Goal: Task Accomplishment & Management: Manage account settings

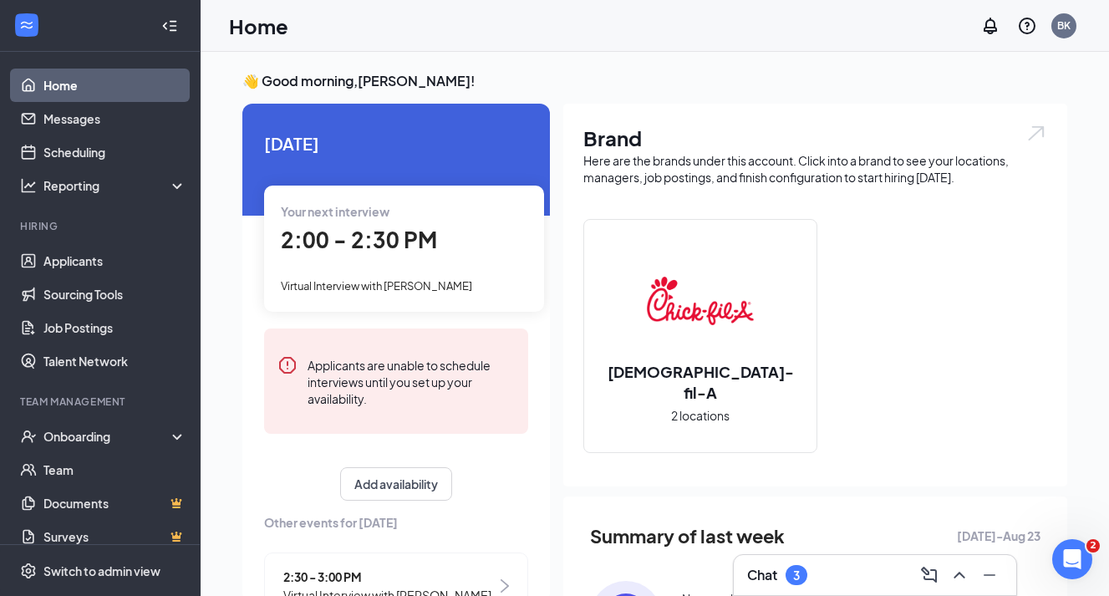
click at [818, 575] on div "Chat 3" at bounding box center [875, 575] width 256 height 27
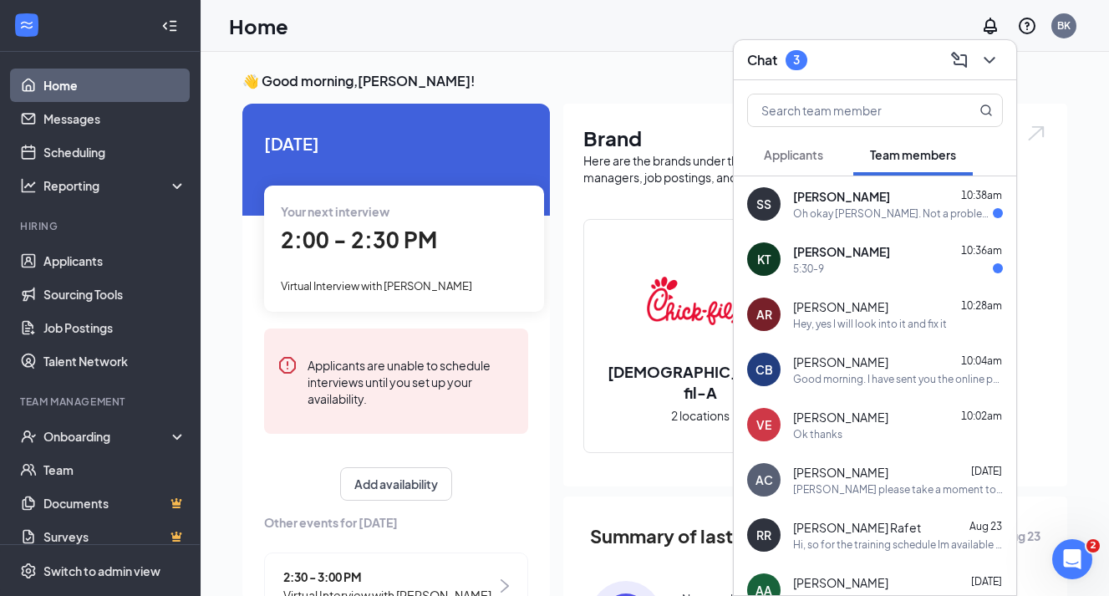
click at [880, 53] on div "Chat 3" at bounding box center [875, 60] width 256 height 26
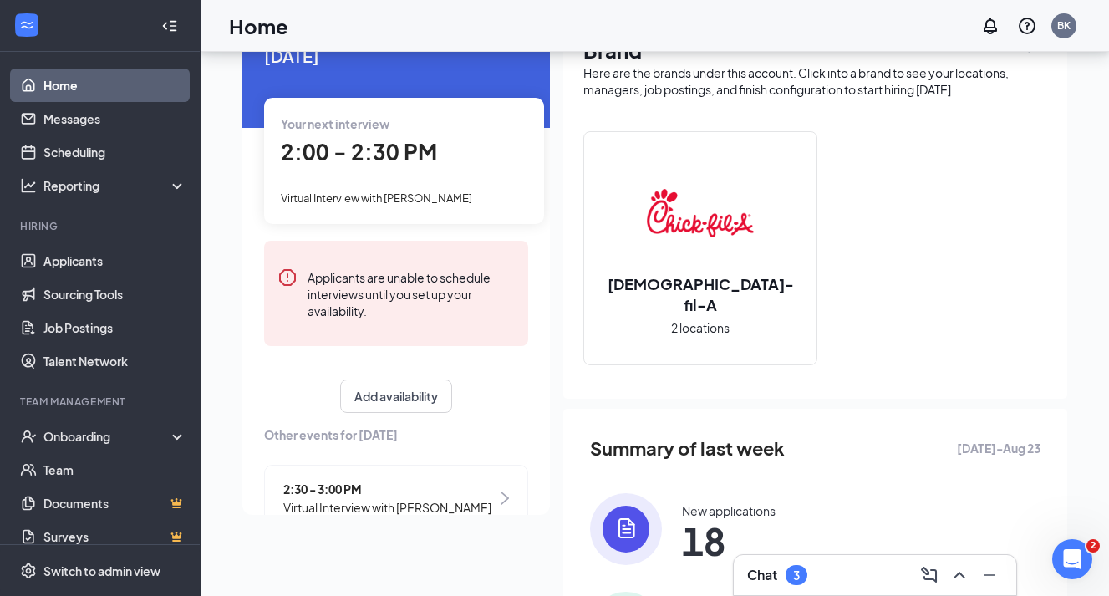
click at [854, 576] on div "Chat 3" at bounding box center [875, 575] width 256 height 27
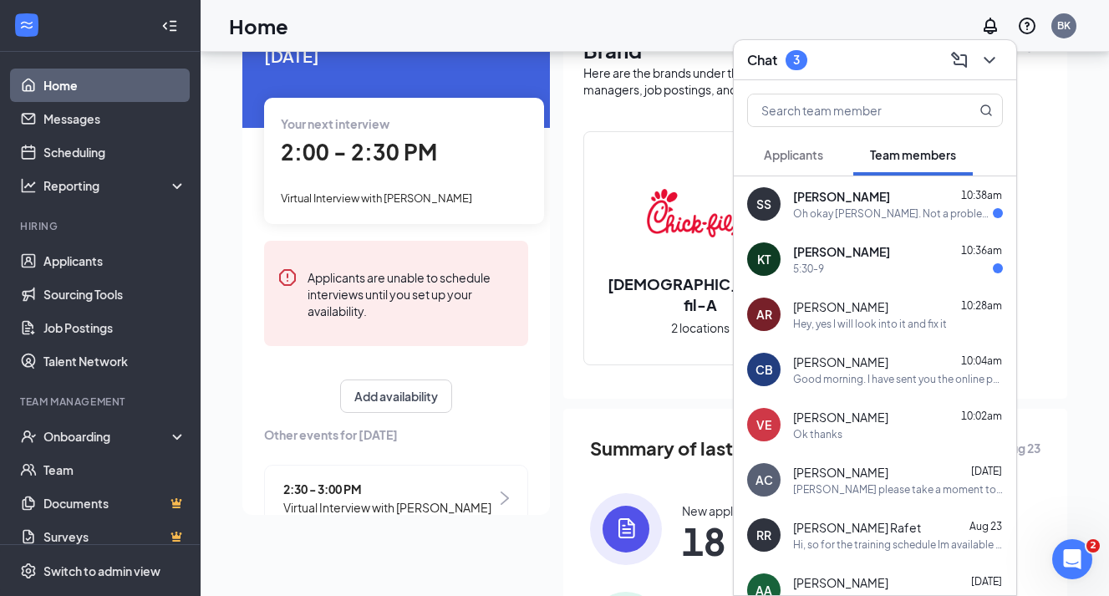
click at [853, 72] on div "Chat 3" at bounding box center [875, 60] width 256 height 26
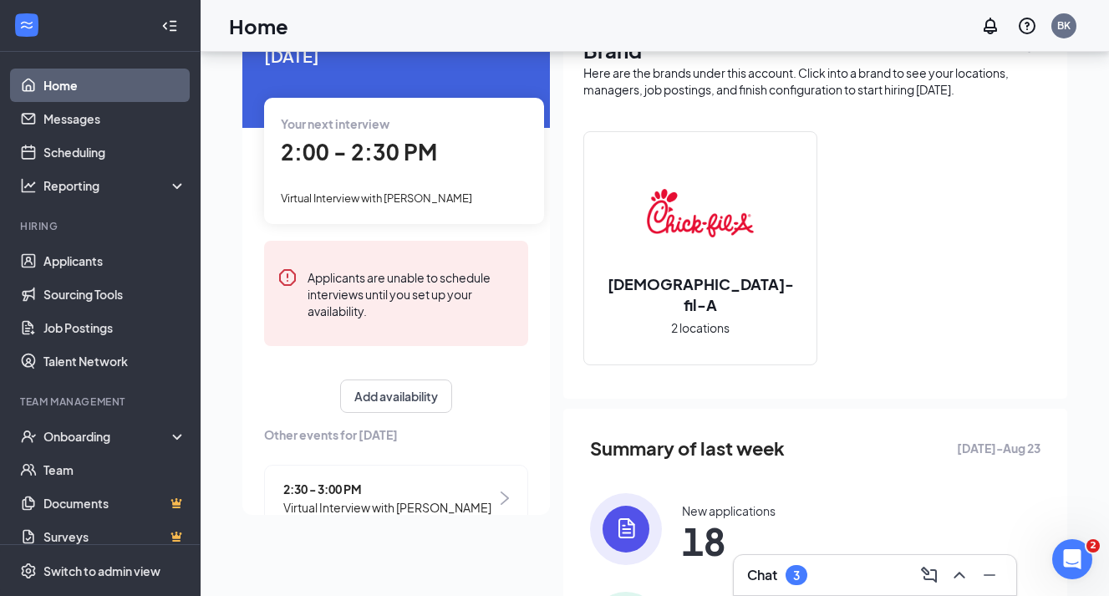
click at [857, 584] on div "Chat 3" at bounding box center [875, 575] width 256 height 27
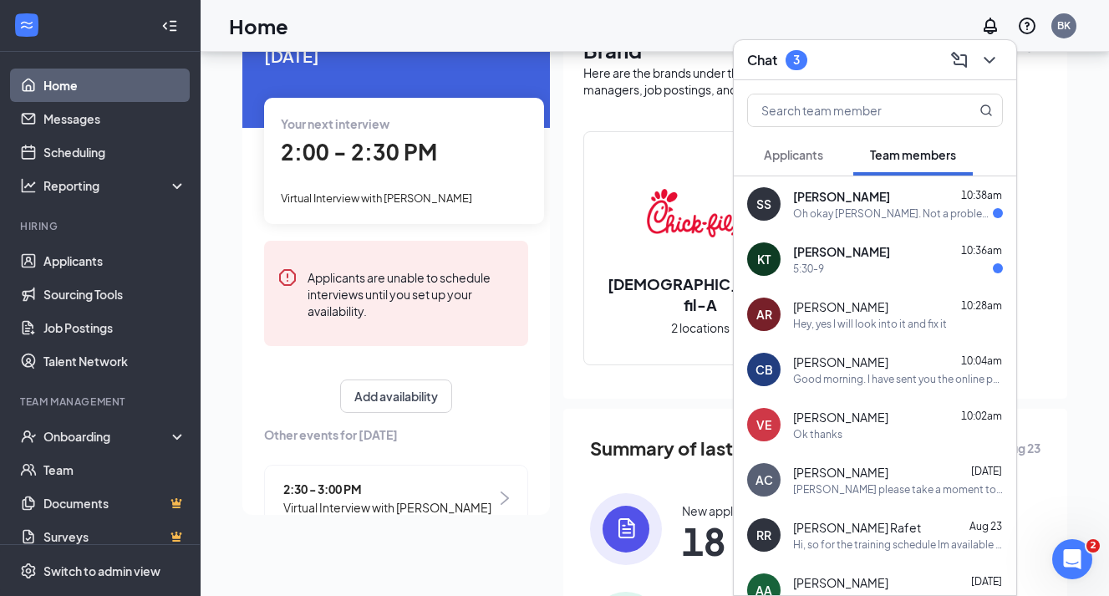
click at [879, 46] on div "Chat 3" at bounding box center [875, 60] width 283 height 40
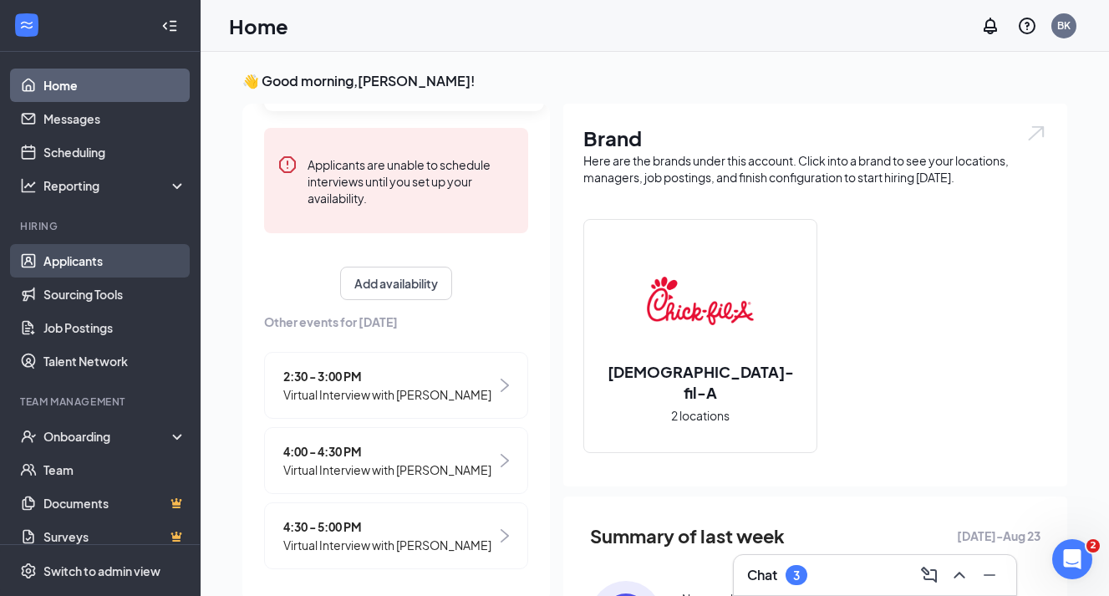
click at [108, 264] on link "Applicants" at bounding box center [114, 260] width 143 height 33
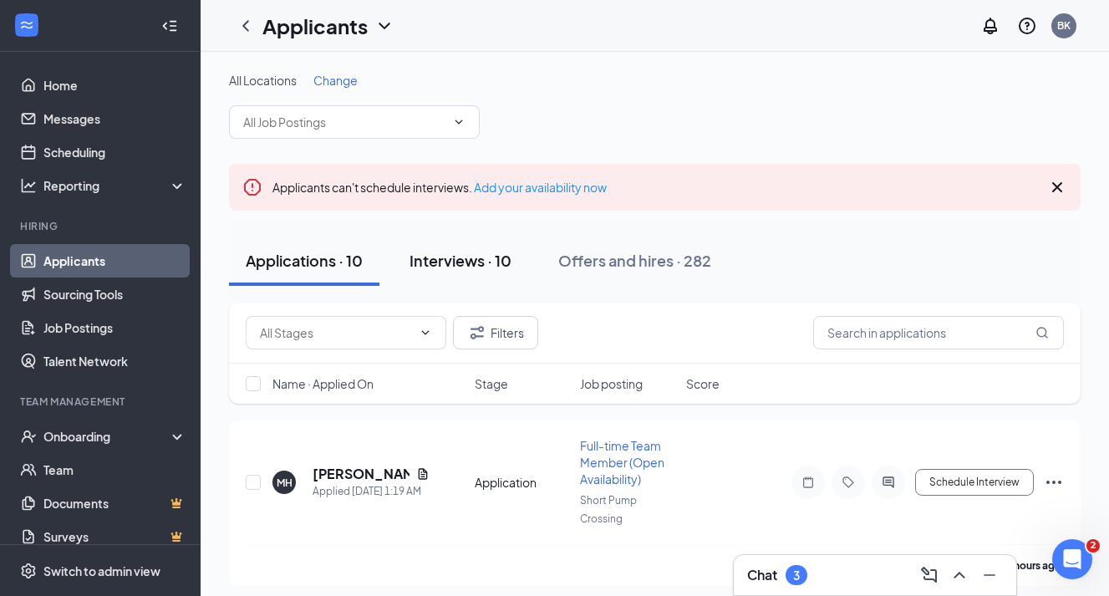
click at [431, 262] on div "Interviews · 10" at bounding box center [461, 260] width 102 height 21
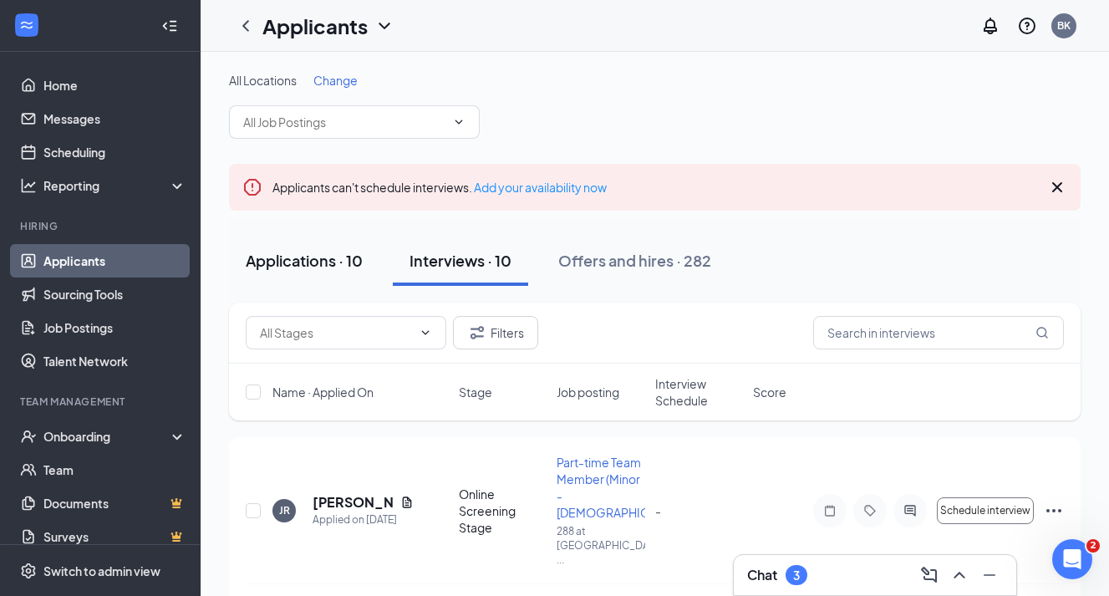
click at [310, 258] on div "Applications · 10" at bounding box center [304, 260] width 117 height 21
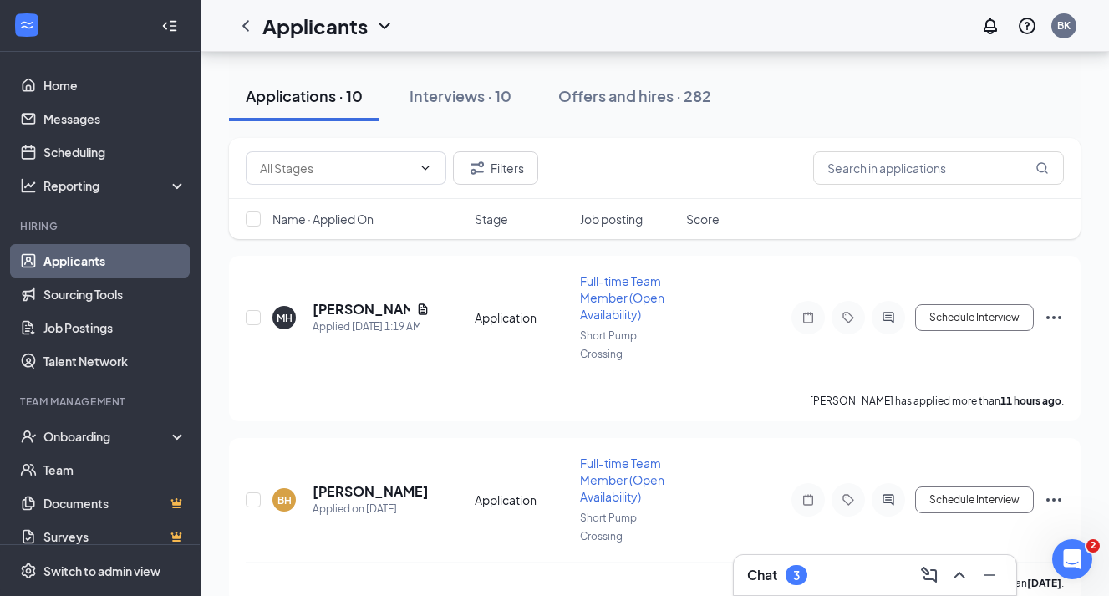
scroll to position [174, 0]
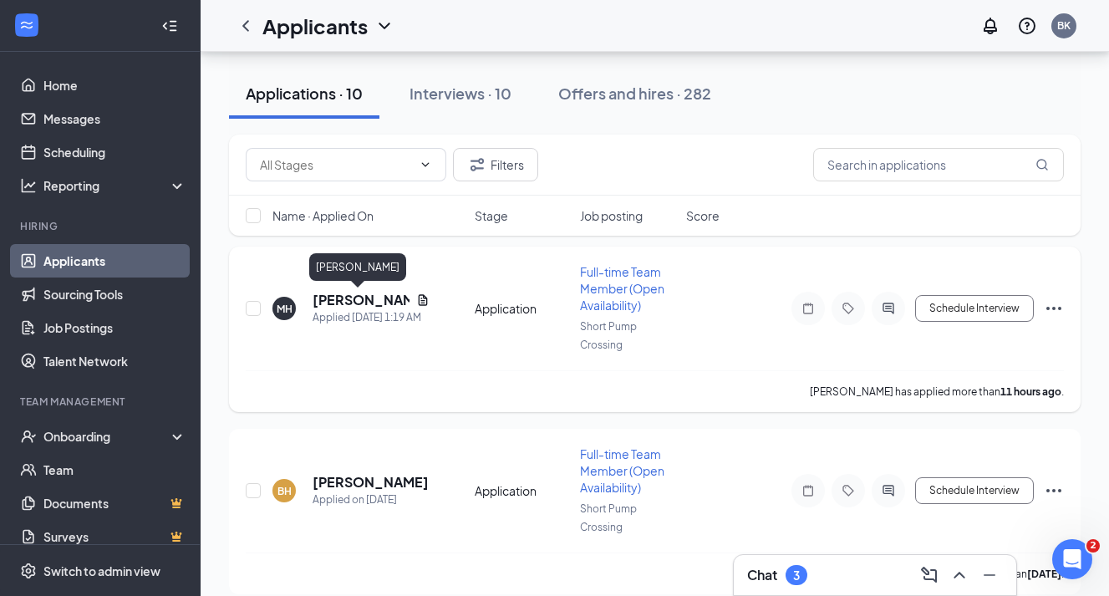
click at [330, 299] on h5 "[PERSON_NAME]" at bounding box center [361, 300] width 97 height 18
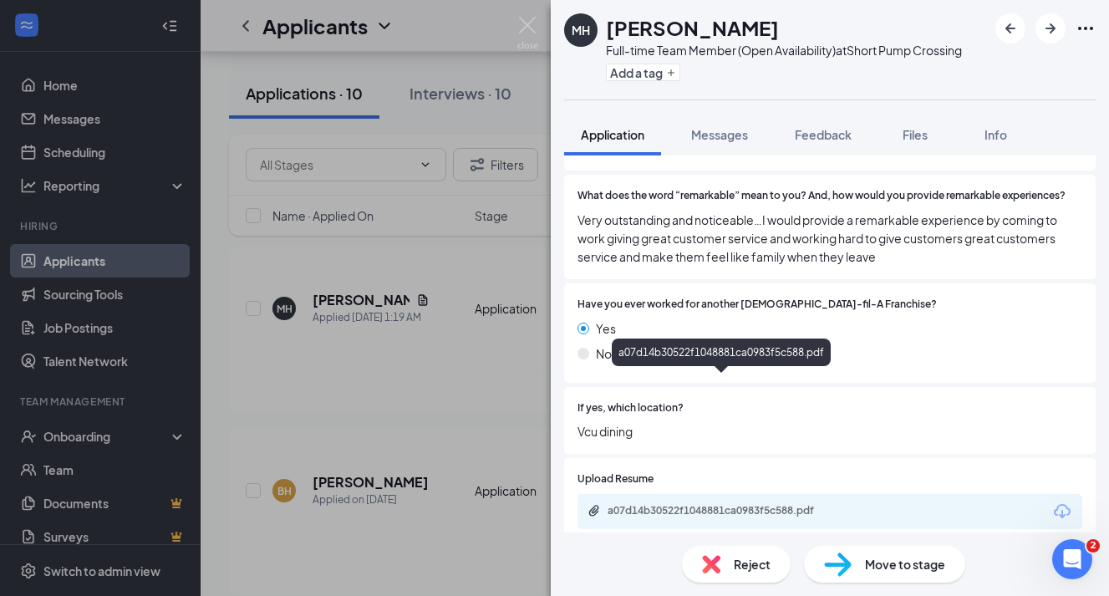
scroll to position [910, 0]
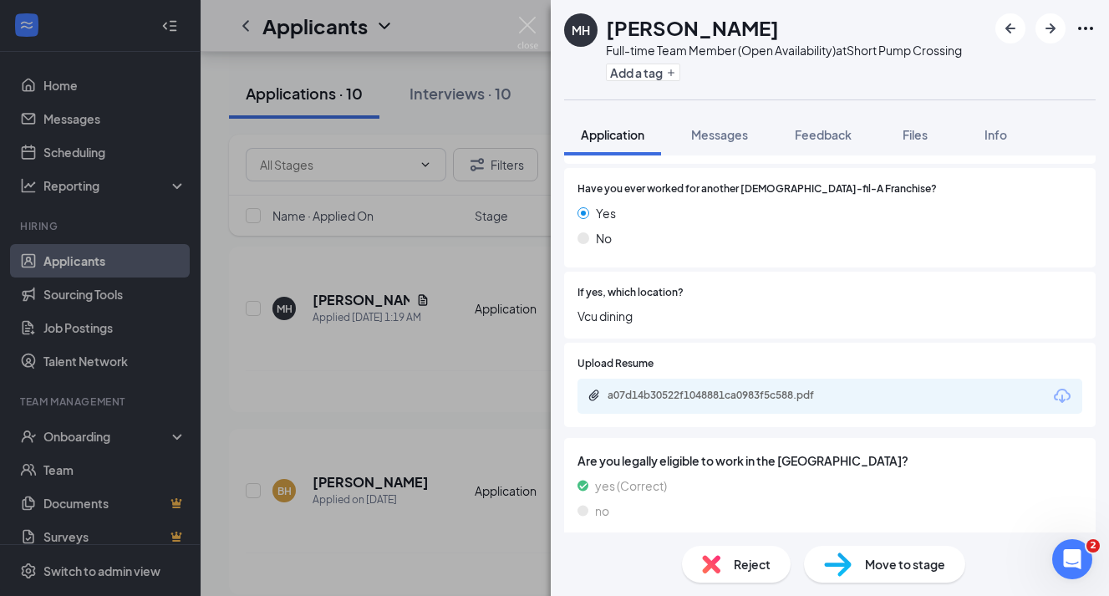
click at [735, 564] on span "Reject" at bounding box center [752, 564] width 37 height 18
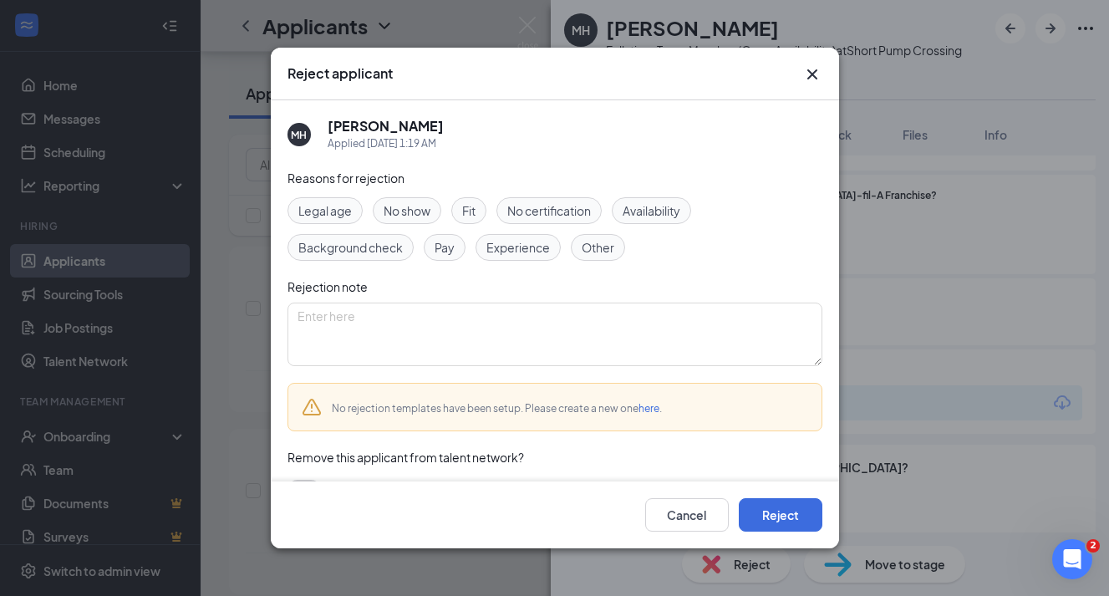
click at [466, 212] on span "Fit" at bounding box center [468, 210] width 13 height 18
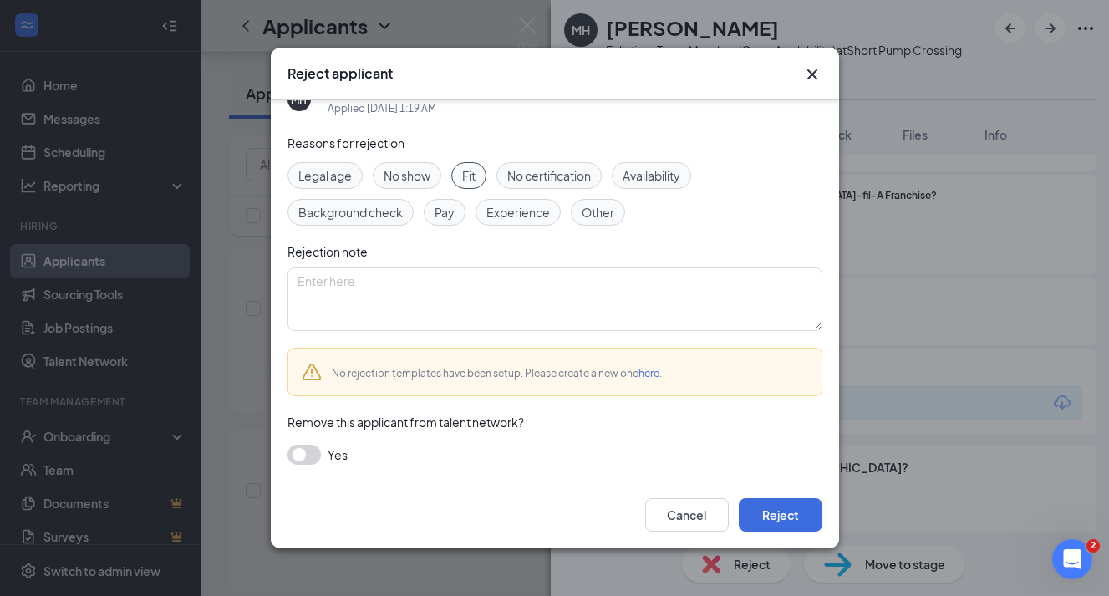
scroll to position [35, 0]
click at [767, 509] on button "Reject" at bounding box center [781, 514] width 84 height 33
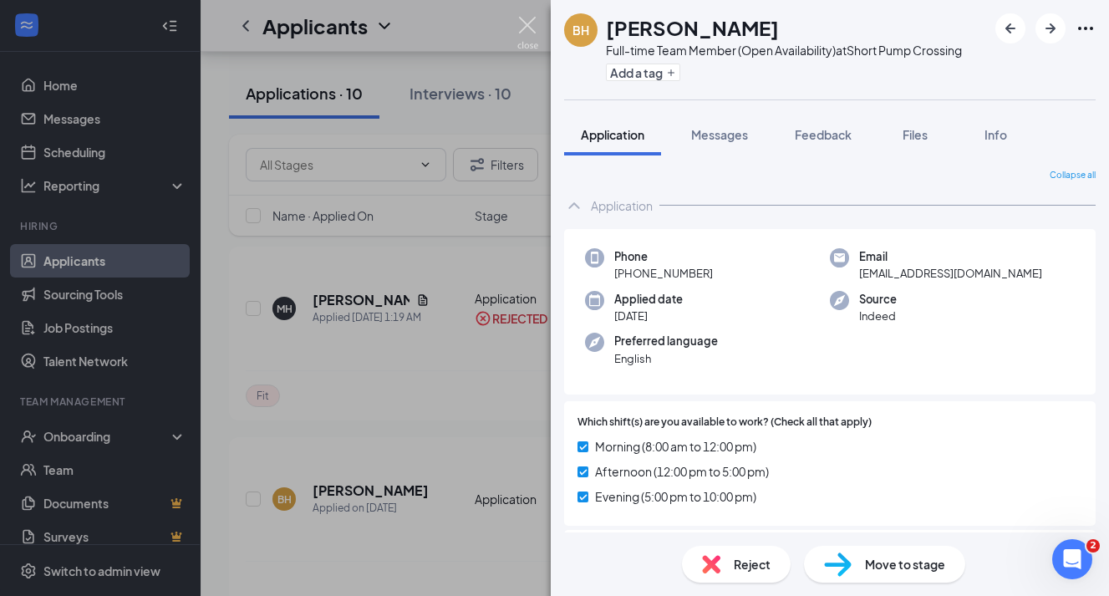
click at [527, 28] on img at bounding box center [527, 33] width 21 height 33
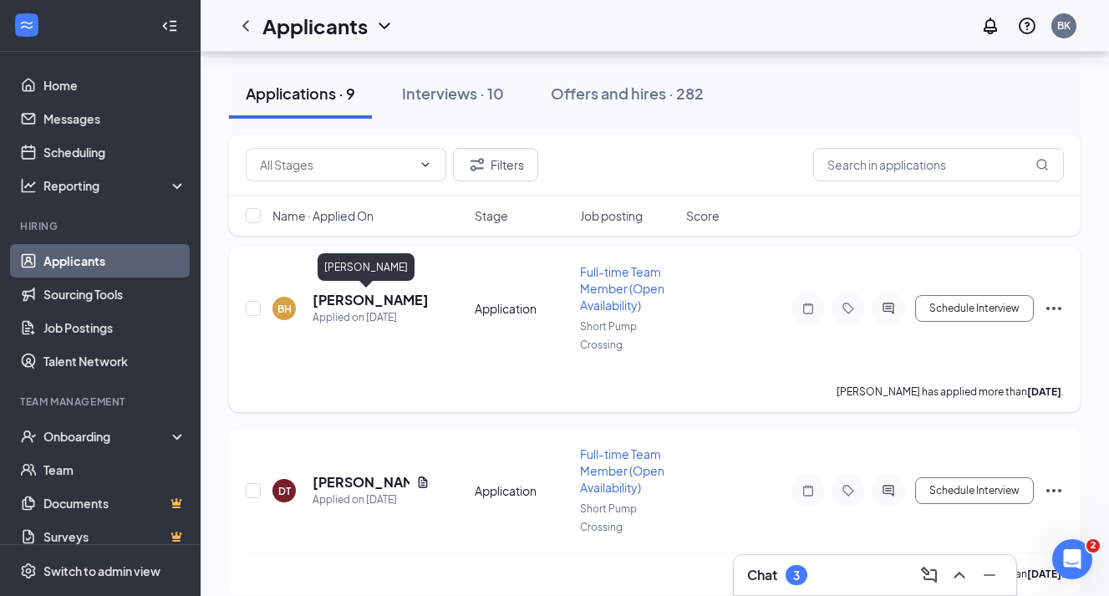
click at [380, 294] on h5 "[PERSON_NAME]" at bounding box center [371, 300] width 116 height 18
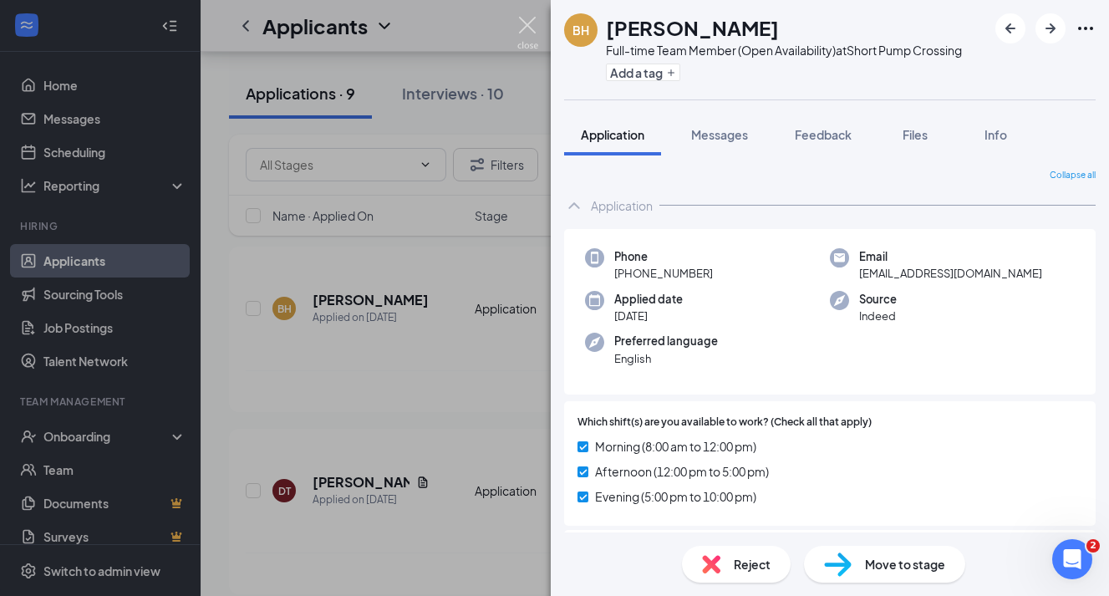
click at [532, 23] on img at bounding box center [527, 33] width 21 height 33
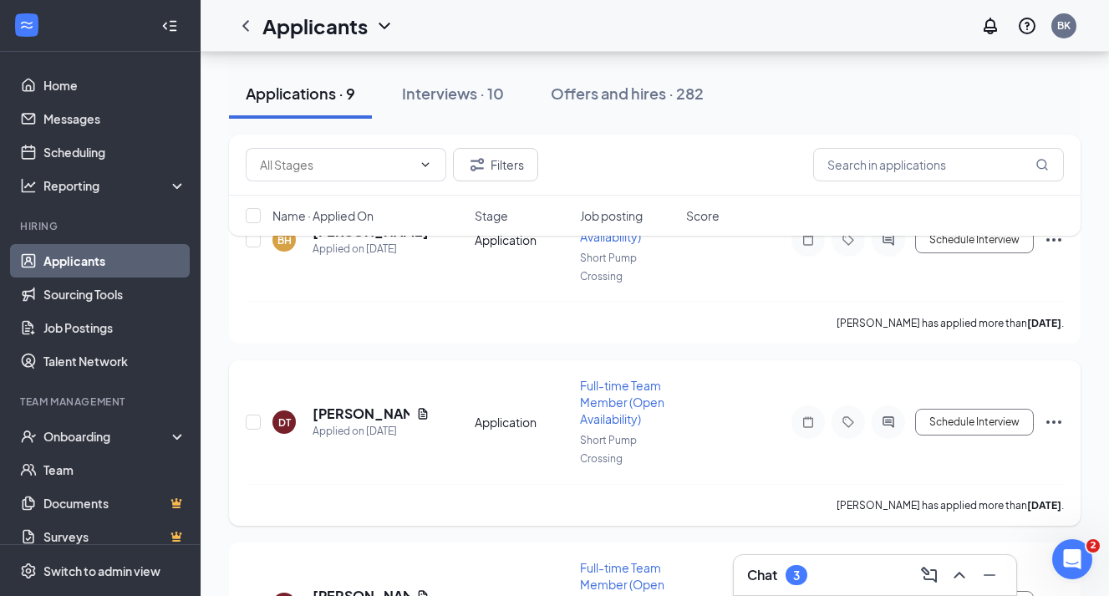
scroll to position [244, 0]
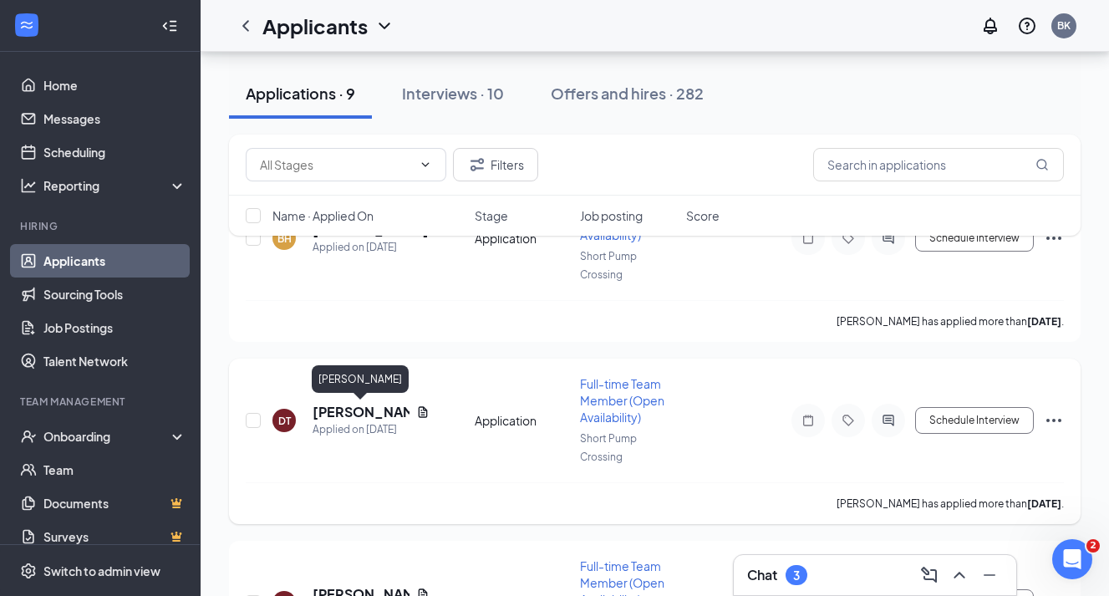
click at [349, 409] on h5 "[PERSON_NAME]" at bounding box center [361, 412] width 97 height 18
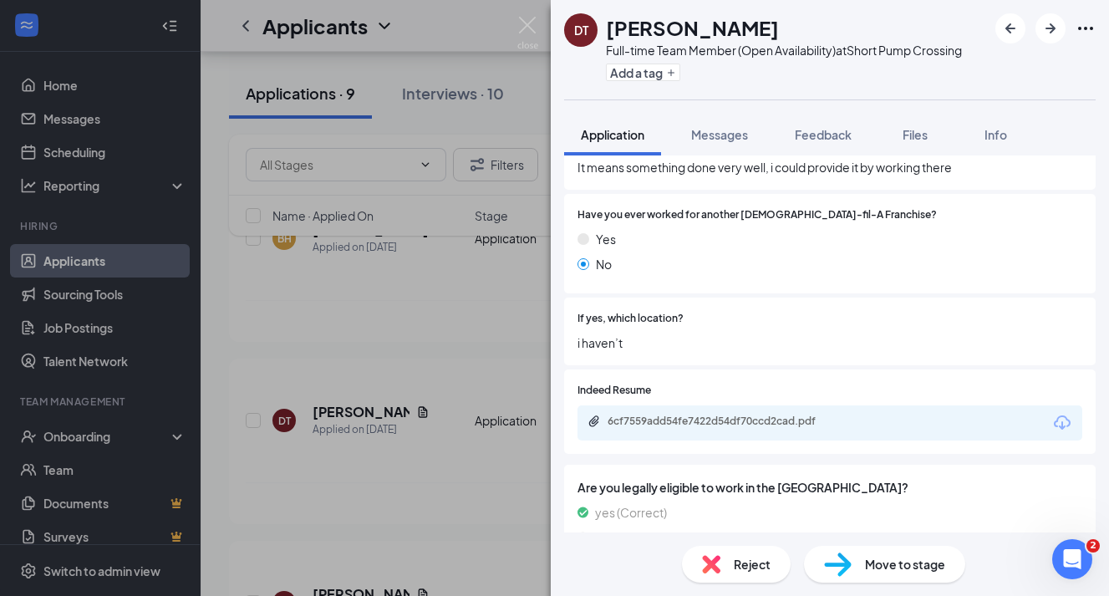
scroll to position [922, 0]
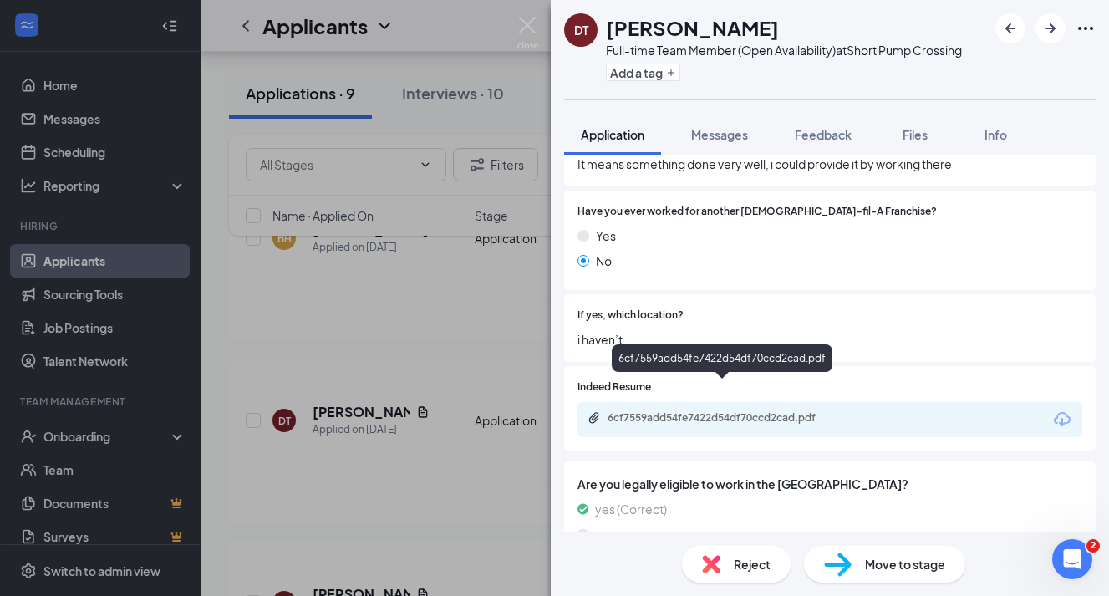
click at [726, 411] on div "6cf7559add54fe7422d54df70ccd2cad.pdf" at bounding box center [725, 417] width 234 height 13
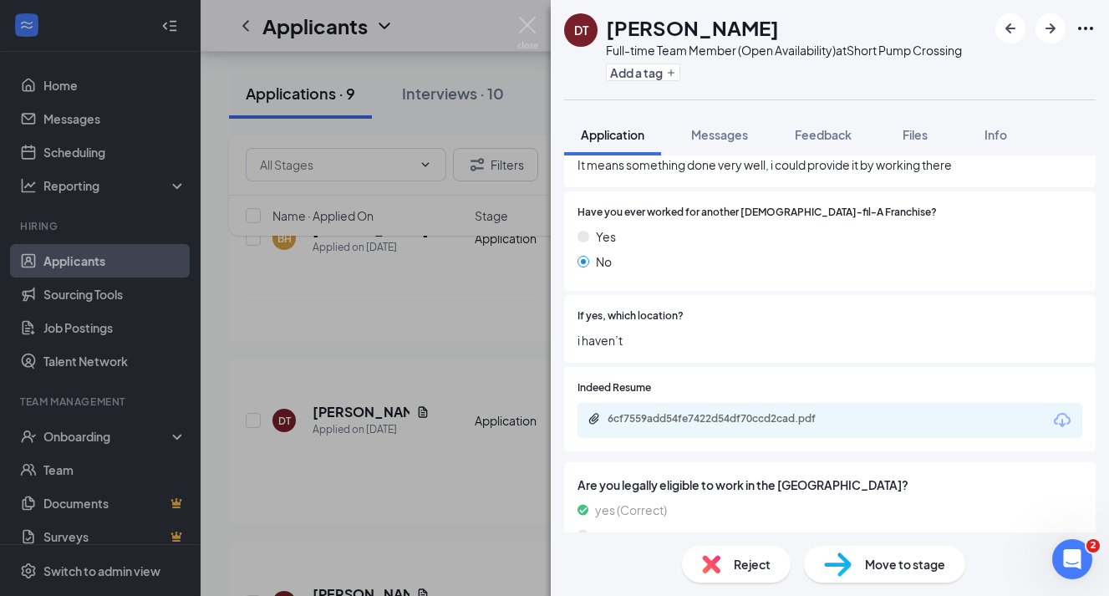
click at [519, 364] on div "DT [PERSON_NAME] Full-time Team Member (Open Availability) at Short Pump Crossi…" at bounding box center [554, 298] width 1109 height 596
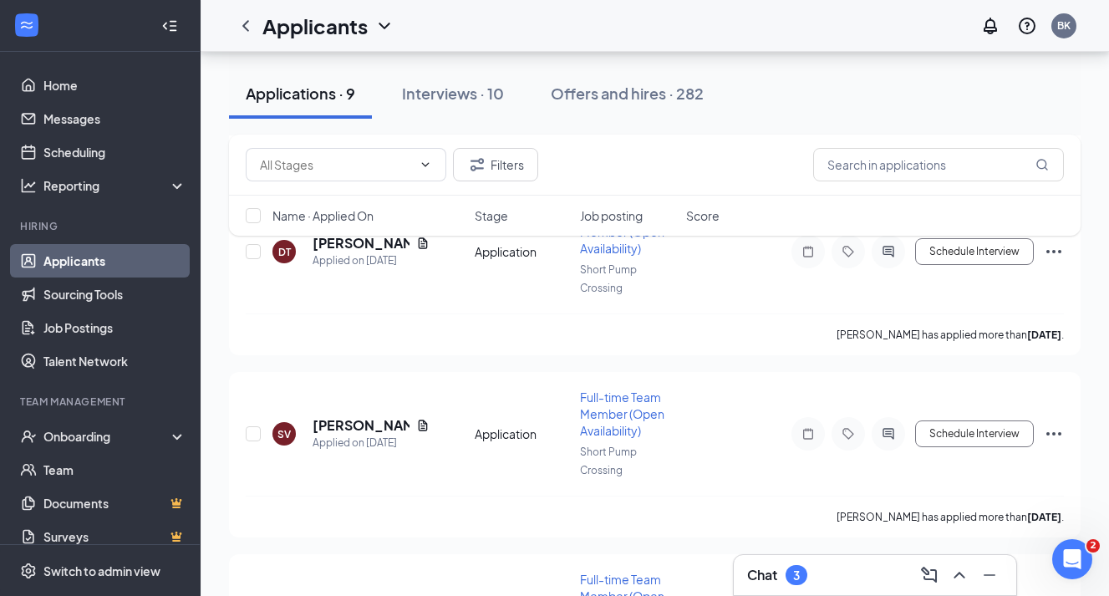
scroll to position [416, 0]
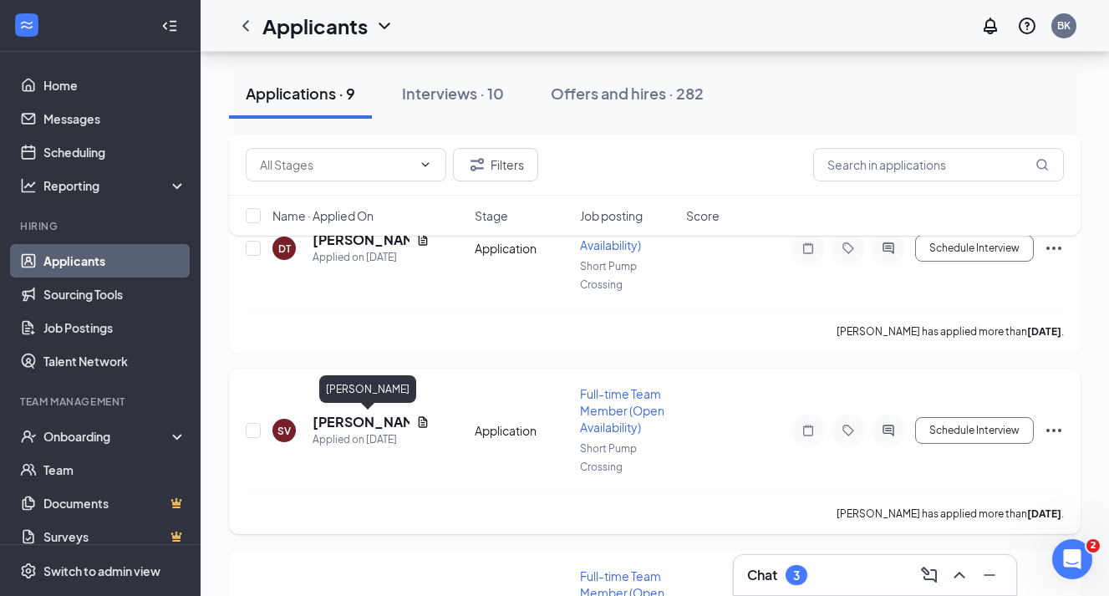
click at [385, 420] on h5 "[PERSON_NAME]" at bounding box center [361, 422] width 97 height 18
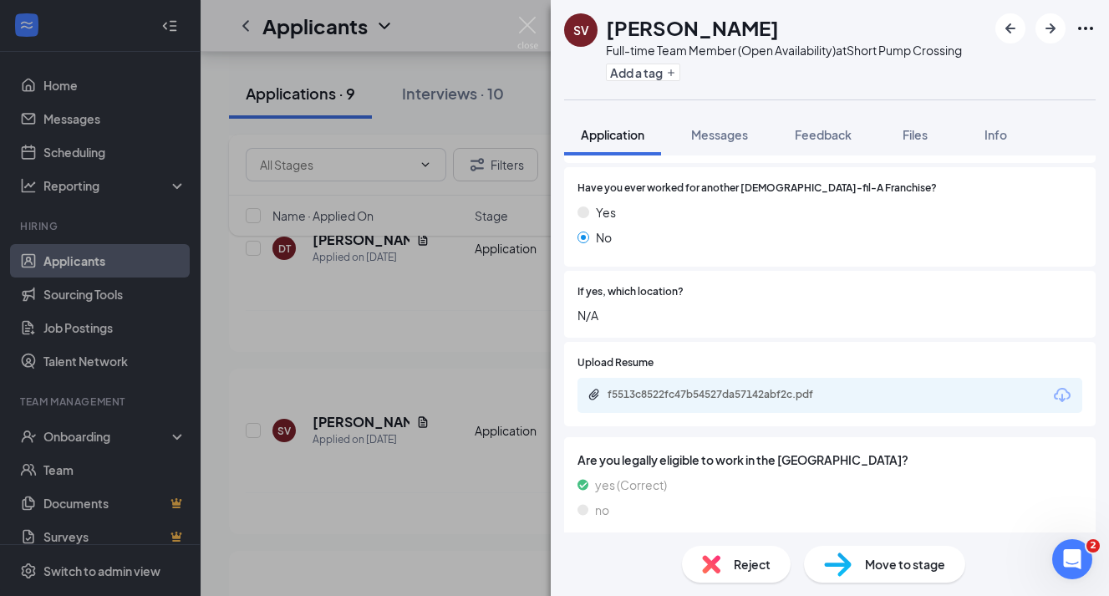
scroll to position [928, 0]
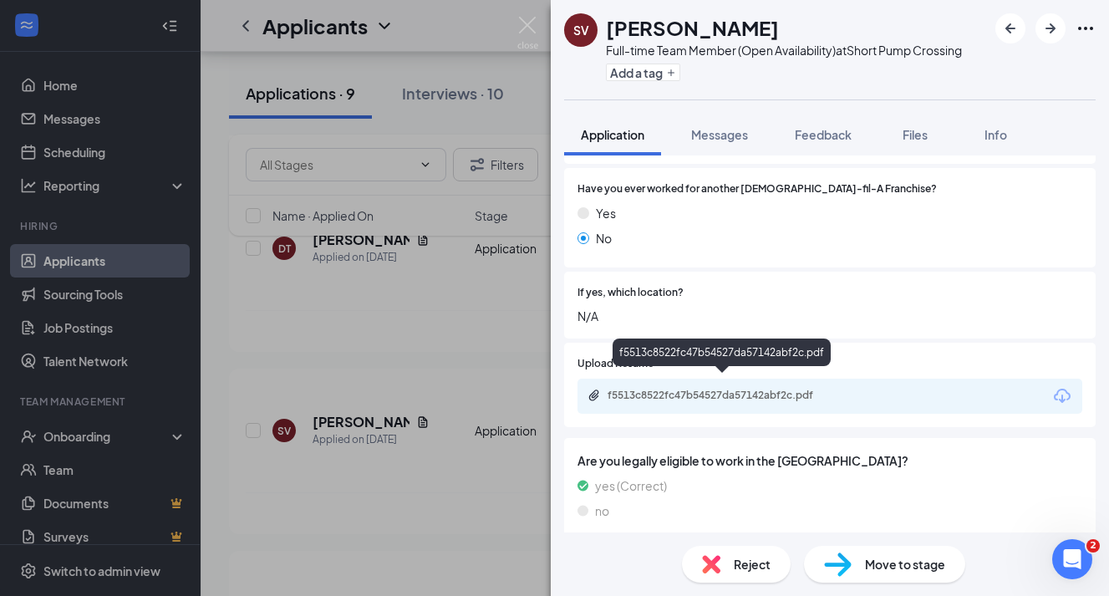
click at [660, 390] on div "f5513c8522fc47b54527da57142abf2c.pdf" at bounding box center [723, 397] width 271 height 16
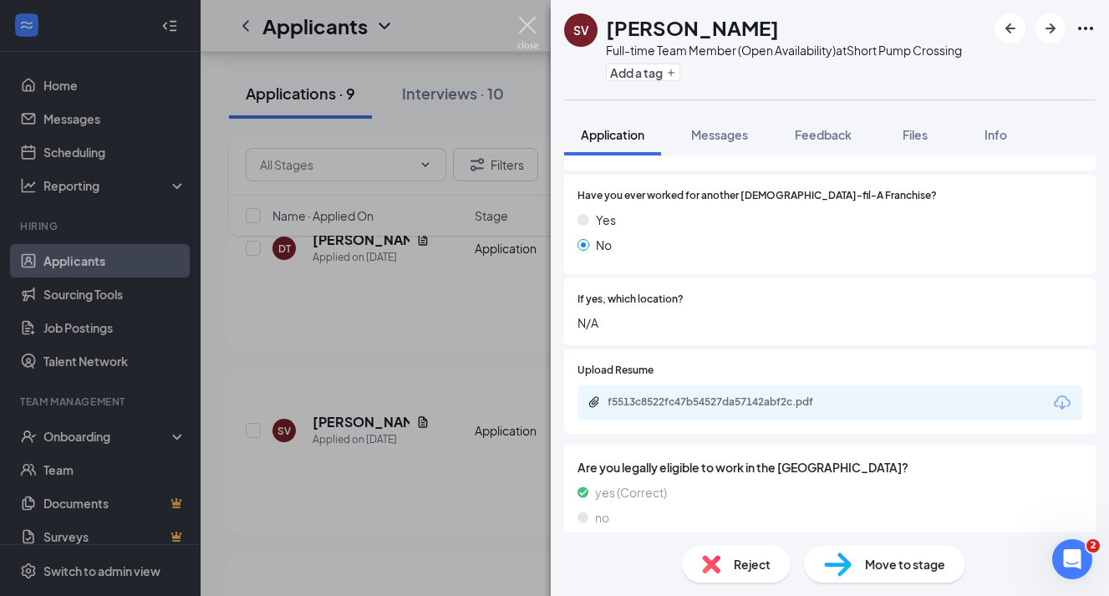
click at [525, 32] on img at bounding box center [527, 33] width 21 height 33
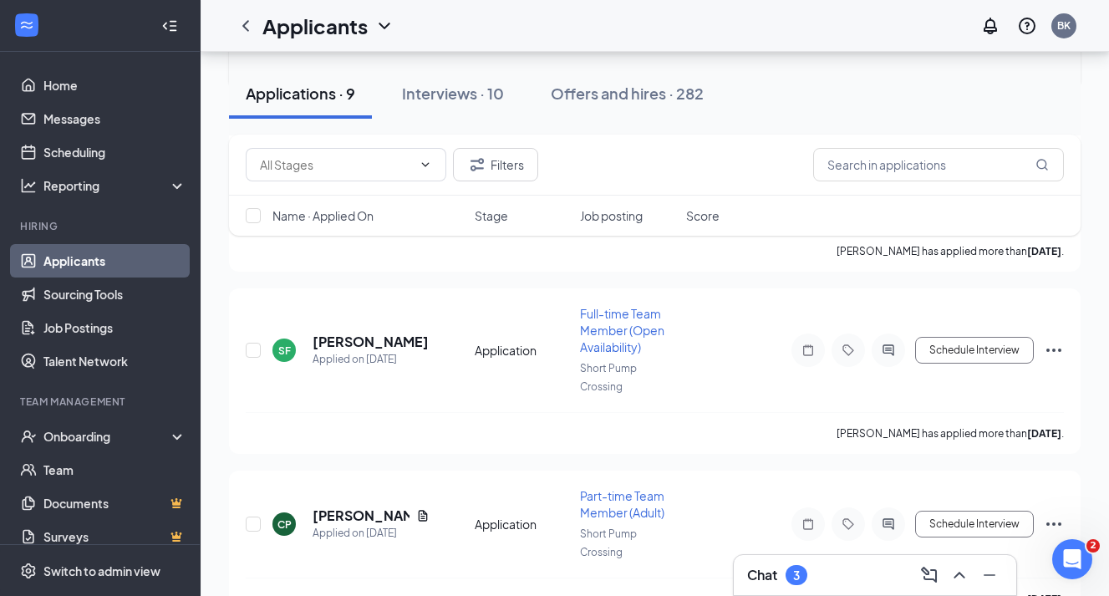
scroll to position [685, 0]
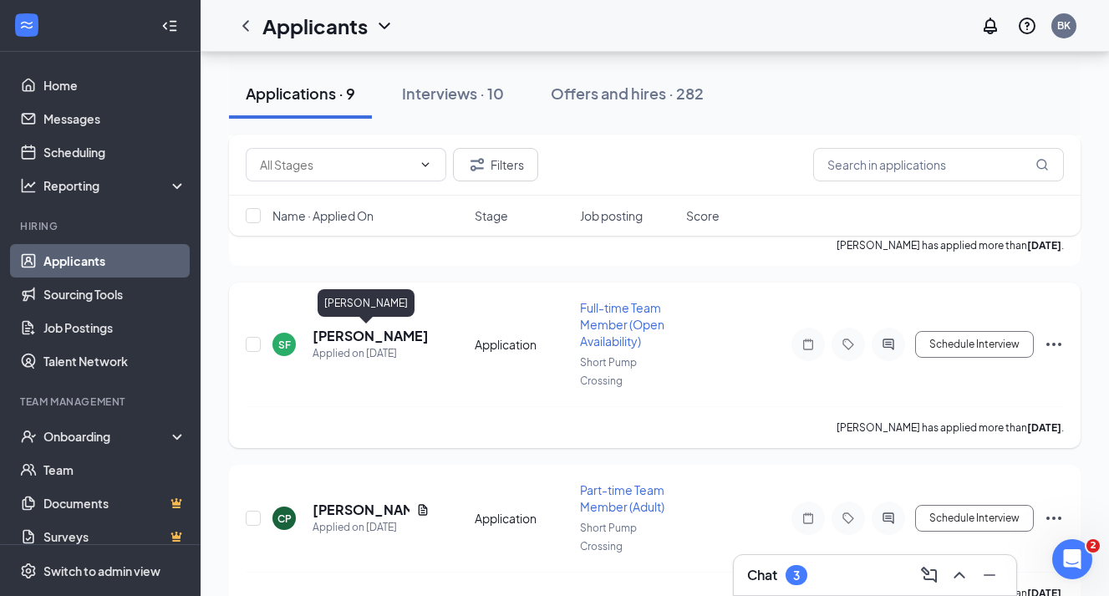
click at [362, 336] on h5 "[PERSON_NAME]" at bounding box center [371, 336] width 116 height 18
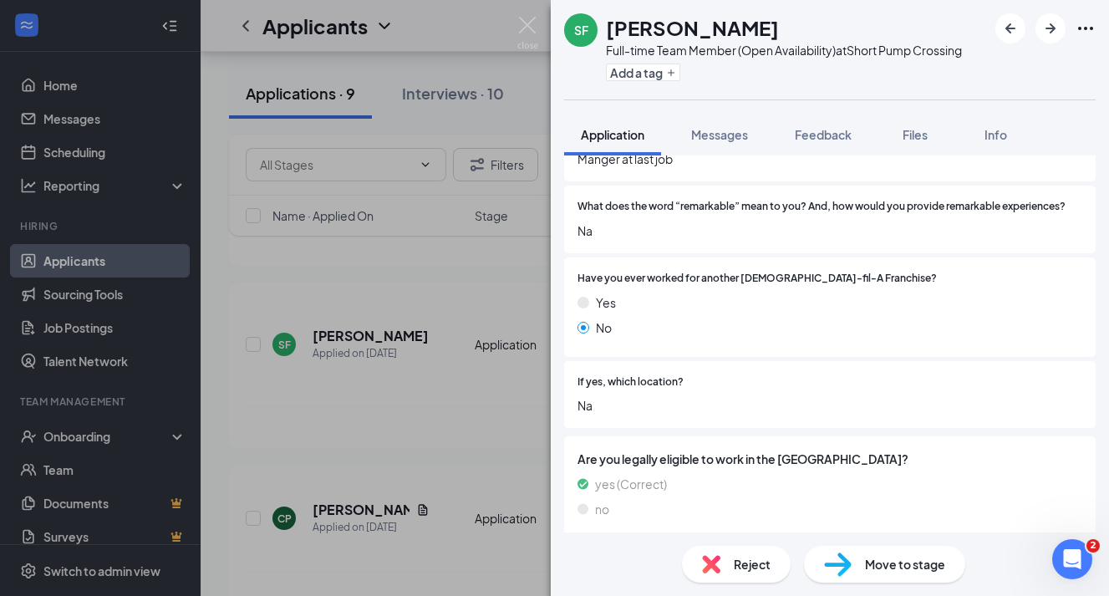
scroll to position [838, 0]
click at [709, 565] on img at bounding box center [711, 564] width 18 height 18
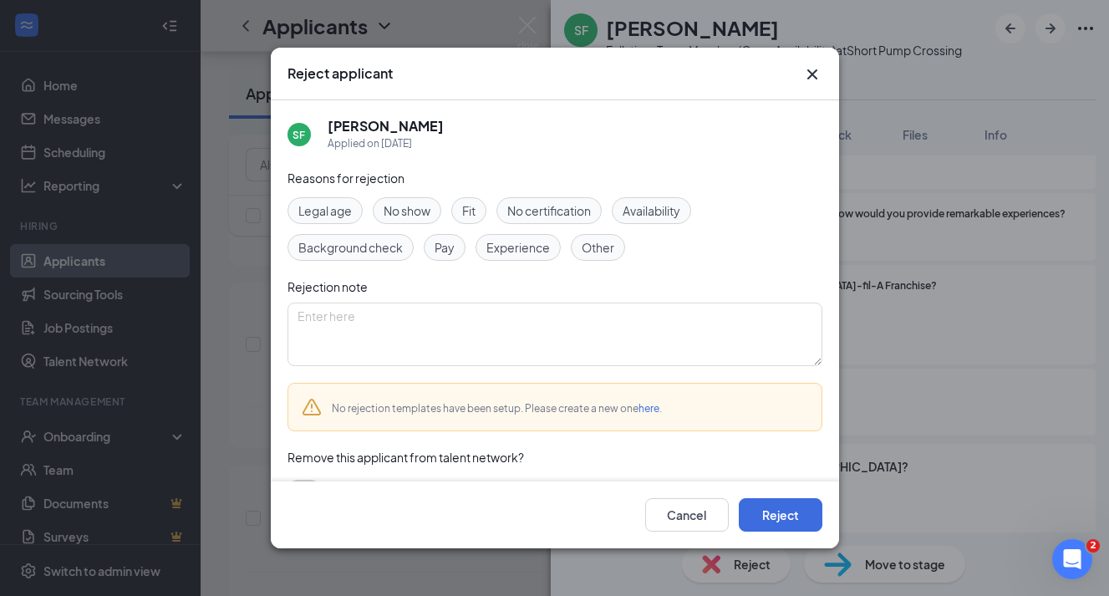
click at [474, 212] on span "Fit" at bounding box center [468, 210] width 13 height 18
click at [774, 513] on button "Reject" at bounding box center [781, 514] width 84 height 33
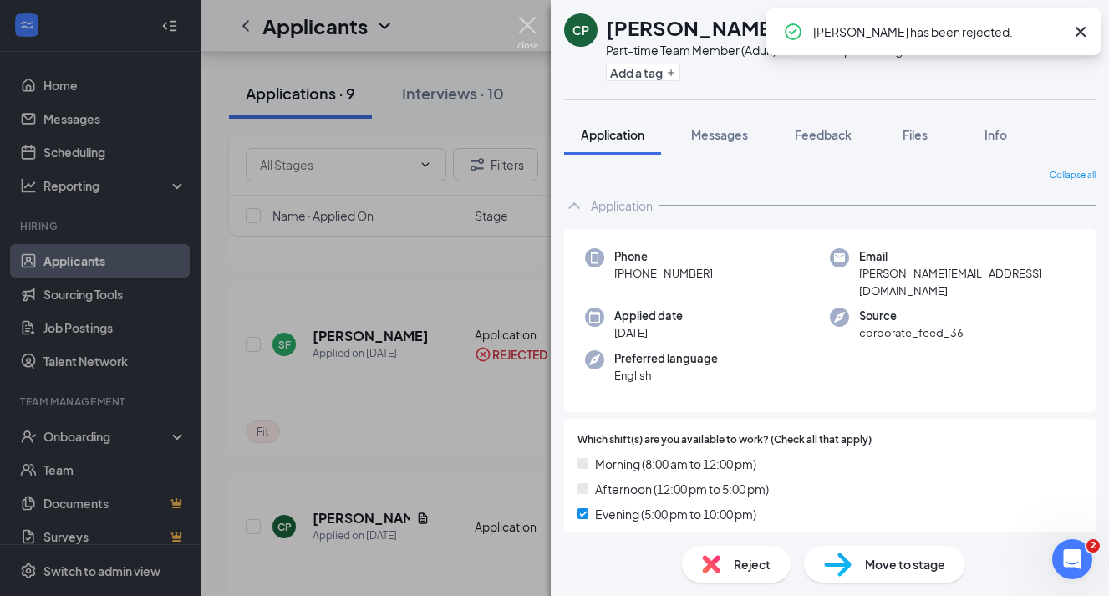
click at [527, 23] on img at bounding box center [527, 33] width 21 height 33
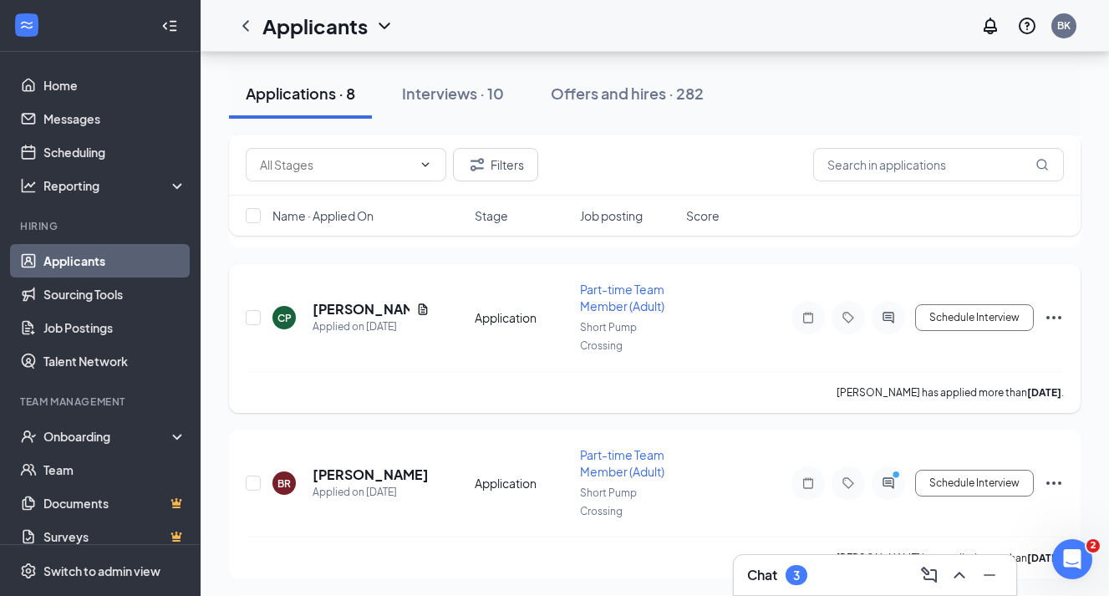
scroll to position [623, 0]
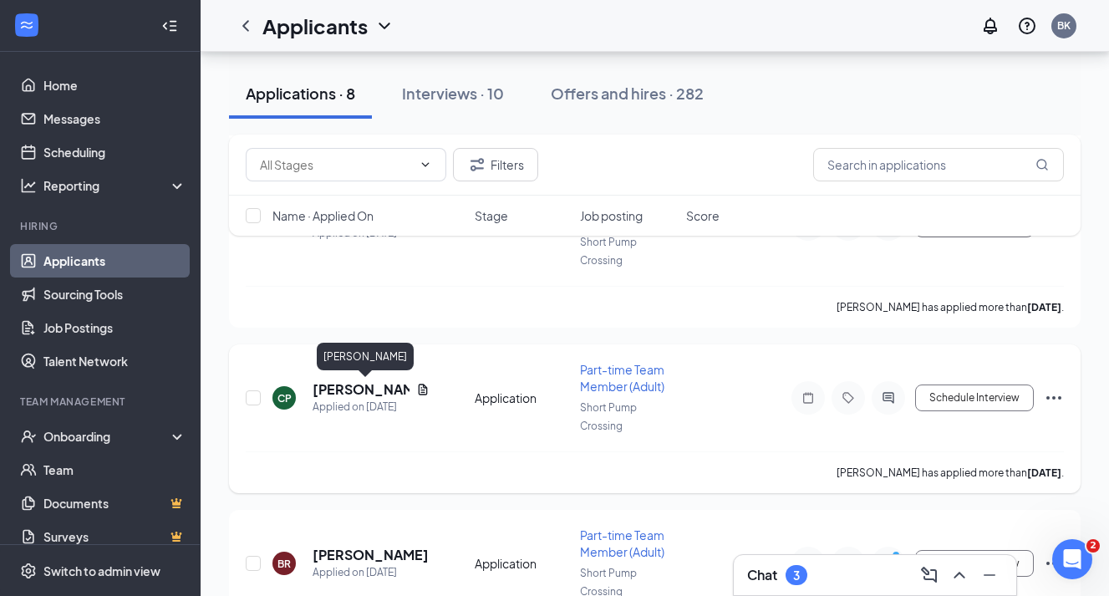
click at [371, 396] on h5 "[PERSON_NAME]" at bounding box center [361, 389] width 97 height 18
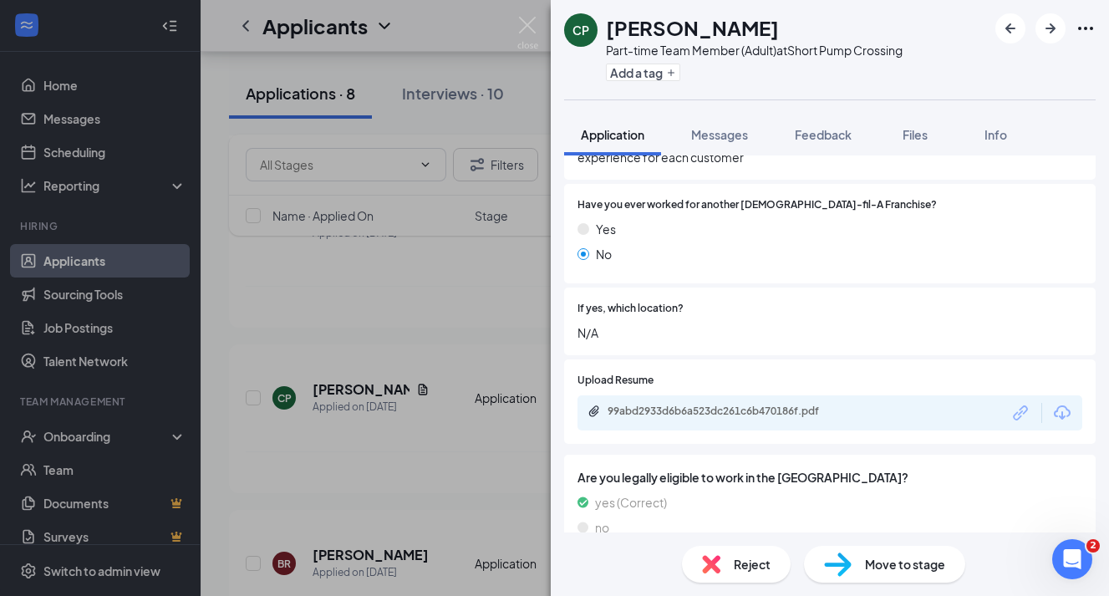
scroll to position [1075, 0]
click at [524, 25] on img at bounding box center [527, 33] width 21 height 33
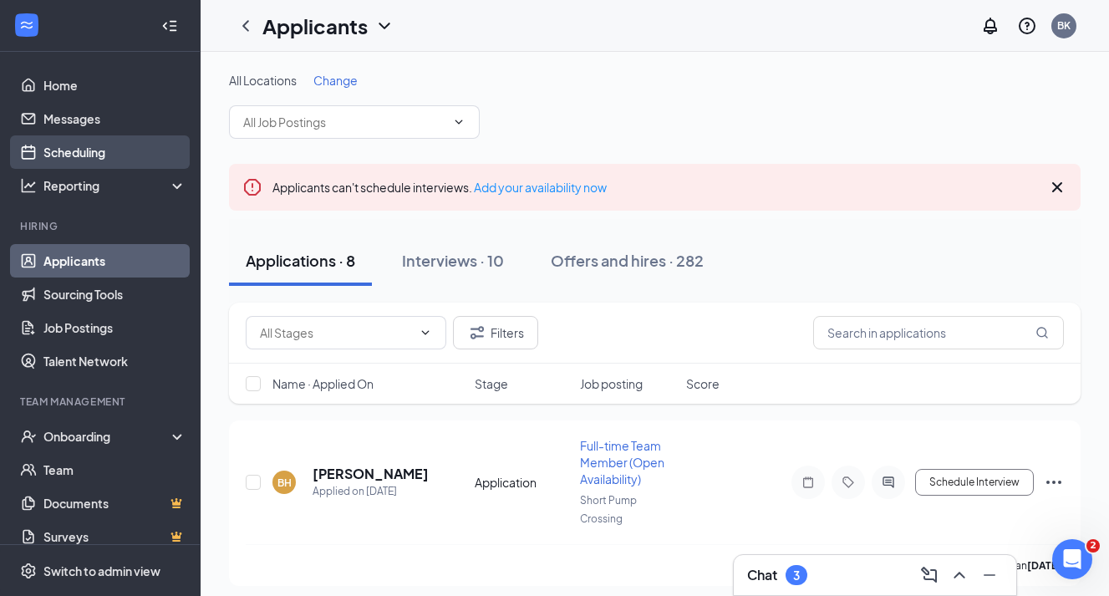
click at [94, 154] on link "Scheduling" at bounding box center [114, 151] width 143 height 33
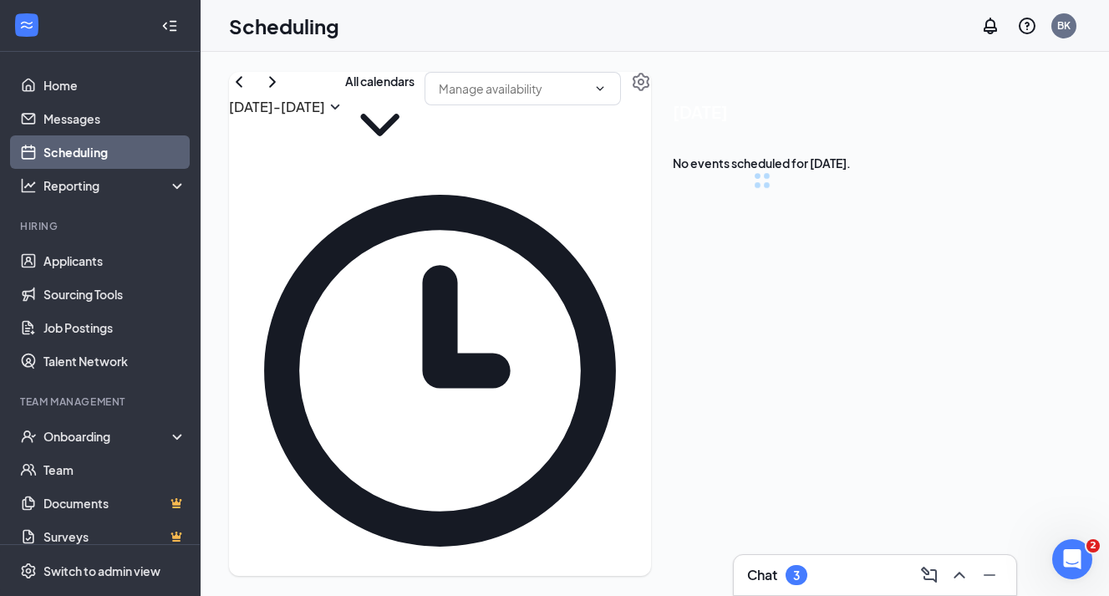
scroll to position [822, 0]
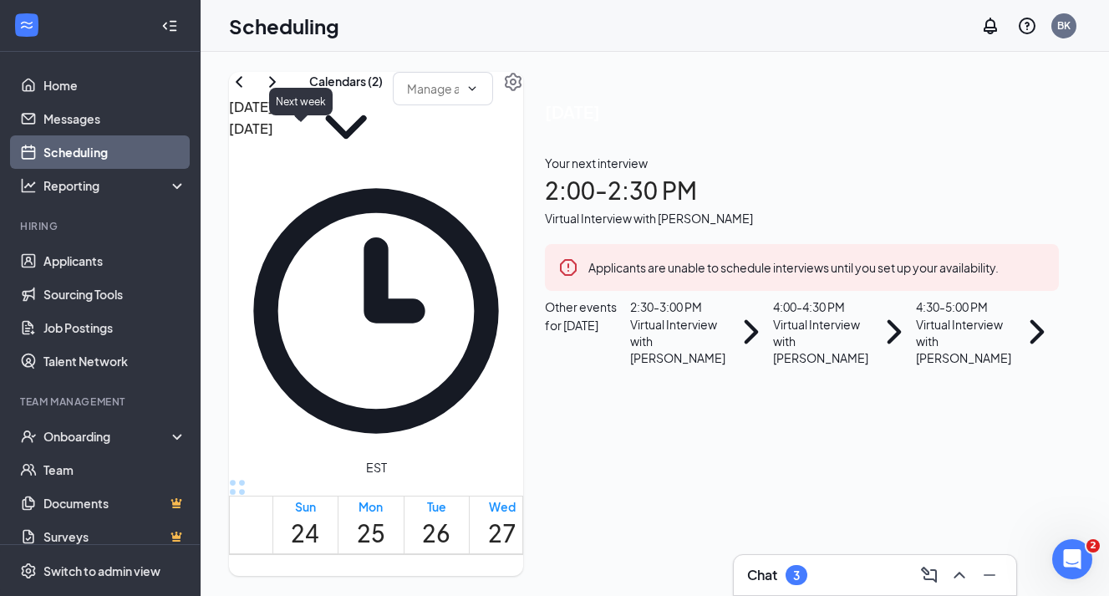
click at [283, 92] on icon "ChevronRight" at bounding box center [272, 82] width 20 height 20
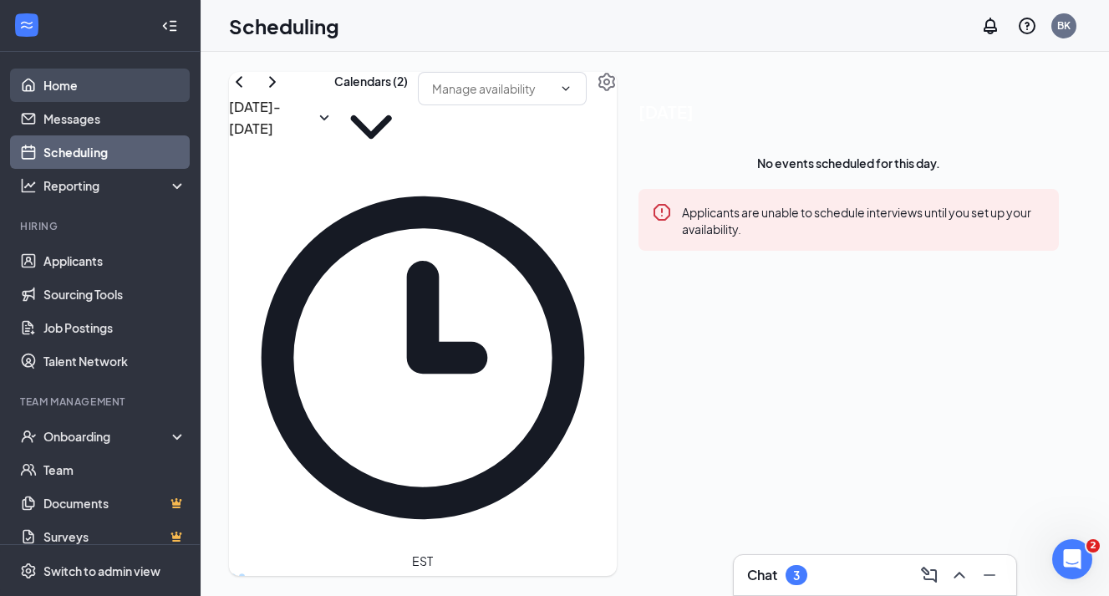
click at [102, 86] on link "Home" at bounding box center [114, 85] width 143 height 33
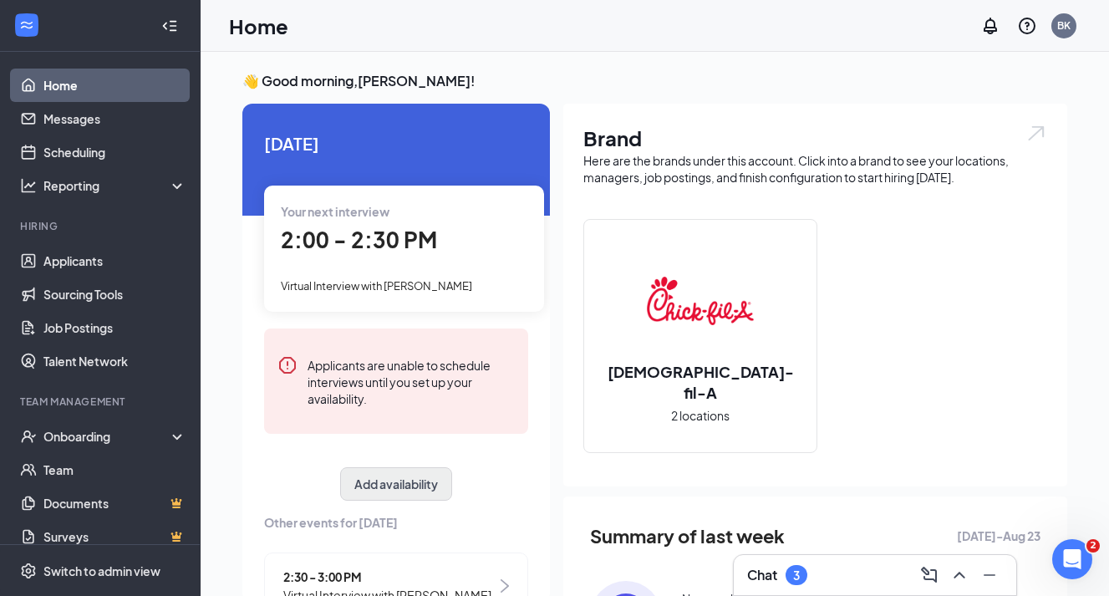
click at [390, 491] on button "Add availability" at bounding box center [396, 483] width 112 height 33
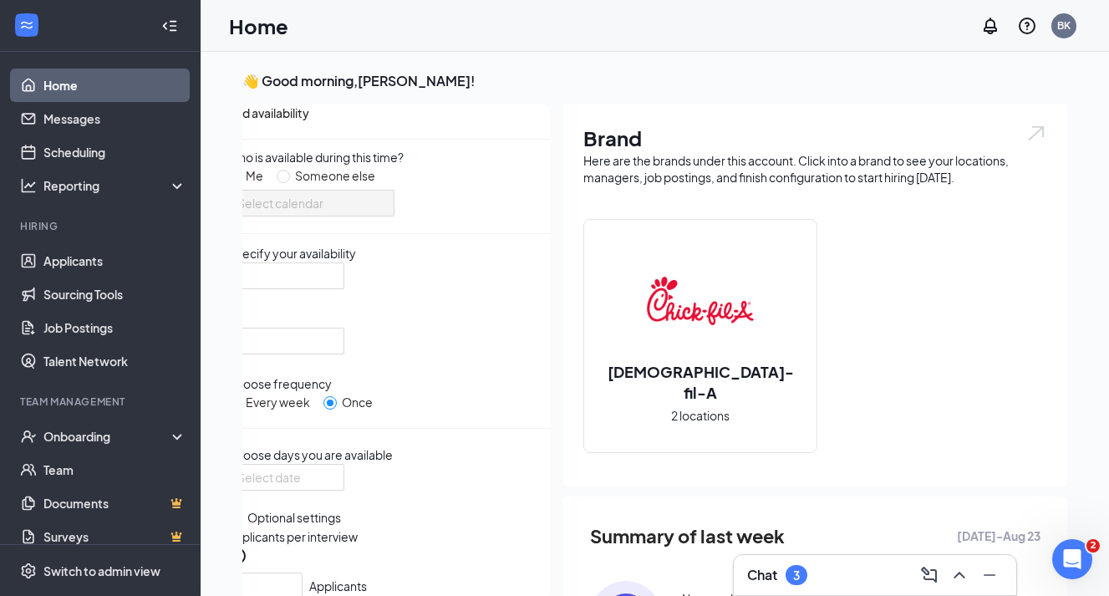
scroll to position [7, 0]
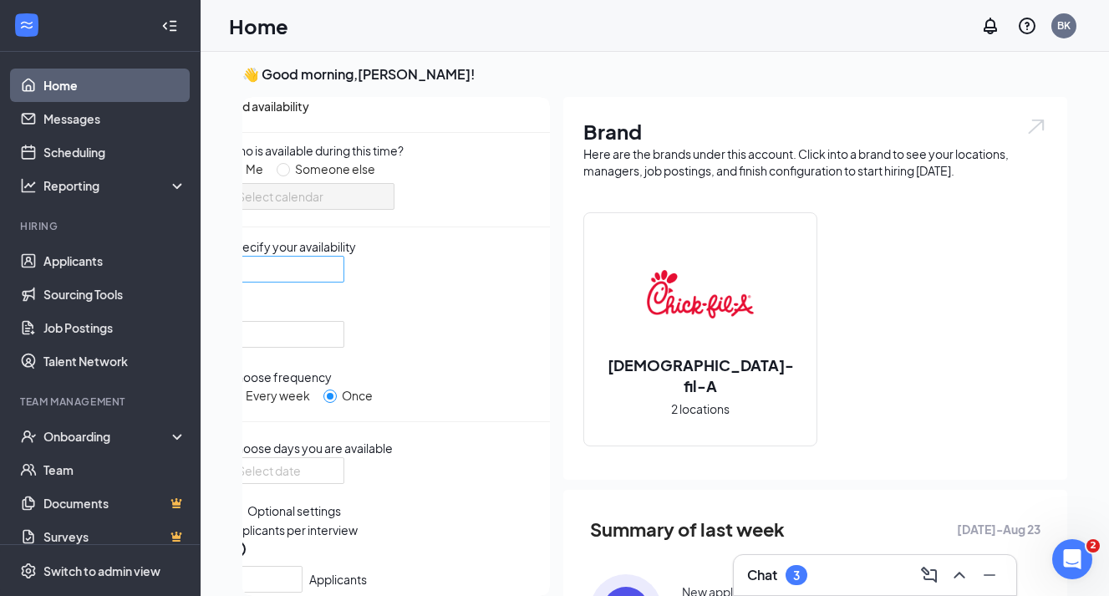
click at [344, 283] on div at bounding box center [285, 269] width 117 height 27
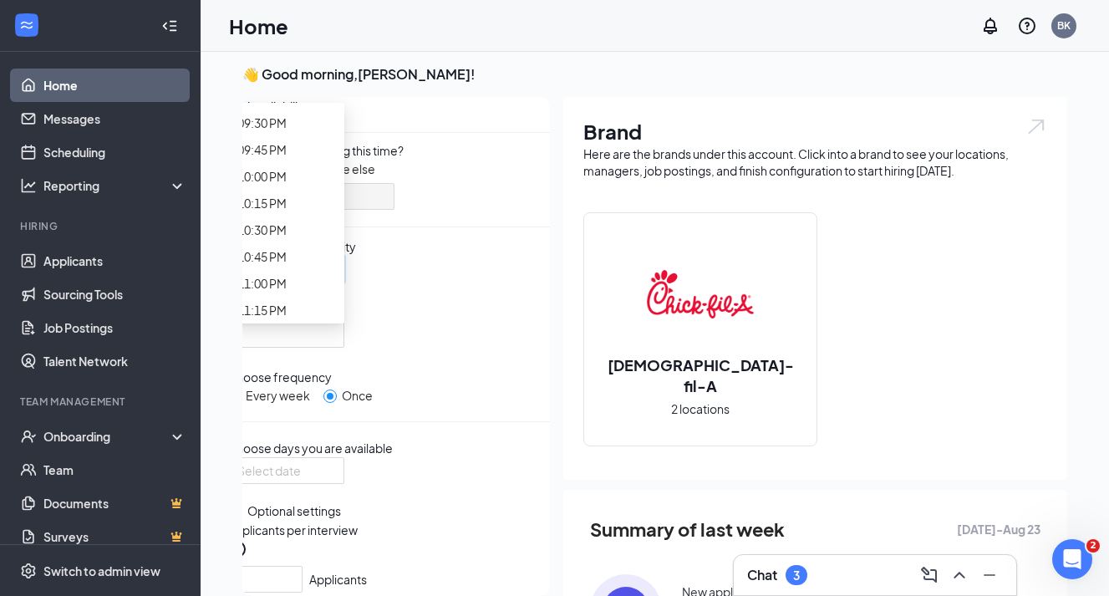
scroll to position [2303, 0]
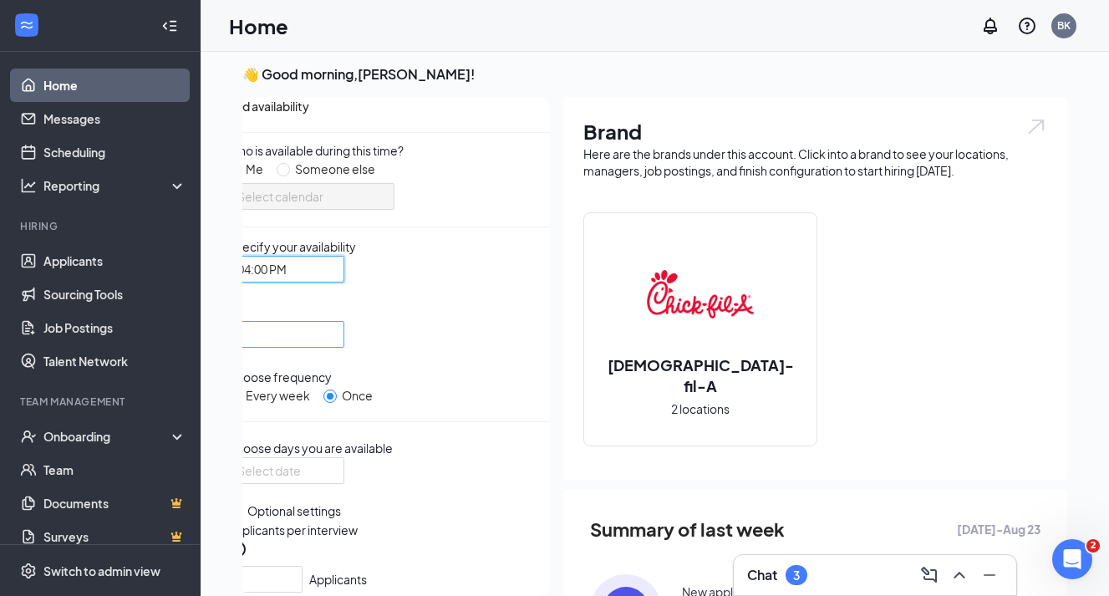
click at [323, 334] on input "search" at bounding box center [279, 334] width 85 height 25
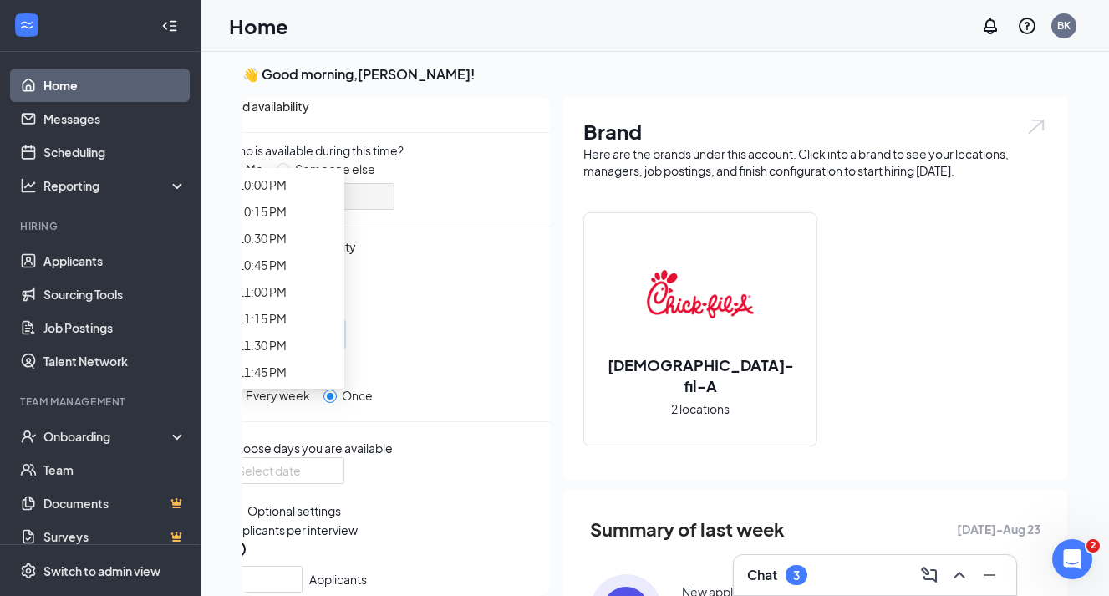
scroll to position [2707, 0]
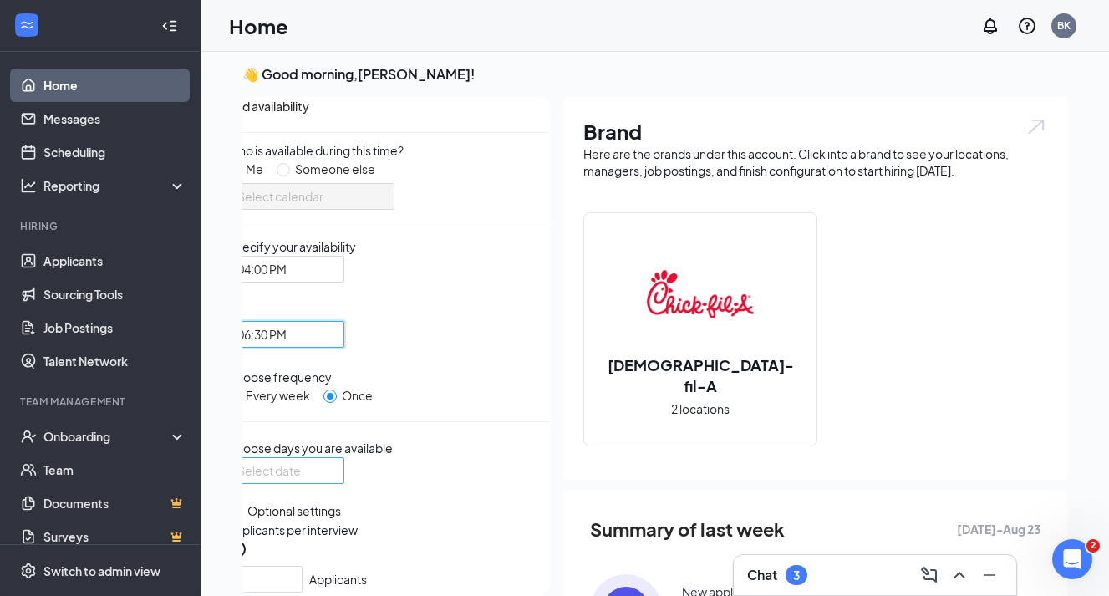
click at [334, 480] on div at bounding box center [285, 470] width 97 height 18
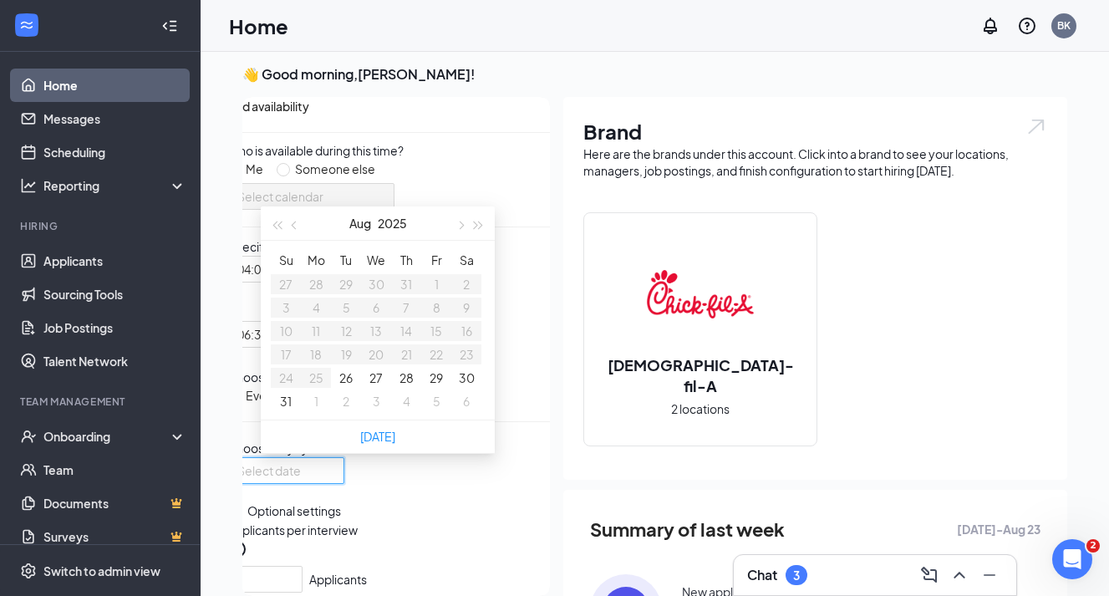
type input "[DATE]"
click at [345, 410] on button "2" at bounding box center [346, 401] width 7 height 18
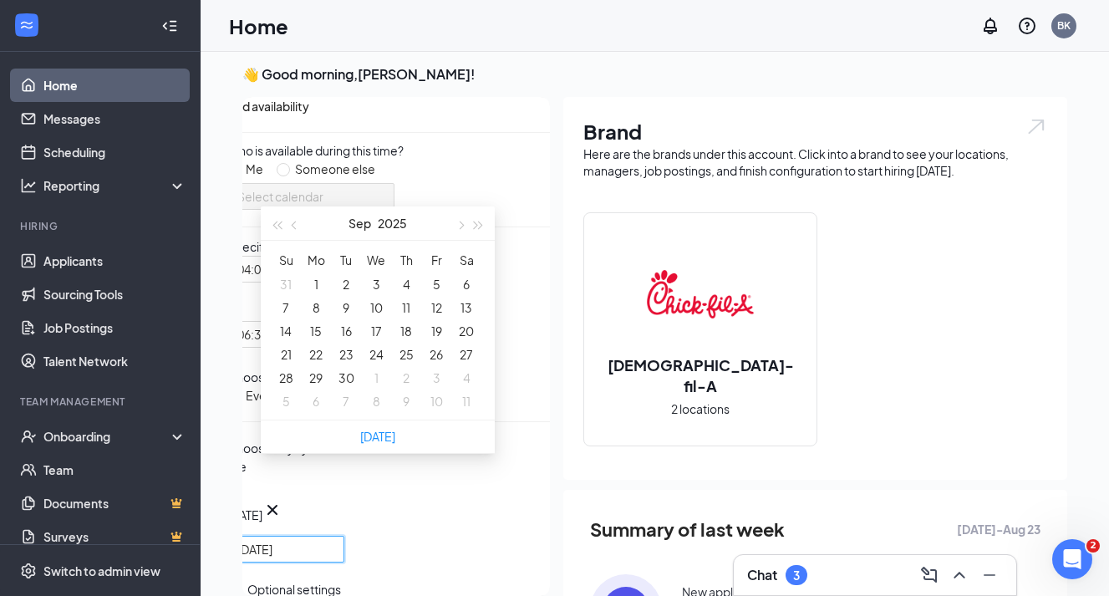
type input "[DATE]"
click at [528, 425] on div "Who is available during this time? Me Someone else Select calendar Specify your…" at bounding box center [388, 478] width 323 height 674
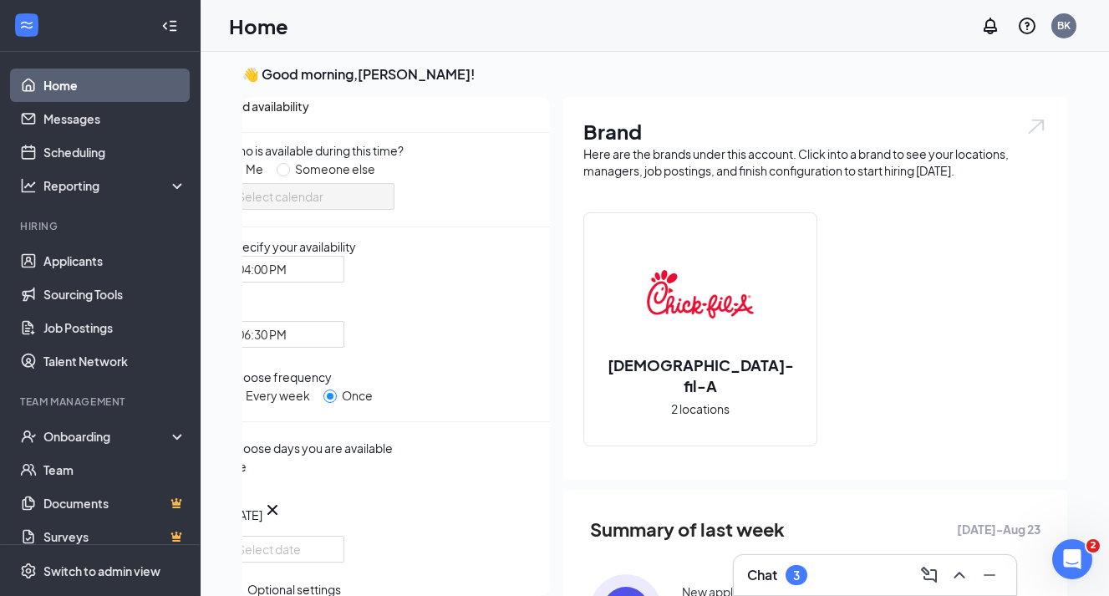
scroll to position [187, 0]
click at [334, 540] on div at bounding box center [285, 549] width 97 height 18
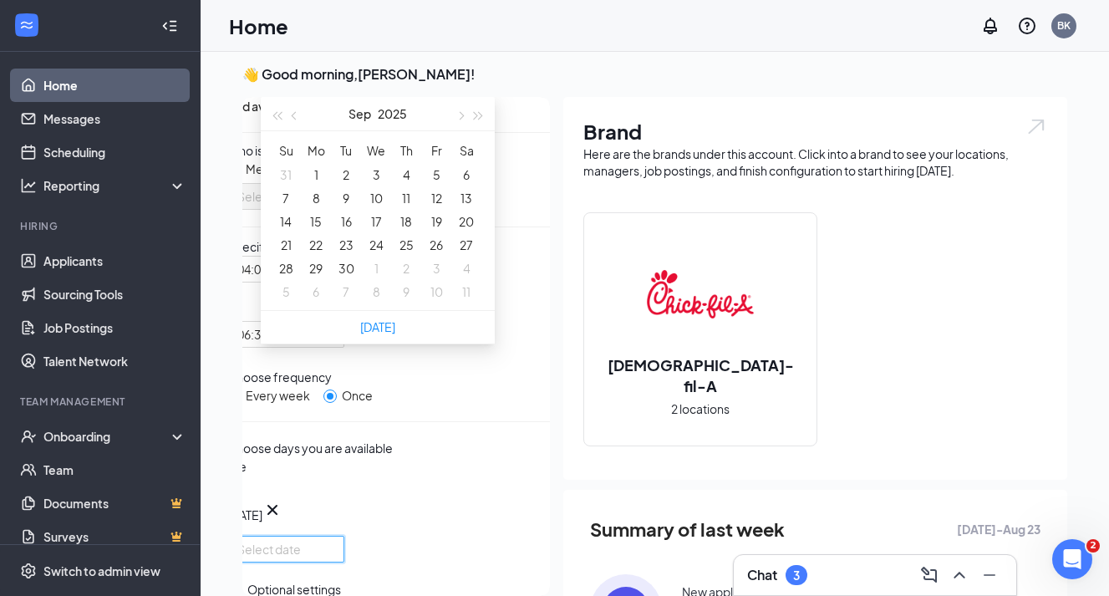
click at [471, 579] on div "Optional settings" at bounding box center [388, 589] width 323 height 20
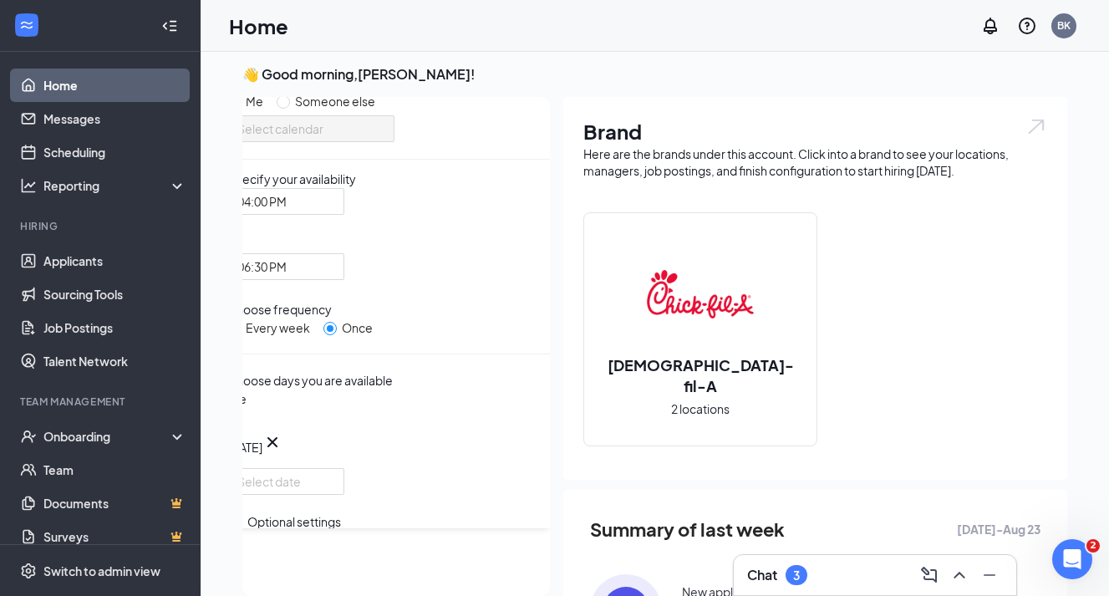
scroll to position [103, 0]
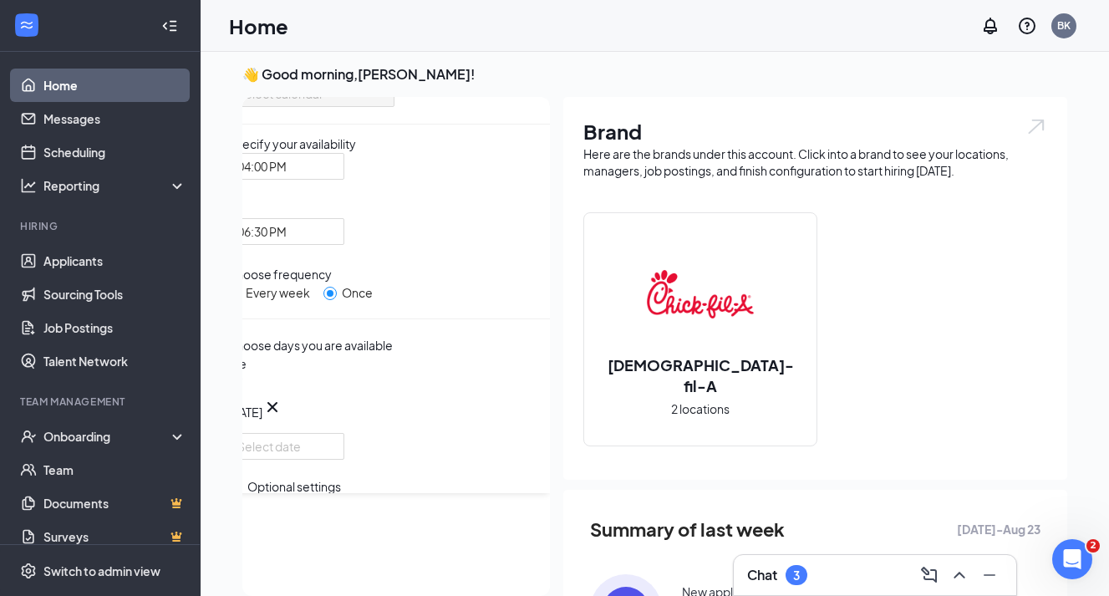
checkbox input "true"
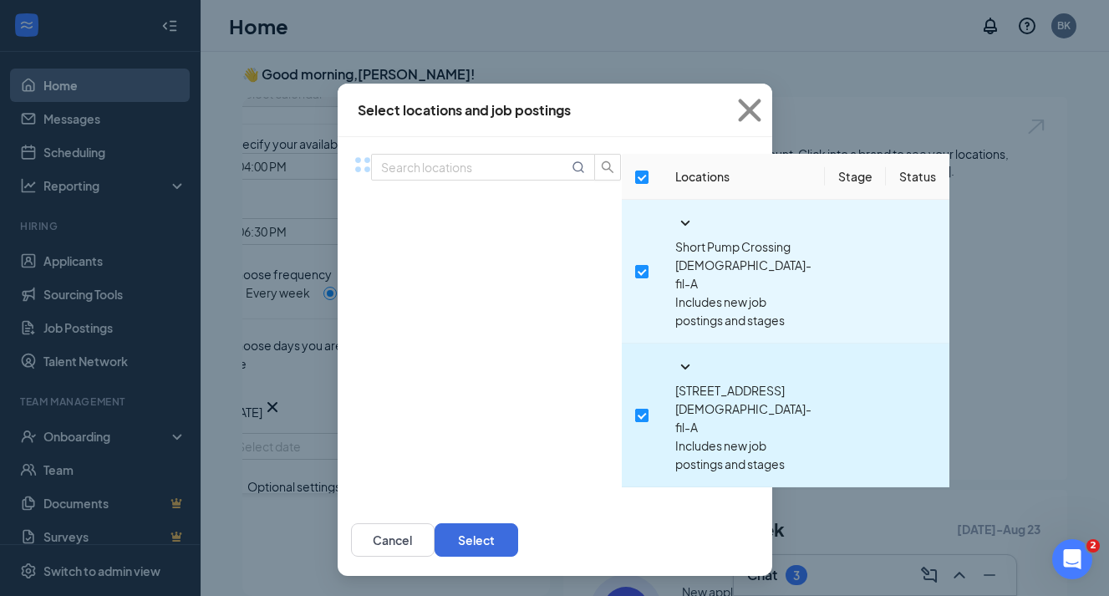
click at [635, 409] on input "checkbox" at bounding box center [641, 415] width 13 height 13
checkbox input "false"
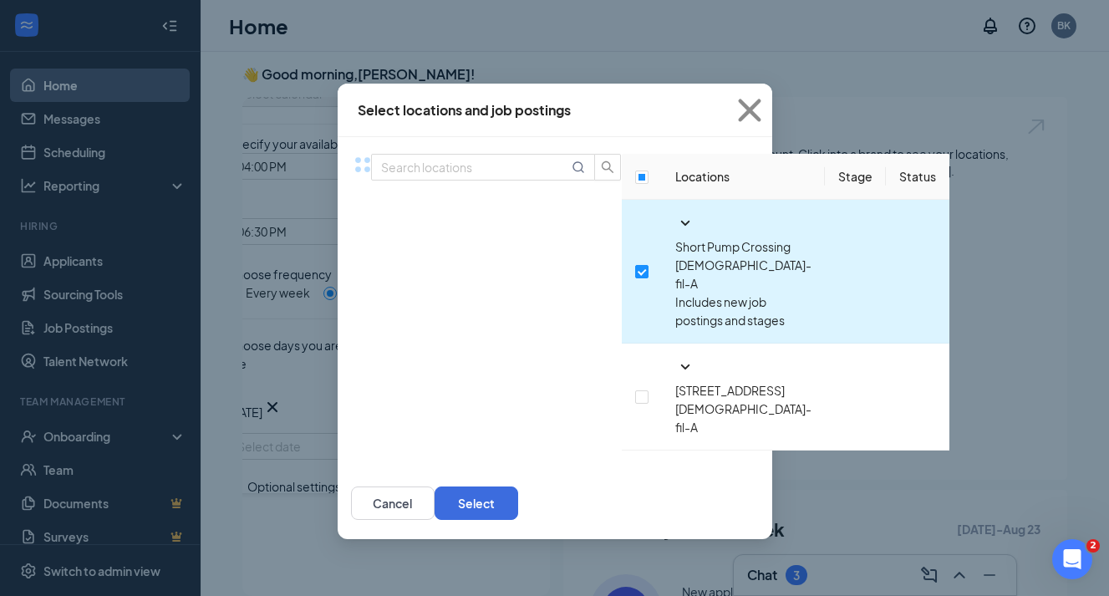
click at [680, 226] on icon "SmallChevronDown" at bounding box center [684, 223] width 9 height 5
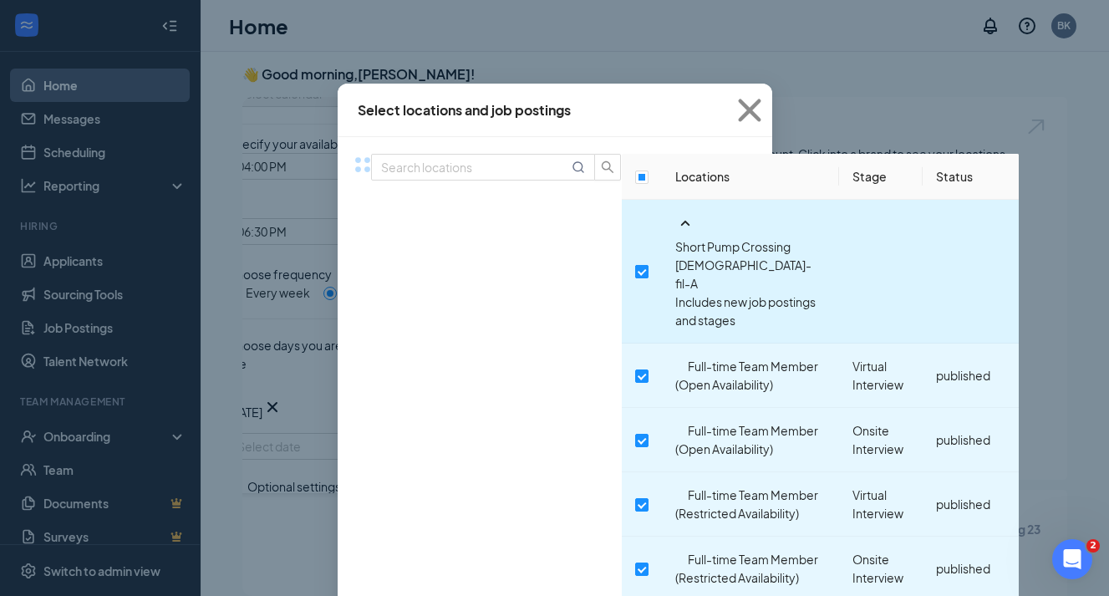
click at [635, 265] on input "checkbox" at bounding box center [641, 271] width 13 height 13
checkbox input "false"
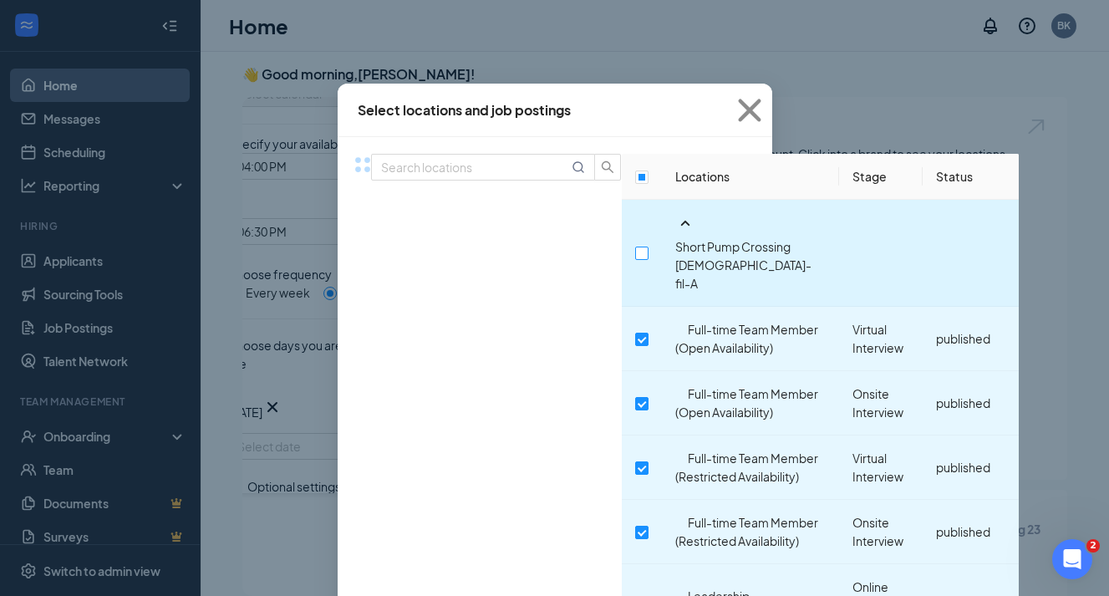
checkbox input "false"
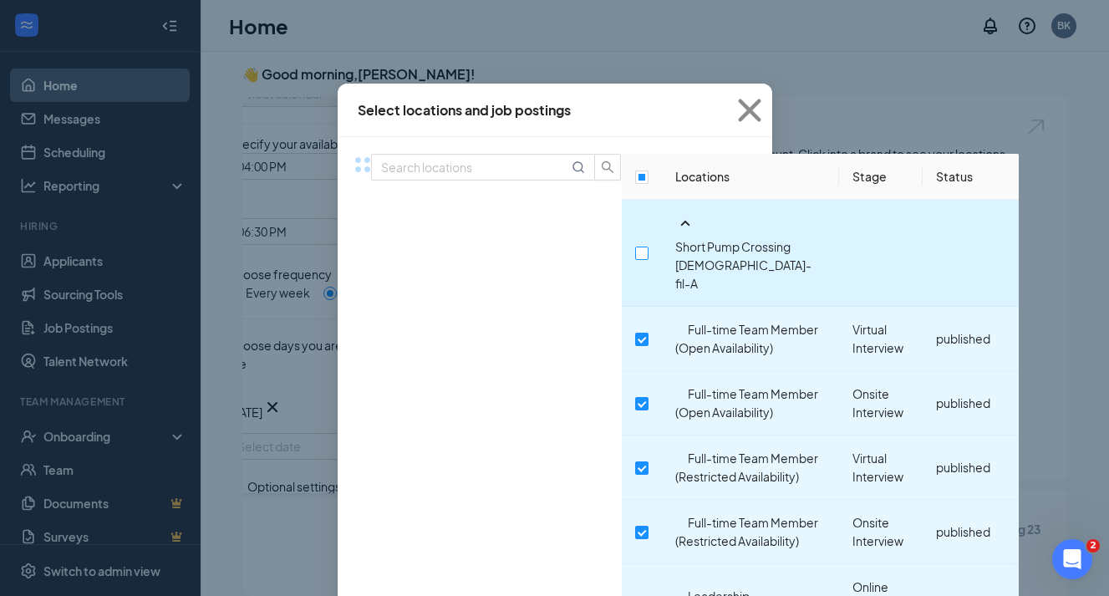
checkbox input "false"
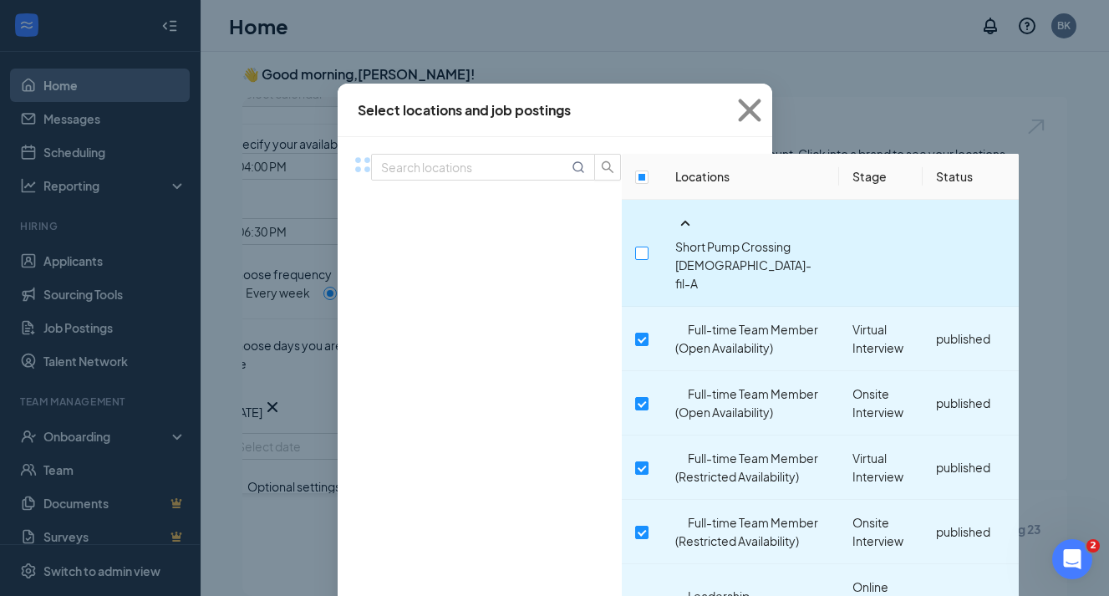
checkbox input "false"
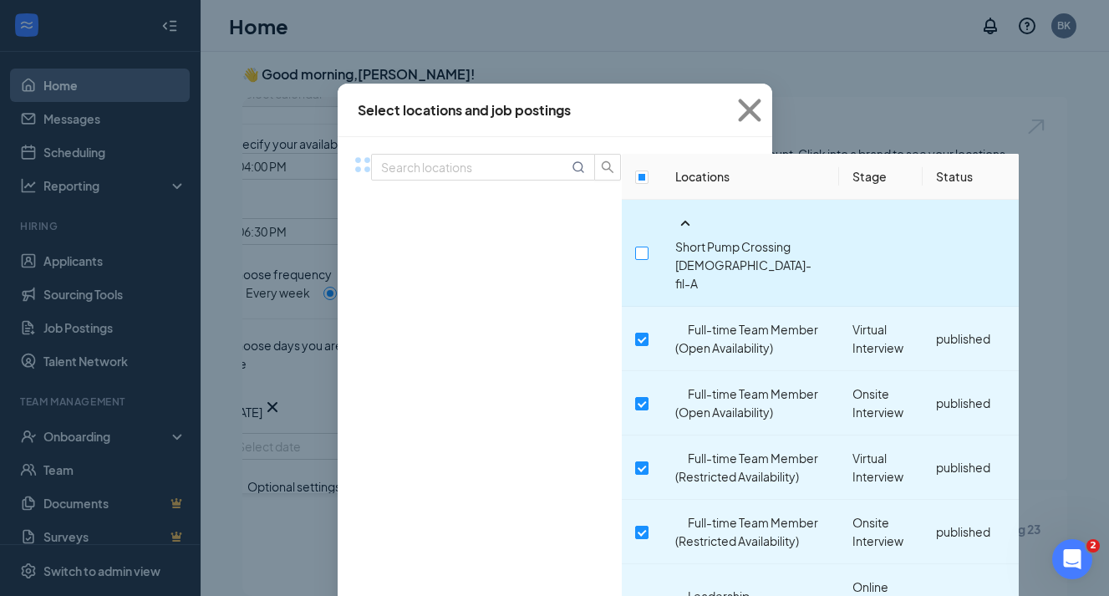
checkbox input "false"
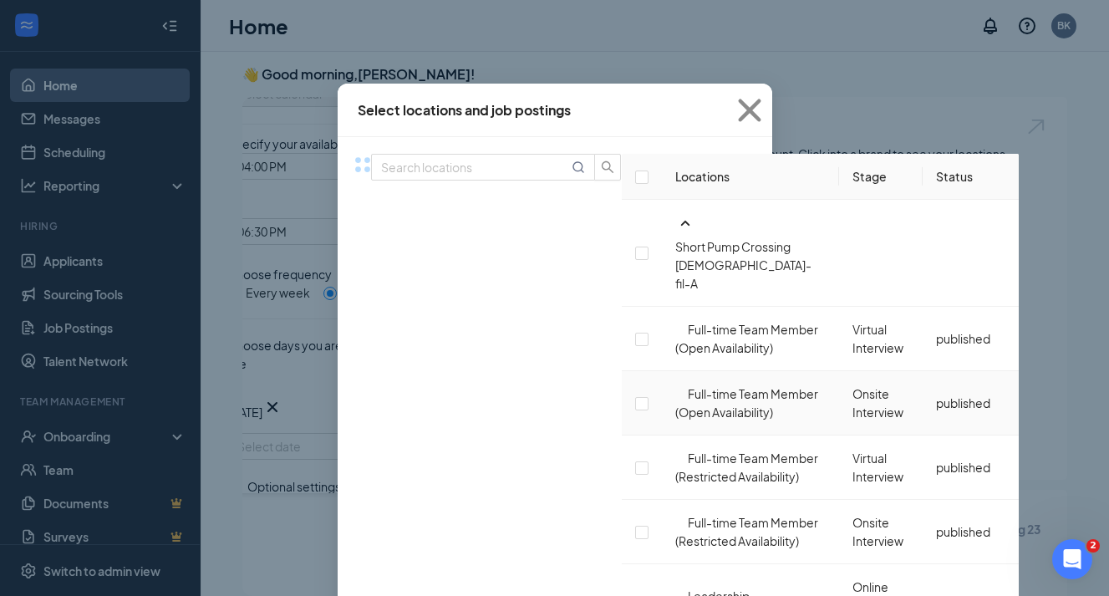
scroll to position [46, 0]
click at [635, 333] on input "checkbox" at bounding box center [641, 339] width 13 height 13
checkbox input "false"
checkbox input "true"
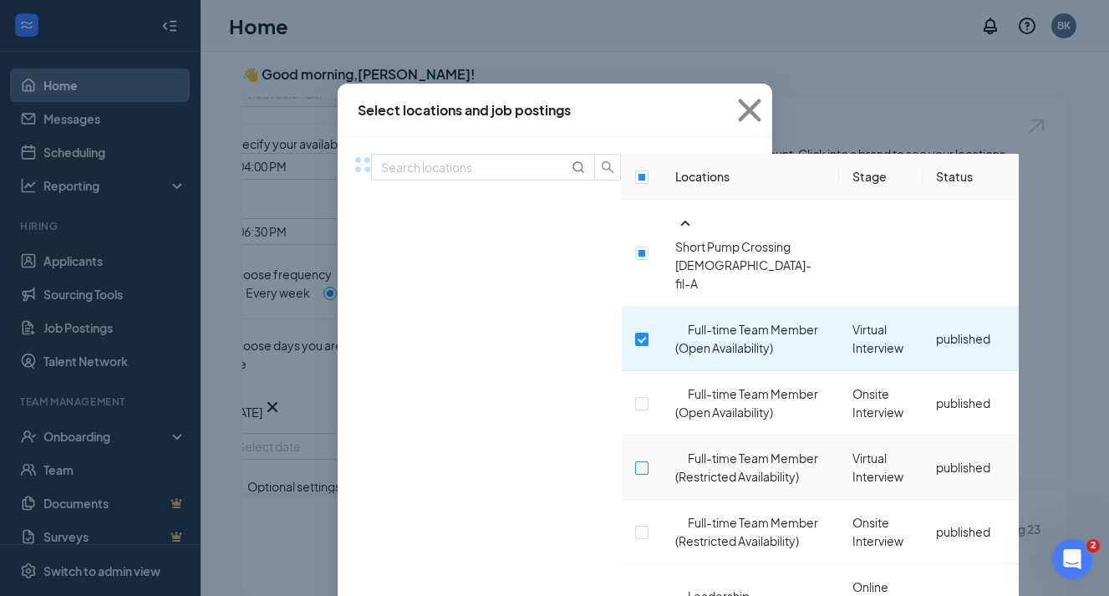
click at [635, 461] on input "checkbox" at bounding box center [641, 467] width 13 height 13
checkbox input "true"
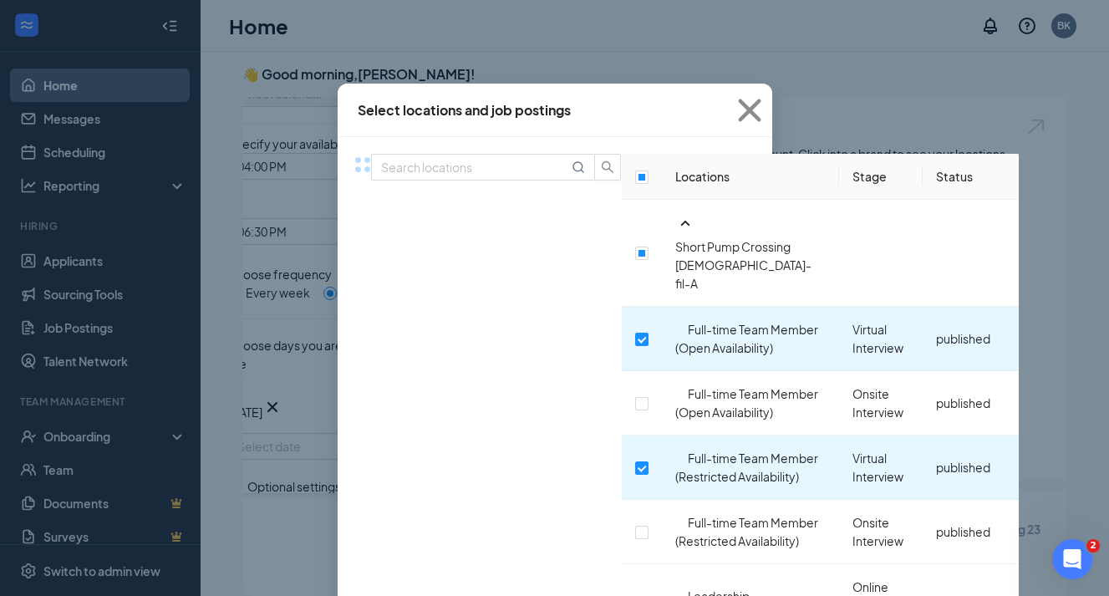
scroll to position [126, 0]
checkbox input "true"
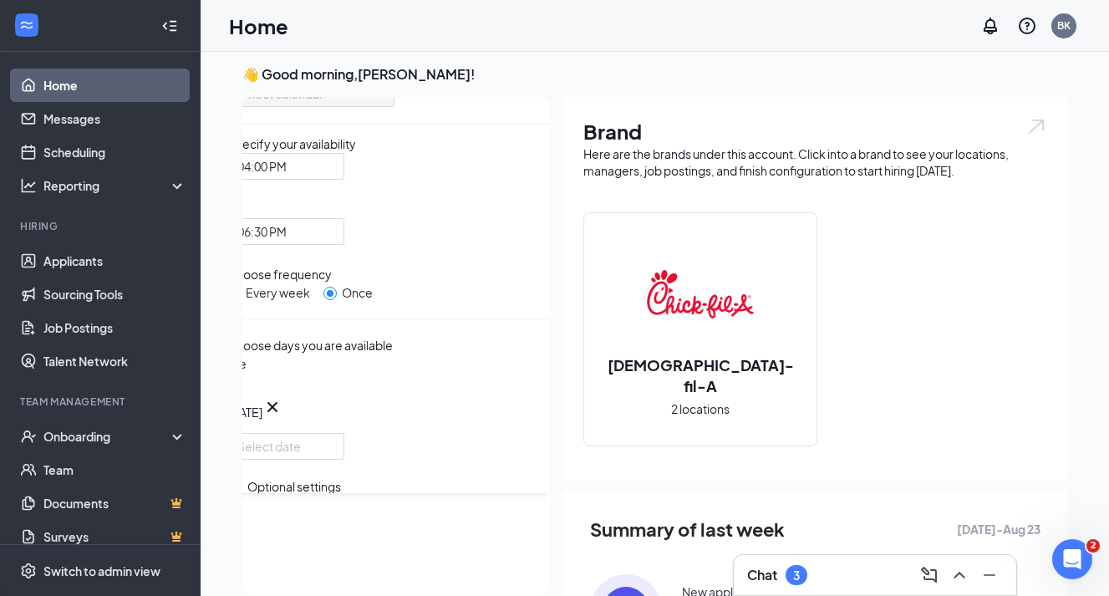
scroll to position [0, 0]
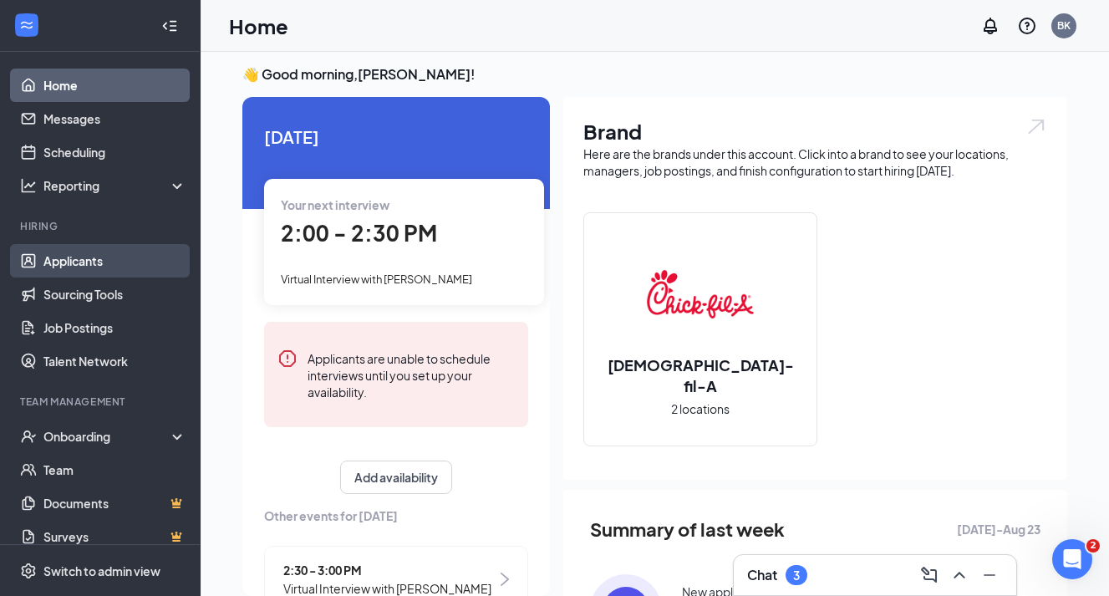
click at [120, 261] on link "Applicants" at bounding box center [114, 260] width 143 height 33
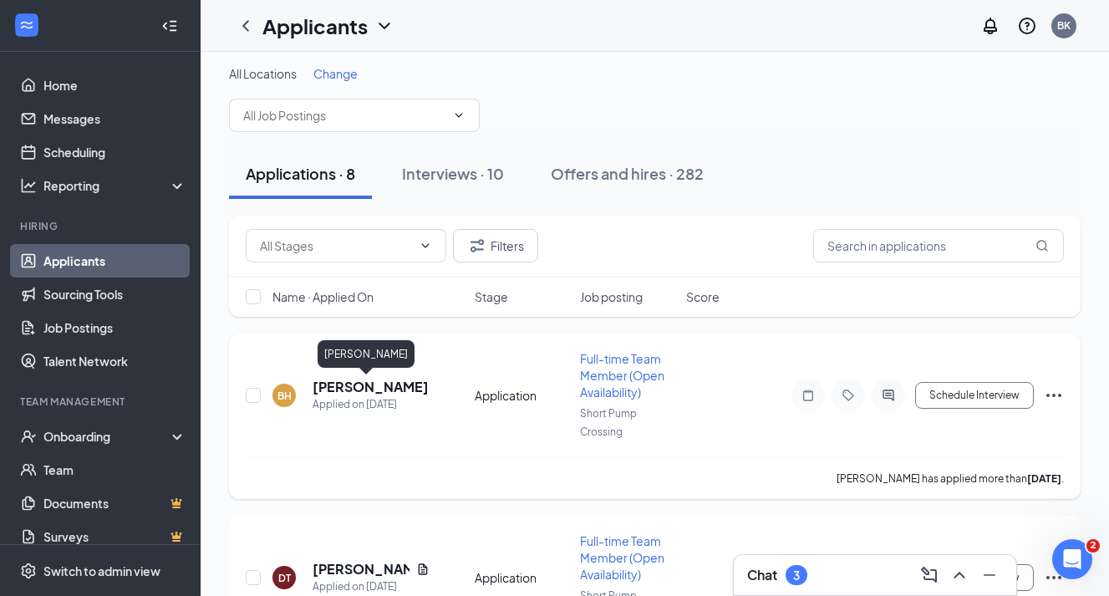
click at [375, 387] on h5 "[PERSON_NAME]" at bounding box center [371, 387] width 116 height 18
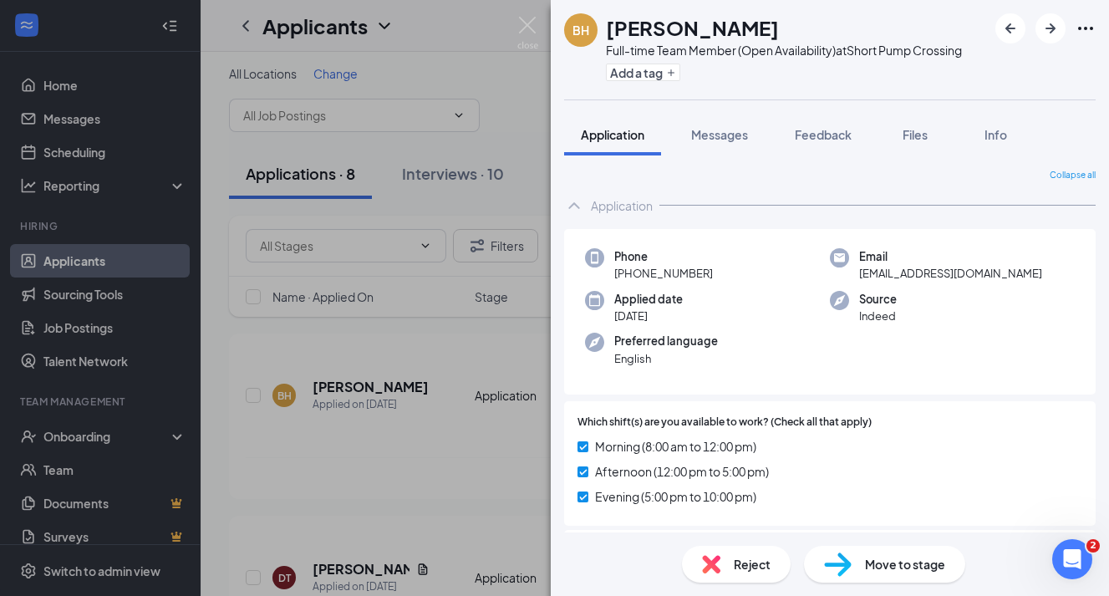
click at [876, 558] on span "Move to stage" at bounding box center [905, 564] width 80 height 18
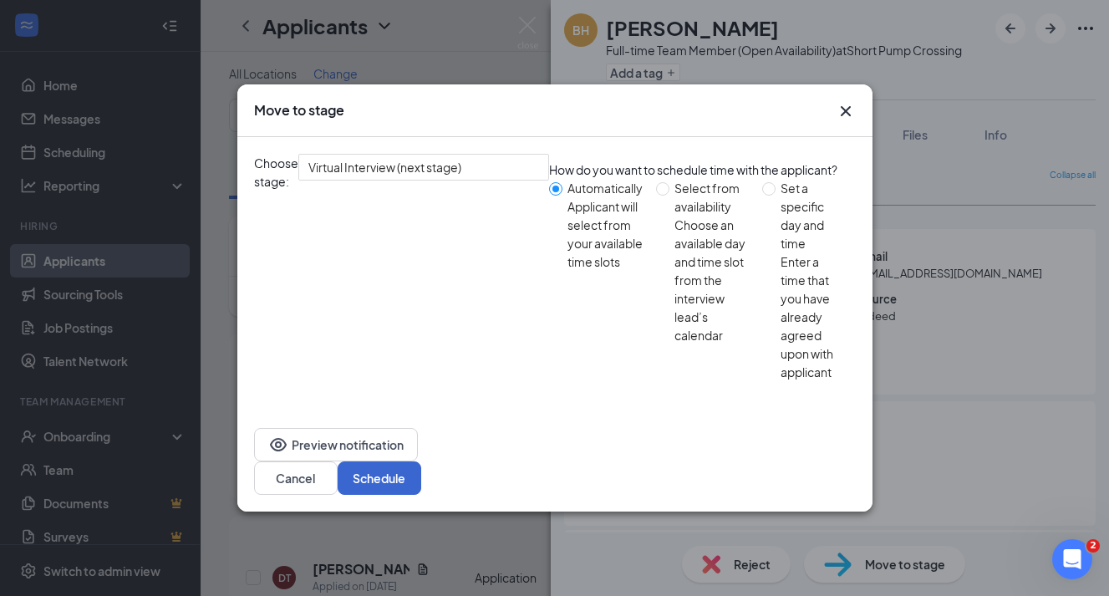
click at [421, 461] on button "Schedule" at bounding box center [380, 477] width 84 height 33
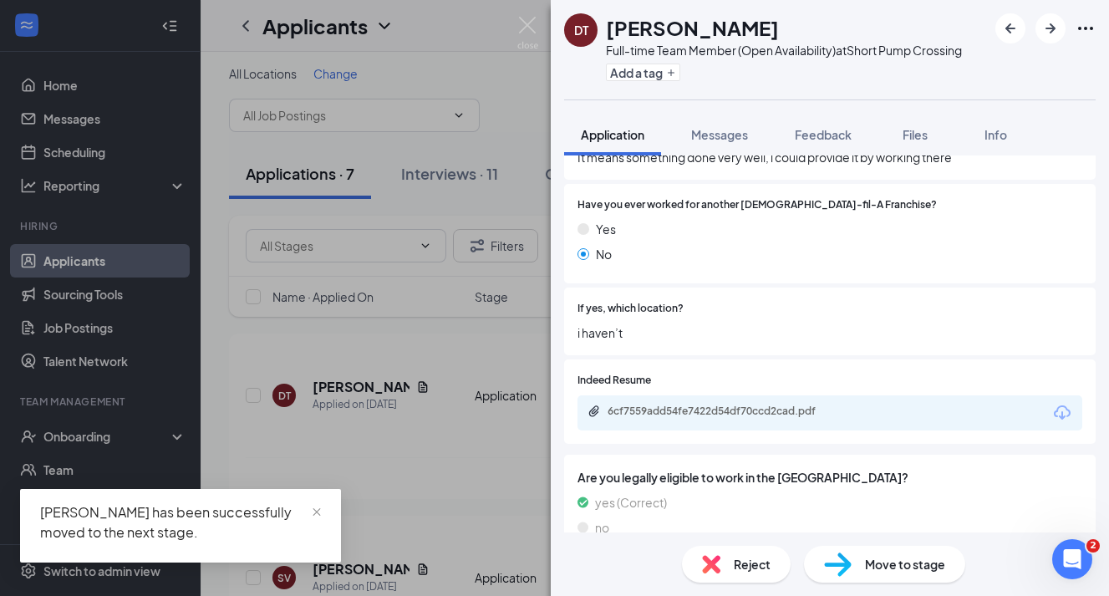
scroll to position [928, 0]
click at [456, 497] on div "DT [PERSON_NAME] Full-time Team Member (Open Availability) at Short Pump Crossi…" at bounding box center [554, 298] width 1109 height 596
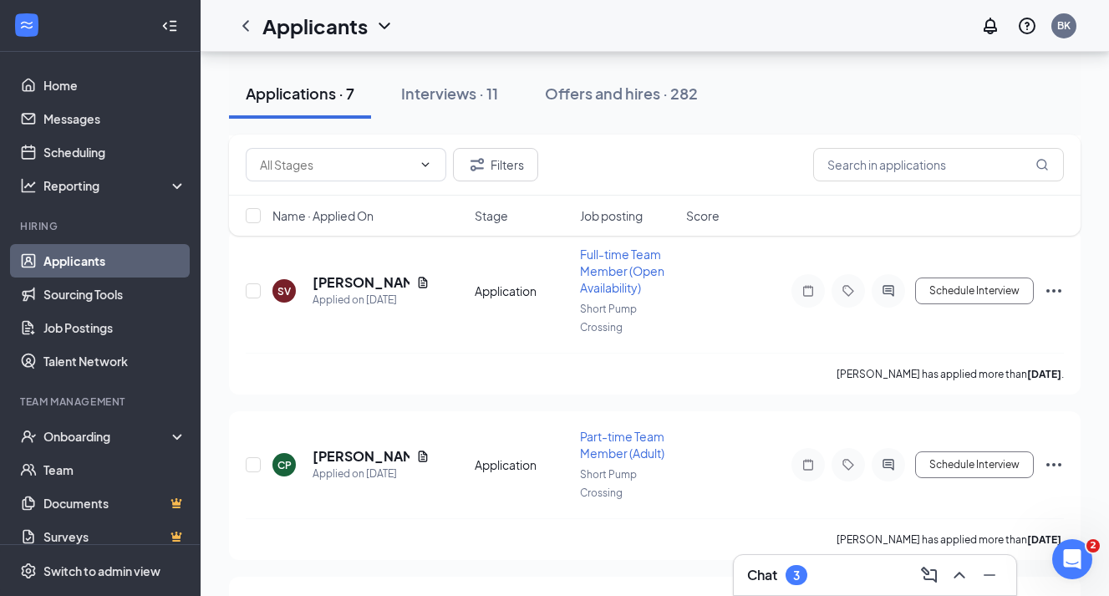
scroll to position [359, 0]
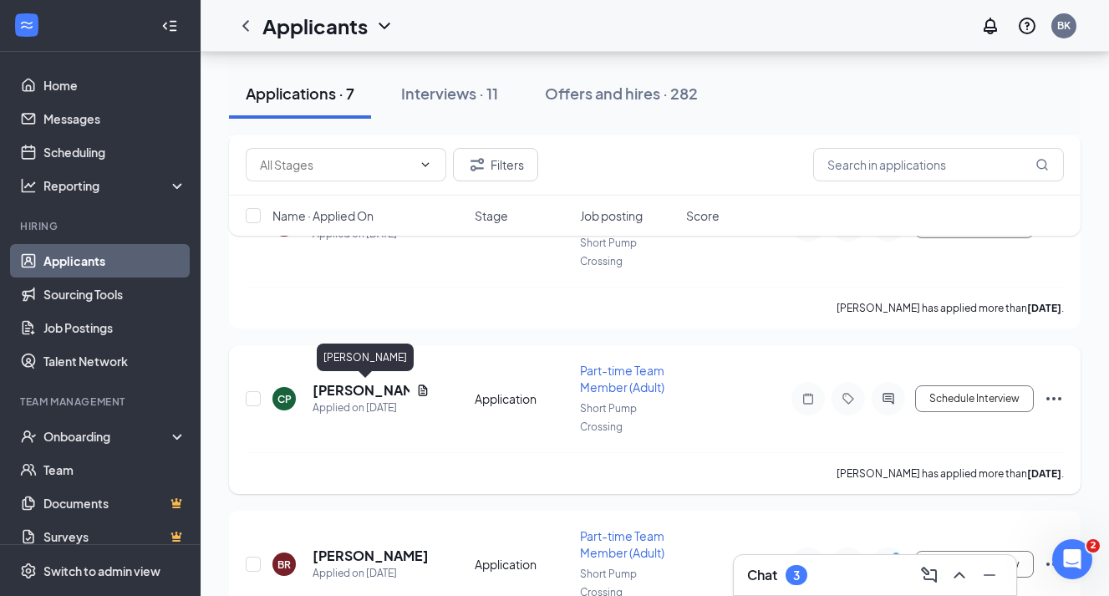
click at [364, 392] on h5 "[PERSON_NAME]" at bounding box center [361, 390] width 97 height 18
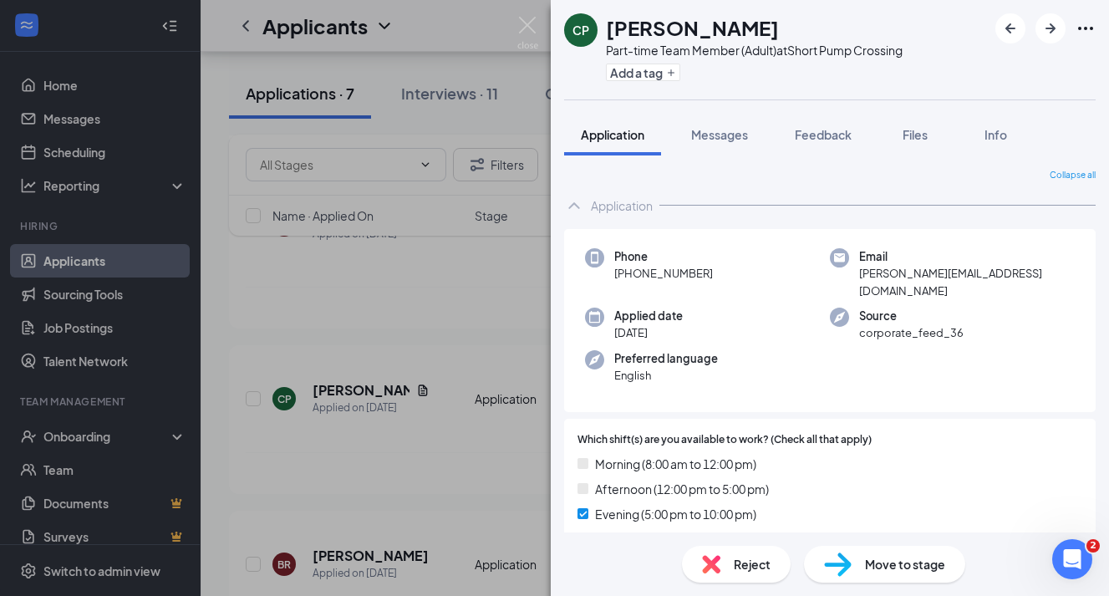
click at [859, 563] on div "Move to stage" at bounding box center [884, 564] width 161 height 37
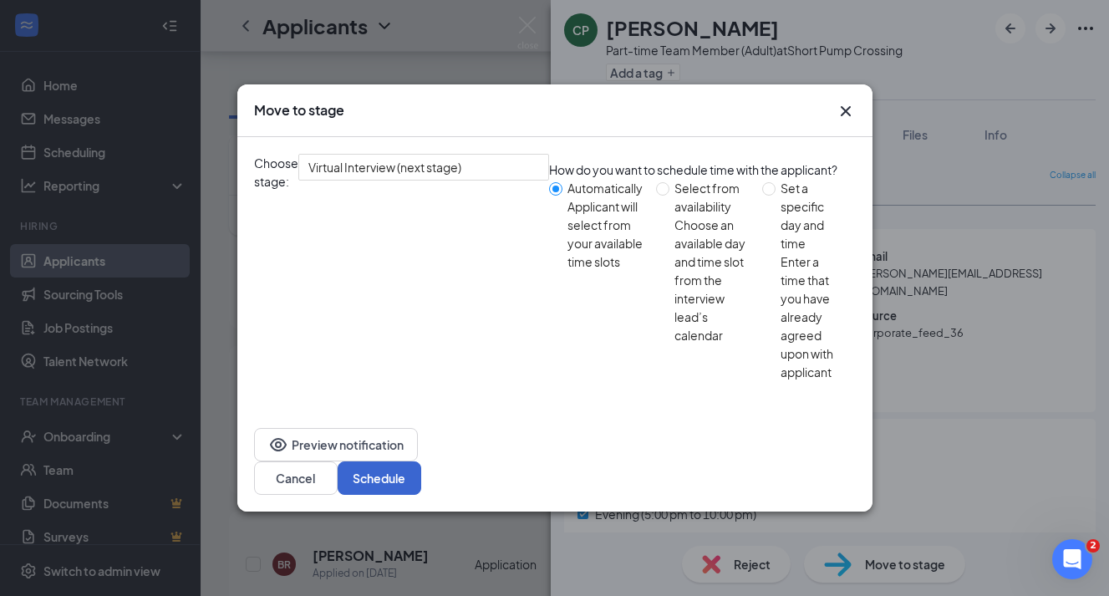
click at [421, 461] on button "Schedule" at bounding box center [380, 477] width 84 height 33
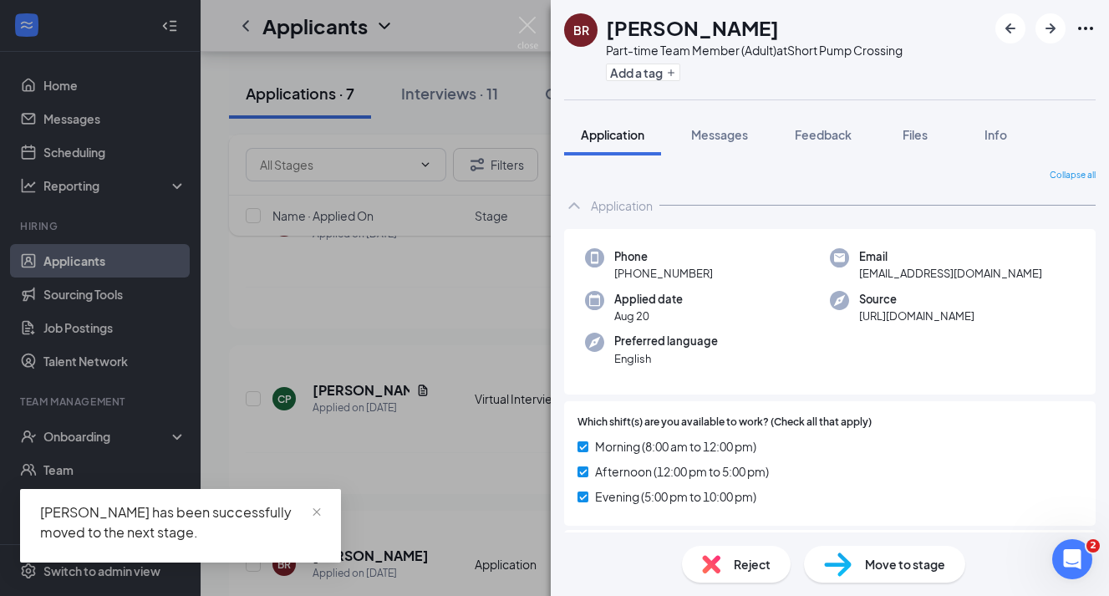
click at [466, 419] on div "BR [PERSON_NAME] Part-time Team Member (Adult) at Short Pump Crossing Add a tag…" at bounding box center [554, 298] width 1109 height 596
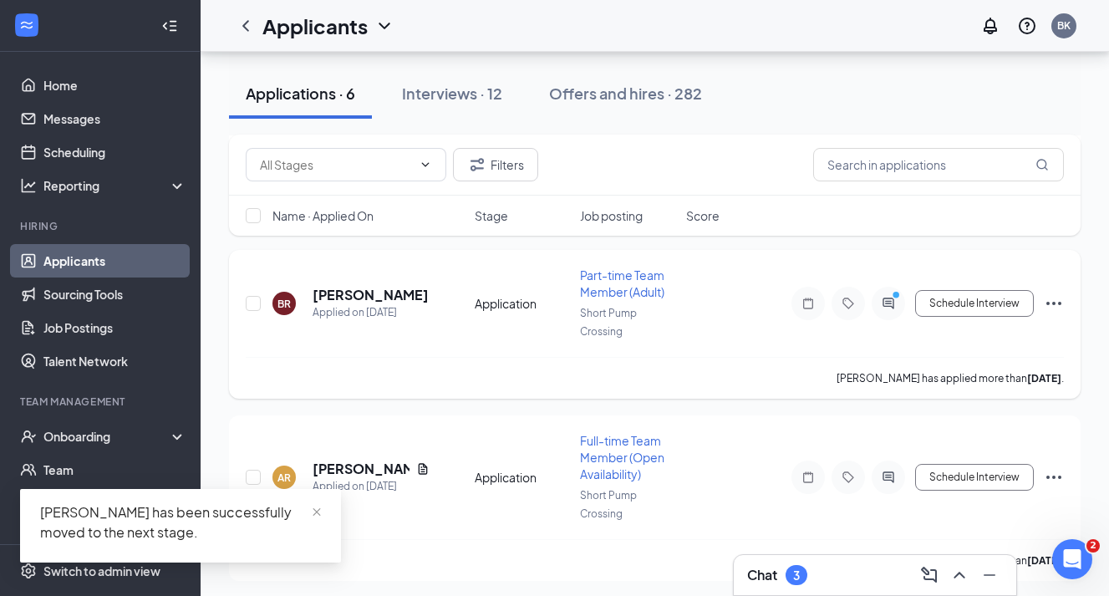
scroll to position [456, 0]
click at [370, 302] on h5 "[PERSON_NAME]" at bounding box center [371, 294] width 116 height 18
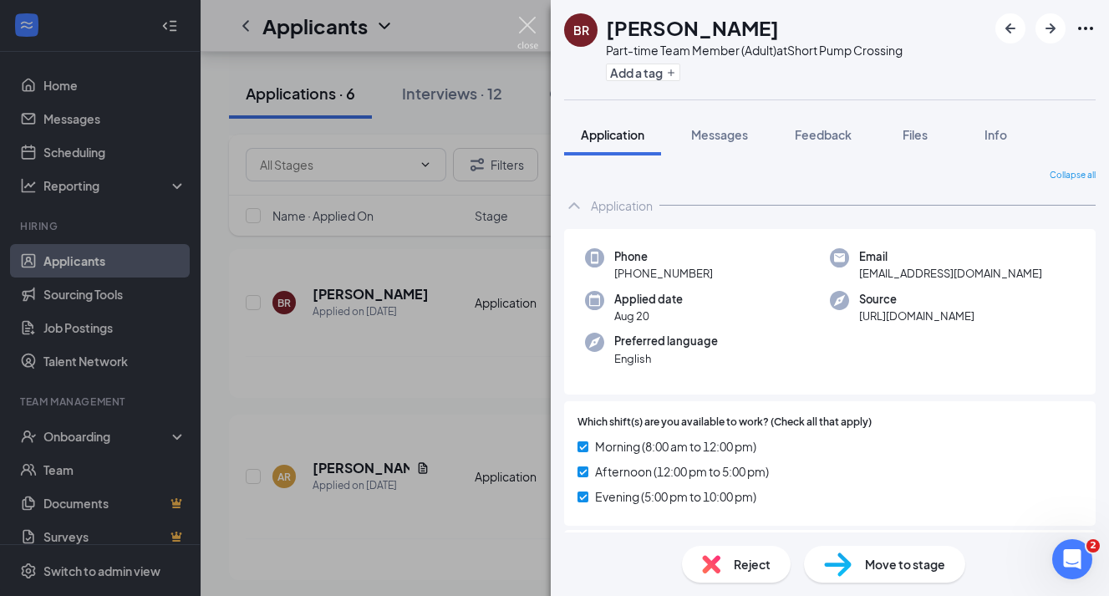
click at [529, 30] on img at bounding box center [527, 33] width 21 height 33
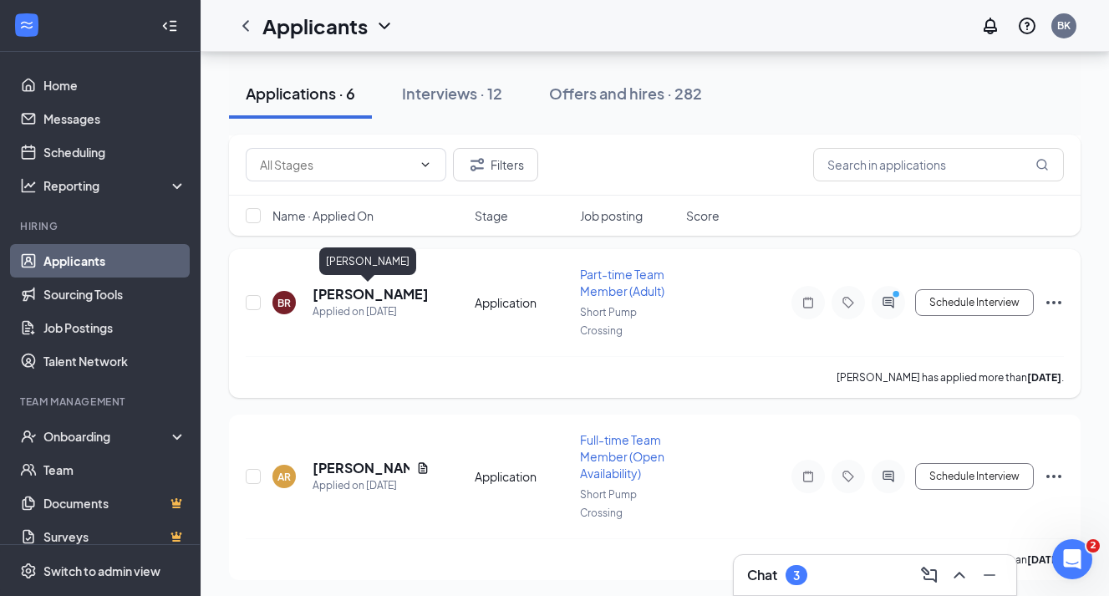
click at [358, 297] on h5 "[PERSON_NAME]" at bounding box center [371, 294] width 116 height 18
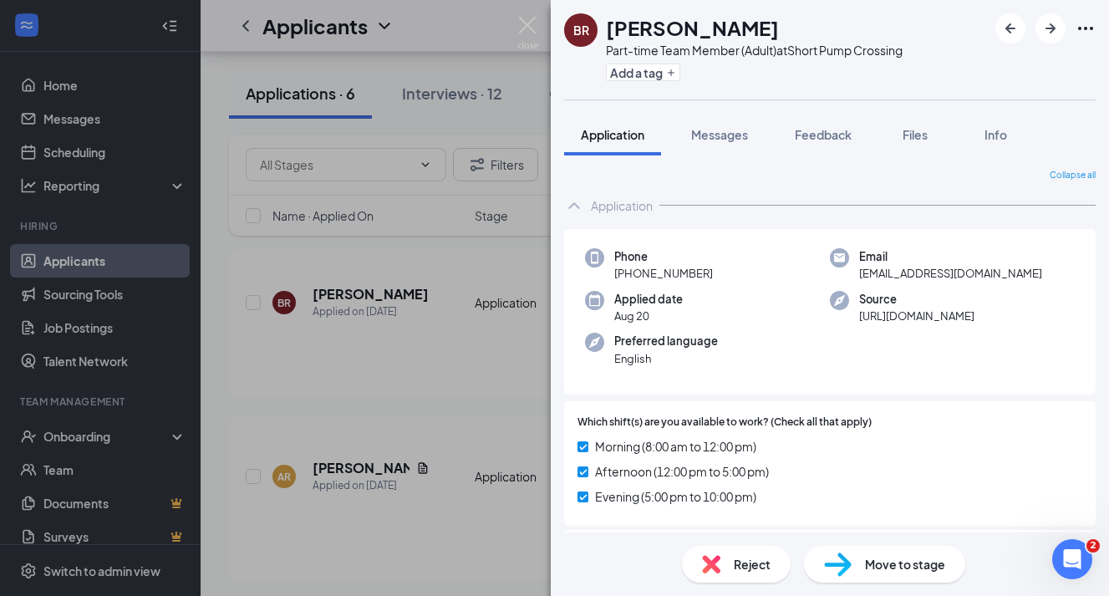
click at [845, 554] on img at bounding box center [838, 565] width 28 height 24
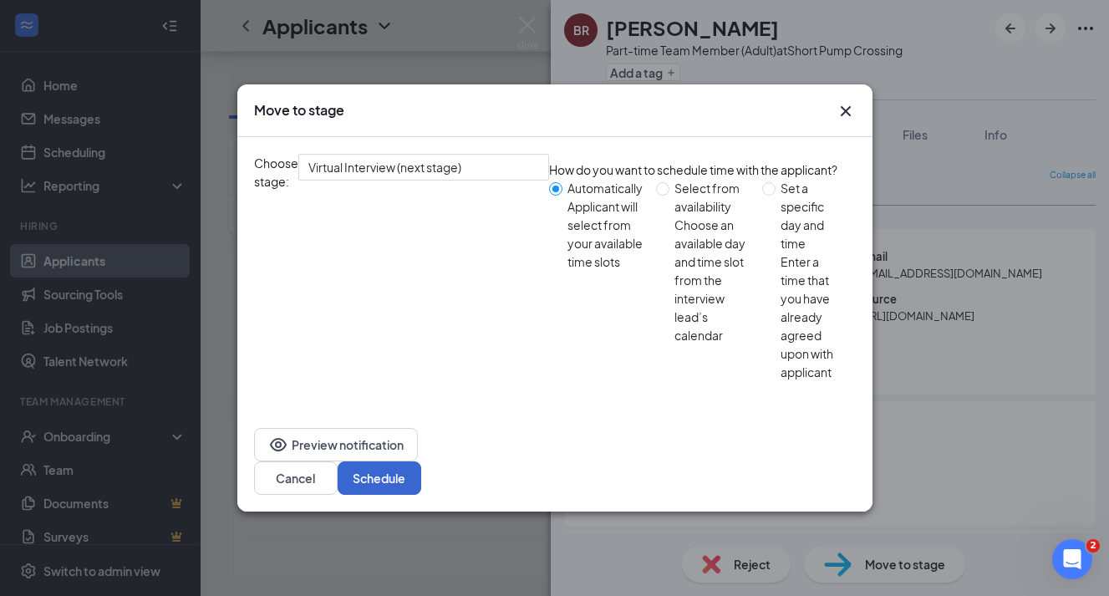
click at [421, 461] on button "Schedule" at bounding box center [380, 477] width 84 height 33
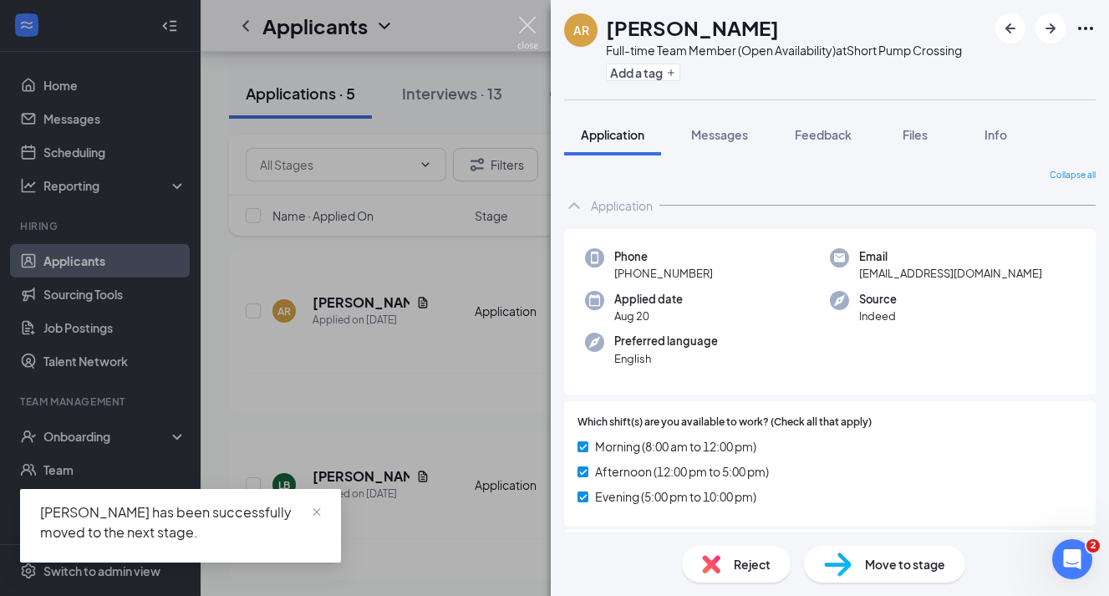
click at [523, 30] on img at bounding box center [527, 33] width 21 height 33
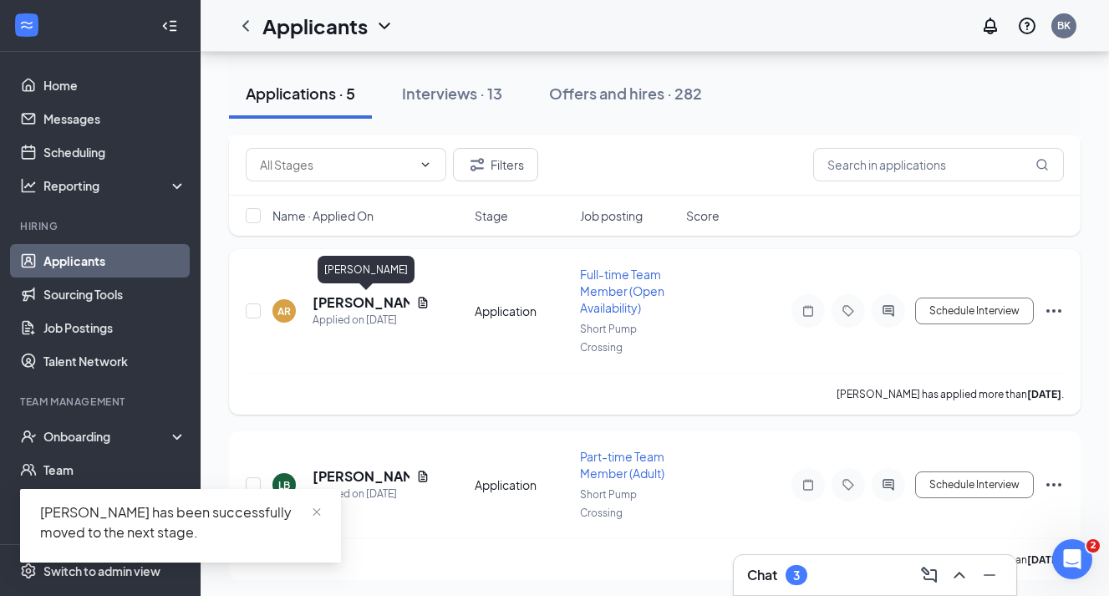
click at [355, 309] on h5 "[PERSON_NAME]" at bounding box center [361, 302] width 97 height 18
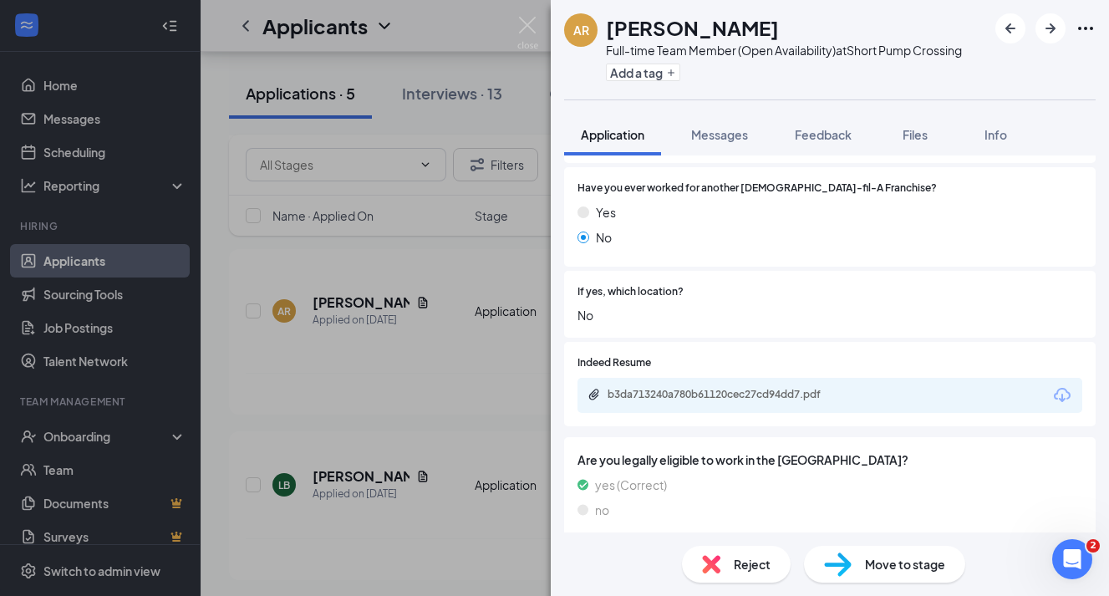
scroll to position [983, 0]
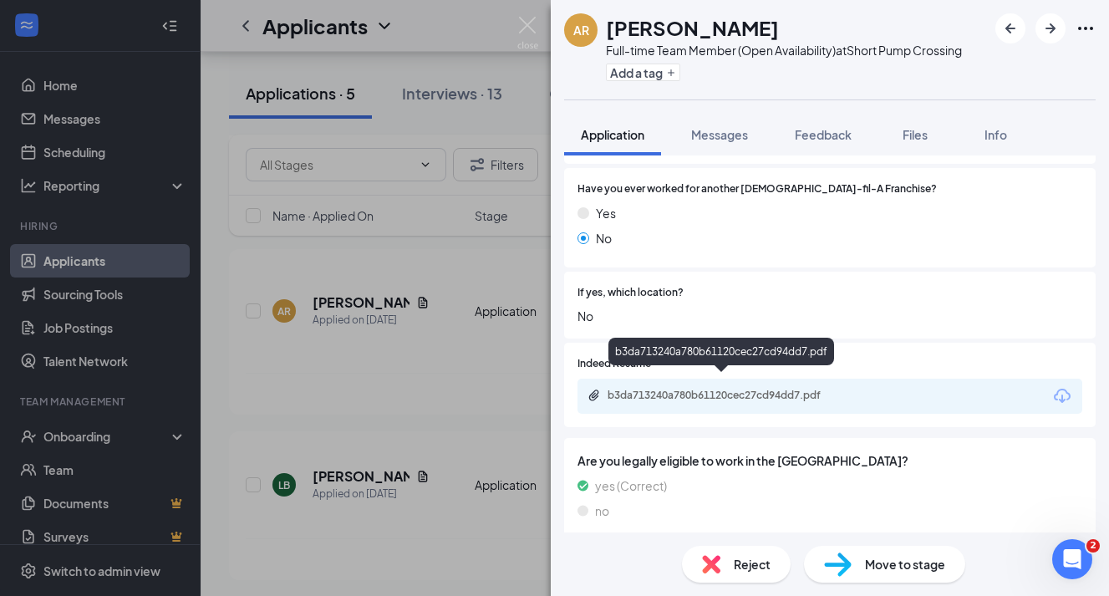
click at [734, 392] on div "b3da713240a780b61120cec27cd94dd7.pdf" at bounding box center [723, 397] width 271 height 16
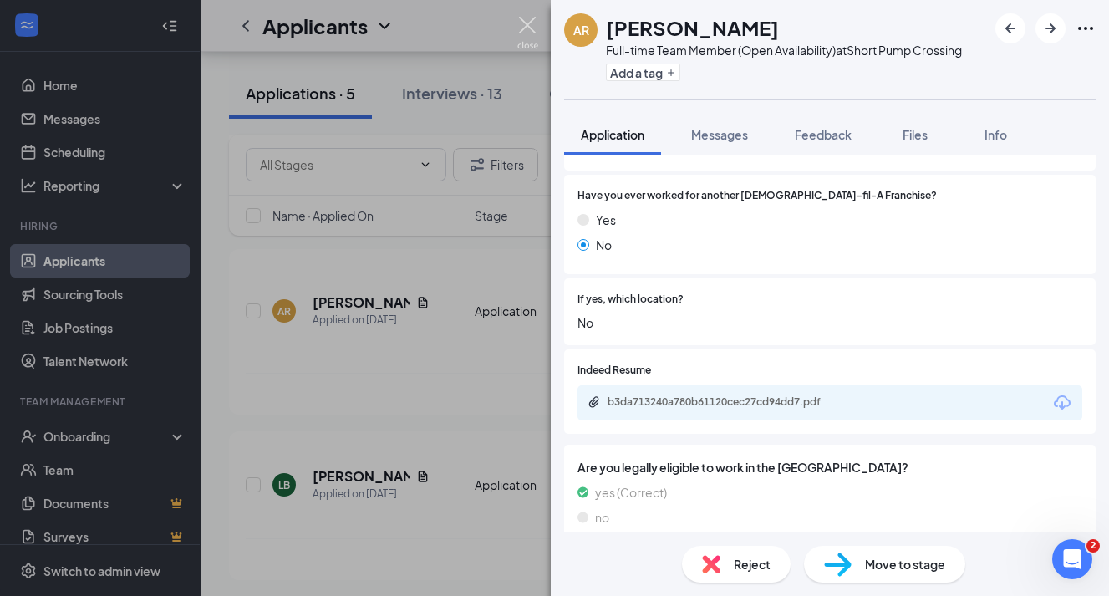
click at [527, 23] on img at bounding box center [527, 33] width 21 height 33
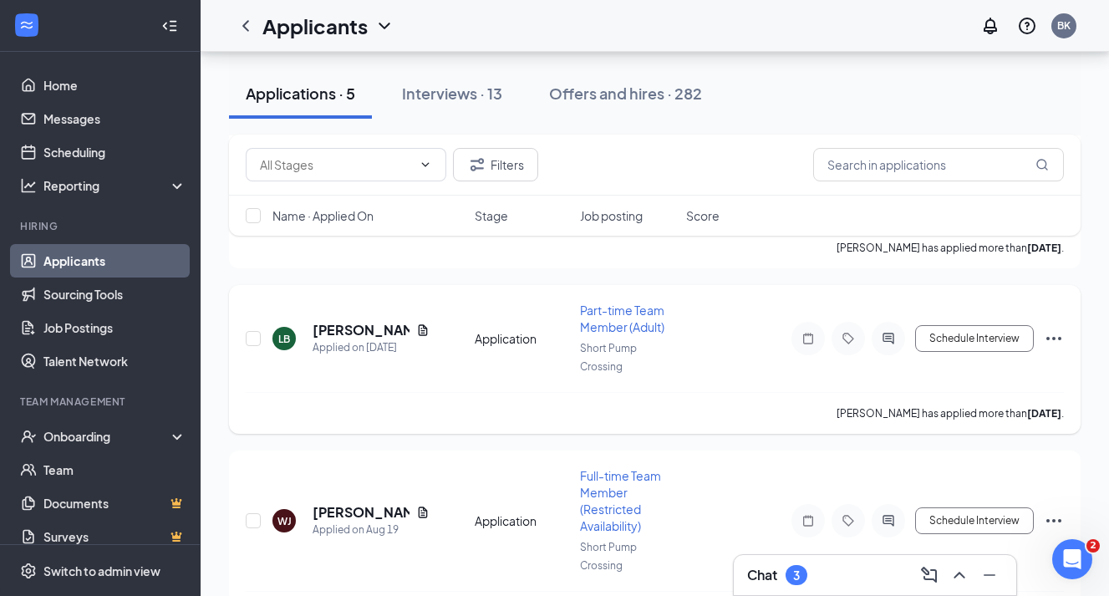
scroll to position [630, 0]
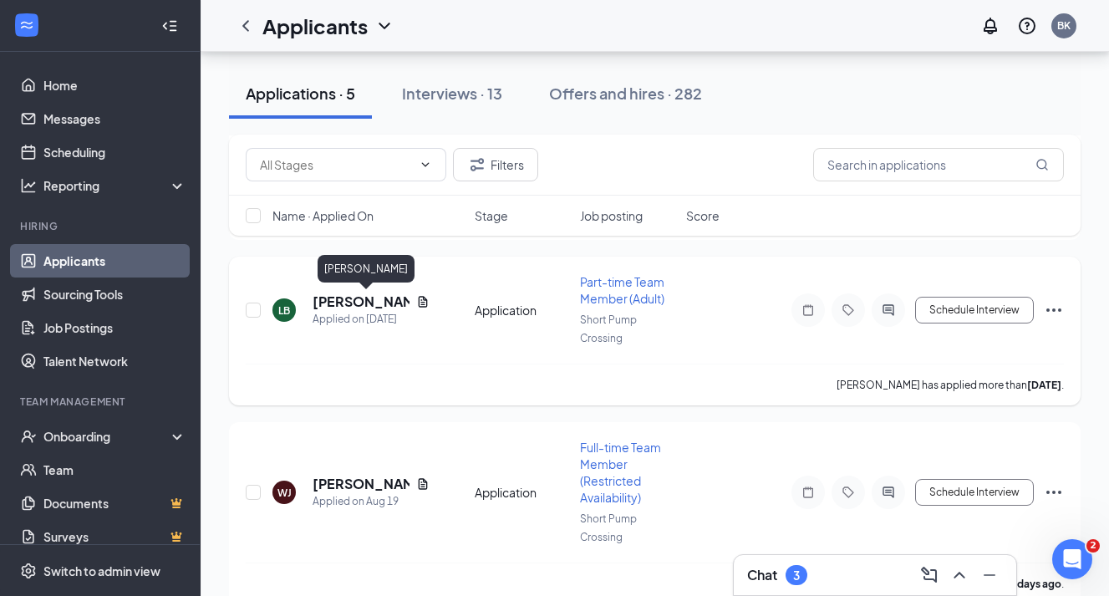
click at [368, 298] on h5 "[PERSON_NAME]" at bounding box center [361, 302] width 97 height 18
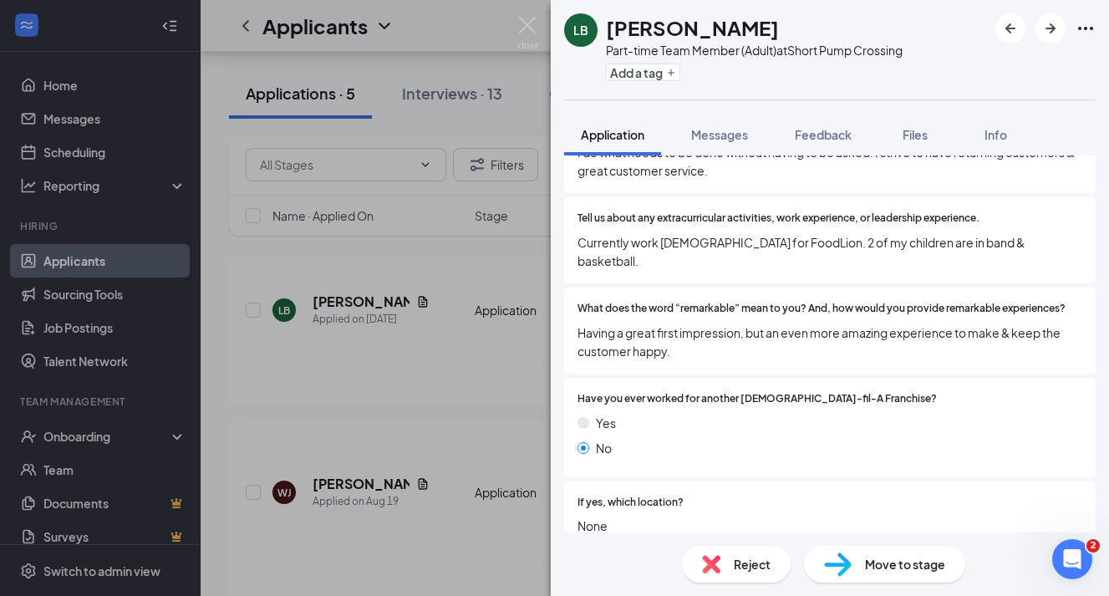
scroll to position [777, 0]
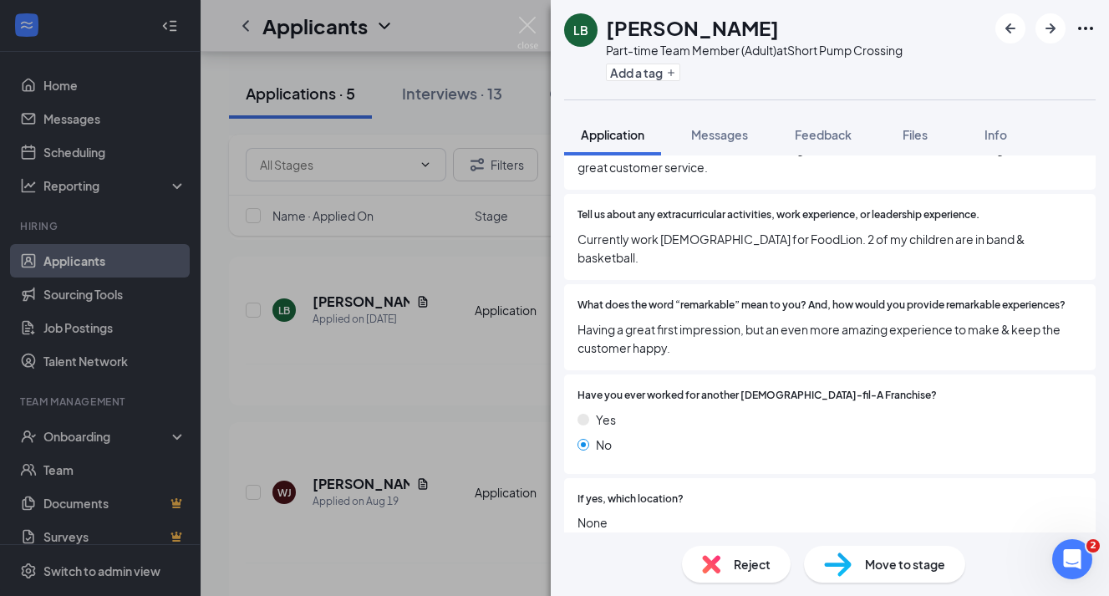
click at [375, 370] on div "LB [PERSON_NAME] Part-time Team Member (Adult) at Short Pump Crossing Add a tag…" at bounding box center [554, 298] width 1109 height 596
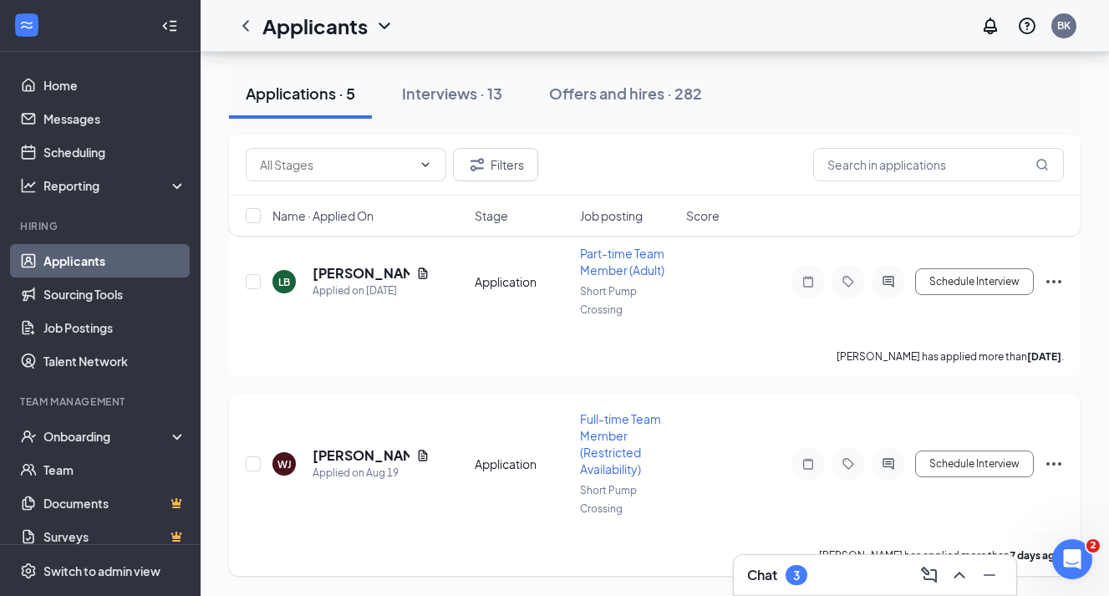
scroll to position [659, 0]
click at [363, 466] on div "Applied on Aug 19" at bounding box center [371, 473] width 117 height 17
click at [363, 452] on h5 "[PERSON_NAME]" at bounding box center [361, 455] width 97 height 18
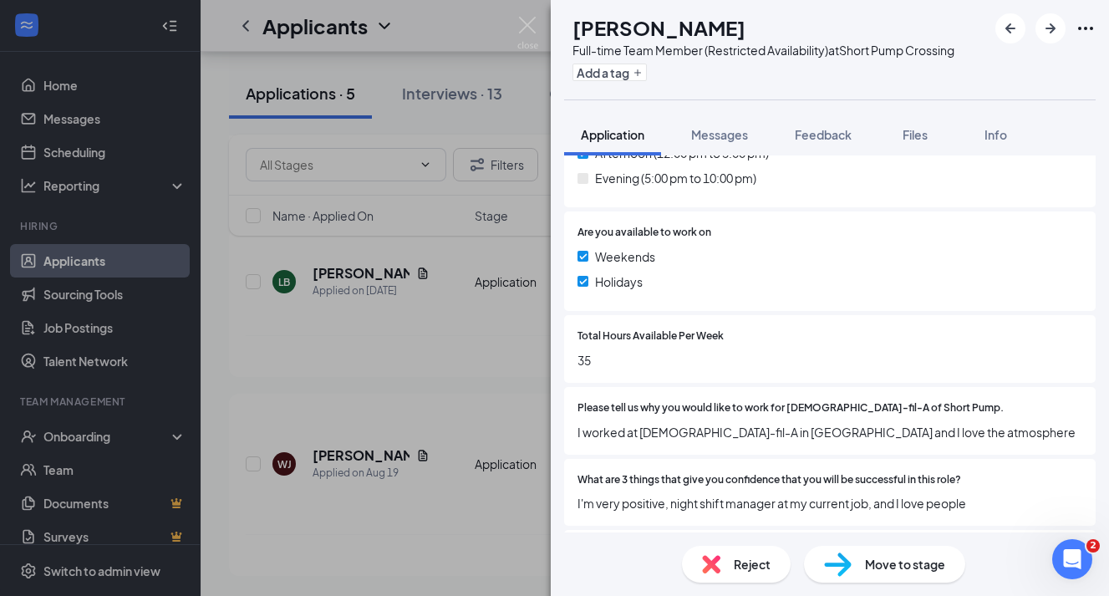
scroll to position [331, 0]
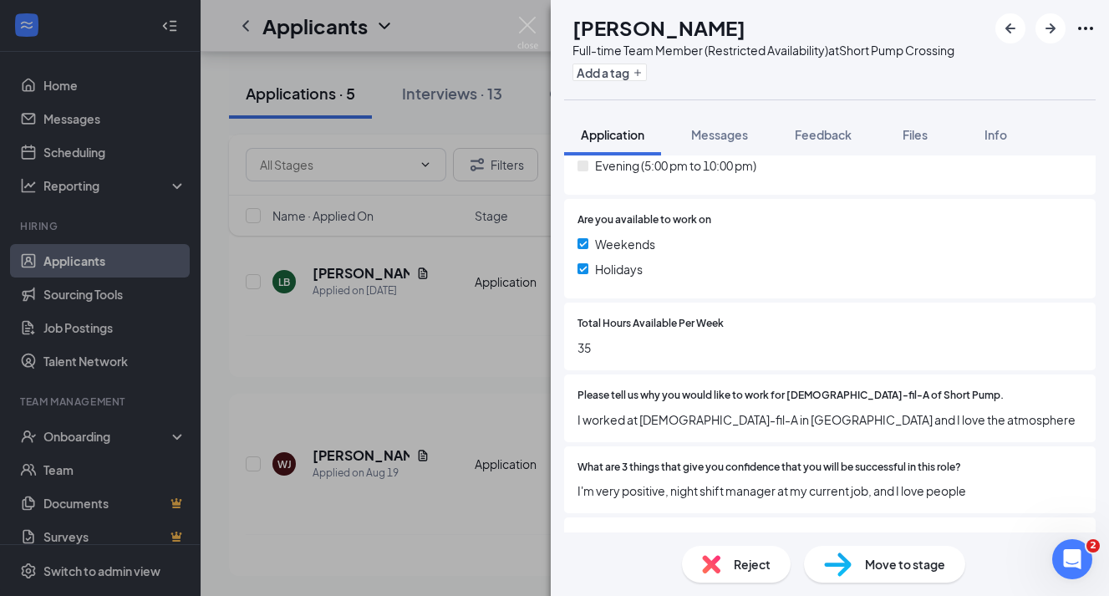
click at [859, 558] on div "Move to stage" at bounding box center [884, 564] width 161 height 37
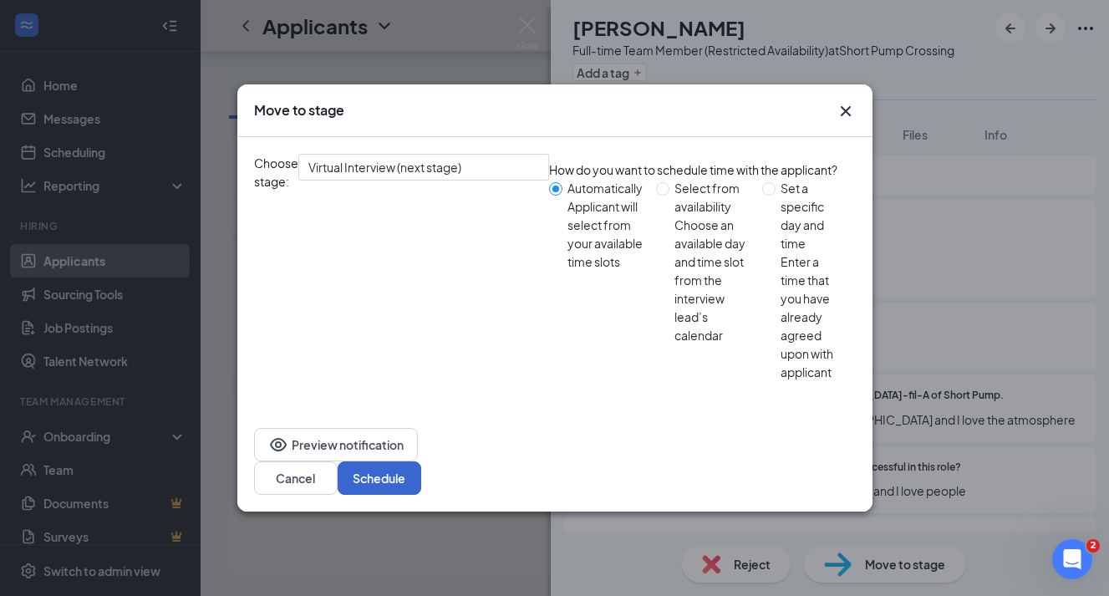
click at [421, 461] on button "Schedule" at bounding box center [380, 477] width 84 height 33
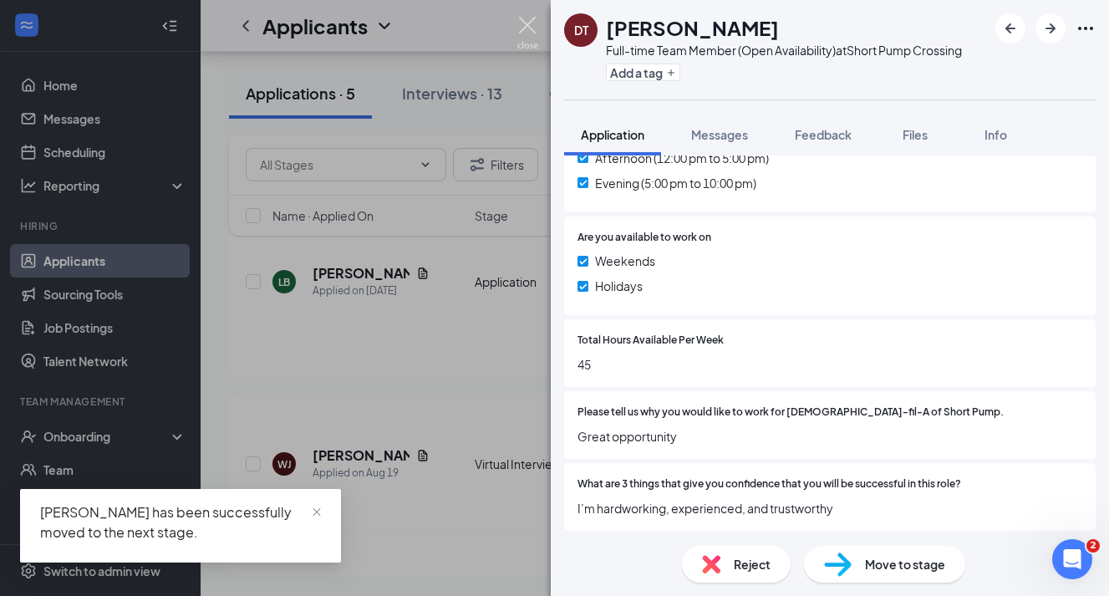
click at [529, 23] on img at bounding box center [527, 33] width 21 height 33
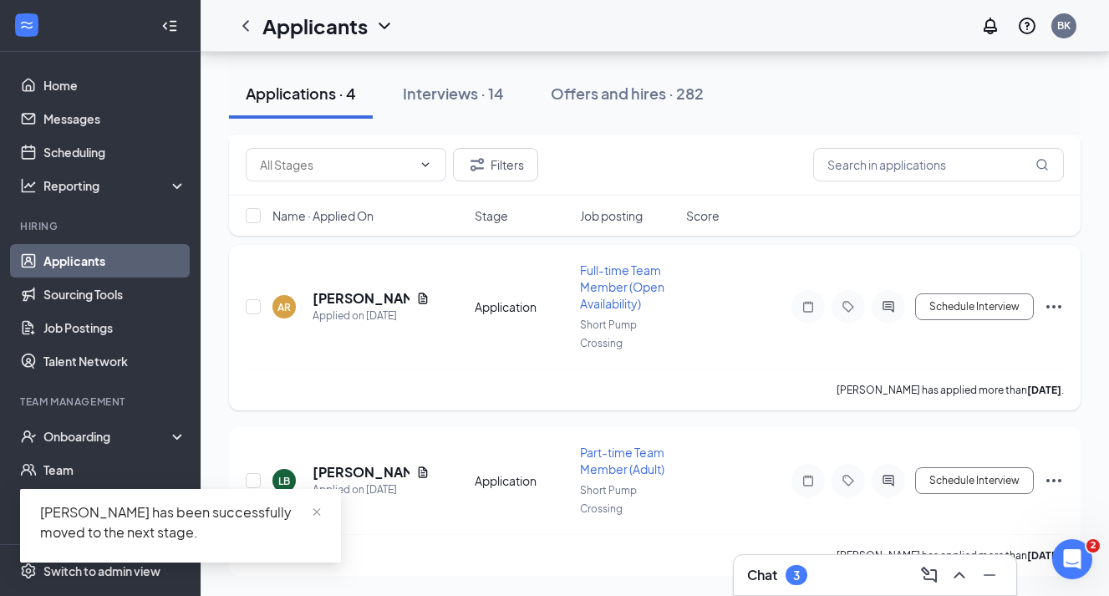
scroll to position [460, 0]
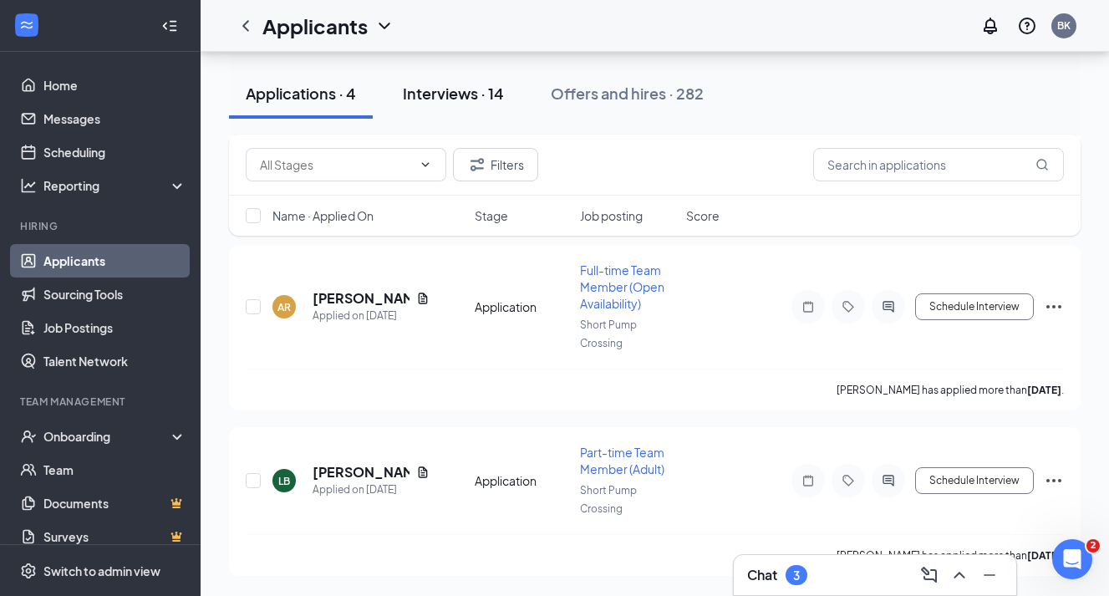
click at [467, 94] on div "Interviews · 14" at bounding box center [453, 93] width 101 height 21
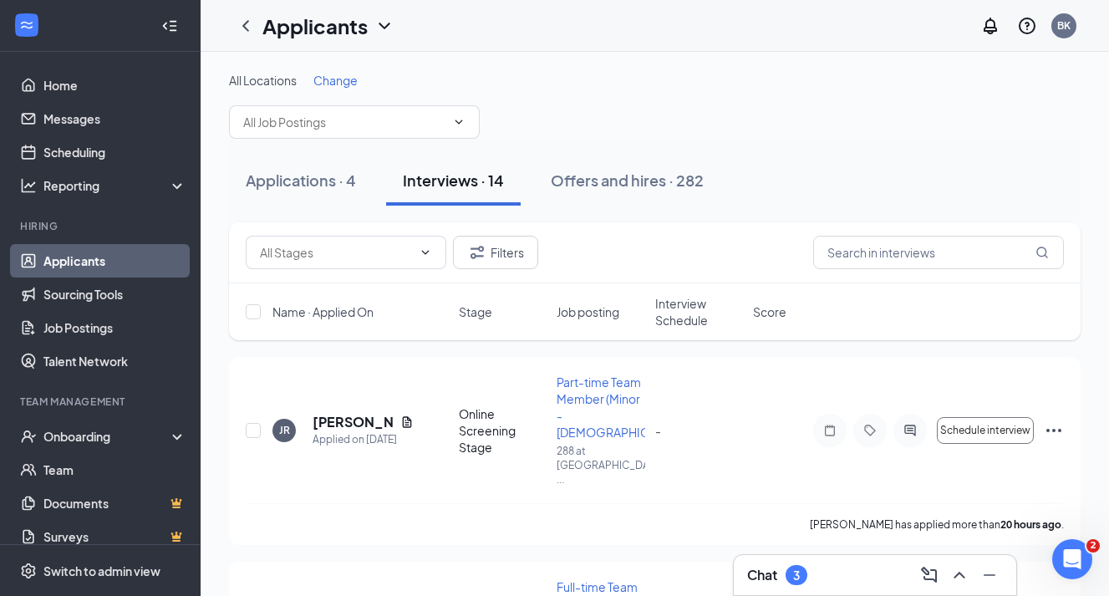
click at [336, 75] on span "Change" at bounding box center [335, 80] width 44 height 15
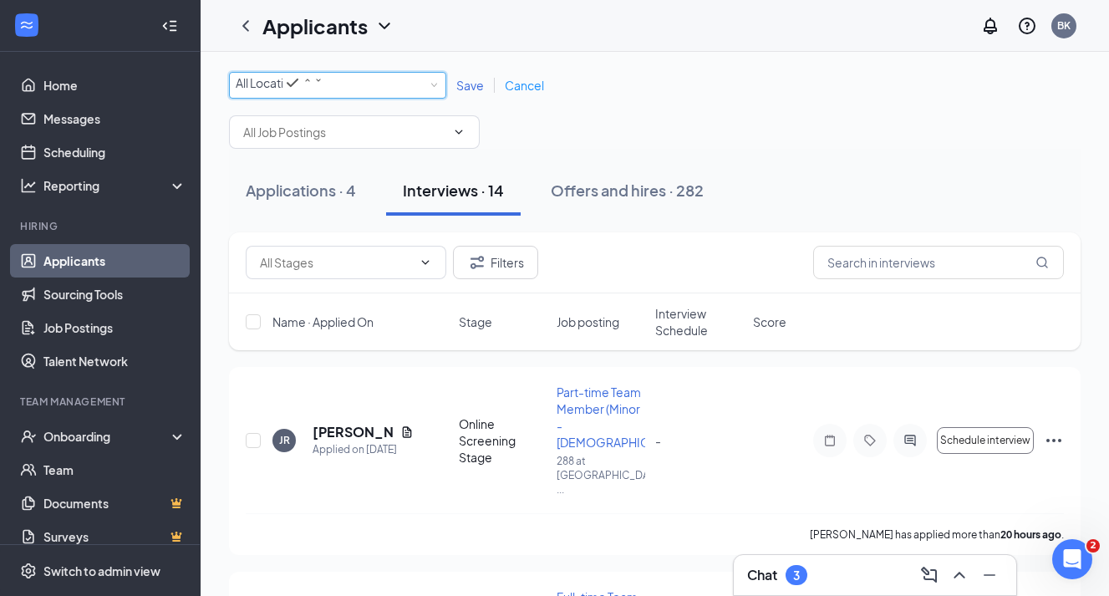
click at [324, 93] on div "All Locations" at bounding box center [280, 83] width 88 height 20
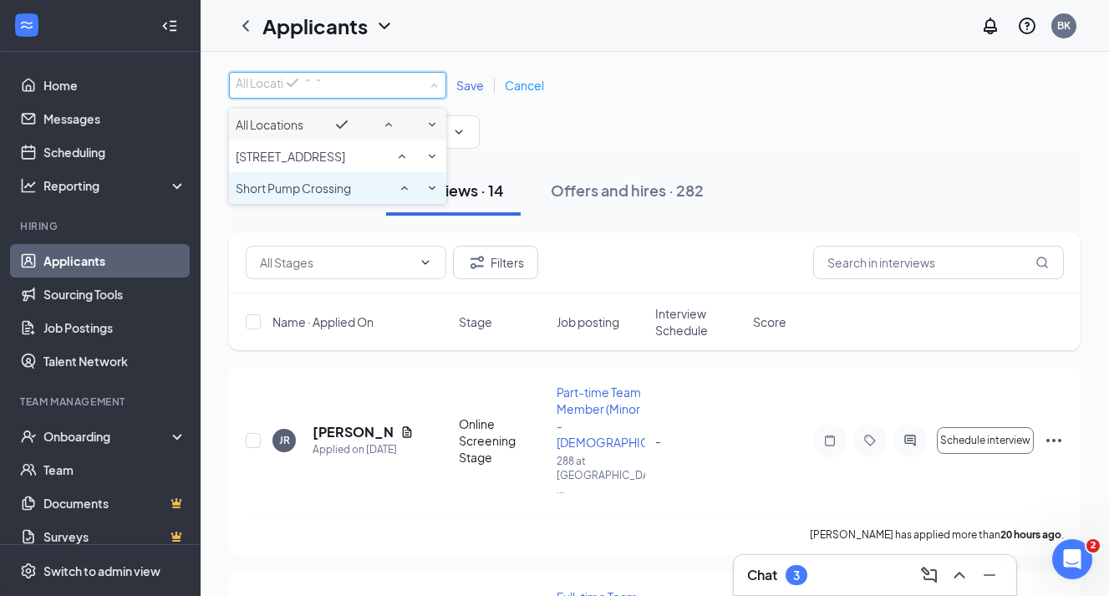
click at [324, 196] on span "Short Pump Crossing" at bounding box center [293, 188] width 115 height 15
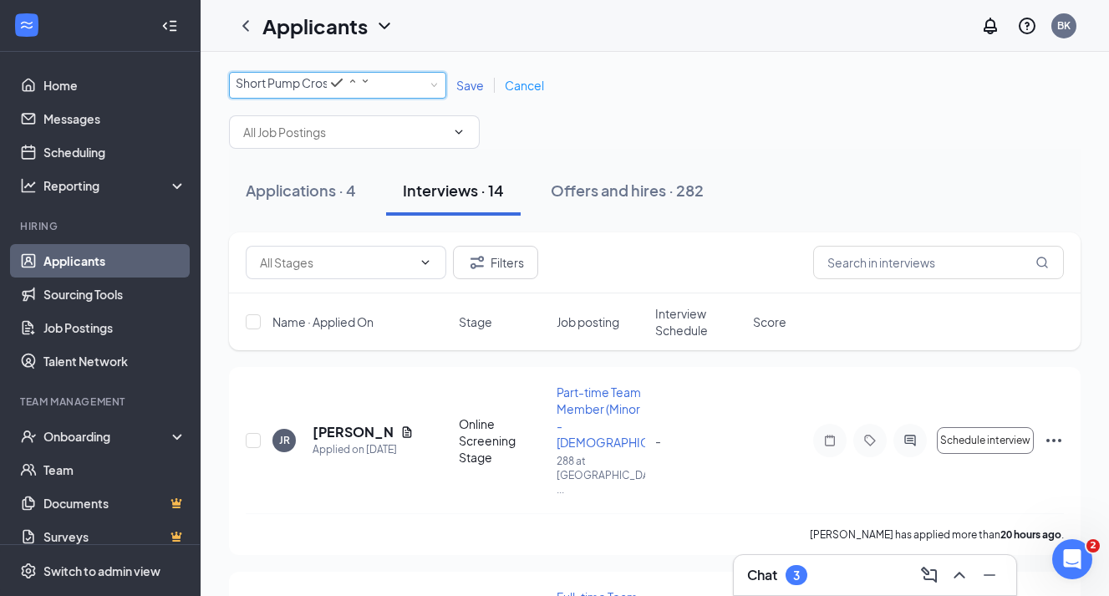
click at [468, 89] on span "Save" at bounding box center [470, 85] width 28 height 15
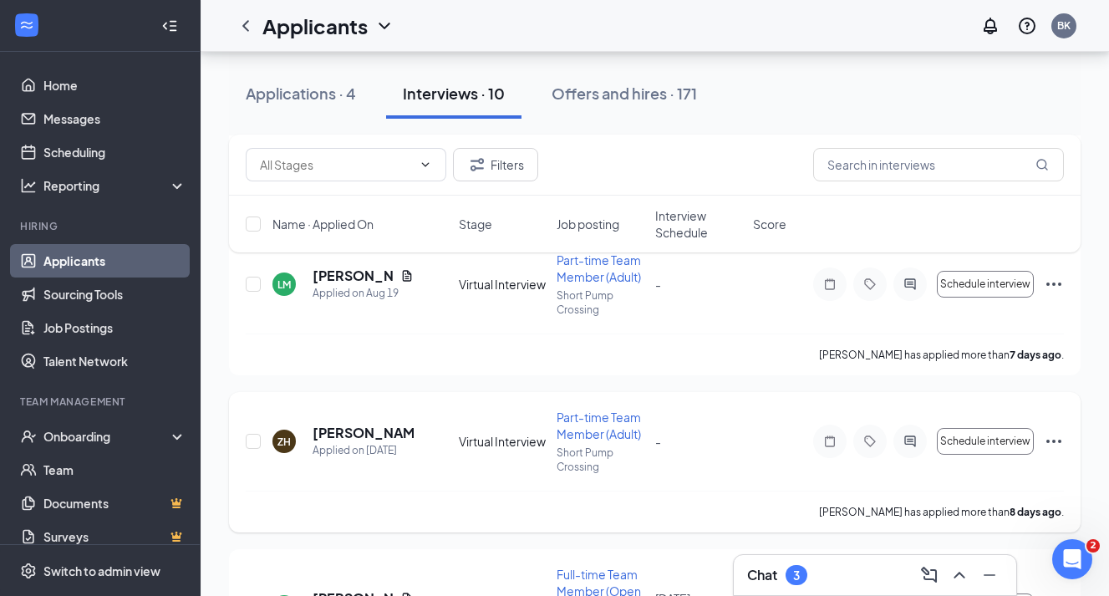
scroll to position [1144, 0]
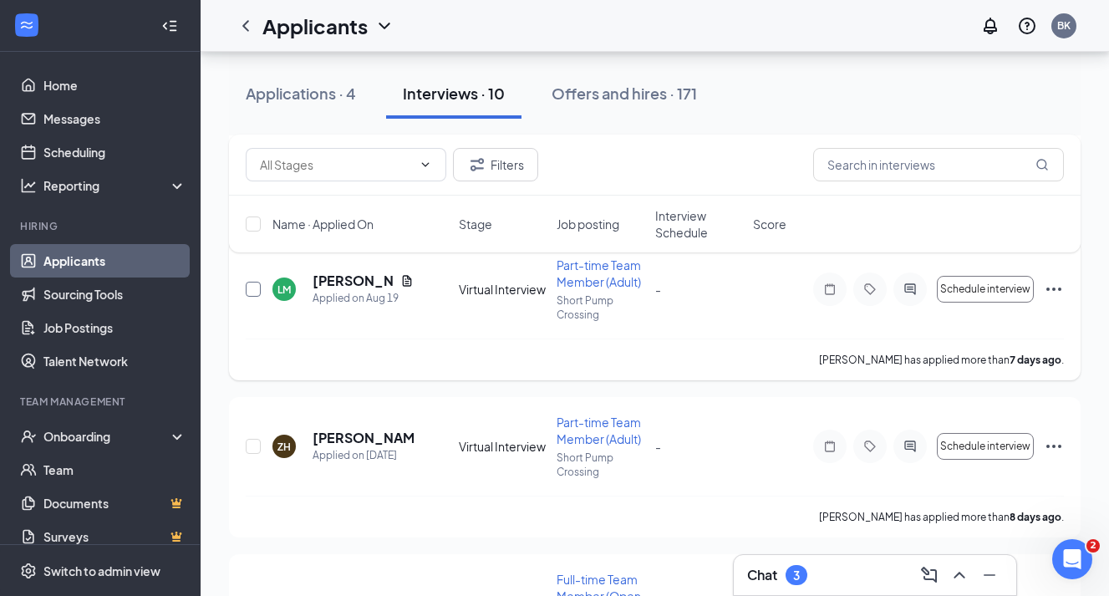
click at [255, 289] on input "checkbox" at bounding box center [253, 289] width 15 height 15
checkbox input "true"
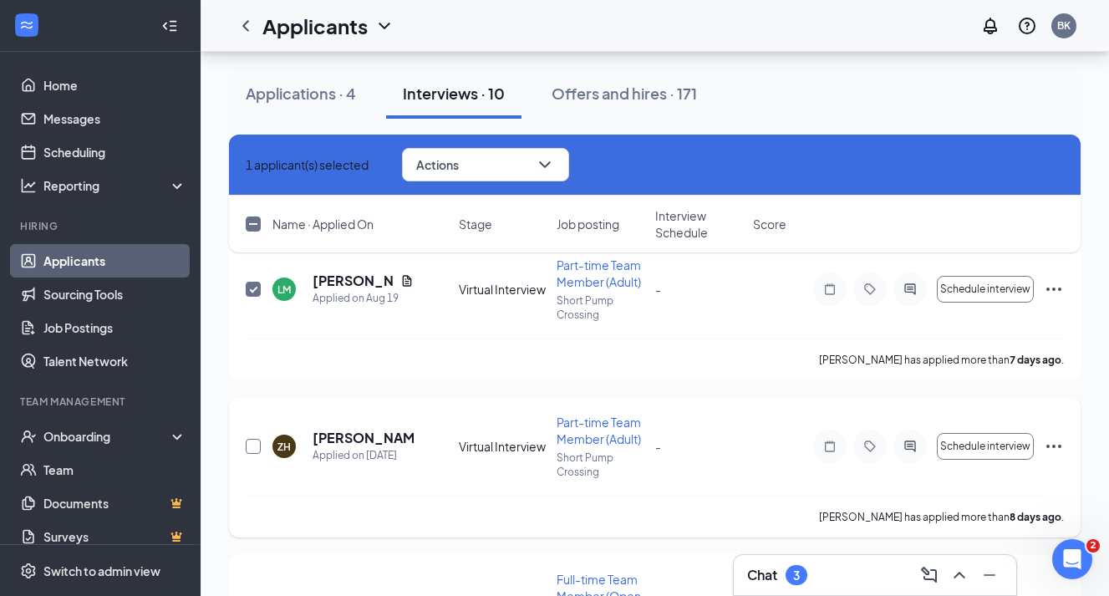
click at [254, 446] on input "checkbox" at bounding box center [253, 446] width 15 height 15
checkbox input "true"
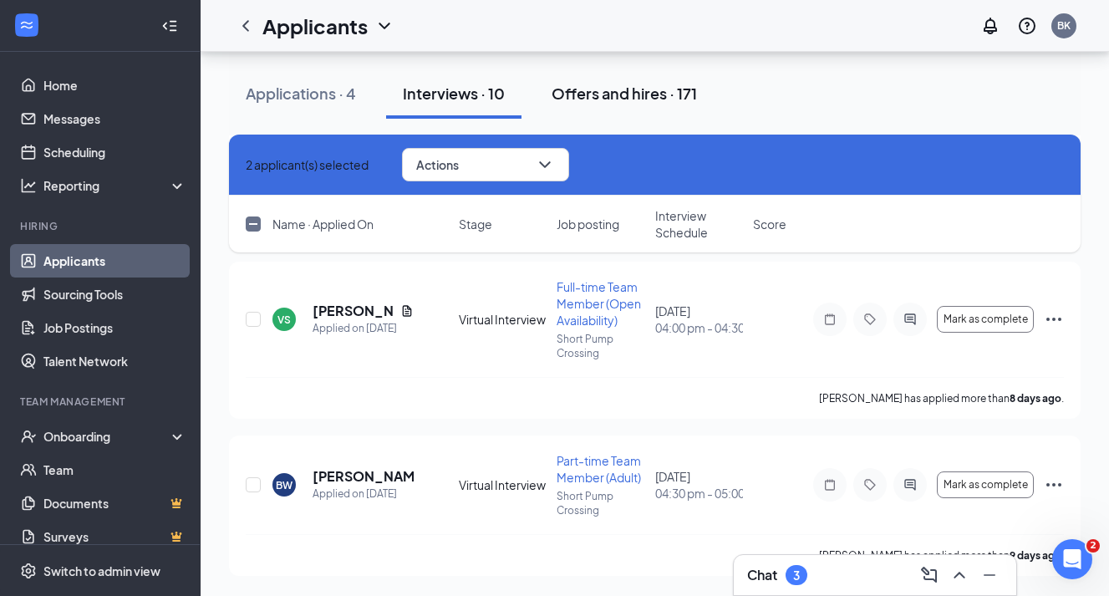
scroll to position [1436, 0]
click at [555, 161] on icon "ChevronDown" at bounding box center [545, 165] width 20 height 20
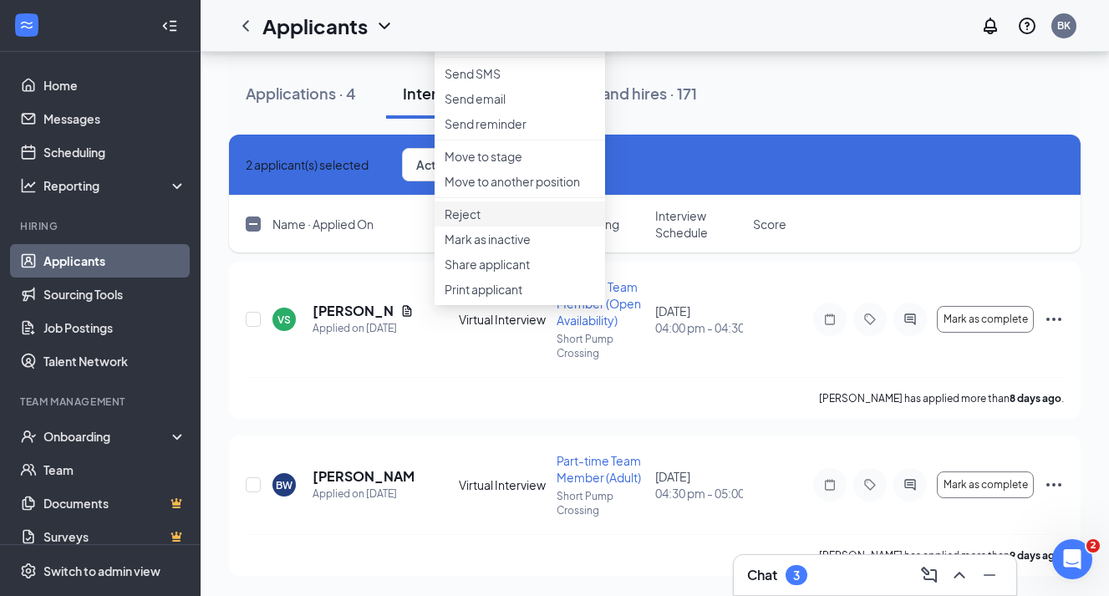
click at [520, 222] on p "Reject" at bounding box center [520, 214] width 150 height 17
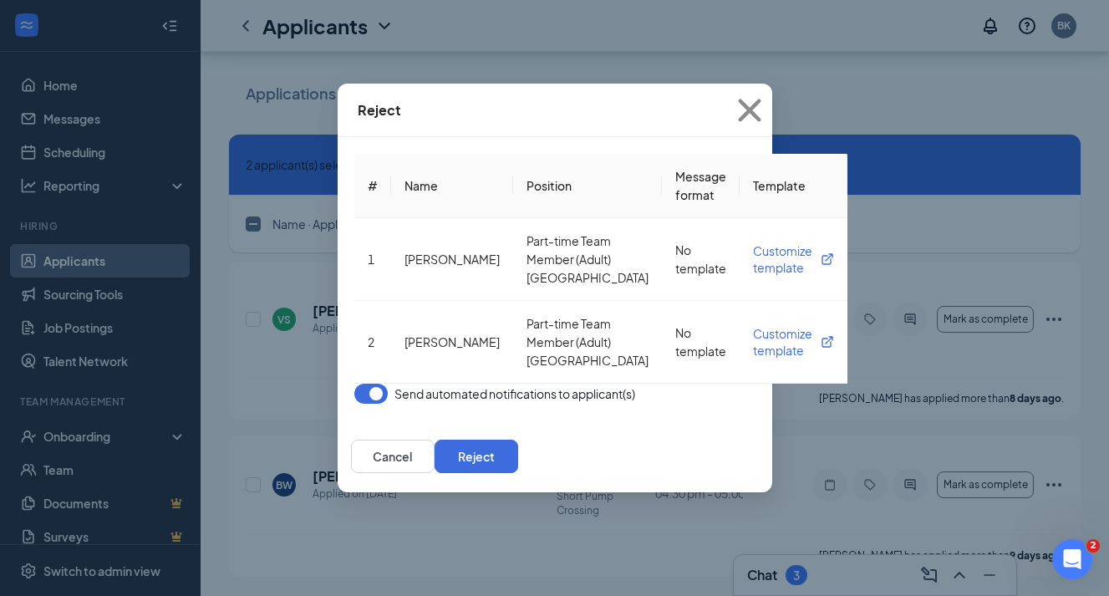
click at [354, 398] on button "button" at bounding box center [370, 394] width 33 height 20
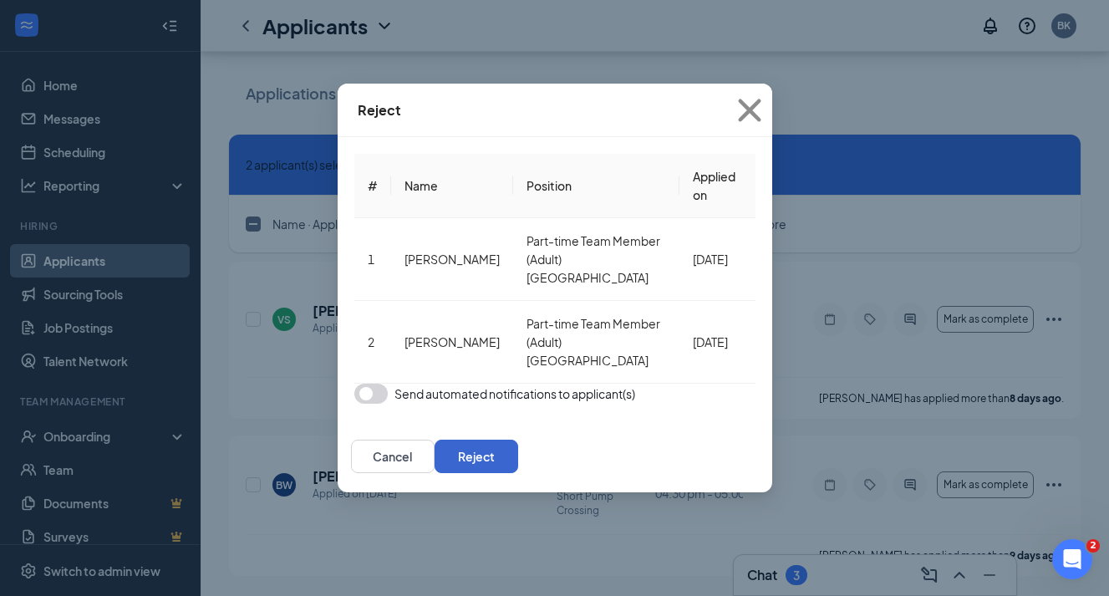
click at [518, 440] on button "Reject" at bounding box center [477, 456] width 84 height 33
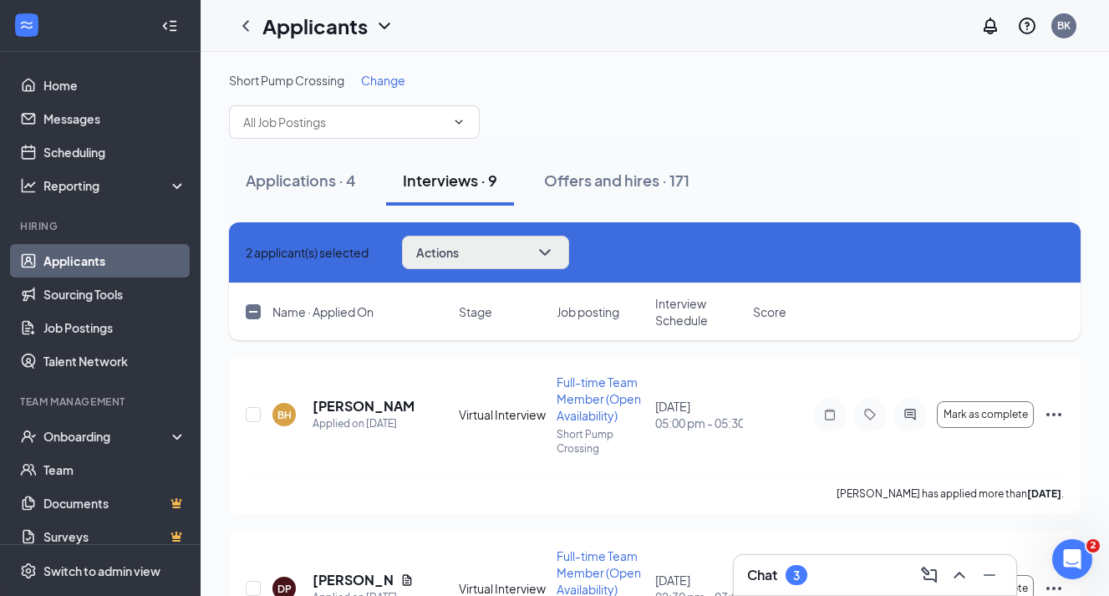
scroll to position [0, 0]
click at [257, 257] on icon "Cross" at bounding box center [256, 262] width 10 height 10
checkbox input "false"
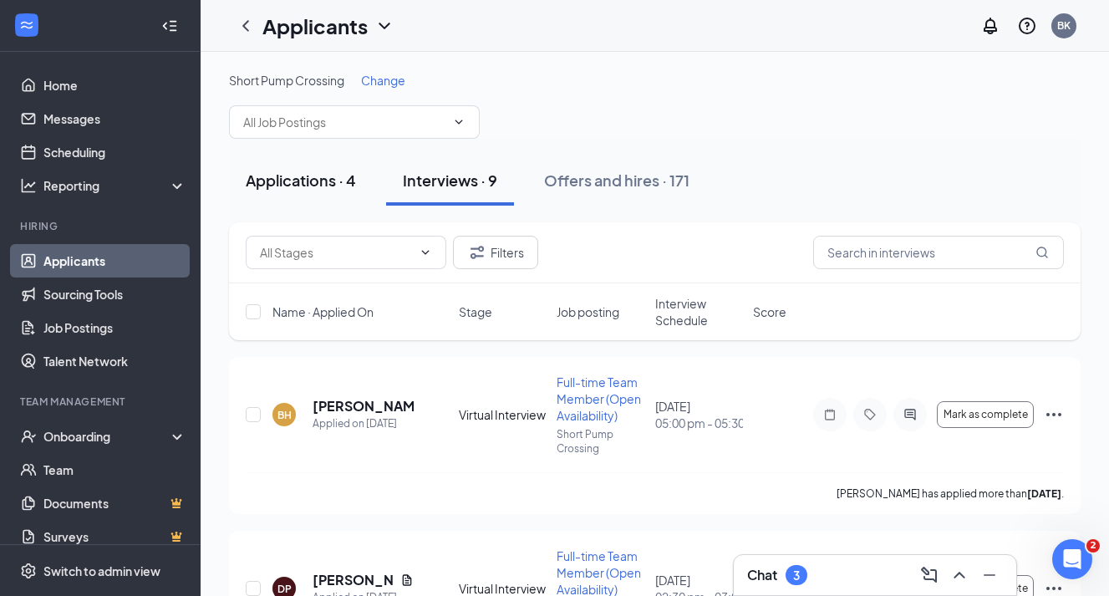
click at [322, 186] on div "Applications · 4" at bounding box center [301, 180] width 110 height 21
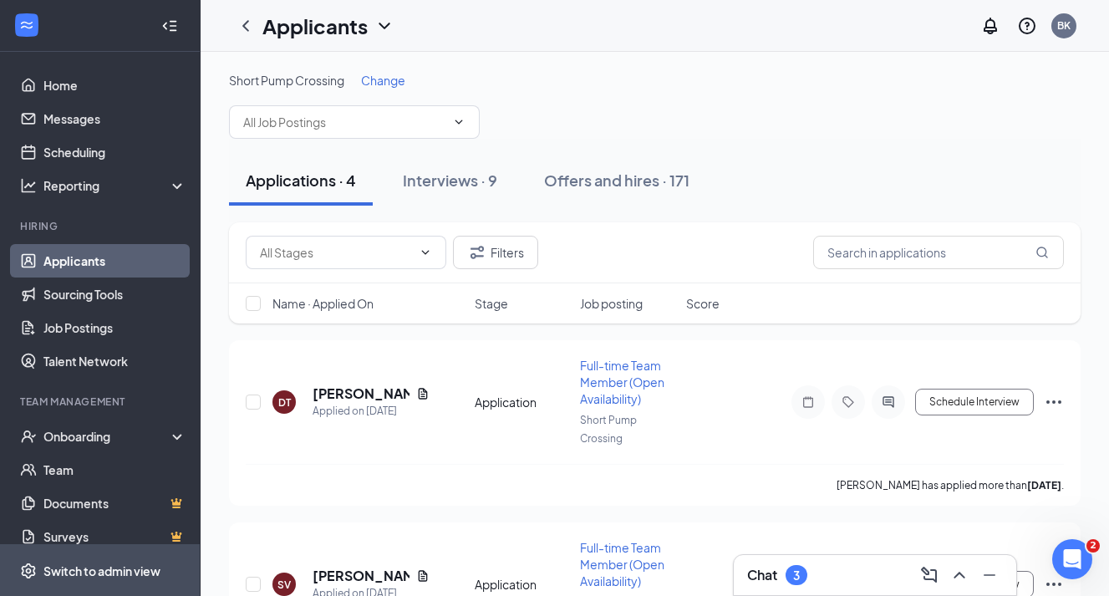
click at [122, 568] on div "Switch to admin view" at bounding box center [101, 571] width 117 height 17
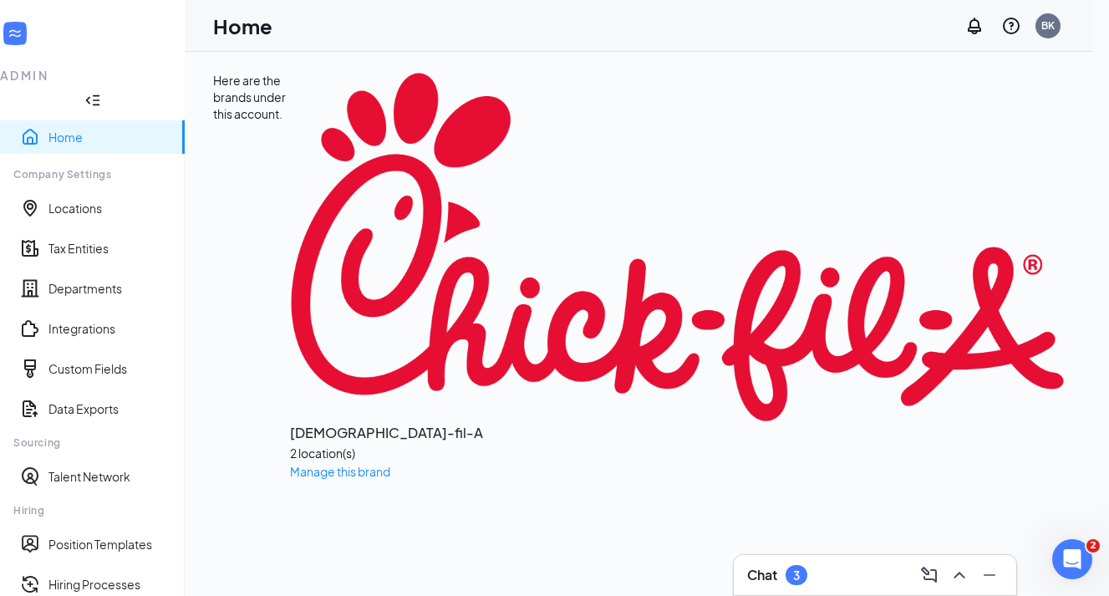
scroll to position [242, 0]
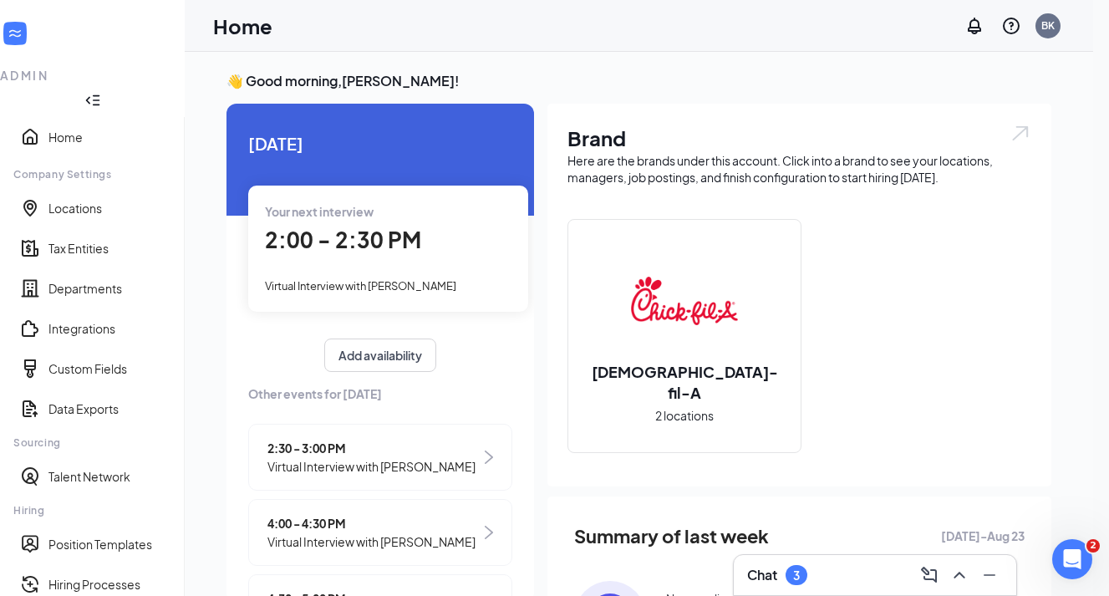
scroll to position [16, 0]
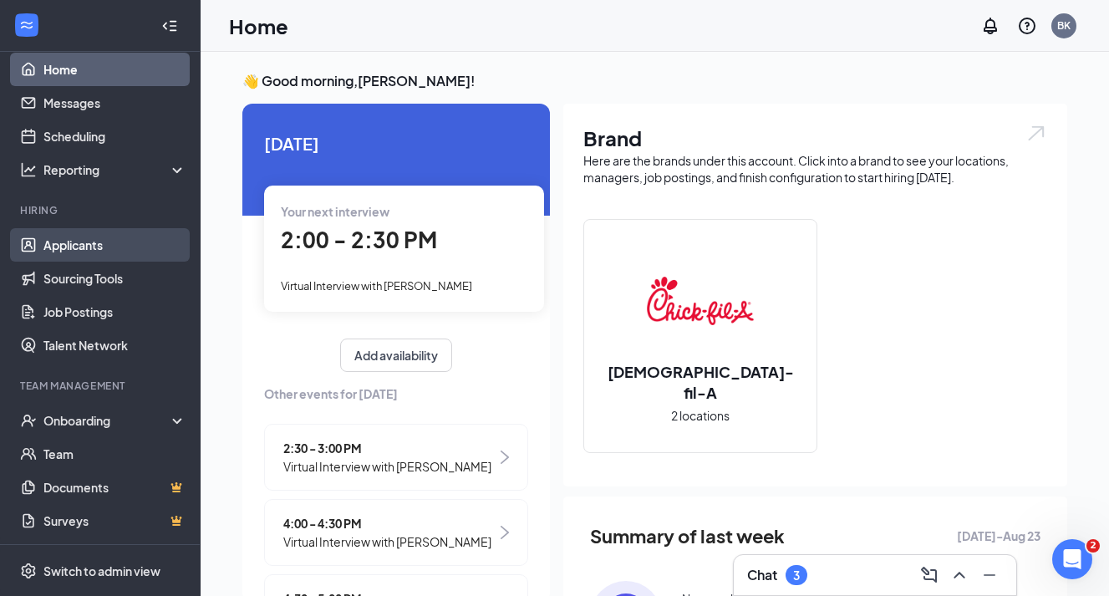
click at [100, 242] on link "Applicants" at bounding box center [114, 244] width 143 height 33
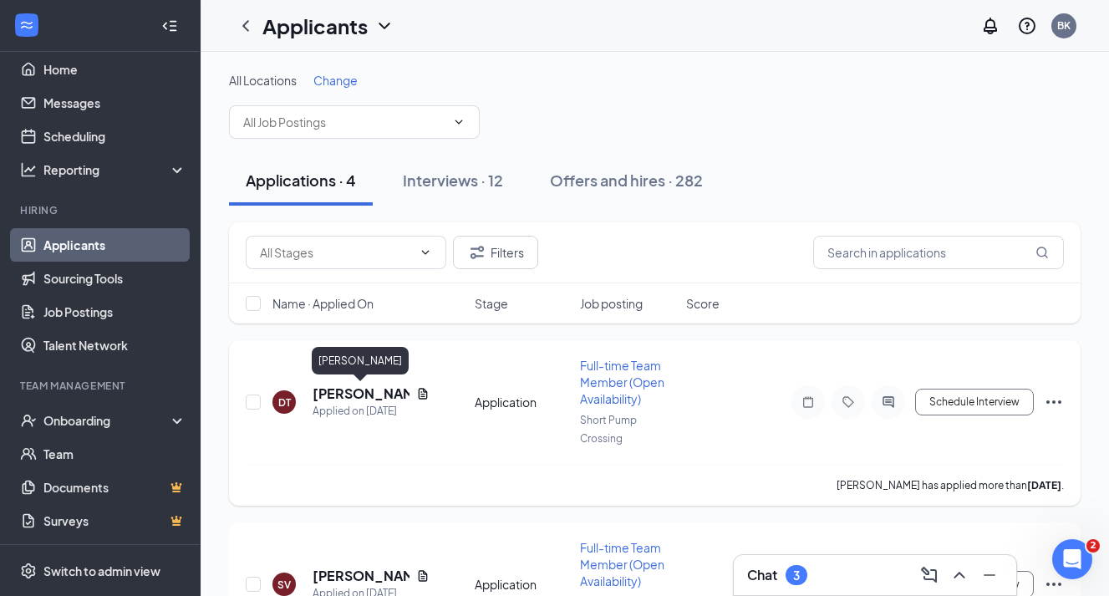
click at [334, 393] on h5 "[PERSON_NAME]" at bounding box center [361, 394] width 97 height 18
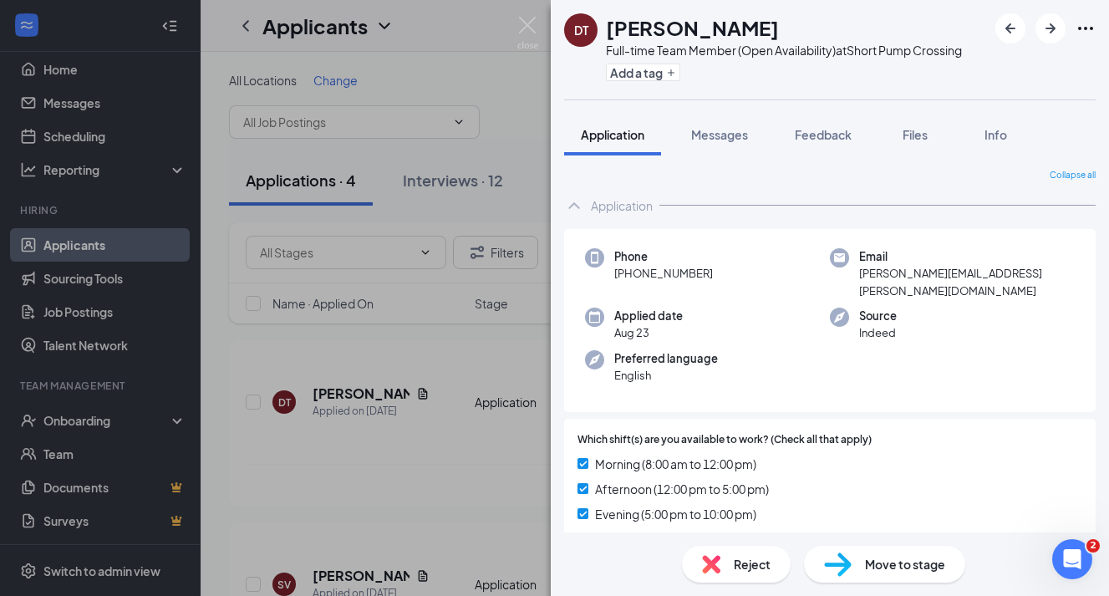
click at [737, 568] on span "Reject" at bounding box center [752, 564] width 37 height 18
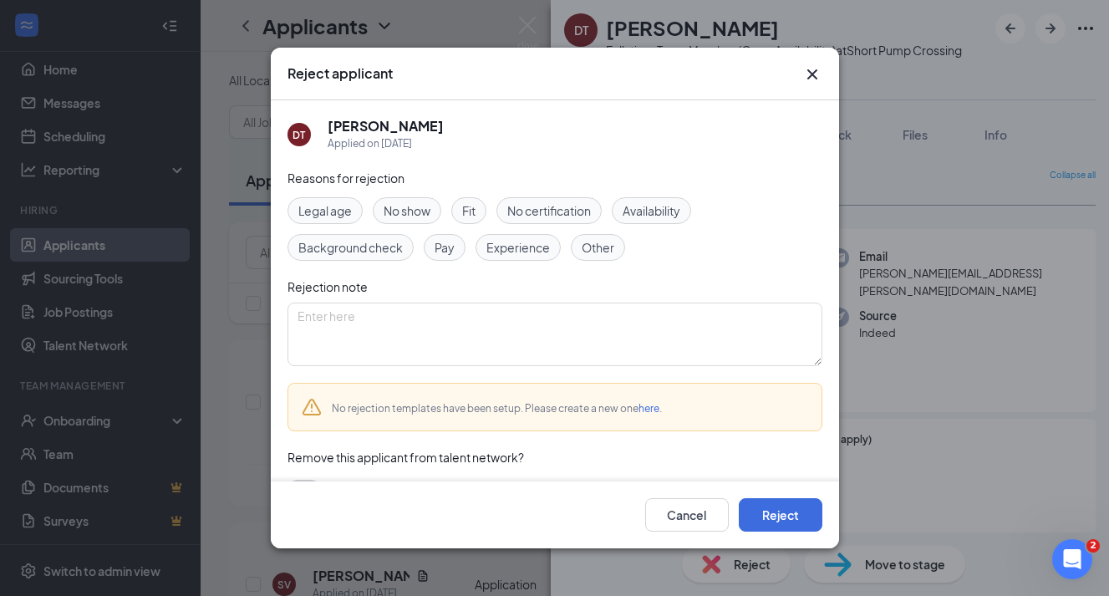
click at [646, 410] on link "here" at bounding box center [649, 408] width 21 height 13
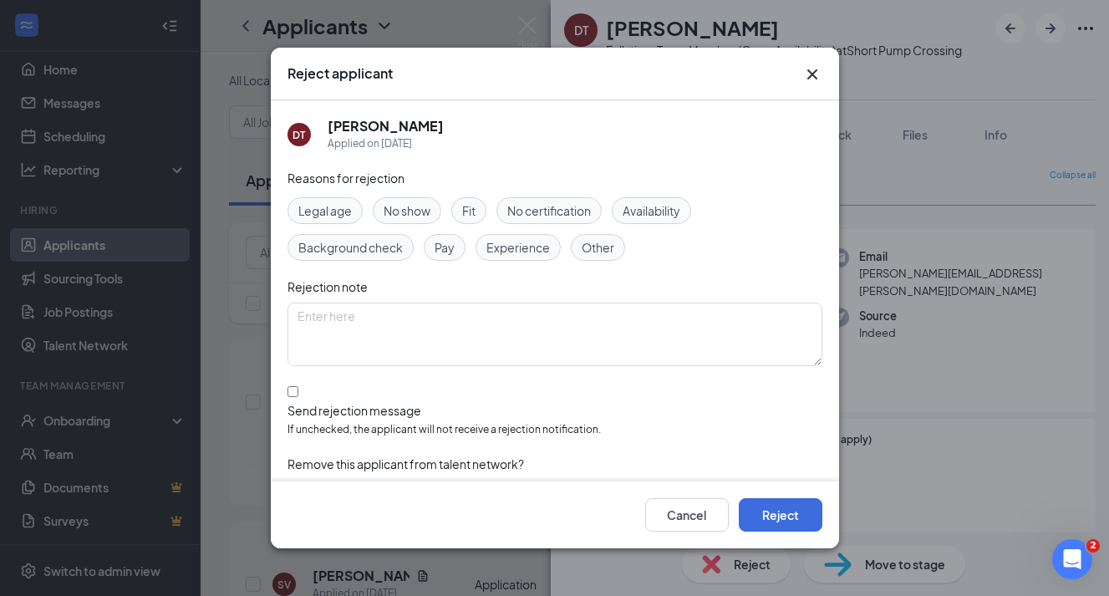
click at [974, 420] on div "Reject applicant DT [PERSON_NAME] Applied on [DATE] Reasons for rejection Legal…" at bounding box center [554, 298] width 1109 height 596
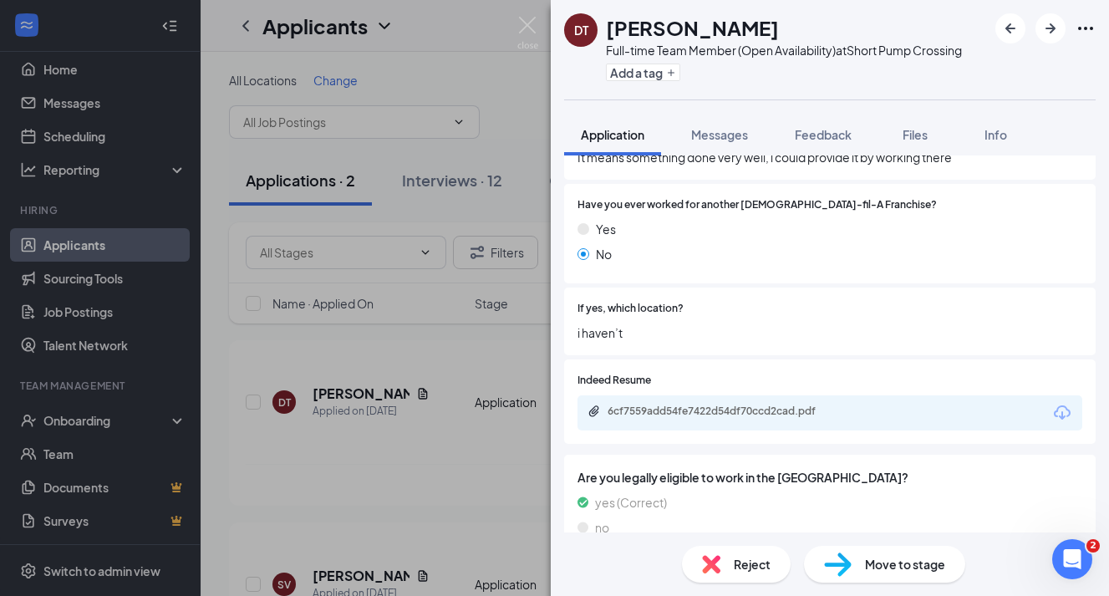
scroll to position [928, 0]
click at [447, 377] on div "DT [PERSON_NAME] Full-time Team Member (Open Availability) at Short Pump Crossi…" at bounding box center [554, 298] width 1109 height 596
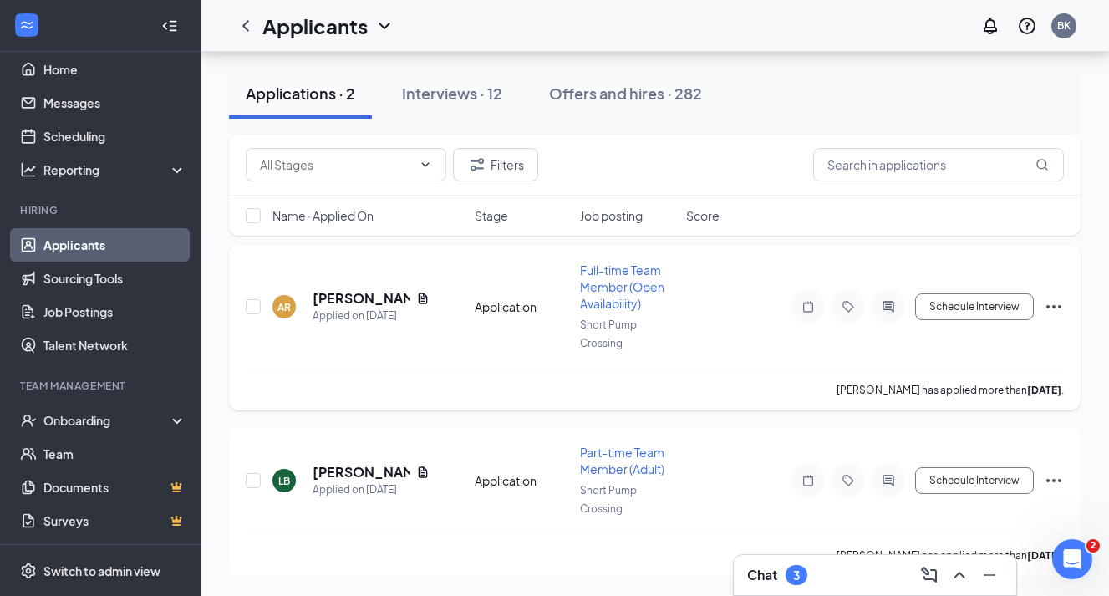
scroll to position [95, 0]
click at [365, 471] on h5 "[PERSON_NAME]" at bounding box center [361, 472] width 97 height 18
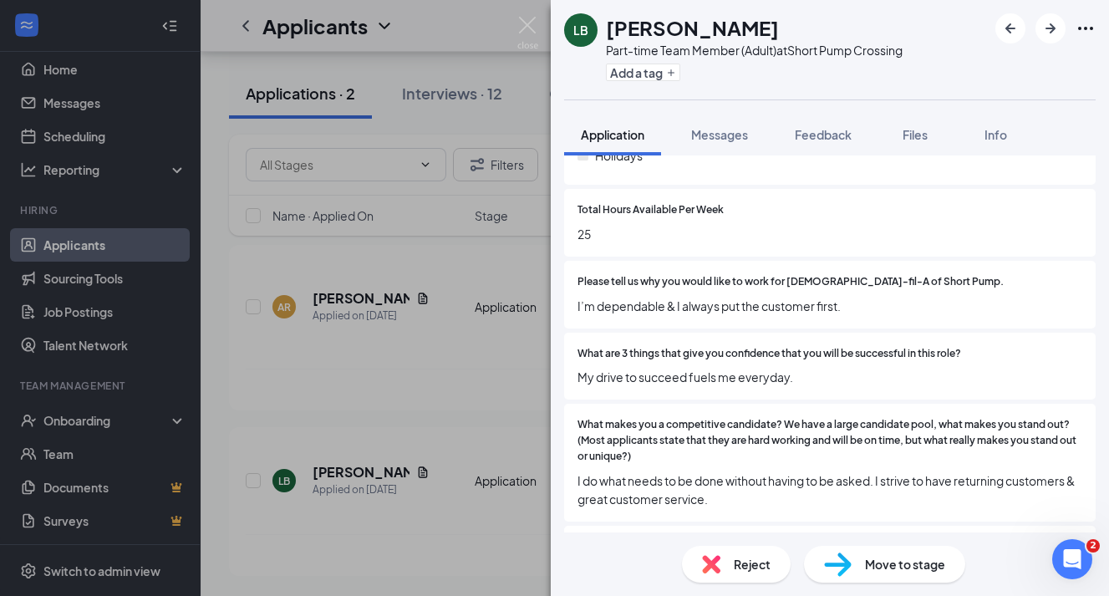
scroll to position [448, 0]
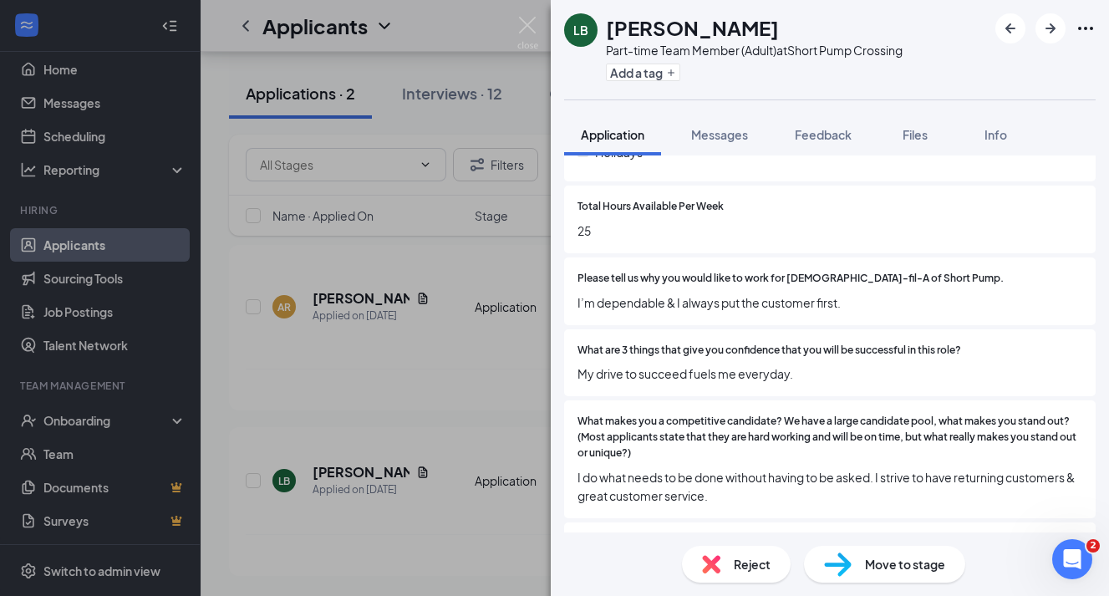
click at [744, 564] on span "Reject" at bounding box center [752, 564] width 37 height 18
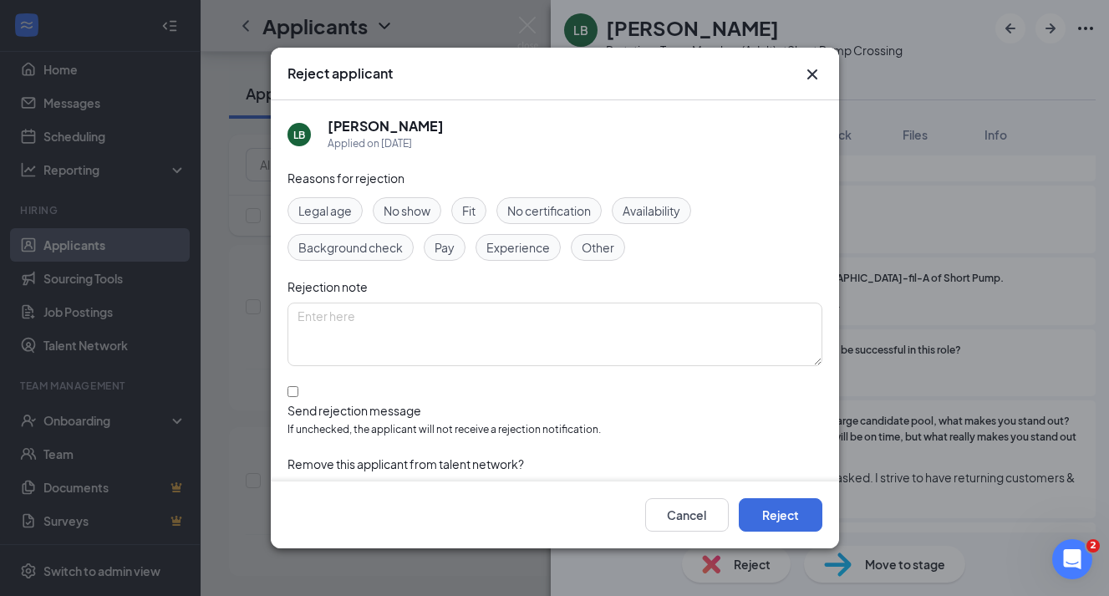
click at [293, 402] on div at bounding box center [555, 402] width 535 height 0
click at [293, 395] on input "Send rejection message If unchecked, the applicant will not receive a rejection…" at bounding box center [293, 391] width 11 height 11
checkbox input "true"
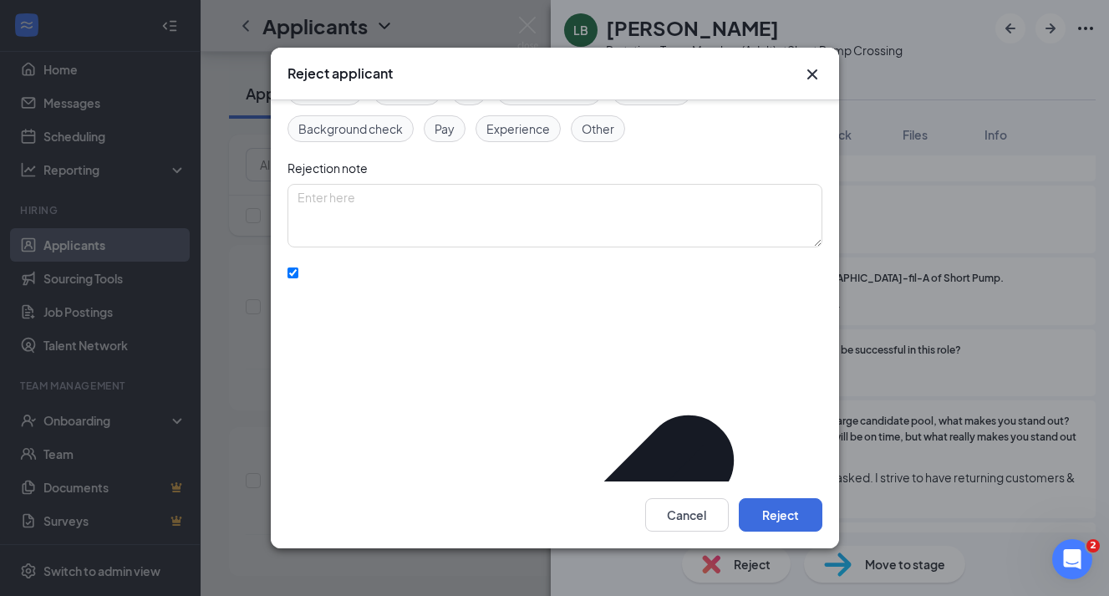
scroll to position [117, 0]
click at [778, 518] on button "Reject" at bounding box center [781, 514] width 84 height 33
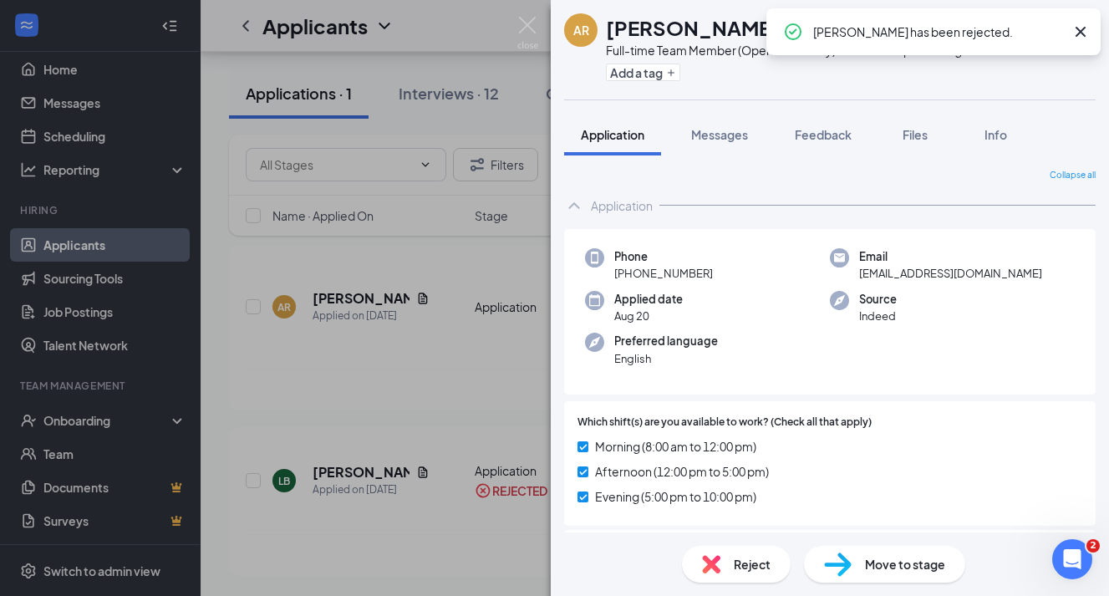
click at [324, 356] on div "AR [PERSON_NAME] Full-time Team Member (Open Availability) at Short Pump Crossi…" at bounding box center [554, 298] width 1109 height 596
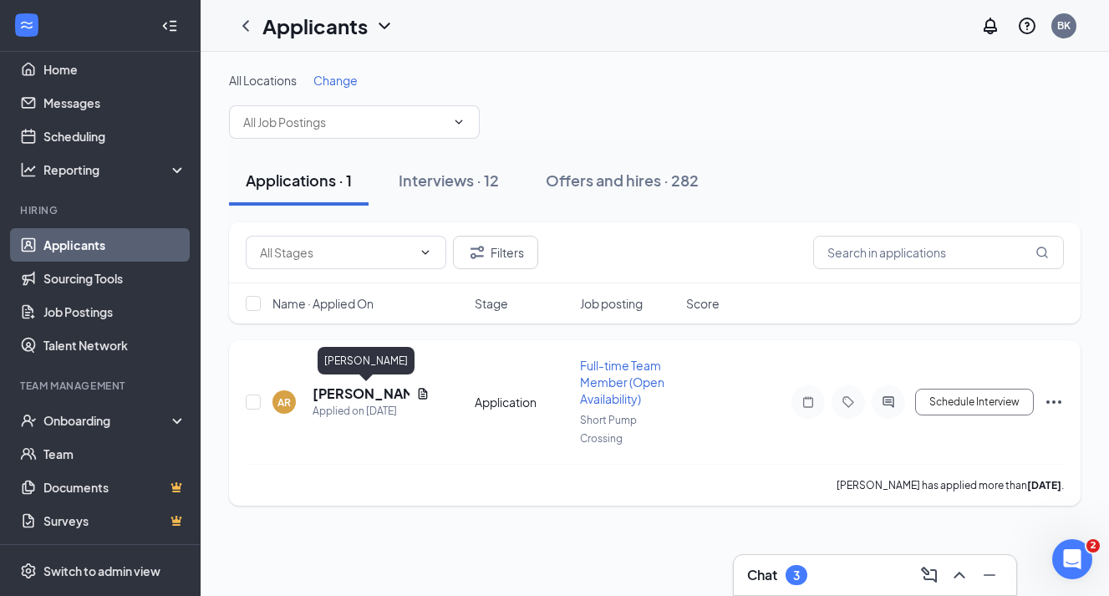
click at [364, 395] on h5 "[PERSON_NAME]" at bounding box center [361, 394] width 97 height 18
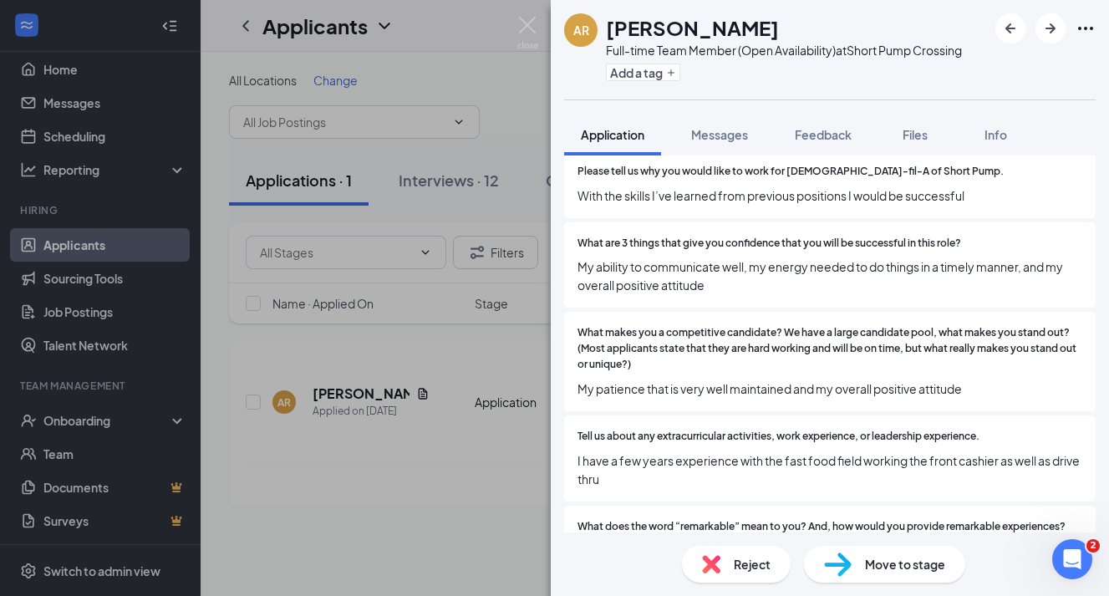
scroll to position [537, 0]
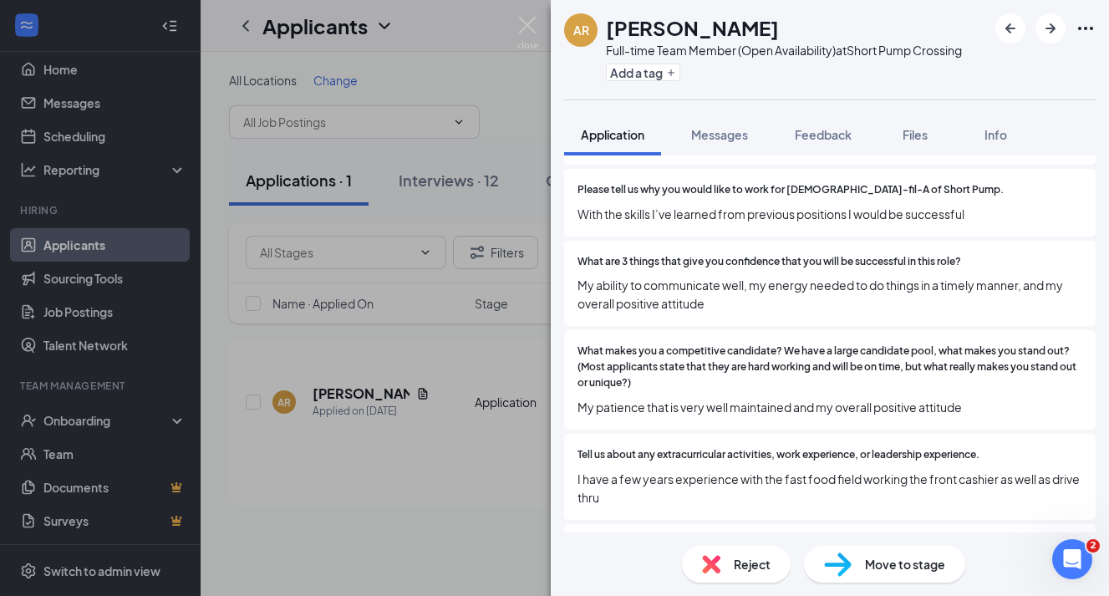
click at [869, 558] on span "Move to stage" at bounding box center [905, 564] width 80 height 18
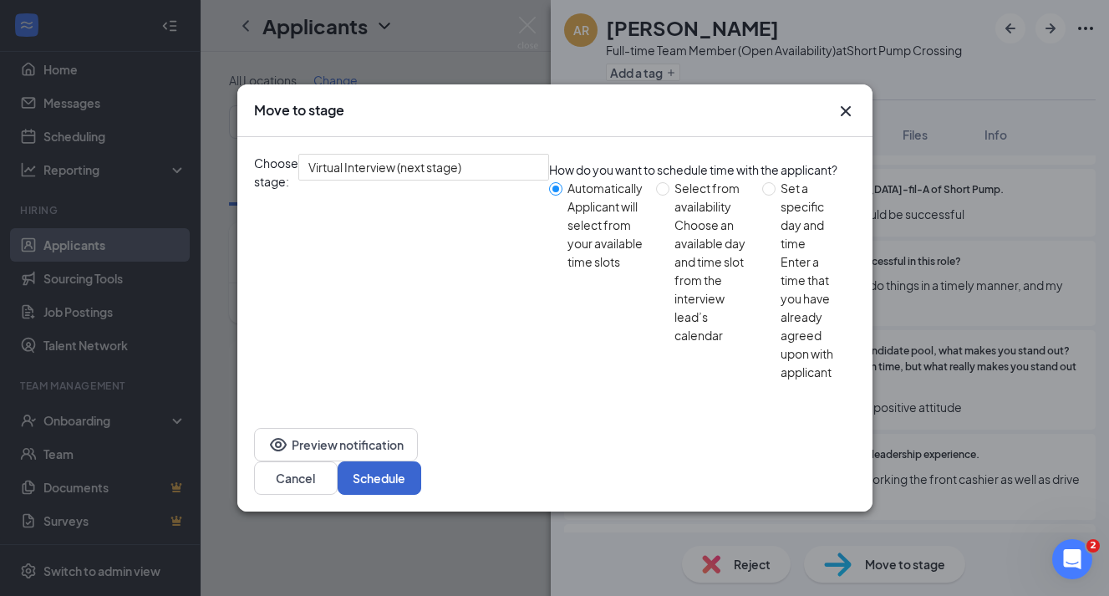
click at [421, 461] on button "Schedule" at bounding box center [380, 477] width 84 height 33
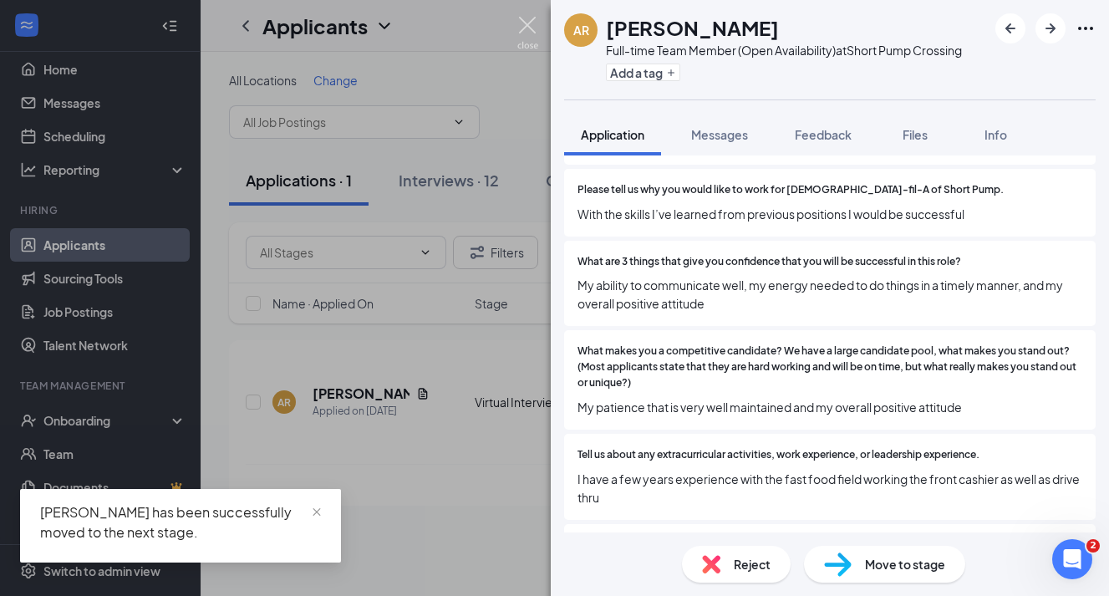
click at [526, 29] on img at bounding box center [527, 33] width 21 height 33
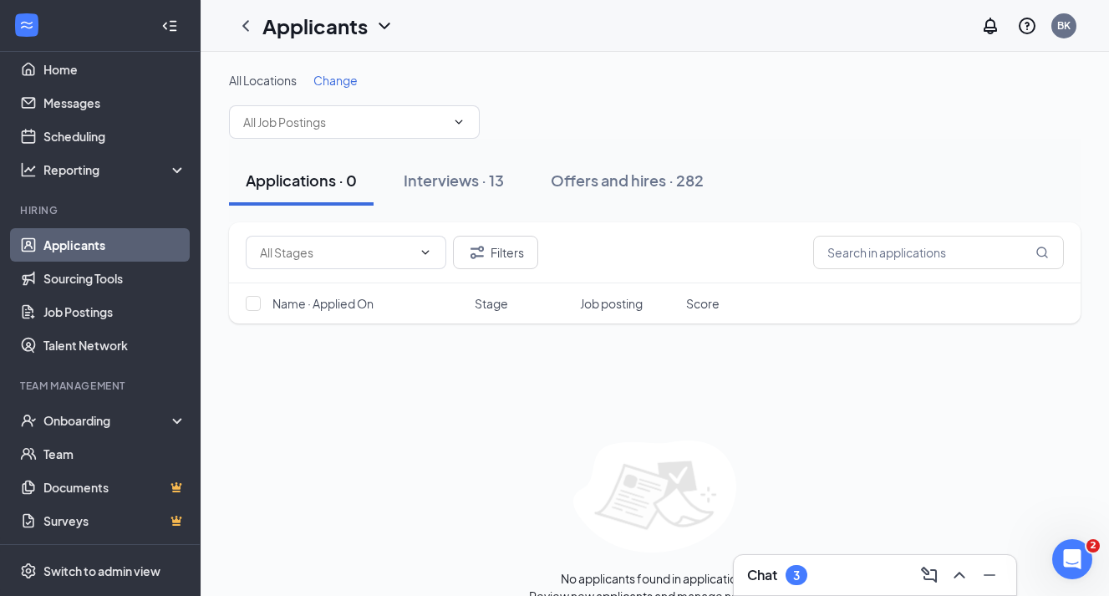
click at [838, 574] on div "Chat 3" at bounding box center [875, 575] width 256 height 27
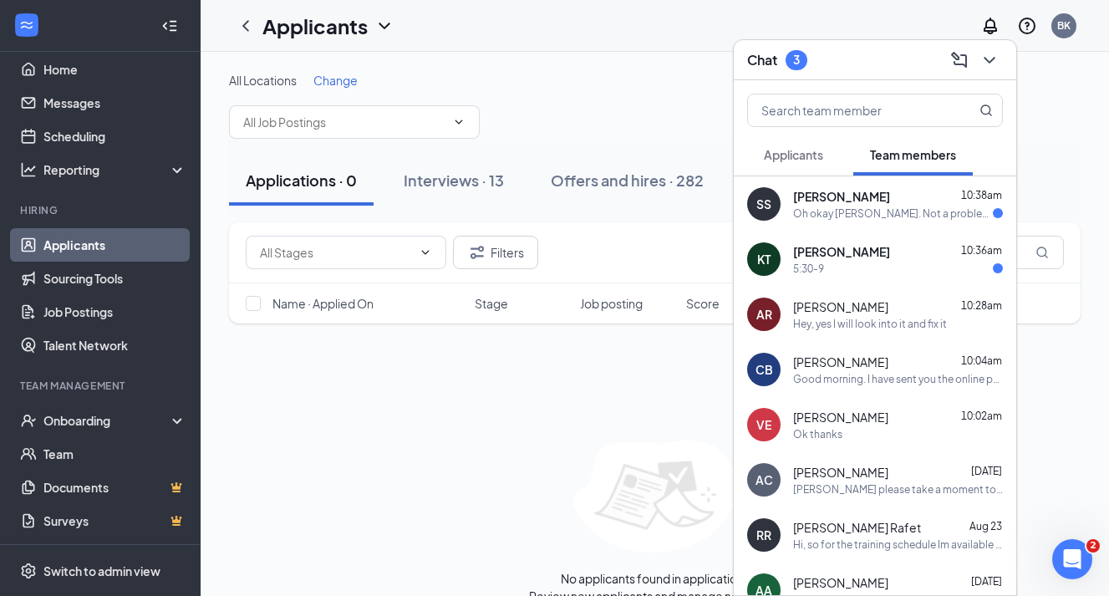
click at [823, 158] on span "Applicants" at bounding box center [793, 154] width 59 height 15
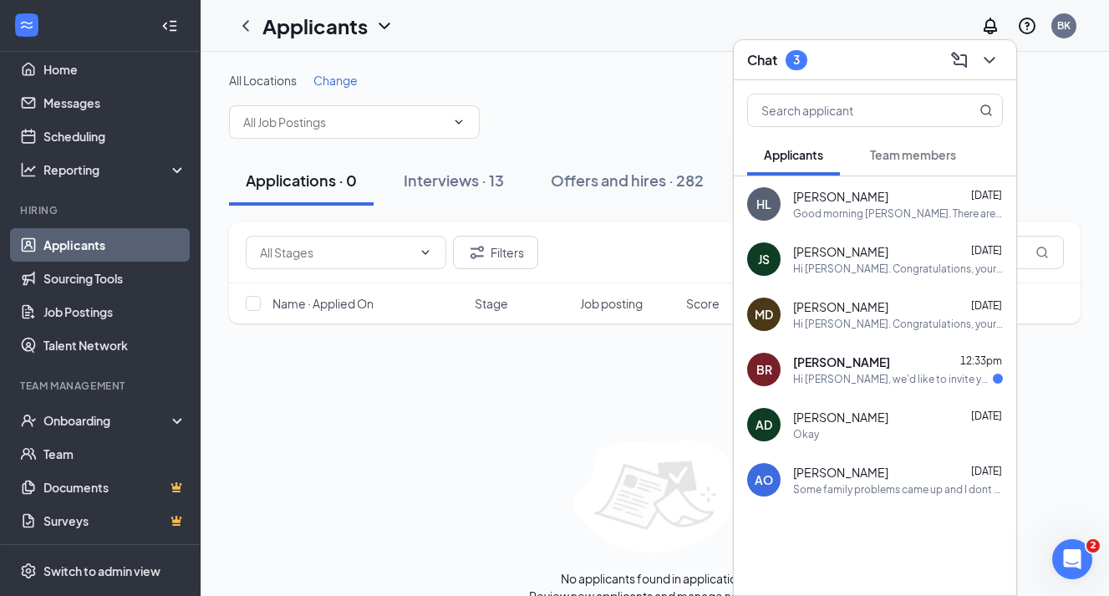
click at [873, 381] on div "Hi [PERSON_NAME], we'd like to invite you to a meeting with [DEMOGRAPHIC_DATA]-…" at bounding box center [893, 379] width 200 height 14
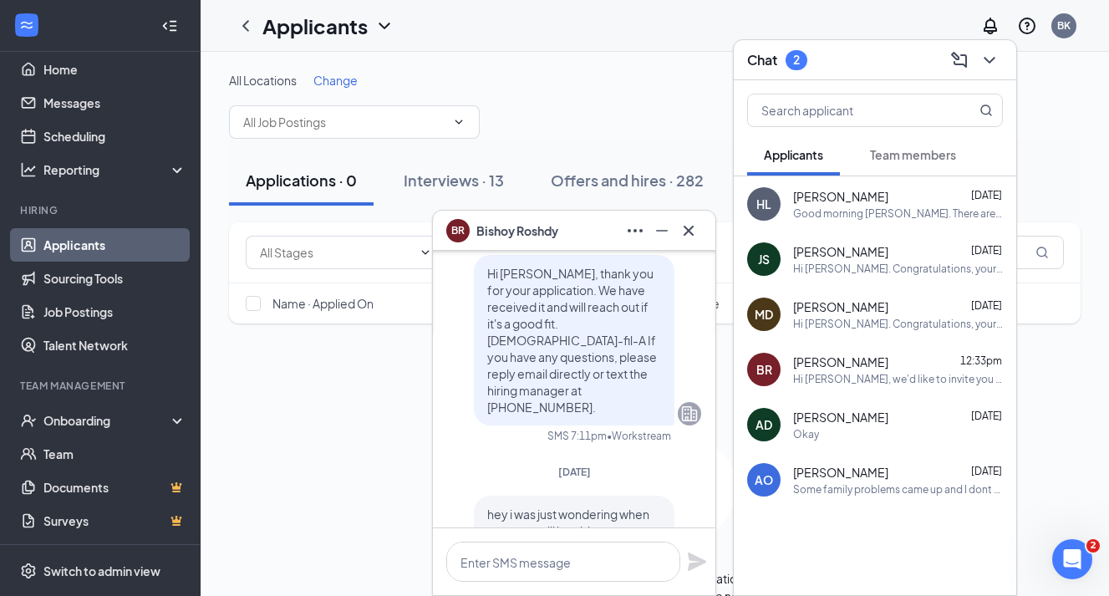
scroll to position [-392, 0]
click at [691, 228] on icon "Cross" at bounding box center [689, 230] width 10 height 10
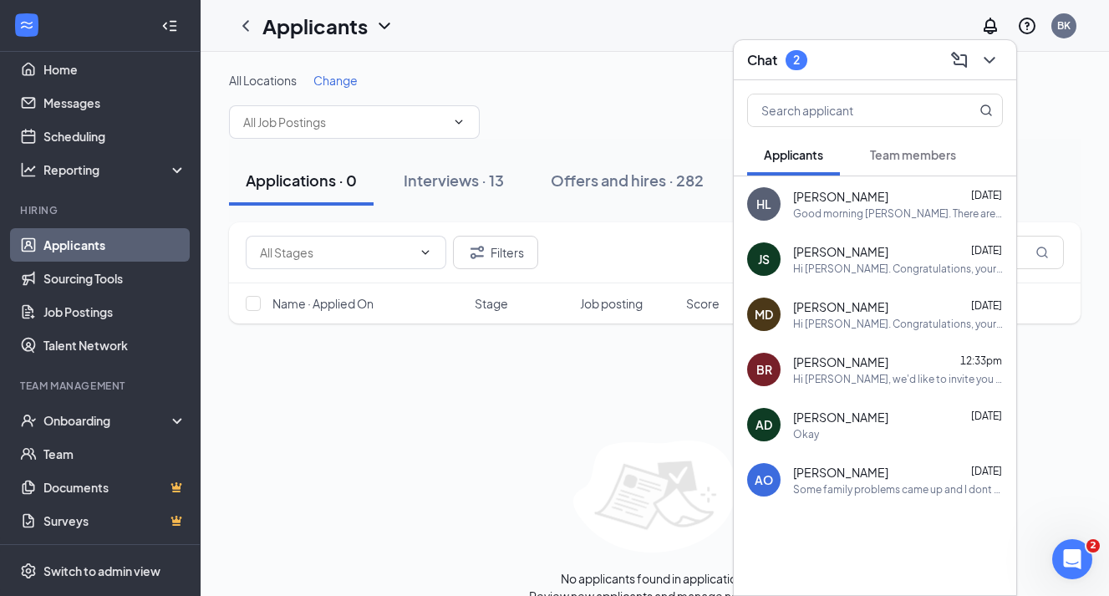
click at [820, 64] on div "Chat 2" at bounding box center [875, 60] width 256 height 26
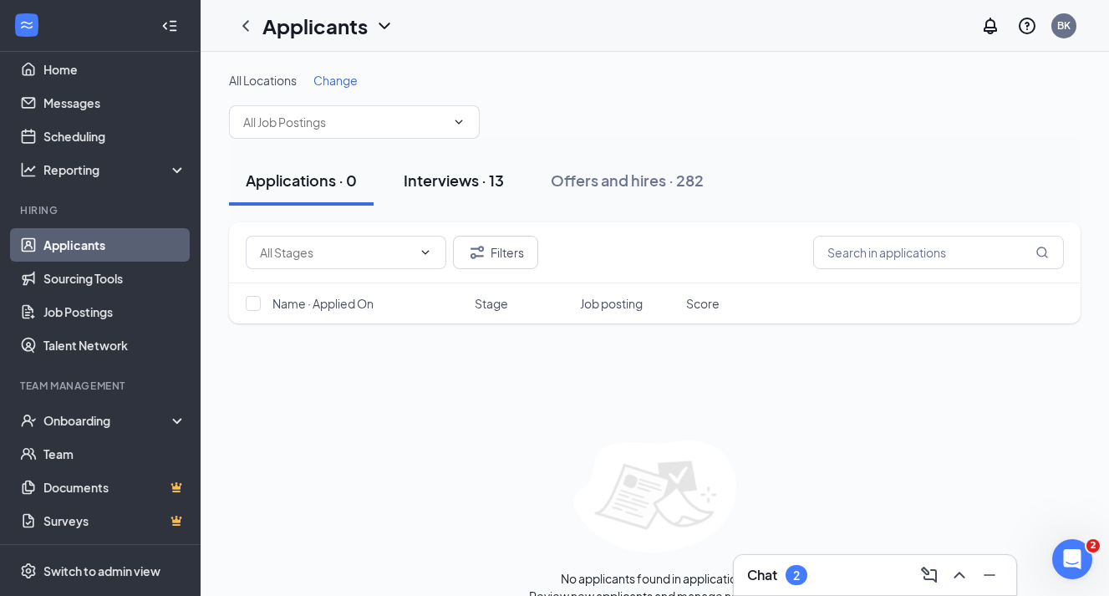
click at [451, 181] on div "Interviews · 13" at bounding box center [454, 180] width 100 height 21
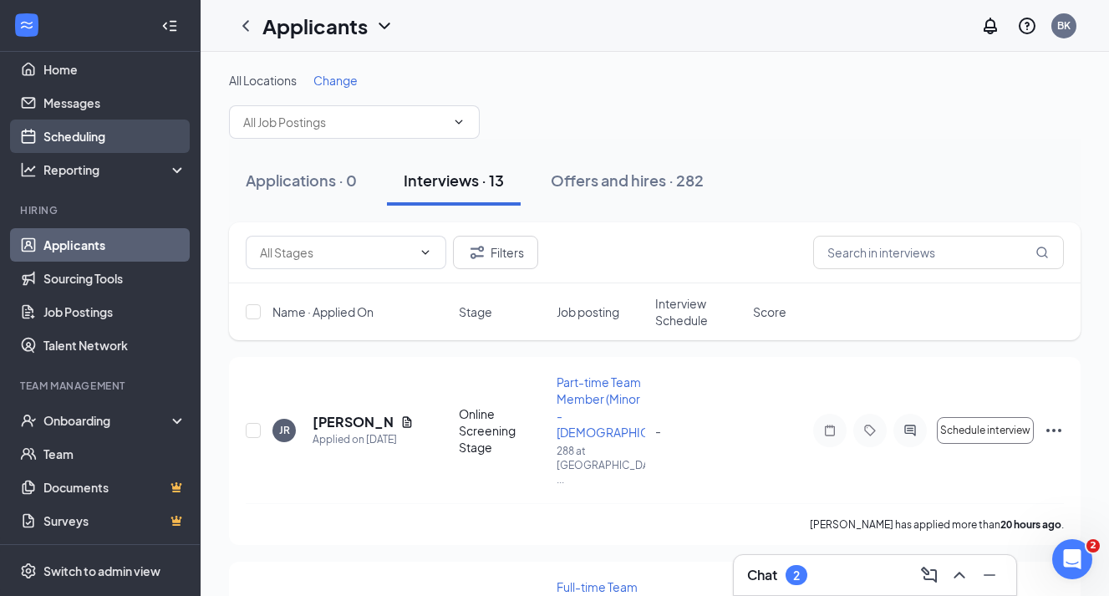
click at [79, 135] on link "Scheduling" at bounding box center [114, 136] width 143 height 33
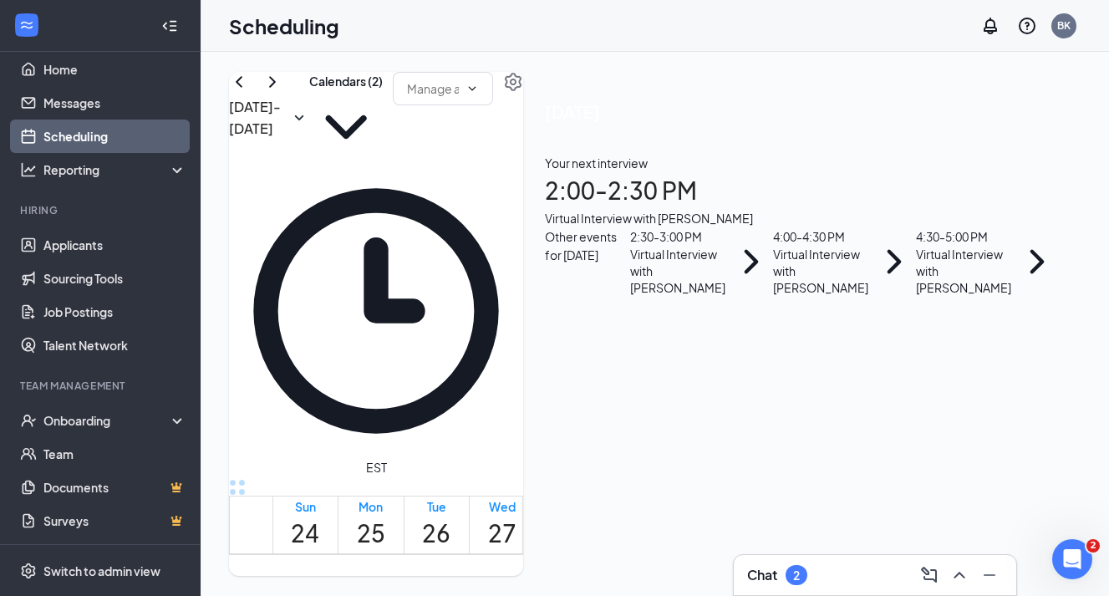
scroll to position [1598, 0]
click at [79, 77] on link "Home" at bounding box center [114, 69] width 143 height 33
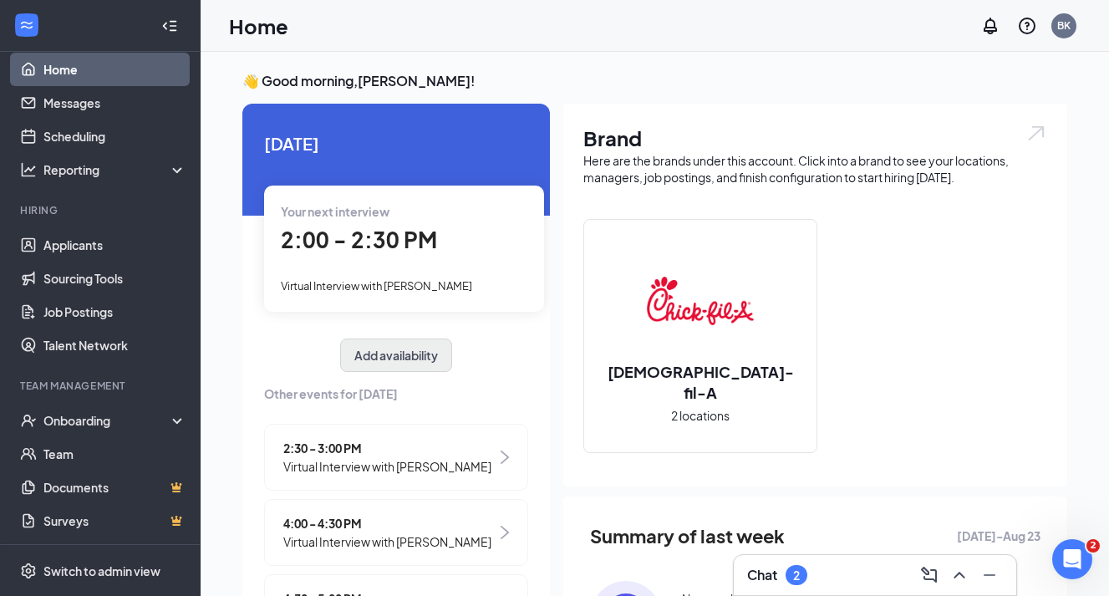
click at [376, 356] on button "Add availability" at bounding box center [396, 355] width 112 height 33
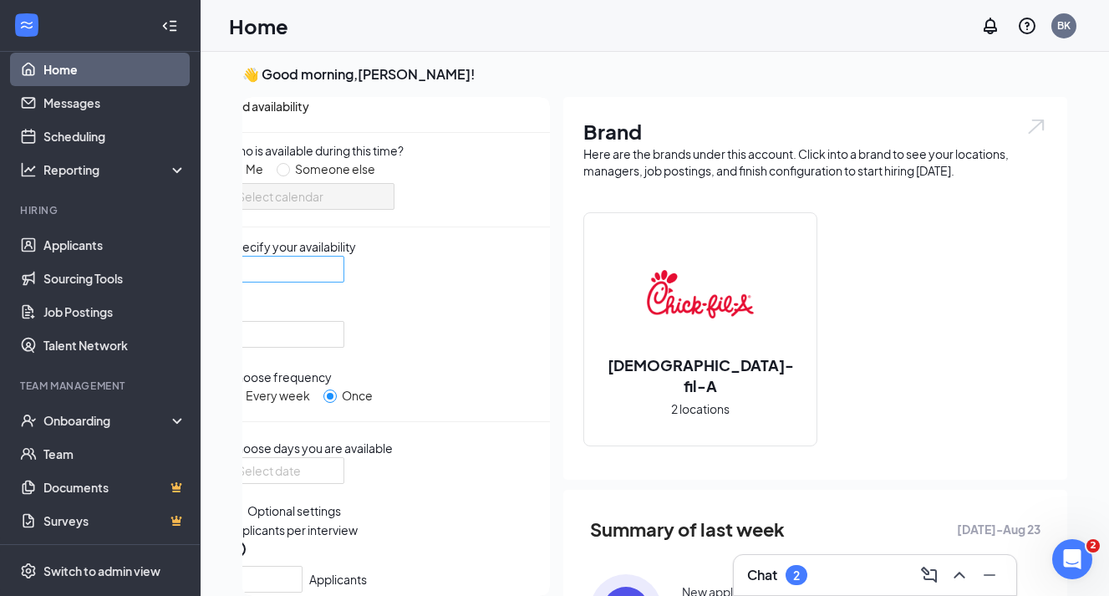
click at [323, 282] on input "search" at bounding box center [279, 269] width 85 height 25
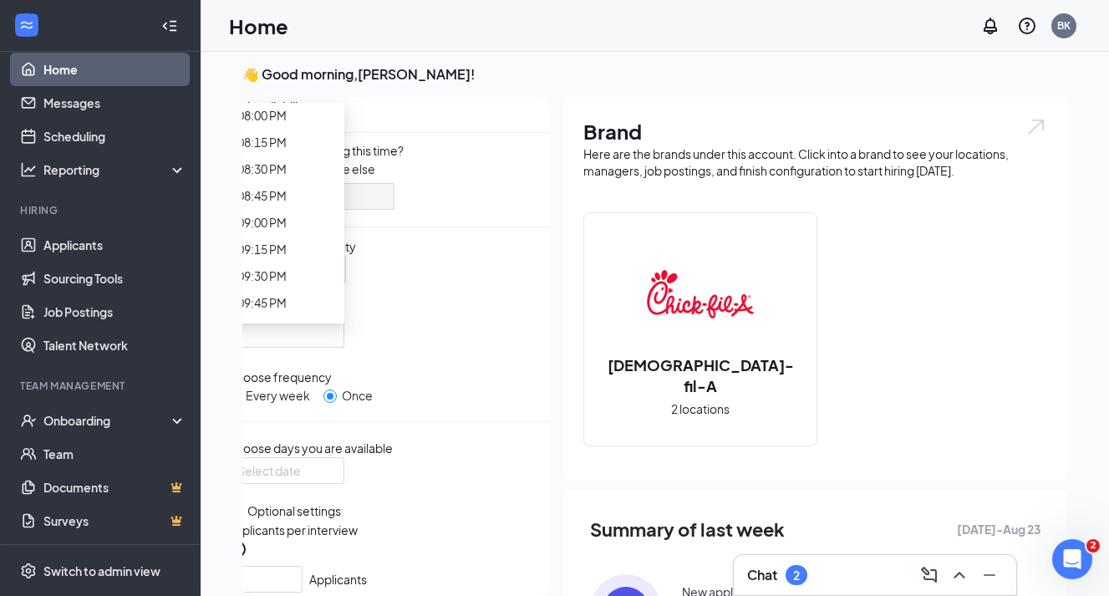
scroll to position [2133, 0]
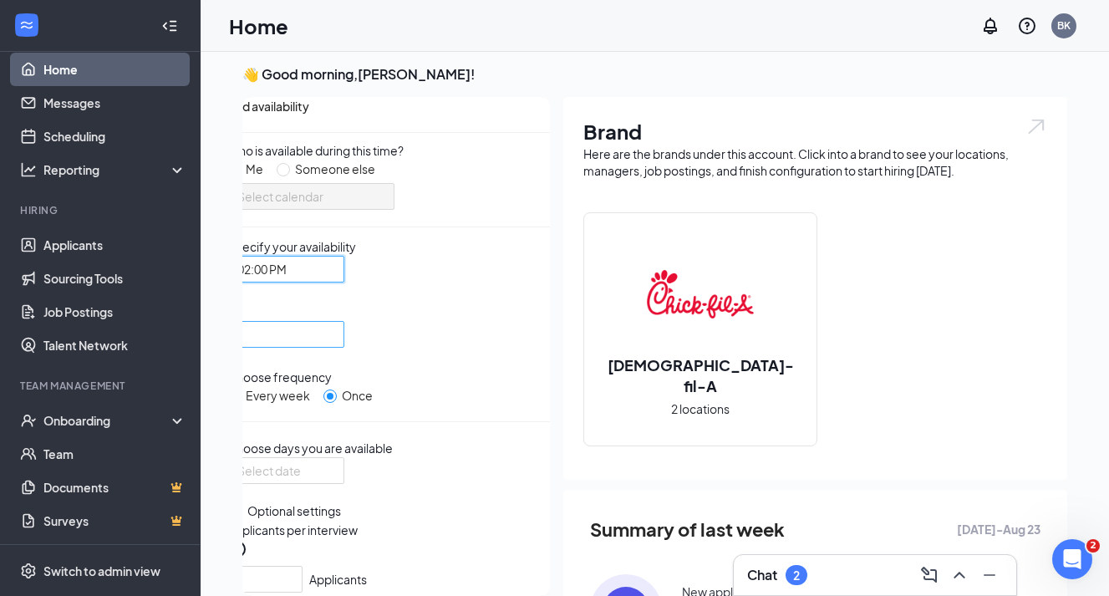
click at [323, 334] on input "search" at bounding box center [279, 334] width 85 height 25
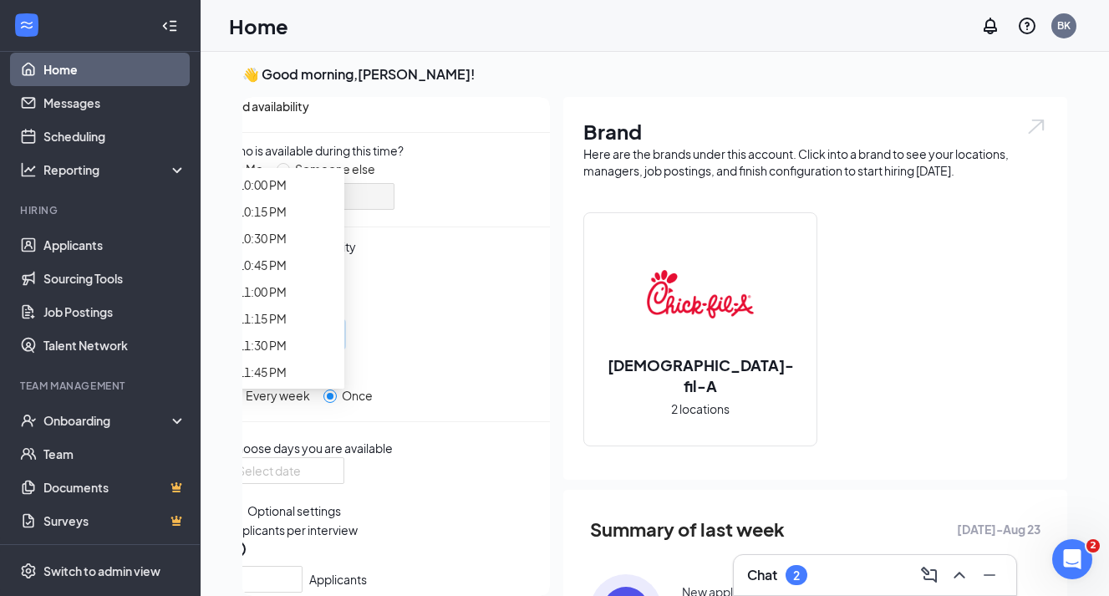
scroll to position [2502, 0]
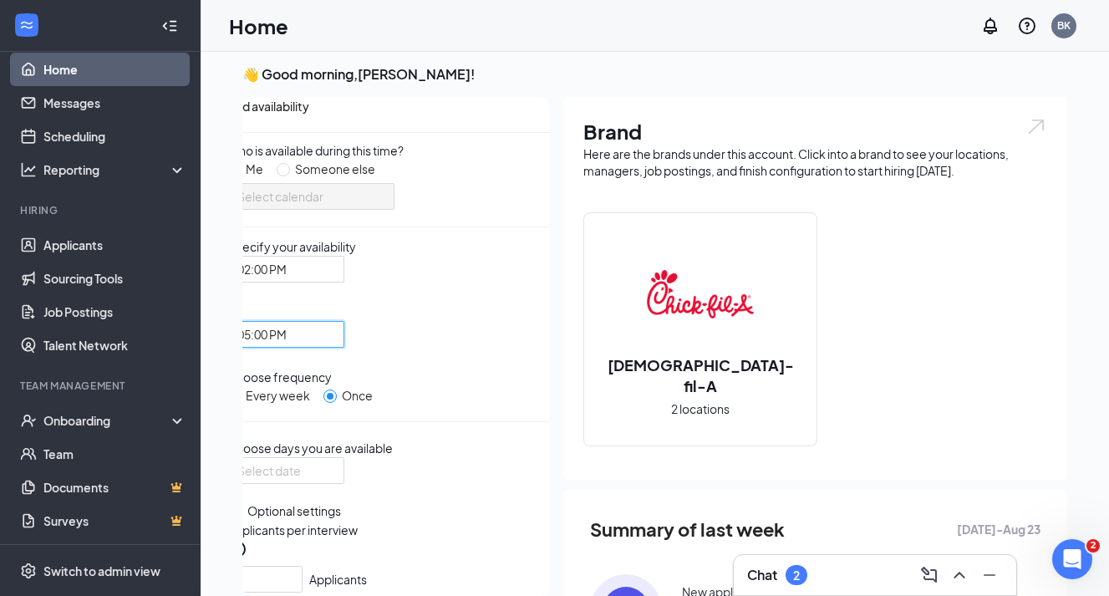
scroll to position [34, 0]
click at [334, 466] on div at bounding box center [285, 470] width 97 height 18
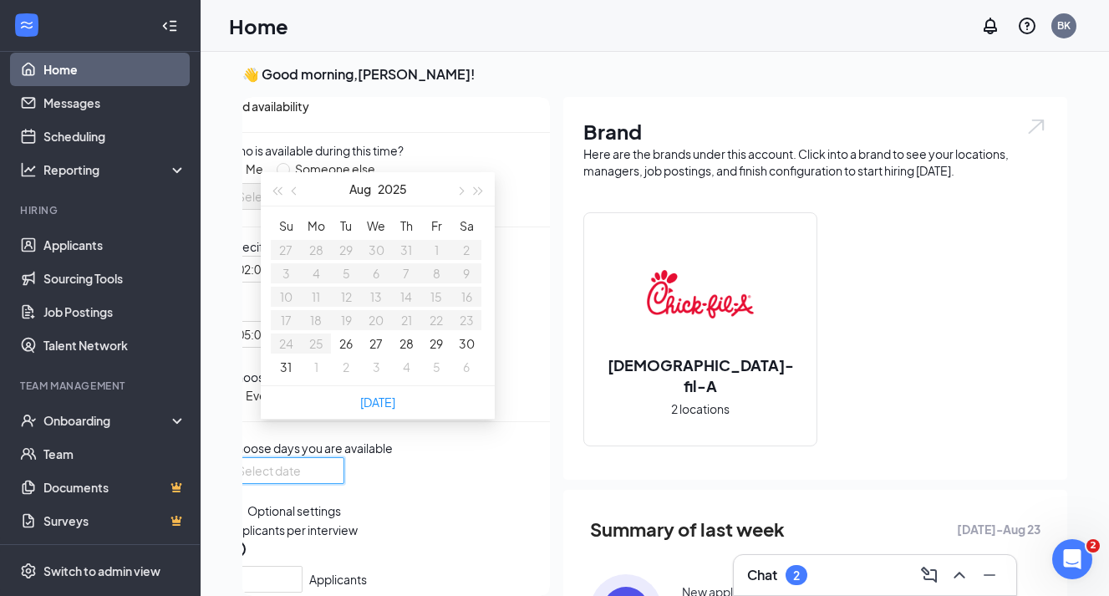
type input "[DATE]"
click at [380, 353] on button "27" at bounding box center [375, 343] width 13 height 18
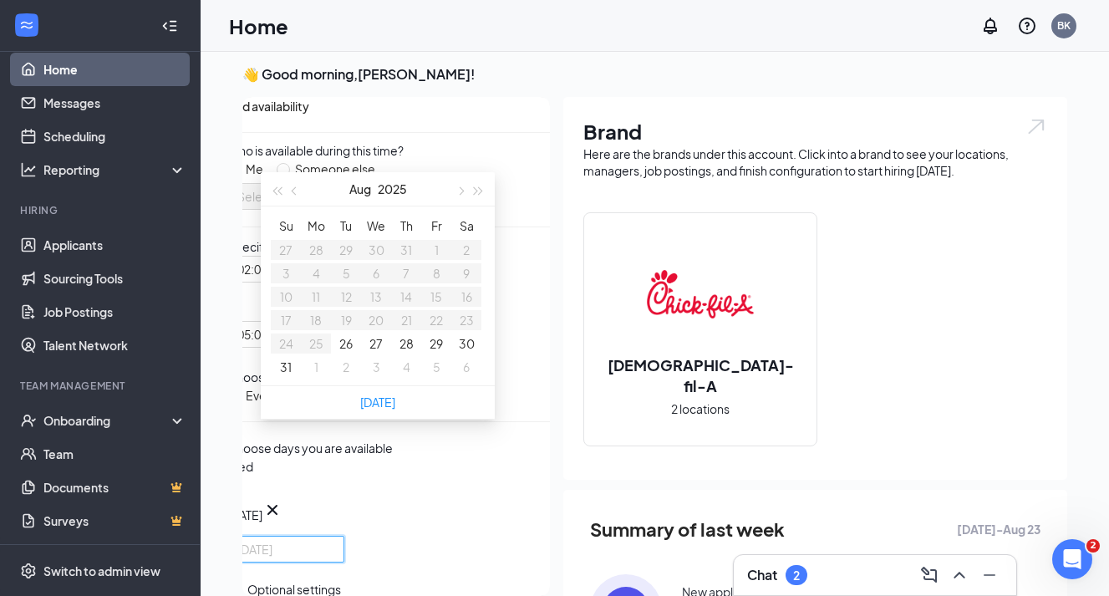
type input "[DATE]"
click at [468, 491] on div "Wed Aug [DATE] Mo Tu We Th Fr Sa 27 28 29 30 31 1 2 3 4 5 6 7 8 9 10 11 12 13 1…" at bounding box center [388, 509] width 323 height 105
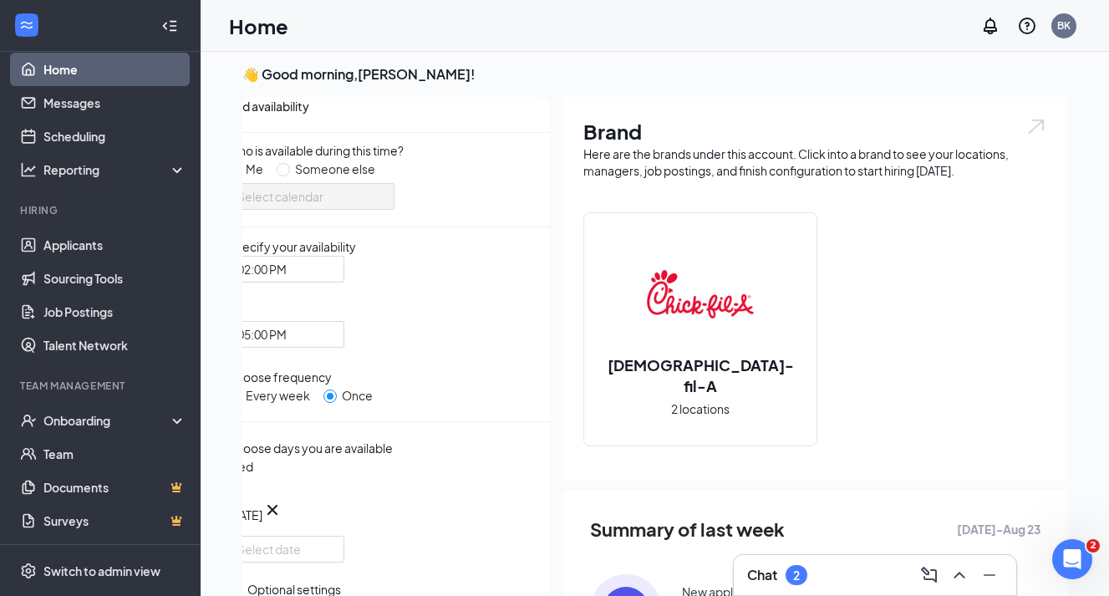
scroll to position [197, 0]
click at [334, 540] on div at bounding box center [285, 549] width 97 height 18
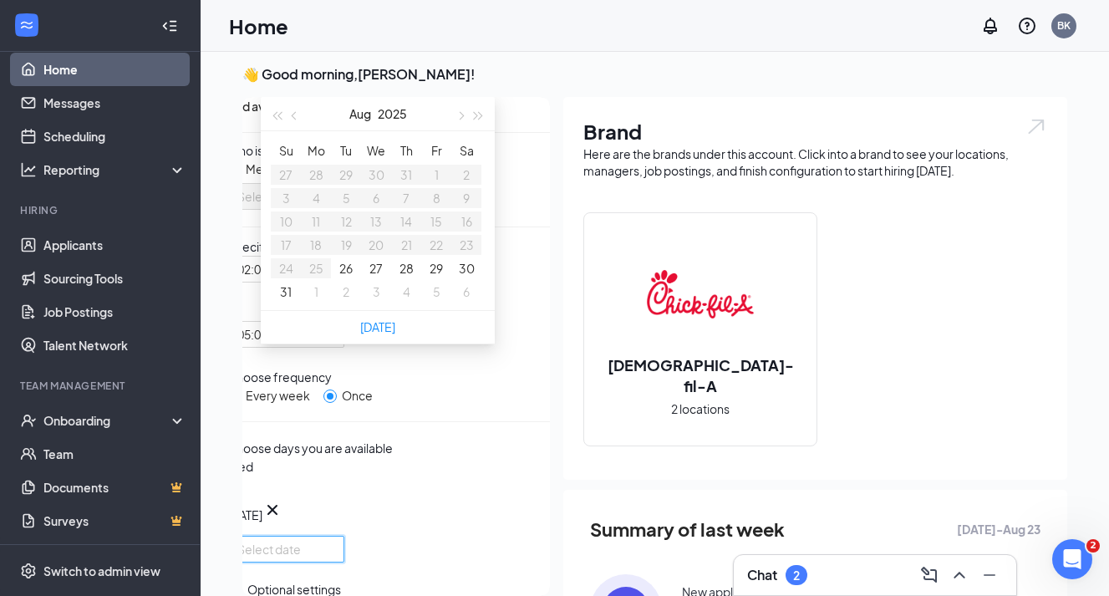
type input "[DATE]"
click at [374, 301] on button "3" at bounding box center [377, 292] width 8 height 18
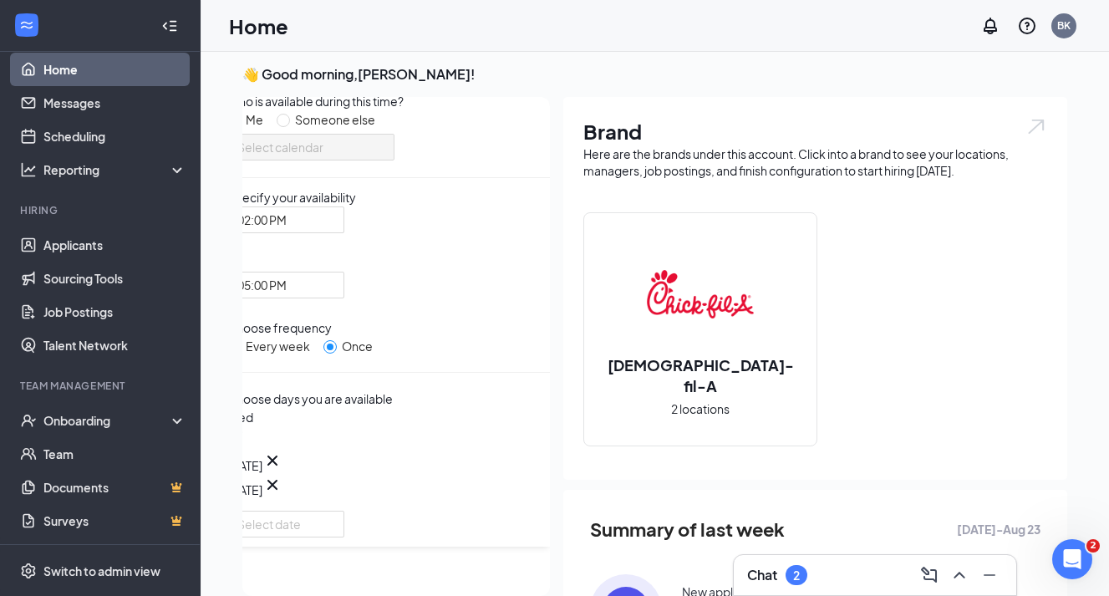
scroll to position [64, 0]
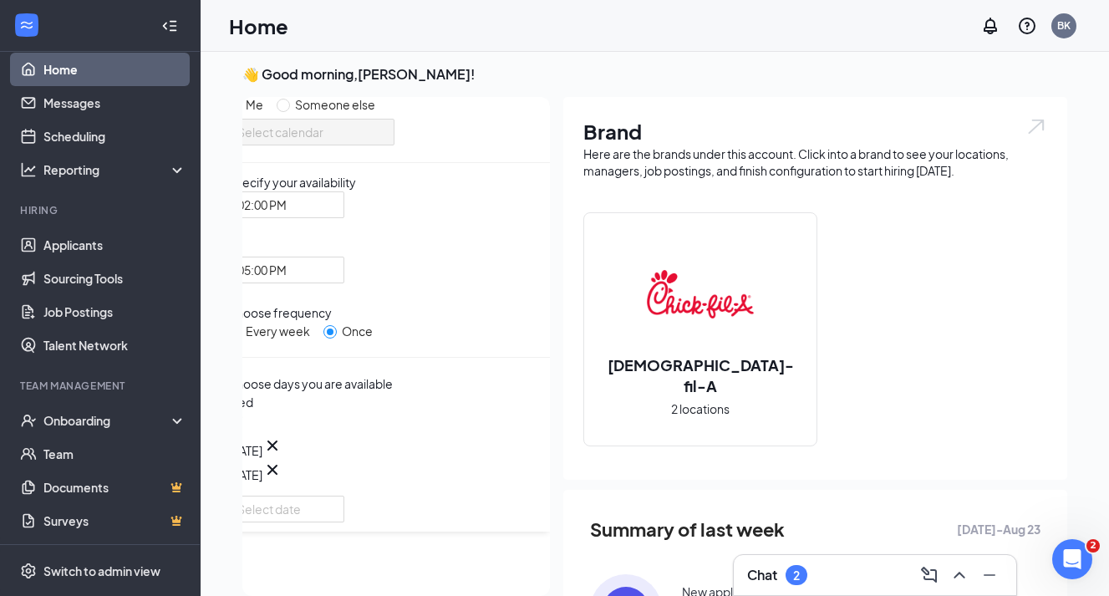
checkbox input "true"
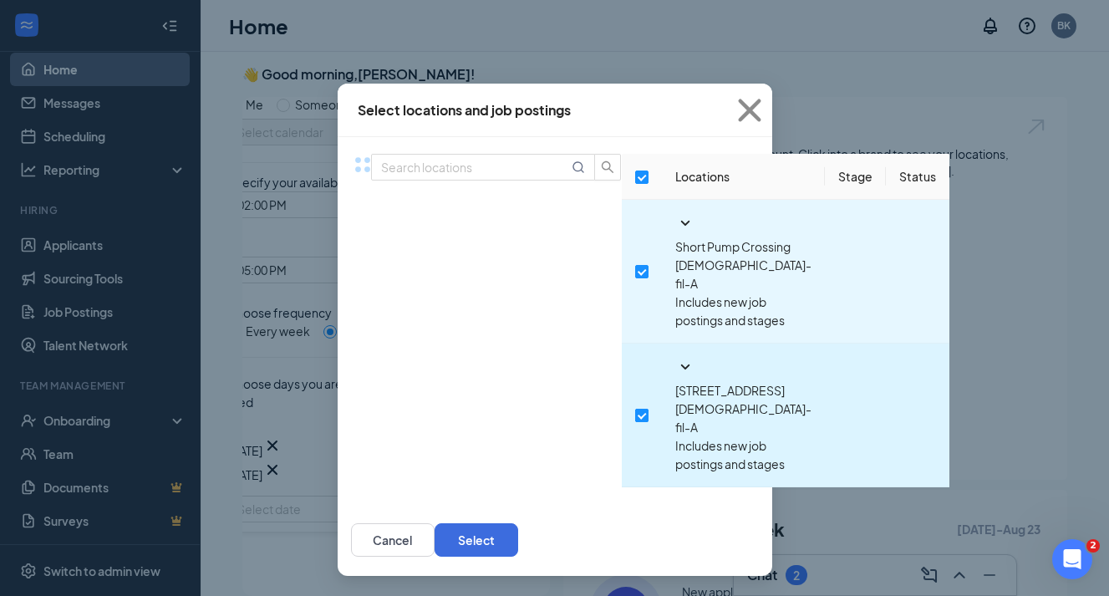
click at [635, 409] on input "checkbox" at bounding box center [641, 415] width 13 height 13
checkbox input "false"
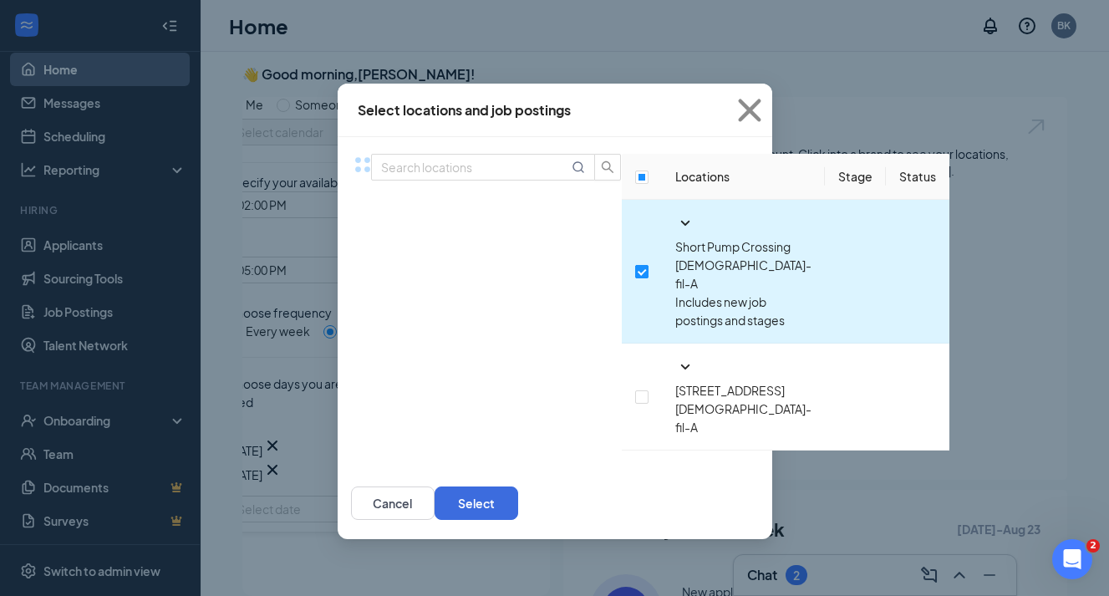
click at [635, 265] on input "checkbox" at bounding box center [641, 271] width 13 height 13
checkbox input "false"
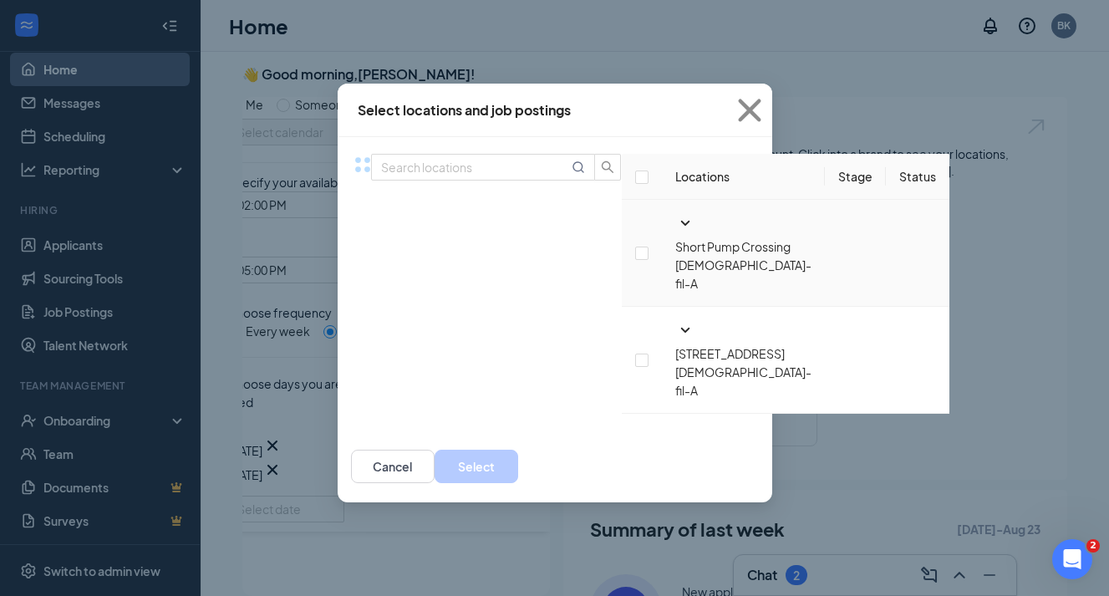
click at [675, 233] on icon "SmallChevronDown" at bounding box center [685, 223] width 20 height 20
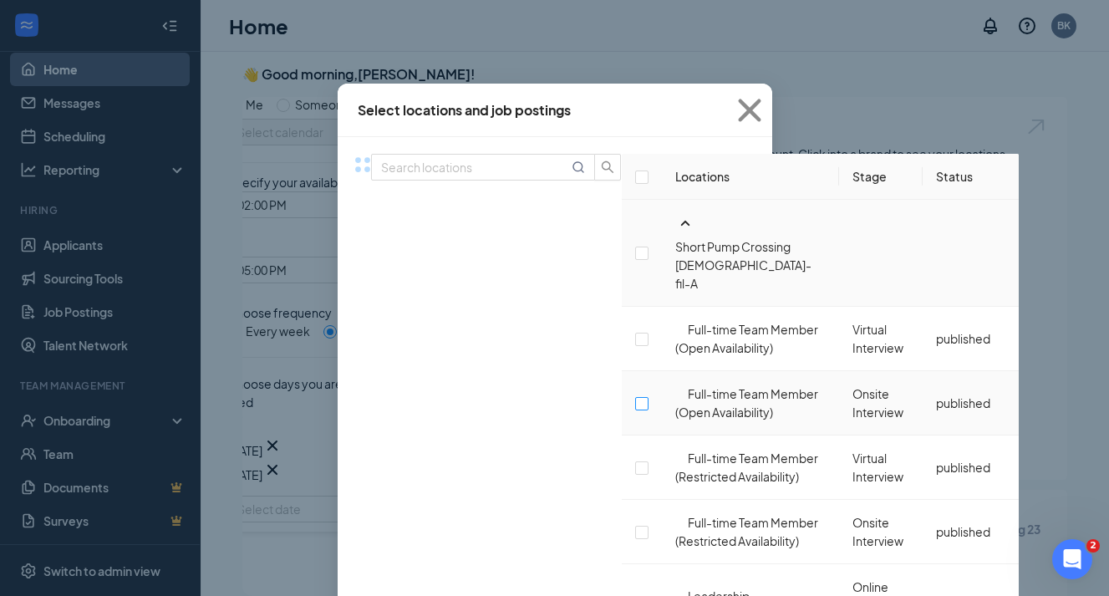
click at [635, 397] on input "checkbox" at bounding box center [641, 403] width 13 height 13
checkbox input "false"
checkbox input "true"
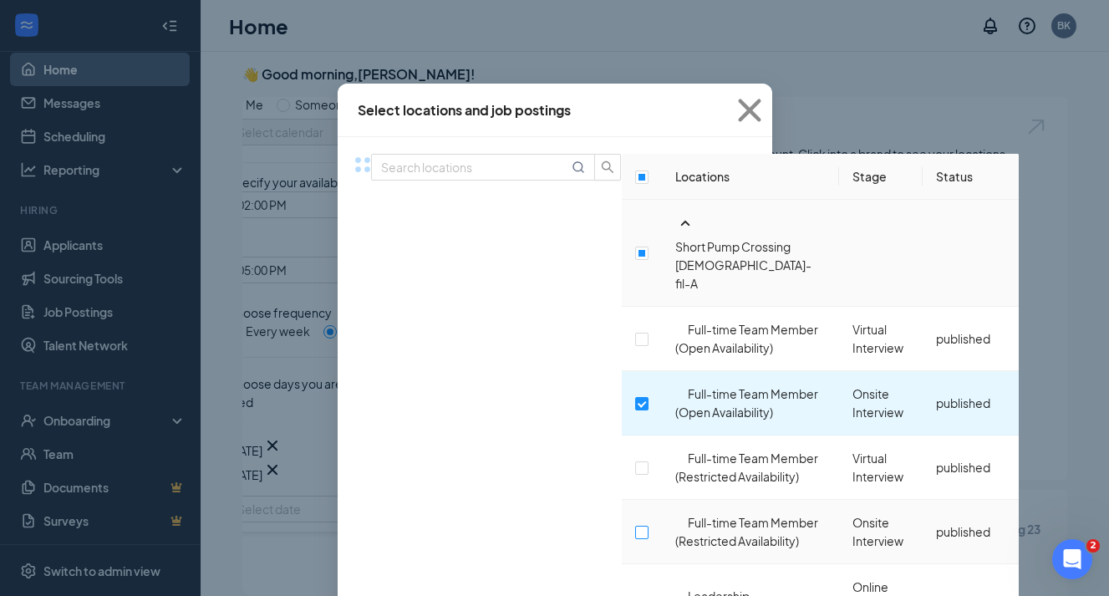
click at [635, 526] on input "checkbox" at bounding box center [641, 532] width 13 height 13
checkbox input "true"
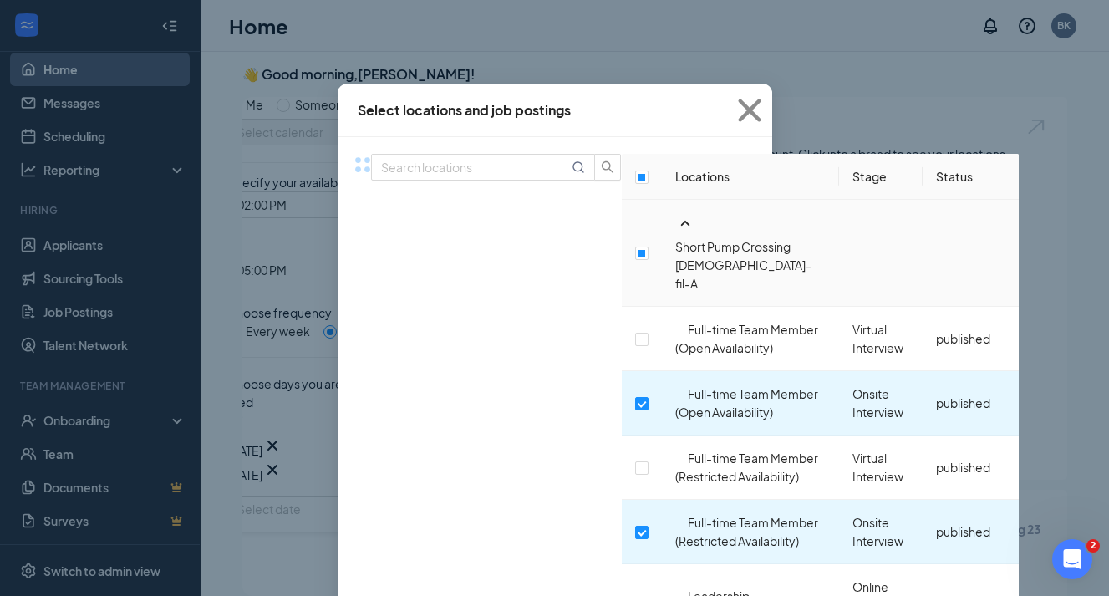
scroll to position [196, 0]
checkbox input "true"
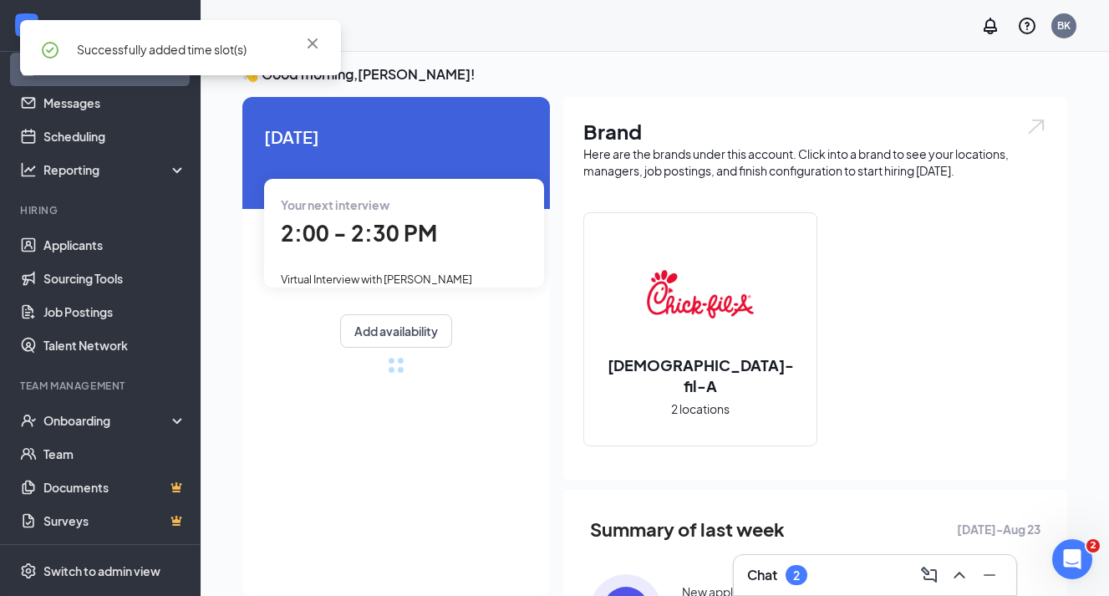
scroll to position [0, 0]
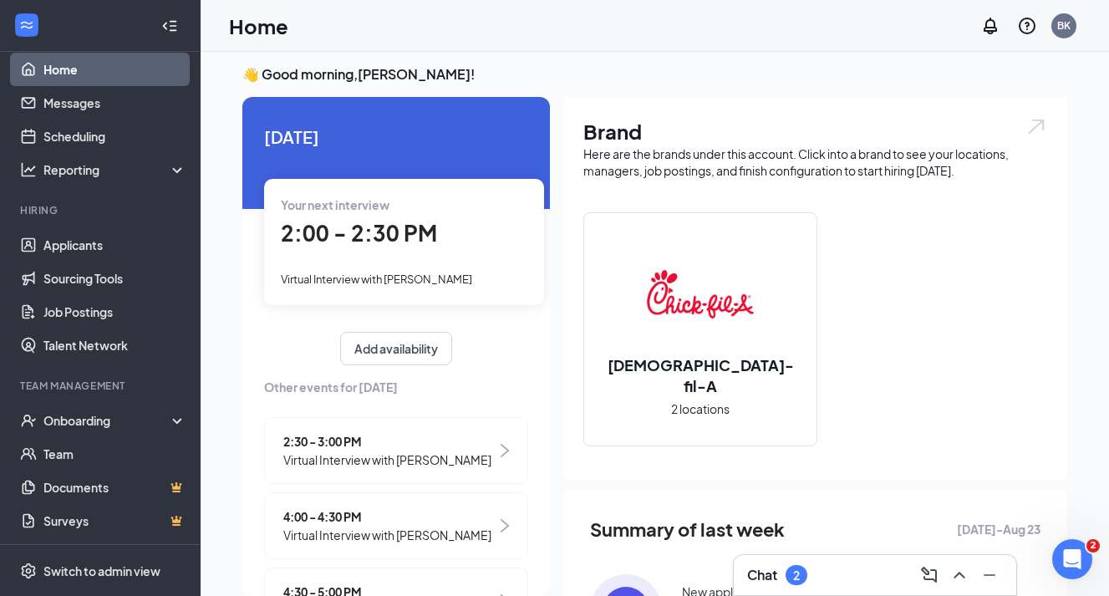
click at [378, 242] on span "2:00 - 2:30 PM" at bounding box center [359, 233] width 156 height 28
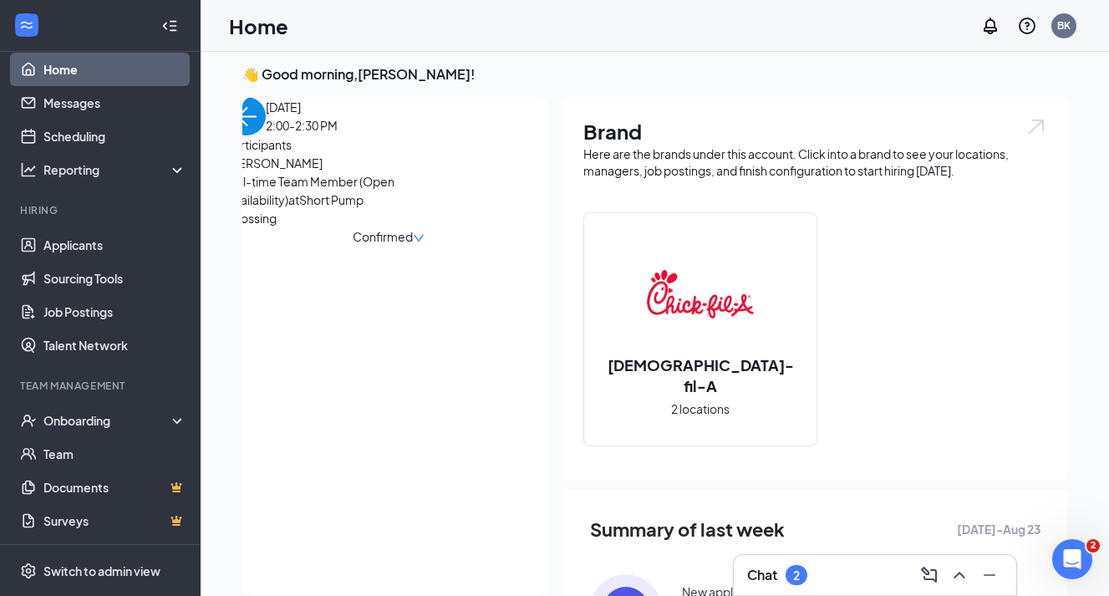
click at [339, 227] on span "Full-time Team Member (Open Availability) at [GEOGRAPHIC_DATA]" at bounding box center [315, 199] width 176 height 55
click at [336, 172] on span "[PERSON_NAME]" at bounding box center [315, 163] width 176 height 18
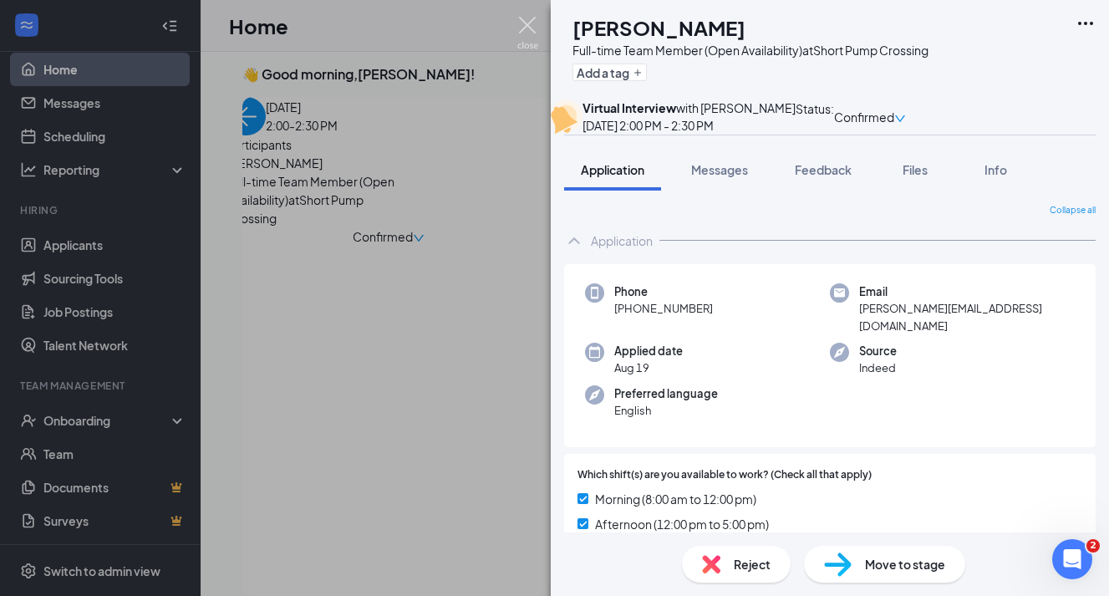
click at [531, 26] on img at bounding box center [527, 33] width 21 height 33
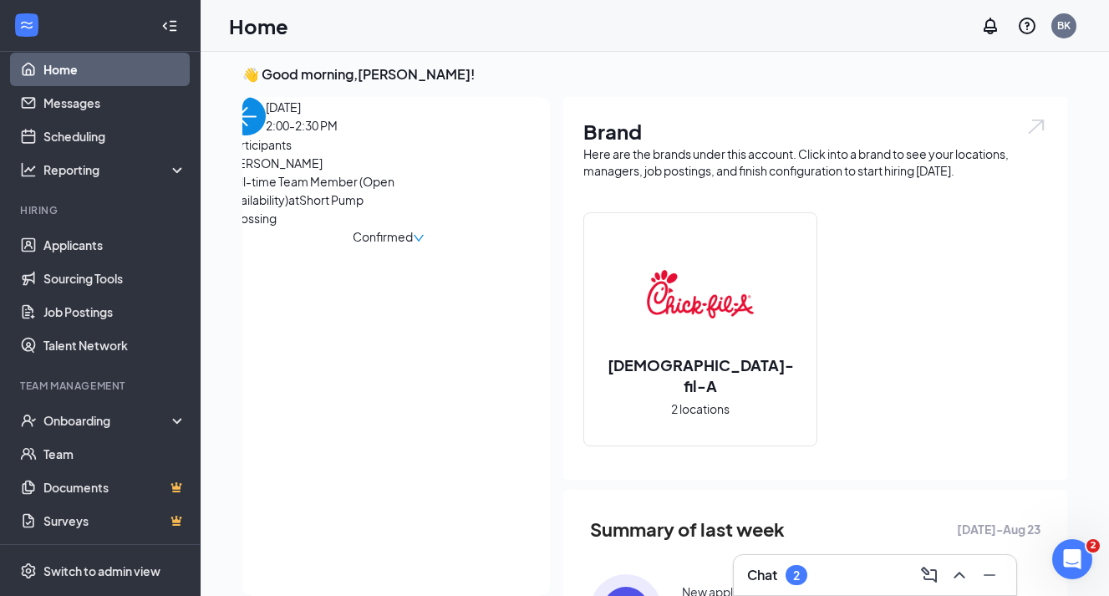
click at [358, 172] on span "[PERSON_NAME]" at bounding box center [315, 163] width 176 height 18
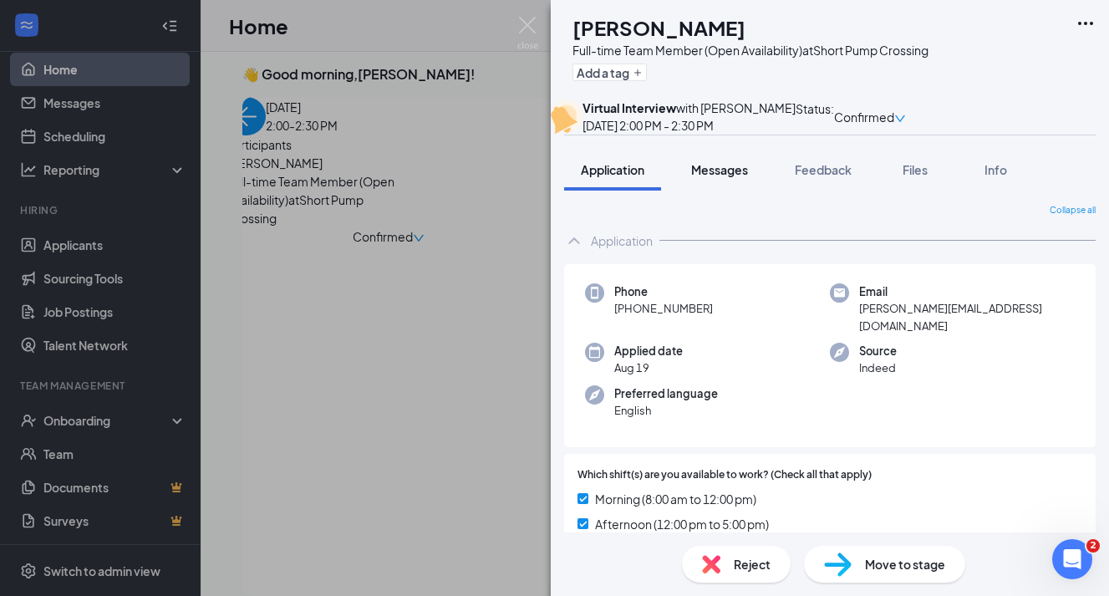
click at [721, 177] on span "Messages" at bounding box center [719, 169] width 57 height 15
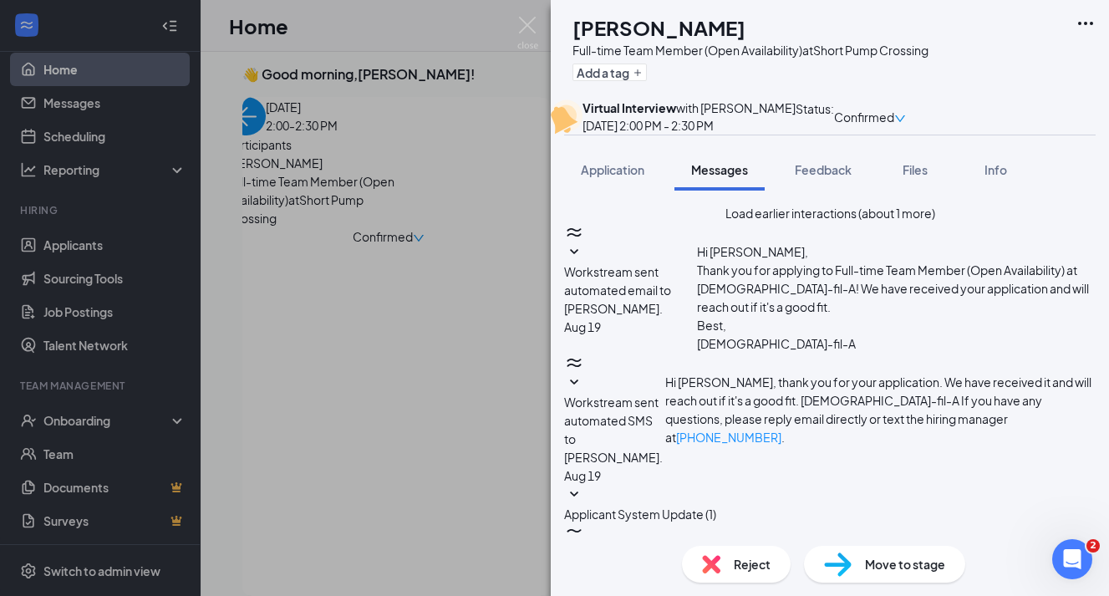
scroll to position [658, 0]
paste textarea "[URL][DOMAIN_NAME][SECURITY_DATA]"
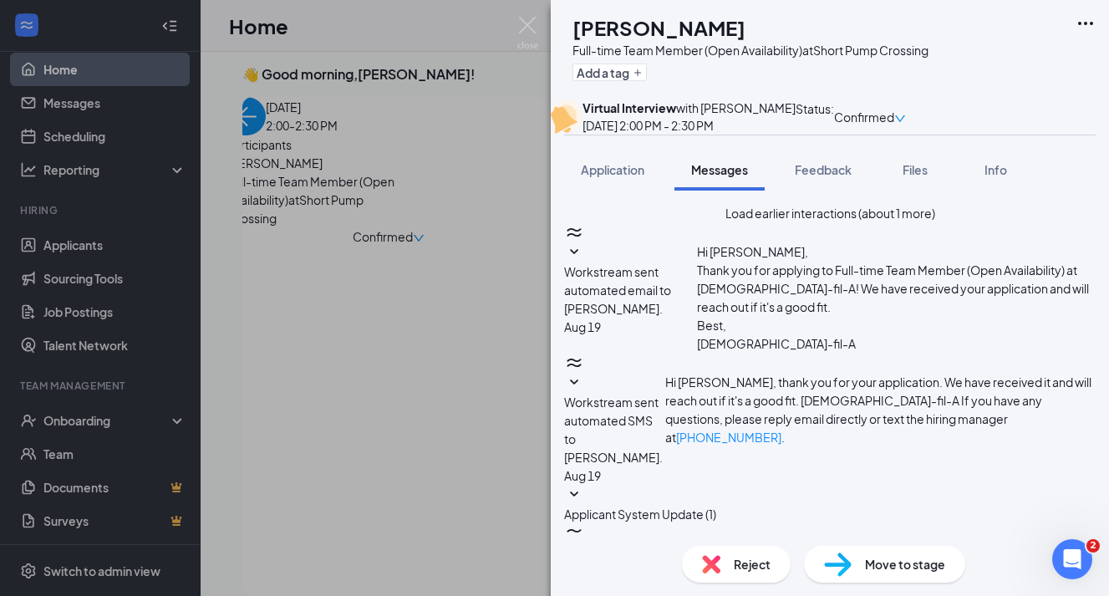
drag, startPoint x: 948, startPoint y: 456, endPoint x: 608, endPoint y: 382, distance: 348.3
type textarea "Hey [PERSON_NAME], here is a link for the zoom interview this afternoon. [URL][…"
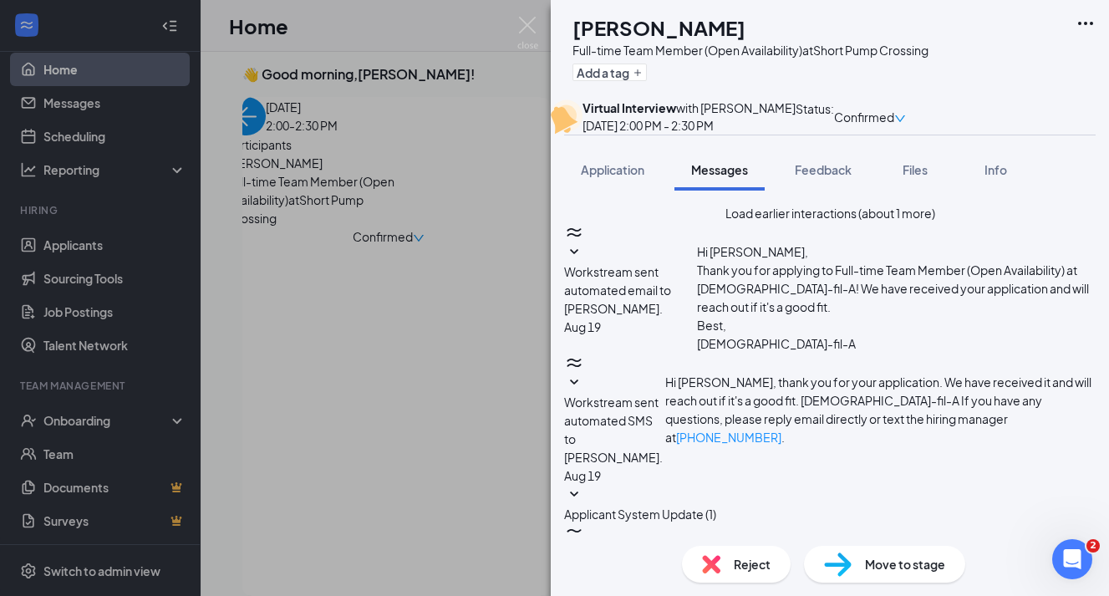
click at [274, 138] on div "CK [PERSON_NAME] Full-time Team Member (Open Availability) at Short Pump Crossi…" at bounding box center [554, 298] width 1109 height 596
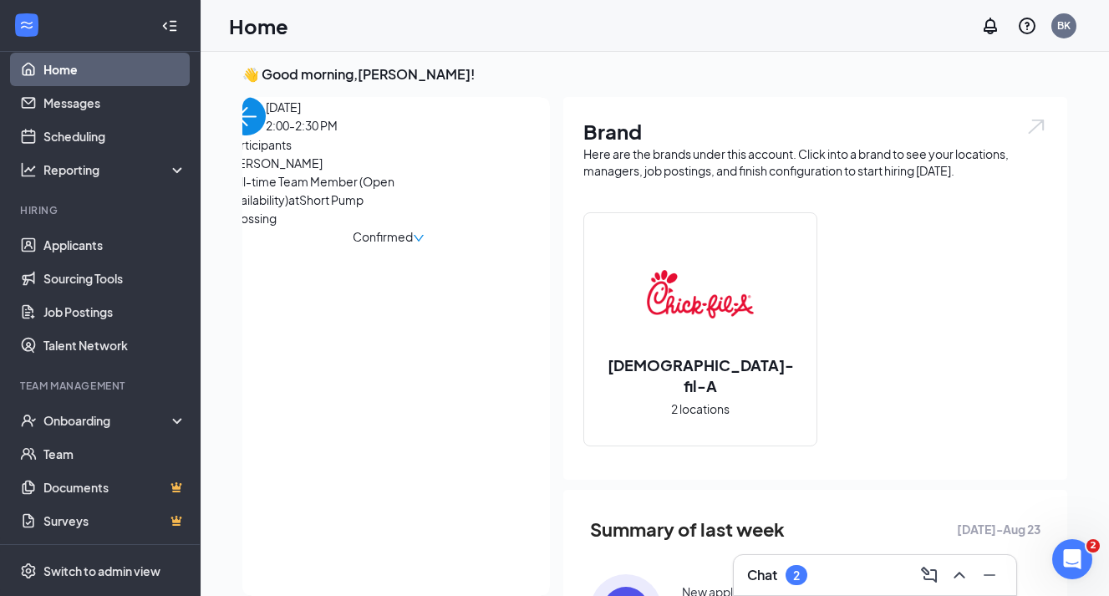
click at [266, 135] on img "back-button" at bounding box center [246, 116] width 38 height 38
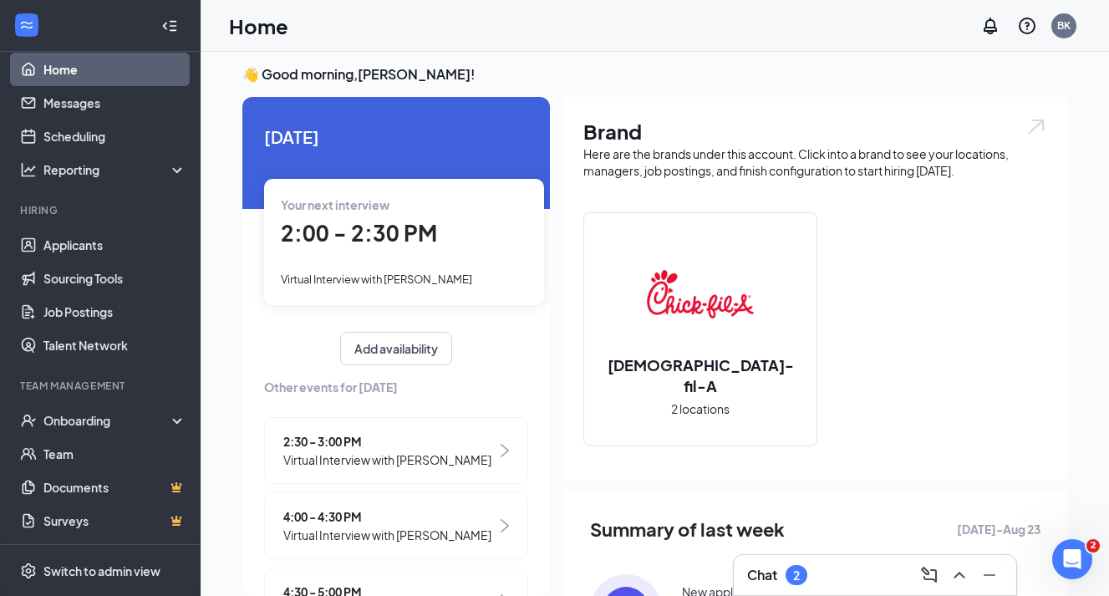
click at [368, 444] on span "2:30 - 3:00 PM" at bounding box center [387, 441] width 208 height 18
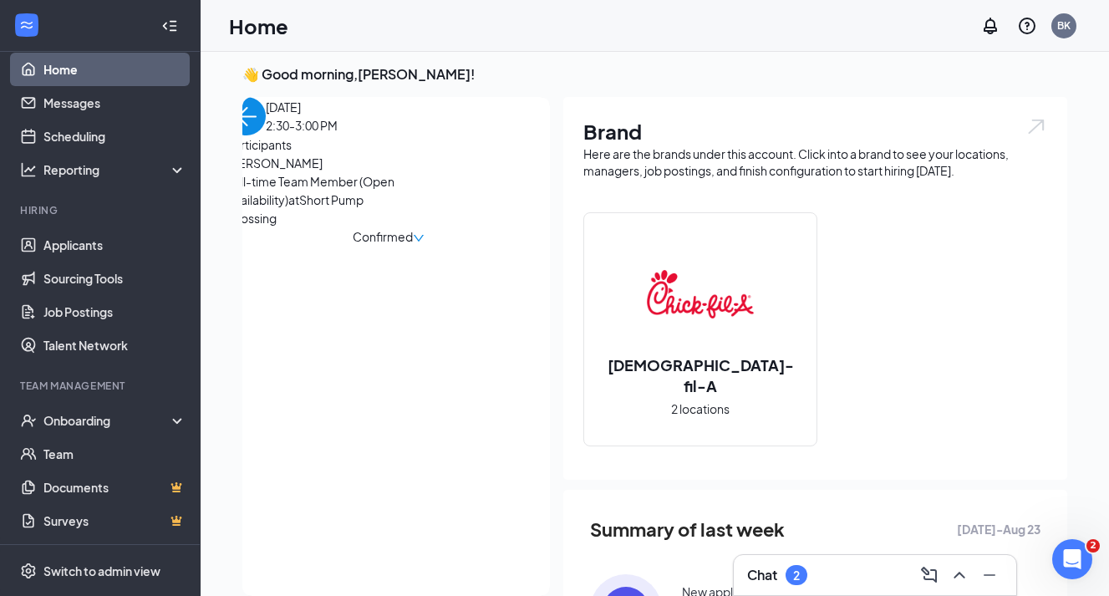
click at [323, 172] on span "[PERSON_NAME]" at bounding box center [315, 163] width 176 height 18
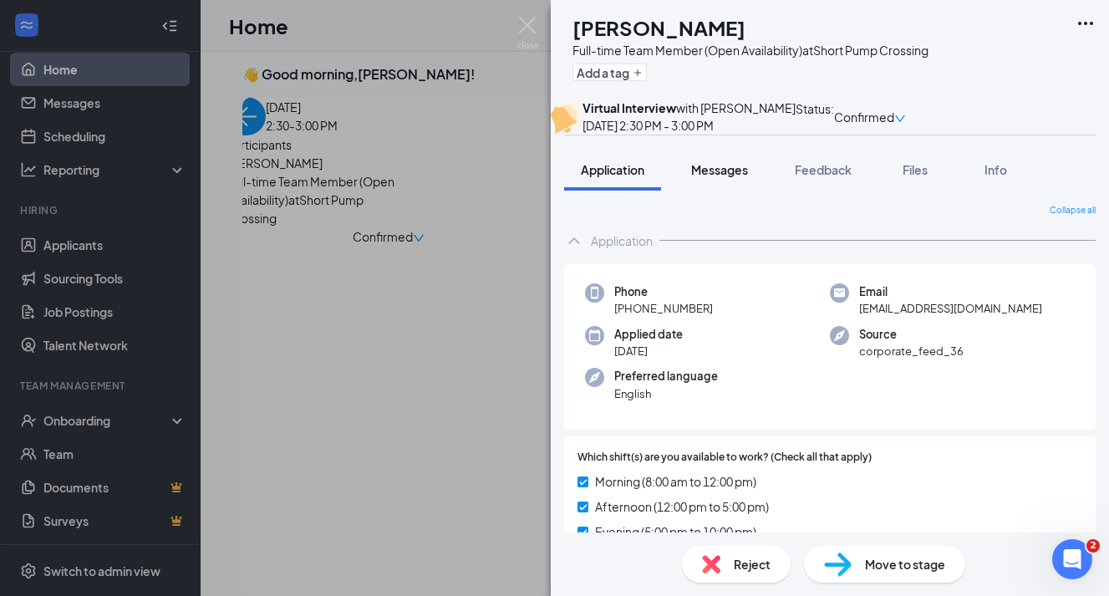
click at [724, 177] on span "Messages" at bounding box center [719, 169] width 57 height 15
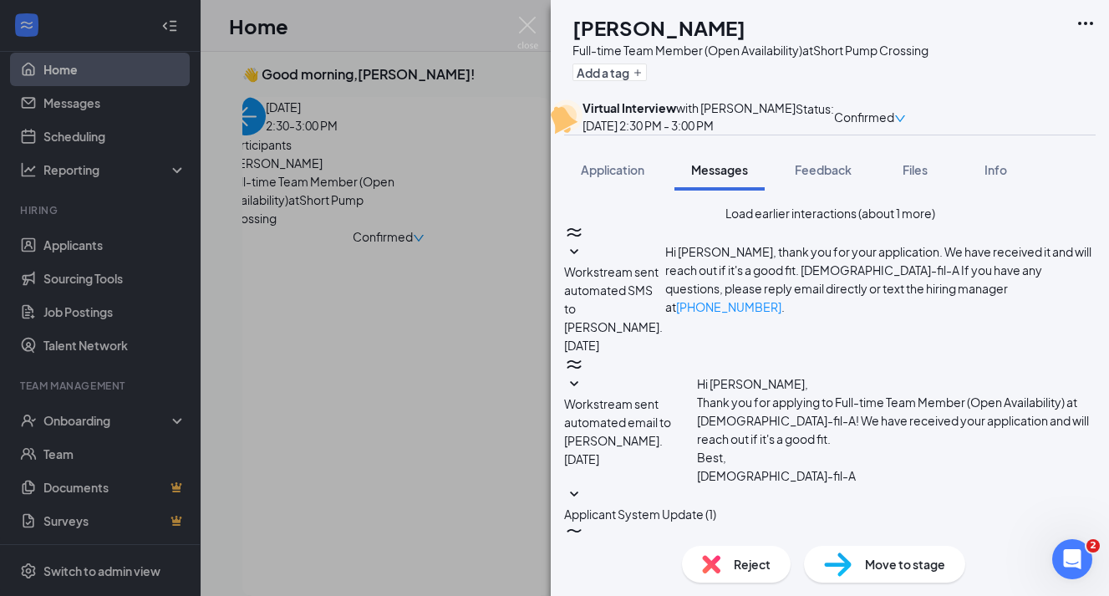
scroll to position [658, 0]
paste textarea "Hey [PERSON_NAME], here is a link for the zoom interview this afternoon. [URL][…"
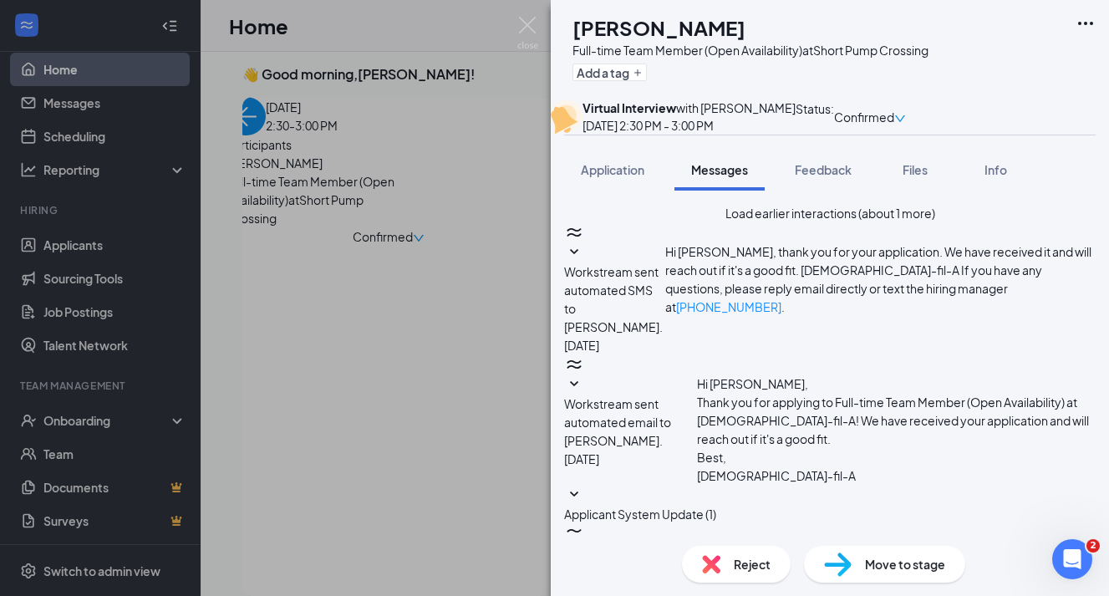
drag, startPoint x: 631, startPoint y: 395, endPoint x: 694, endPoint y: 399, distance: 62.8
type textarea "Hey [PERSON_NAME], here is a link for the zoom interview this afternoon. [URL][…"
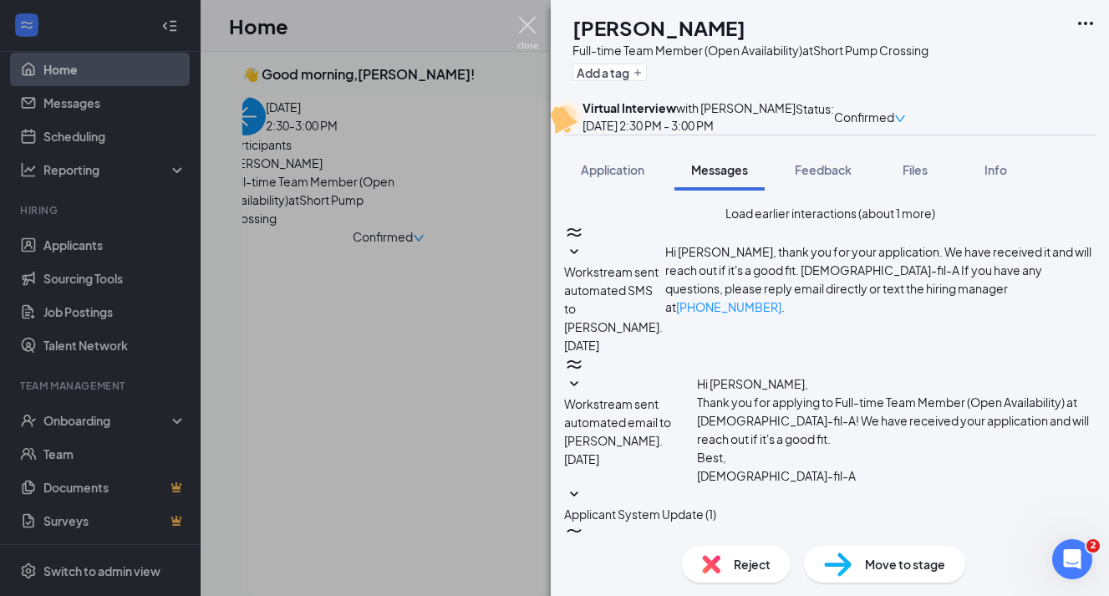
click at [528, 26] on img at bounding box center [527, 33] width 21 height 33
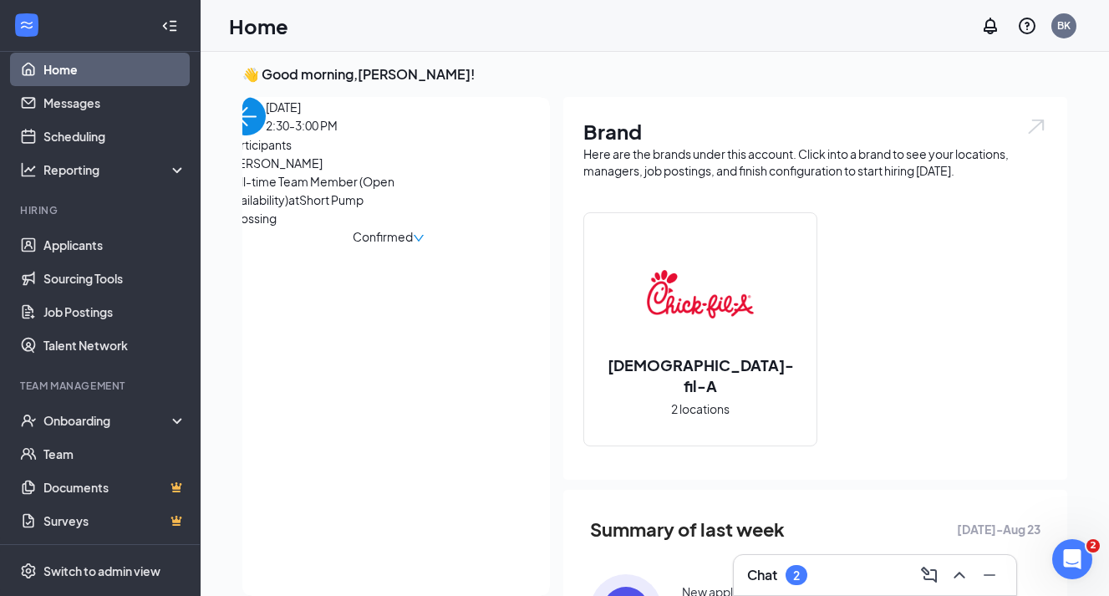
click at [266, 133] on img "back-button" at bounding box center [246, 116] width 38 height 38
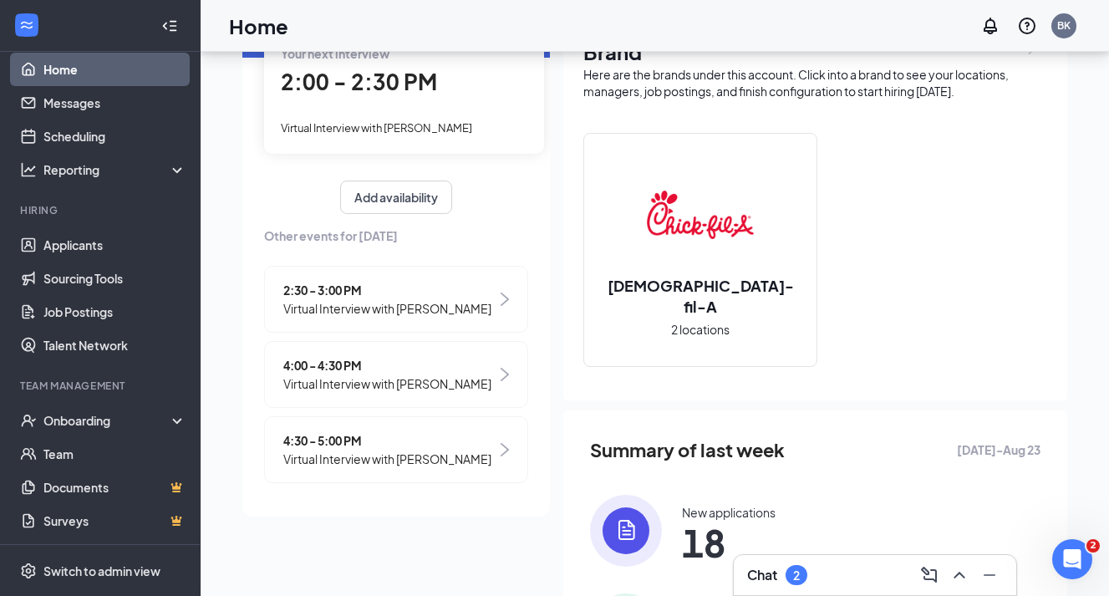
scroll to position [104, 0]
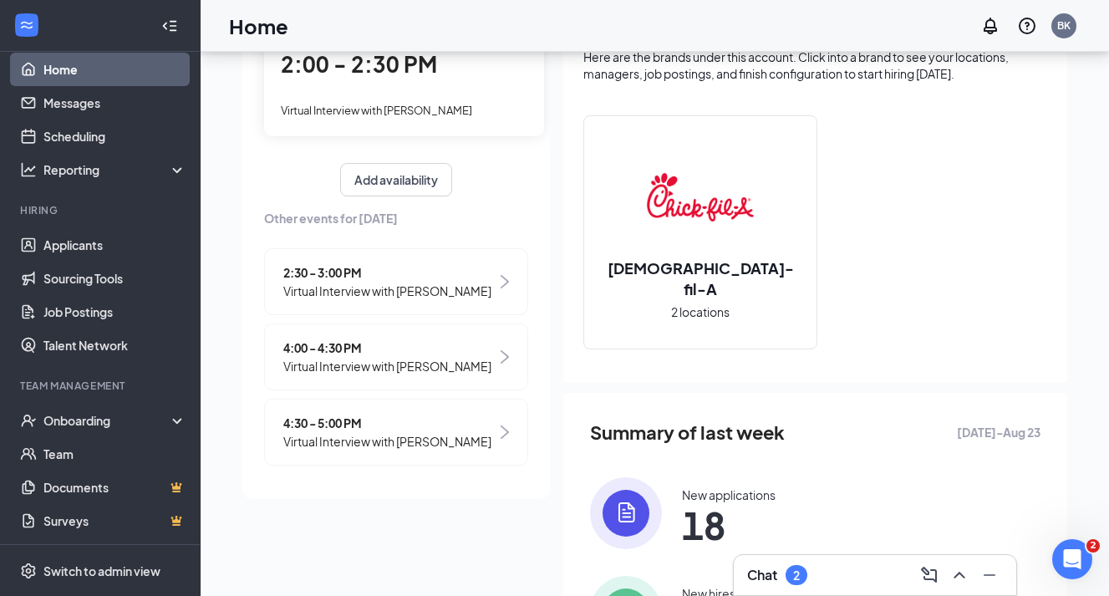
click at [434, 349] on span "4:00 - 4:30 PM" at bounding box center [387, 348] width 208 height 18
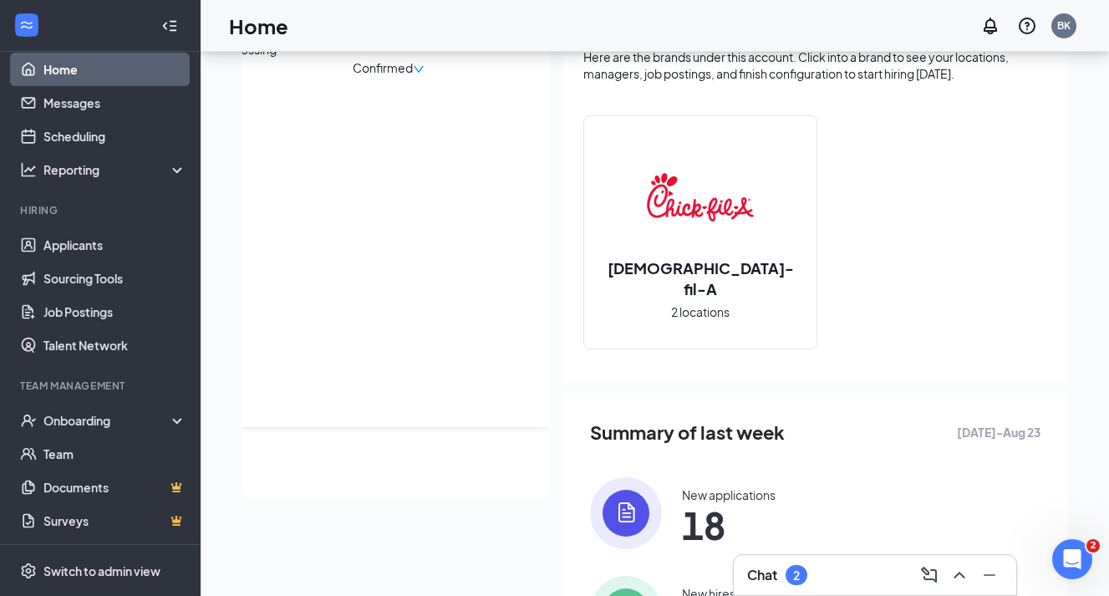
scroll to position [0, 0]
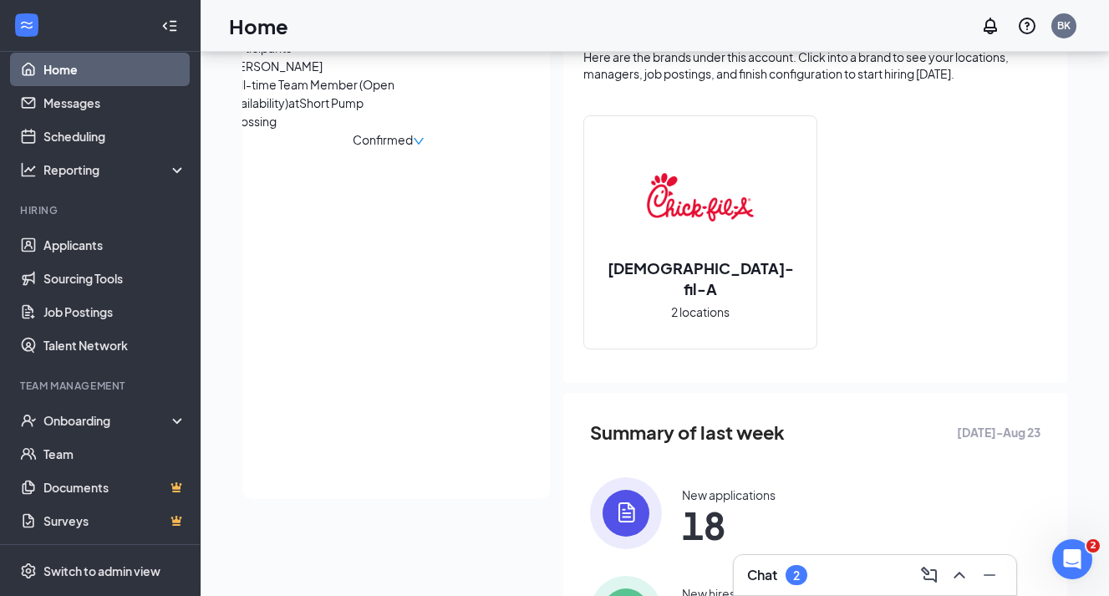
click at [307, 75] on span "[PERSON_NAME]" at bounding box center [315, 66] width 176 height 18
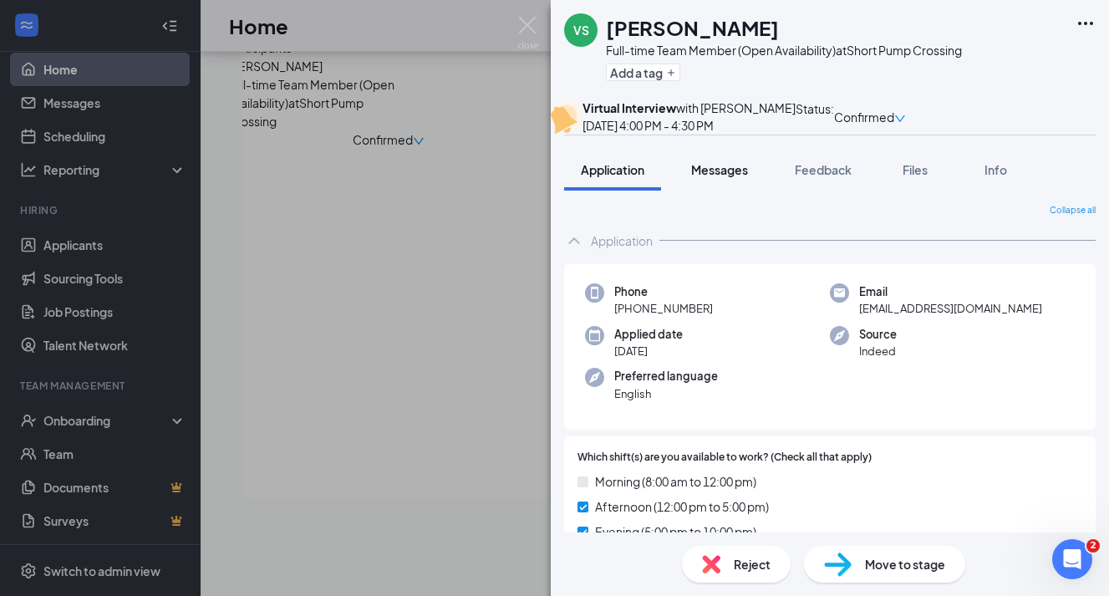
click at [736, 191] on button "Messages" at bounding box center [720, 170] width 90 height 42
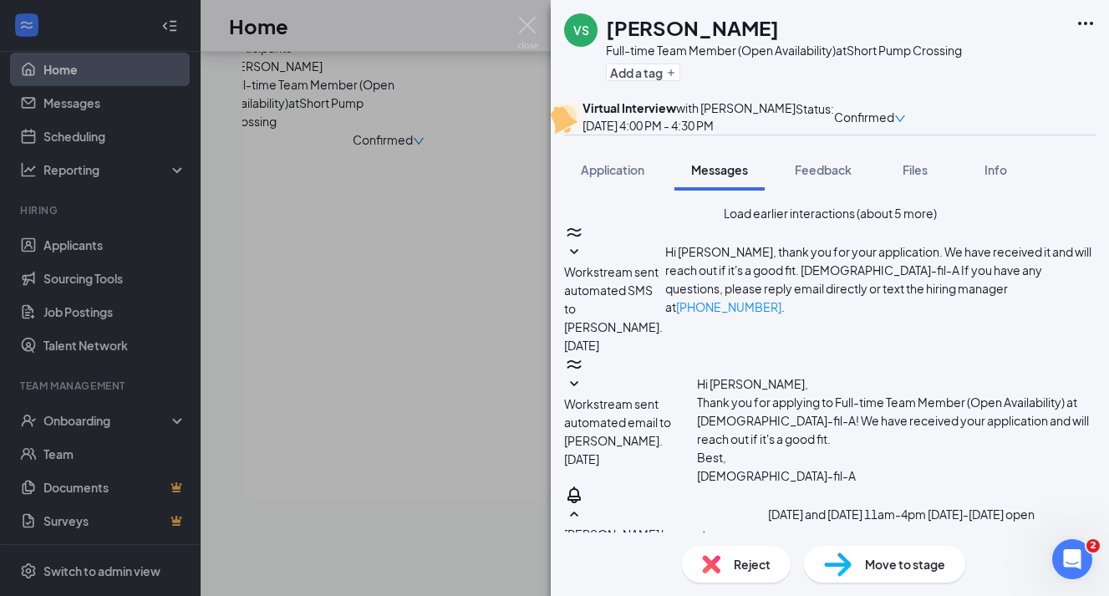
scroll to position [718, 0]
paste textarea "Hey [PERSON_NAME], here is a link for the zoom interview this afternoon. [URL][…"
drag, startPoint x: 629, startPoint y: 397, endPoint x: 694, endPoint y: 398, distance: 64.4
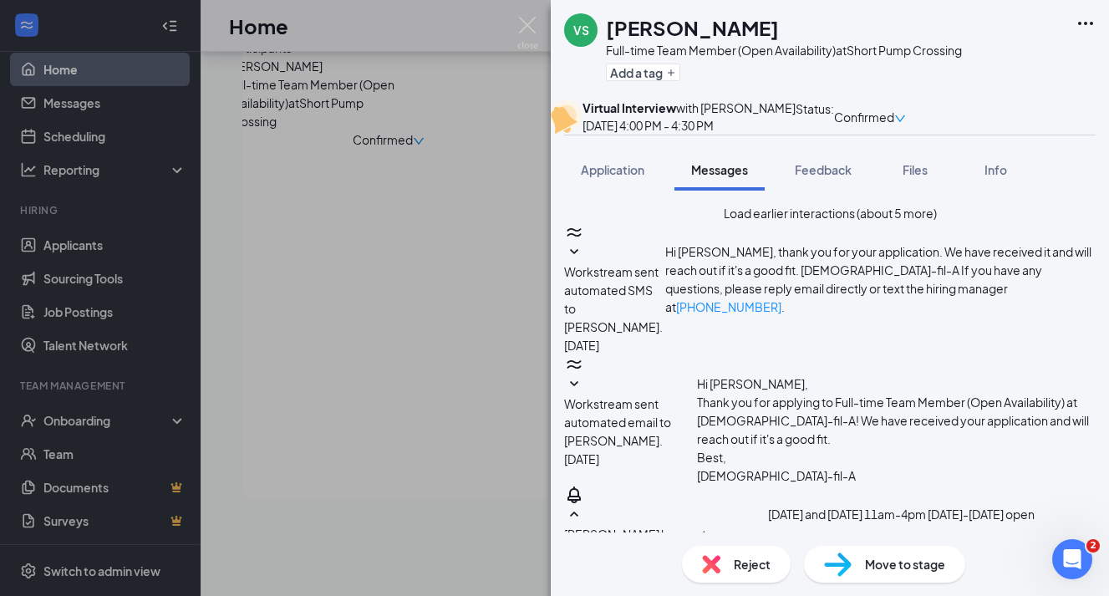
type textarea "Hey [PERSON_NAME], here is a link for the zoom interview this afternoon. [URL][…"
click at [527, 29] on img at bounding box center [527, 33] width 21 height 33
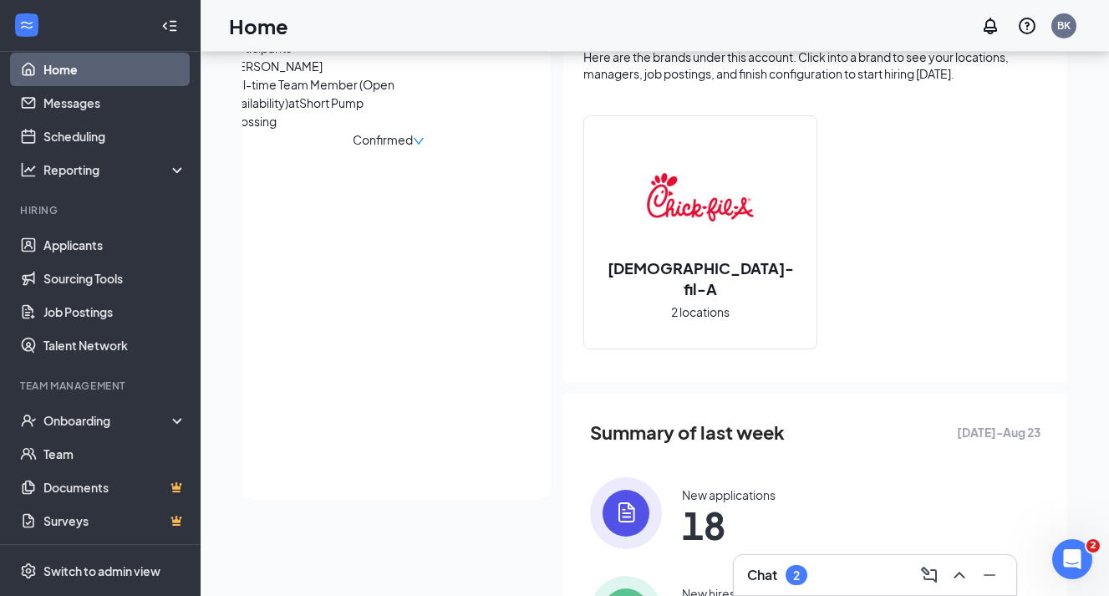
click at [266, 38] on img "back-button" at bounding box center [246, 19] width 38 height 38
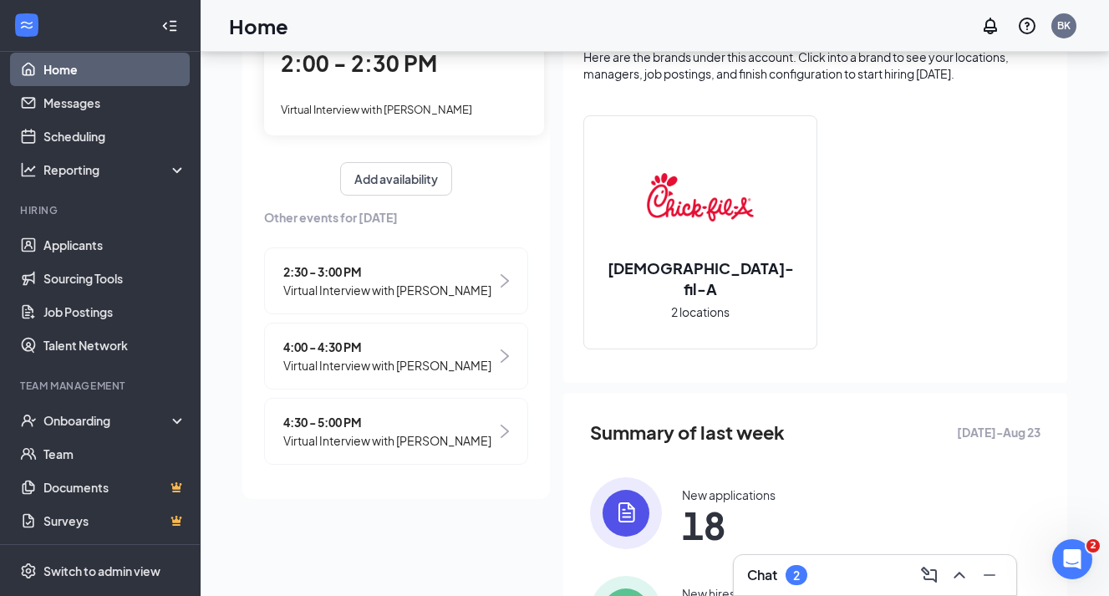
scroll to position [72, 0]
click at [364, 444] on span "Virtual Interview with [PERSON_NAME]" at bounding box center [387, 441] width 208 height 18
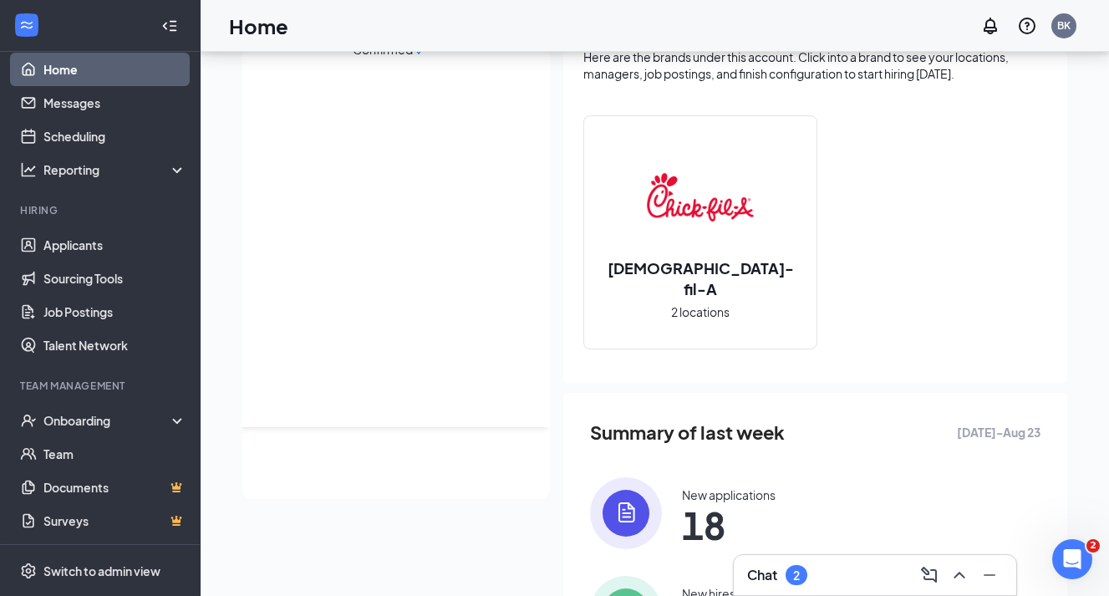
scroll to position [0, 0]
click at [324, 75] on span "[PERSON_NAME]" at bounding box center [315, 66] width 176 height 18
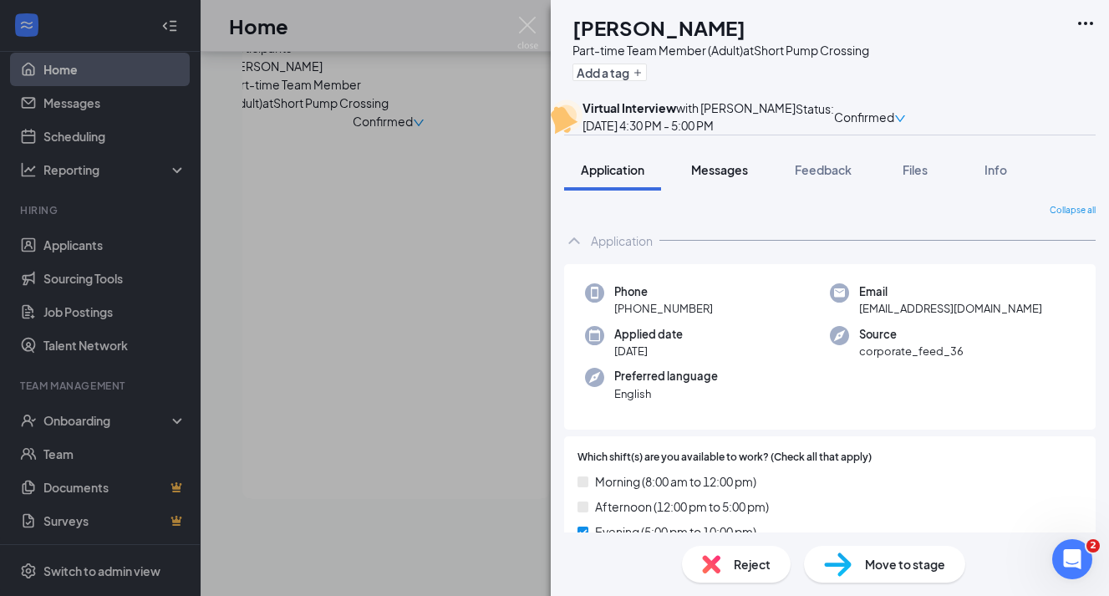
click at [716, 177] on span "Messages" at bounding box center [719, 169] width 57 height 15
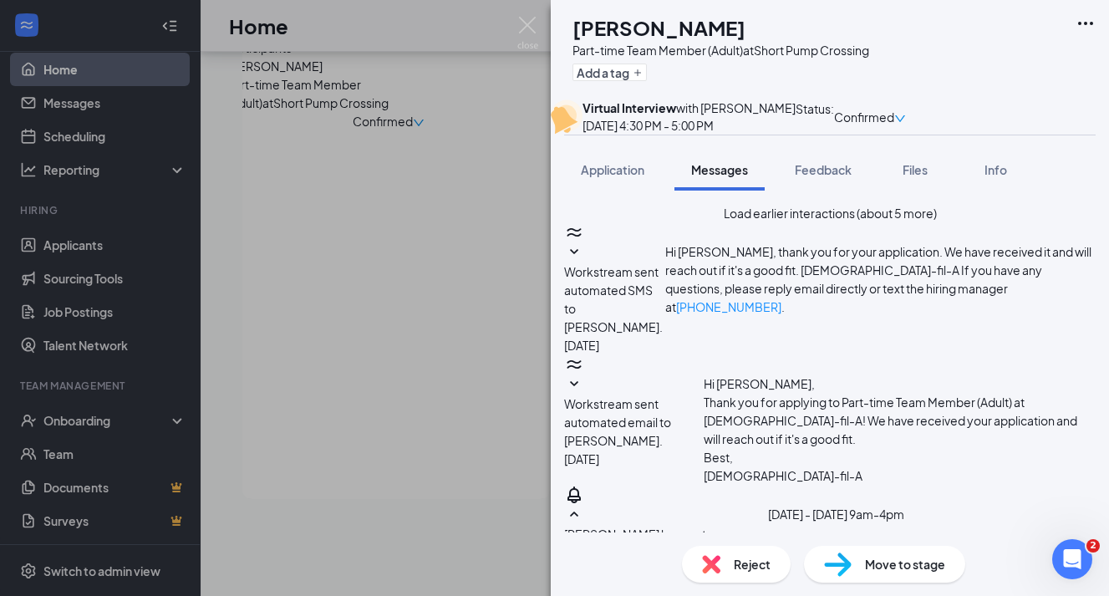
scroll to position [700, 0]
paste textarea "Hey [PERSON_NAME], here is a link for the zoom interview this afternoon. [URL][…"
drag, startPoint x: 631, startPoint y: 395, endPoint x: 694, endPoint y: 400, distance: 63.0
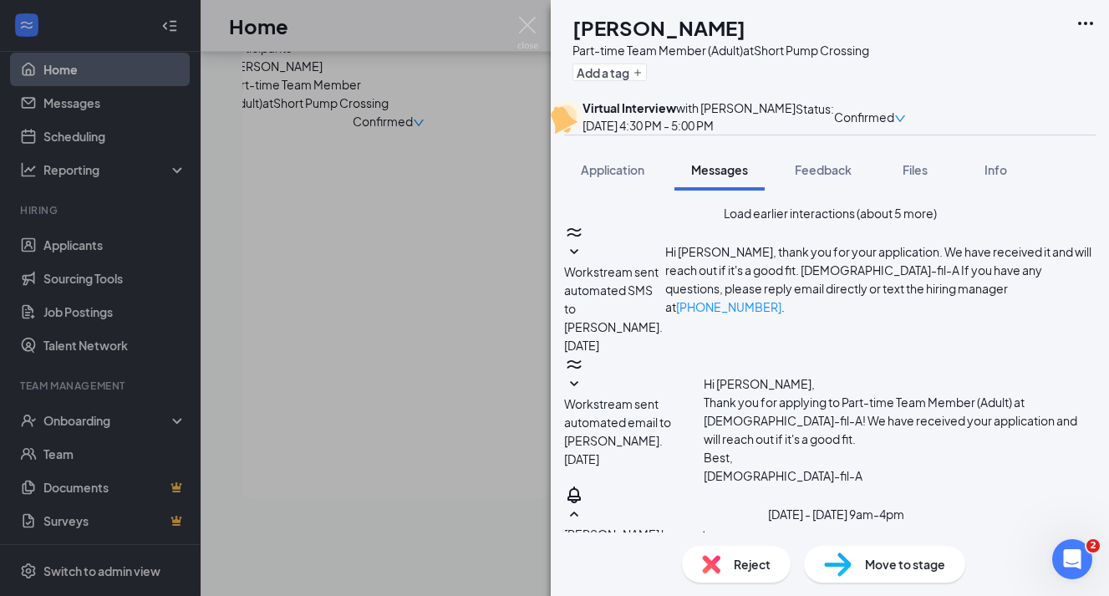
type textarea "Hey [PERSON_NAME], here is a link for the zoom interview this afternoon. [URL][…"
click at [527, 21] on img at bounding box center [527, 33] width 21 height 33
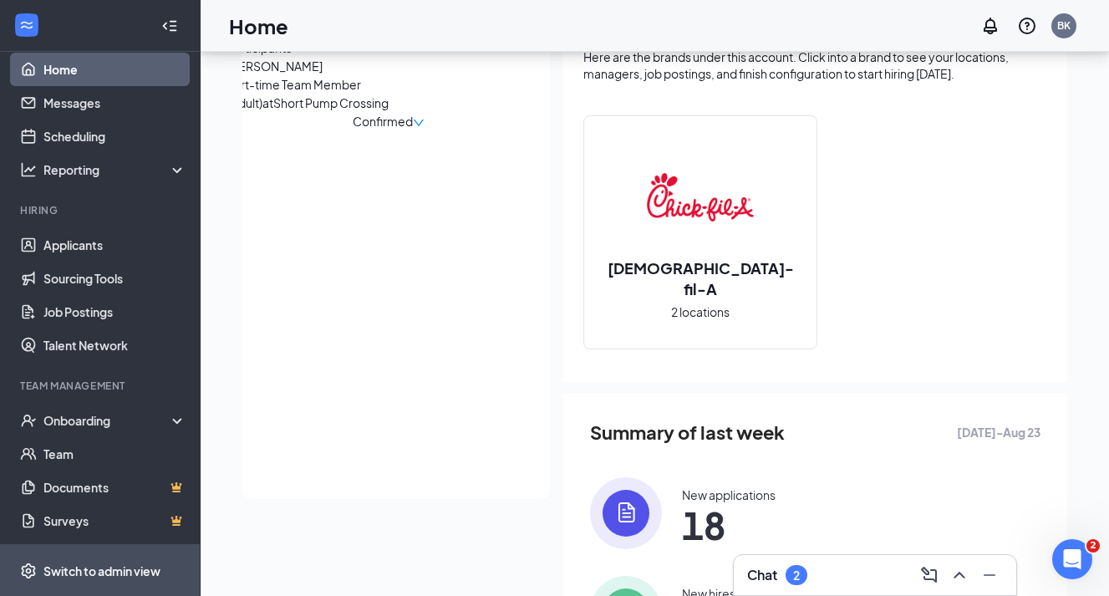
click at [127, 565] on div "Switch to admin view" at bounding box center [101, 571] width 117 height 17
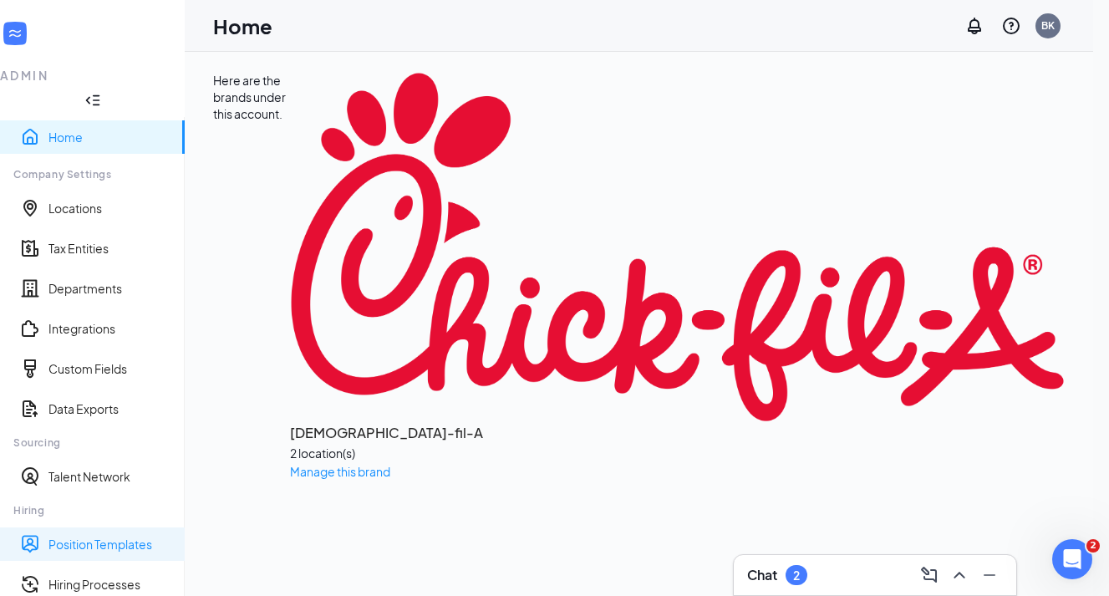
scroll to position [55, 0]
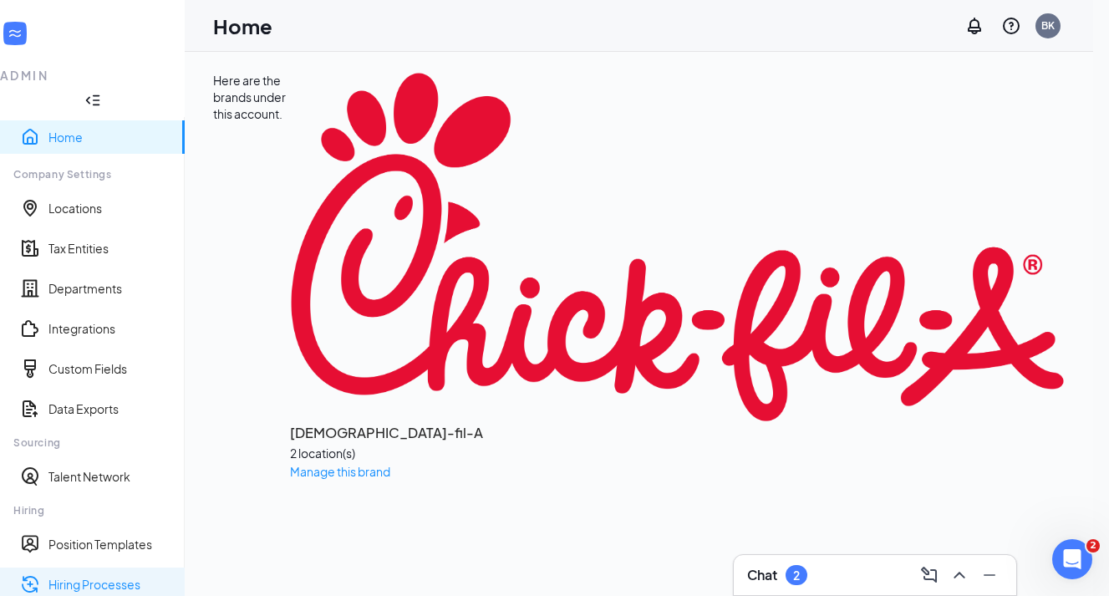
click at [113, 576] on link "Hiring Processes" at bounding box center [109, 584] width 123 height 17
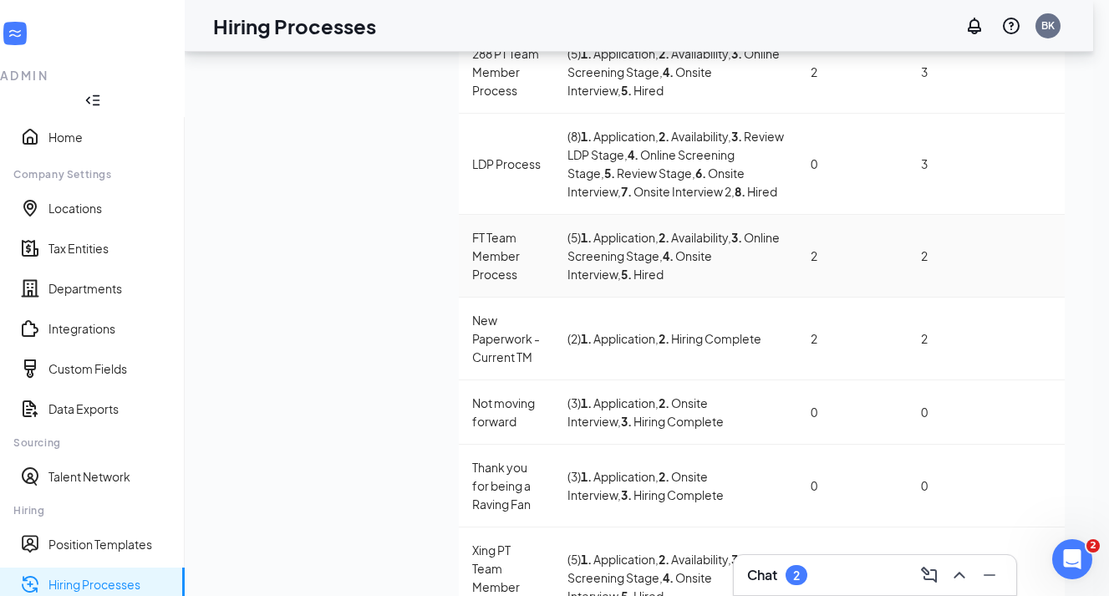
scroll to position [285, 0]
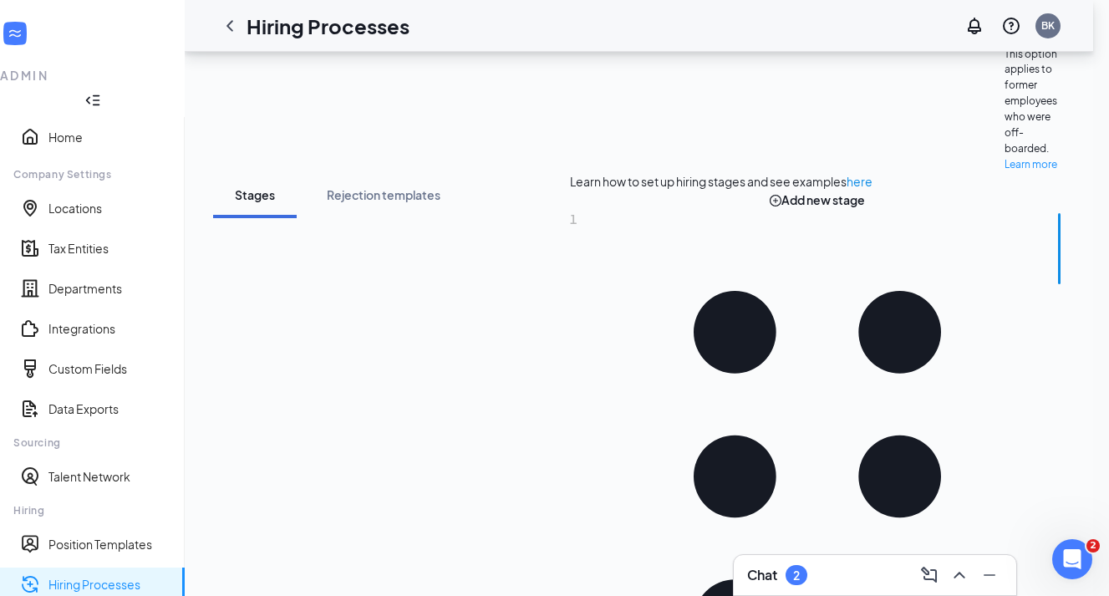
scroll to position [238, 0]
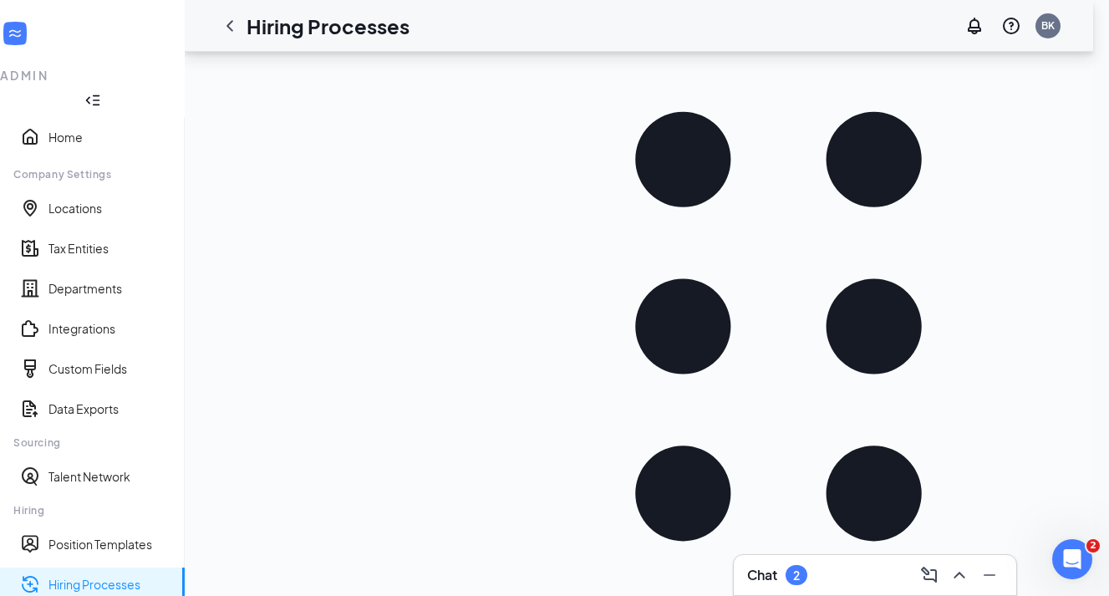
scroll to position [471, 0]
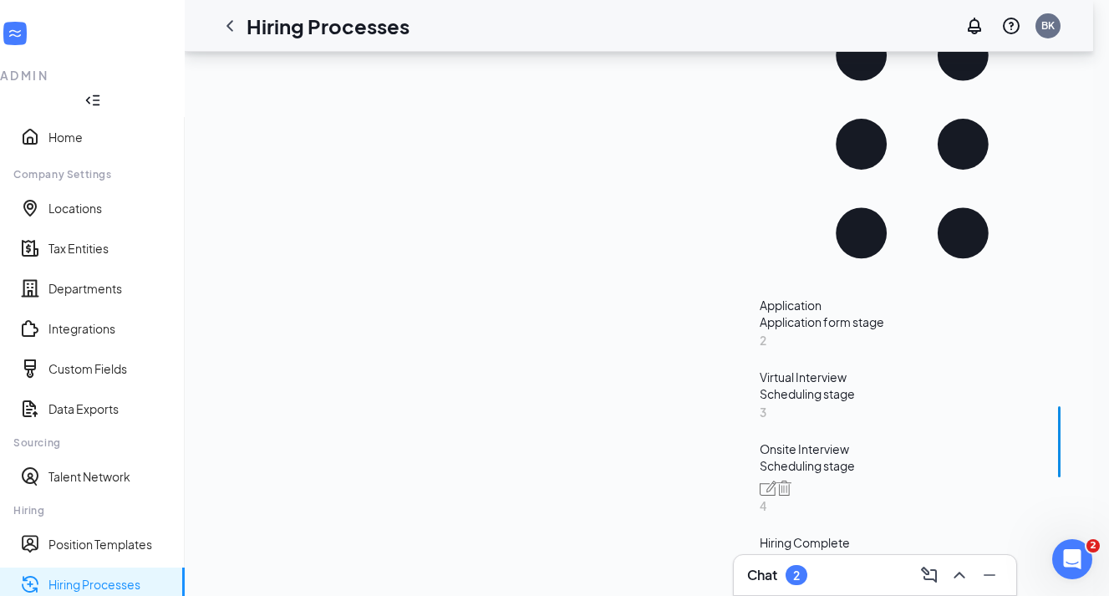
scroll to position [427, 0]
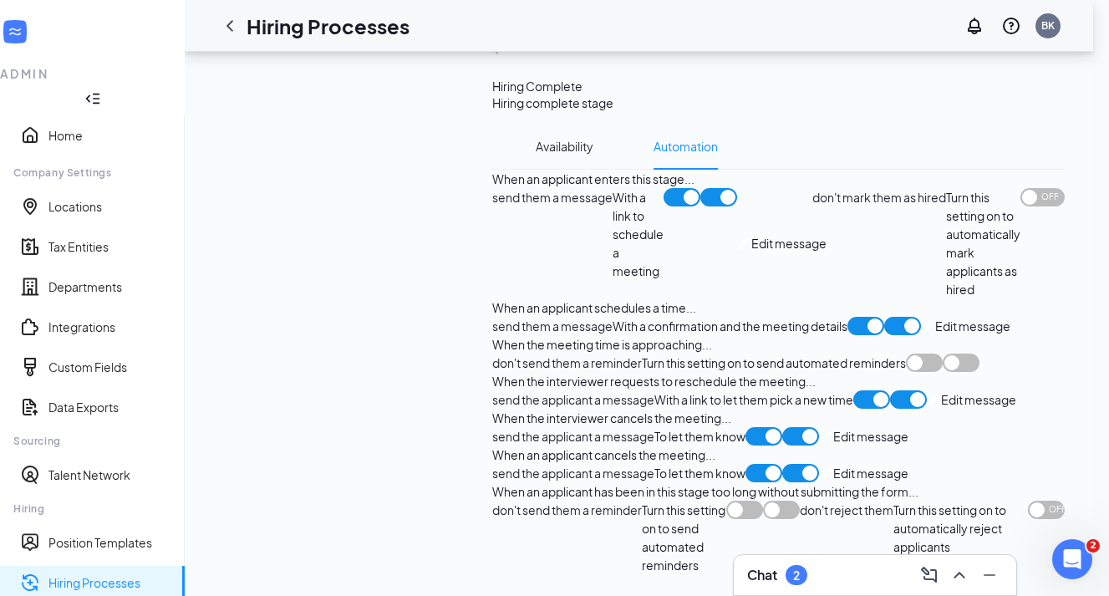
scroll to position [1190, 0]
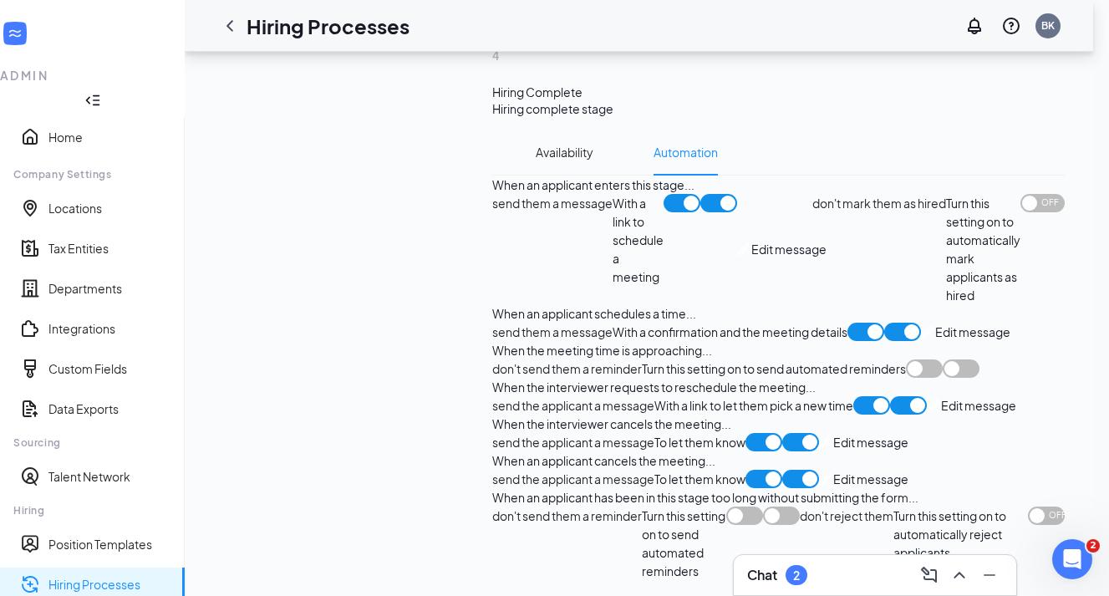
click at [906, 359] on span at bounding box center [924, 368] width 37 height 18
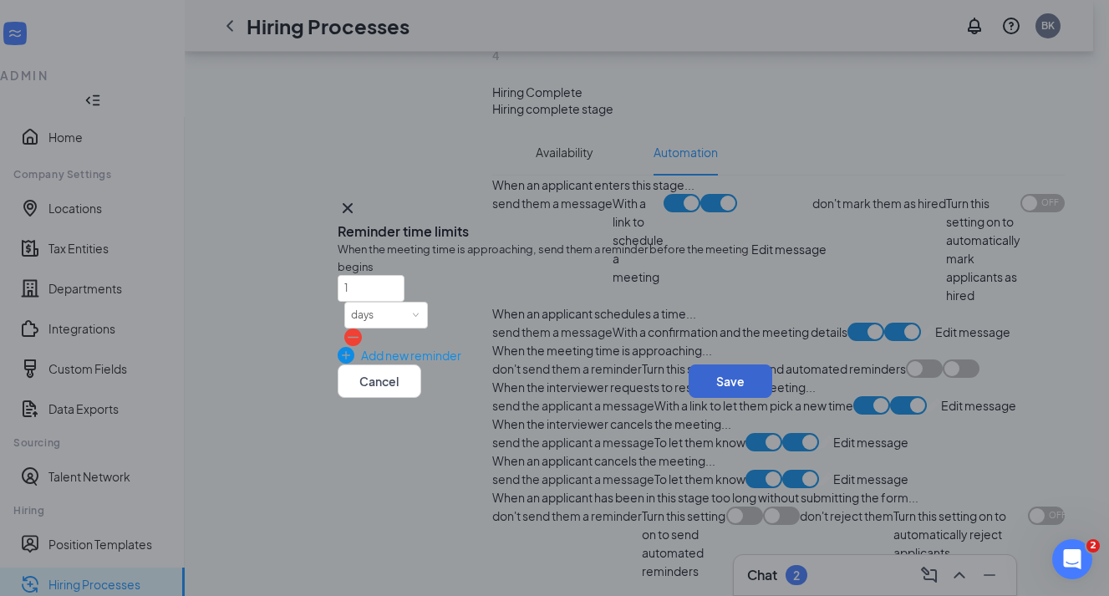
click at [715, 398] on button "Save" at bounding box center [731, 380] width 84 height 33
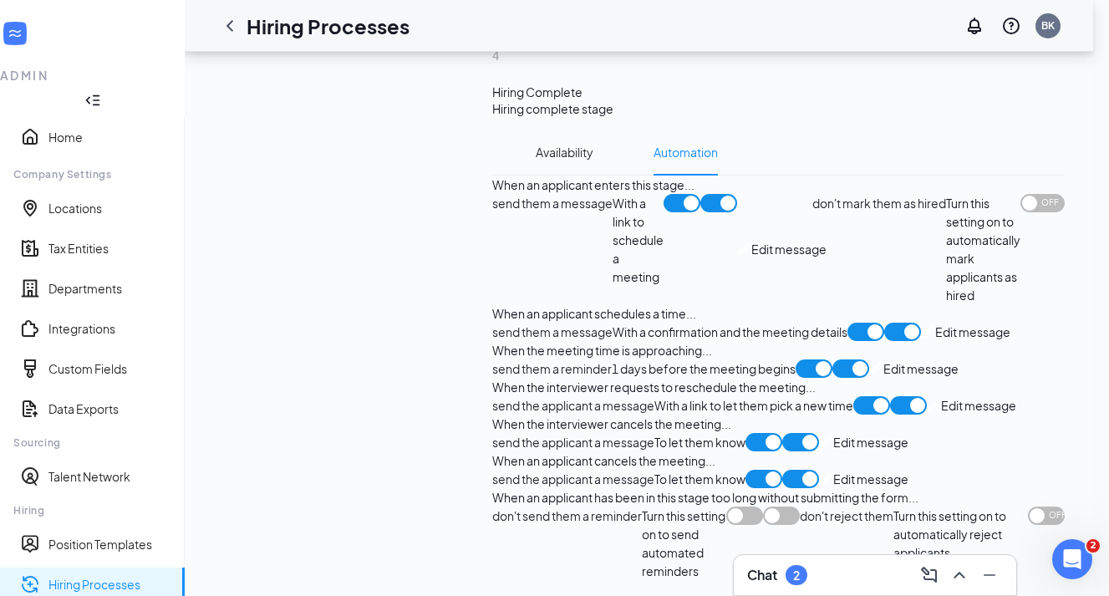
click at [884, 359] on span "Edit message" at bounding box center [921, 368] width 75 height 18
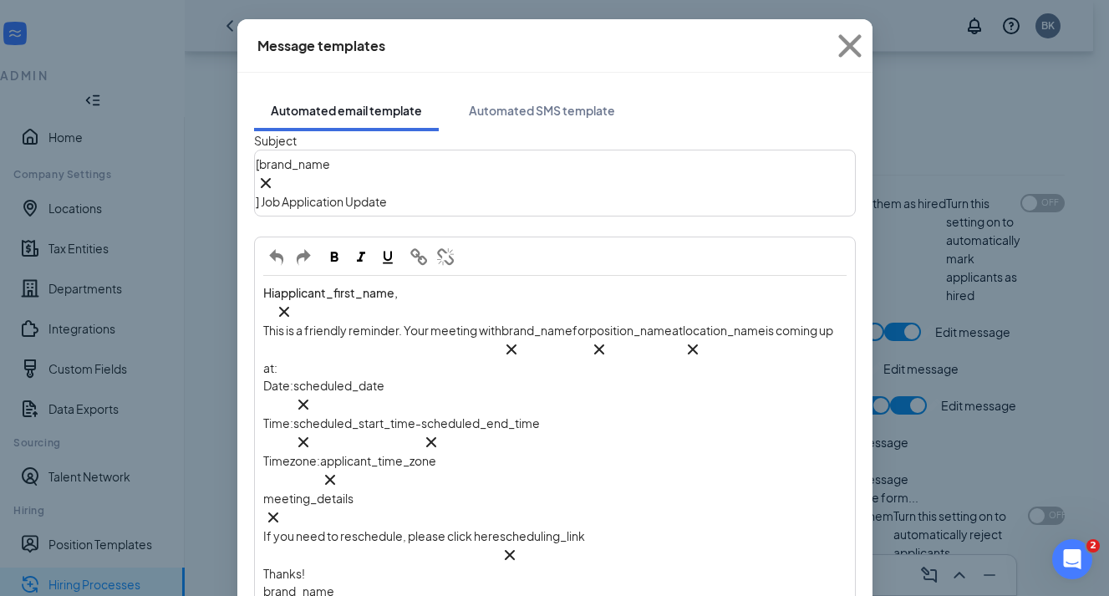
scroll to position [64, 0]
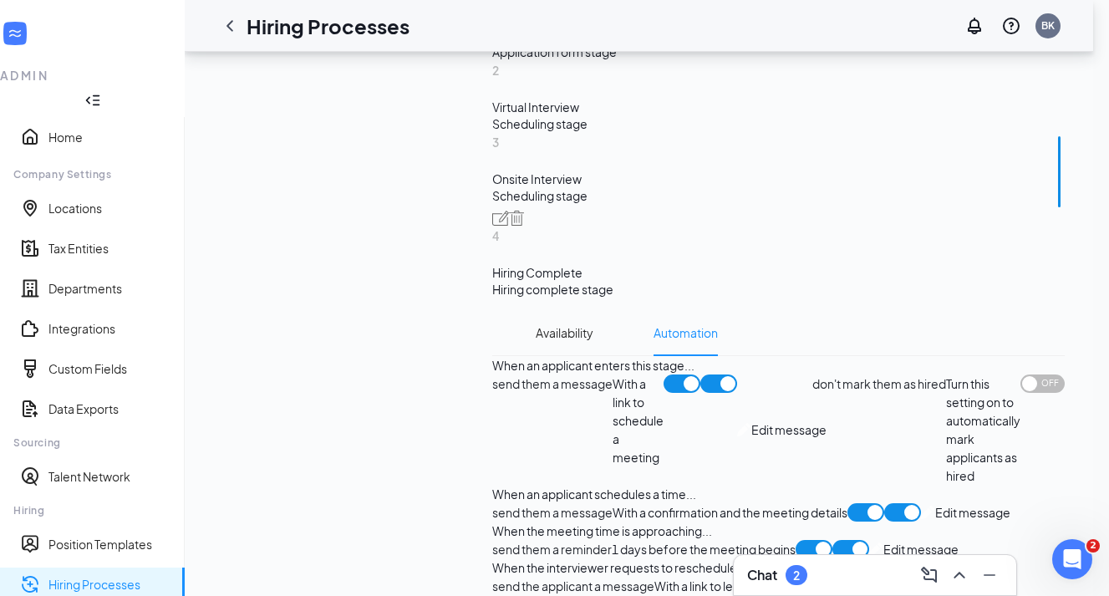
scroll to position [1076, 0]
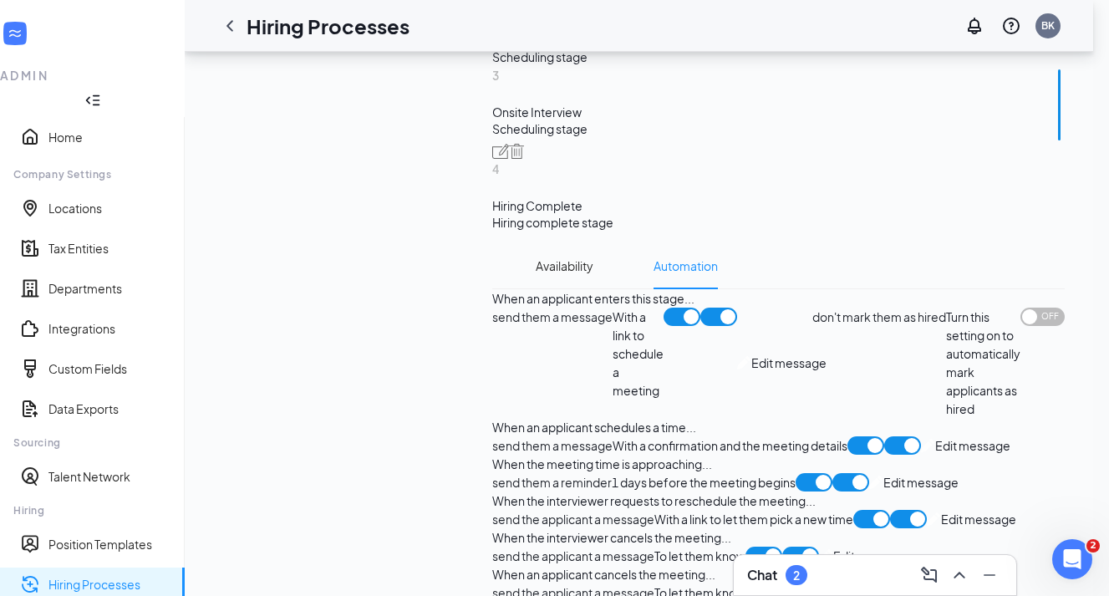
click at [104, 576] on link "Hiring Processes" at bounding box center [109, 584] width 123 height 17
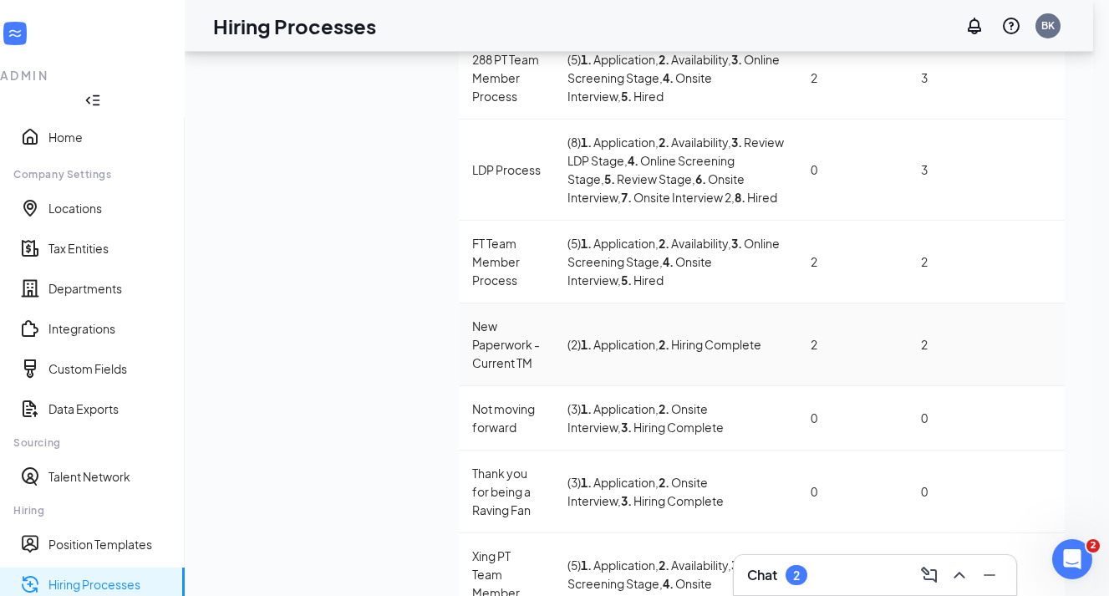
scroll to position [281, 0]
click at [472, 546] on div "Xing PT Team Member Process" at bounding box center [506, 583] width 69 height 74
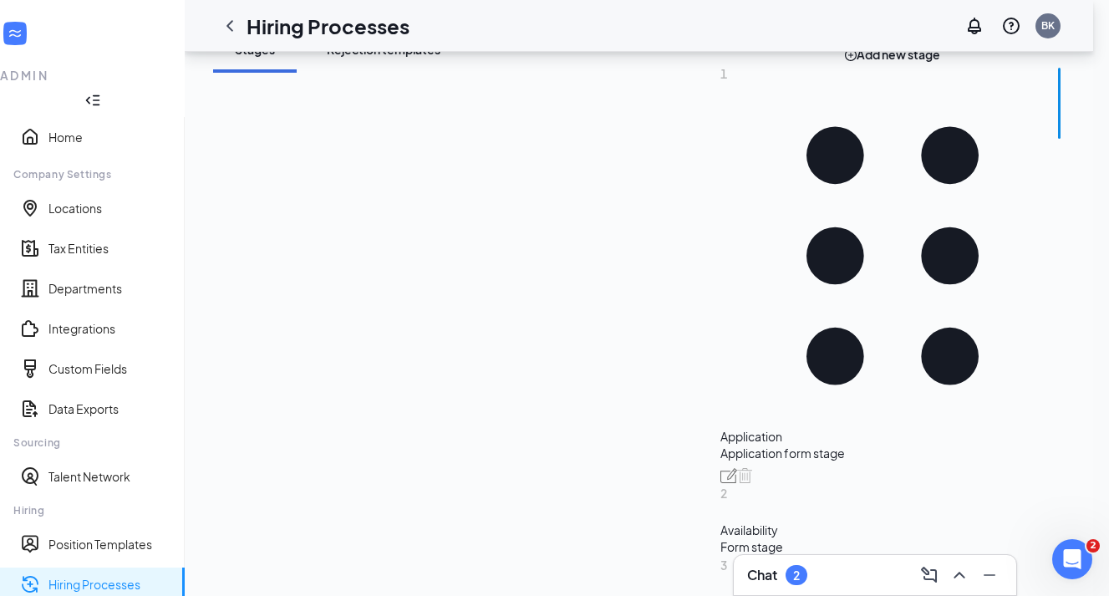
scroll to position [492, 0]
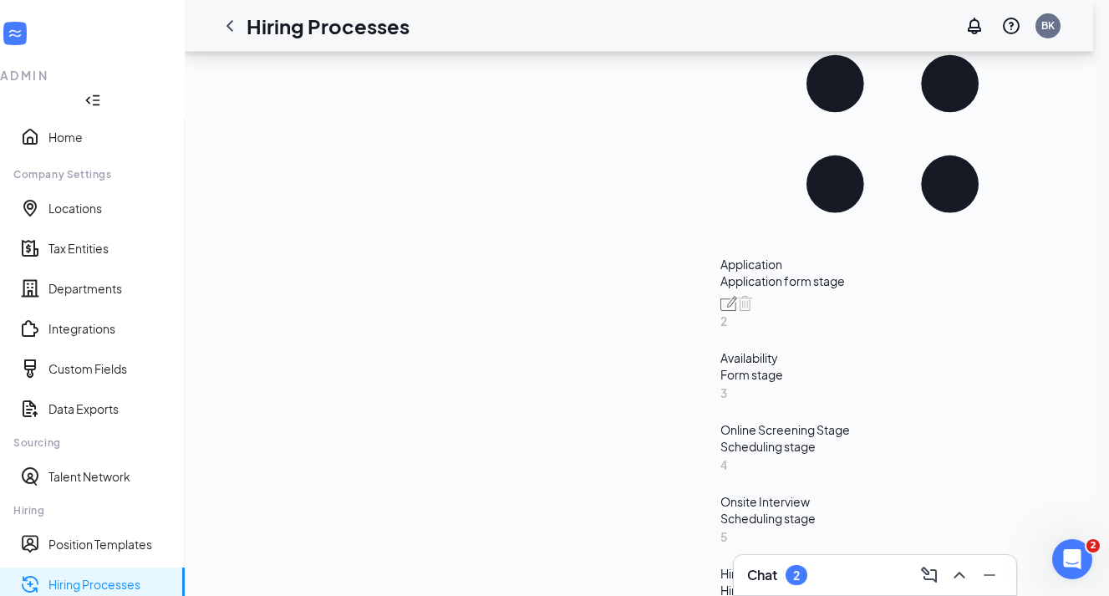
click at [721, 421] on div "Online Screening Stage" at bounding box center [893, 429] width 344 height 17
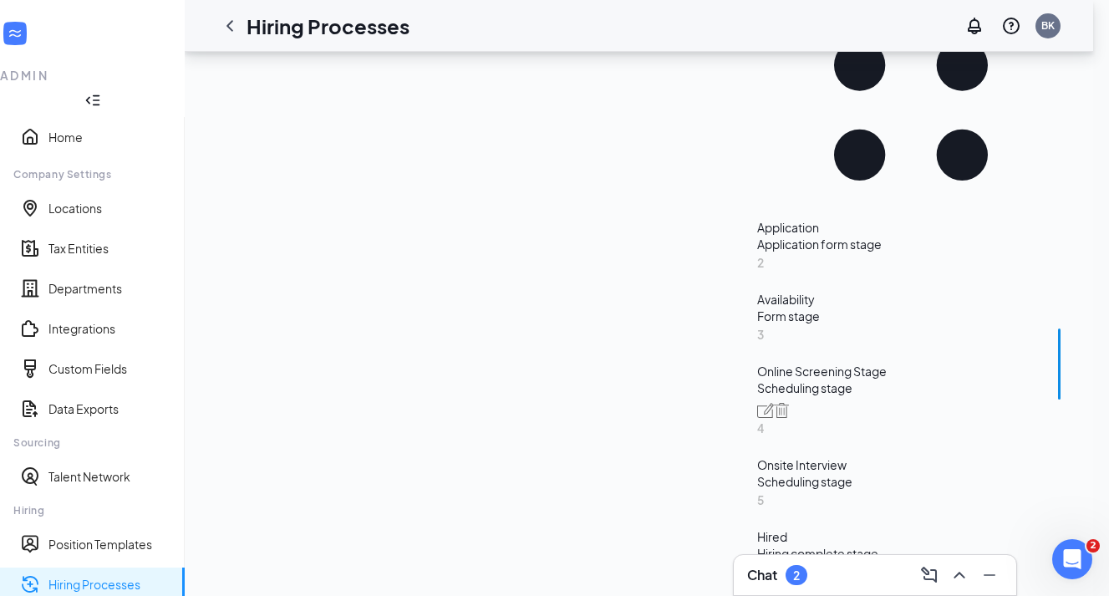
scroll to position [444, 0]
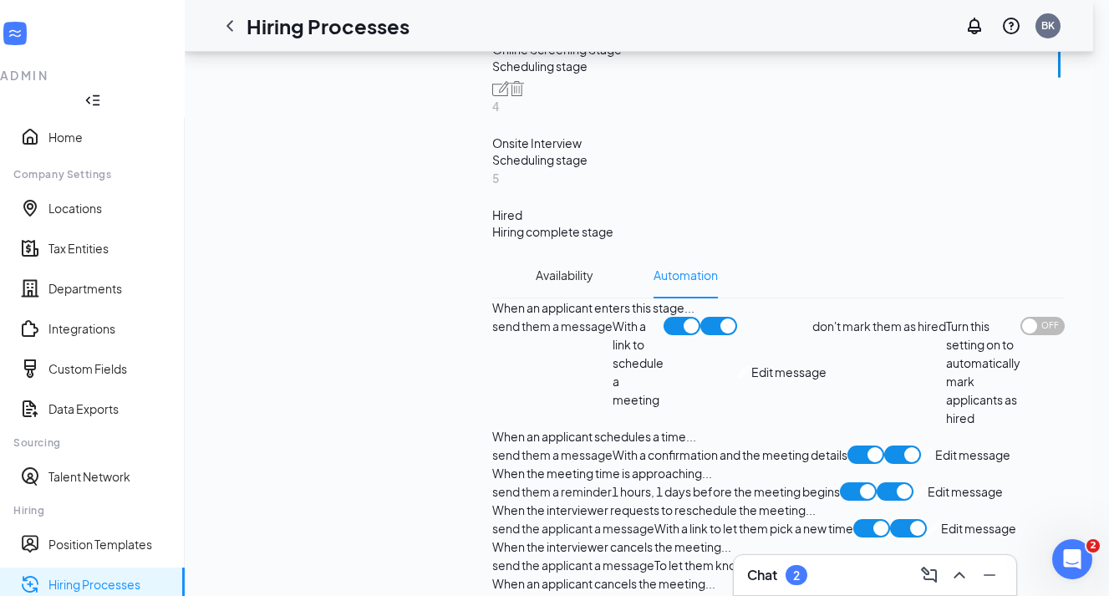
scroll to position [1132, 0]
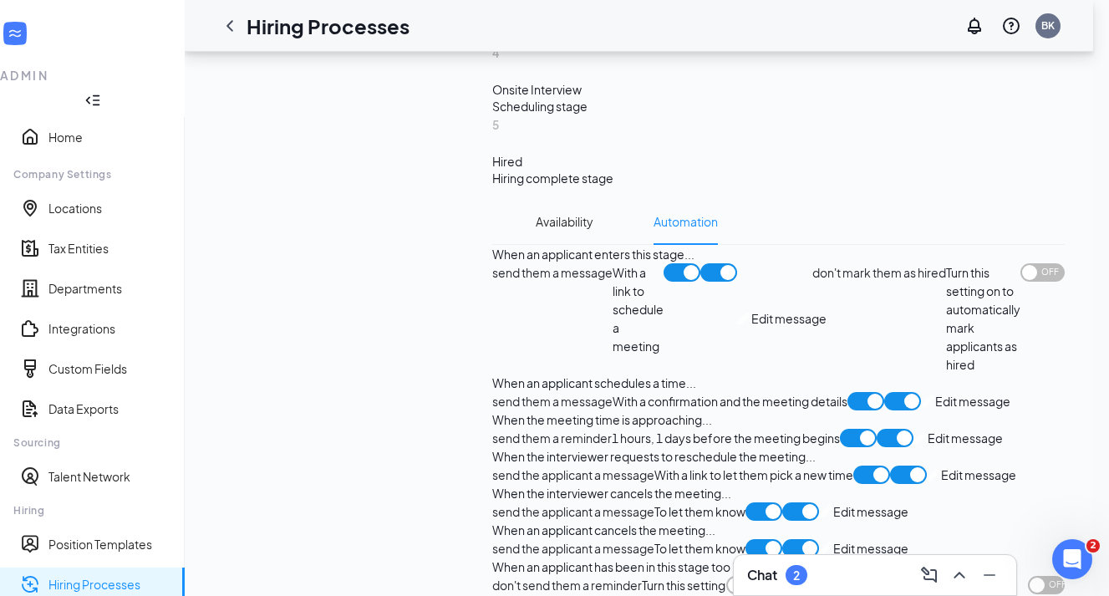
click at [928, 429] on span "Edit message" at bounding box center [965, 438] width 75 height 18
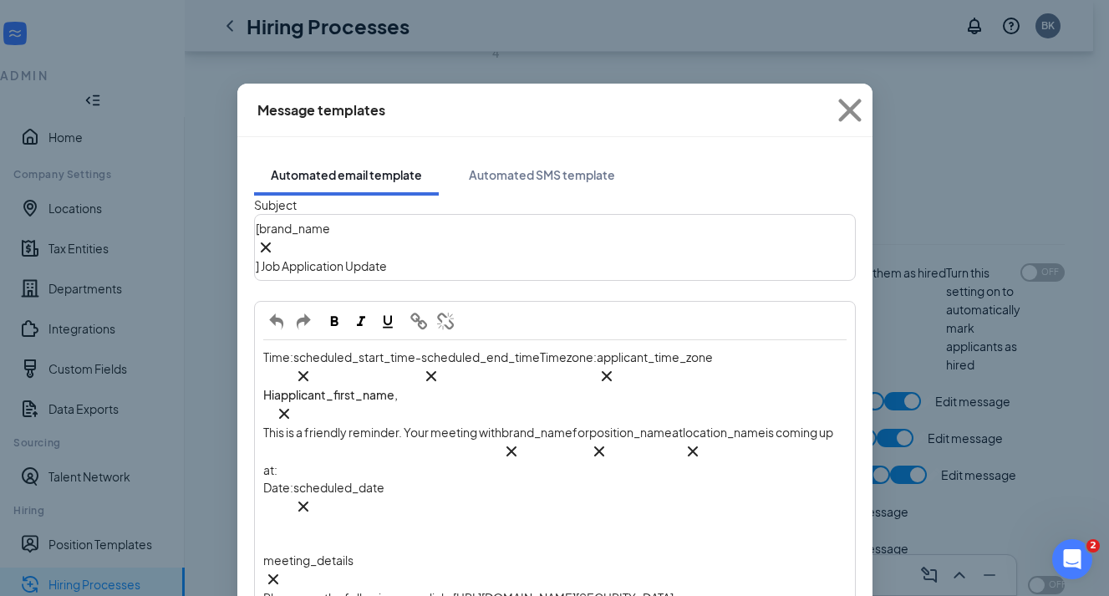
scroll to position [64, 0]
drag, startPoint x: 267, startPoint y: 415, endPoint x: 590, endPoint y: 478, distance: 329.7
click at [590, 478] on div "Time: scheduled_start_time‌‌‌‌ {{scheduled_start_time}} - scheduled_end_time‌‌‌…" at bounding box center [555, 559] width 599 height 436
copy div "Please use the following zoom link: [URL][DOMAIN_NAME][SECURITY_DATA] You will …"
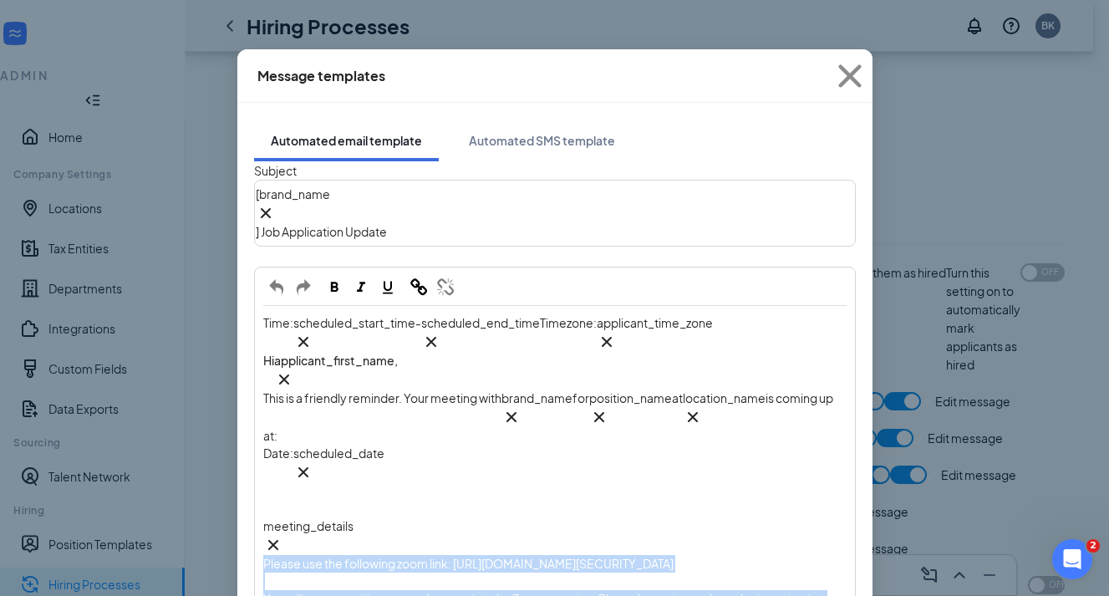
scroll to position [37, 0]
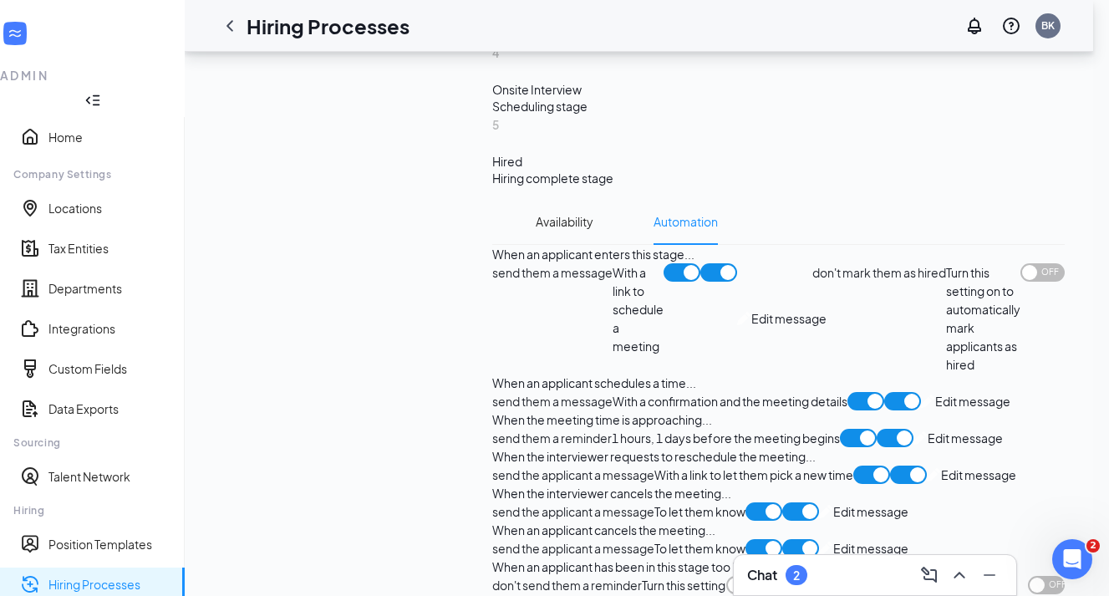
click at [106, 576] on link "Hiring Processes" at bounding box center [109, 584] width 123 height 17
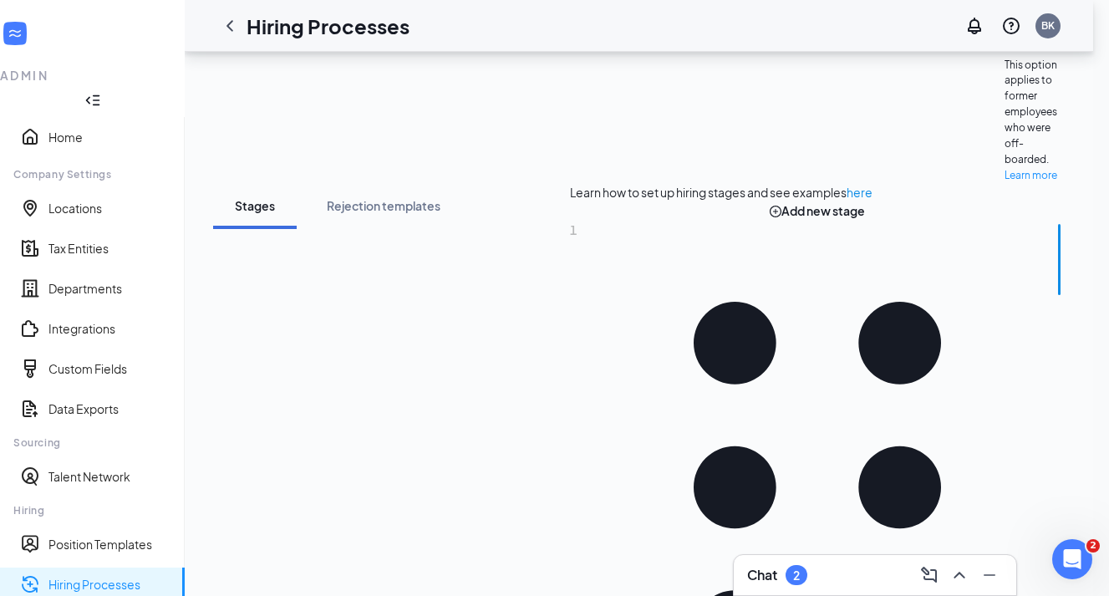
scroll to position [257, 0]
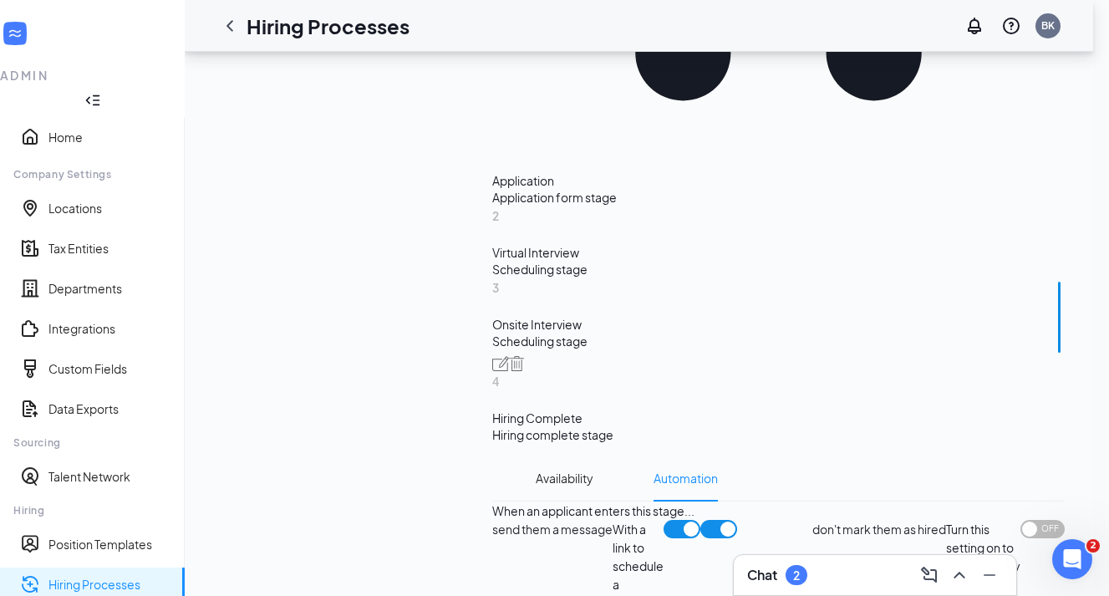
scroll to position [948, 0]
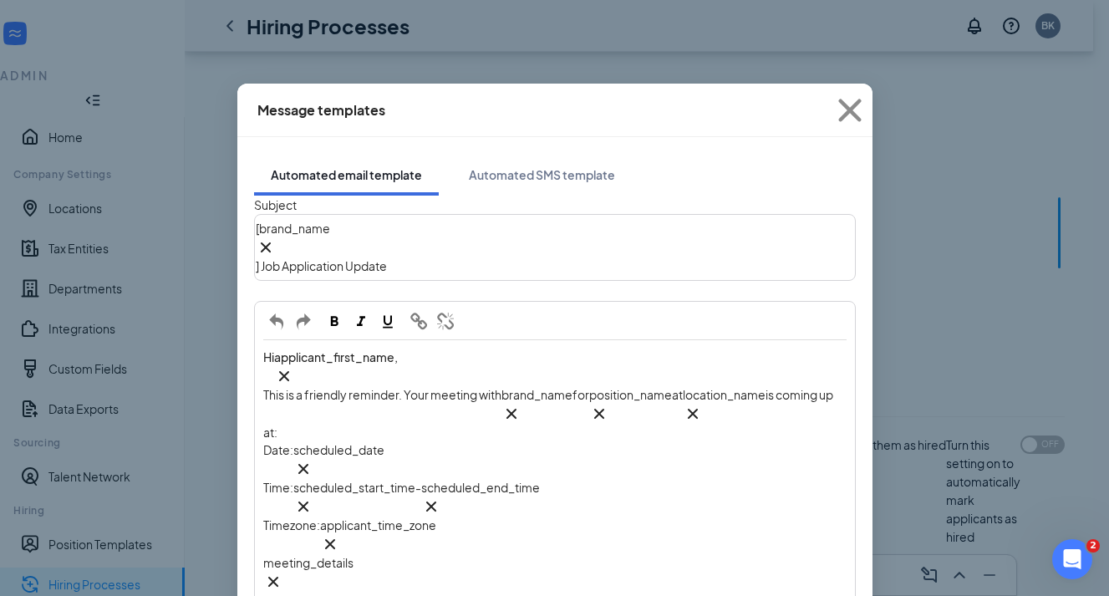
click at [387, 554] on div "meeting_details‌‌‌‌ {{meeting_details}}" at bounding box center [555, 573] width 584 height 38
click at [392, 554] on div "meeting_details‌‌‌‌ {{meeting_details}}" at bounding box center [555, 573] width 584 height 38
click at [268, 593] on span "If you need to reschedule, please click here" at bounding box center [381, 600] width 237 height 15
click at [270, 593] on span "Please use the following zoom link: [URL][DOMAIN_NAME][SECURITY_DATA]" at bounding box center [468, 600] width 410 height 15
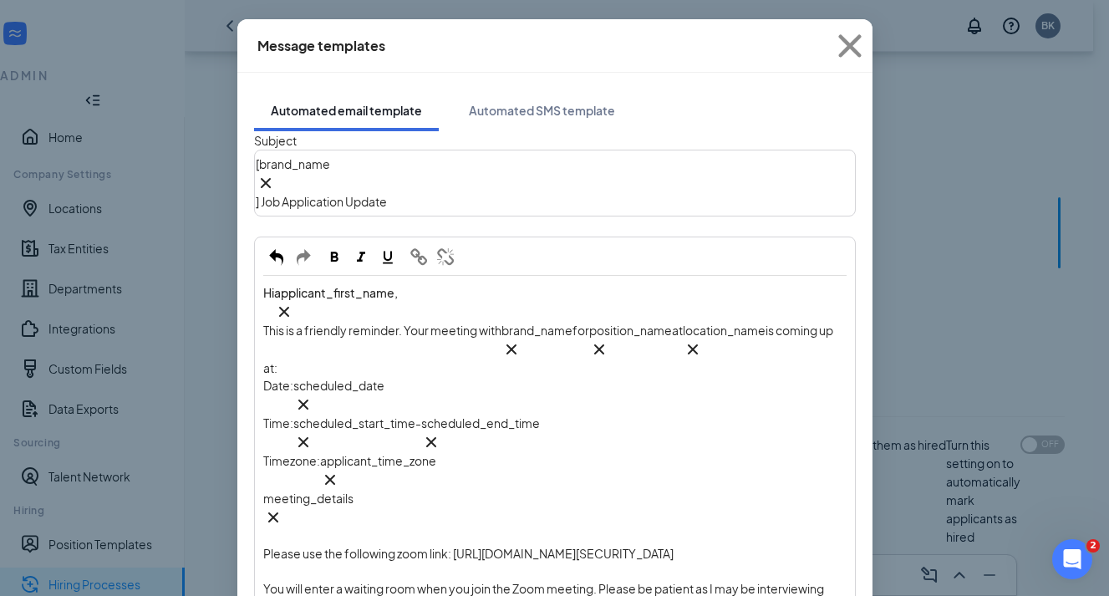
scroll to position [64, 0]
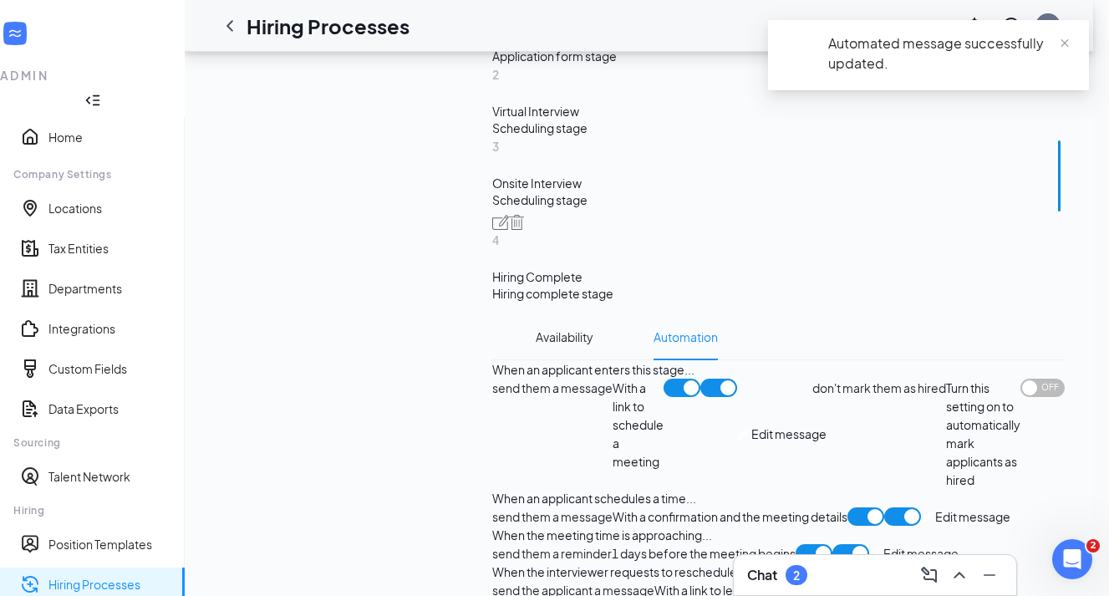
scroll to position [1020, 0]
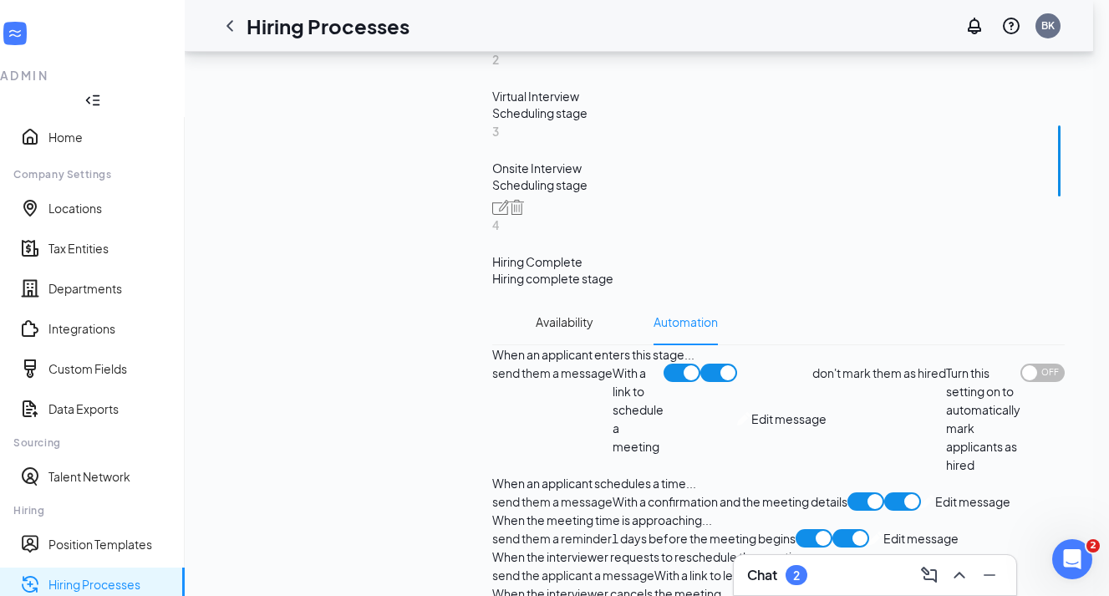
click at [612, 531] on span "1 days" at bounding box center [629, 538] width 35 height 15
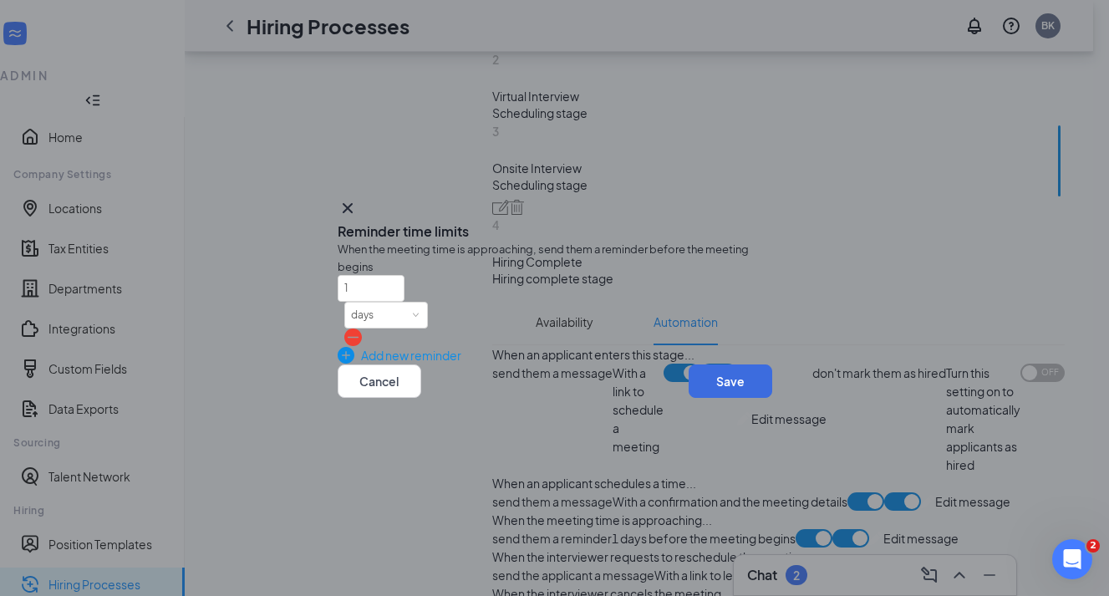
click at [416, 346] on div "Add new reminder" at bounding box center [555, 355] width 435 height 18
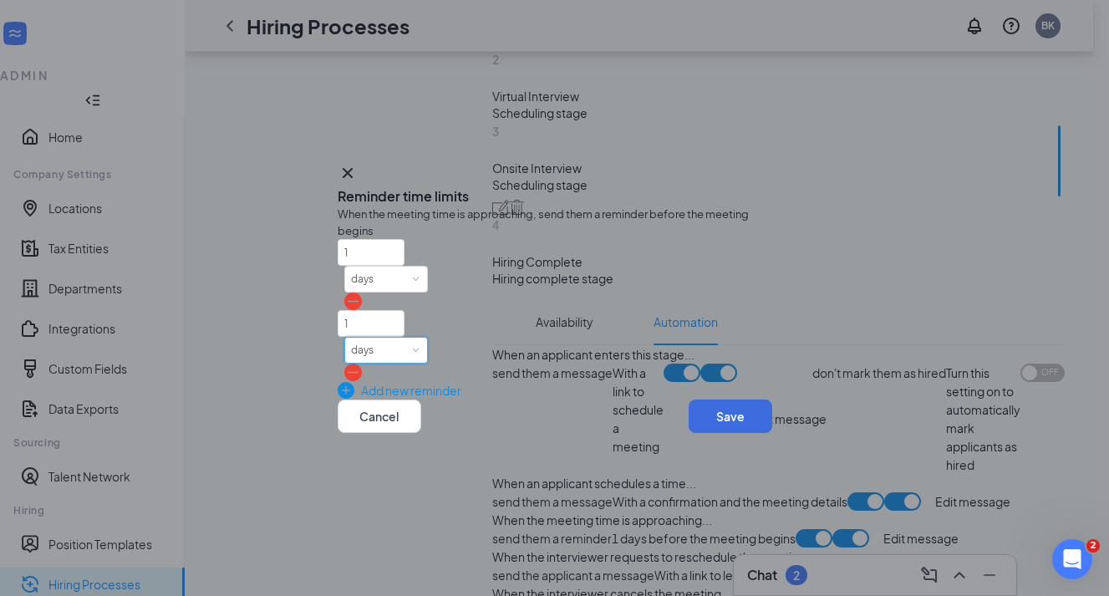
click at [421, 338] on div "days" at bounding box center [386, 350] width 70 height 25
click at [487, 354] on li "hours" at bounding box center [484, 353] width 84 height 28
click at [731, 418] on button "Save" at bounding box center [731, 416] width 84 height 33
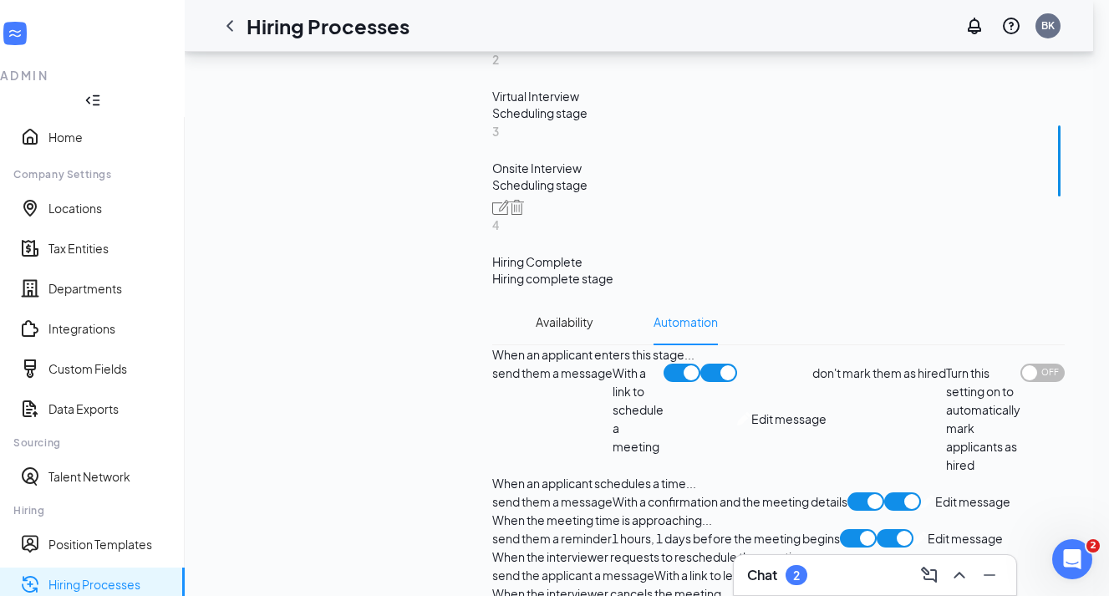
click at [820, 564] on div "Chat 2" at bounding box center [875, 575] width 256 height 27
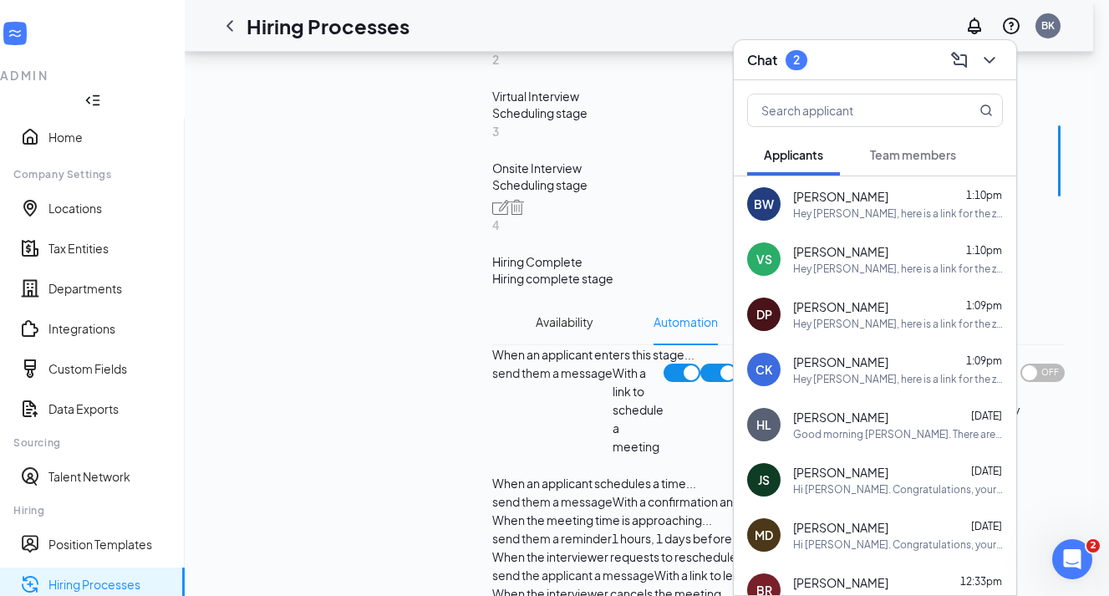
scroll to position [0, 0]
click at [860, 53] on div "Chat 2" at bounding box center [875, 60] width 256 height 26
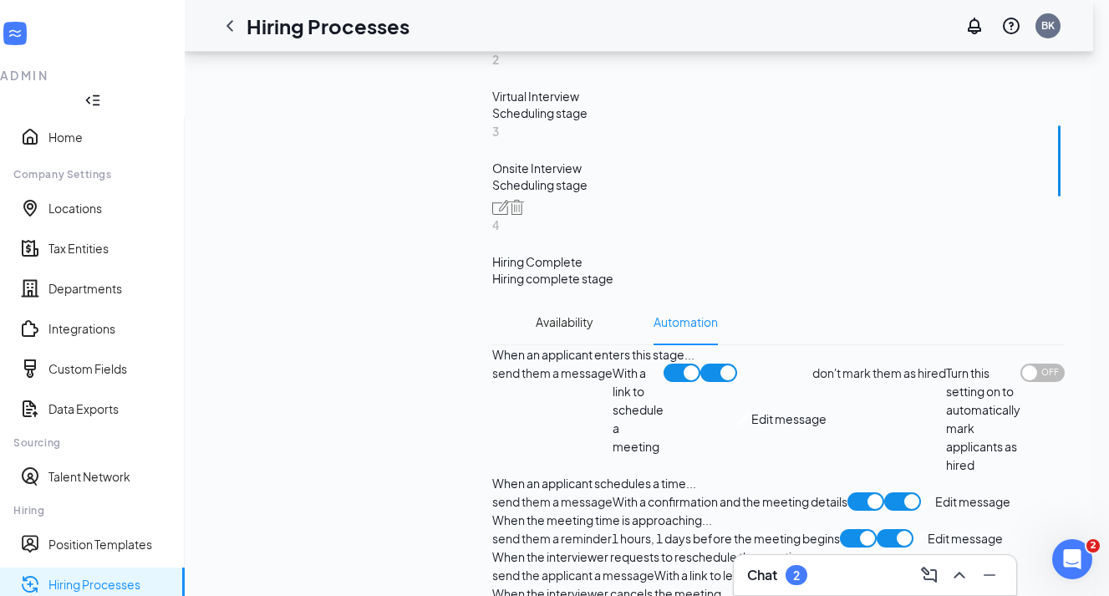
scroll to position [242, 0]
click at [78, 576] on link "Hiring Processes" at bounding box center [109, 584] width 123 height 17
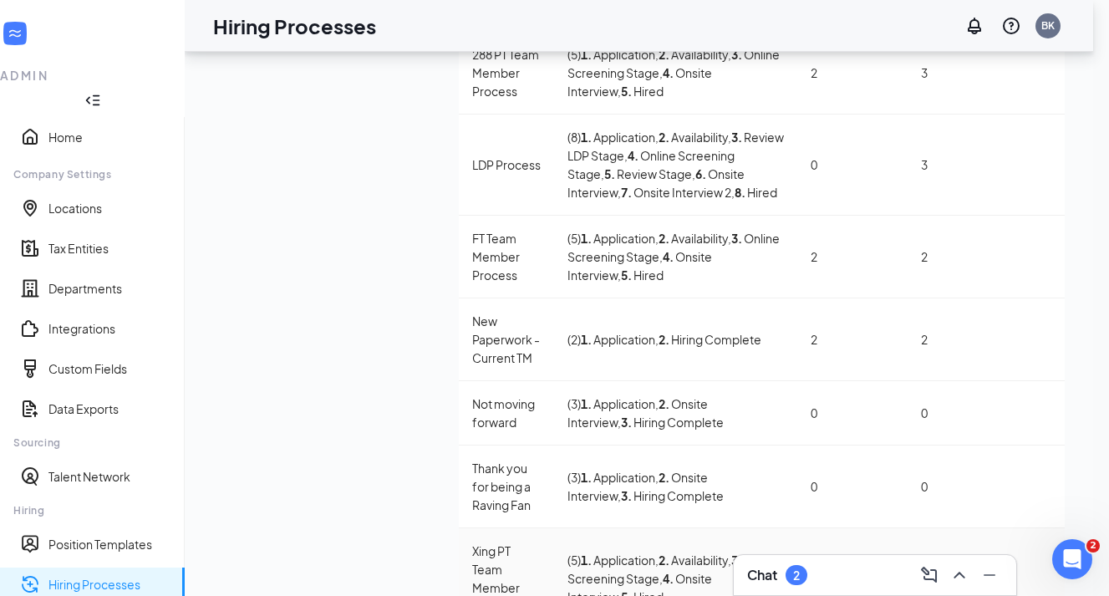
click at [472, 542] on div "Xing PT Team Member Process" at bounding box center [506, 579] width 69 height 74
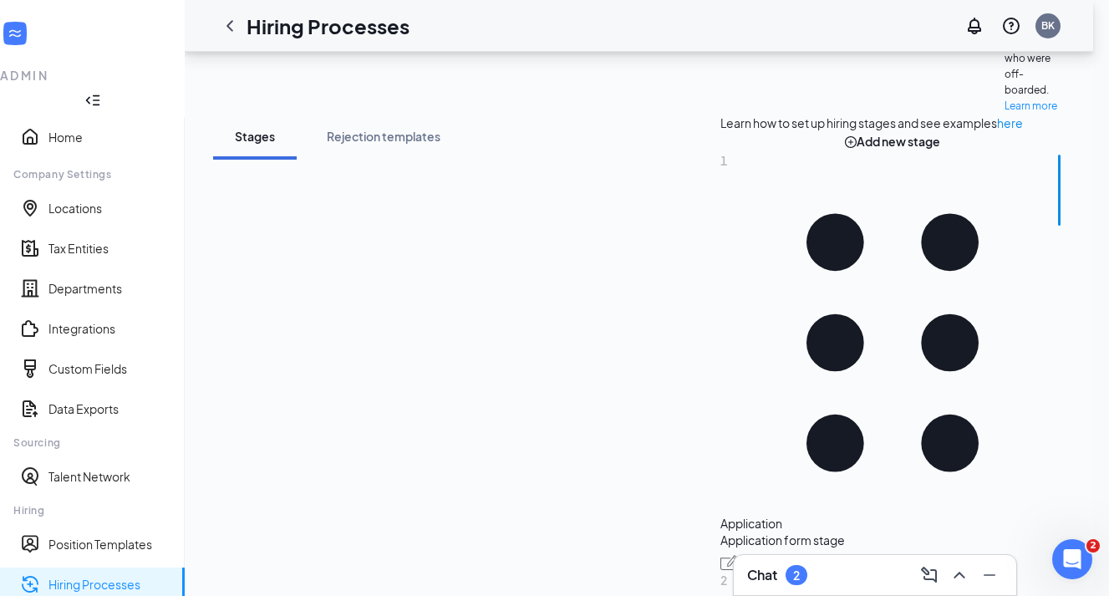
scroll to position [327, 0]
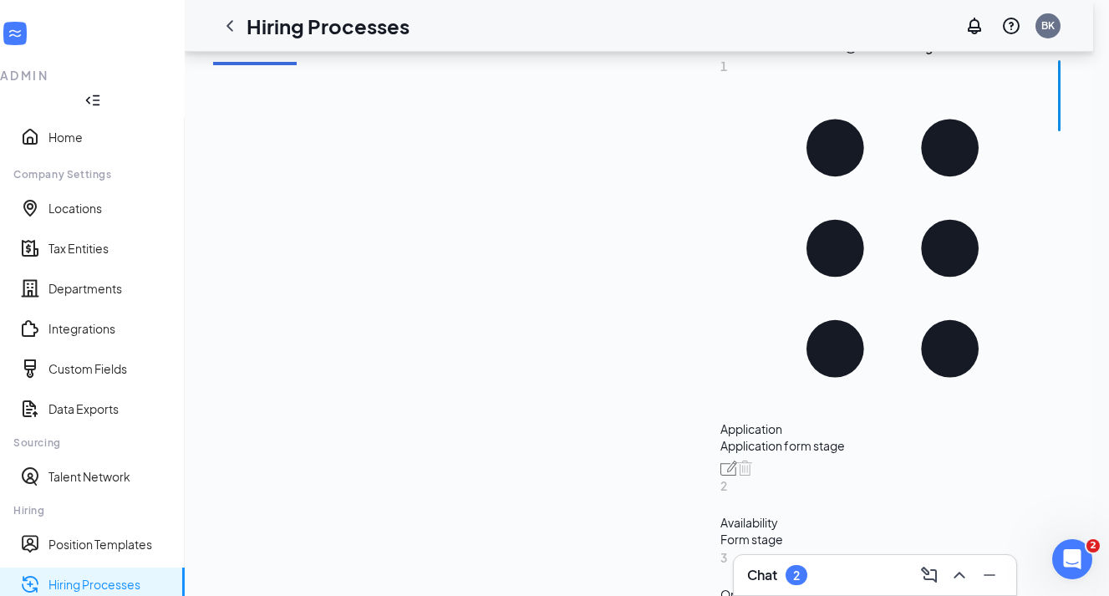
click at [721, 586] on div "Online Screening Stage" at bounding box center [893, 594] width 344 height 17
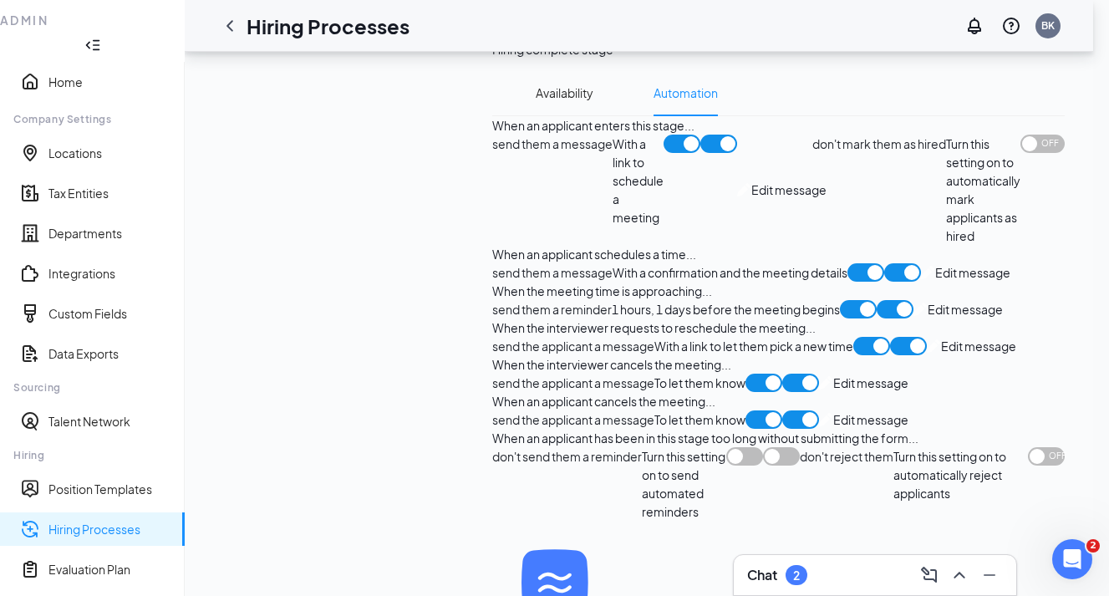
scroll to position [1120, 0]
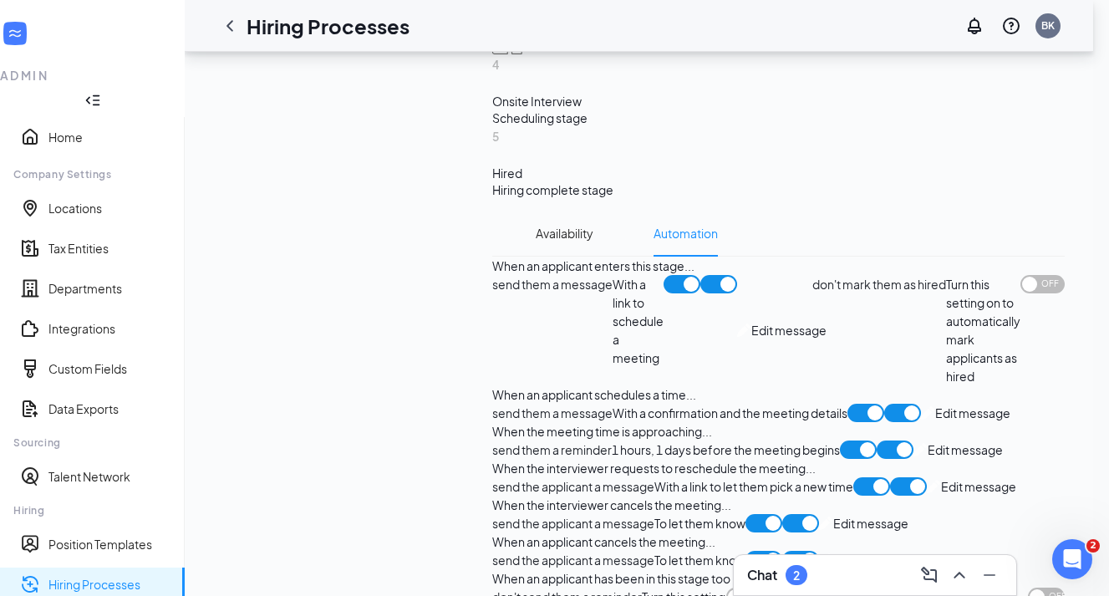
click at [928, 441] on span "Edit message" at bounding box center [965, 450] width 75 height 18
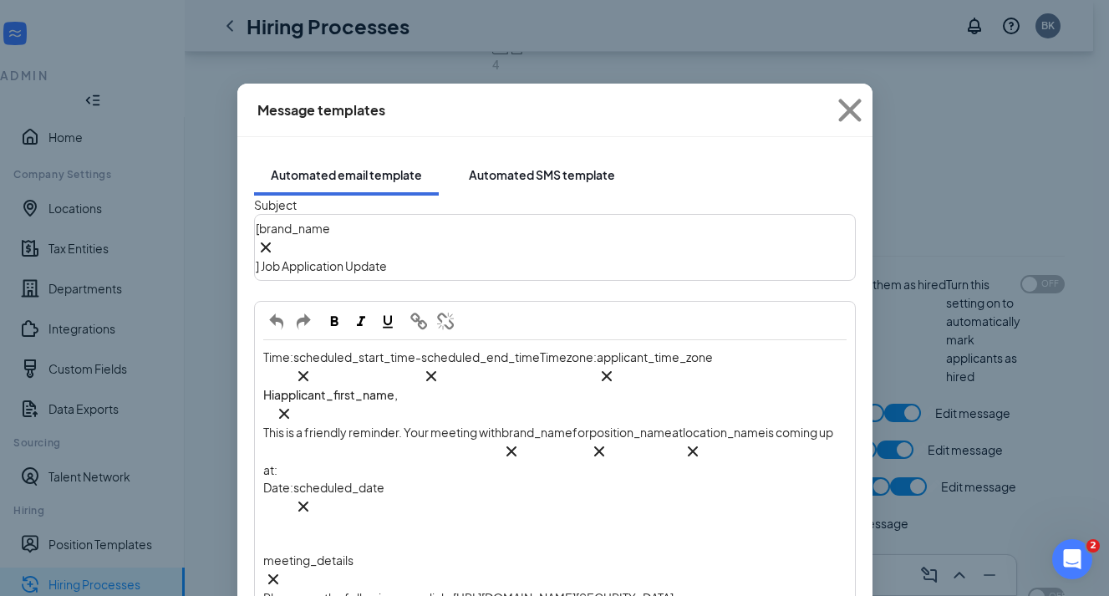
click at [506, 166] on div "Automated SMS template" at bounding box center [542, 174] width 146 height 17
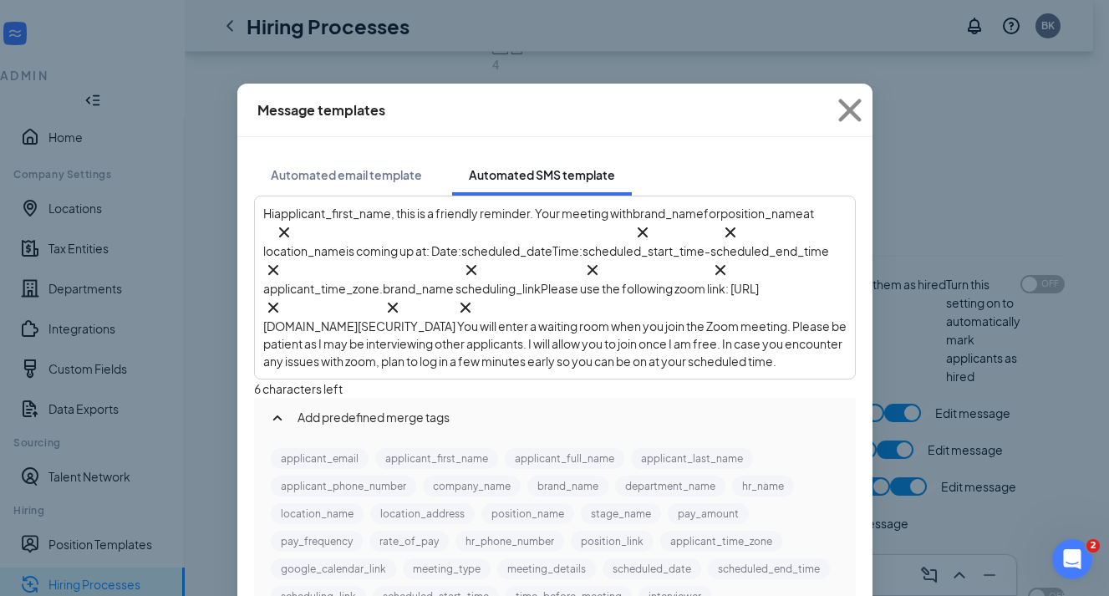
scroll to position [0, 0]
drag, startPoint x: 375, startPoint y: 293, endPoint x: 433, endPoint y: 370, distance: 96.6
click at [433, 370] on div "Hi applicant_first_name‌‌‌‌ {{applicant_first_name}} , this is a friendly remin…" at bounding box center [555, 288] width 584 height 166
copy span "Please use the following zoom link: [URL][DOMAIN_NAME][SECURITY_DATA] You will …"
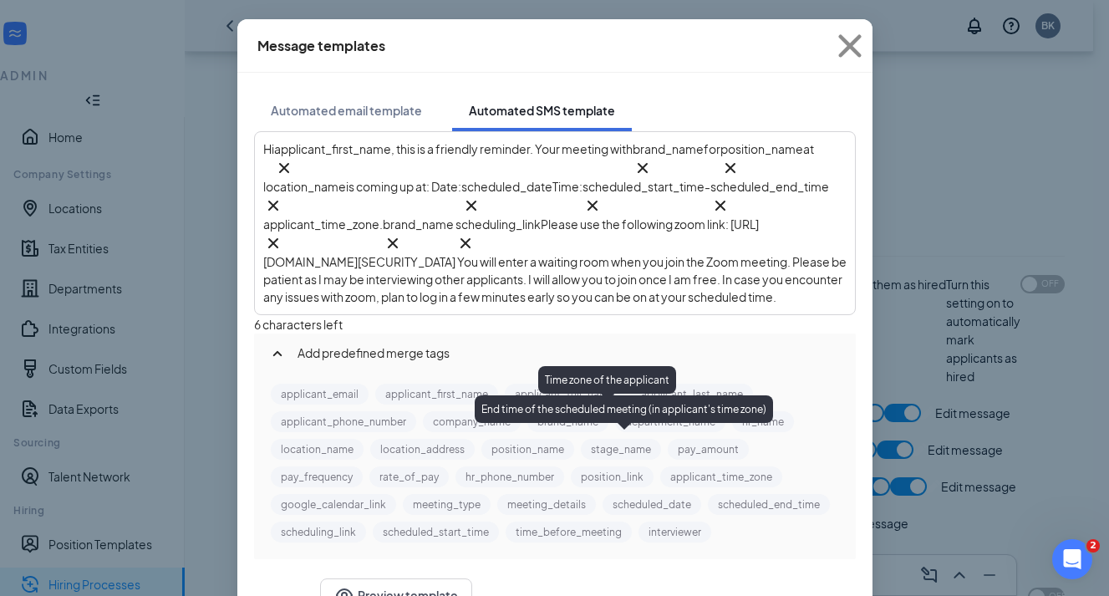
scroll to position [64, 0]
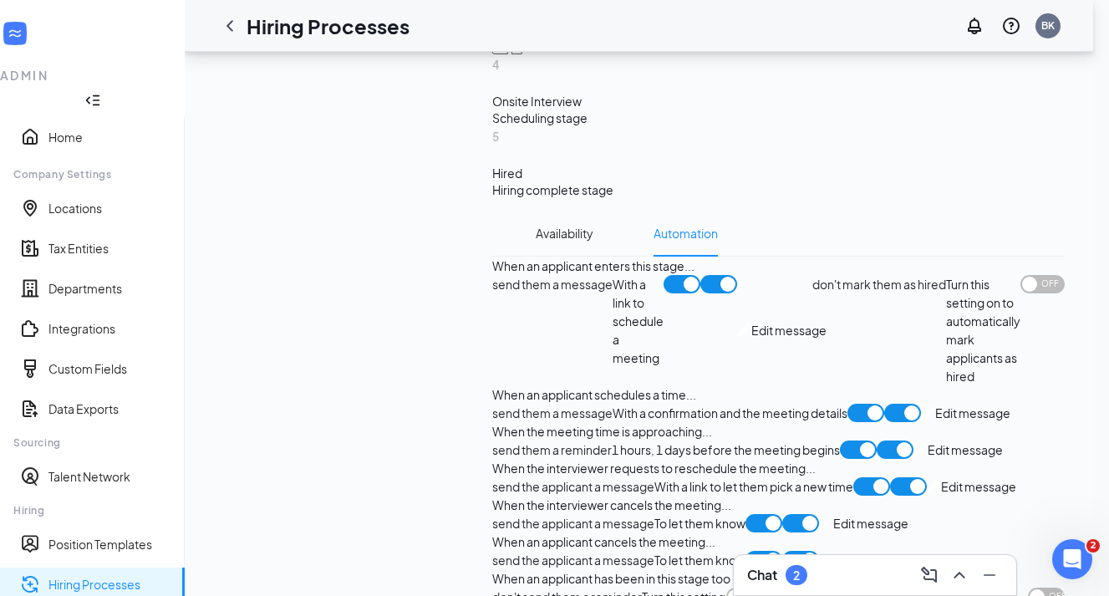
click at [129, 576] on link "Hiring Processes" at bounding box center [109, 584] width 123 height 17
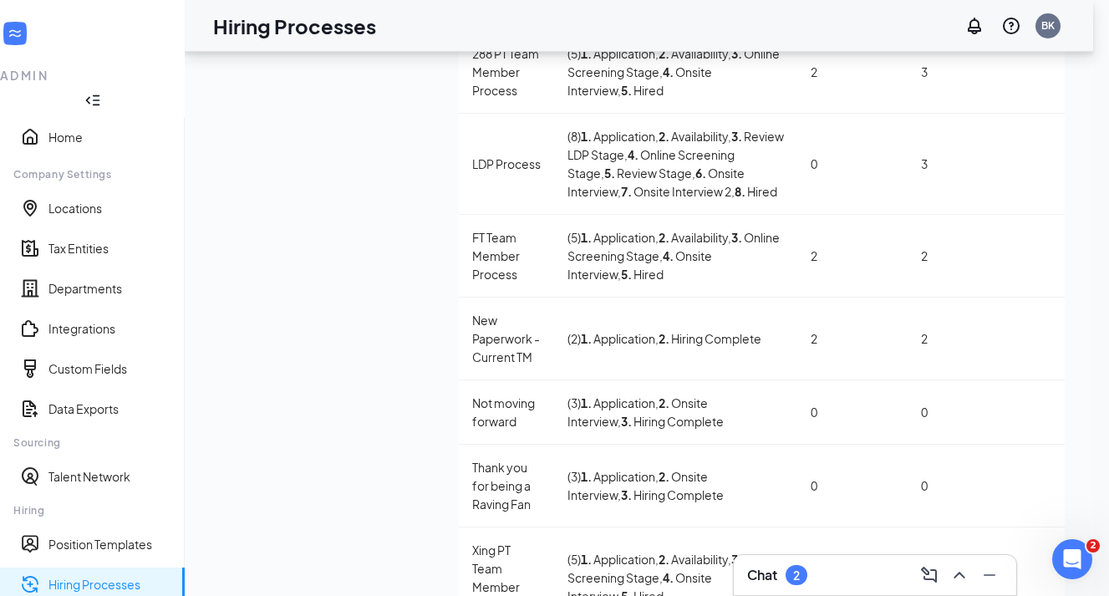
scroll to position [285, 0]
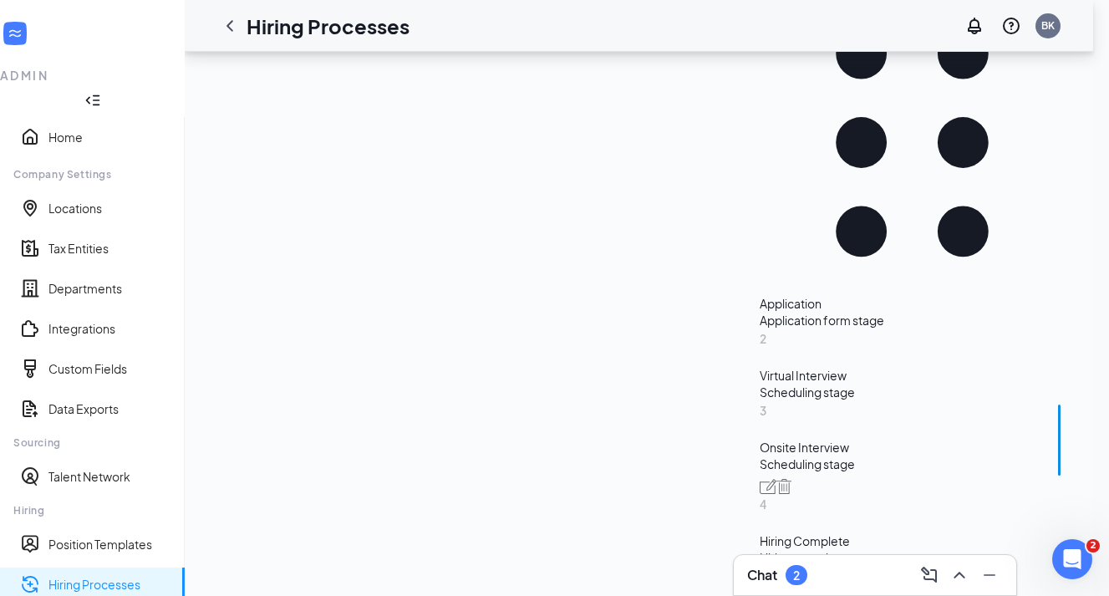
scroll to position [427, 0]
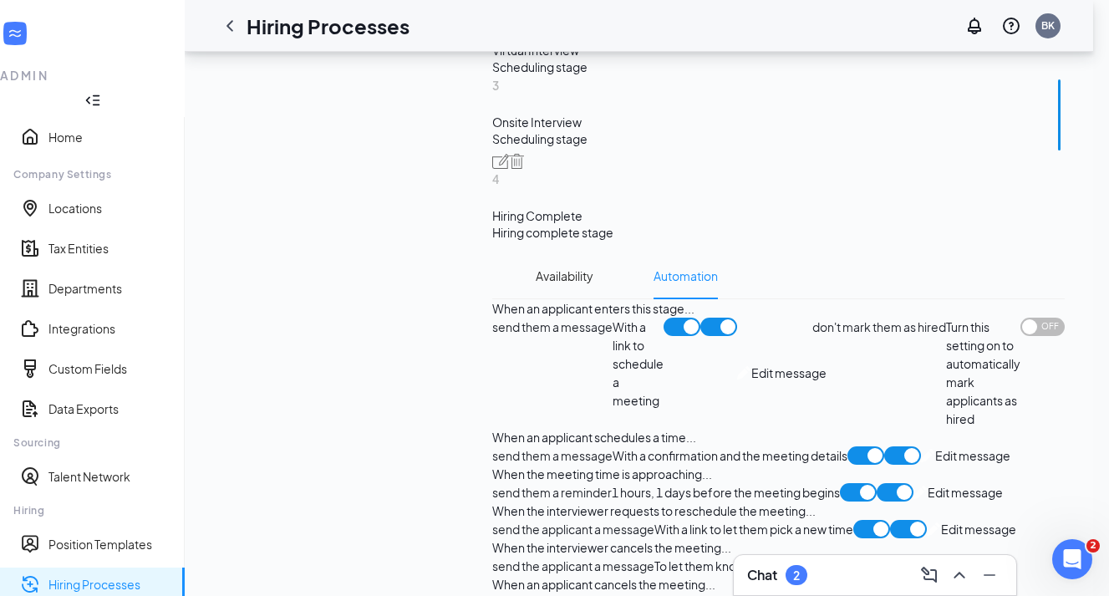
scroll to position [1082, 0]
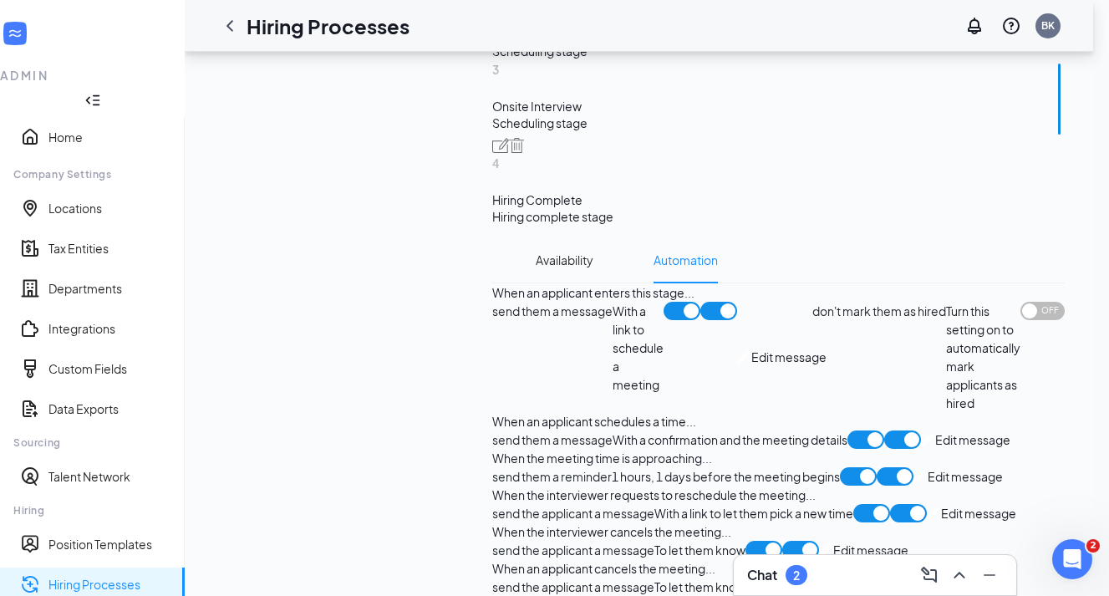
click at [928, 467] on span "Edit message" at bounding box center [965, 476] width 75 height 18
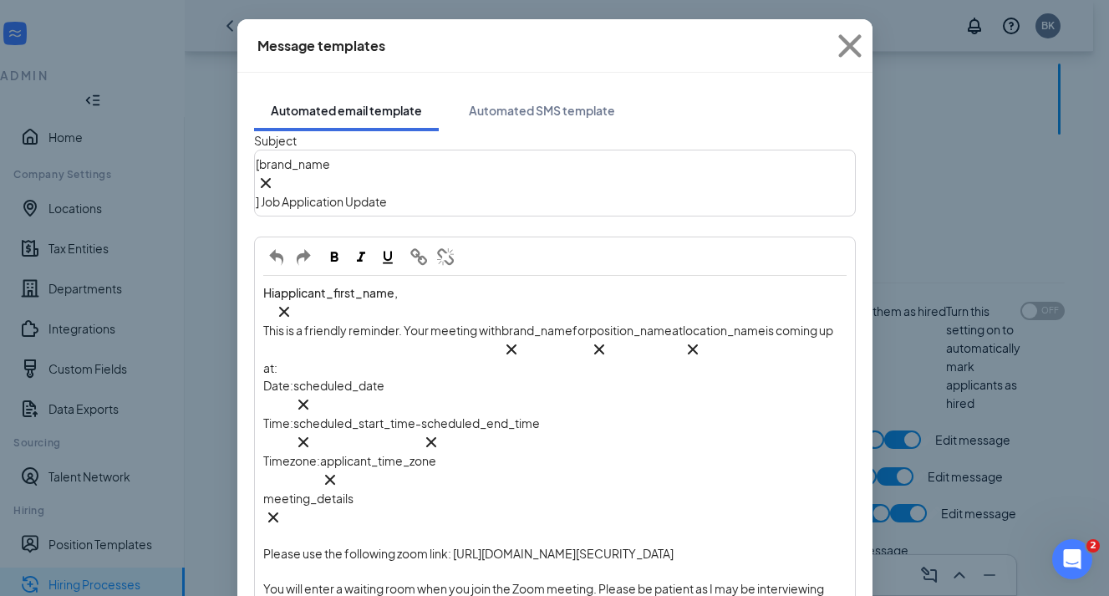
scroll to position [64, 0]
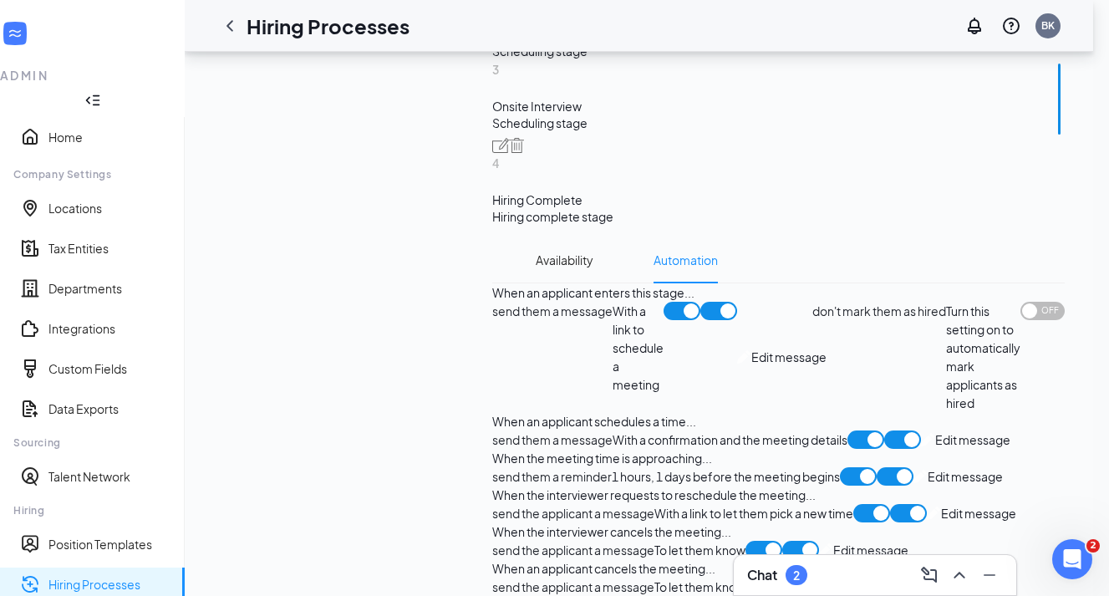
click at [928, 467] on span "Edit message" at bounding box center [965, 476] width 75 height 18
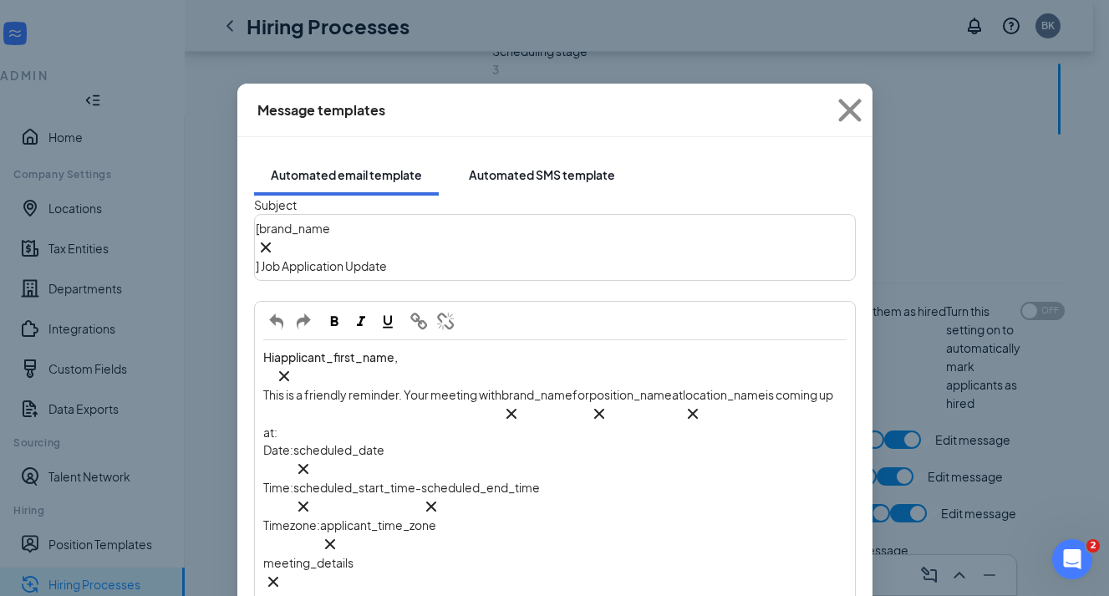
click at [512, 166] on div "Automated SMS template" at bounding box center [542, 174] width 146 height 17
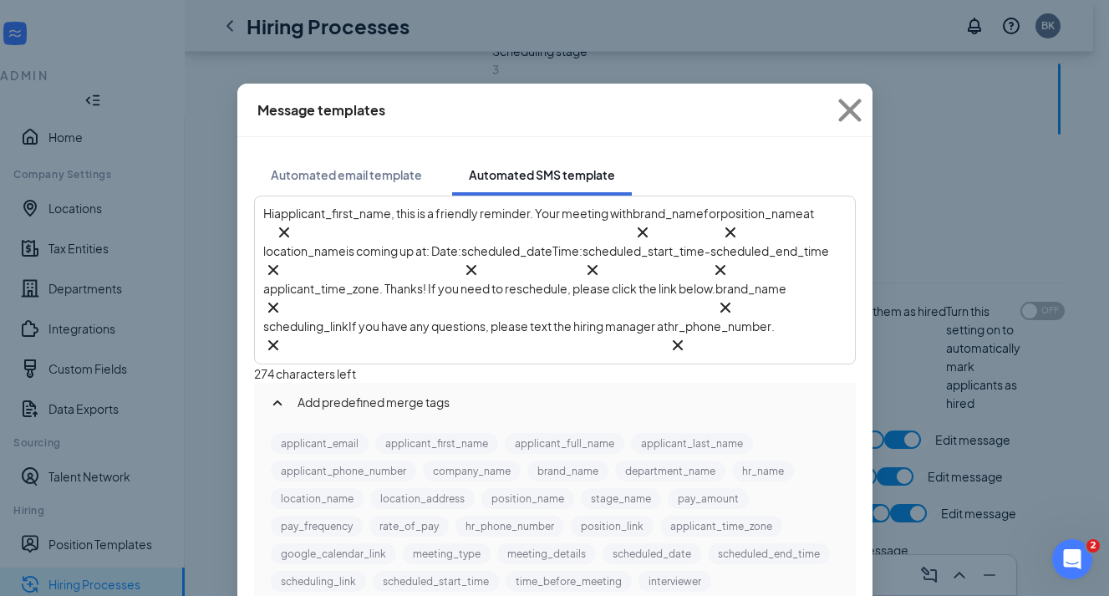
scroll to position [1063, 0]
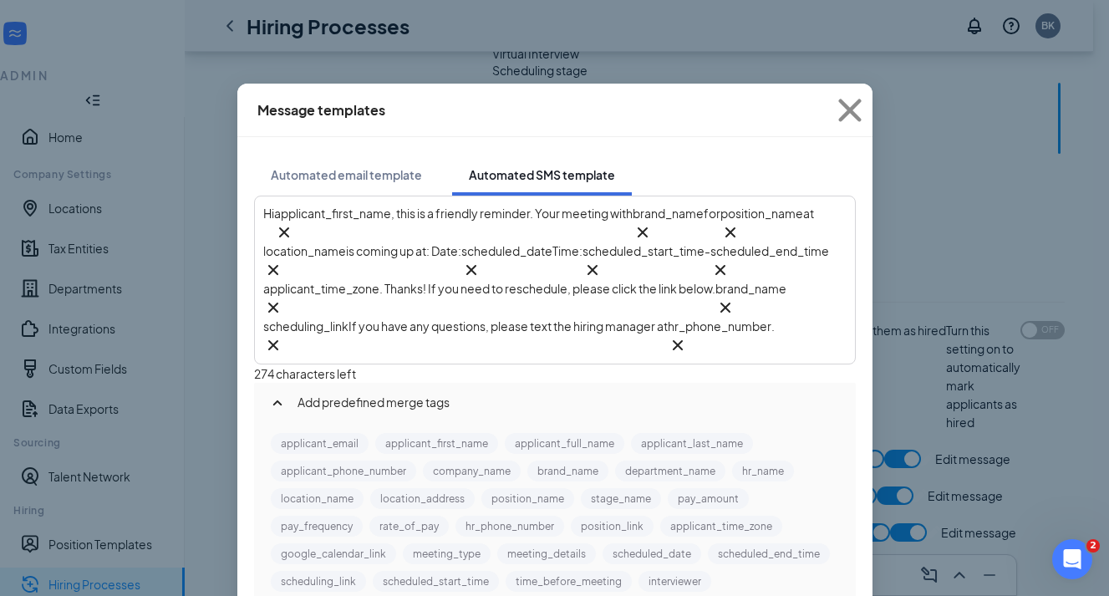
click at [597, 320] on div "Hi applicant_first_name‌‌‌‌ {{applicant_first_name}} , this is a friendly remin…" at bounding box center [555, 280] width 584 height 150
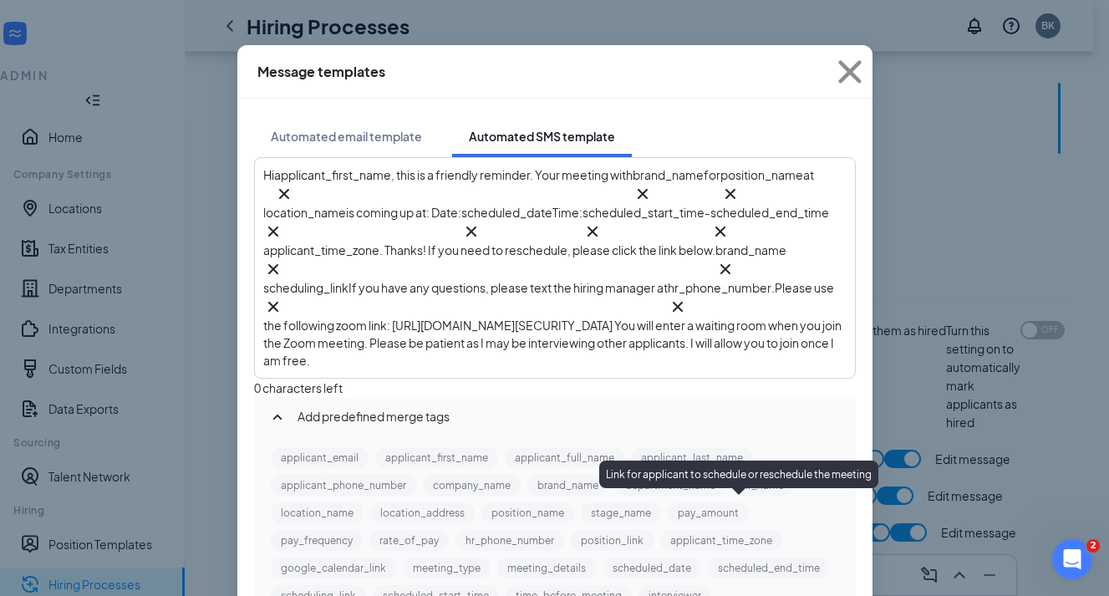
scroll to position [50, 0]
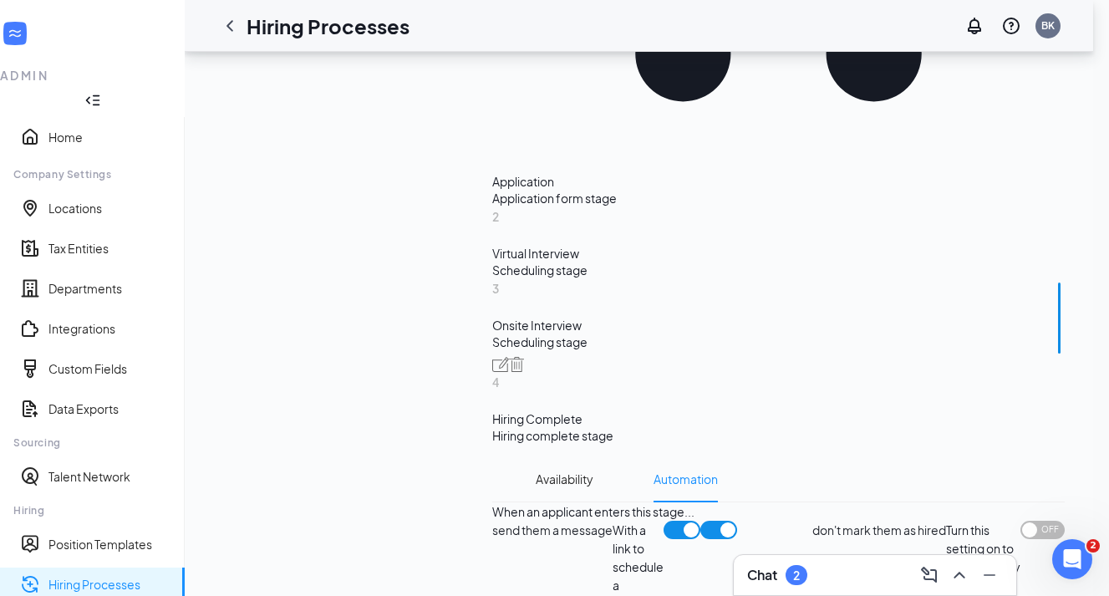
scroll to position [855, 0]
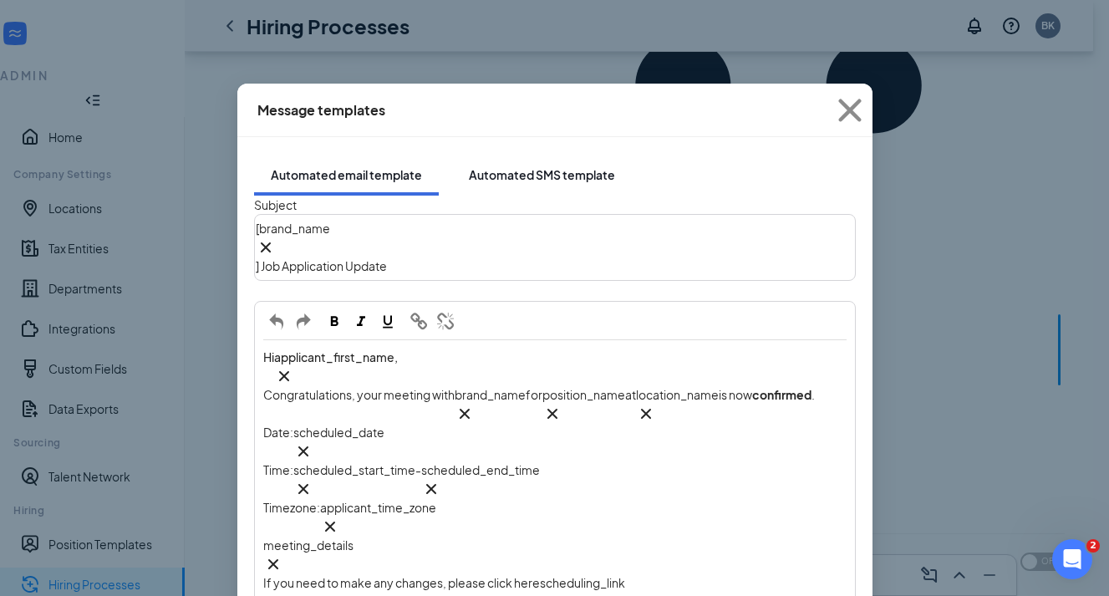
scroll to position [0, 0]
click at [496, 166] on button "Automated SMS template" at bounding box center [542, 175] width 180 height 42
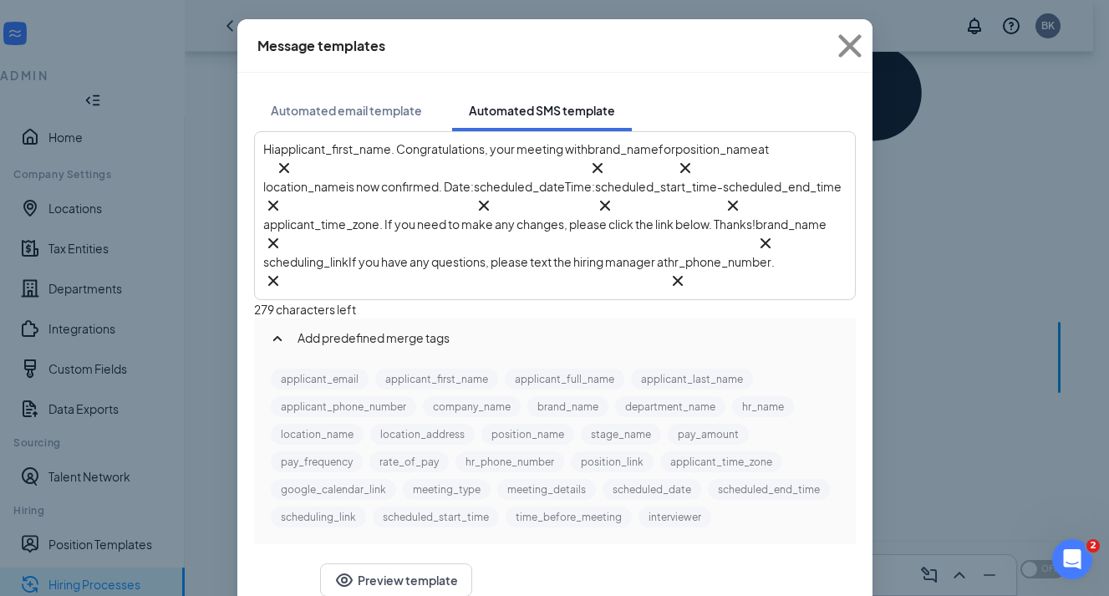
scroll to position [64, 0]
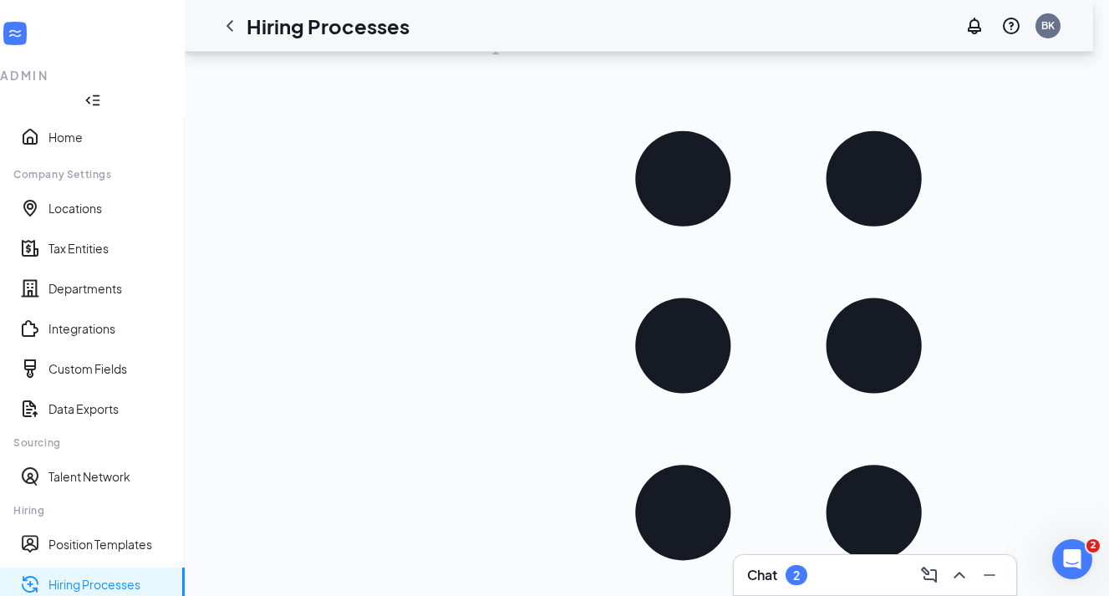
scroll to position [390, 0]
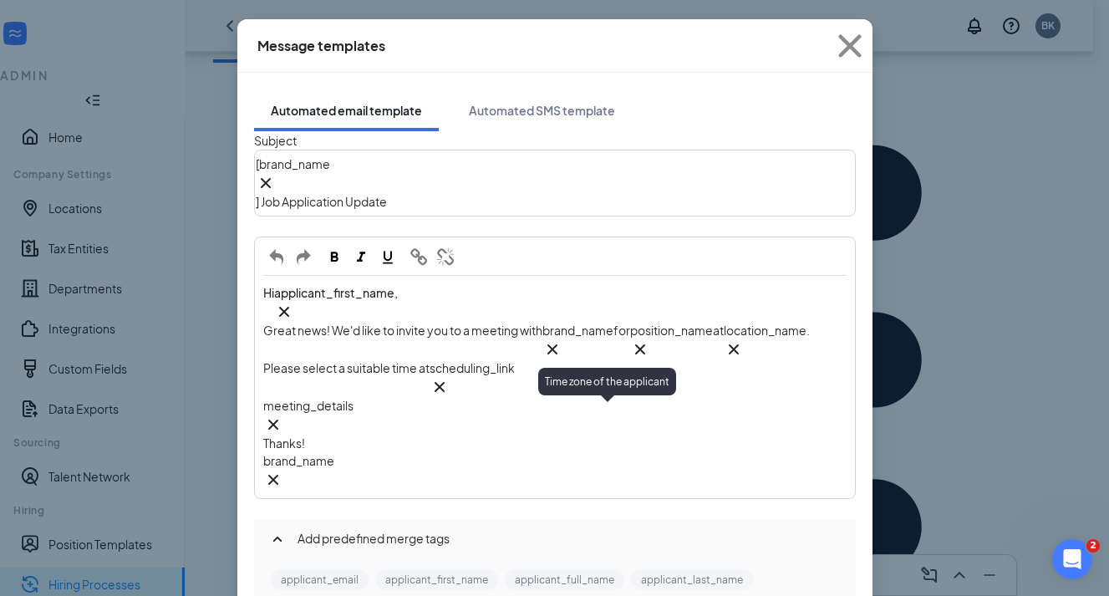
scroll to position [64, 0]
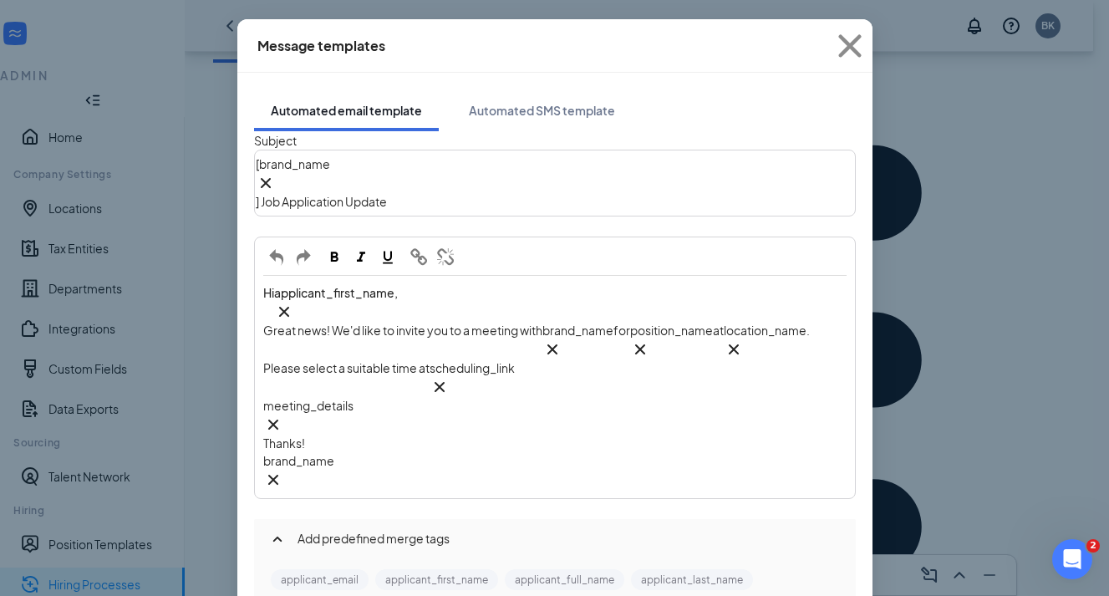
scroll to position [64, 0]
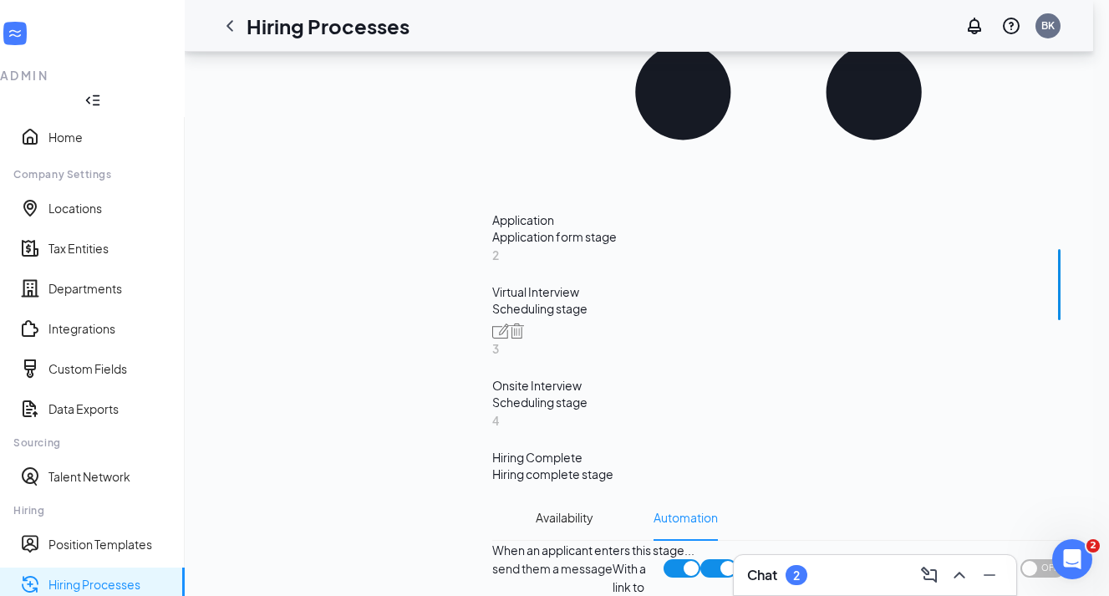
scroll to position [826, 0]
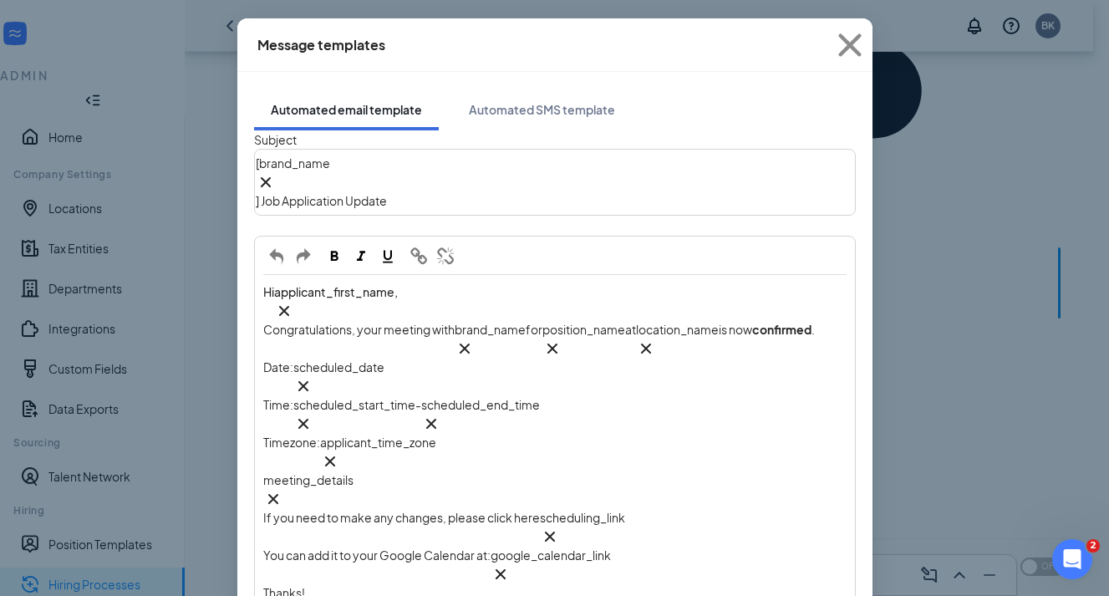
scroll to position [64, 0]
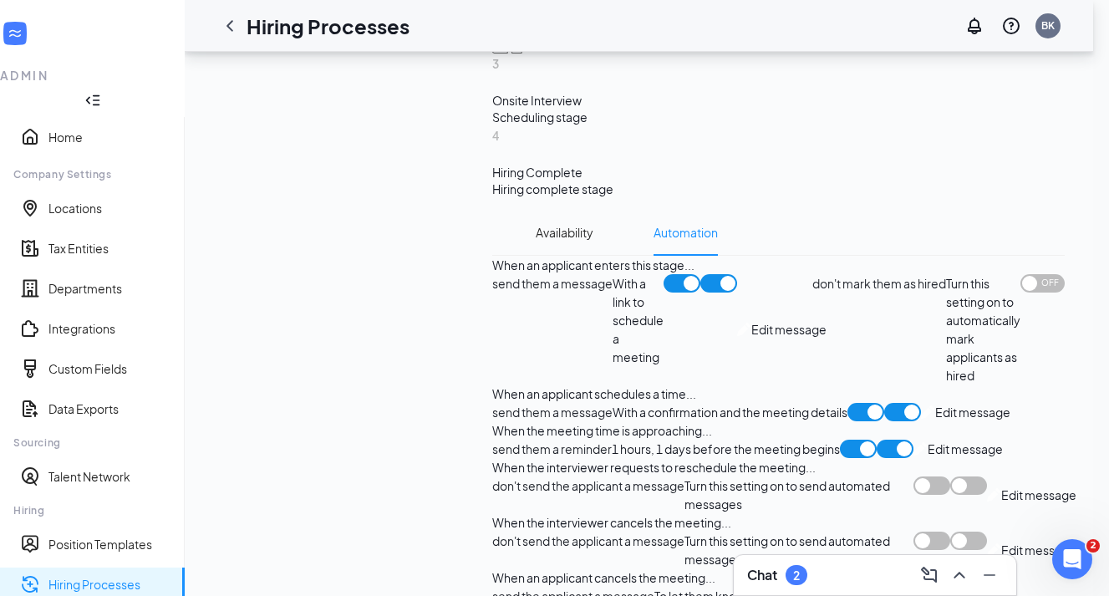
scroll to position [1114, 0]
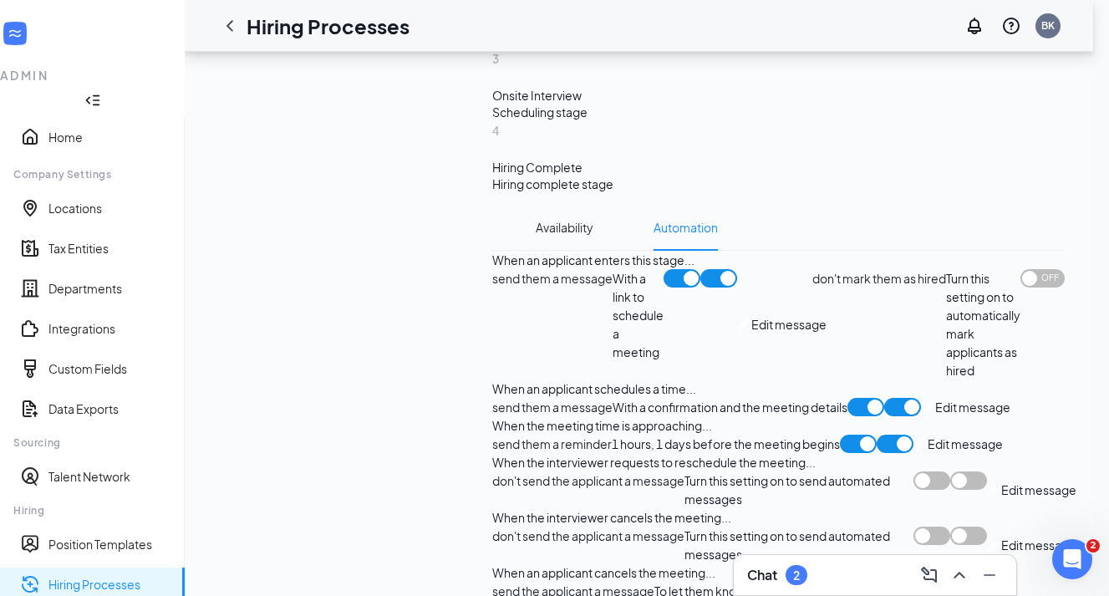
click at [928, 435] on span "Edit message" at bounding box center [965, 444] width 75 height 18
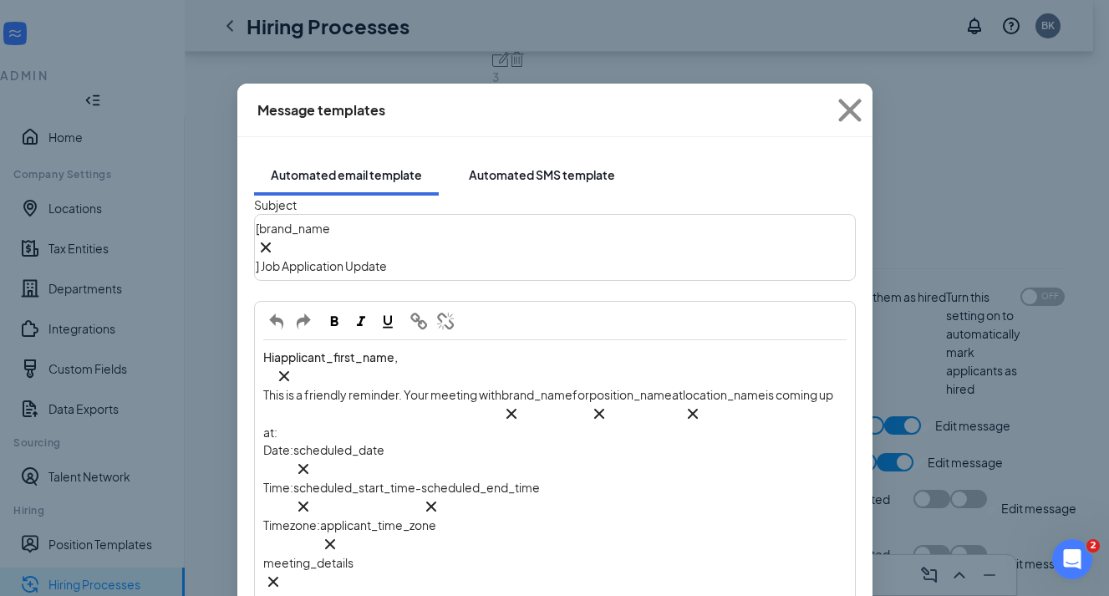
scroll to position [0, 0]
click at [517, 166] on div "Automated SMS template" at bounding box center [542, 174] width 146 height 17
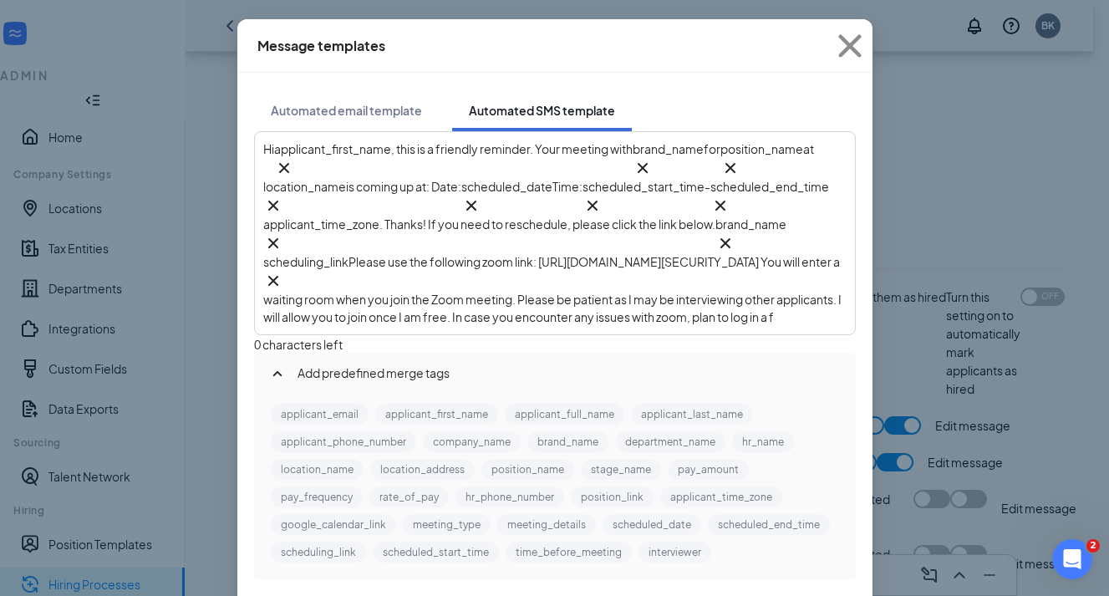
scroll to position [64, 0]
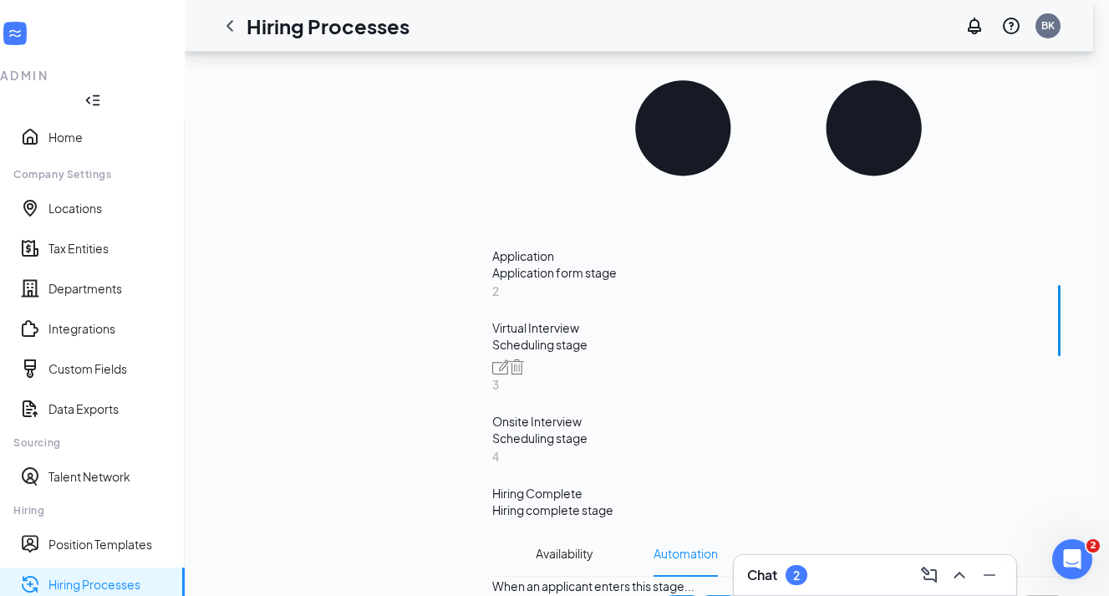
scroll to position [790, 0]
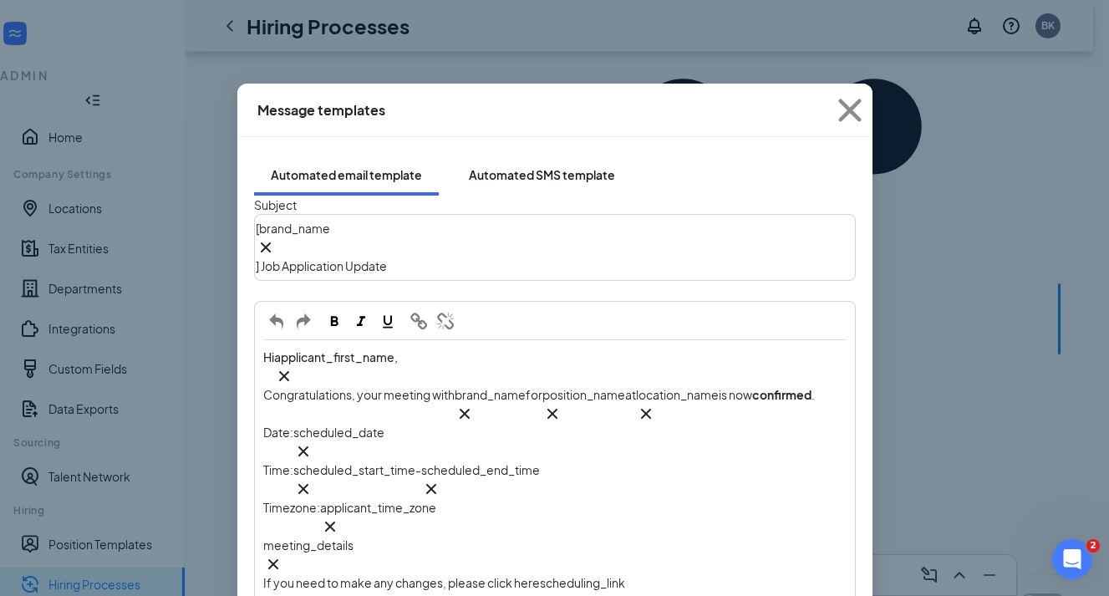
click at [521, 166] on div "Automated SMS template" at bounding box center [542, 174] width 146 height 17
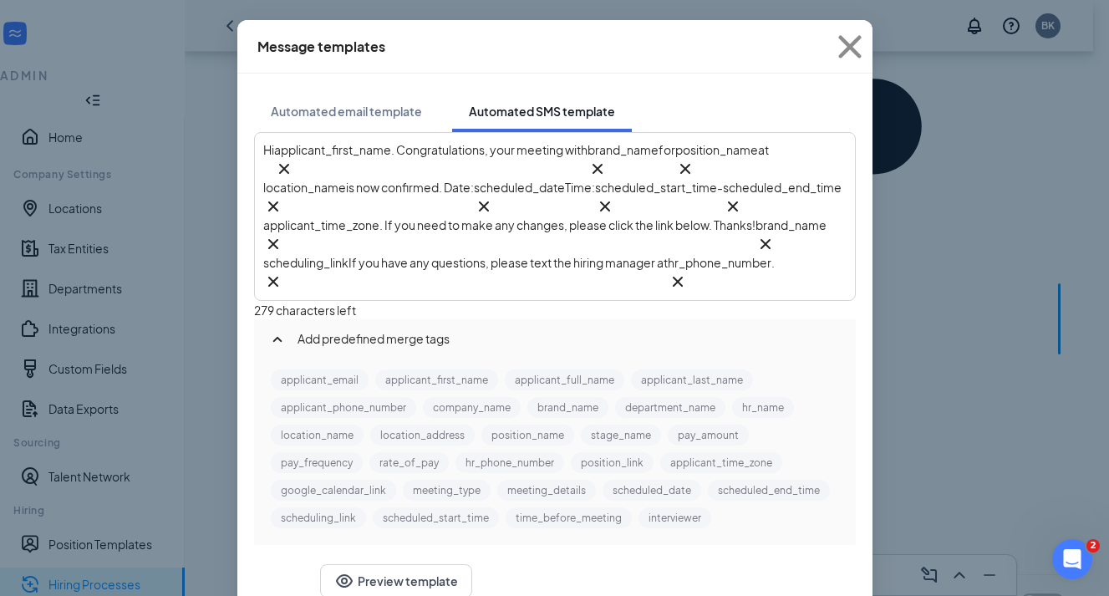
scroll to position [0, 0]
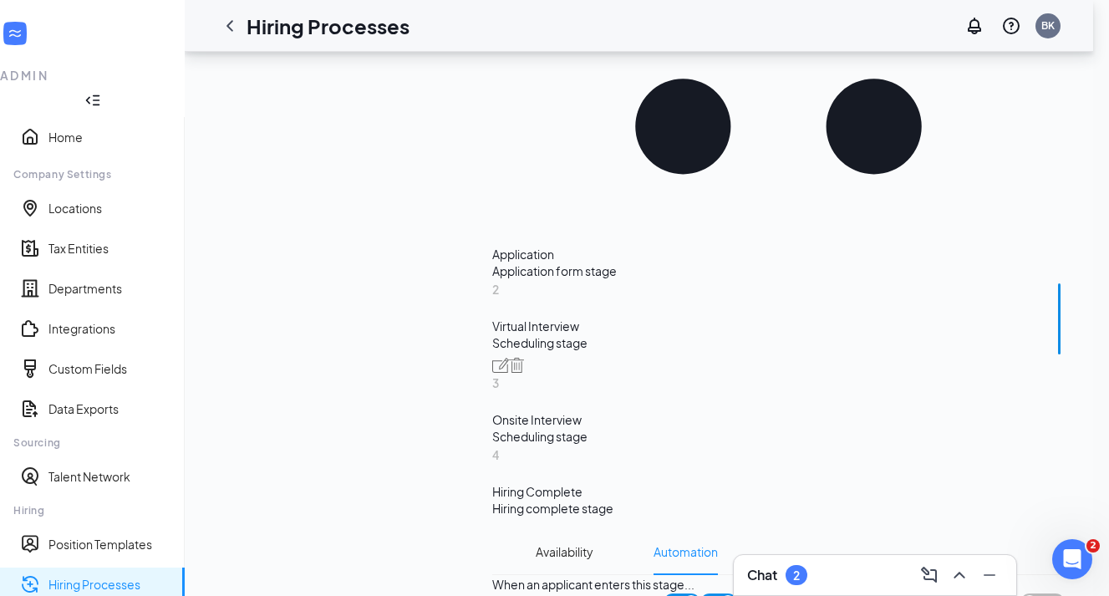
click at [841, 568] on div "Chat 2" at bounding box center [875, 575] width 256 height 27
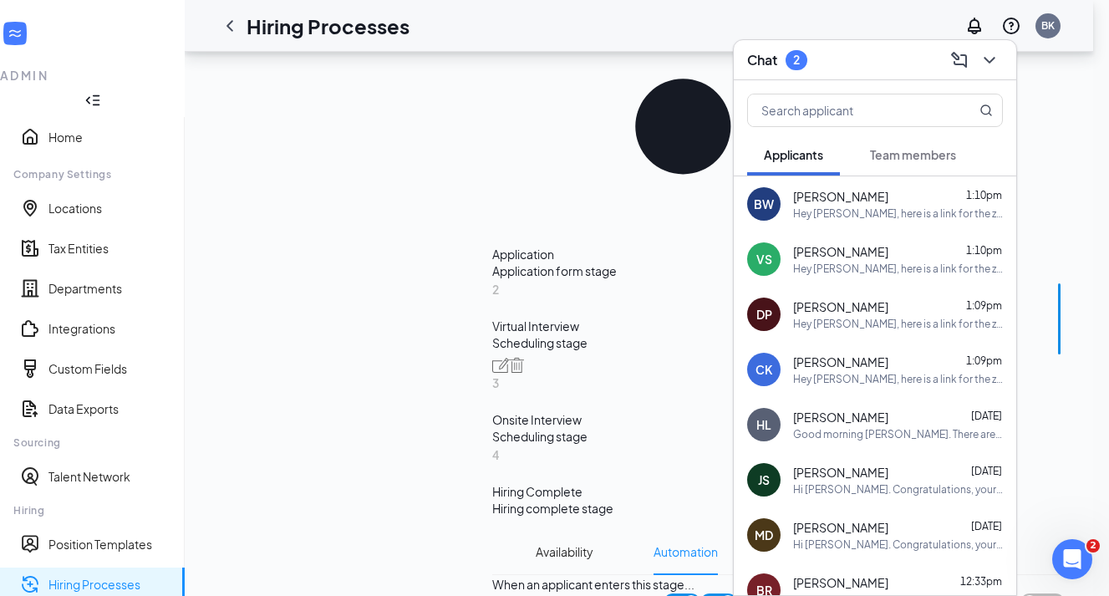
click at [864, 59] on div "Chat 2" at bounding box center [875, 60] width 256 height 26
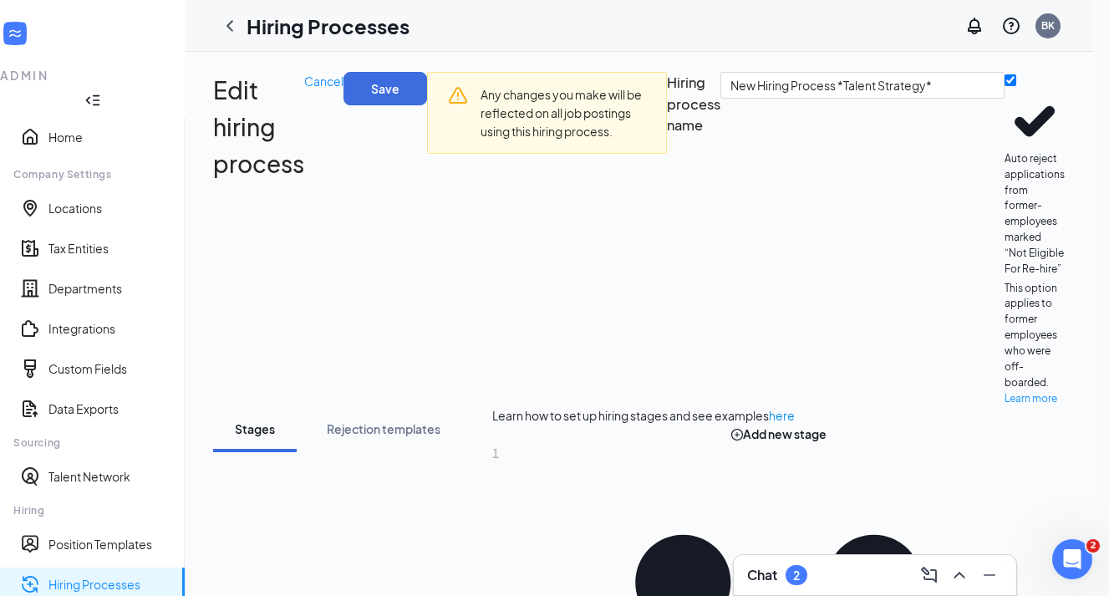
click at [847, 567] on div "Chat 2" at bounding box center [875, 575] width 256 height 27
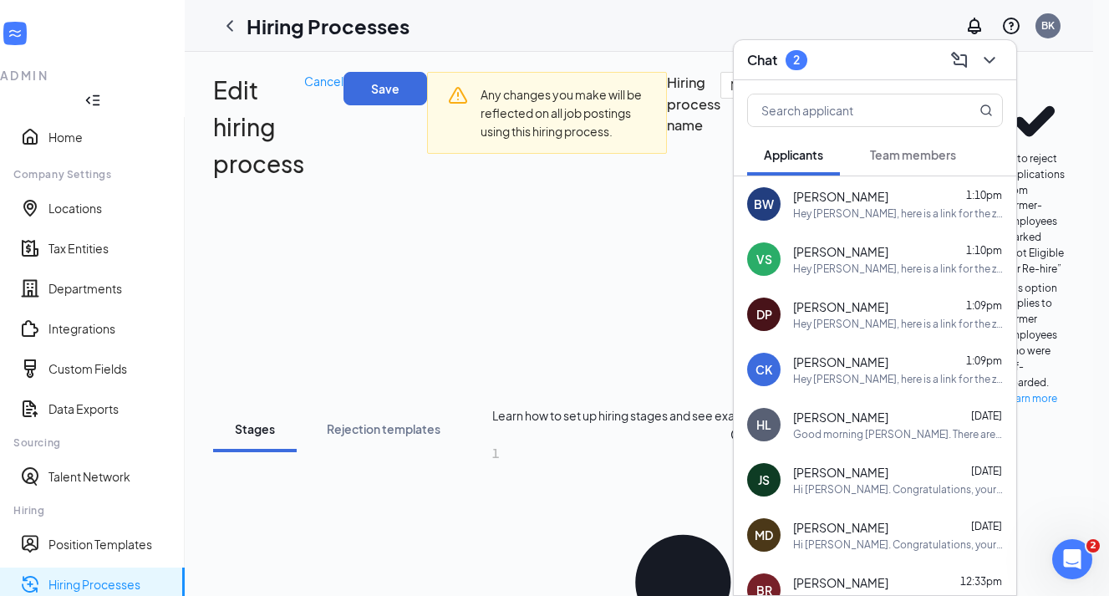
click at [914, 161] on span "Team members" at bounding box center [913, 154] width 86 height 15
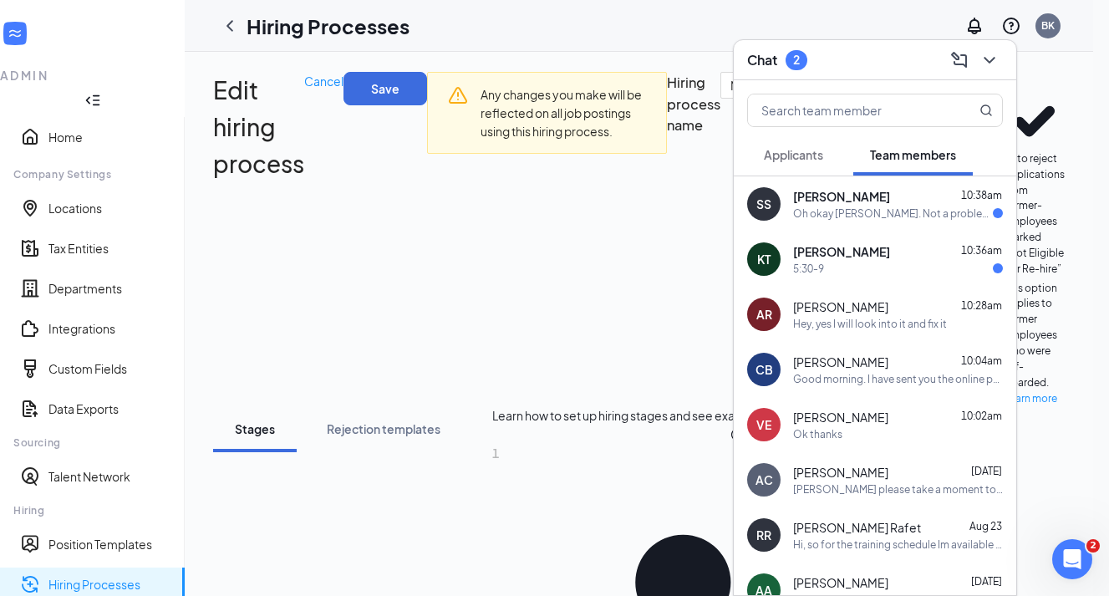
click at [882, 58] on div "Chat 2" at bounding box center [875, 60] width 256 height 26
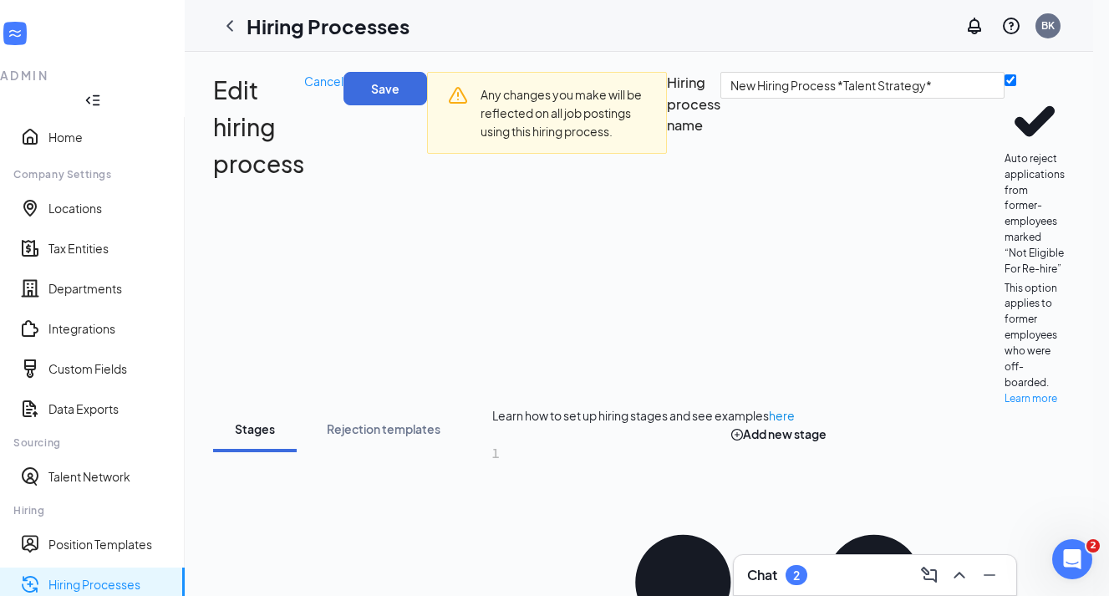
click at [843, 571] on div "Chat 2" at bounding box center [875, 575] width 256 height 27
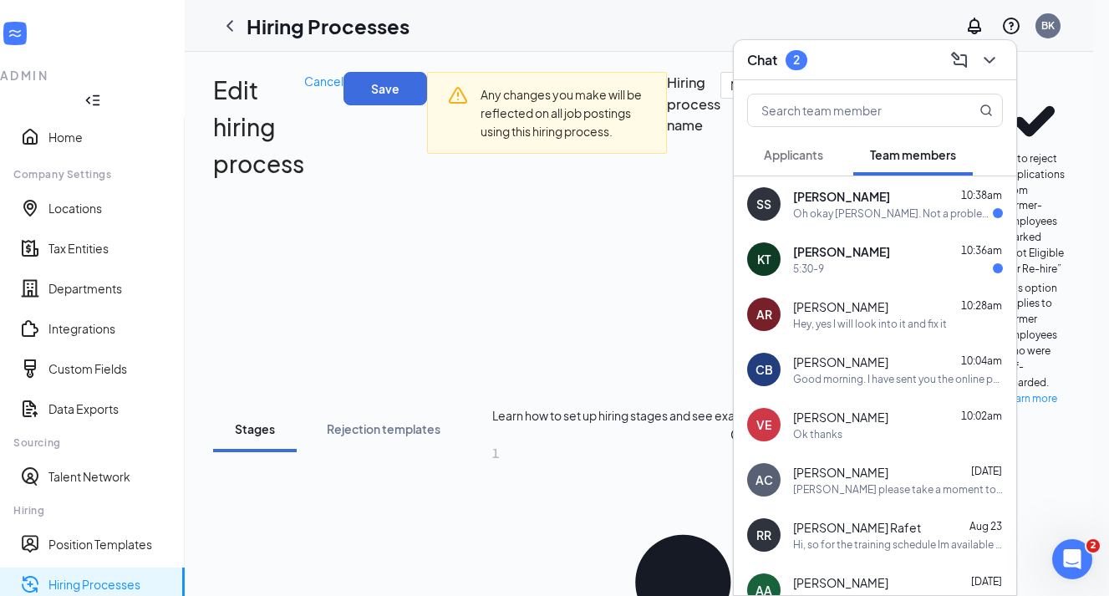
click at [898, 277] on div "KT kaaja [PERSON_NAME] 10:36am 5:30-9" at bounding box center [875, 259] width 283 height 55
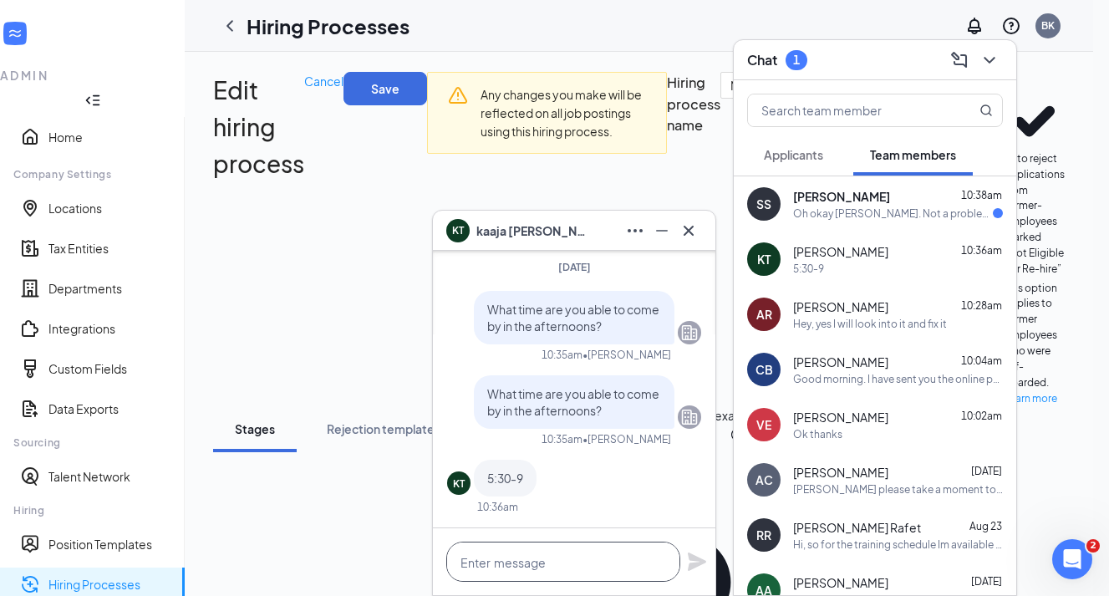
click at [505, 575] on textarea at bounding box center [563, 562] width 234 height 40
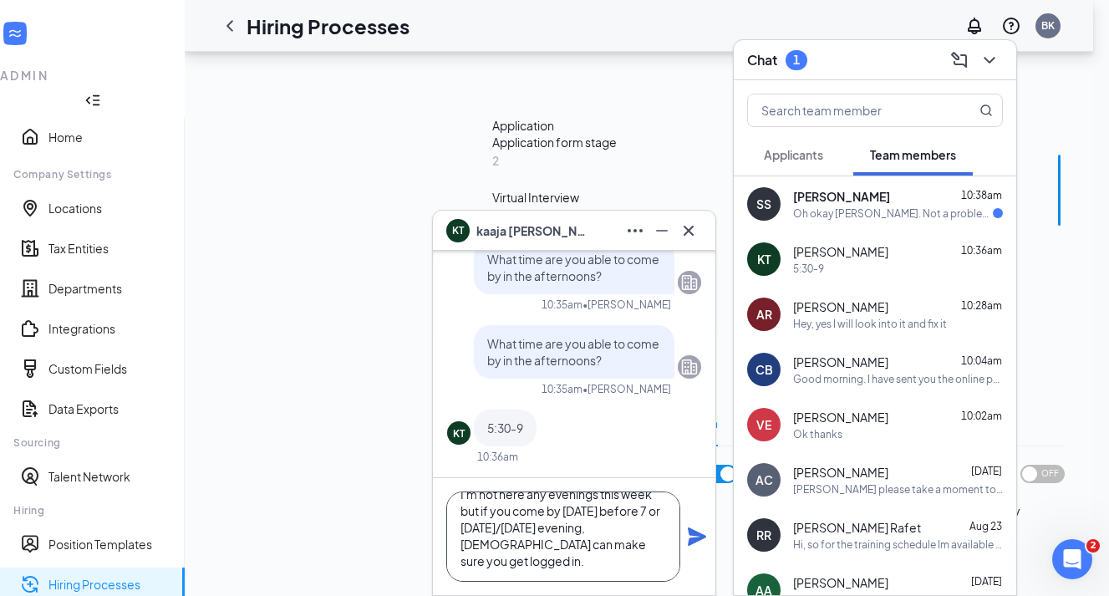
scroll to position [1062, 0]
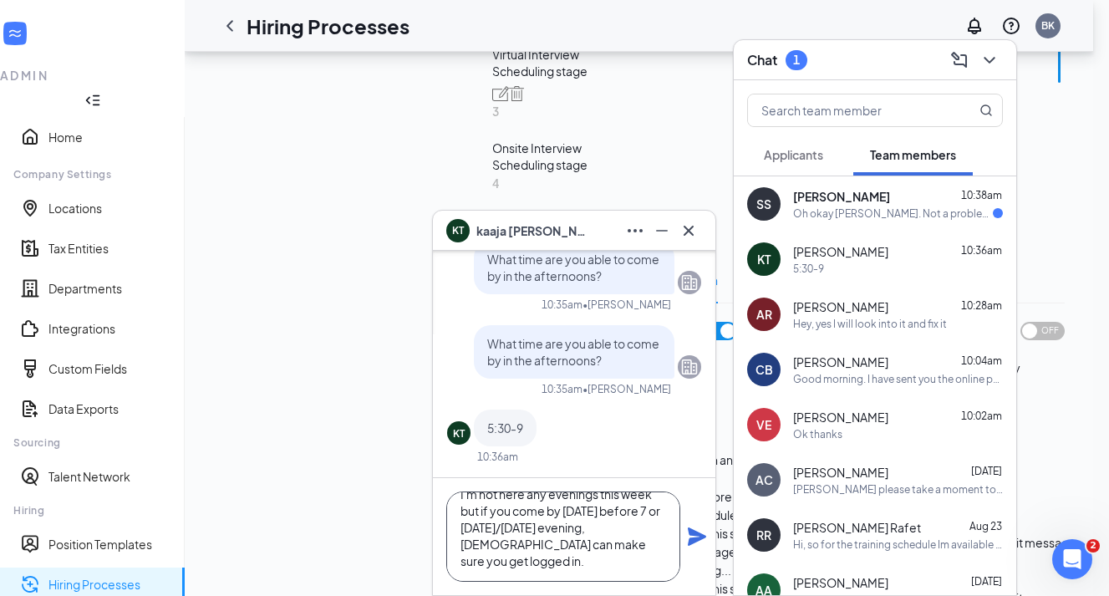
type textarea "I'm not here any evenings this week but if you come by [DATE] before 7 or [DATE…"
click at [701, 538] on icon "Plane" at bounding box center [697, 536] width 18 height 18
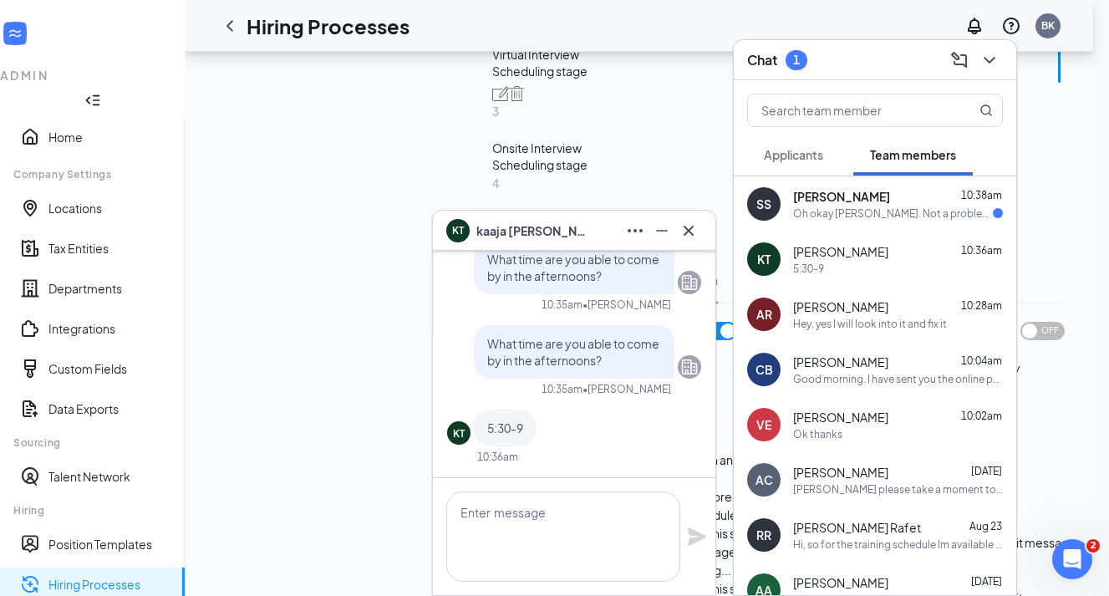
scroll to position [0, 0]
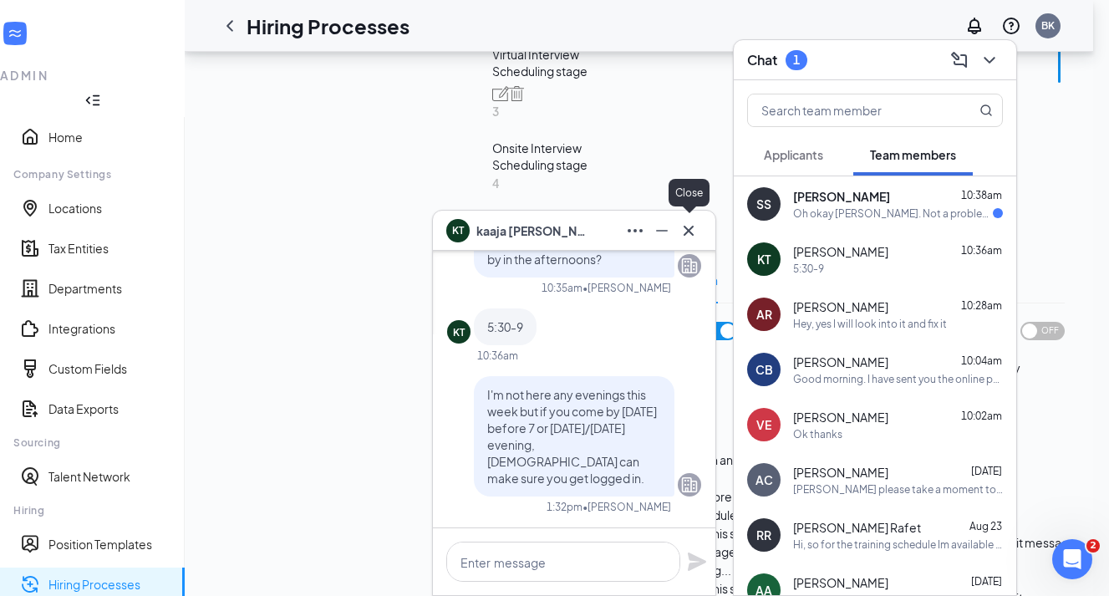
click at [693, 234] on icon "Cross" at bounding box center [689, 230] width 10 height 10
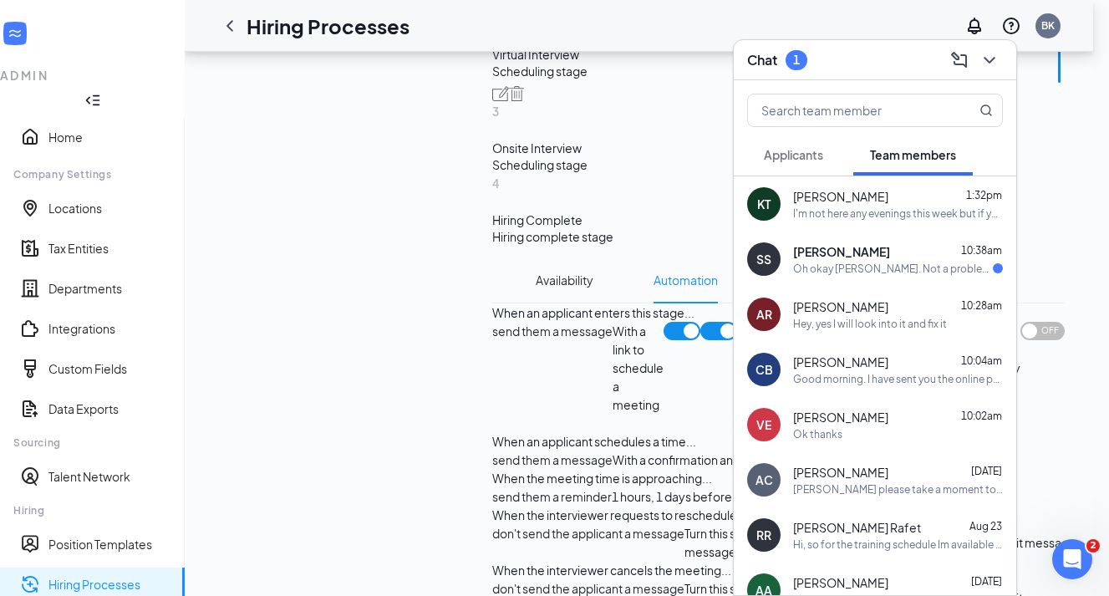
click at [895, 54] on div "Chat 1" at bounding box center [875, 60] width 256 height 26
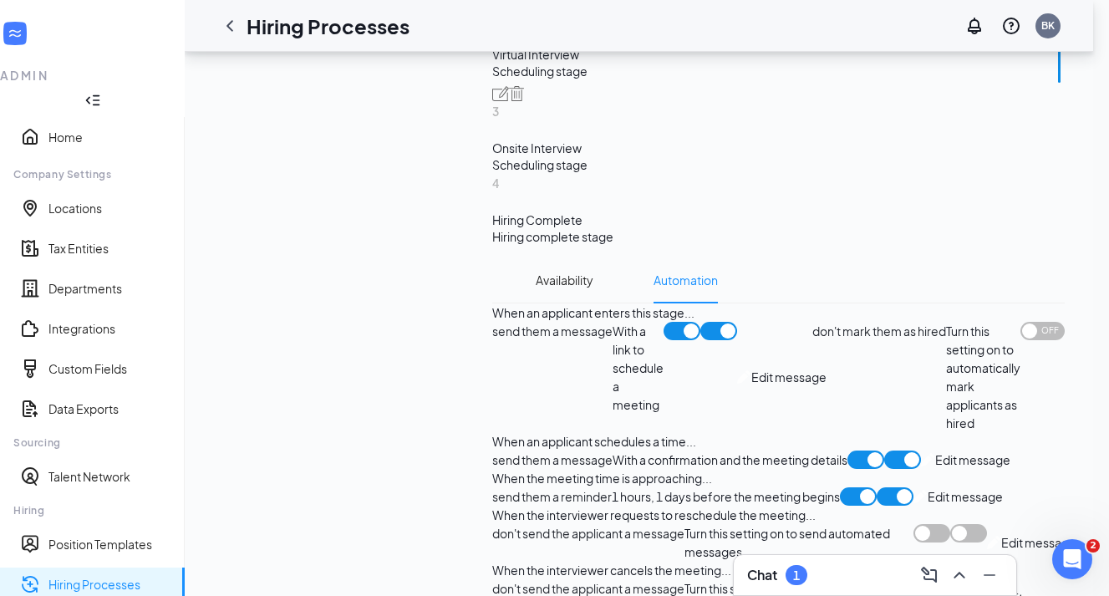
click at [841, 579] on div "Chat 1" at bounding box center [875, 575] width 256 height 27
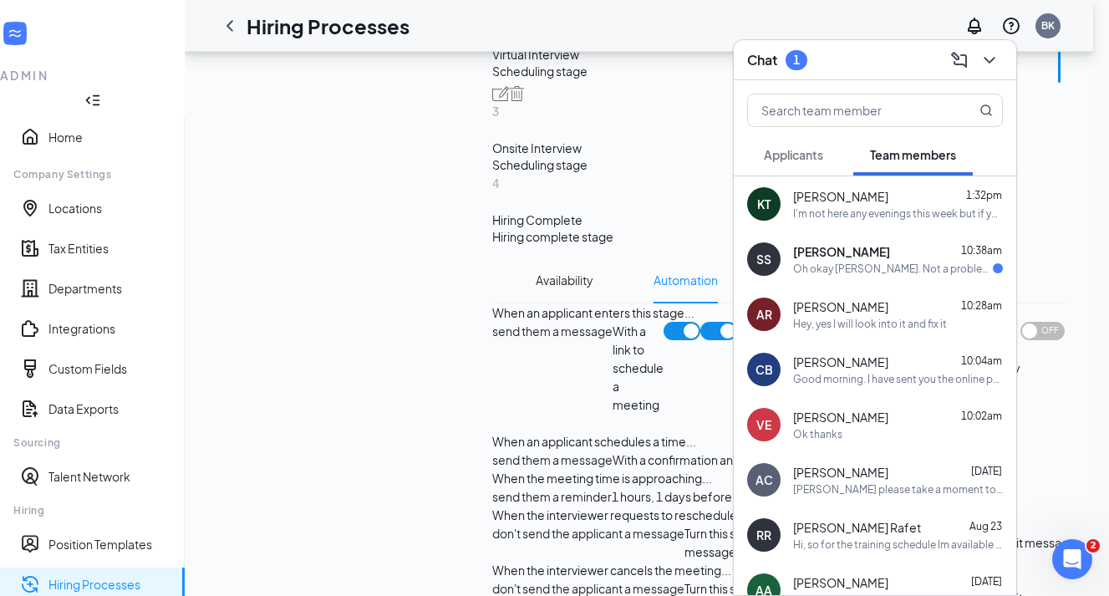
click at [866, 219] on div "I'm not here any evenings this week but if you come by [DATE] before 7 or [DATE…" at bounding box center [898, 213] width 210 height 14
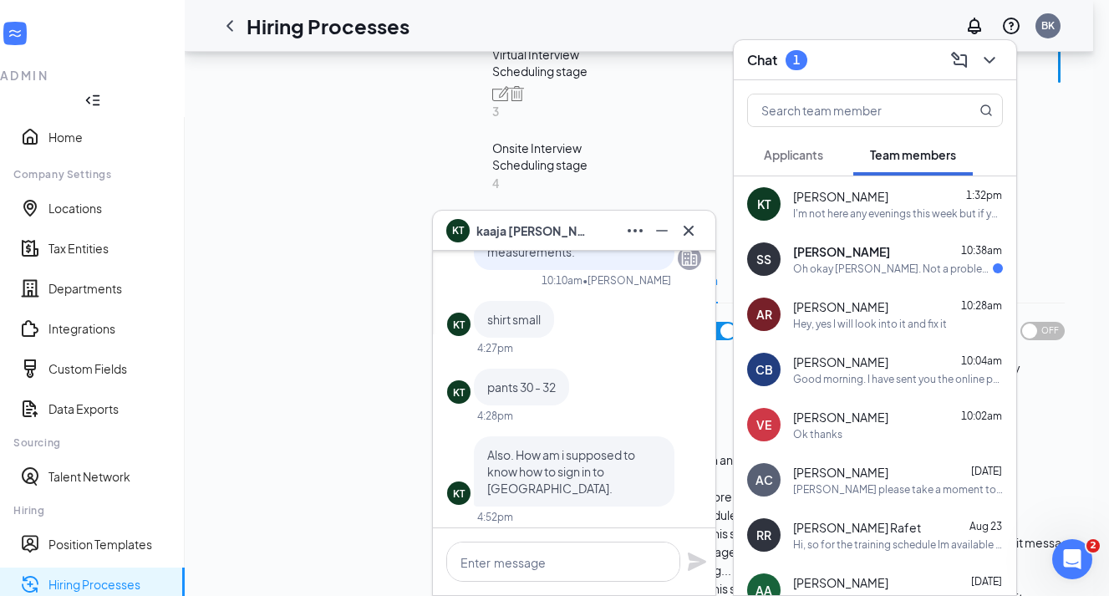
scroll to position [-1277, 0]
click at [854, 41] on div "Chat 1" at bounding box center [875, 60] width 283 height 40
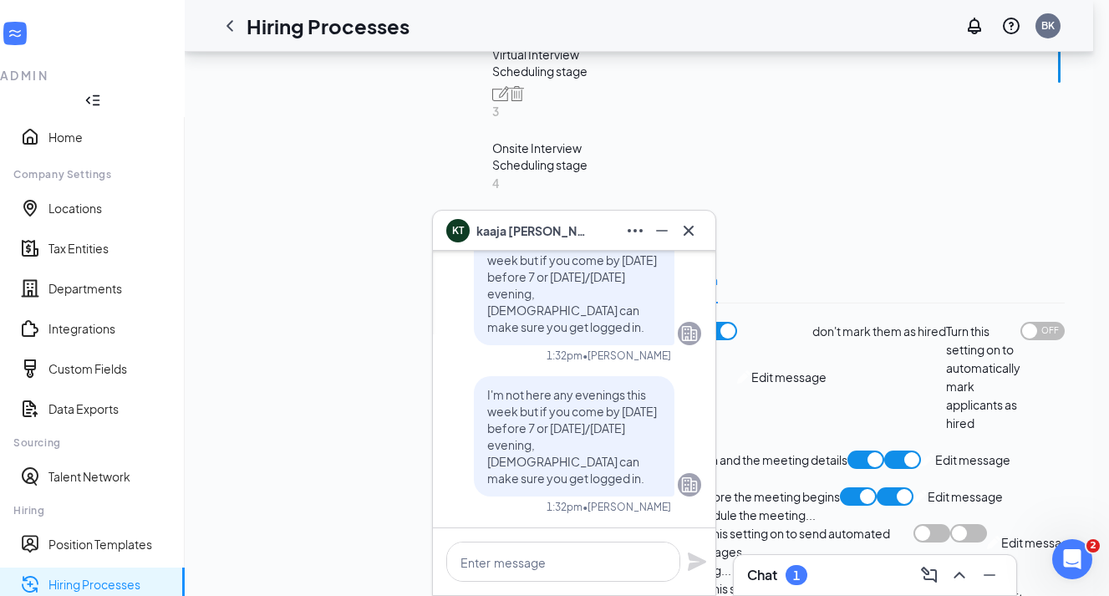
scroll to position [0, 0]
click at [692, 226] on icon "Cross" at bounding box center [689, 231] width 20 height 20
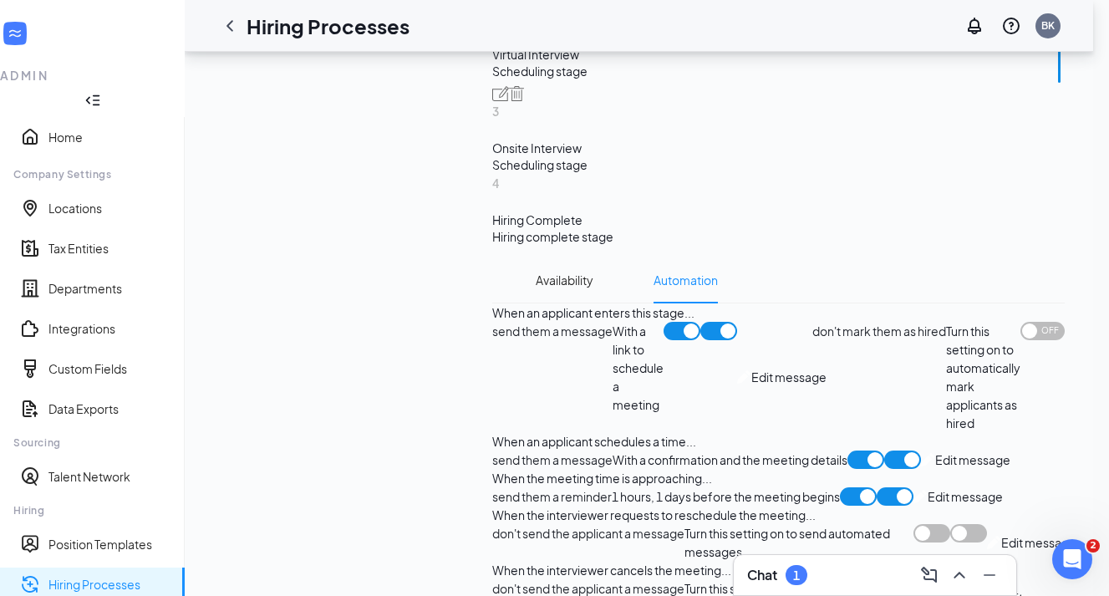
click at [863, 573] on div "Chat 1" at bounding box center [875, 575] width 256 height 27
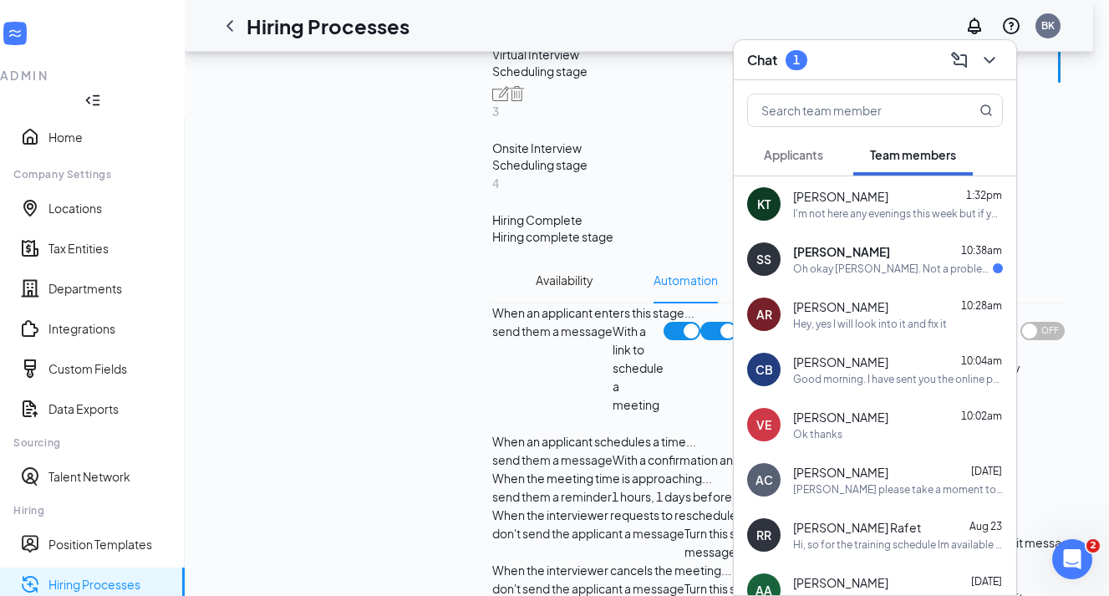
click at [859, 277] on div "SS [PERSON_NAME] 10:38am Oh okay [PERSON_NAME]. Not a problem... I can work nig…" at bounding box center [875, 259] width 283 height 55
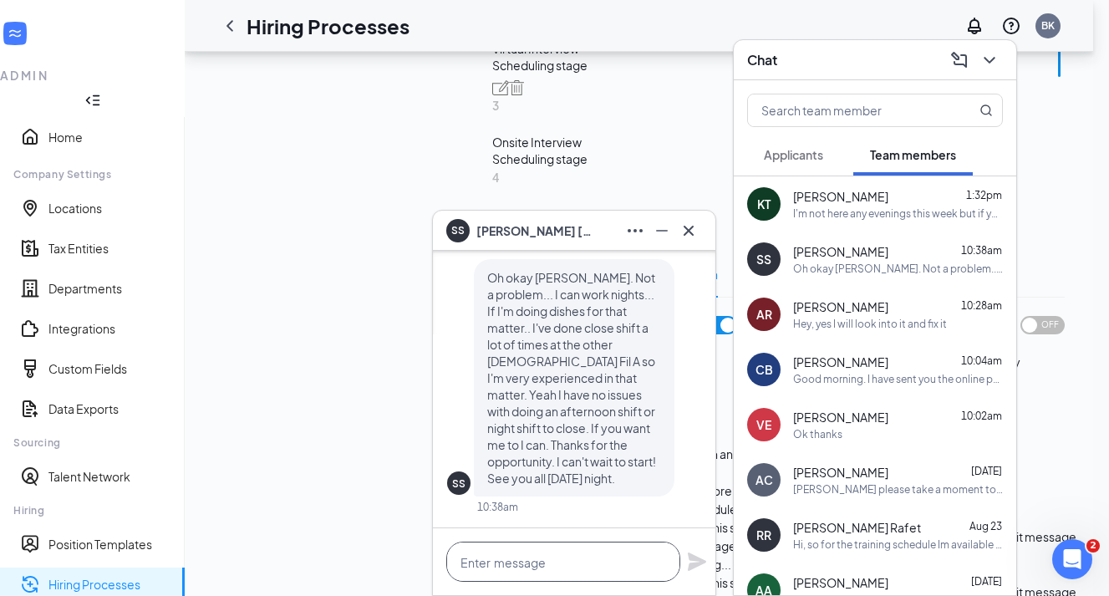
click at [532, 553] on textarea at bounding box center [563, 562] width 234 height 40
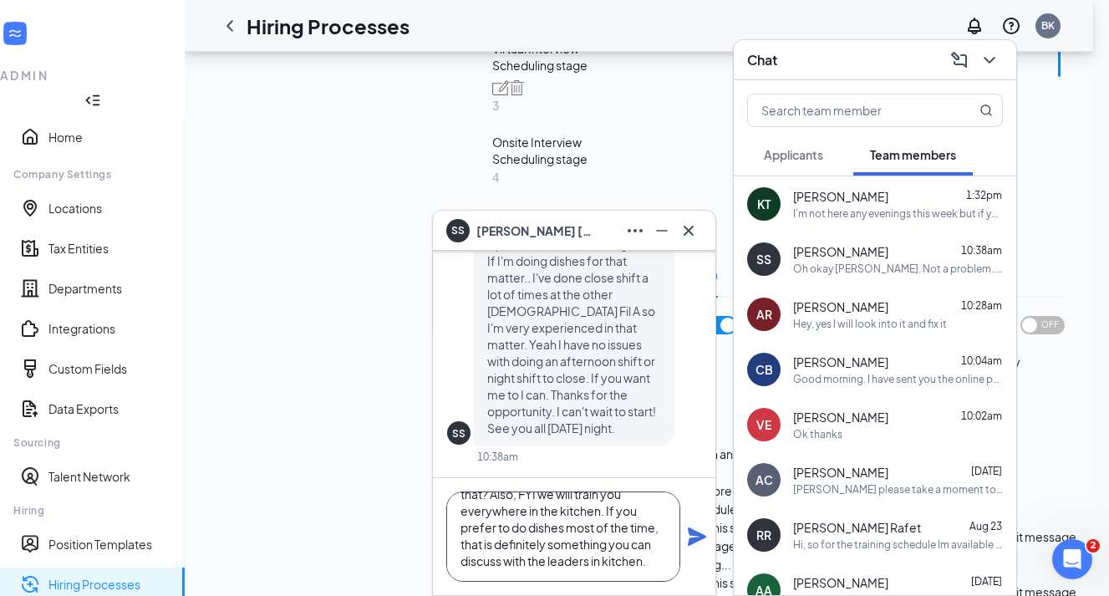
scroll to position [52, 0]
type textarea "Great, would you just update your availability on hot schedules to reflect that…"
click at [691, 542] on icon "Plane" at bounding box center [697, 536] width 18 height 18
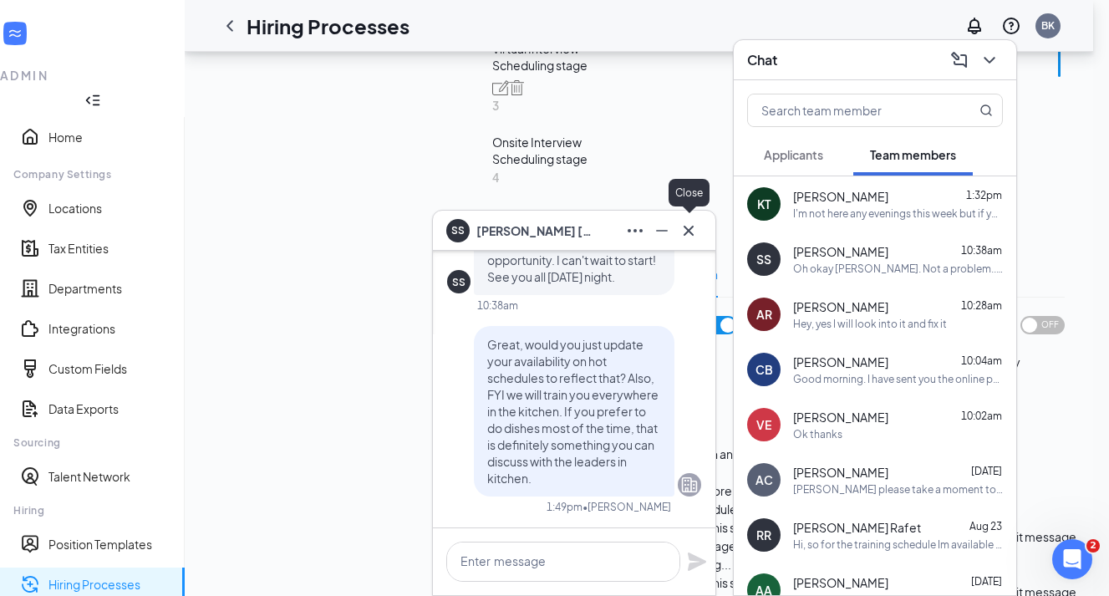
scroll to position [0, 0]
click at [690, 237] on icon "Cross" at bounding box center [689, 231] width 20 height 20
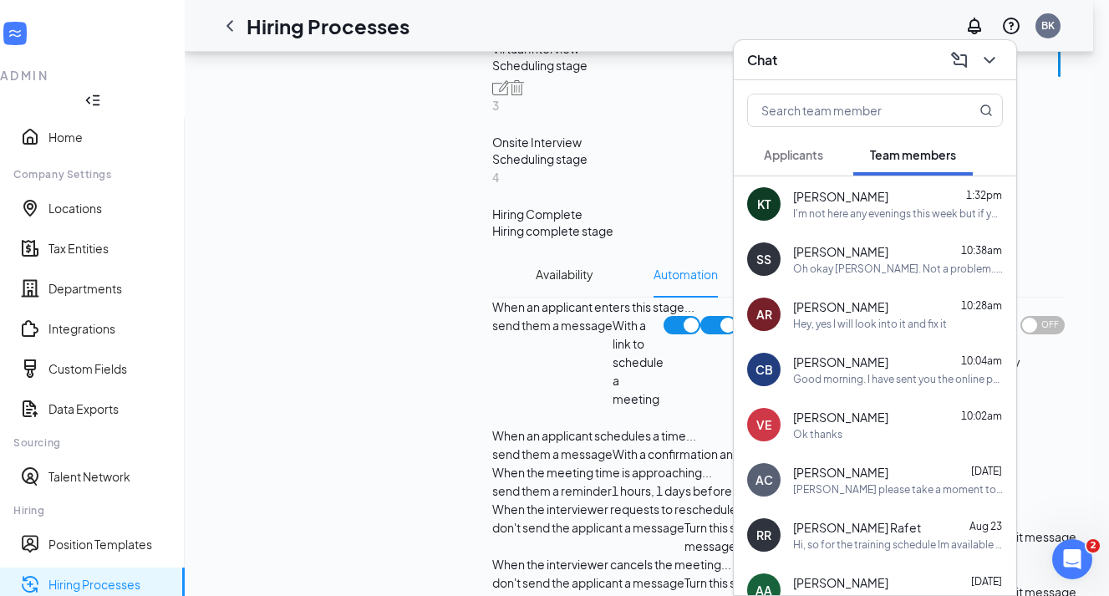
click at [864, 66] on div "Chat" at bounding box center [875, 60] width 256 height 26
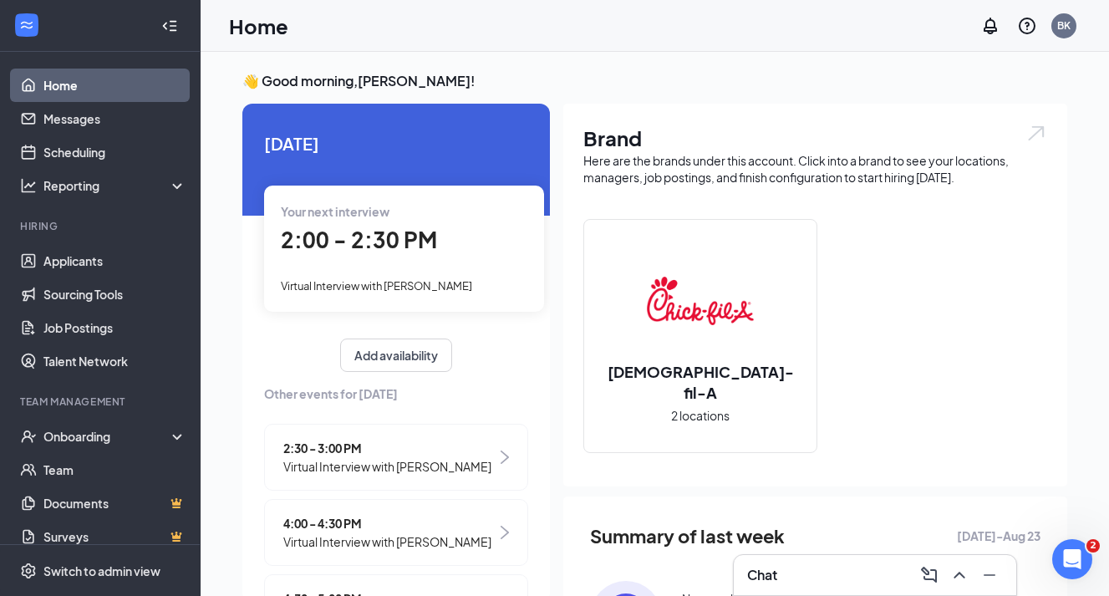
click at [390, 242] on span "2:00 - 2:30 PM" at bounding box center [359, 240] width 156 height 28
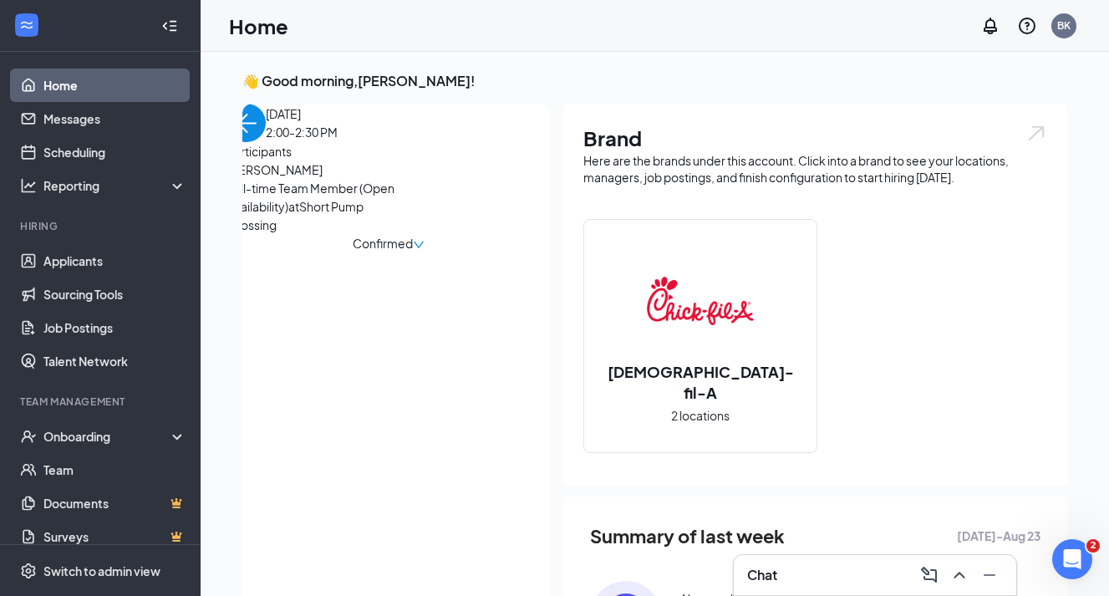
scroll to position [7, 0]
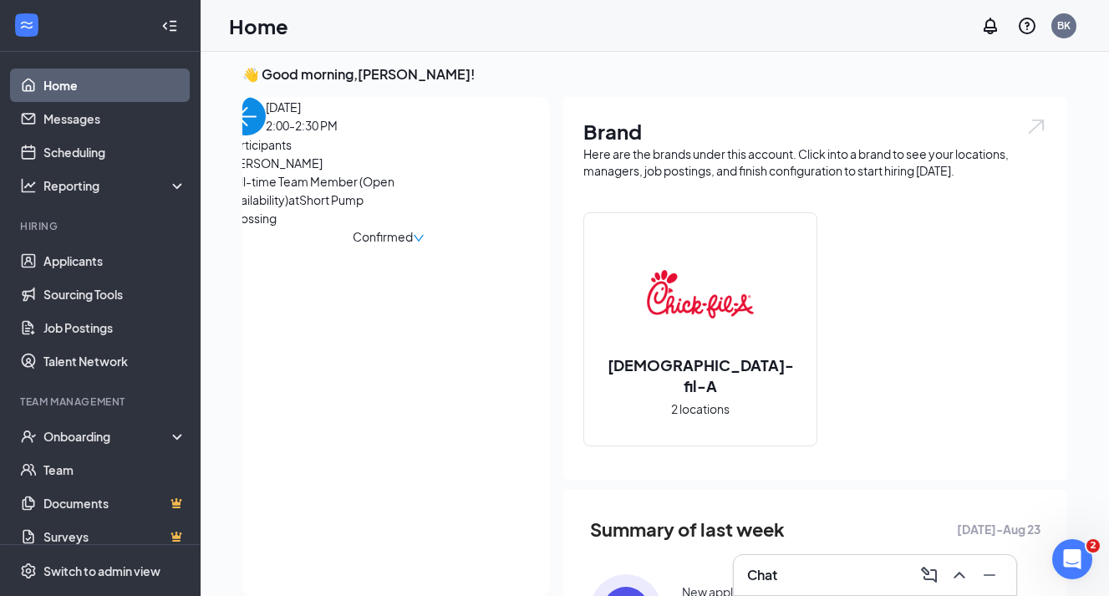
click at [349, 172] on span "[PERSON_NAME]" at bounding box center [315, 163] width 176 height 18
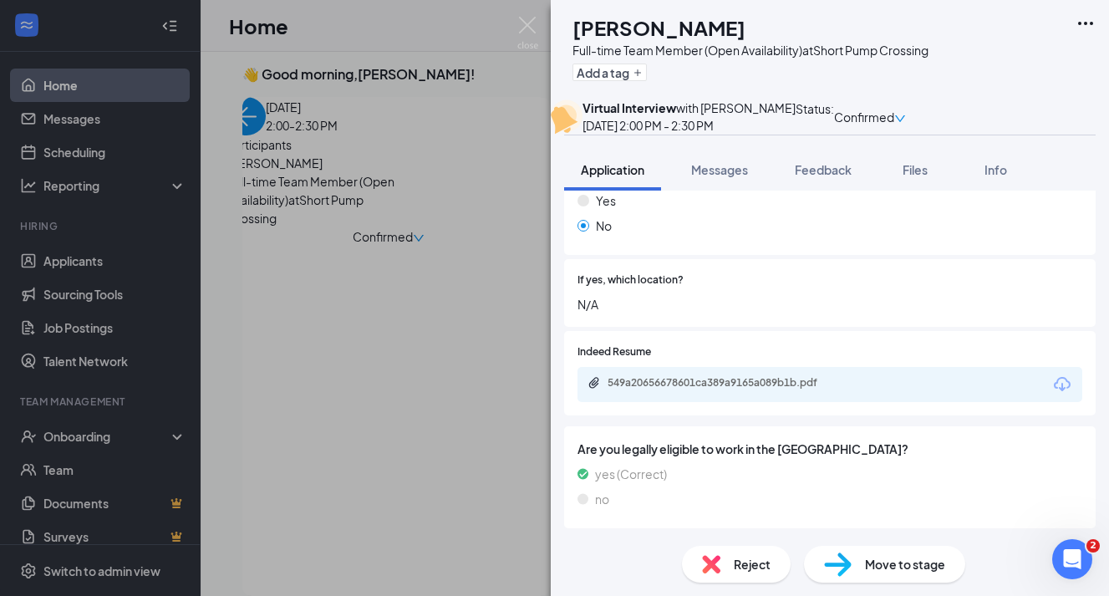
scroll to position [1017, 0]
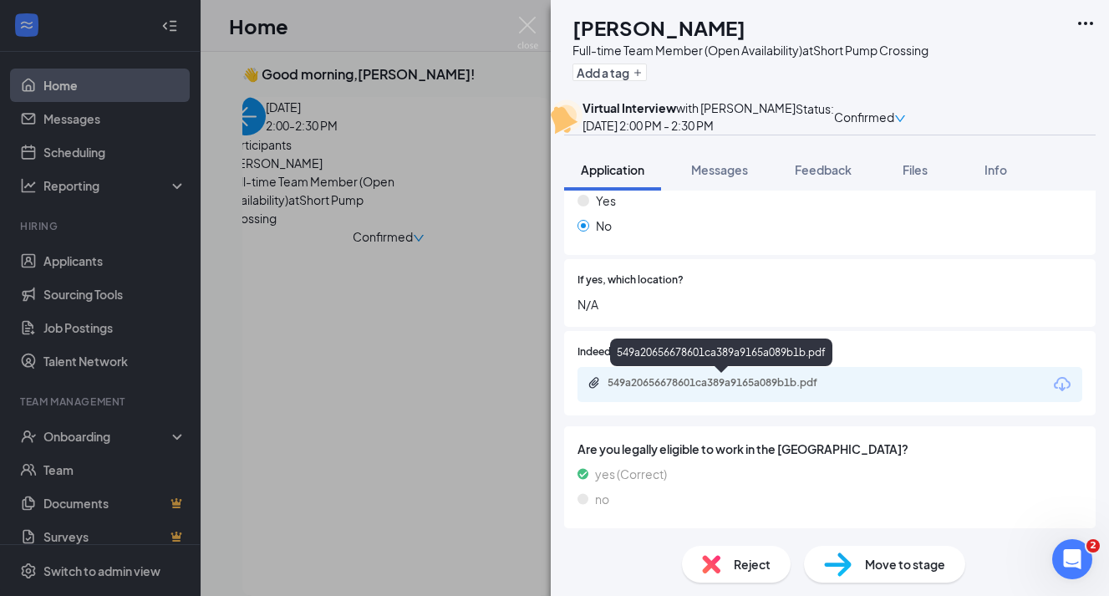
click at [747, 382] on div "549a20656678601ca389a9165a089b1b.pdf" at bounding box center [725, 382] width 234 height 13
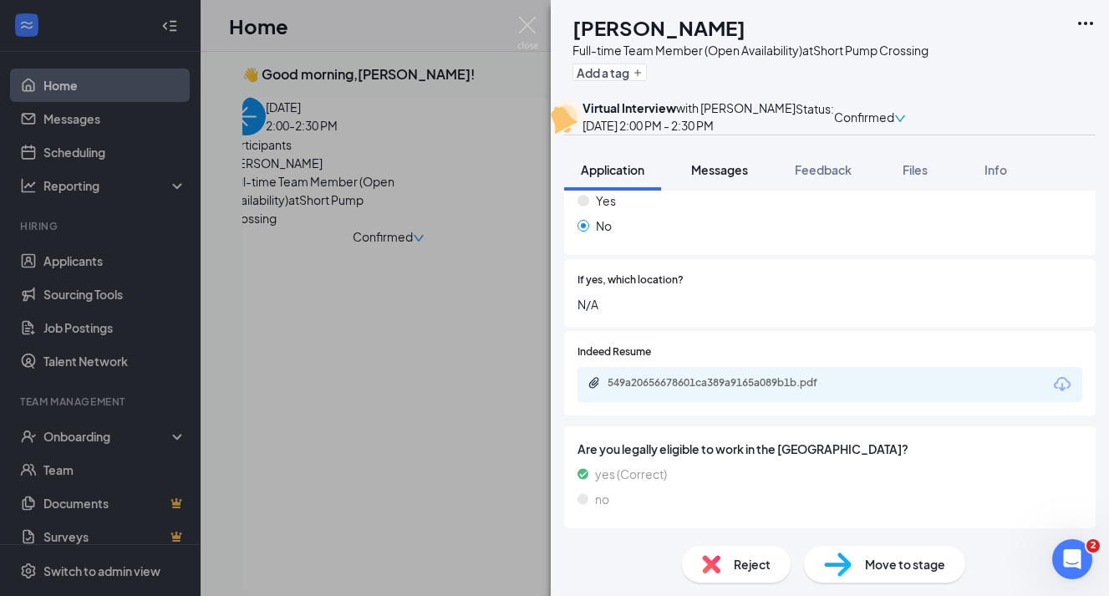
click at [723, 178] on div "Messages" at bounding box center [719, 169] width 57 height 17
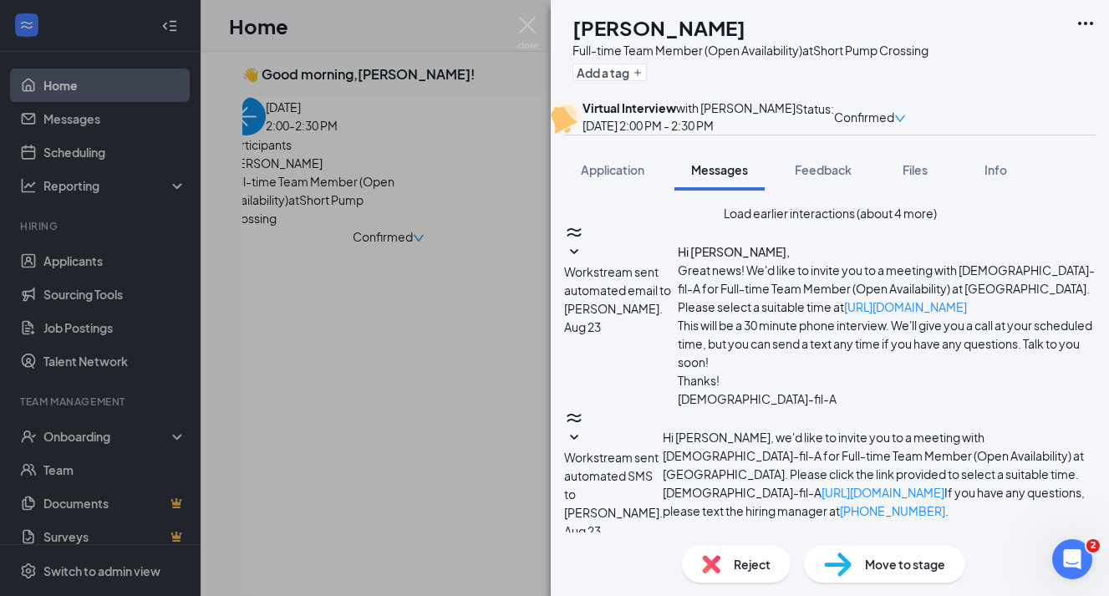
scroll to position [753, 0]
click at [506, 154] on div "CK [PERSON_NAME] Full-time Team Member (Open Availability) at Short Pump Crossi…" at bounding box center [554, 298] width 1109 height 596
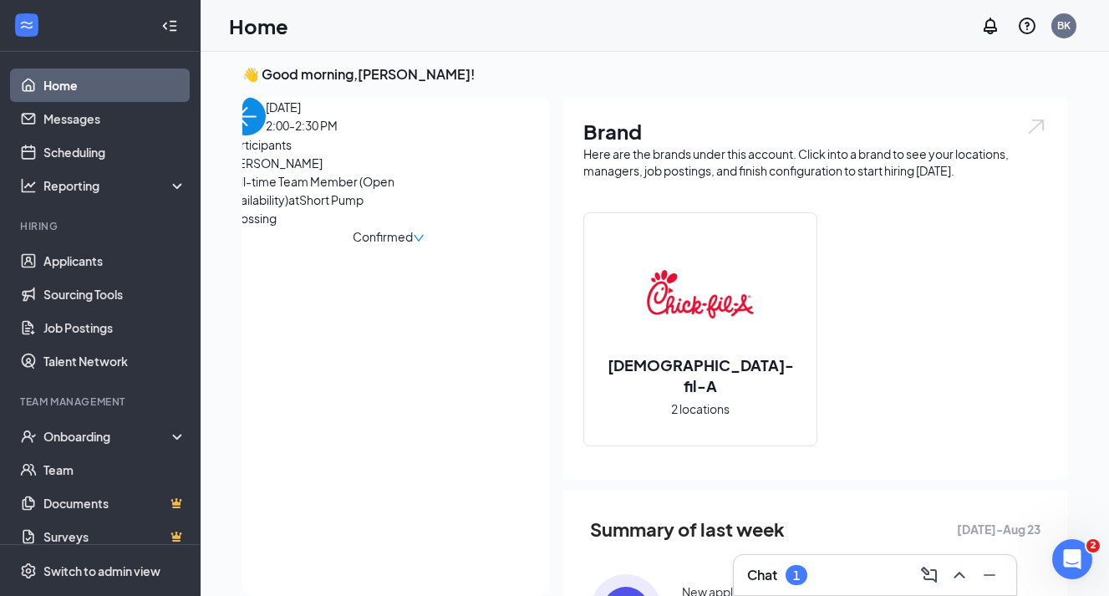
click at [860, 570] on div "Chat 1" at bounding box center [875, 575] width 256 height 27
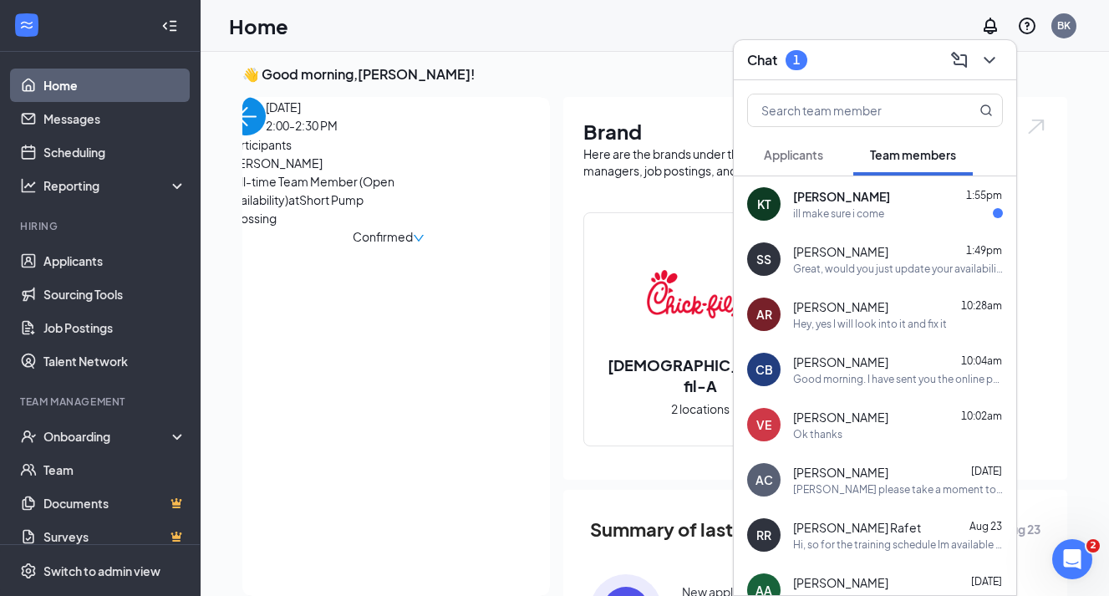
click at [857, 212] on div "ill make sure i come" at bounding box center [838, 213] width 91 height 14
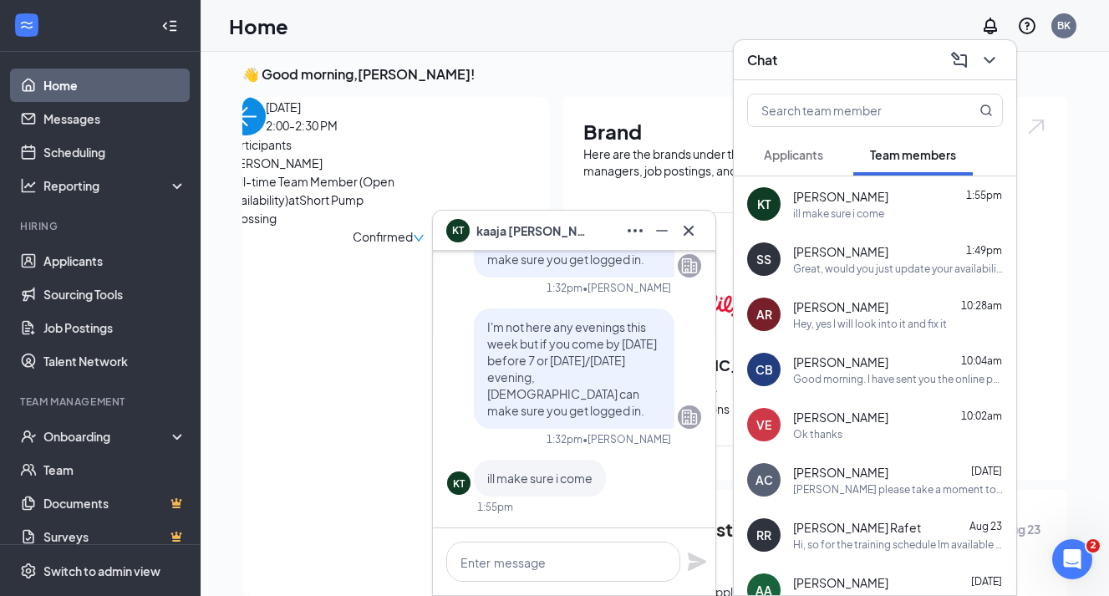
click at [594, 219] on div "KT [PERSON_NAME]" at bounding box center [574, 230] width 256 height 27
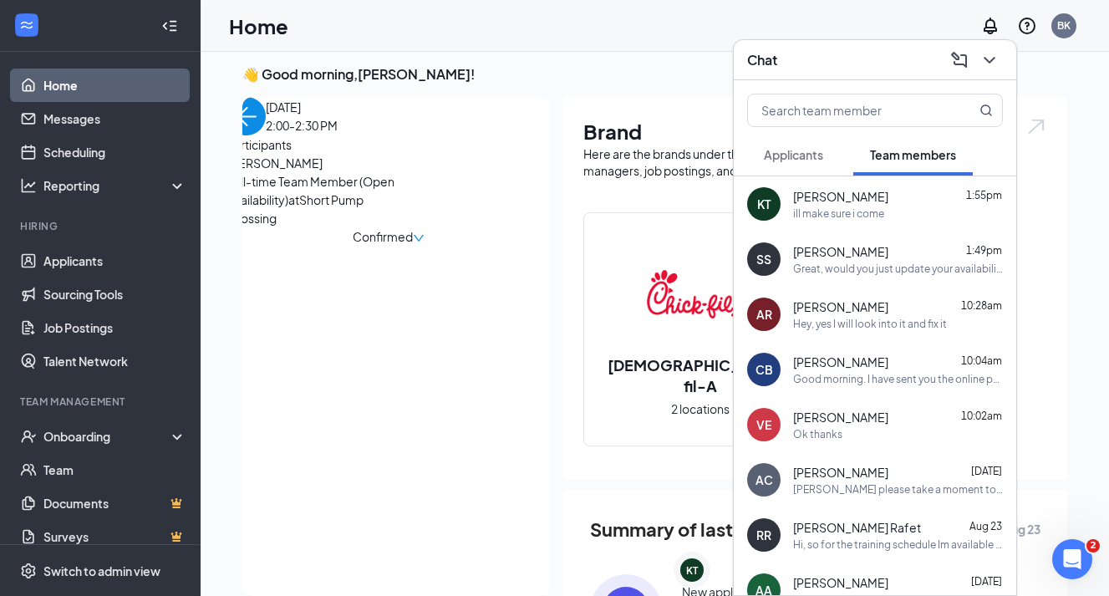
click at [258, 172] on div "[DATE] 2:00-2:30 PM Participants [PERSON_NAME] Full-time Team Member (Open Avai…" at bounding box center [388, 171] width 323 height 149
click at [266, 135] on img "back-button" at bounding box center [246, 116] width 38 height 38
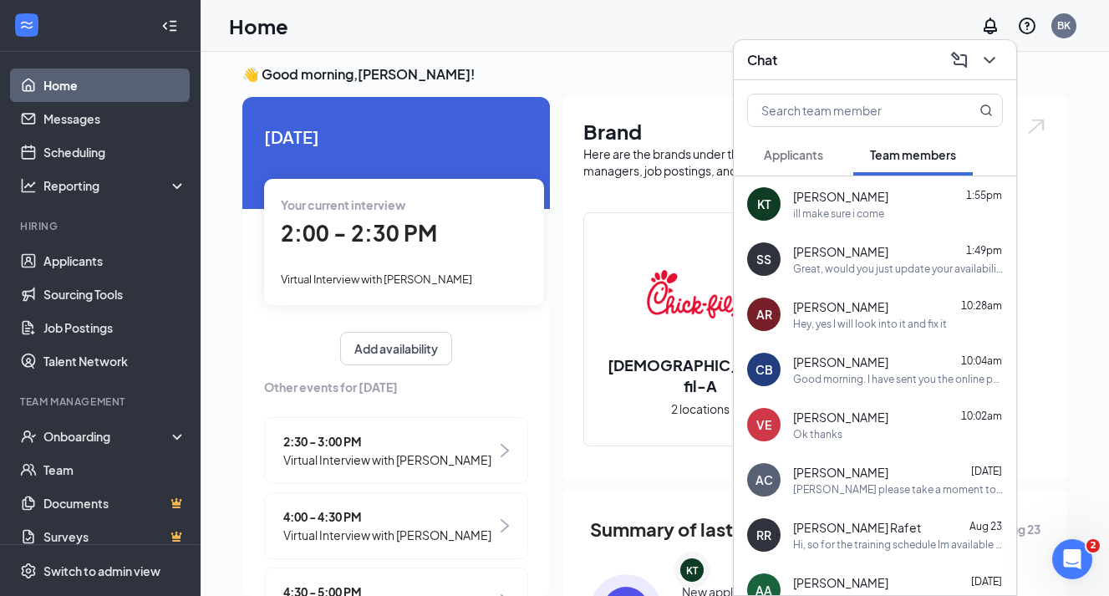
click at [910, 63] on div "Chat" at bounding box center [875, 60] width 256 height 26
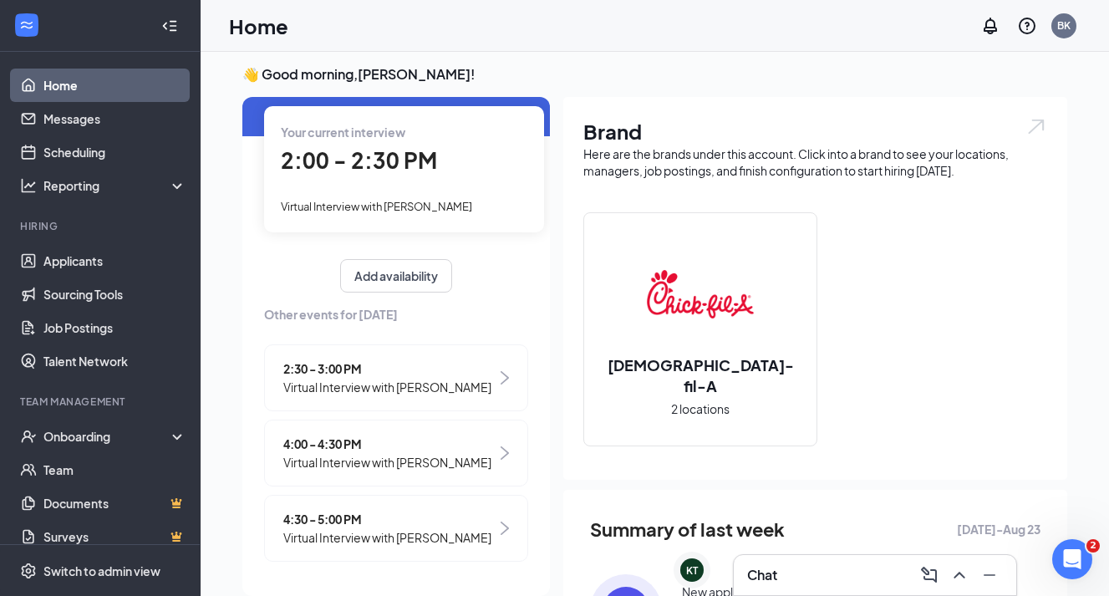
scroll to position [72, 0]
click at [391, 369] on span "2:30 - 3:00 PM" at bounding box center [387, 369] width 208 height 18
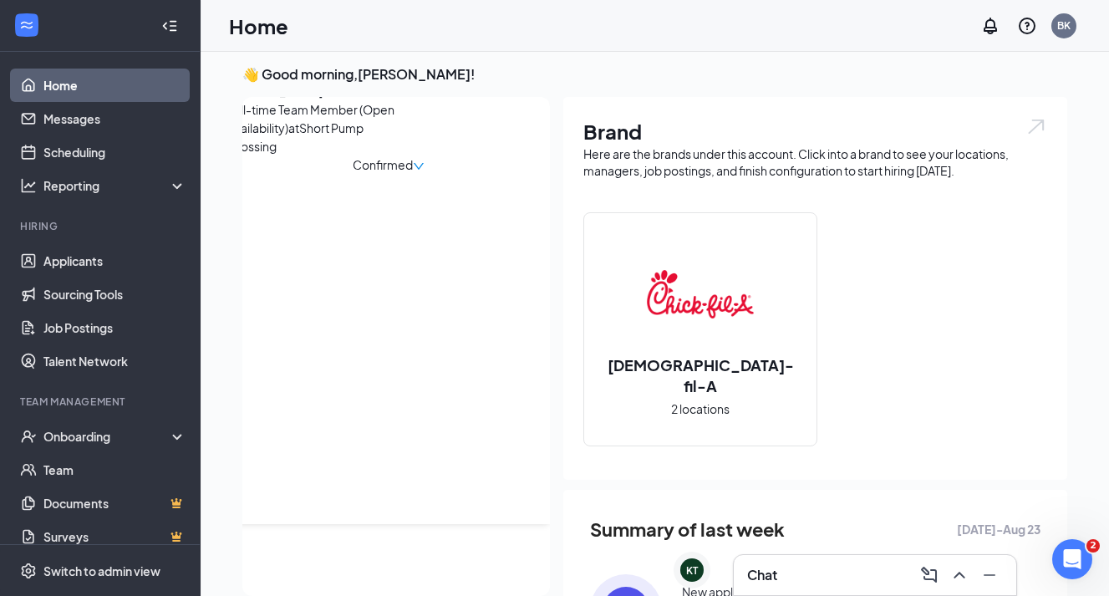
scroll to position [0, 0]
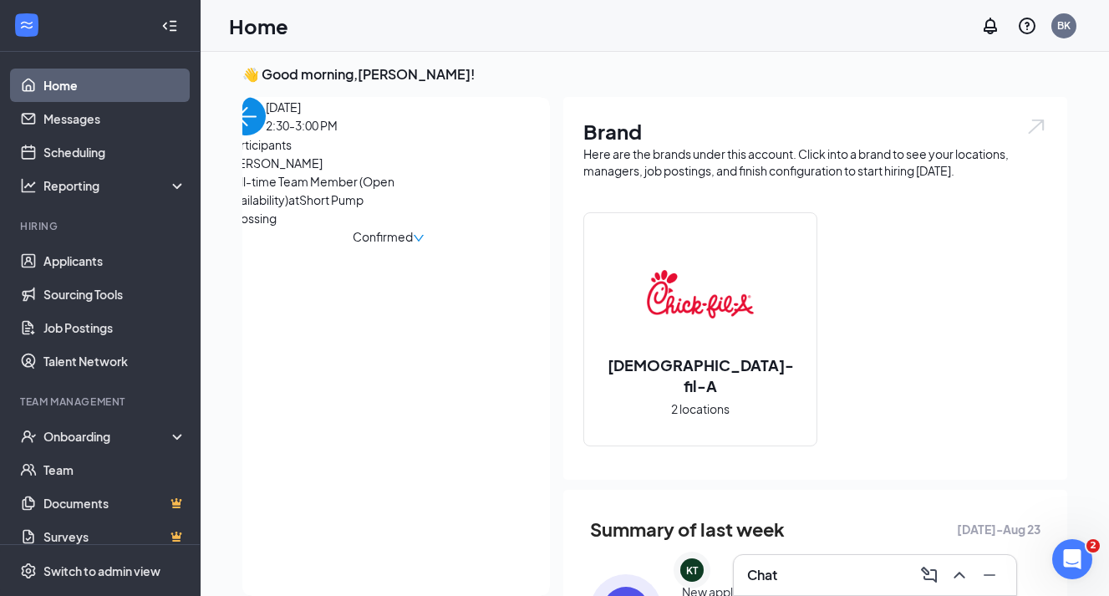
click at [324, 172] on span "[PERSON_NAME]" at bounding box center [315, 163] width 176 height 18
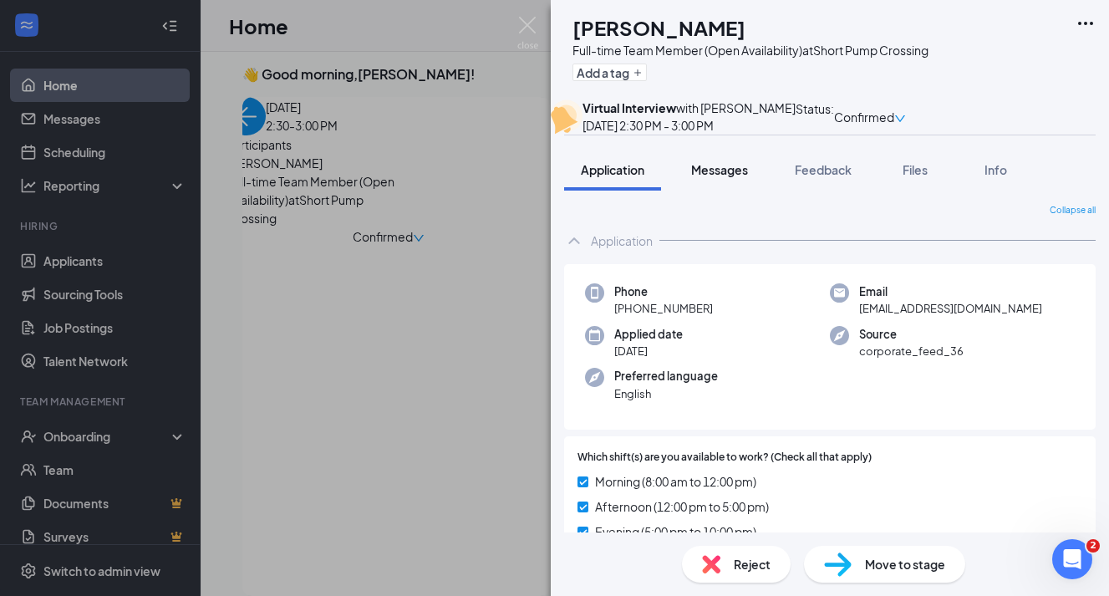
click at [741, 177] on span "Messages" at bounding box center [719, 169] width 57 height 15
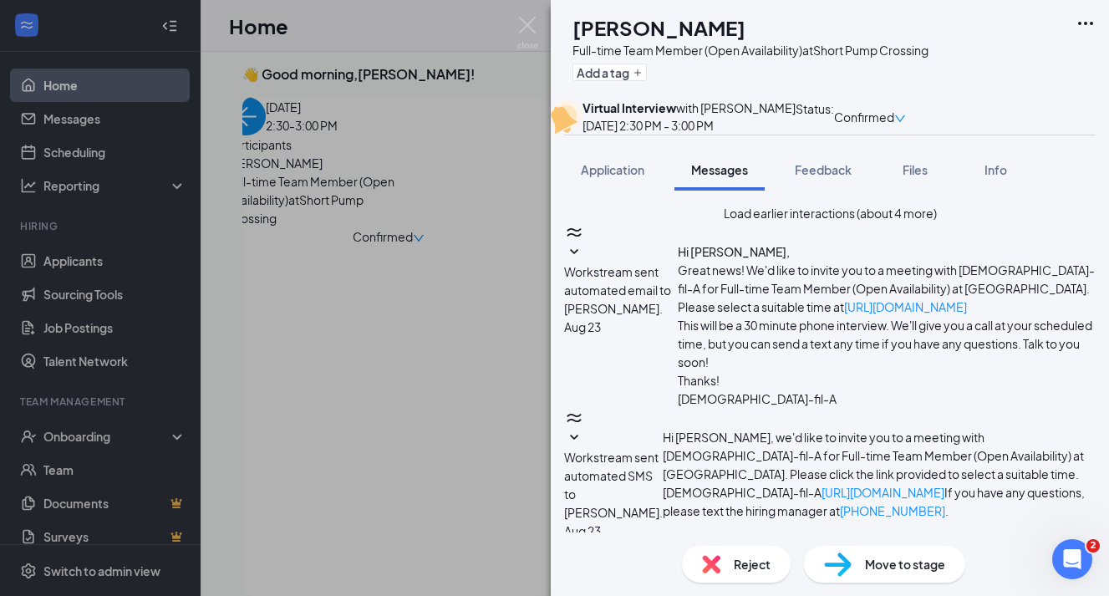
scroll to position [736, 0]
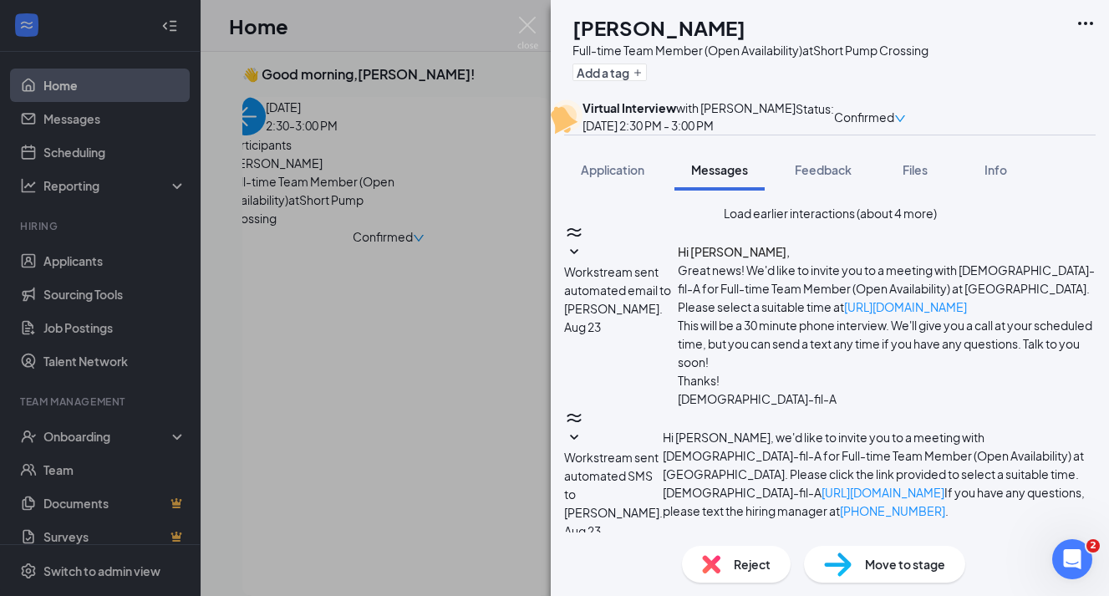
scroll to position [703, 0]
click at [286, 342] on div "DP [PERSON_NAME] Full-time Team Member (Open Availability) at Short Pump Crossi…" at bounding box center [554, 298] width 1109 height 596
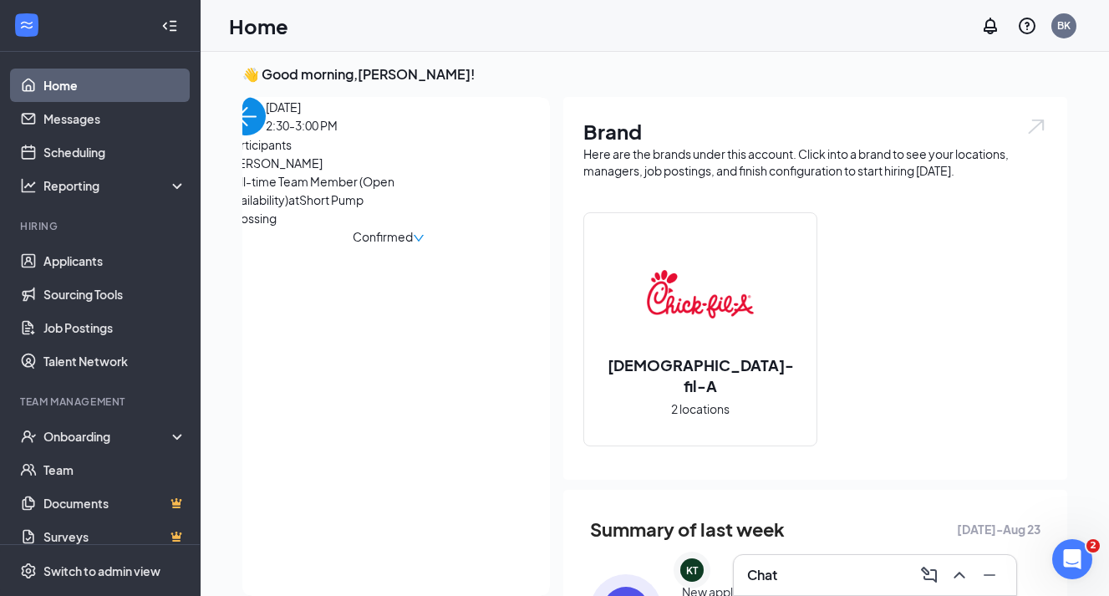
click at [266, 135] on img "back-button" at bounding box center [246, 116] width 38 height 38
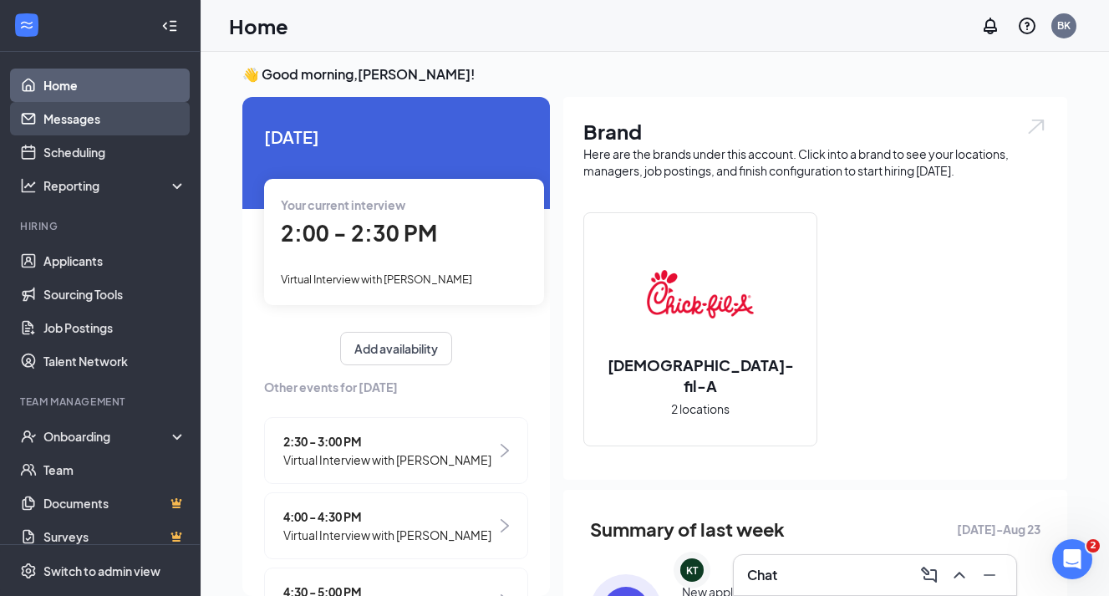
click at [109, 124] on link "Messages" at bounding box center [114, 118] width 143 height 33
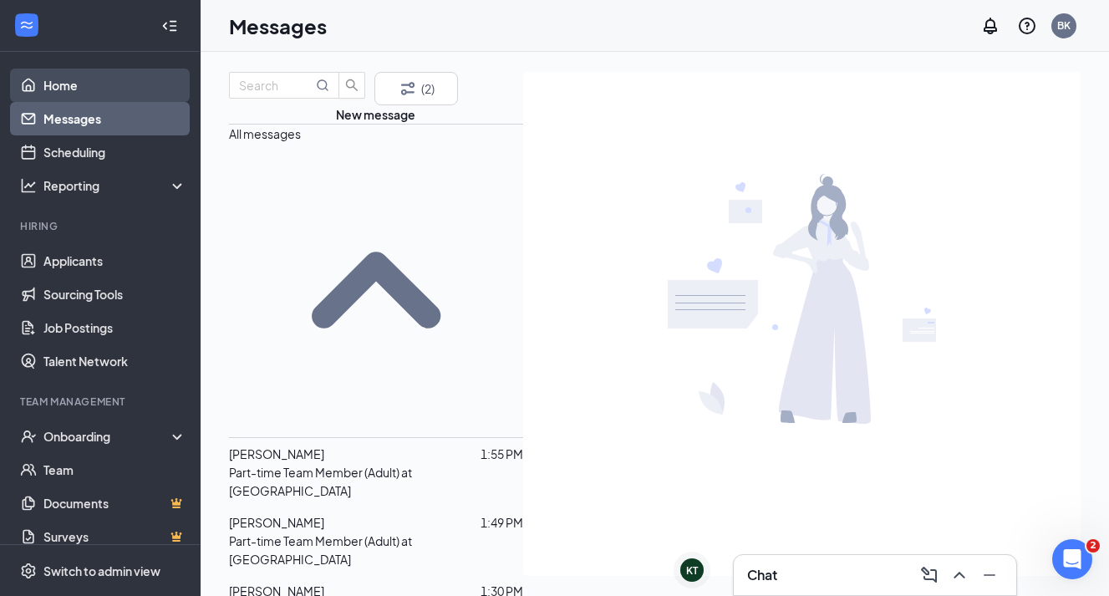
click at [74, 98] on link "Home" at bounding box center [114, 85] width 143 height 33
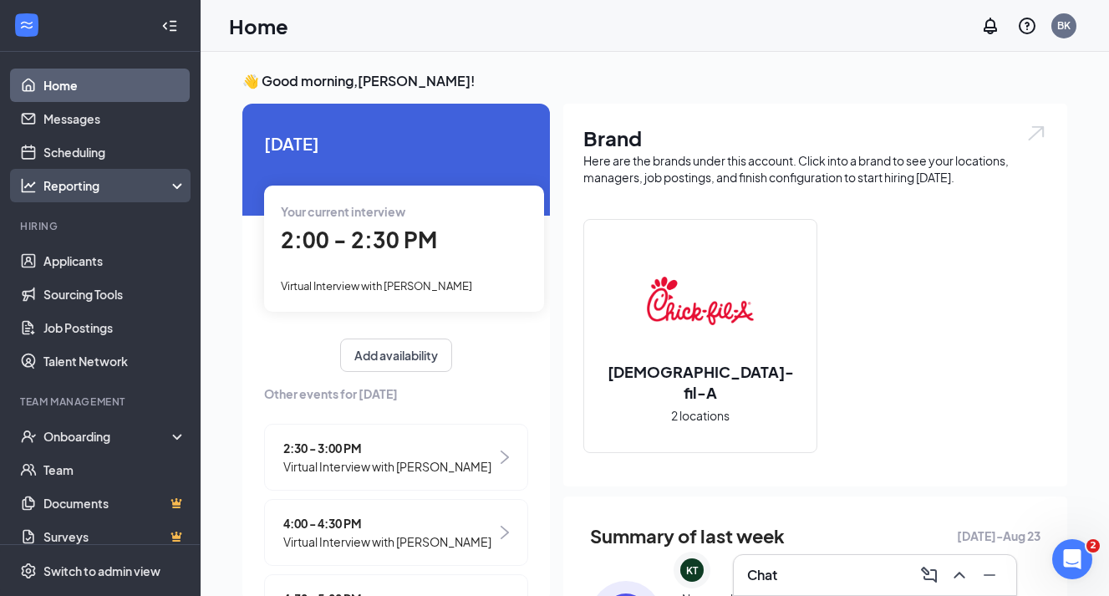
click at [110, 190] on div "Reporting" at bounding box center [115, 185] width 144 height 17
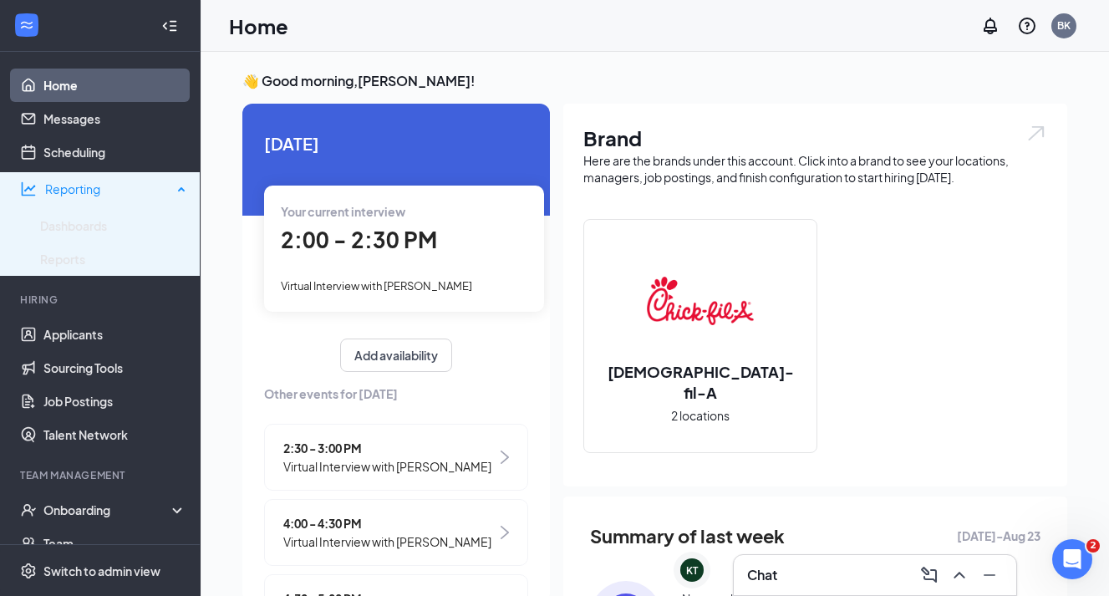
click at [110, 190] on div "Reporting" at bounding box center [108, 189] width 127 height 17
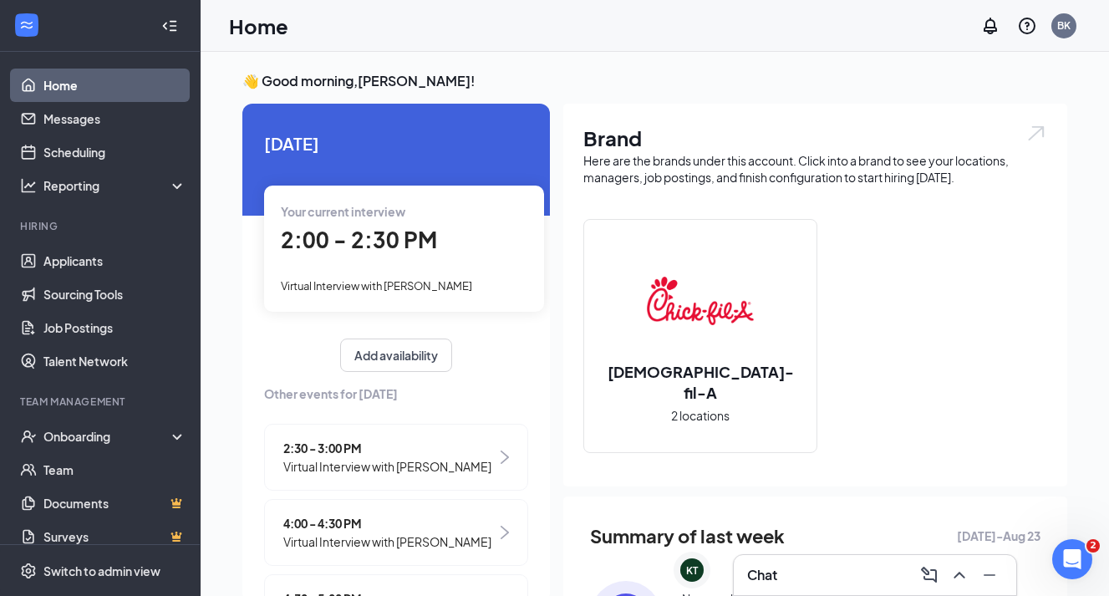
click at [385, 451] on span "2:30 - 3:00 PM" at bounding box center [387, 448] width 208 height 18
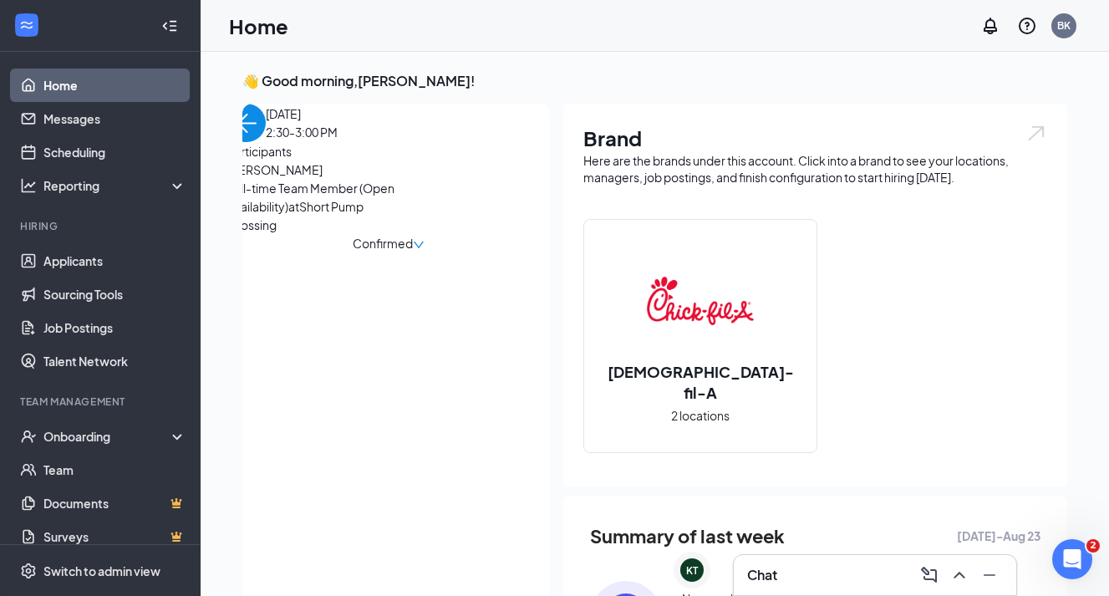
scroll to position [7, 0]
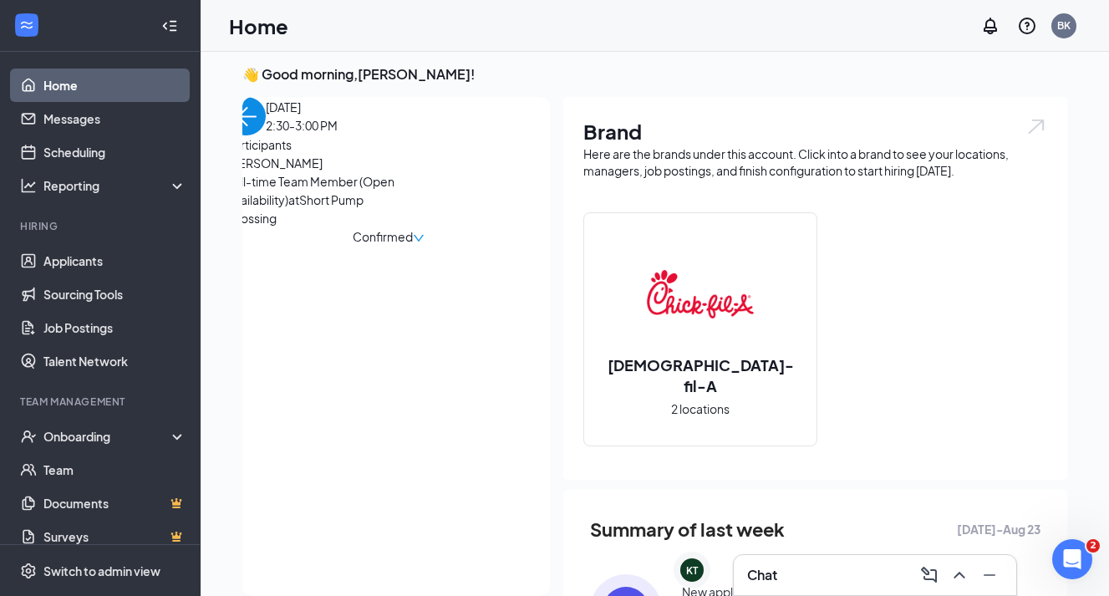
click at [328, 172] on span "[PERSON_NAME]" at bounding box center [315, 163] width 176 height 18
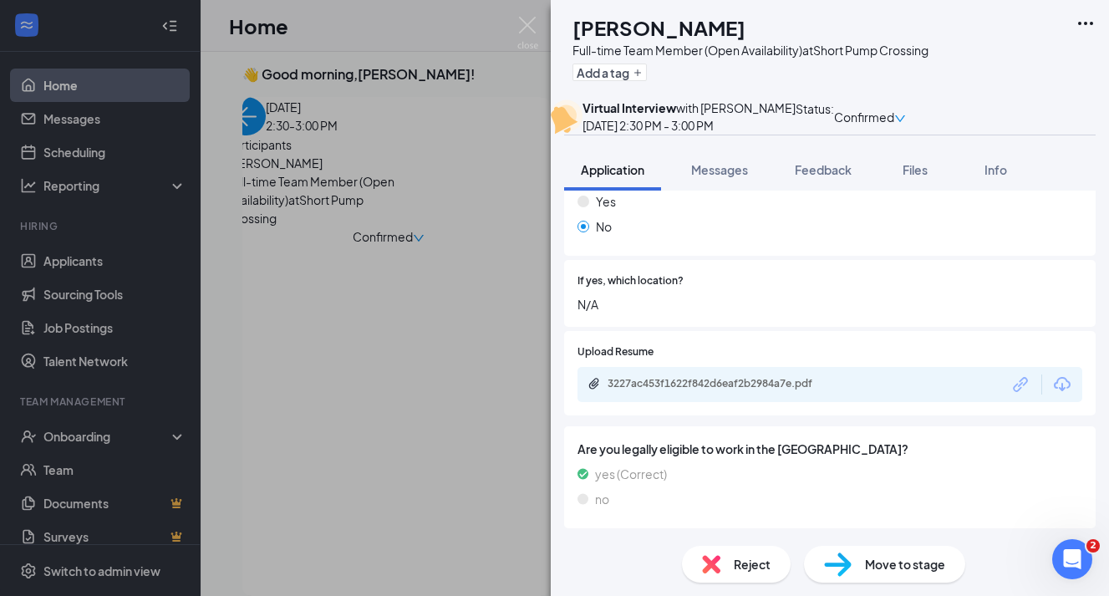
scroll to position [1128, 0]
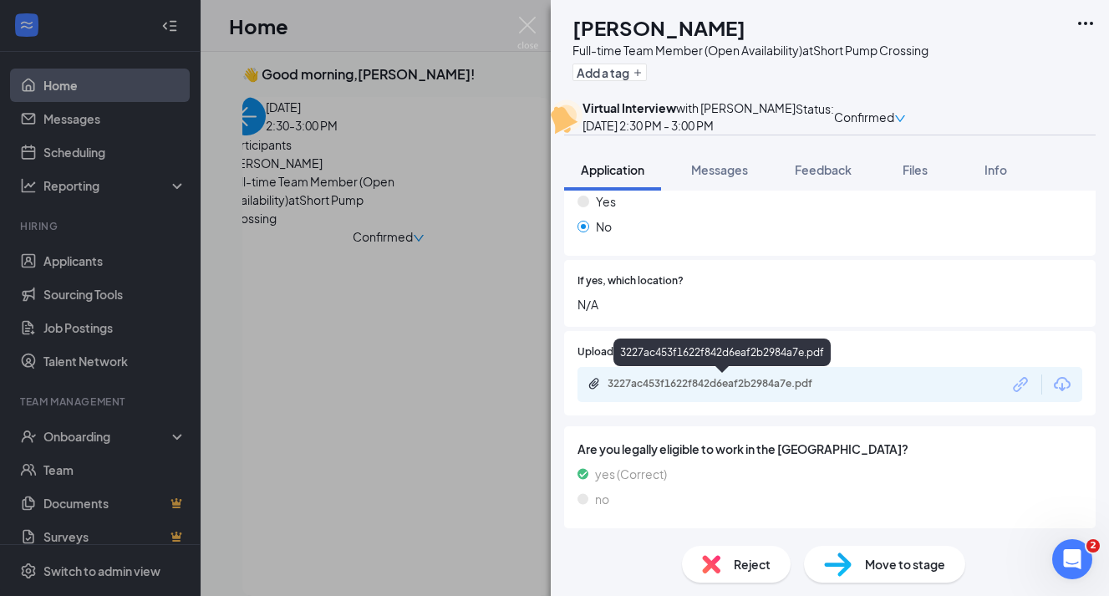
click at [723, 379] on div "3227ac453f1622f842d6eaf2b2984a7e.pdf" at bounding box center [725, 383] width 234 height 13
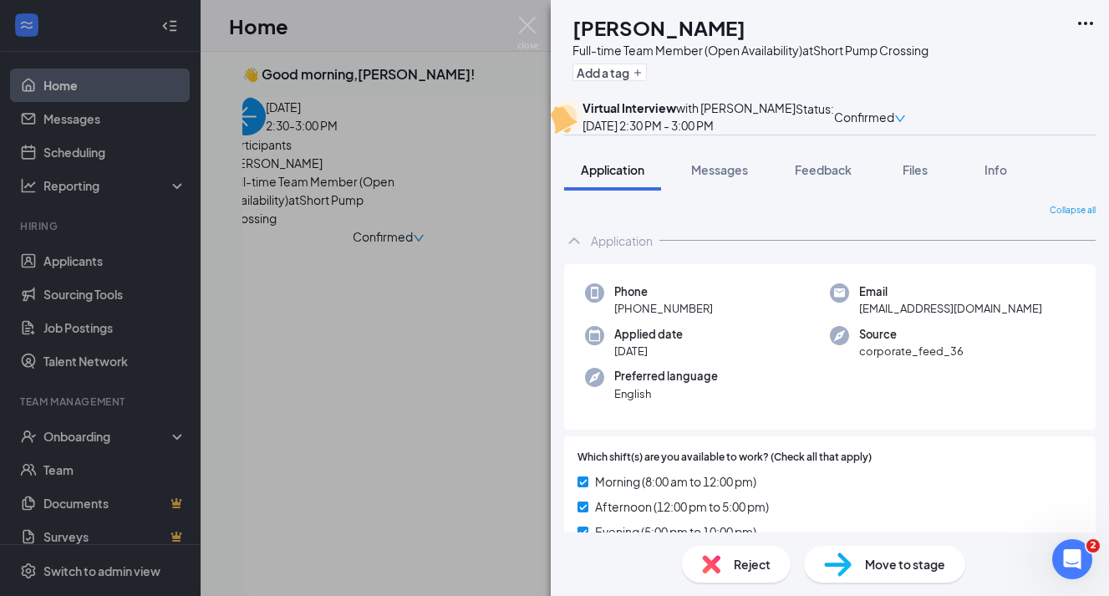
scroll to position [0, 0]
click at [811, 178] on div "Feedback" at bounding box center [823, 169] width 57 height 17
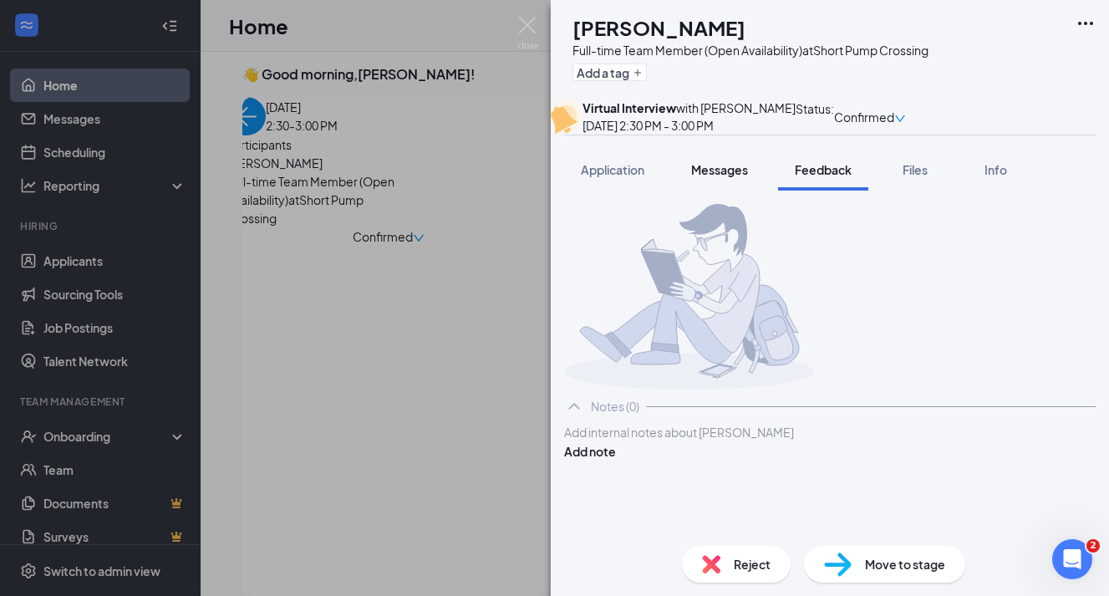
click at [726, 177] on span "Messages" at bounding box center [719, 169] width 57 height 15
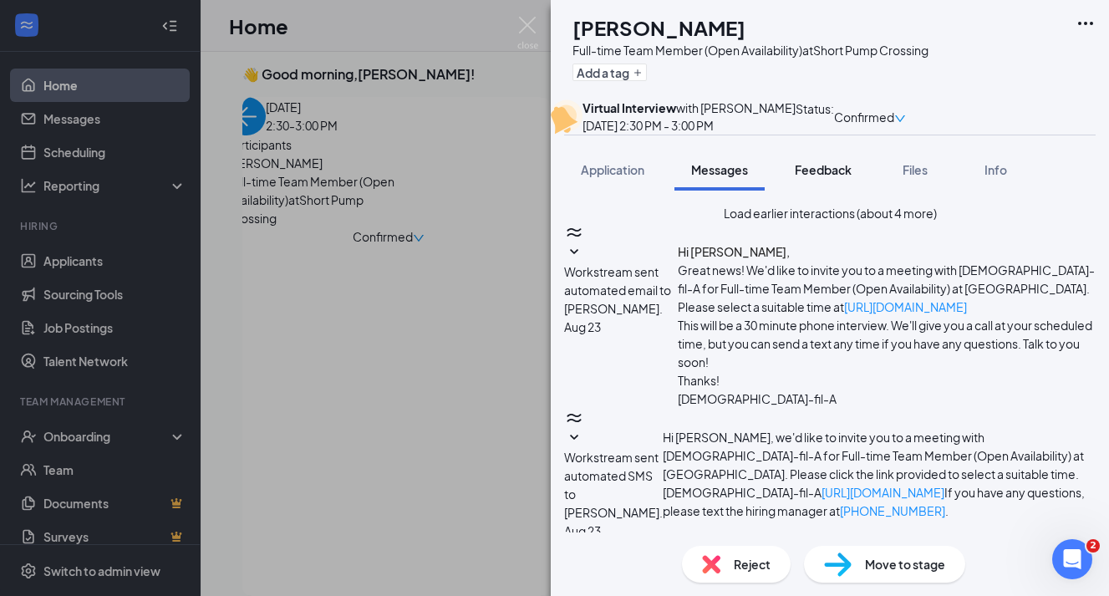
scroll to position [736, 0]
click at [928, 177] on span "Files" at bounding box center [915, 169] width 25 height 15
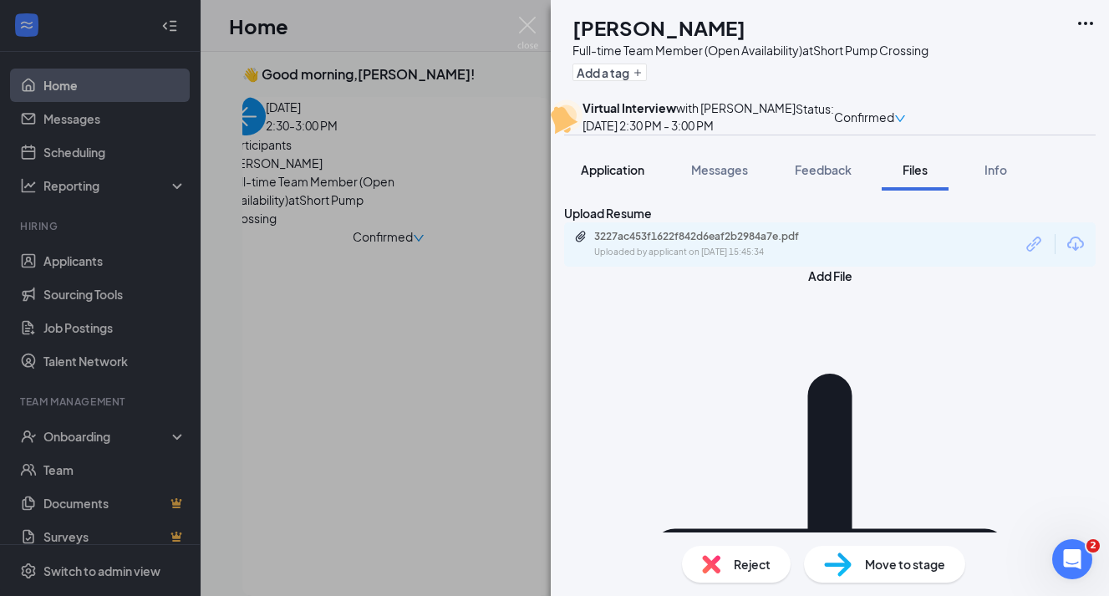
click at [604, 177] on span "Application" at bounding box center [613, 169] width 64 height 15
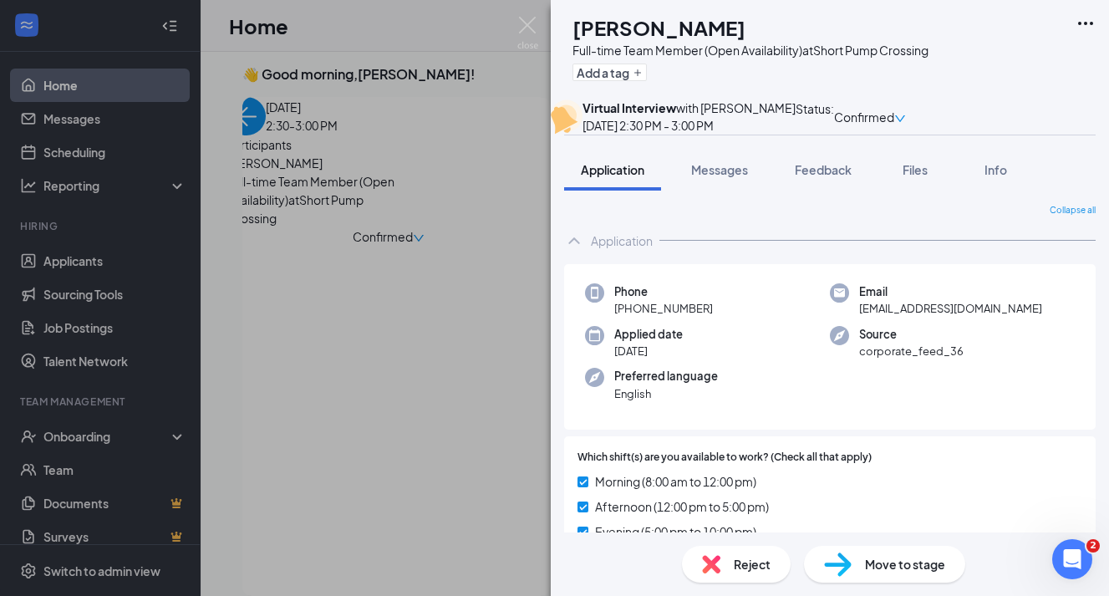
click at [339, 366] on div "DP [PERSON_NAME] Full-time Team Member (Open Availability) at Short Pump Crossi…" at bounding box center [554, 298] width 1109 height 596
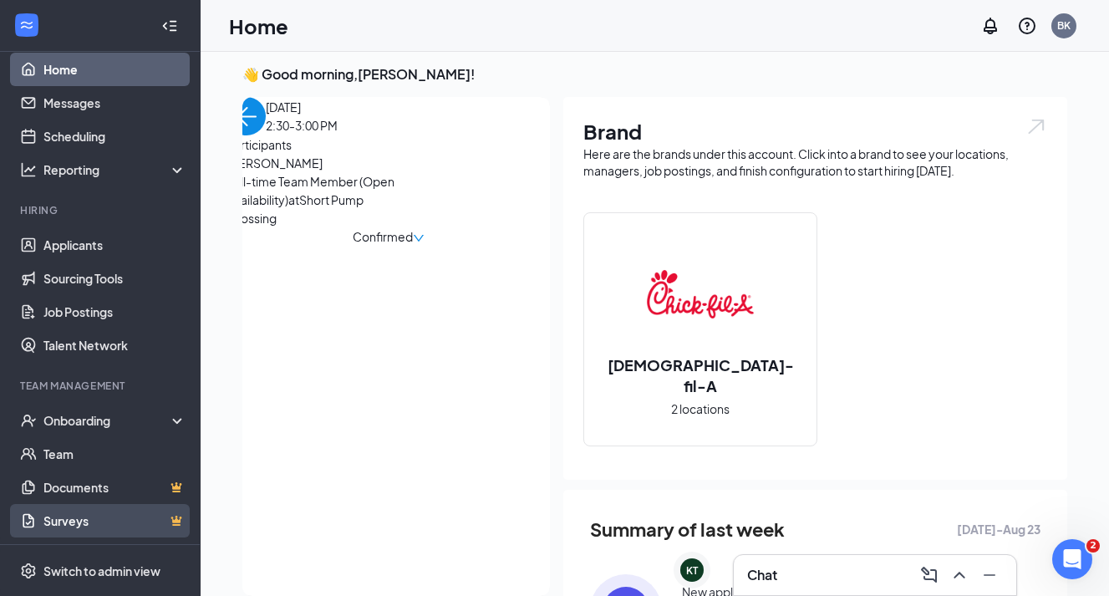
scroll to position [16, 0]
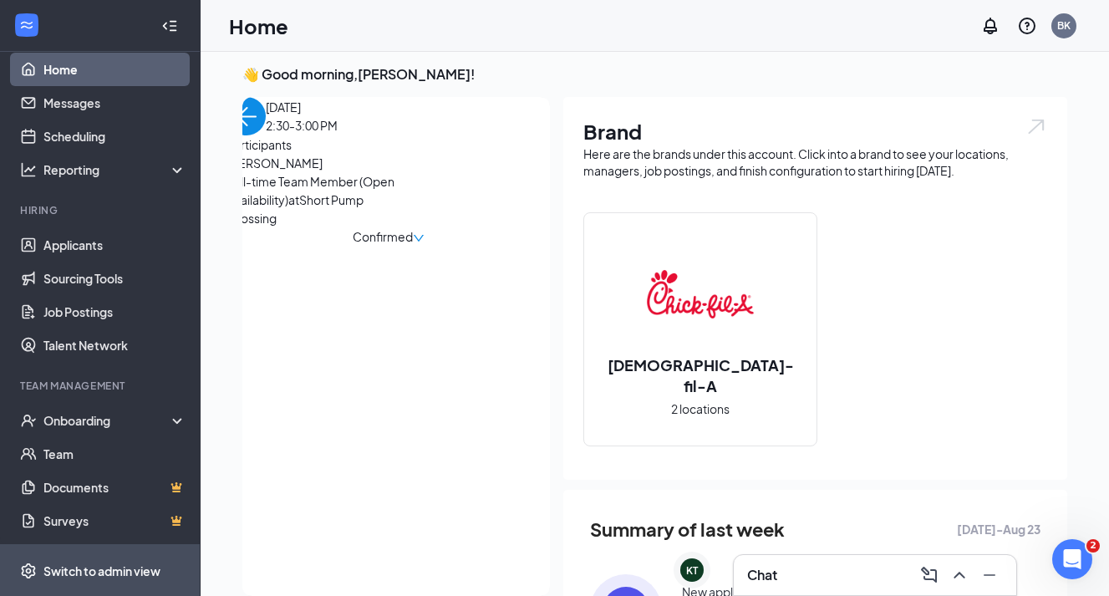
click at [82, 559] on span "Switch to admin view" at bounding box center [114, 570] width 143 height 51
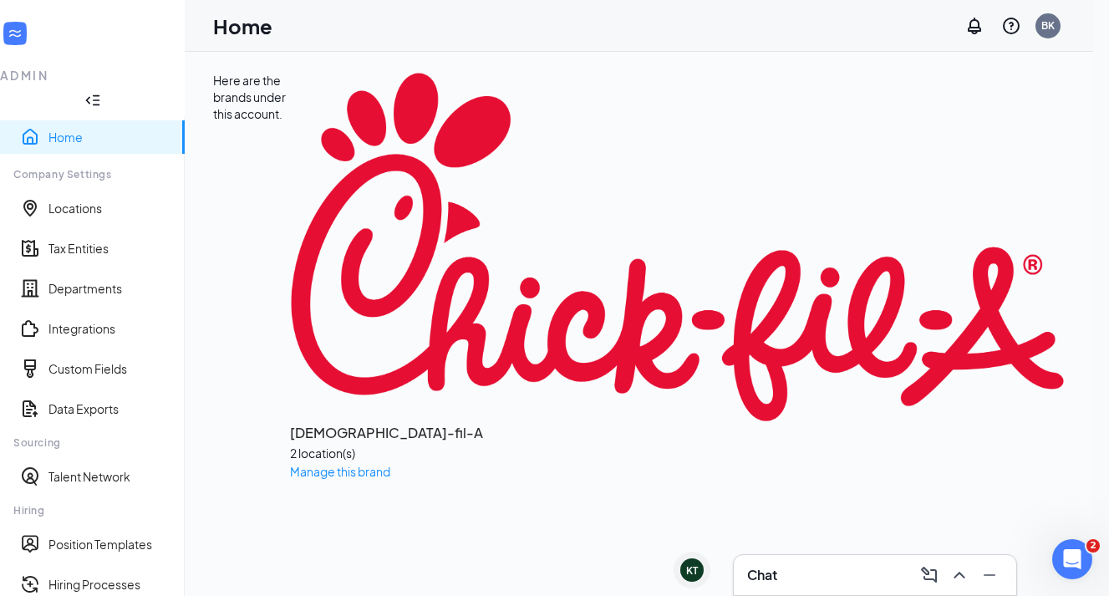
scroll to position [242, 0]
click at [96, 576] on link "Hiring Processes" at bounding box center [109, 584] width 123 height 17
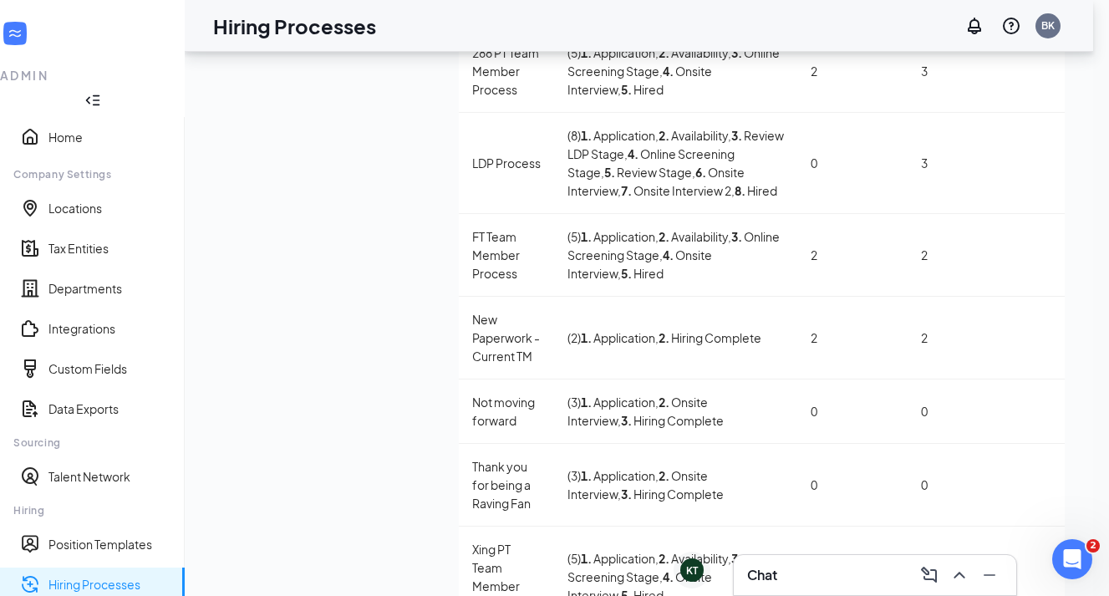
scroll to position [285, 0]
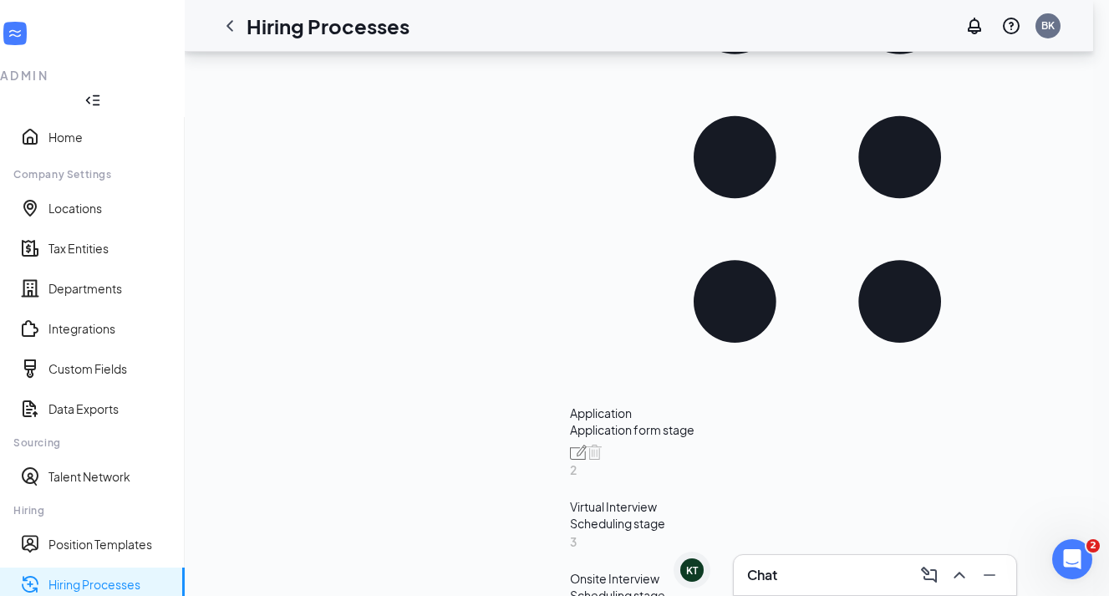
scroll to position [564, 0]
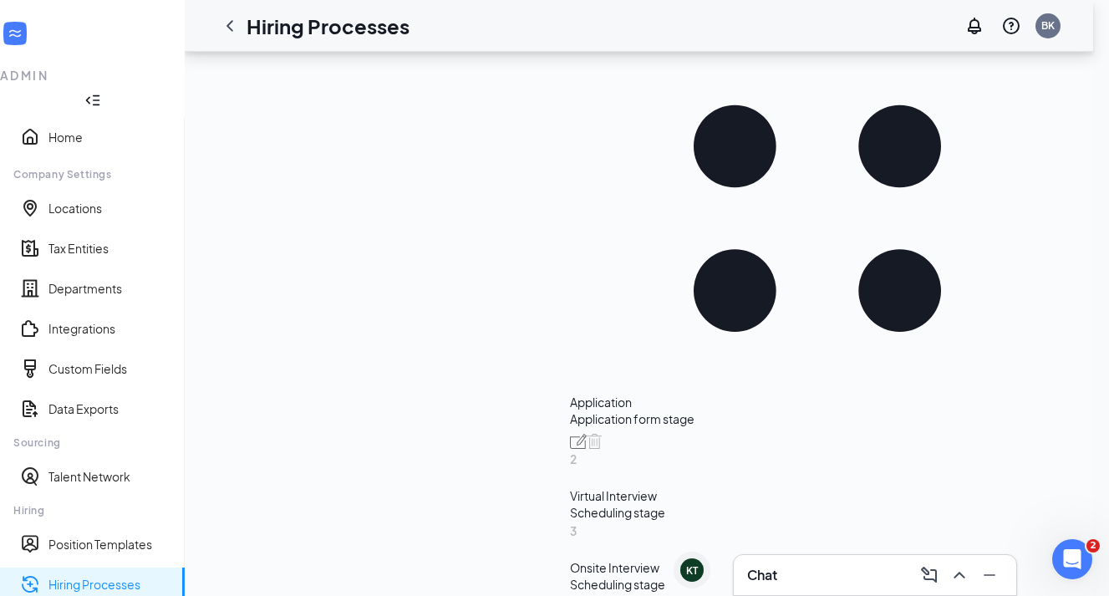
click at [570, 504] on div "Scheduling stage" at bounding box center [817, 512] width 495 height 17
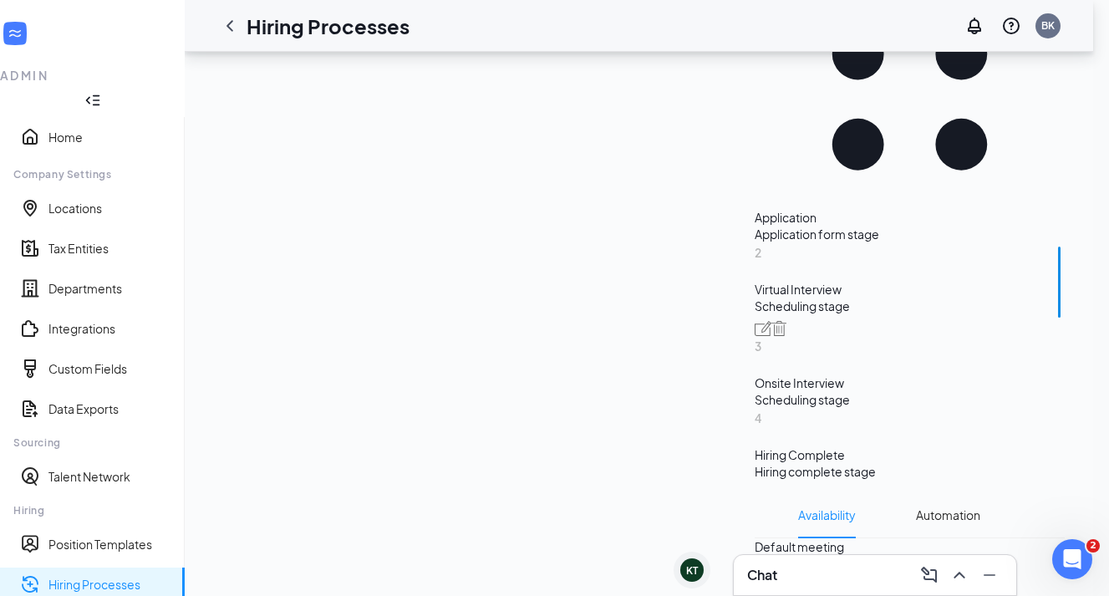
scroll to position [427, 0]
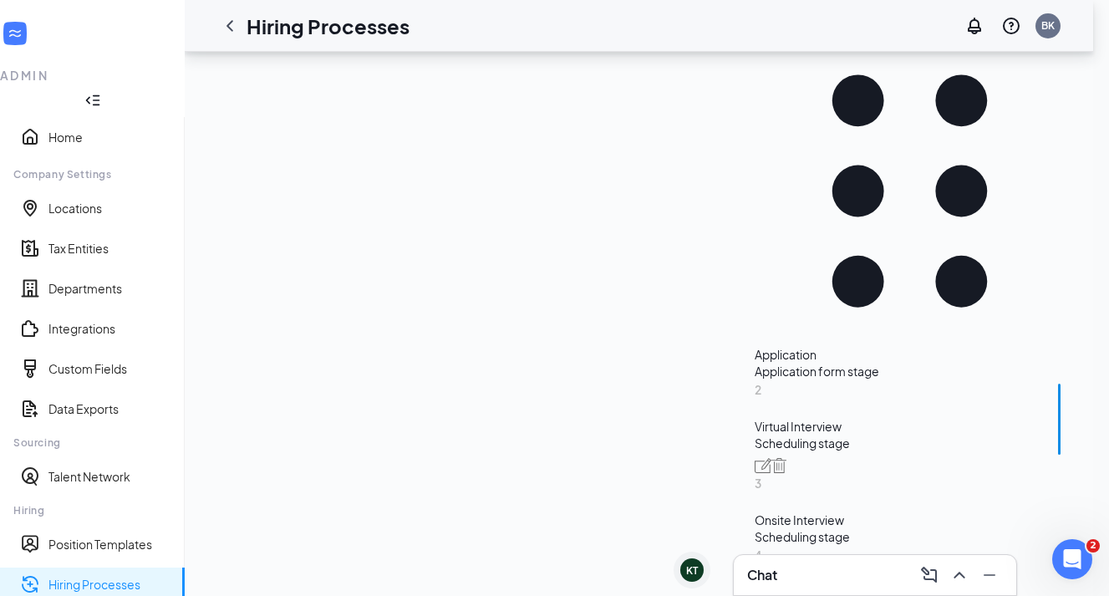
radio input "true"
radio input "false"
type textarea "This will be a 30 minute phone interview. We'll give you a call at your schedul…"
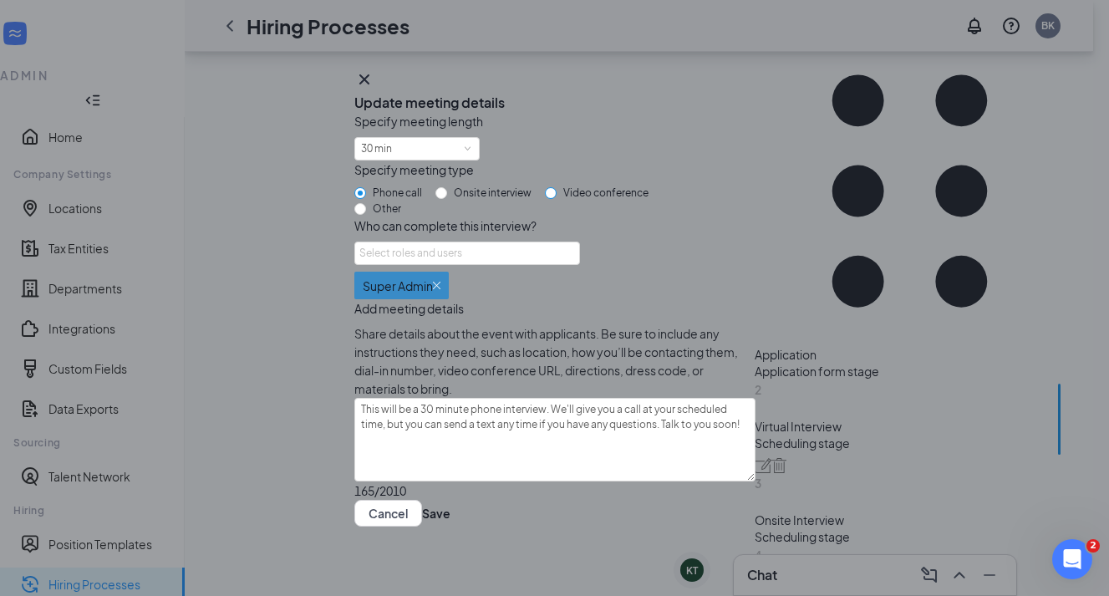
click at [557, 199] on input "Video conference" at bounding box center [551, 193] width 12 height 12
radio input "true"
radio input "false"
type textarea "This will be a 30 minute video conference interview. A conference link will be …"
click at [471, 147] on span at bounding box center [467, 149] width 8 height 8
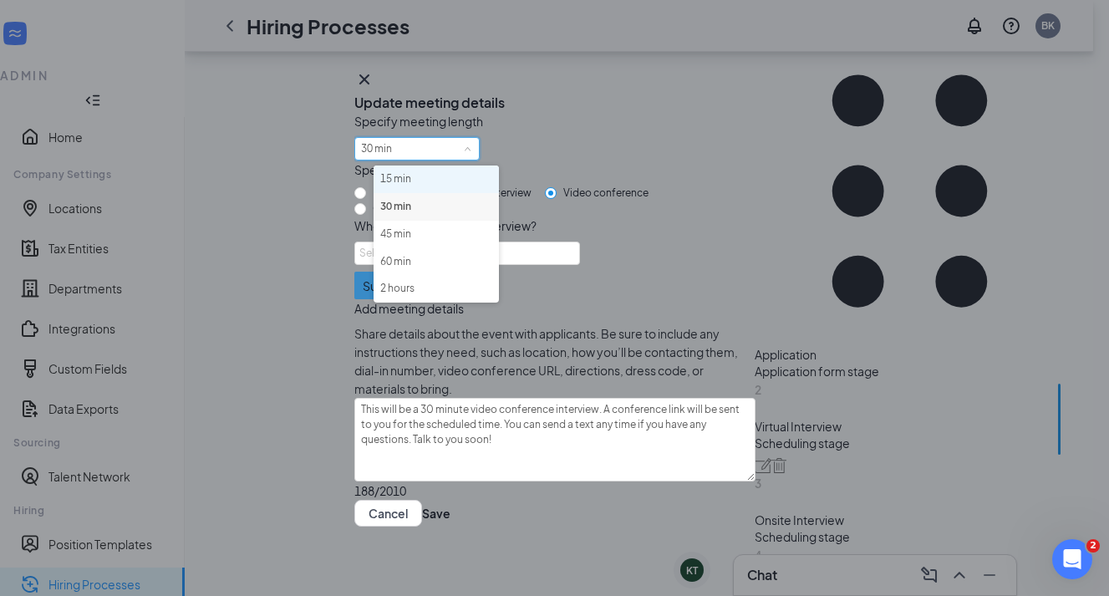
click at [455, 181] on li "15 min" at bounding box center [436, 180] width 125 height 28
type textarea "This will be a 15 minute video conference interview. A conference link will be …"
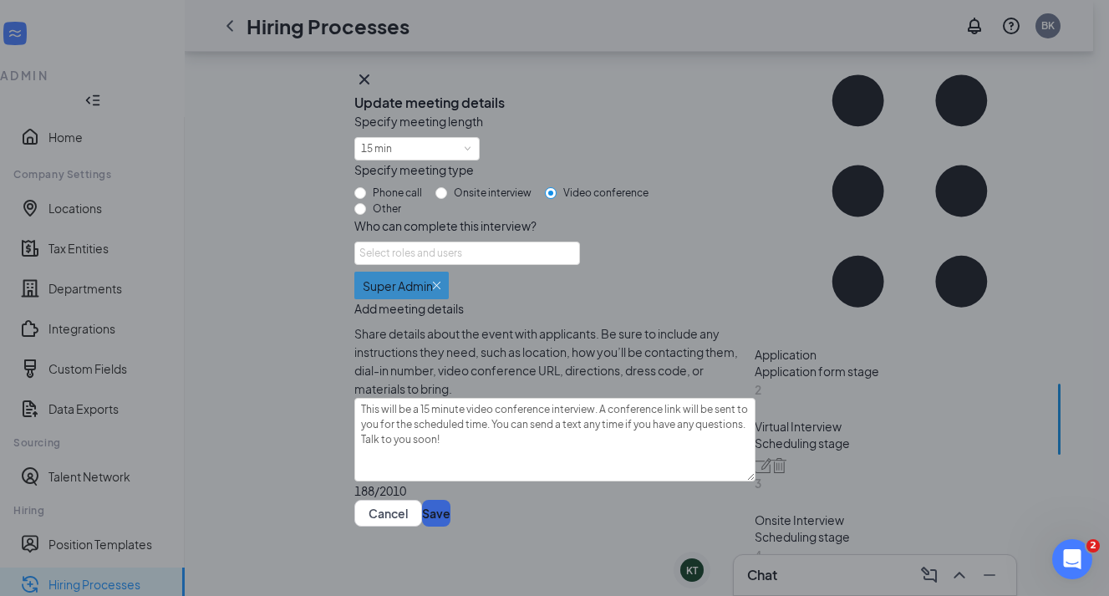
click at [451, 518] on button "Save" at bounding box center [436, 513] width 28 height 27
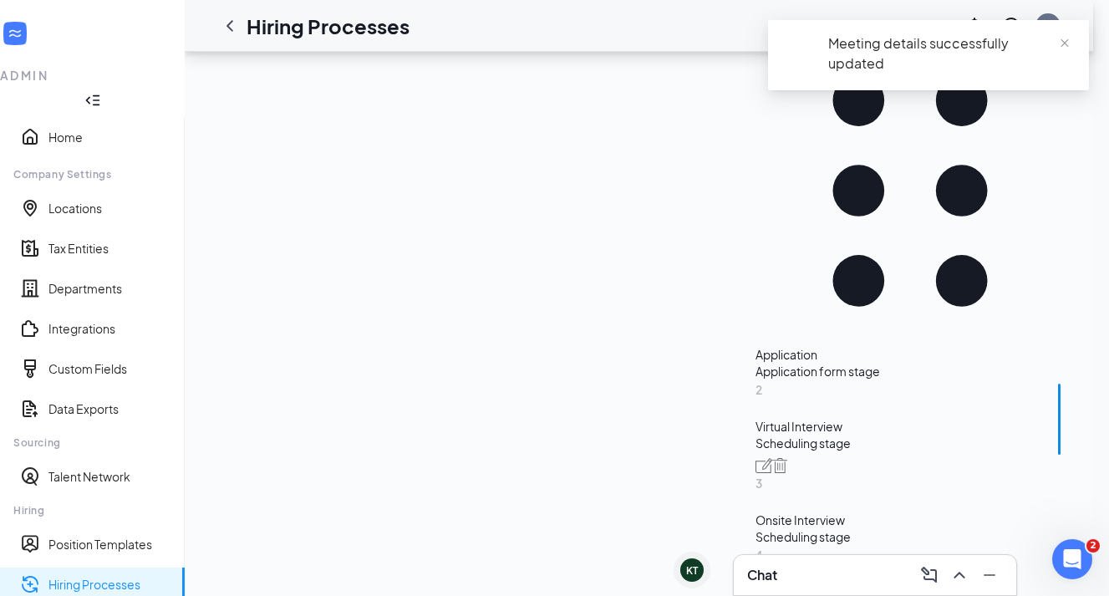
click at [756, 512] on div "Onsite Interview" at bounding box center [910, 520] width 309 height 17
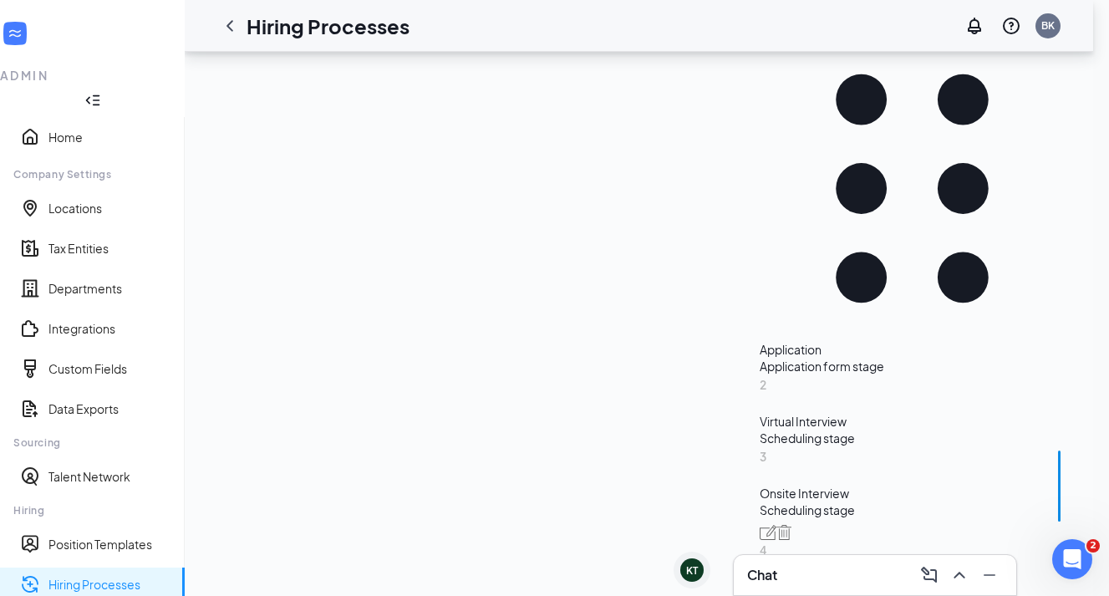
radio input "true"
radio input "false"
type textarea "This will be an onsite interview. Please proceed to {{location_address}}. Conta…"
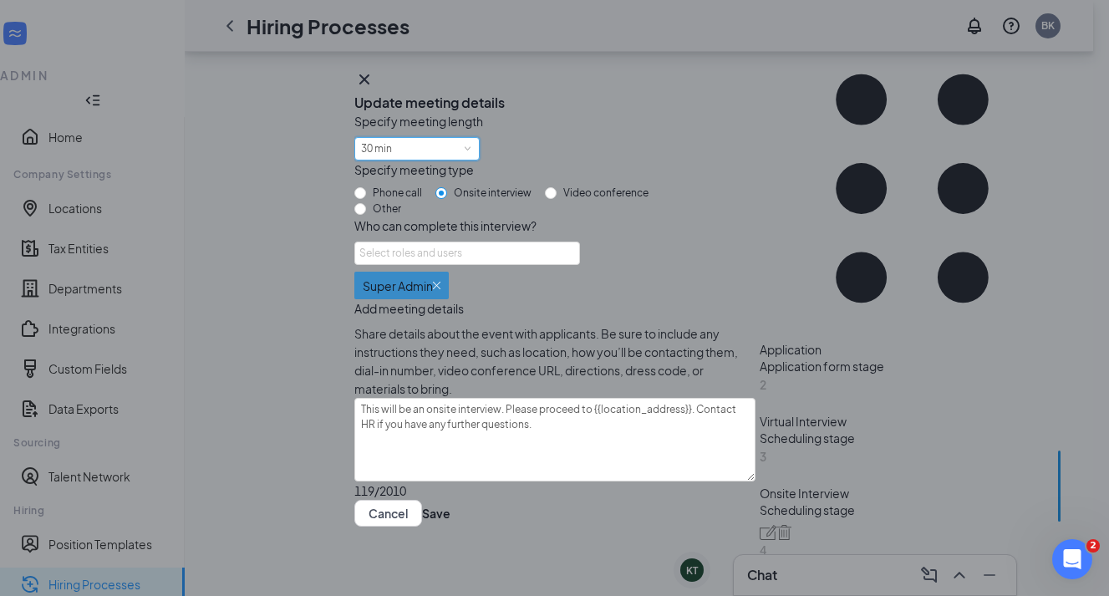
click at [473, 154] on div "30 min" at bounding box center [417, 149] width 112 height 22
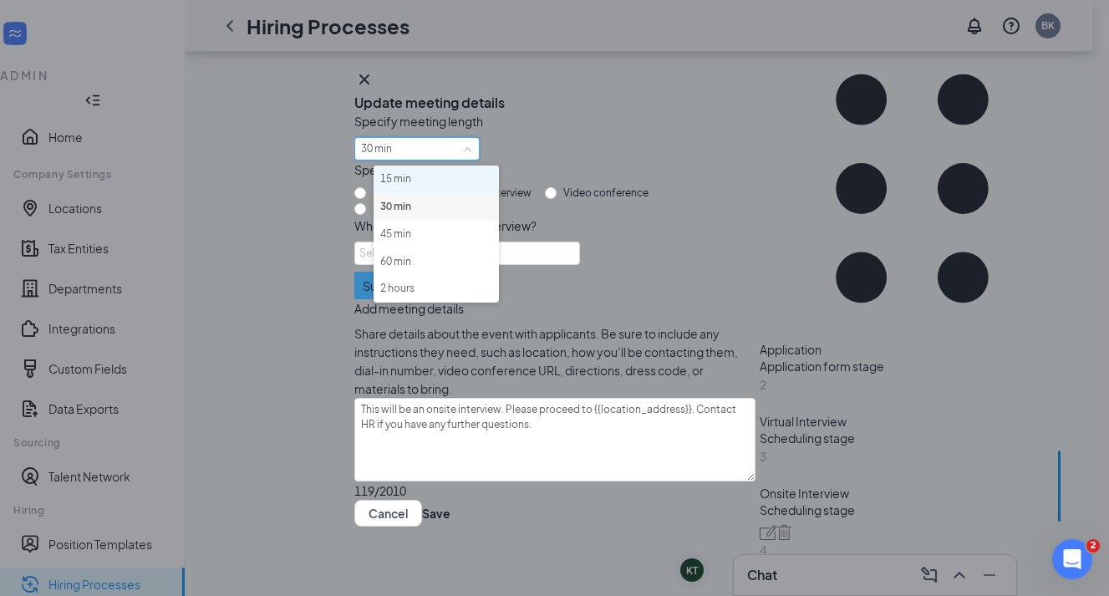
click at [440, 179] on li "15 min" at bounding box center [436, 180] width 125 height 28
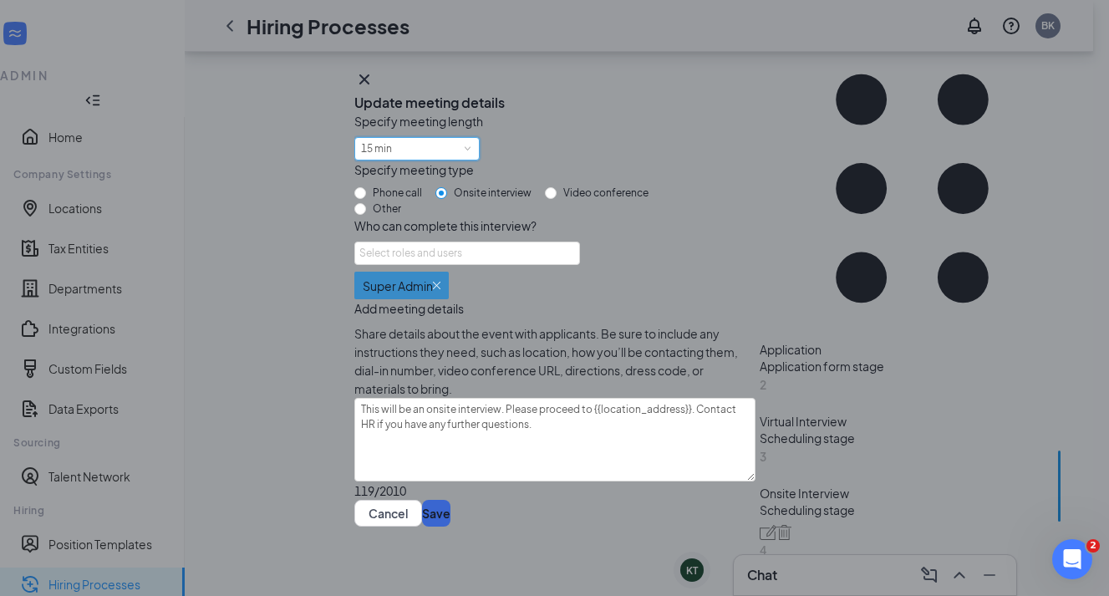
click at [451, 522] on button "Save" at bounding box center [436, 513] width 28 height 27
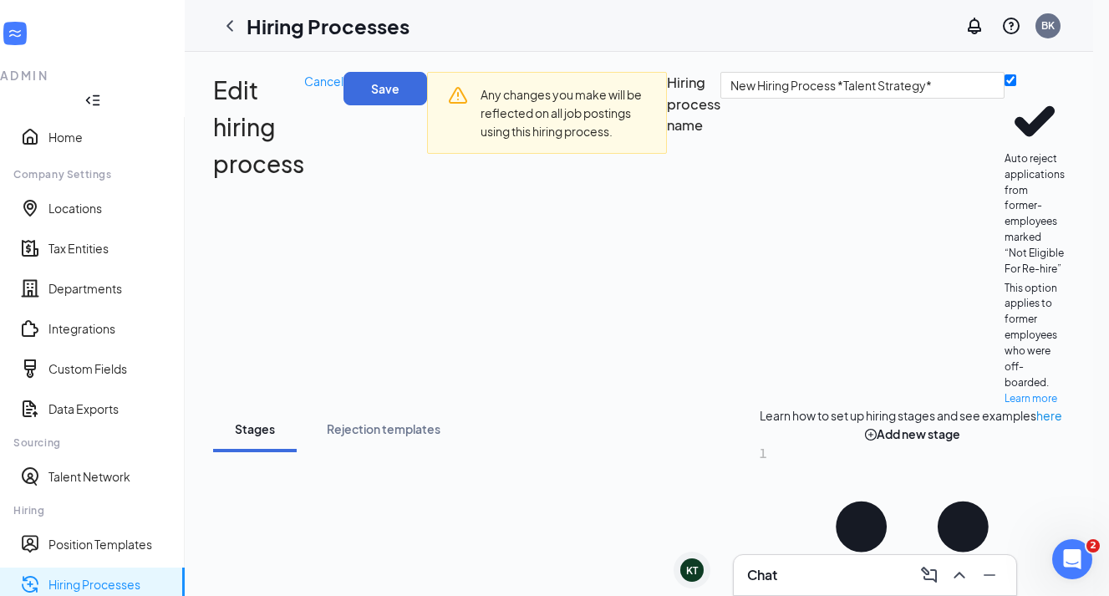
scroll to position [40, 0]
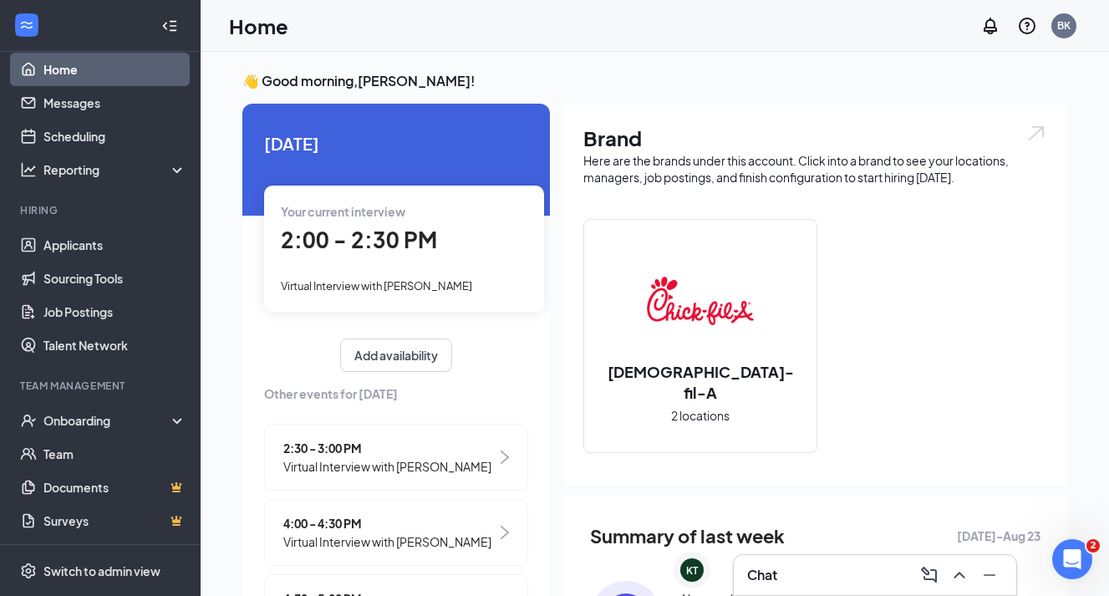
scroll to position [16, 0]
click at [380, 457] on span "Virtual Interview with [PERSON_NAME]" at bounding box center [387, 466] width 208 height 18
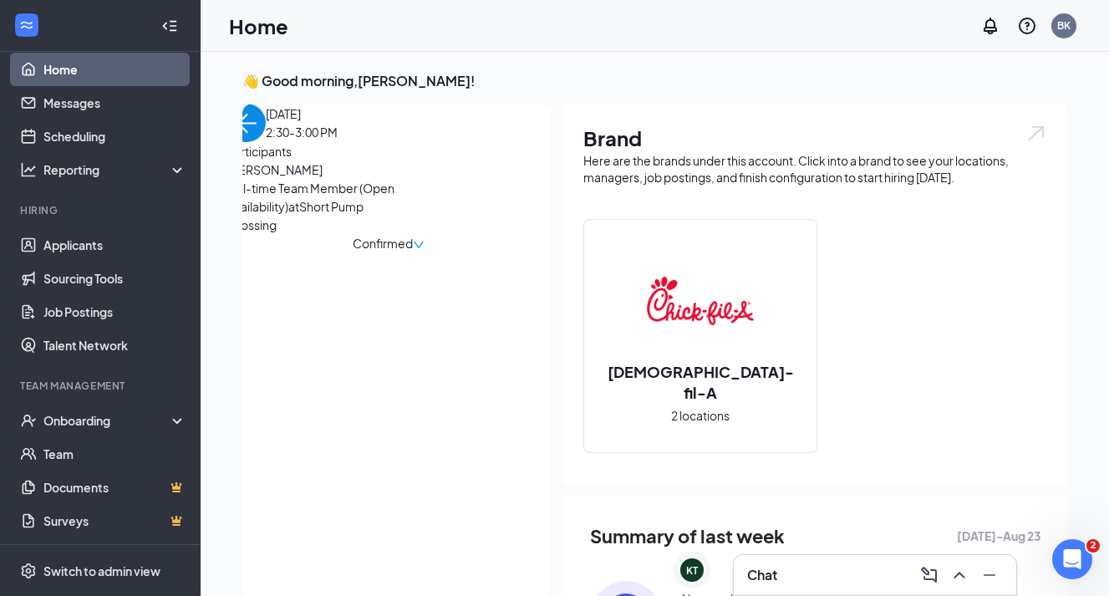
scroll to position [7, 0]
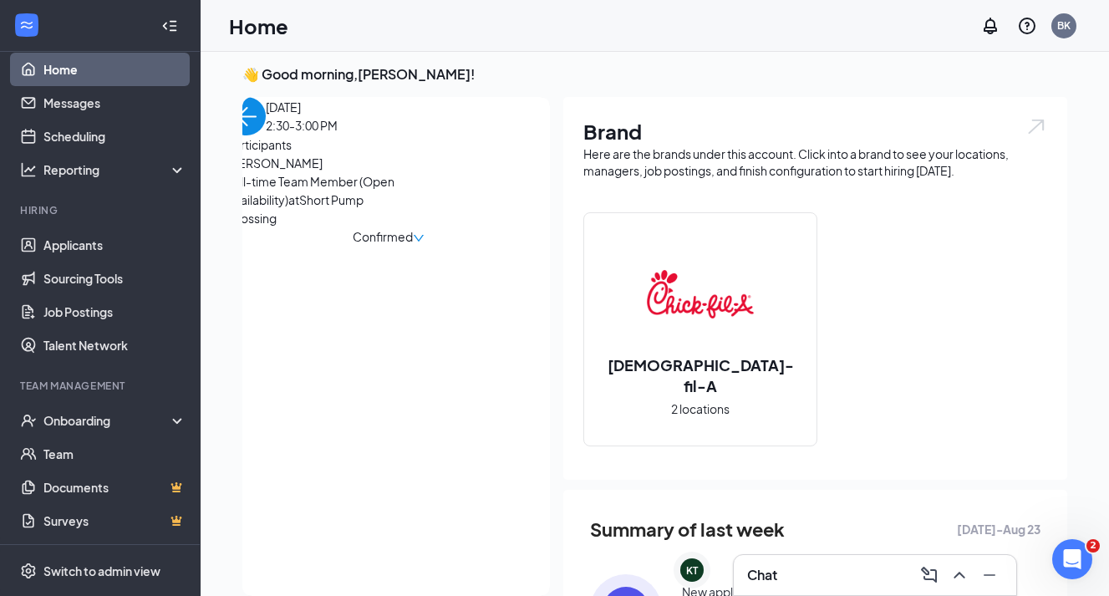
click at [266, 135] on img "back-button" at bounding box center [246, 116] width 38 height 38
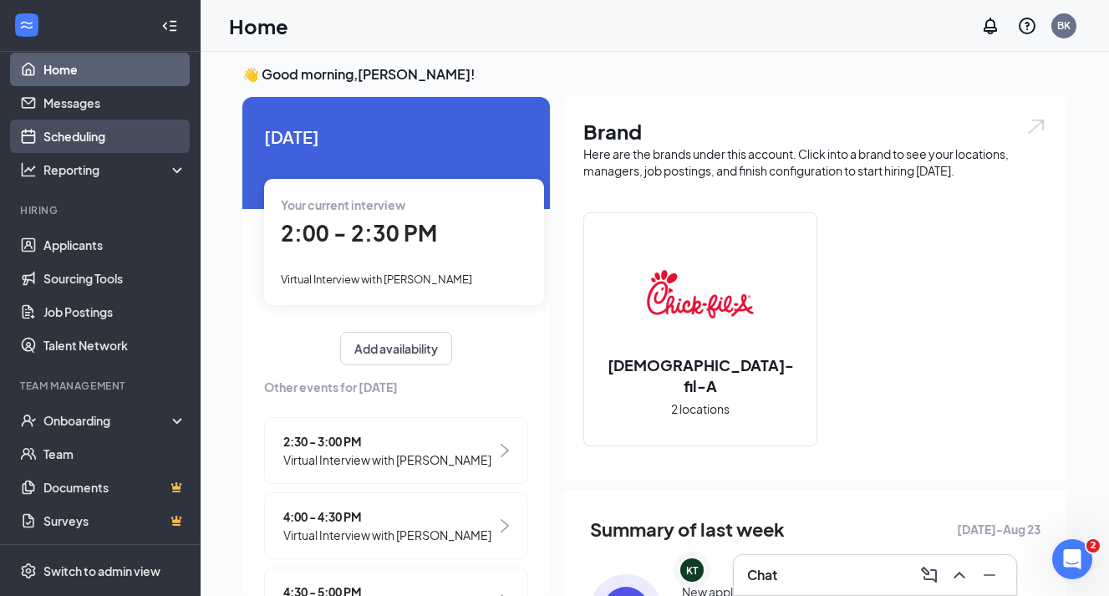
click at [99, 145] on link "Scheduling" at bounding box center [114, 136] width 143 height 33
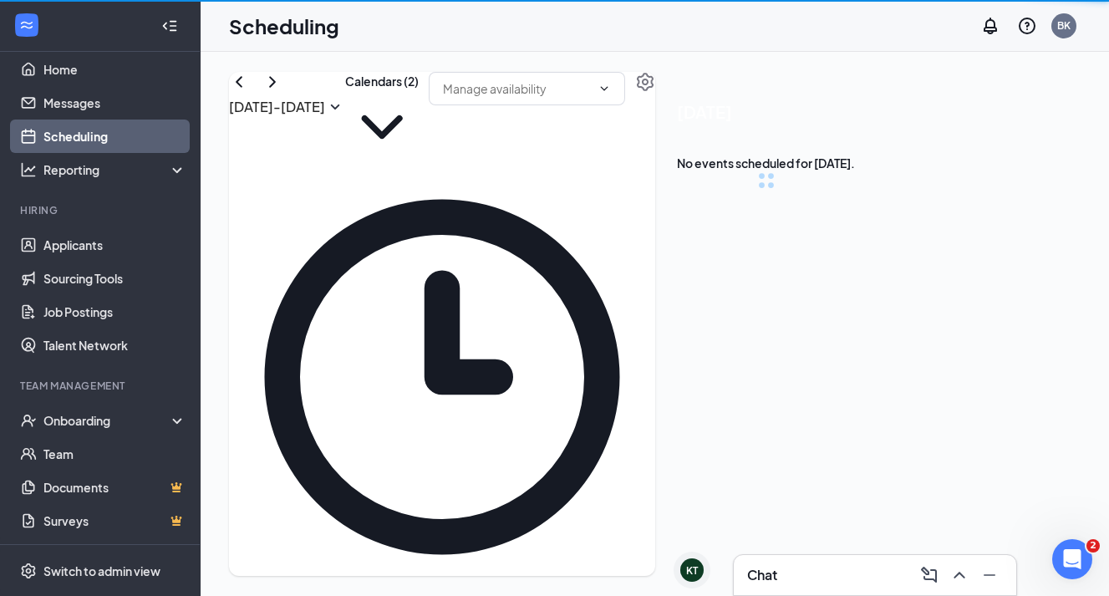
scroll to position [822, 0]
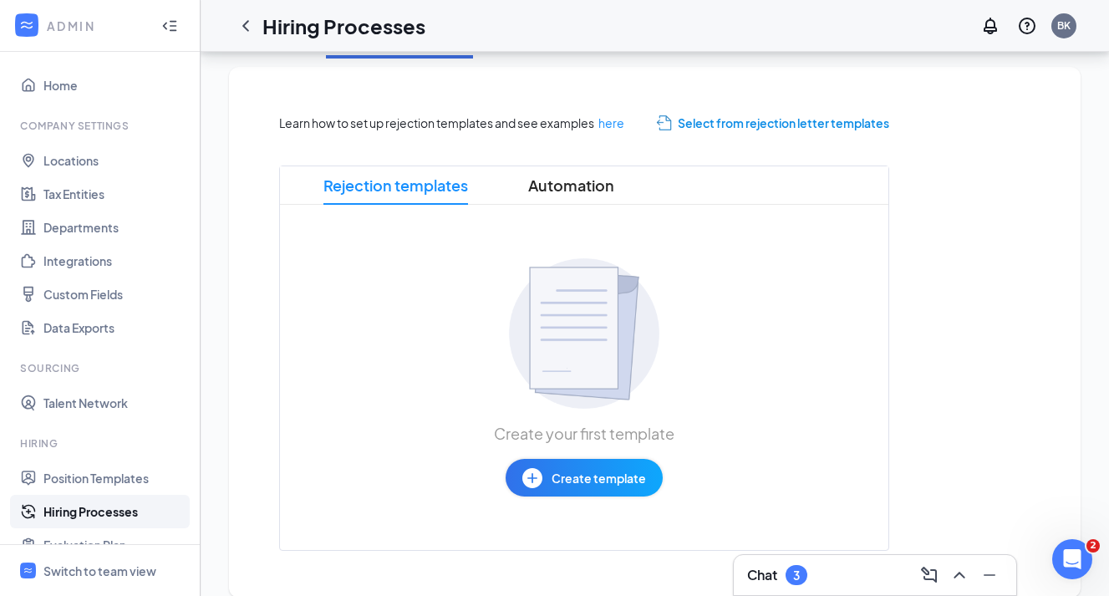
scroll to position [336, 0]
click at [707, 124] on span "Select from rejection letter templates" at bounding box center [784, 124] width 212 height 18
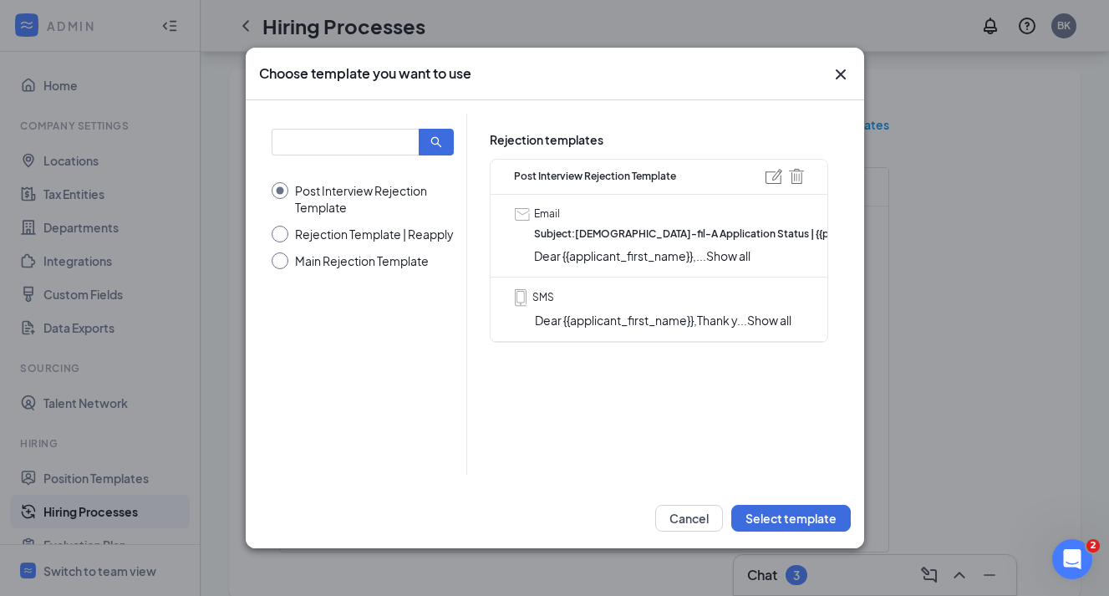
click at [305, 240] on div "Rejection Template | Reapply" at bounding box center [374, 234] width 159 height 17
click at [305, 240] on input "Rejection Template | Reapply" at bounding box center [363, 234] width 183 height 17
radio input "true"
radio input "false"
click at [301, 262] on div "Main Rejection Template" at bounding box center [362, 260] width 134 height 17
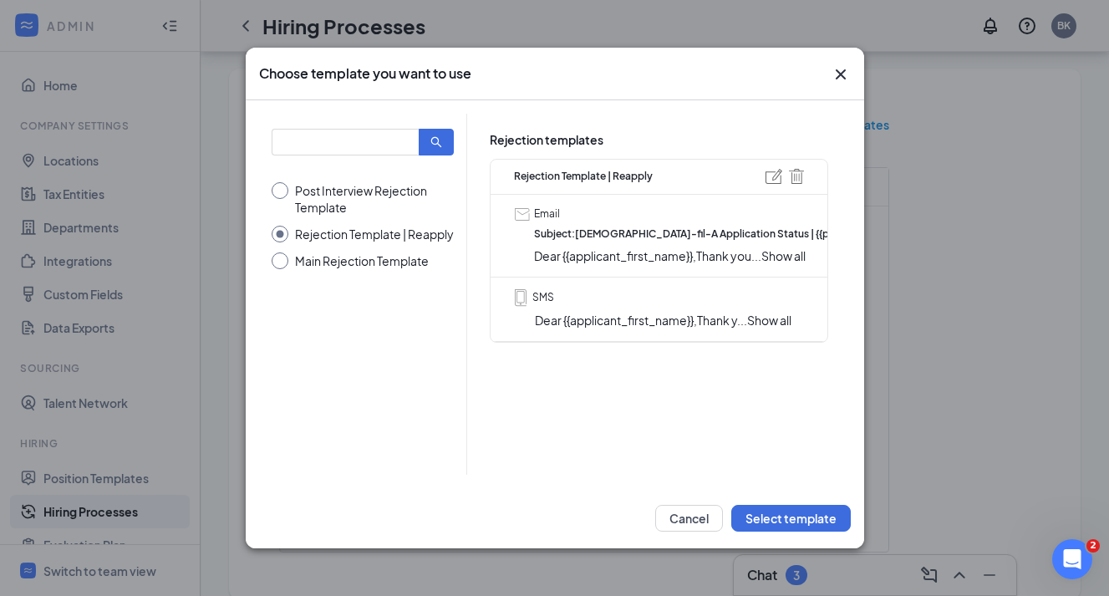
click at [301, 262] on input "Main Rejection Template" at bounding box center [363, 260] width 183 height 17
radio input "true"
radio input "false"
click at [768, 181] on img at bounding box center [774, 176] width 17 height 15
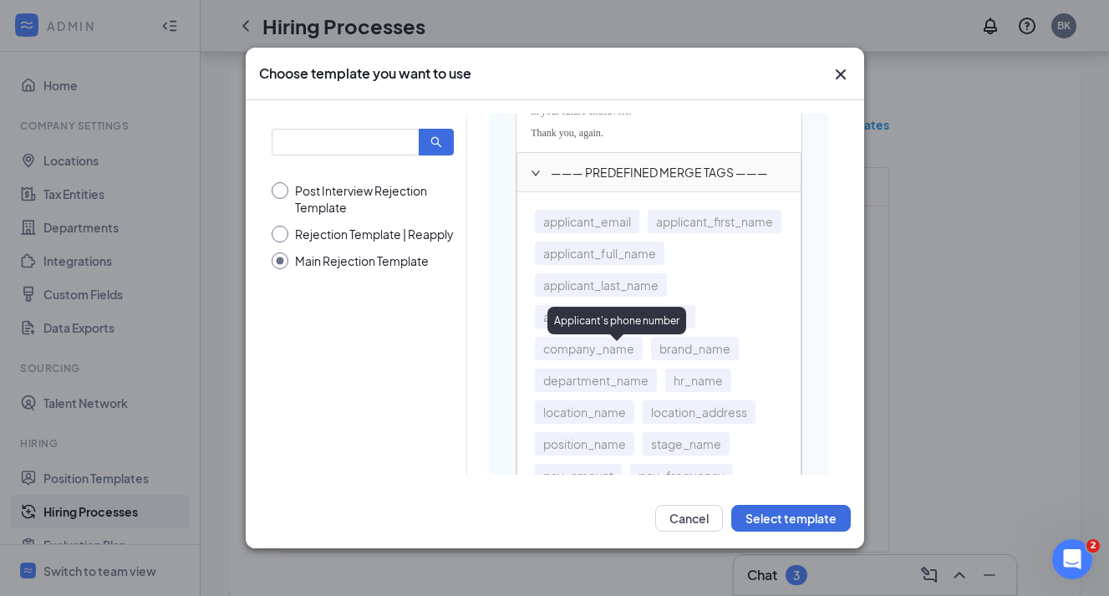
scroll to position [564, 0]
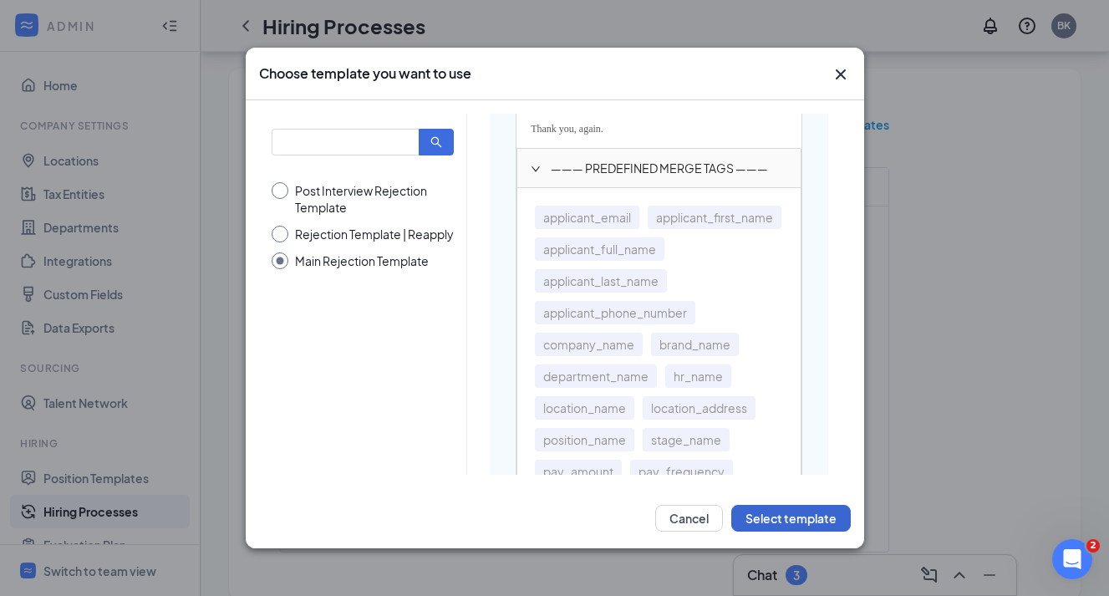
click at [756, 519] on button "Select template" at bounding box center [791, 518] width 120 height 27
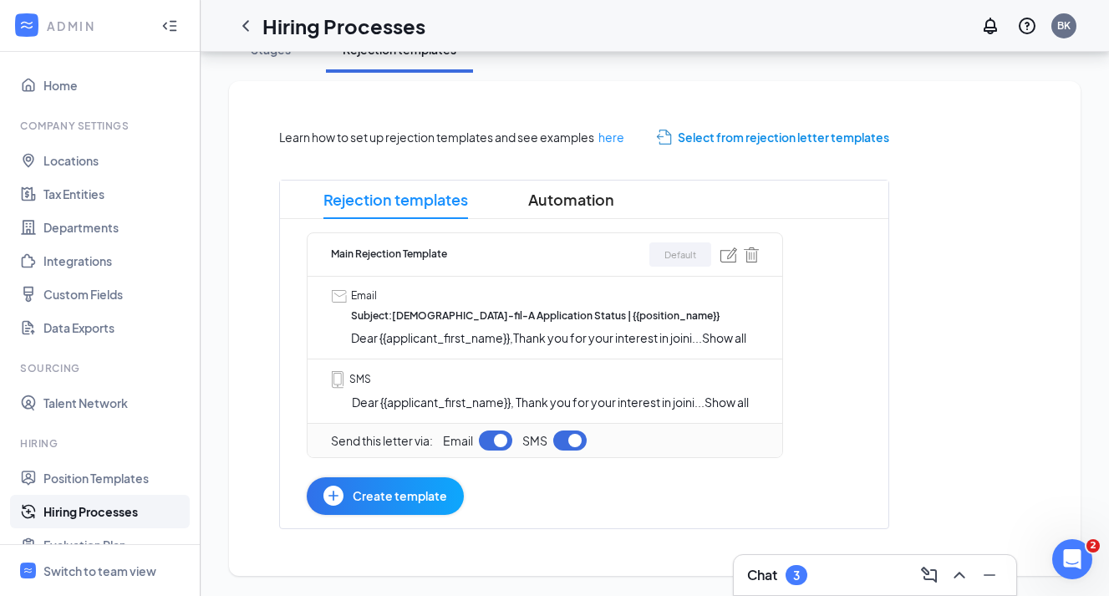
scroll to position [322, 0]
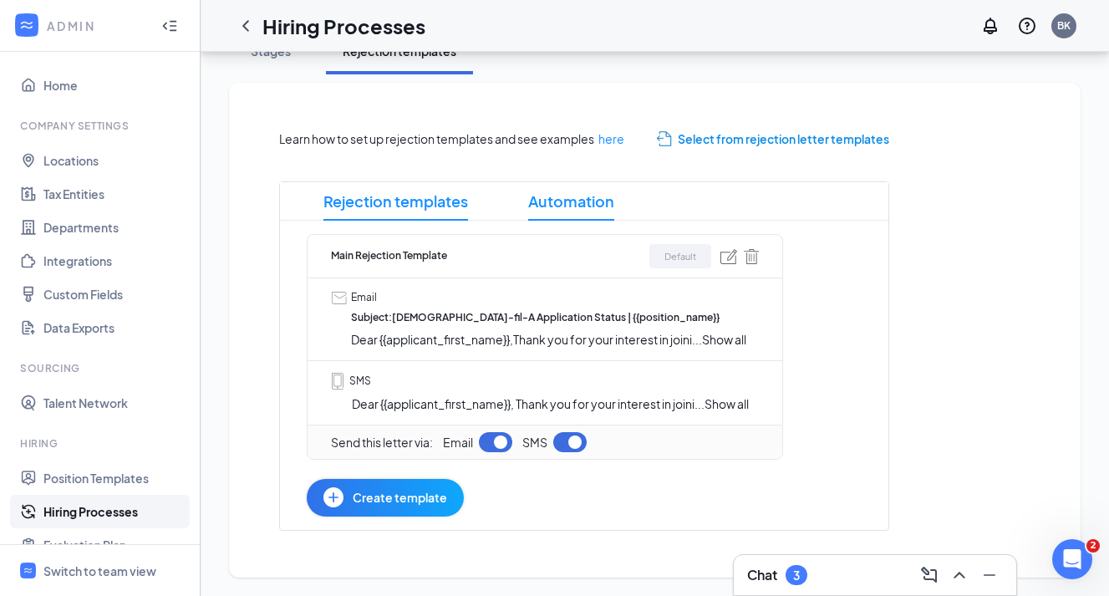
click at [563, 202] on span "Automation" at bounding box center [571, 201] width 86 height 38
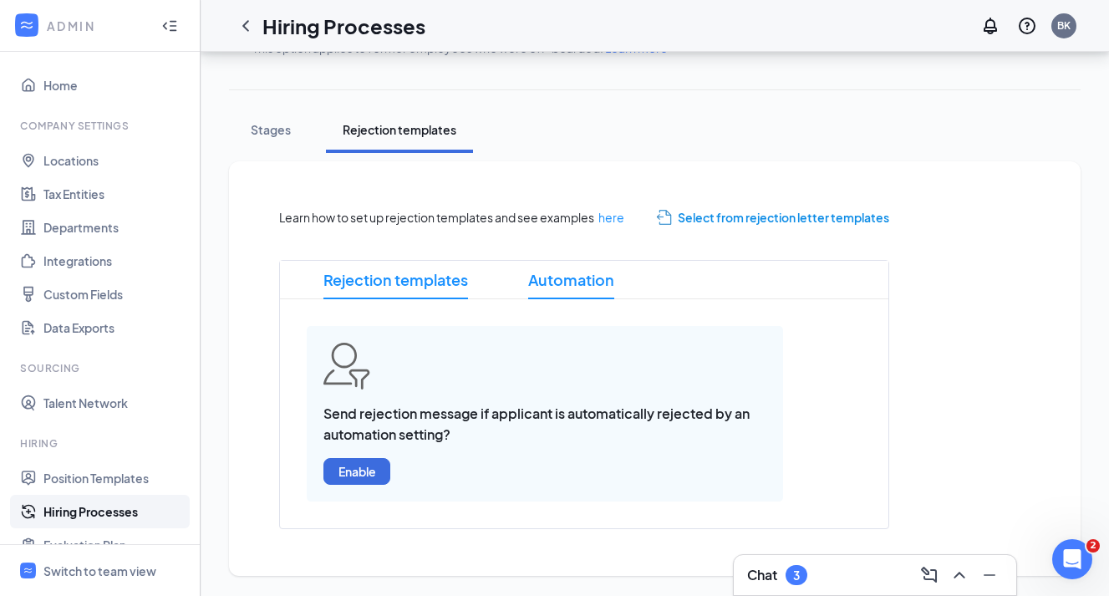
click at [426, 290] on span "Rejection templates" at bounding box center [396, 280] width 145 height 38
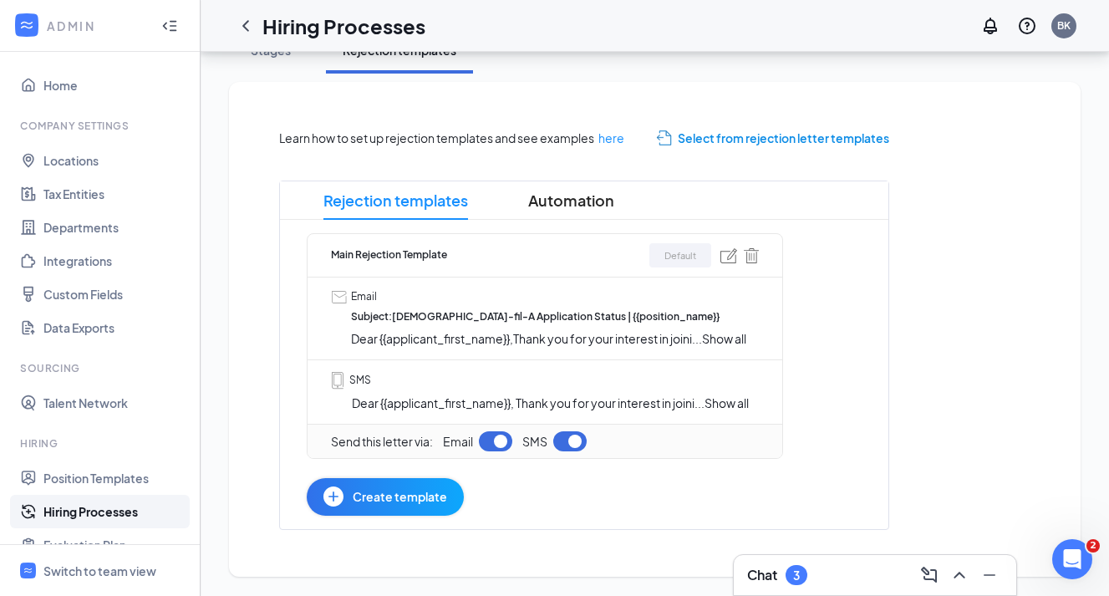
scroll to position [322, 0]
click at [424, 494] on span "Create template" at bounding box center [400, 497] width 94 height 18
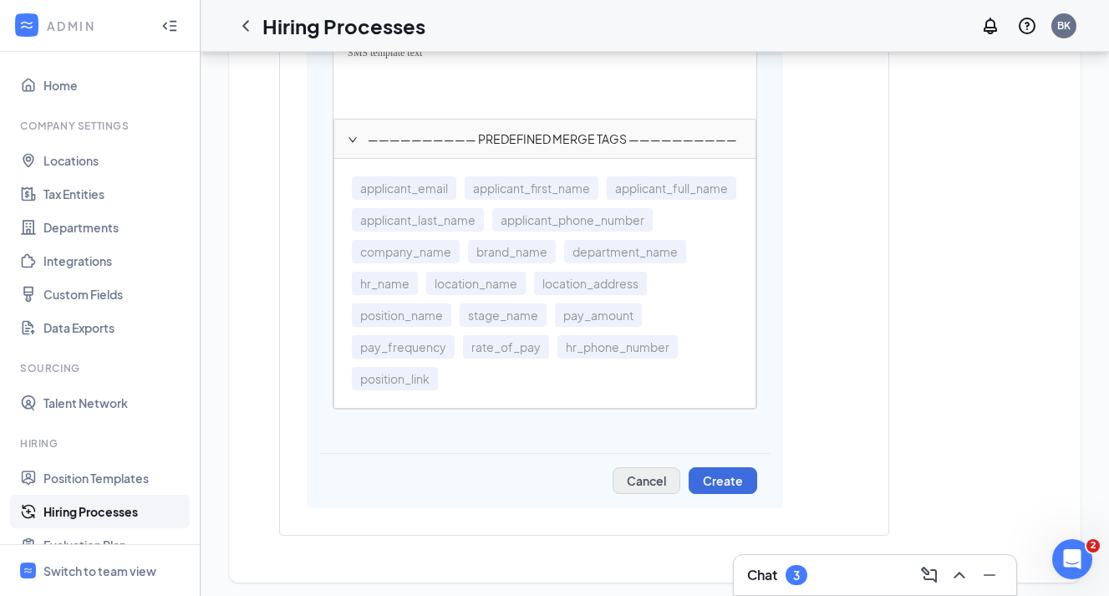
click at [650, 474] on button "Cancel" at bounding box center [647, 480] width 68 height 27
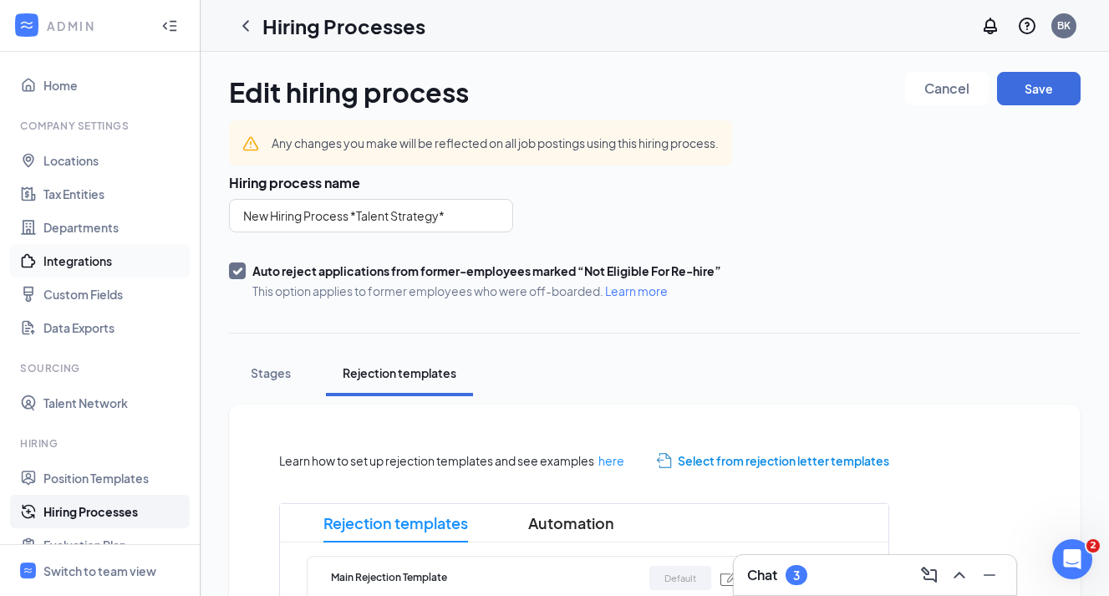
scroll to position [0, 0]
click at [1047, 98] on button "Save" at bounding box center [1039, 88] width 84 height 33
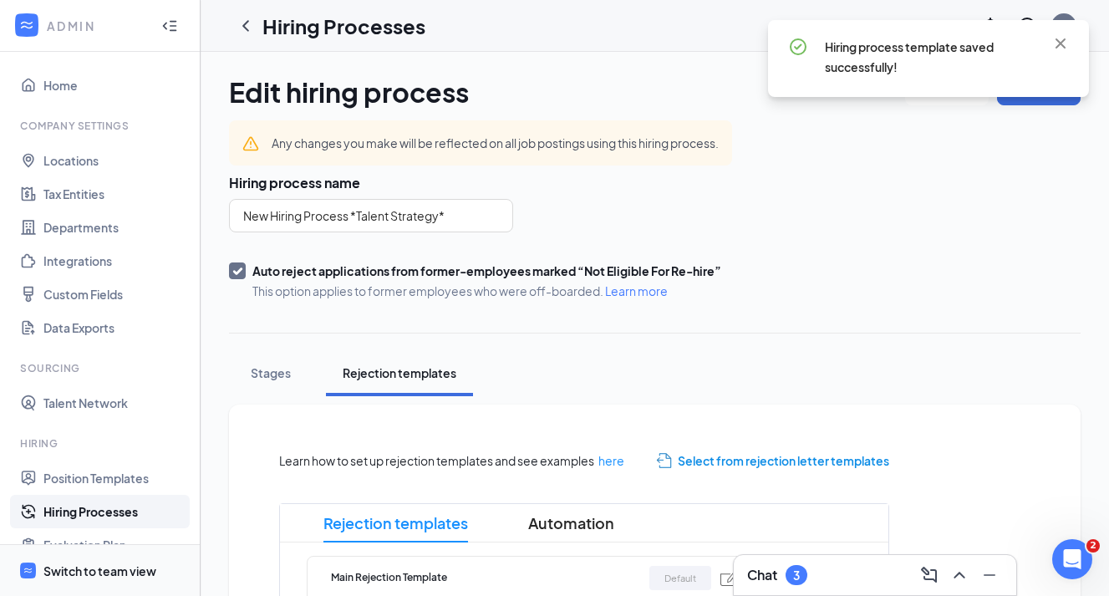
click at [50, 555] on span "Switch to team view" at bounding box center [114, 570] width 143 height 51
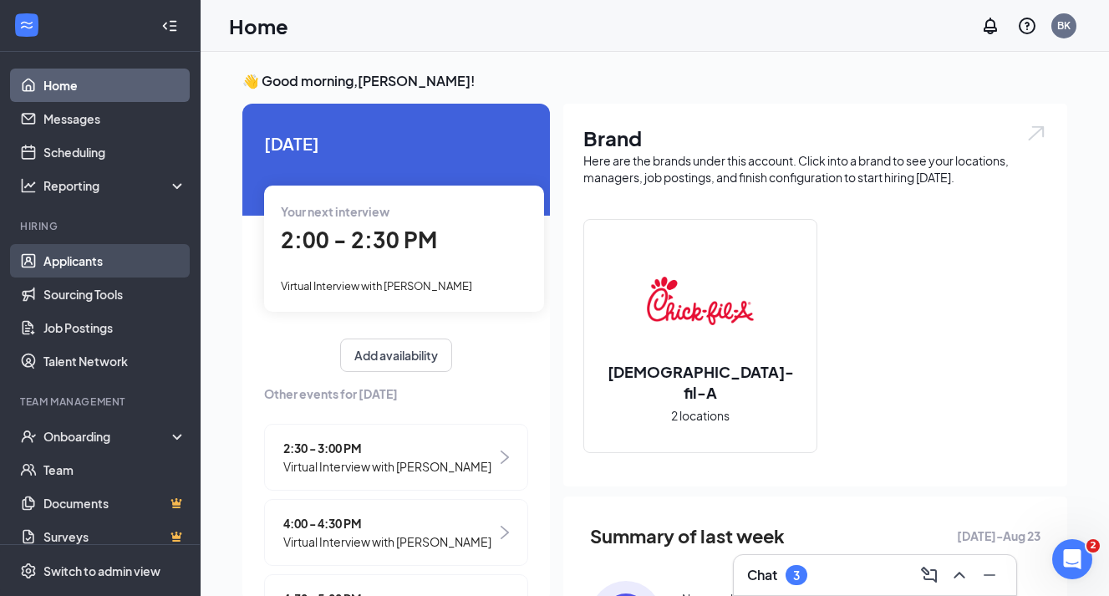
click at [128, 265] on link "Applicants" at bounding box center [114, 260] width 143 height 33
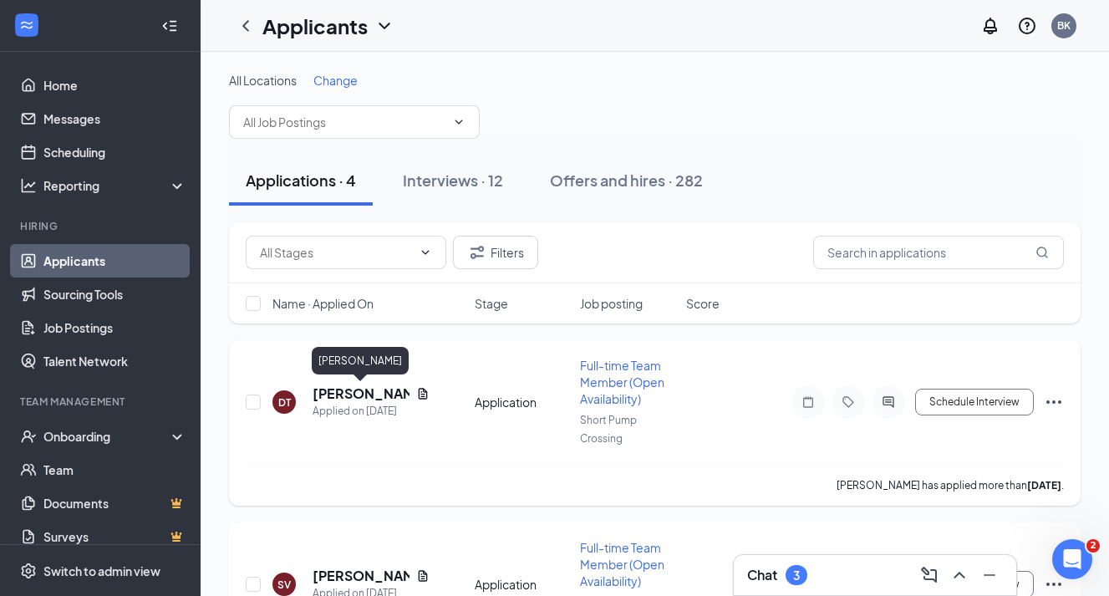
click at [359, 390] on h5 "[PERSON_NAME]" at bounding box center [361, 394] width 97 height 18
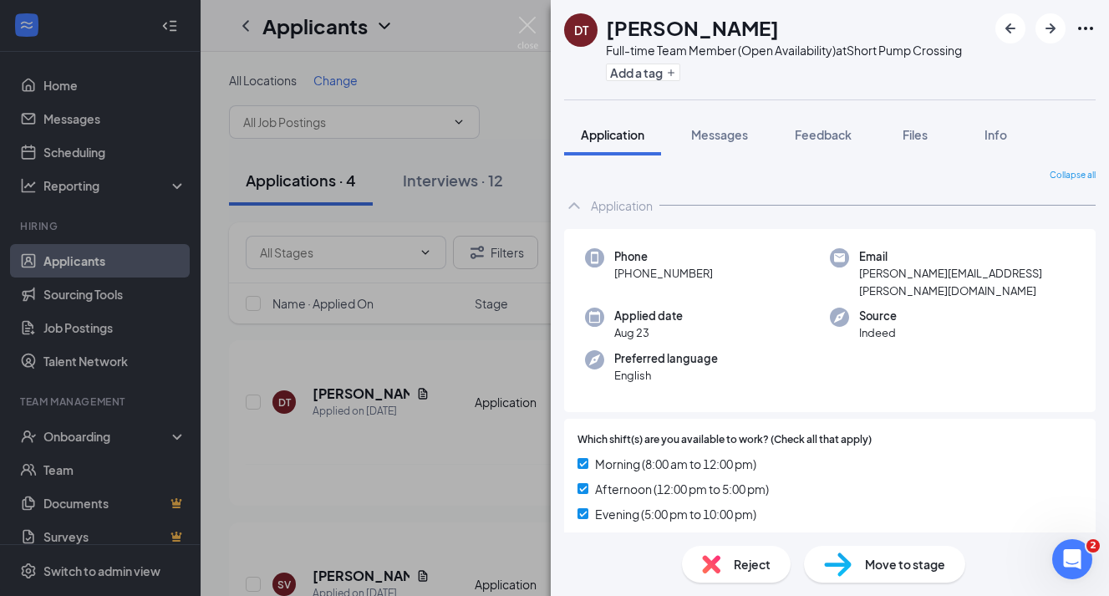
click at [749, 558] on span "Reject" at bounding box center [752, 564] width 37 height 18
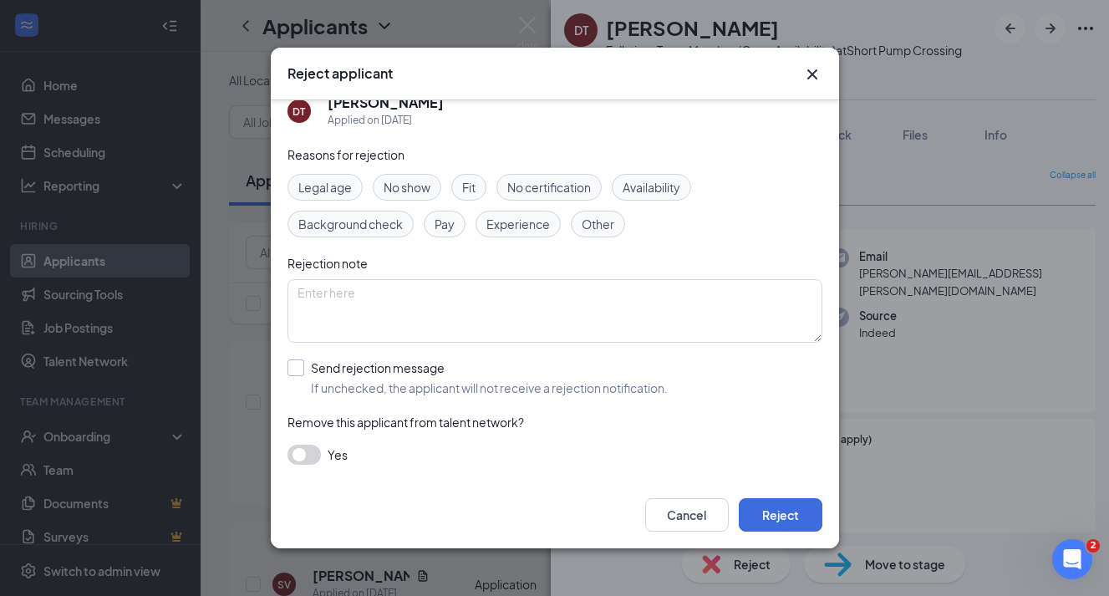
scroll to position [23, 0]
click at [303, 371] on div at bounding box center [296, 367] width 17 height 17
click at [303, 371] on input "Send rejection message If unchecked, the applicant will not receive a rejection…" at bounding box center [478, 377] width 380 height 37
checkbox input "true"
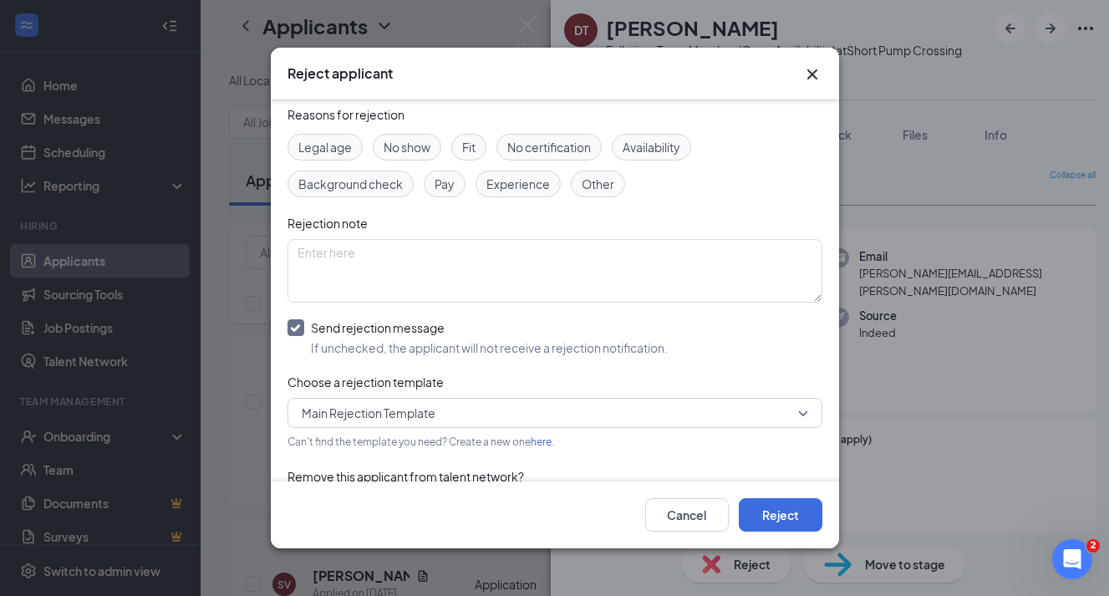
scroll to position [62, 0]
click at [431, 423] on span "Main Rejection Template" at bounding box center [369, 414] width 134 height 25
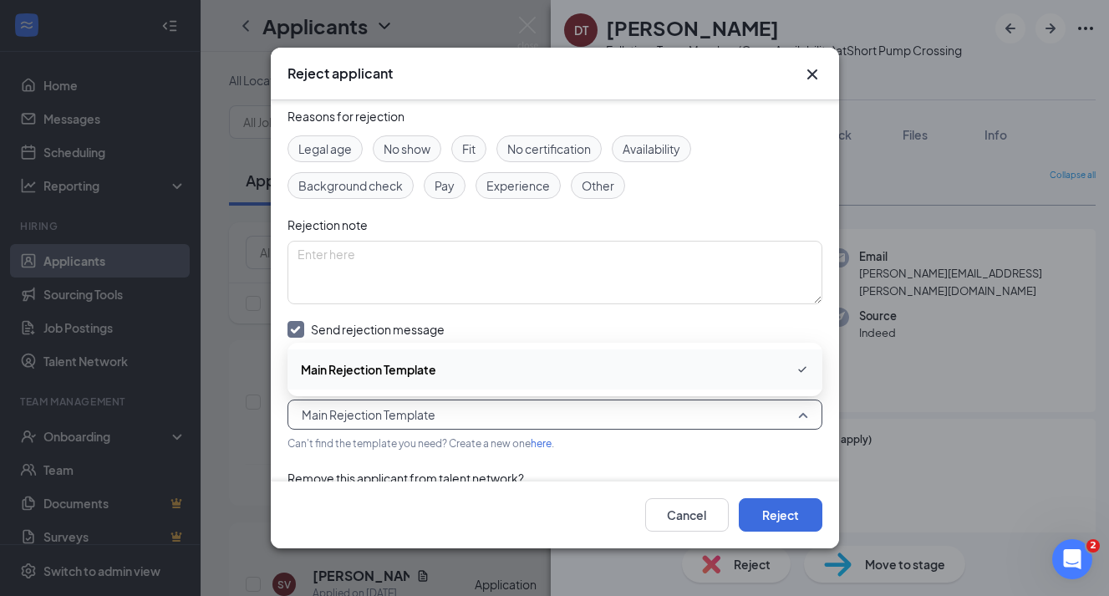
click at [434, 378] on span "Main Rejection Template" at bounding box center [368, 369] width 135 height 18
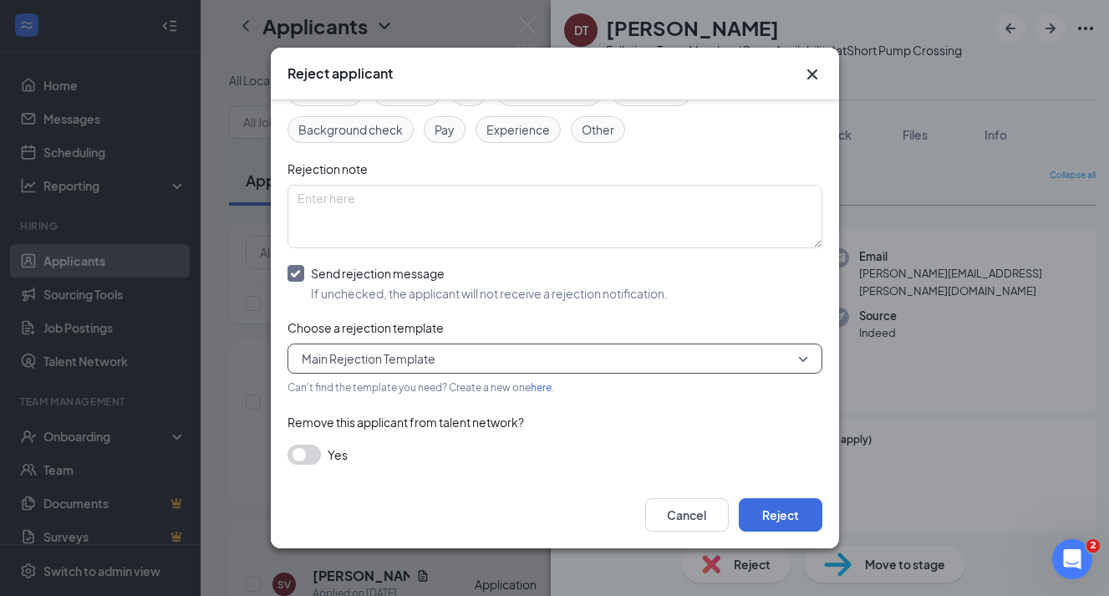
scroll to position [117, 0]
click at [777, 512] on button "Reject" at bounding box center [781, 514] width 84 height 33
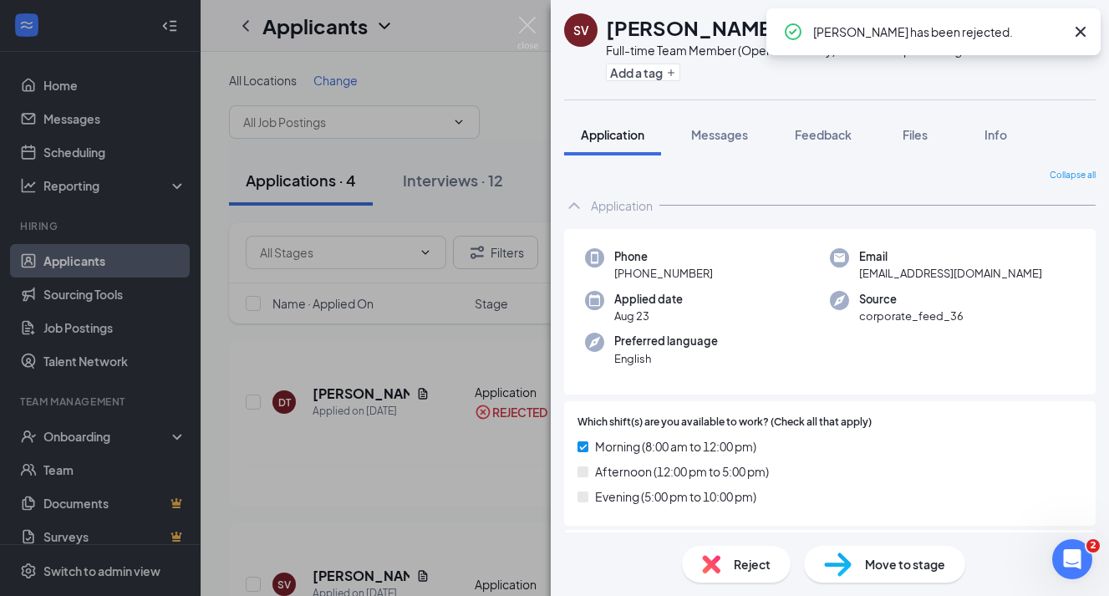
click at [763, 550] on div "Reject" at bounding box center [736, 564] width 109 height 37
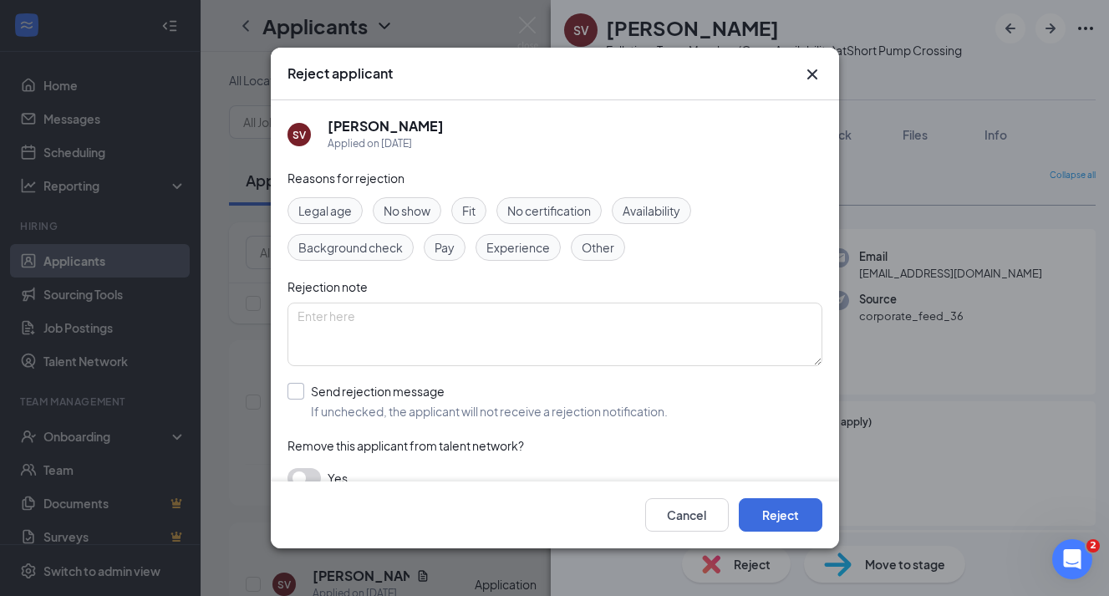
click at [329, 397] on div "Send rejection message" at bounding box center [489, 391] width 357 height 17
click at [329, 397] on input "Send rejection message If unchecked, the applicant will not receive a rejection…" at bounding box center [478, 401] width 380 height 37
checkbox input "true"
click at [768, 517] on button "Reject" at bounding box center [781, 514] width 84 height 33
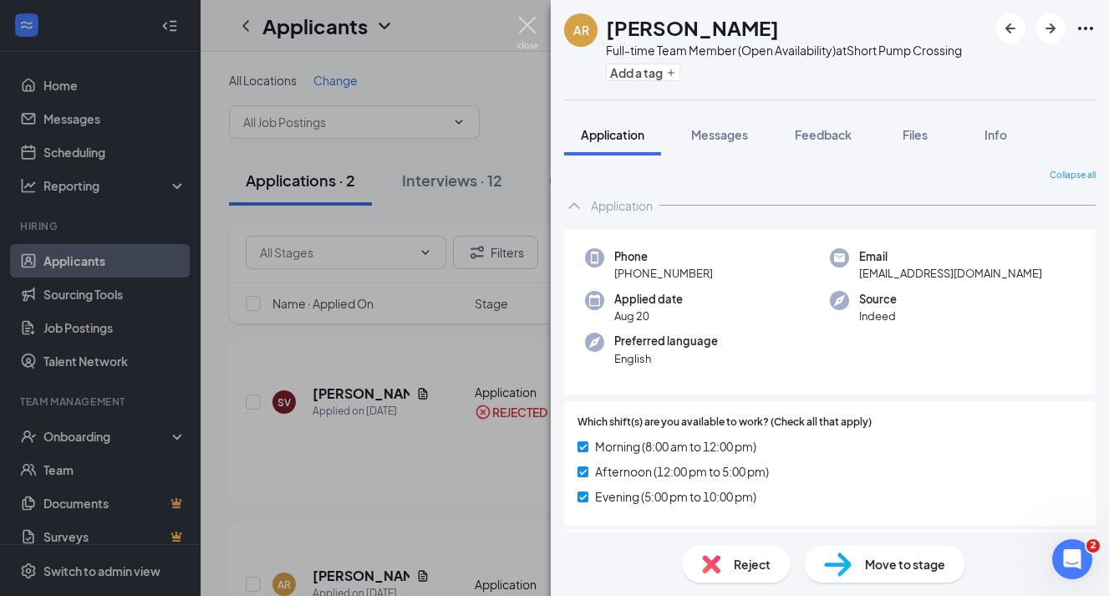
click at [531, 28] on img at bounding box center [527, 33] width 21 height 33
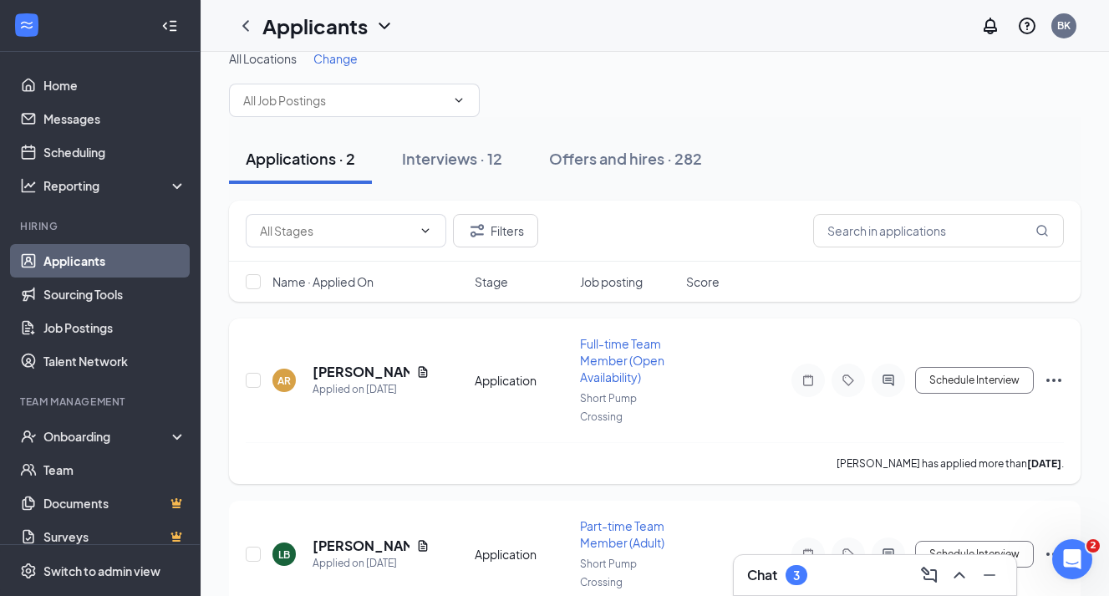
scroll to position [23, 0]
click at [257, 377] on input "checkbox" at bounding box center [253, 378] width 15 height 15
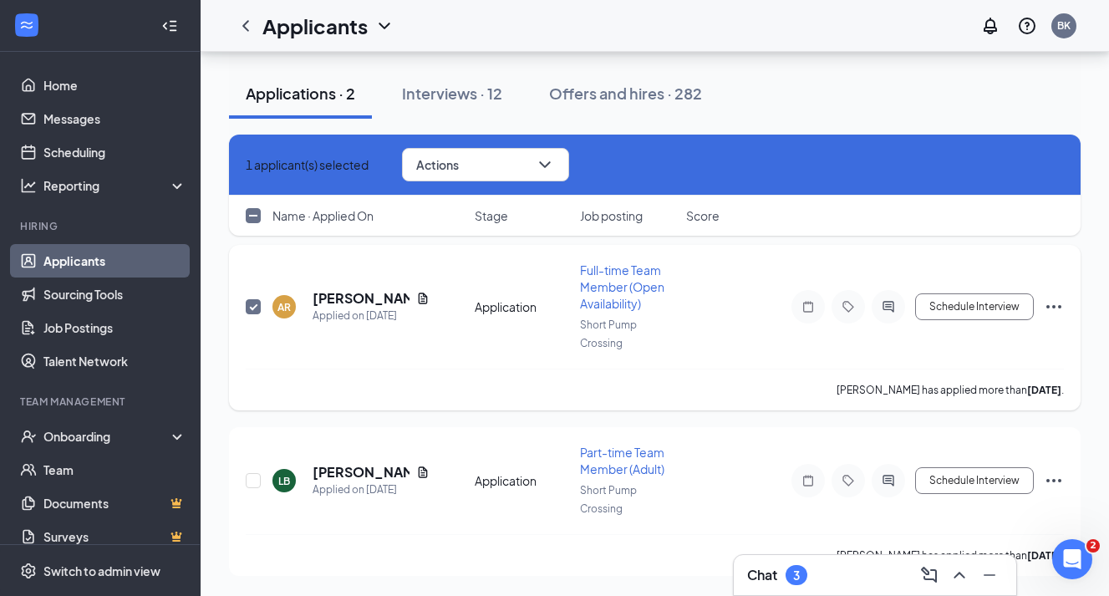
scroll to position [95, 0]
click at [254, 304] on input "checkbox" at bounding box center [253, 306] width 15 height 15
checkbox input "false"
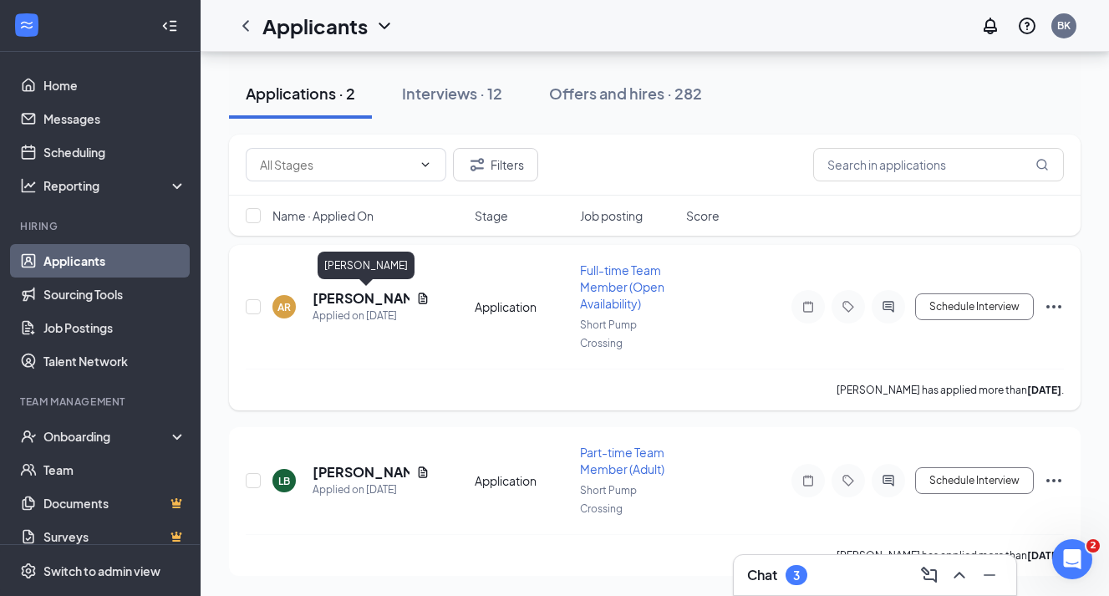
click at [376, 298] on h5 "[PERSON_NAME]" at bounding box center [361, 298] width 97 height 18
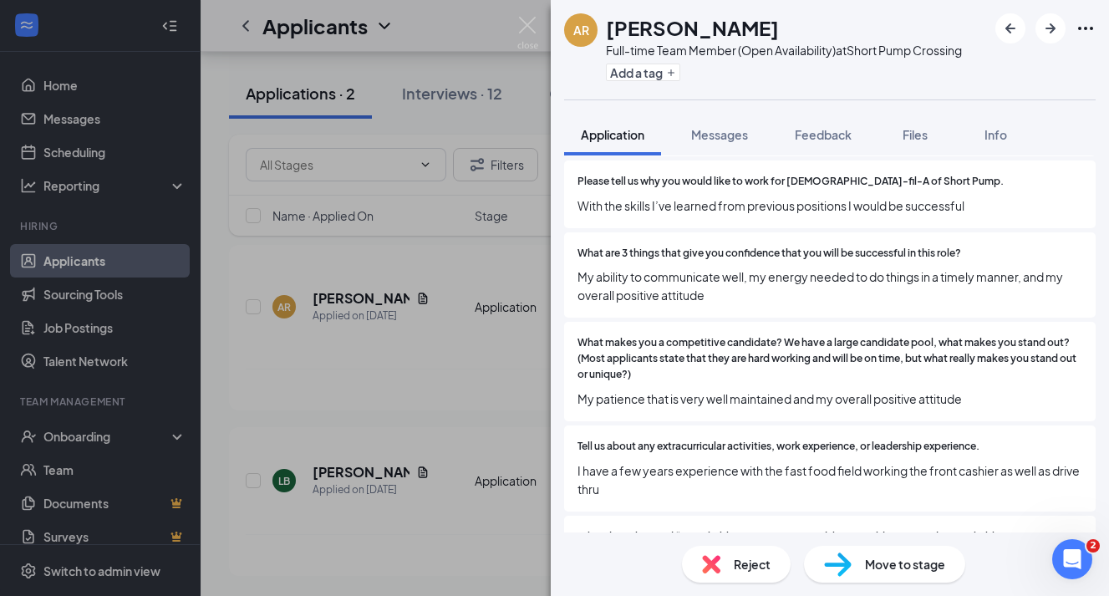
scroll to position [550, 0]
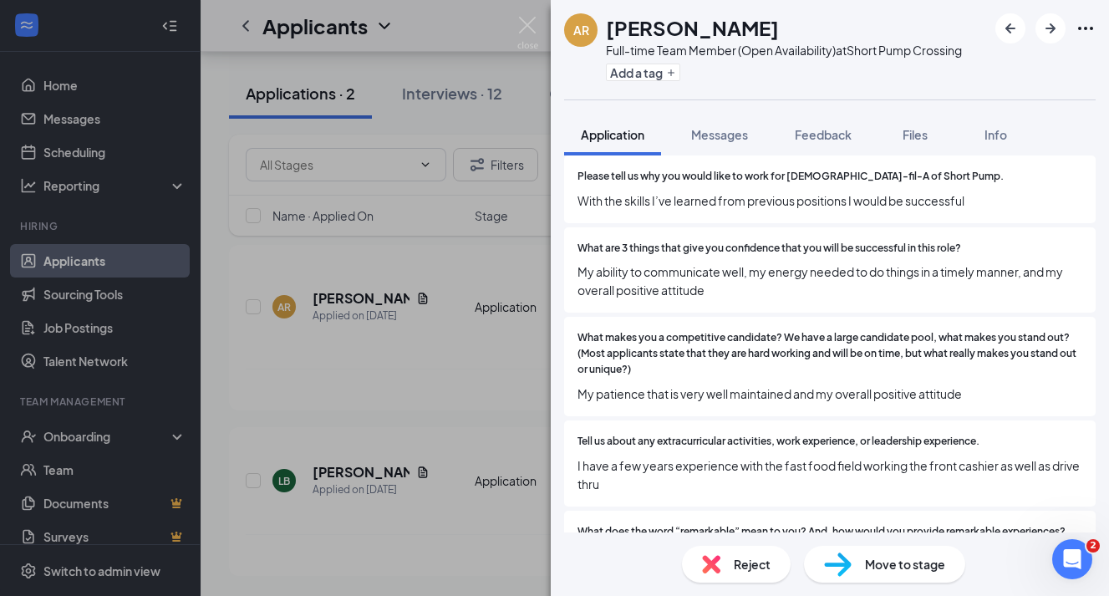
click at [469, 388] on div "AR [PERSON_NAME] Full-time Team Member (Open Availability) at Short Pump Crossi…" at bounding box center [554, 298] width 1109 height 596
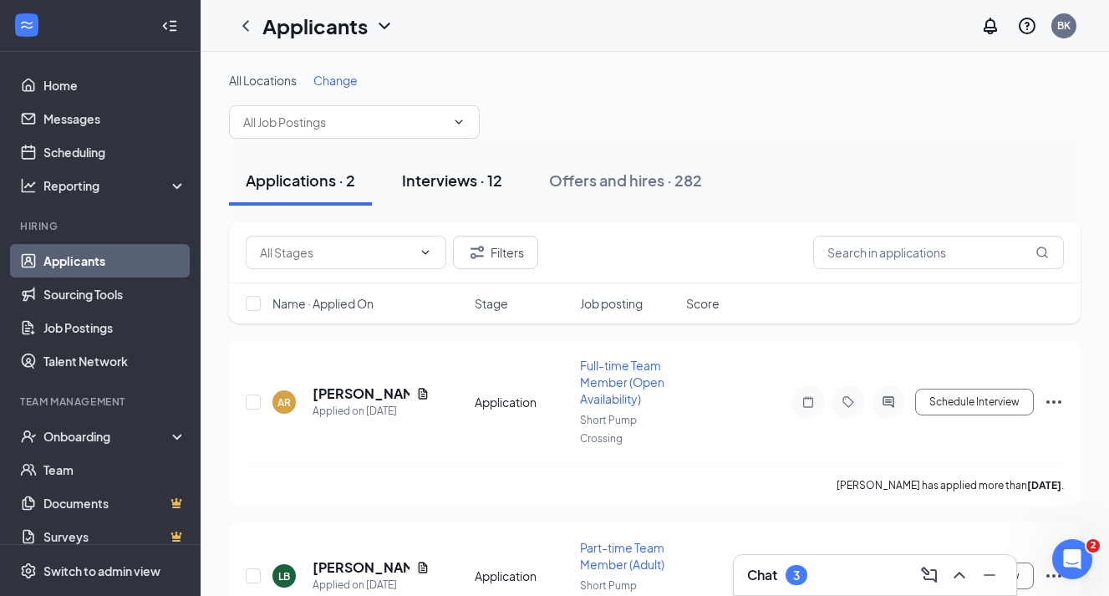
click at [434, 184] on div "Interviews · 12" at bounding box center [452, 180] width 100 height 21
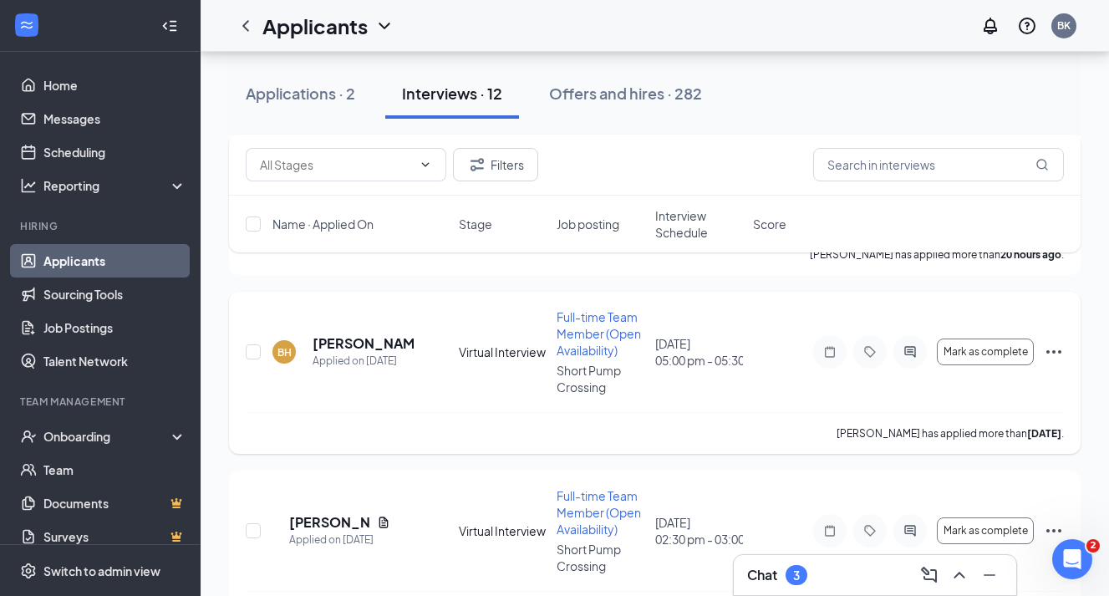
scroll to position [282, 0]
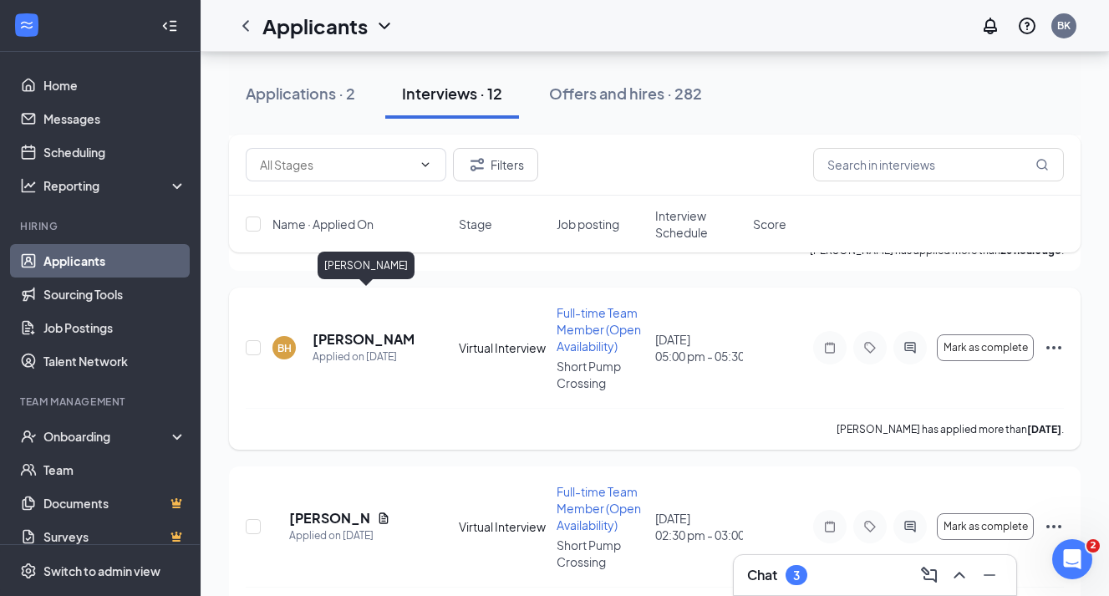
click at [339, 330] on h5 "[PERSON_NAME]" at bounding box center [363, 339] width 101 height 18
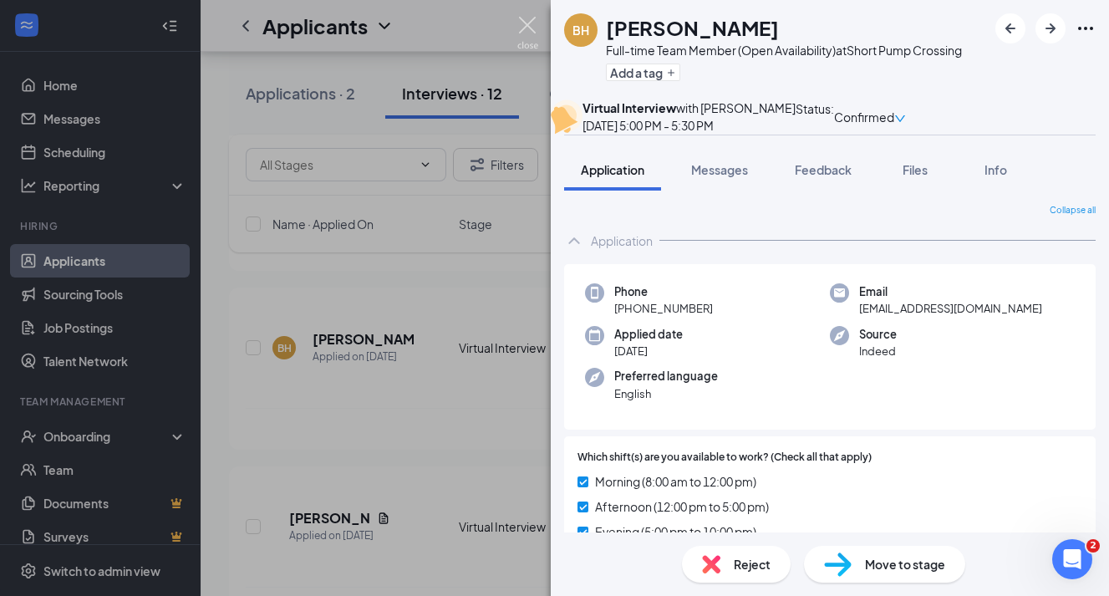
click at [529, 24] on img at bounding box center [527, 33] width 21 height 33
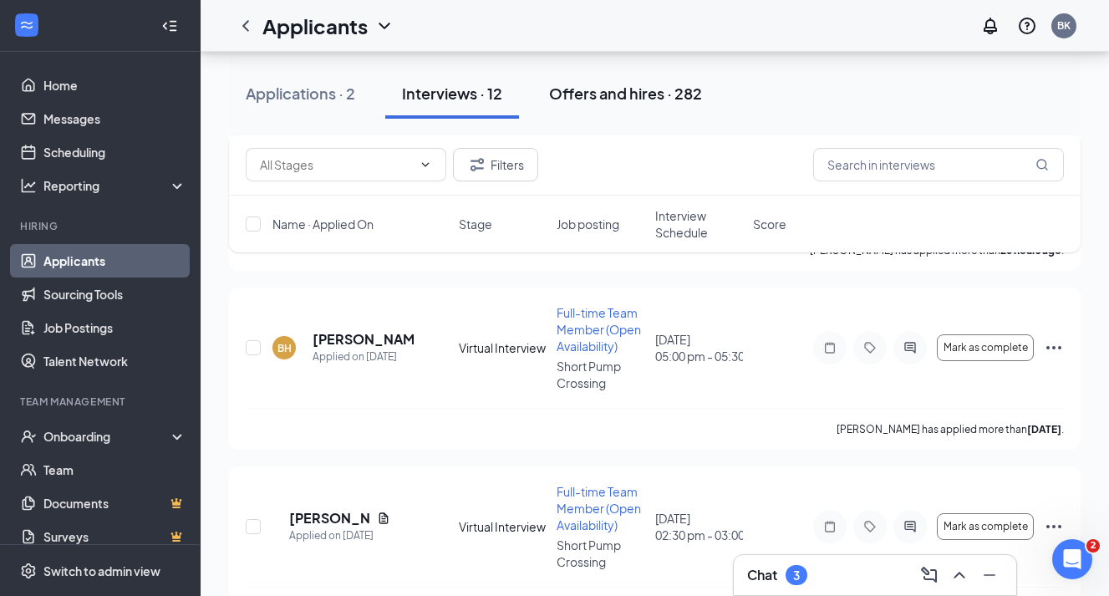
click at [654, 89] on div "Offers and hires · 282" at bounding box center [625, 93] width 153 height 21
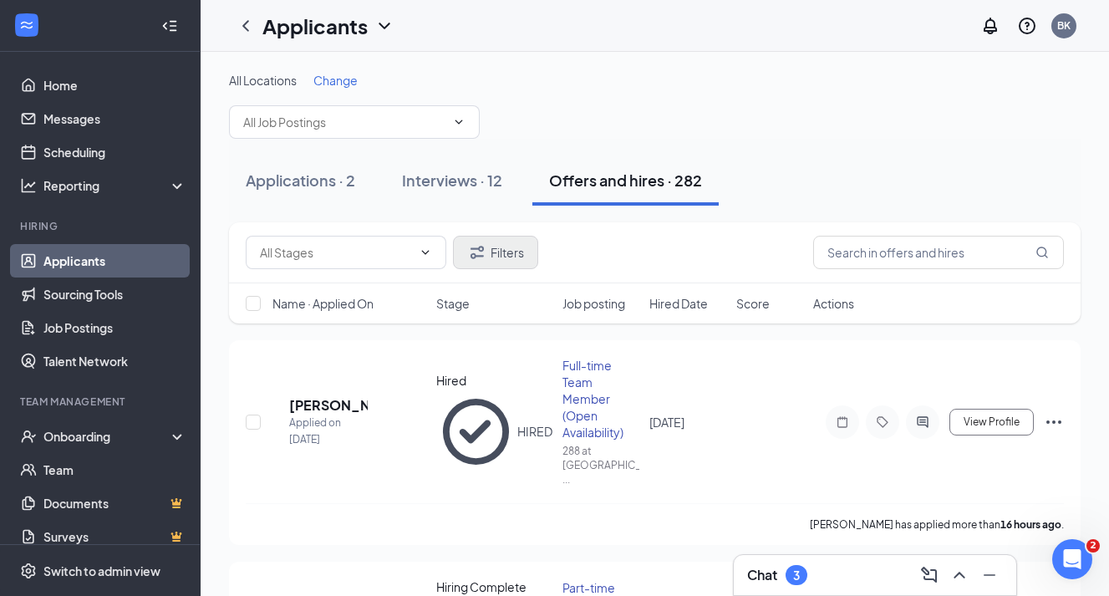
click at [488, 251] on button "Filters" at bounding box center [495, 252] width 85 height 33
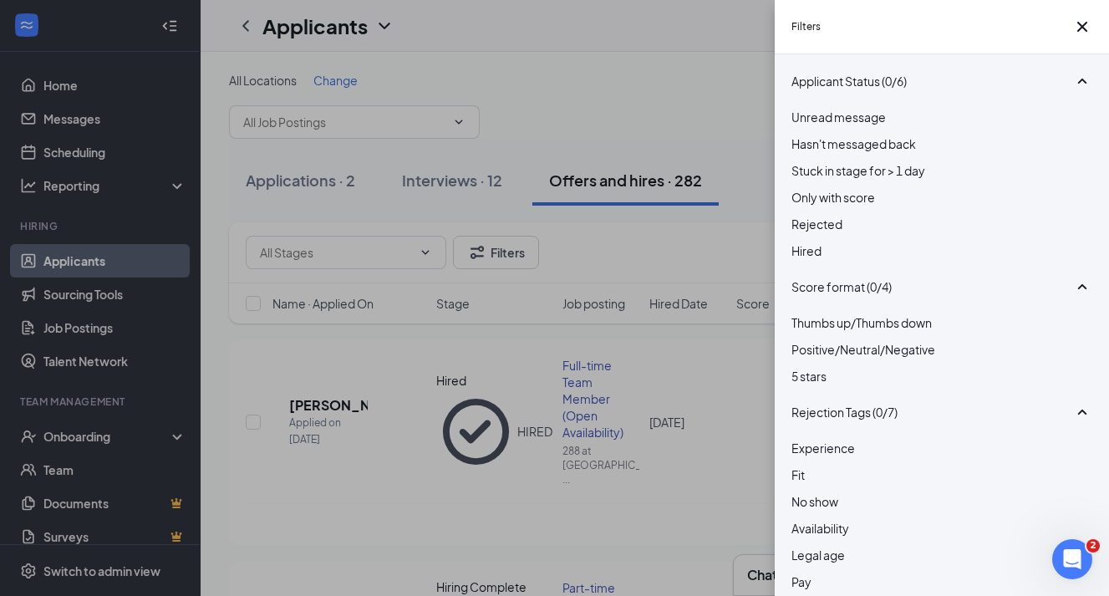
click at [799, 215] on div at bounding box center [942, 215] width 301 height 0
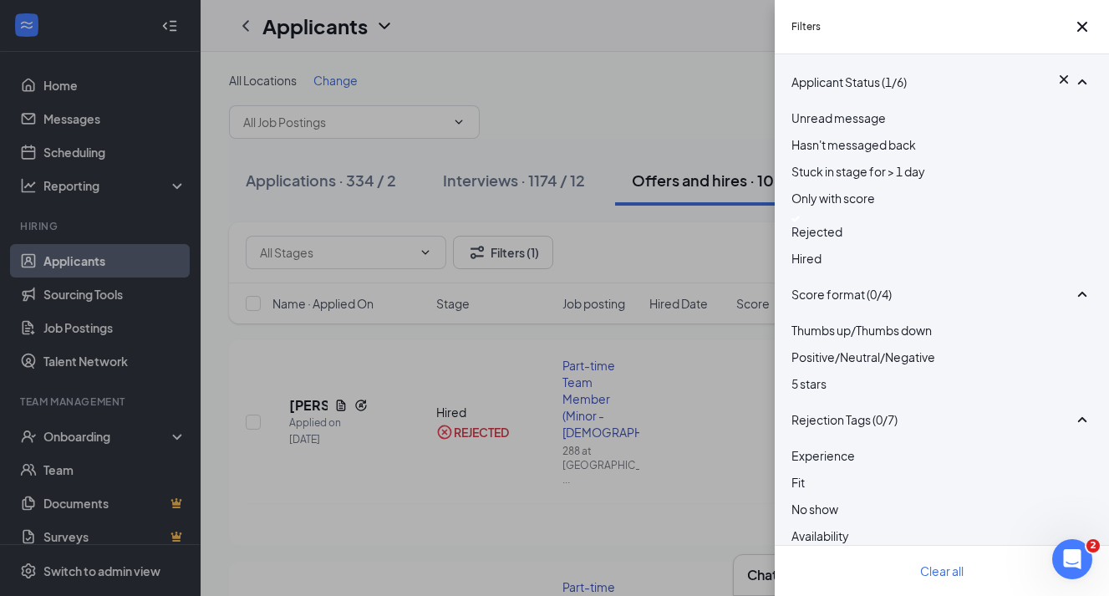
click at [618, 239] on div "Filters Applicant Status (1/6) Unread message Hasn't messaged back Stuck in sta…" at bounding box center [554, 298] width 1109 height 596
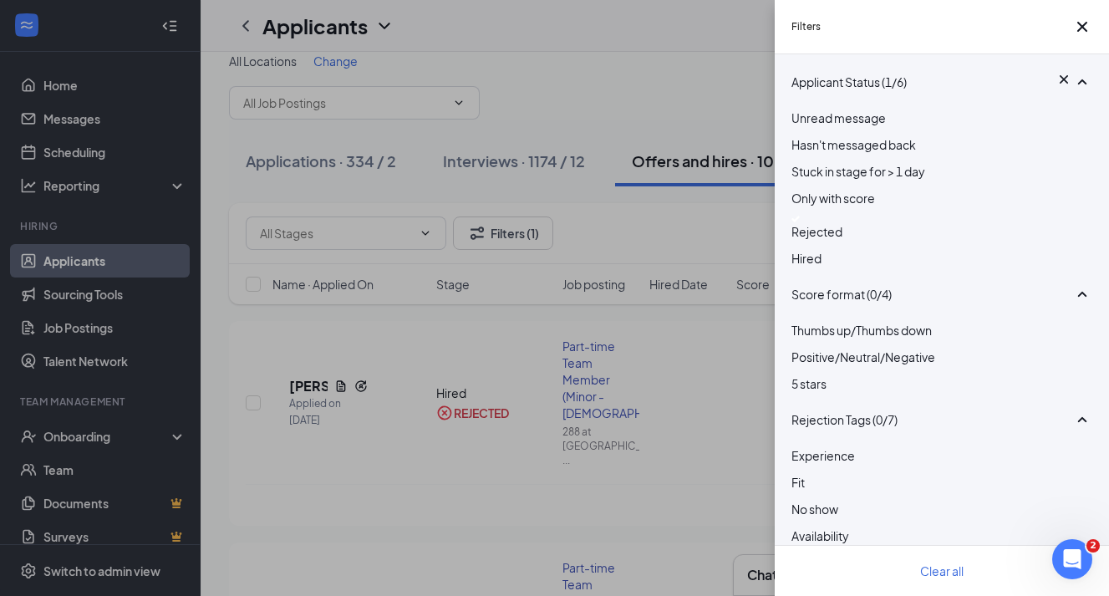
scroll to position [27, 0]
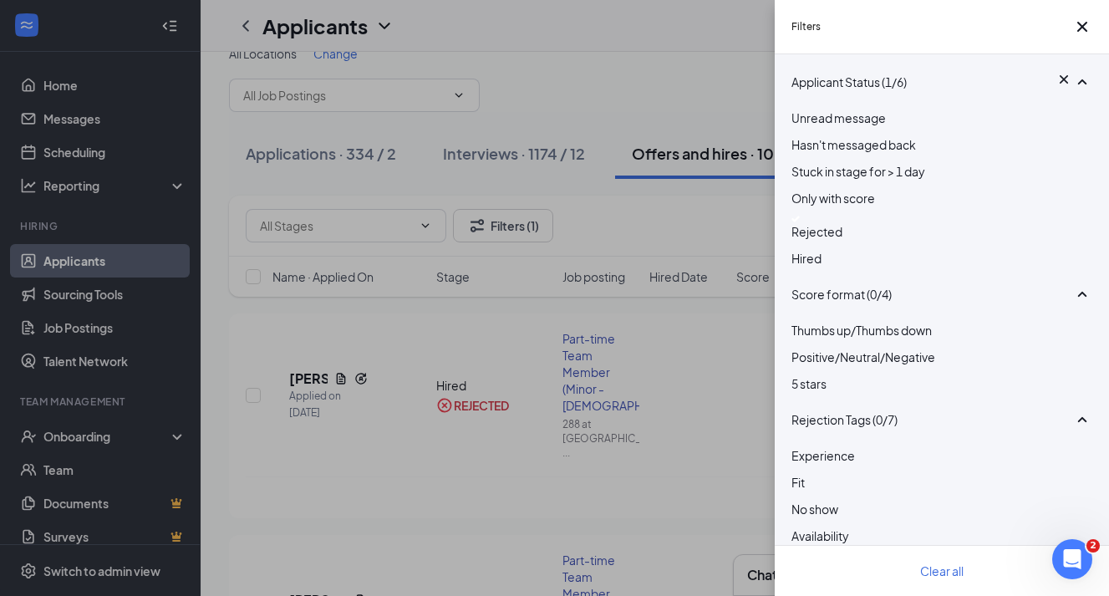
click at [681, 468] on div "Filters Applicant Status (1/6) Unread message Hasn't messaged back Stuck in sta…" at bounding box center [554, 298] width 1109 height 596
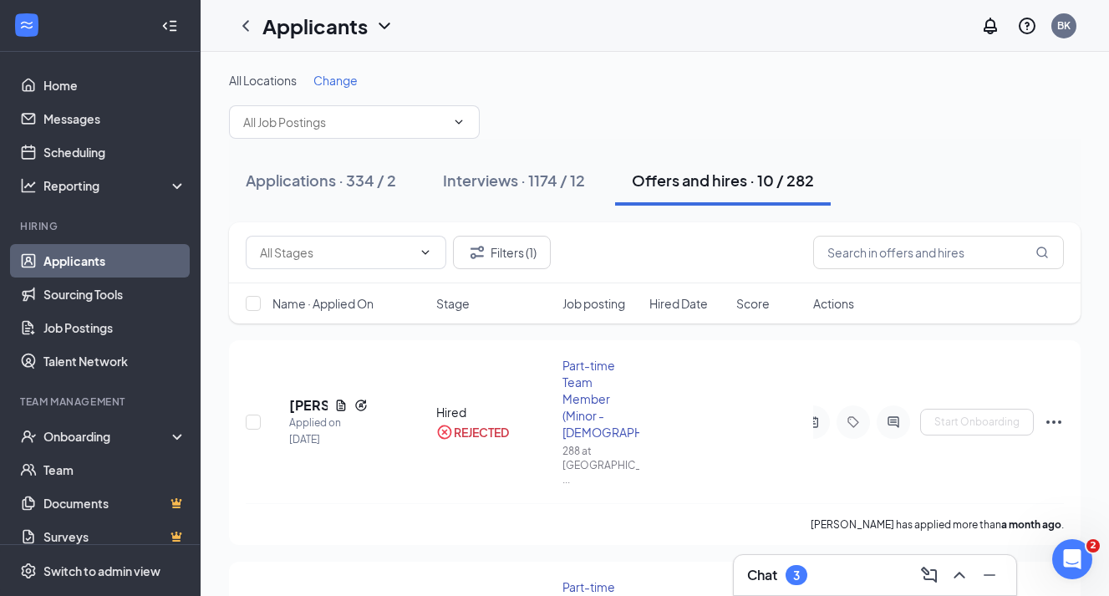
scroll to position [0, 0]
click at [355, 303] on span "Name · Applied On" at bounding box center [323, 303] width 101 height 17
click at [339, 80] on span "Change" at bounding box center [335, 80] width 44 height 15
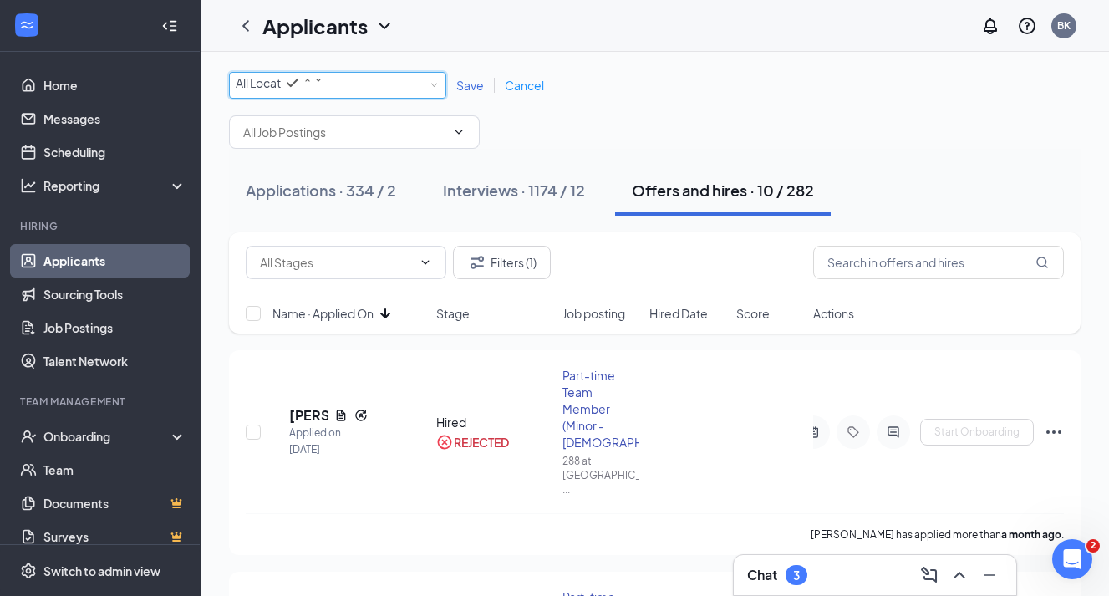
click at [324, 84] on div "All Locations" at bounding box center [280, 83] width 88 height 20
click at [334, 196] on span "Short Pump Crossing" at bounding box center [293, 188] width 115 height 15
click at [475, 88] on span "Save" at bounding box center [470, 85] width 28 height 15
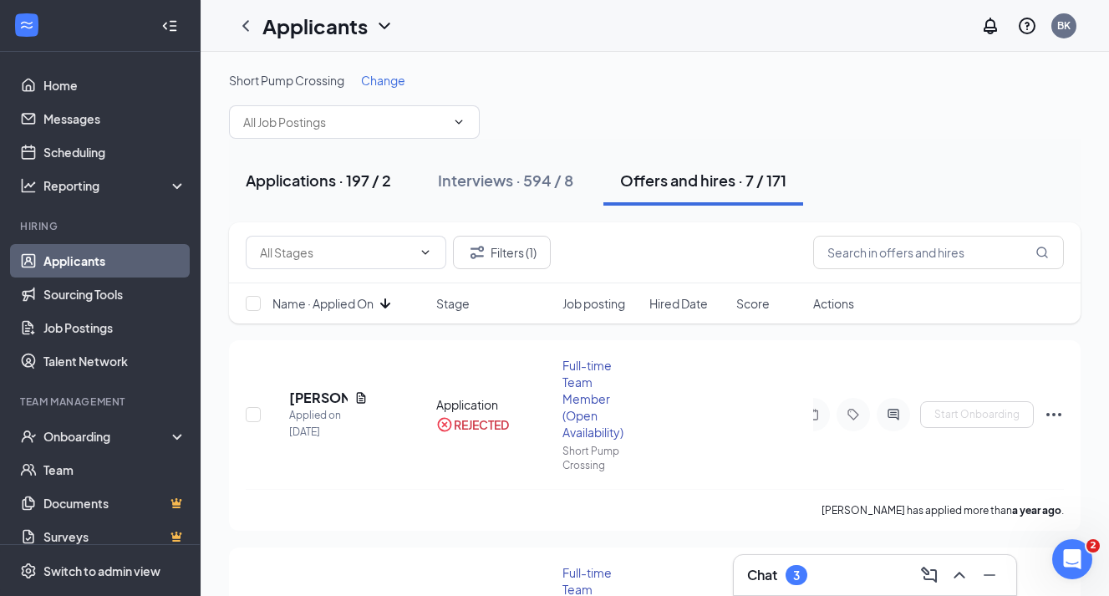
click at [303, 186] on div "Applications · 197 / 2" at bounding box center [318, 180] width 145 height 21
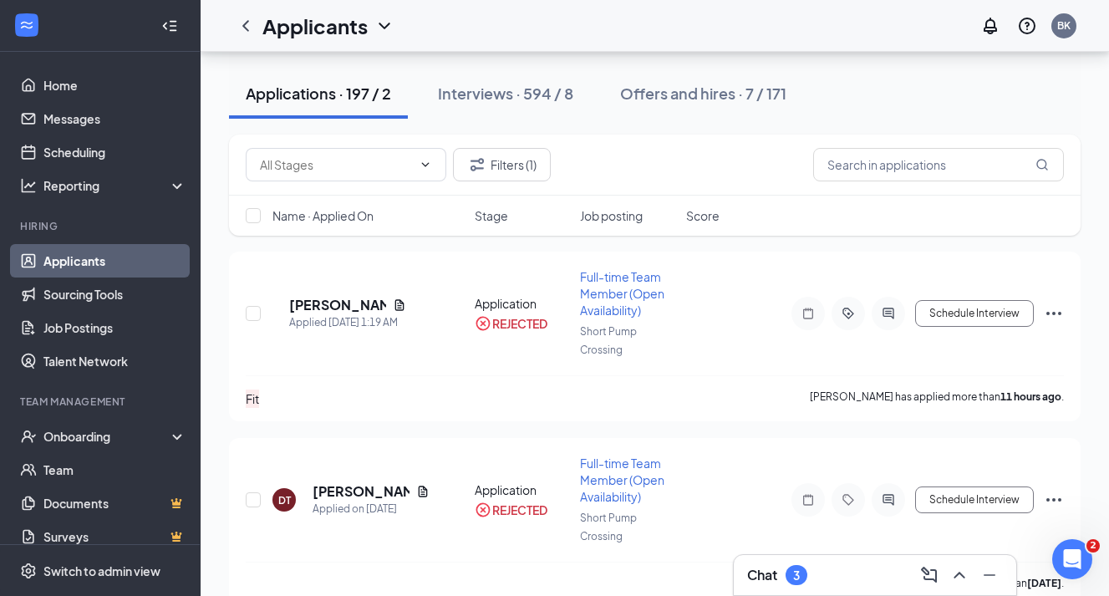
scroll to position [83, 0]
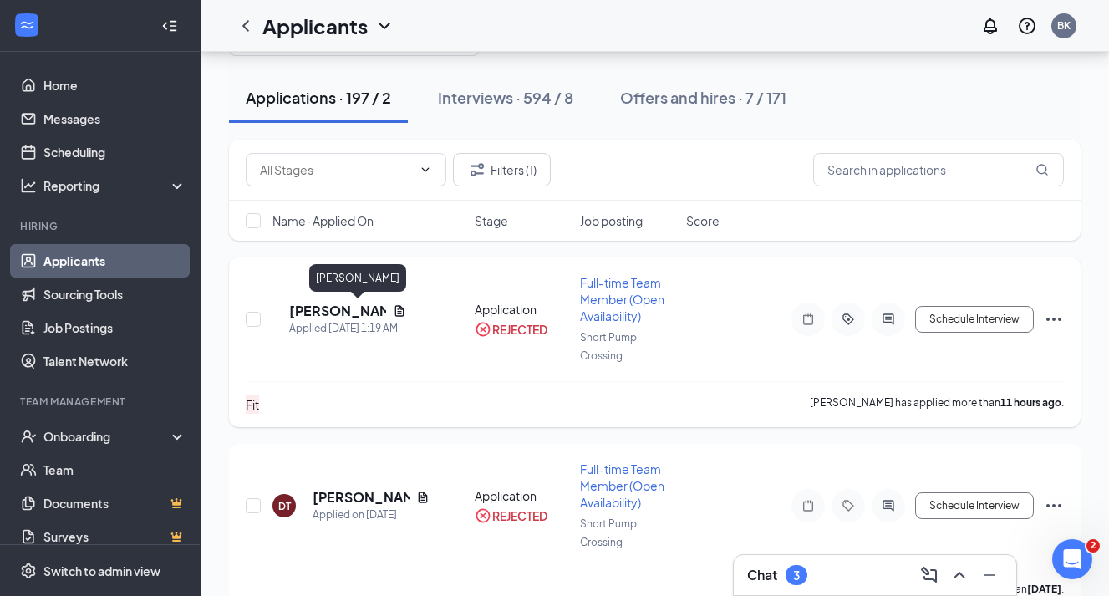
click at [330, 316] on h5 "[PERSON_NAME]" at bounding box center [337, 311] width 97 height 18
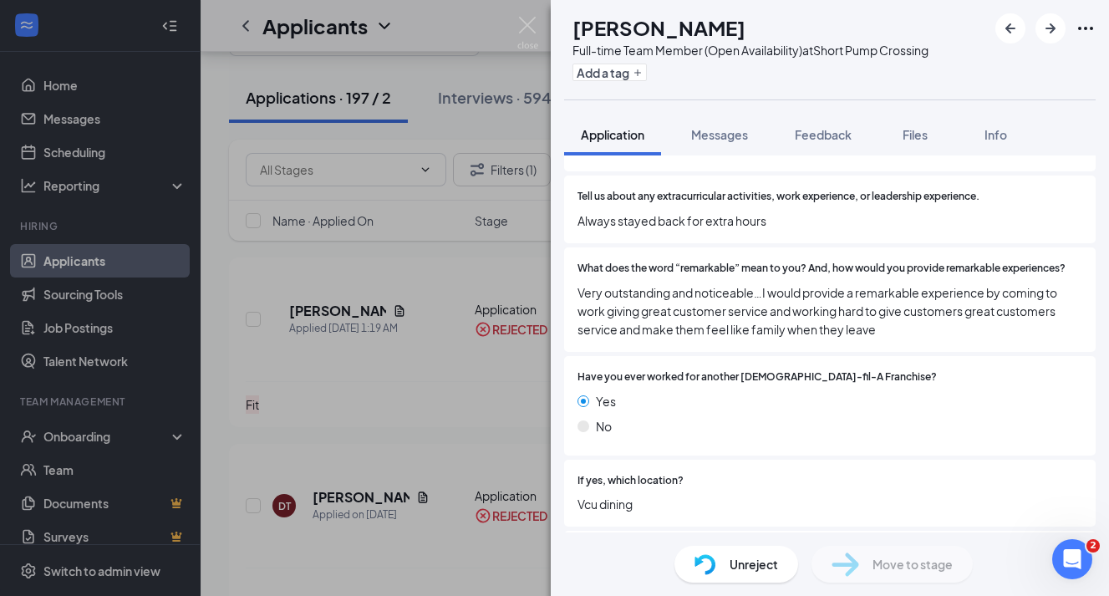
scroll to position [853, 0]
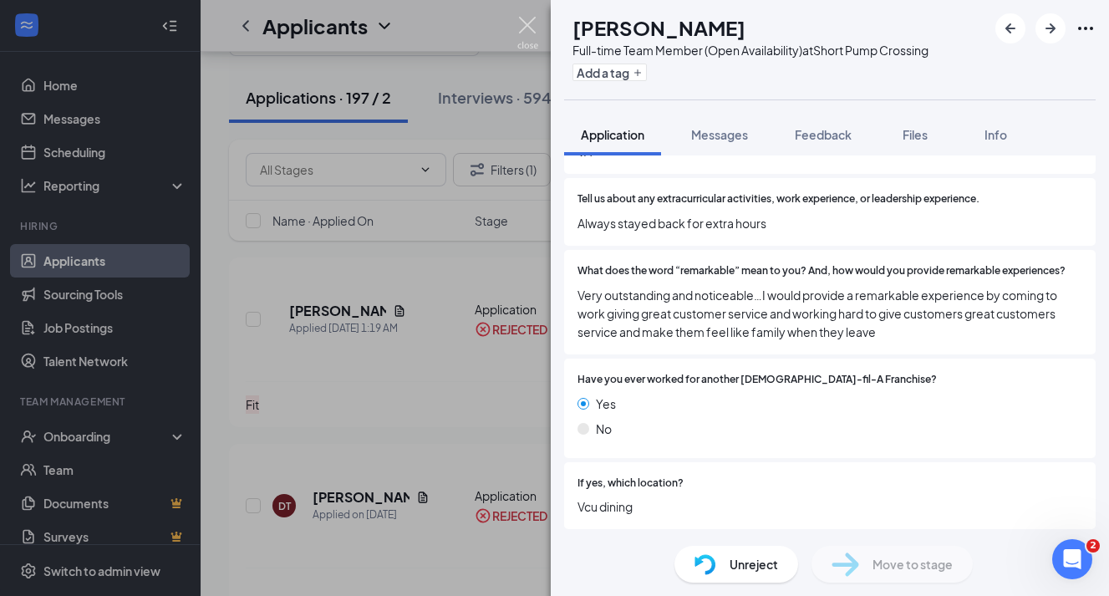
click at [526, 28] on img at bounding box center [527, 33] width 21 height 33
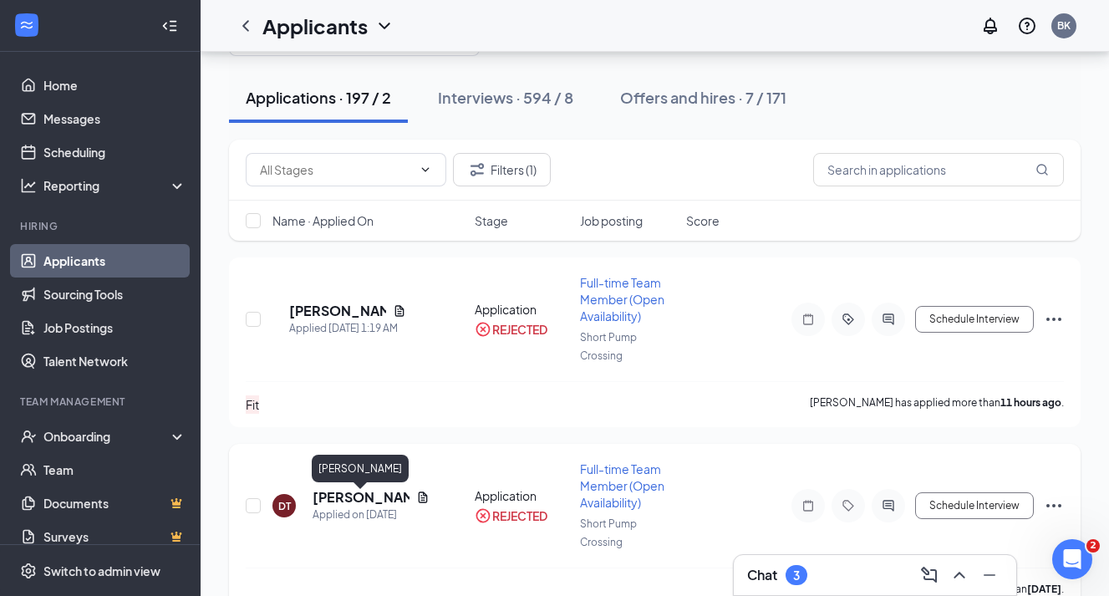
click at [339, 501] on h5 "[PERSON_NAME]" at bounding box center [361, 497] width 97 height 18
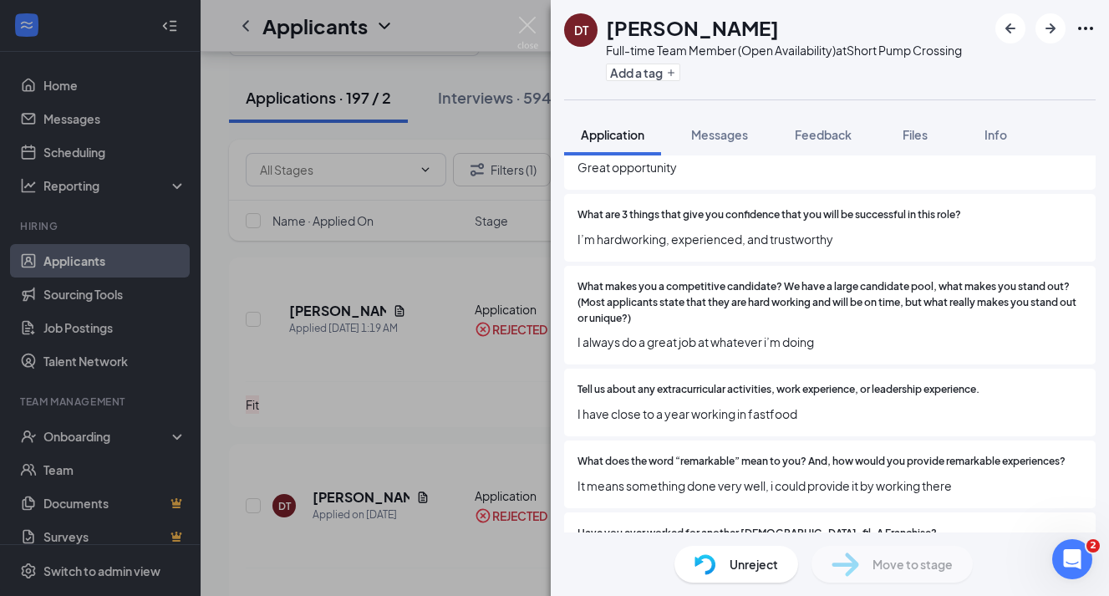
scroll to position [600, 0]
click at [358, 380] on div "DT [PERSON_NAME] Full-time Team Member (Open Availability) at Short Pump Crossi…" at bounding box center [554, 298] width 1109 height 596
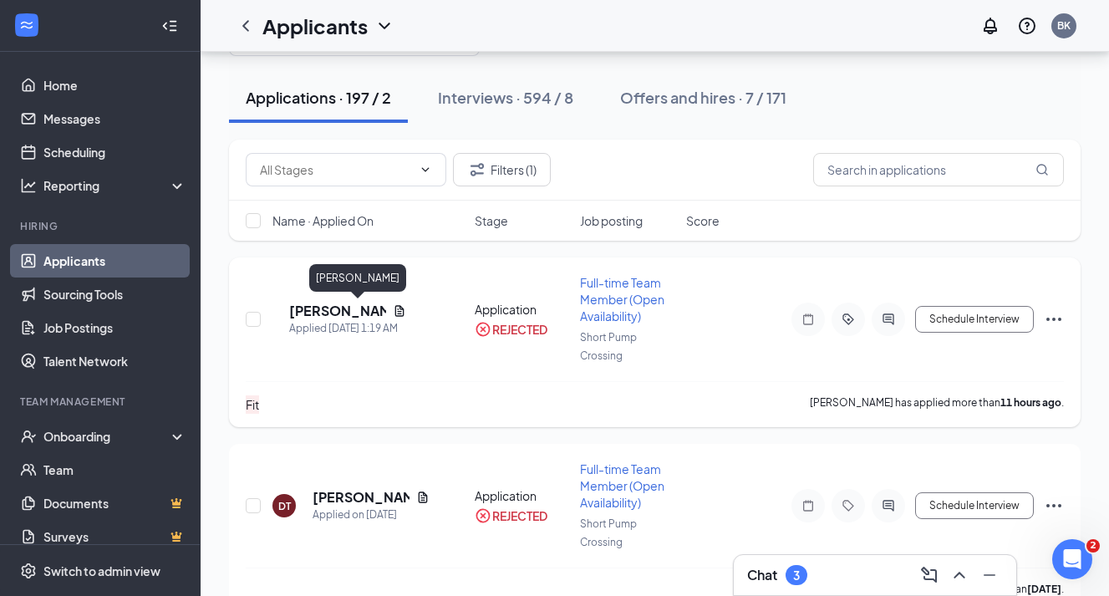
click at [332, 312] on h5 "[PERSON_NAME]" at bounding box center [337, 311] width 97 height 18
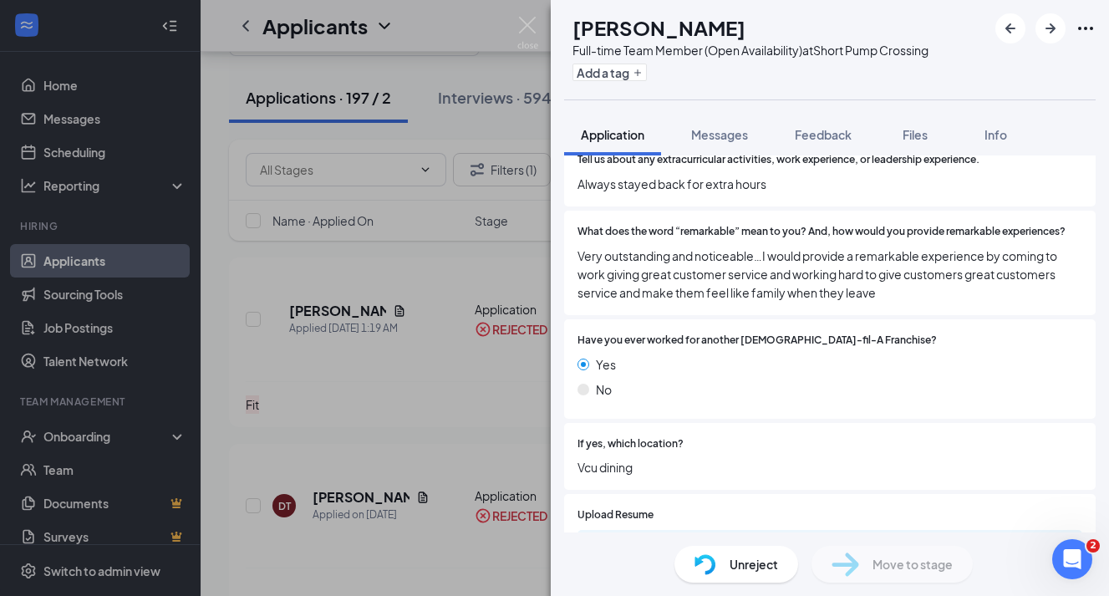
scroll to position [896, 0]
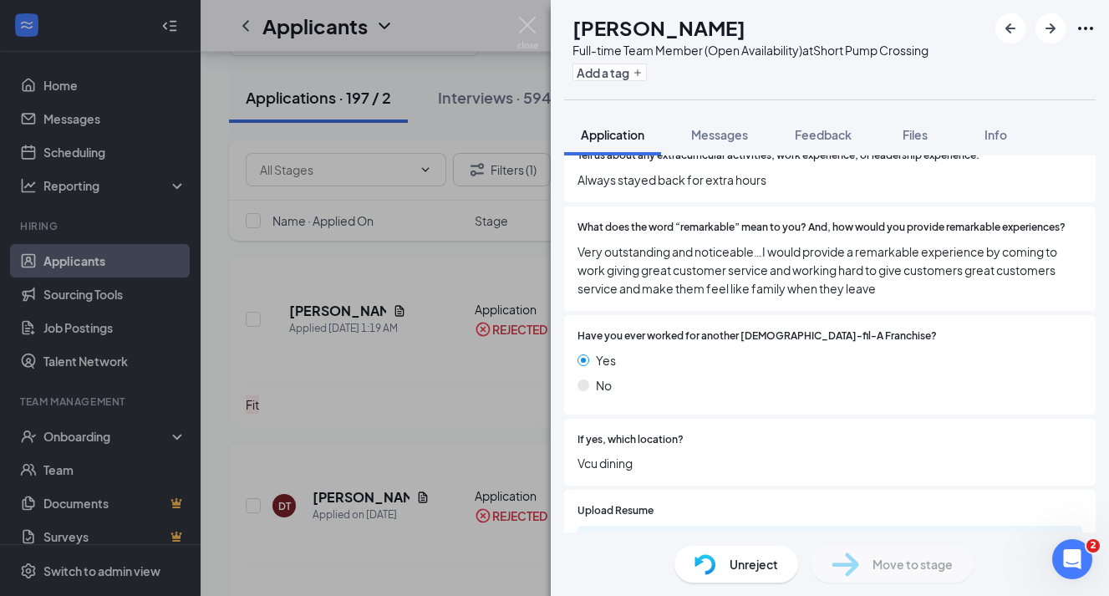
click at [515, 33] on div "MH Misha haynesworth Full-time Team Member (Open Availability) at Short Pump Cr…" at bounding box center [554, 298] width 1109 height 596
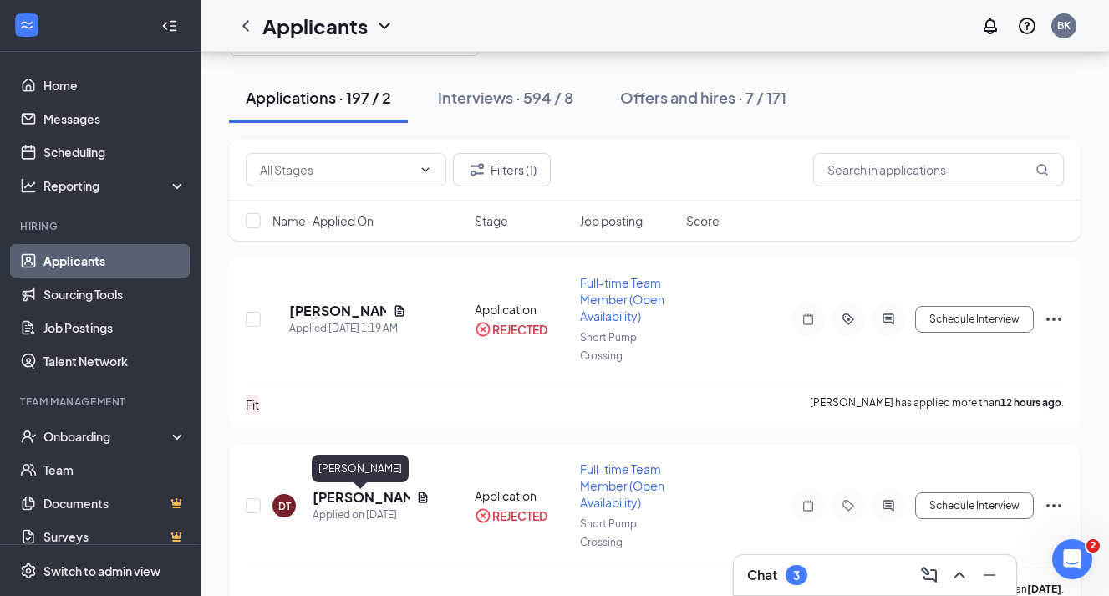
click at [337, 497] on h5 "[PERSON_NAME]" at bounding box center [361, 497] width 97 height 18
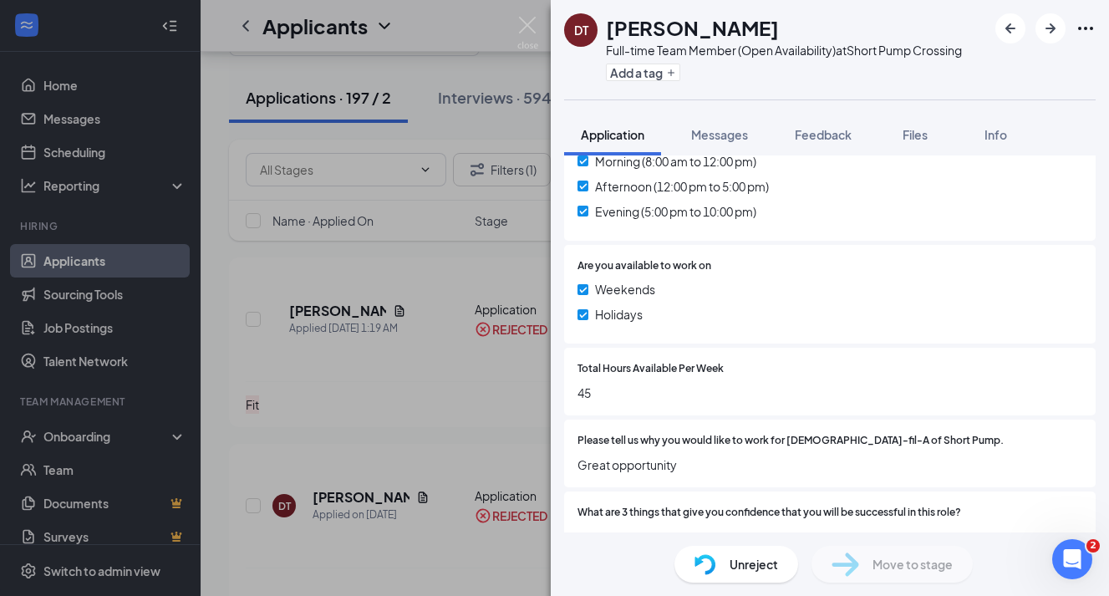
scroll to position [297, 0]
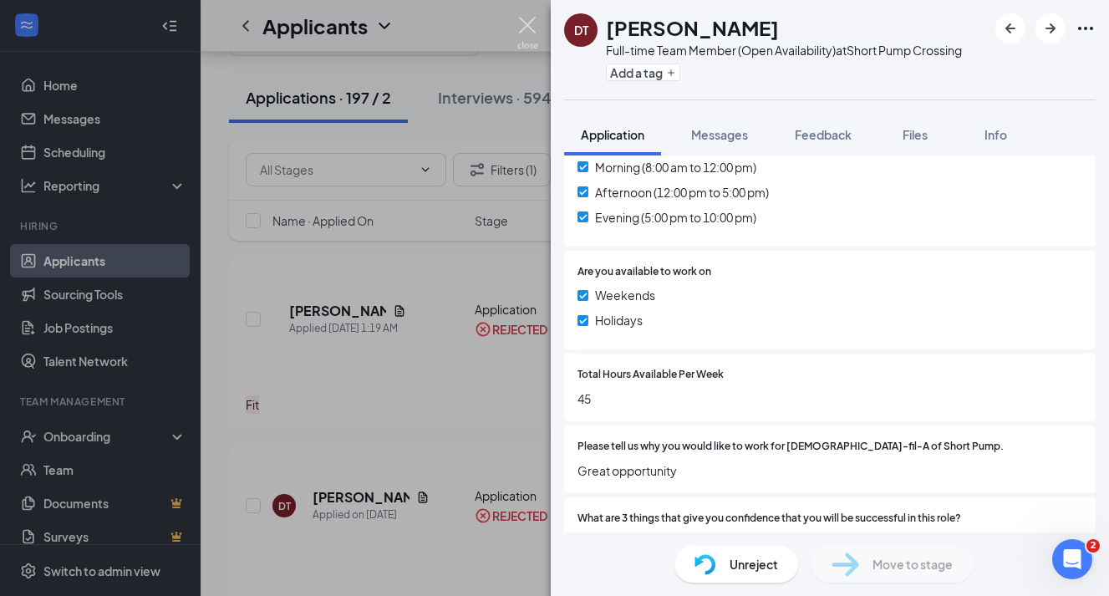
click at [527, 28] on img at bounding box center [527, 33] width 21 height 33
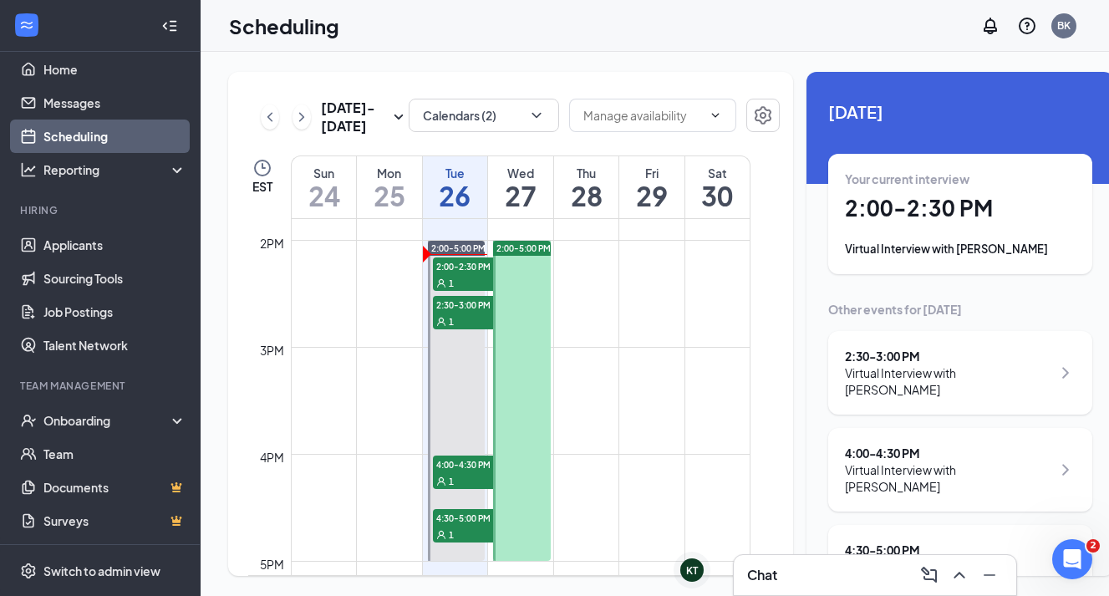
scroll to position [1473, 0]
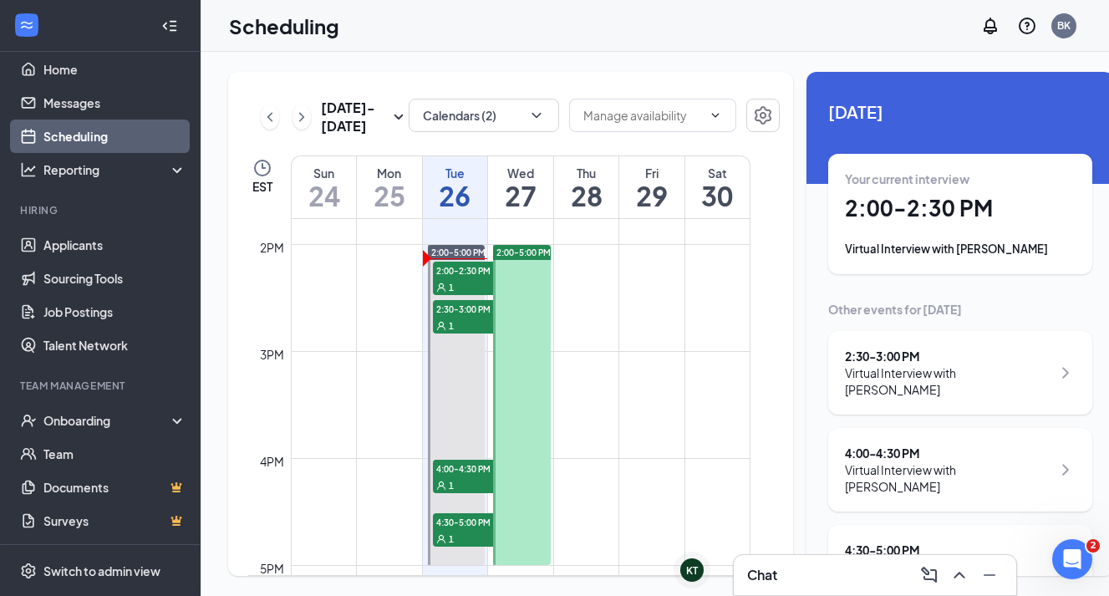
click at [300, 135] on div "Aug 24 - Aug 30" at bounding box center [335, 117] width 148 height 37
click at [298, 127] on icon "ChevronRight" at bounding box center [301, 117] width 17 height 20
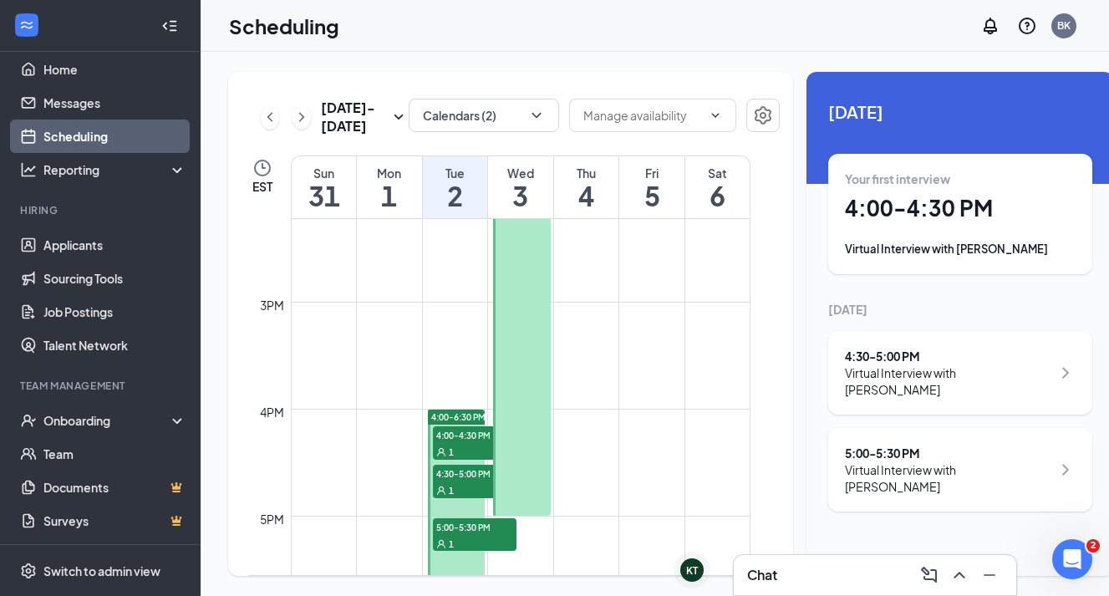
scroll to position [1661, 0]
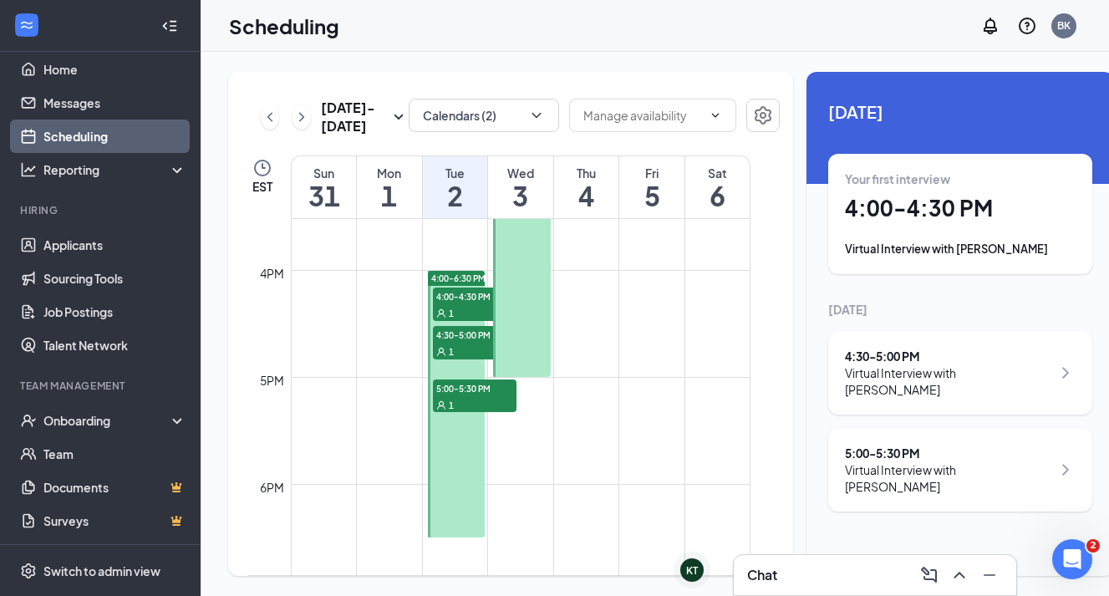
click at [464, 304] on span "4:00-4:30 PM" at bounding box center [475, 296] width 84 height 17
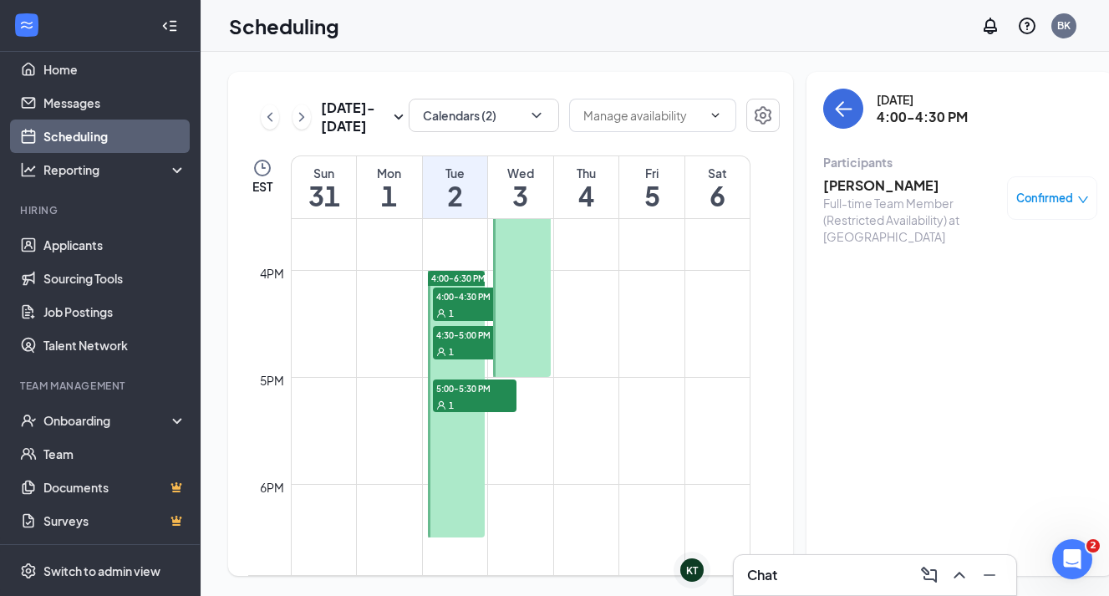
click at [464, 343] on span "4:30-5:00 PM" at bounding box center [475, 334] width 84 height 17
click at [461, 396] on span "5:00-5:30 PM" at bounding box center [475, 388] width 84 height 17
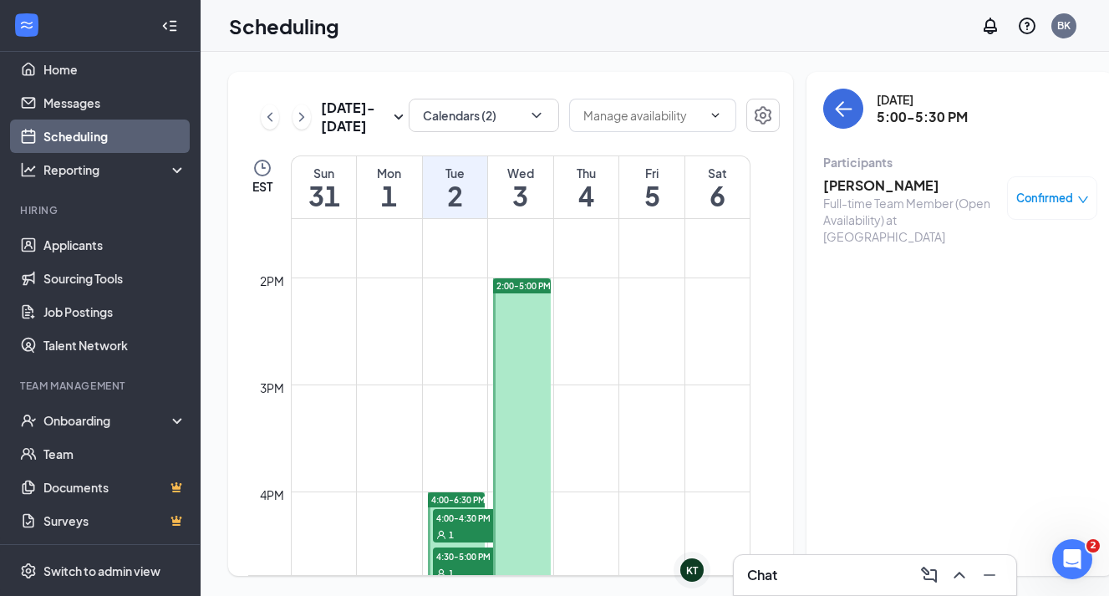
scroll to position [1439, 0]
click at [833, 116] on icon "ArrowLeft" at bounding box center [843, 109] width 20 height 20
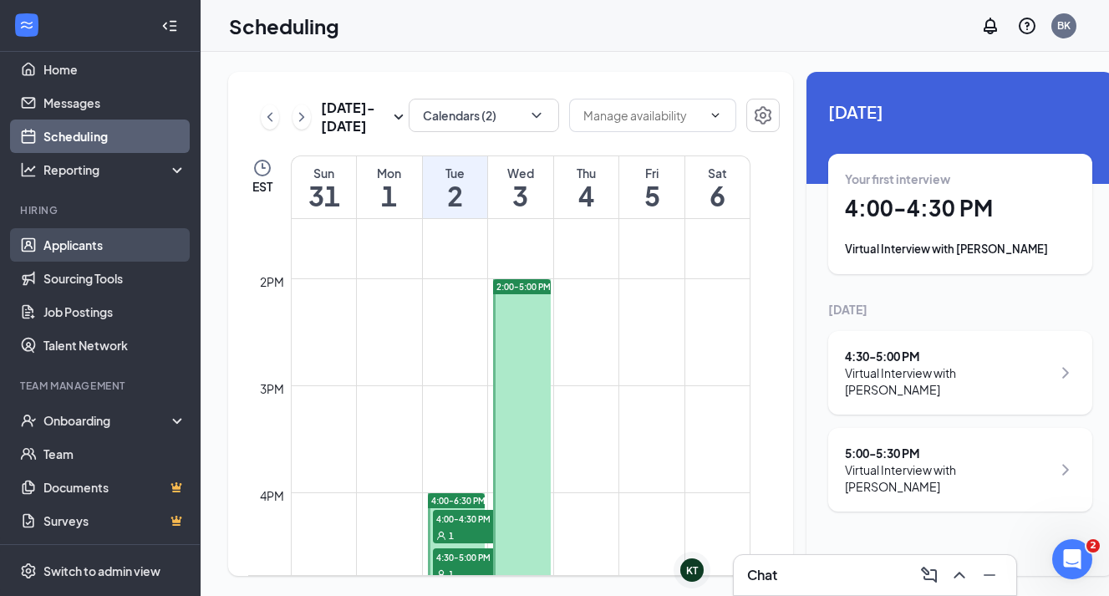
click at [87, 246] on link "Applicants" at bounding box center [114, 244] width 143 height 33
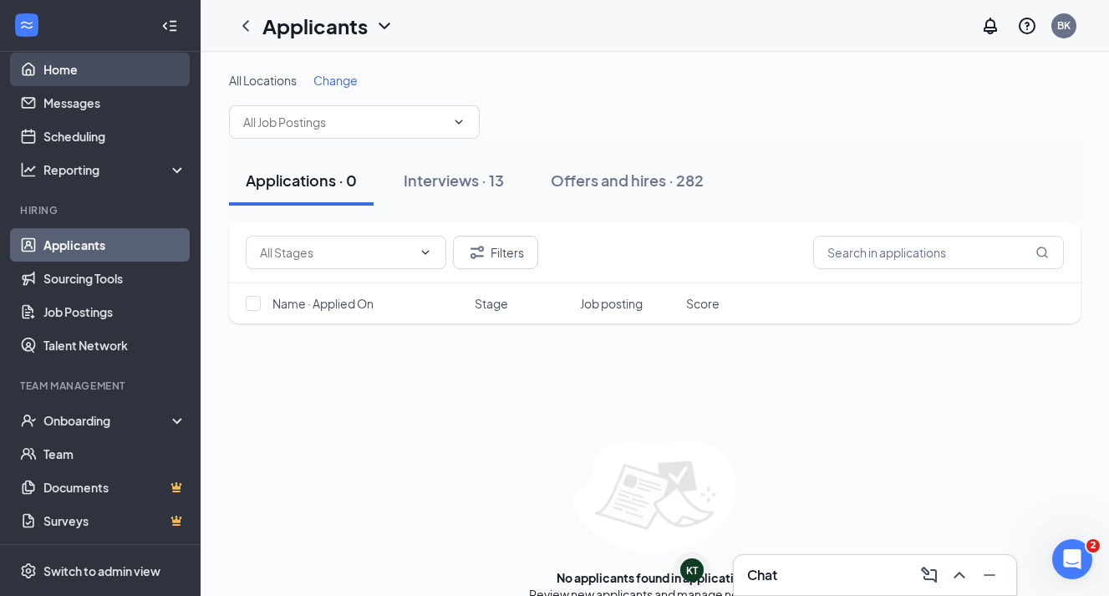
click at [80, 69] on link "Home" at bounding box center [114, 69] width 143 height 33
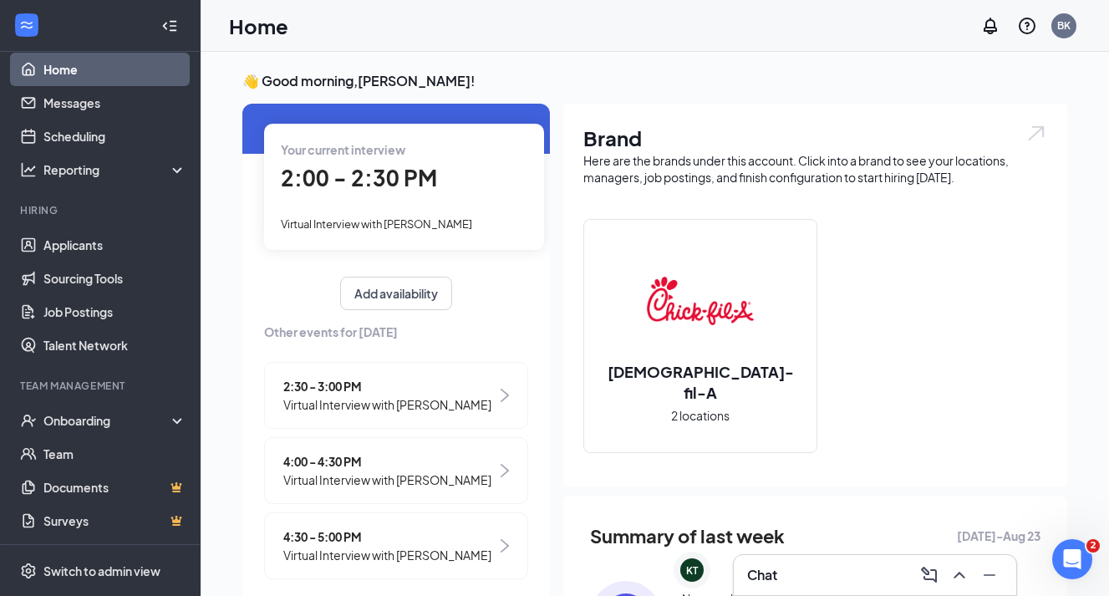
click at [462, 380] on span "2:30 - 3:00 PM" at bounding box center [387, 386] width 208 height 18
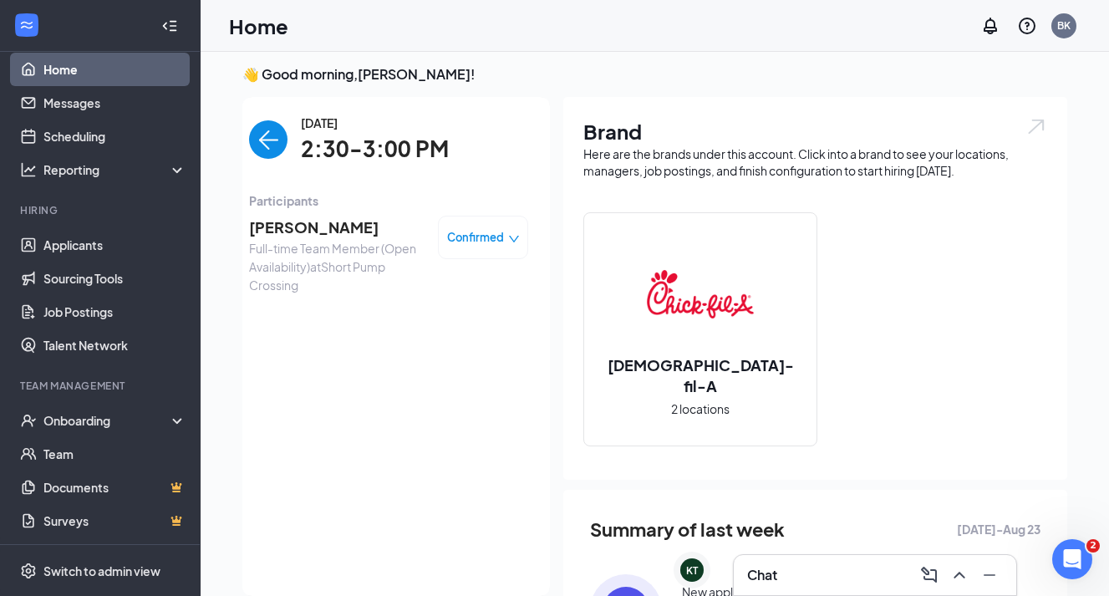
click at [327, 227] on span "[PERSON_NAME]" at bounding box center [337, 227] width 176 height 23
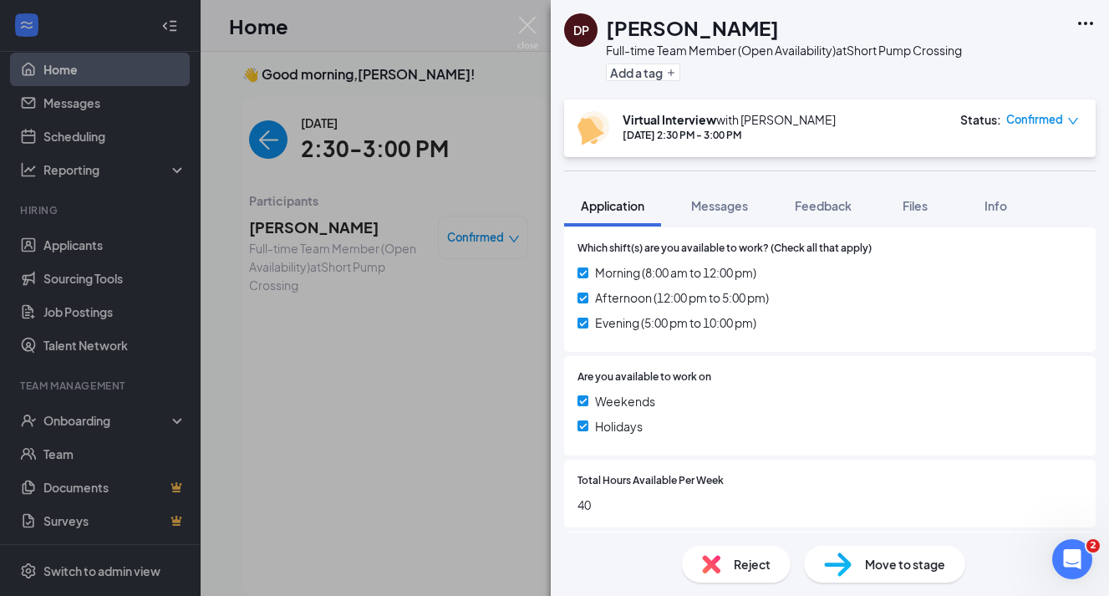
scroll to position [27, 0]
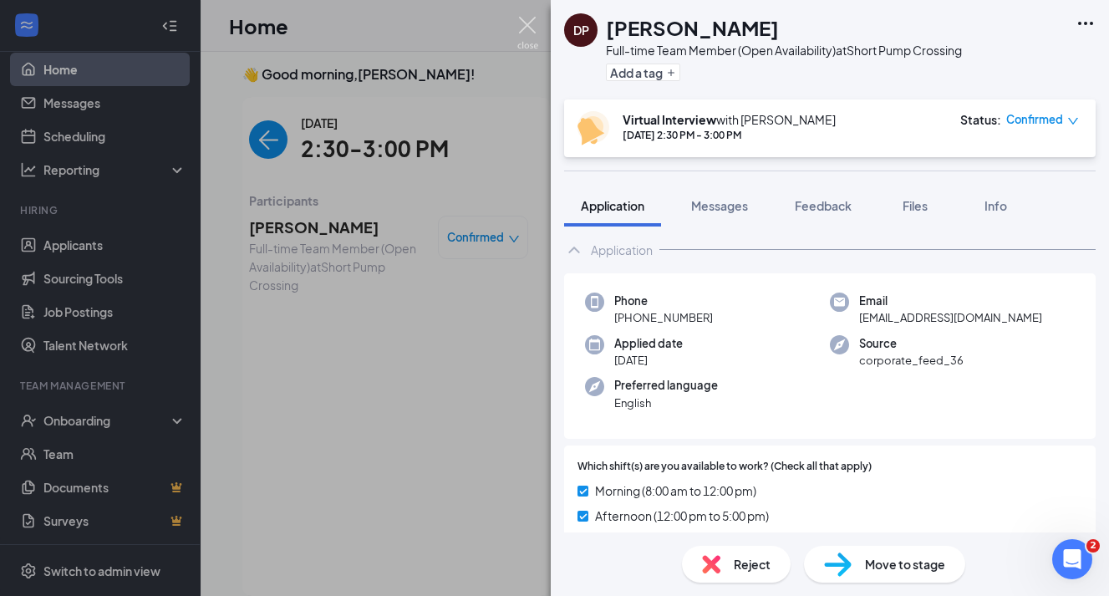
click at [531, 35] on img at bounding box center [527, 33] width 21 height 33
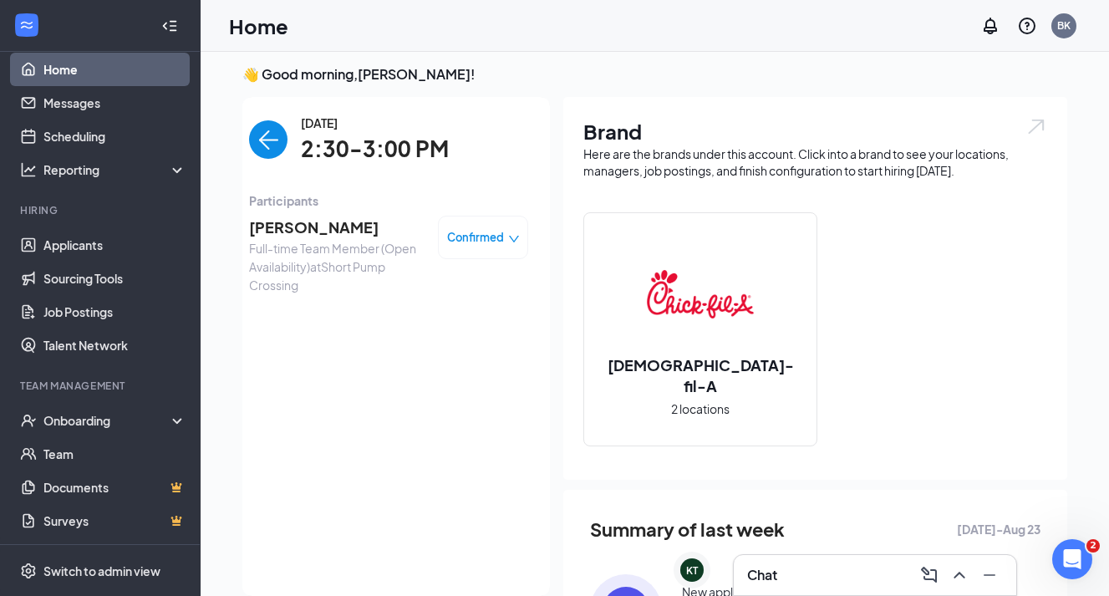
click at [317, 230] on span "[PERSON_NAME]" at bounding box center [337, 227] width 176 height 23
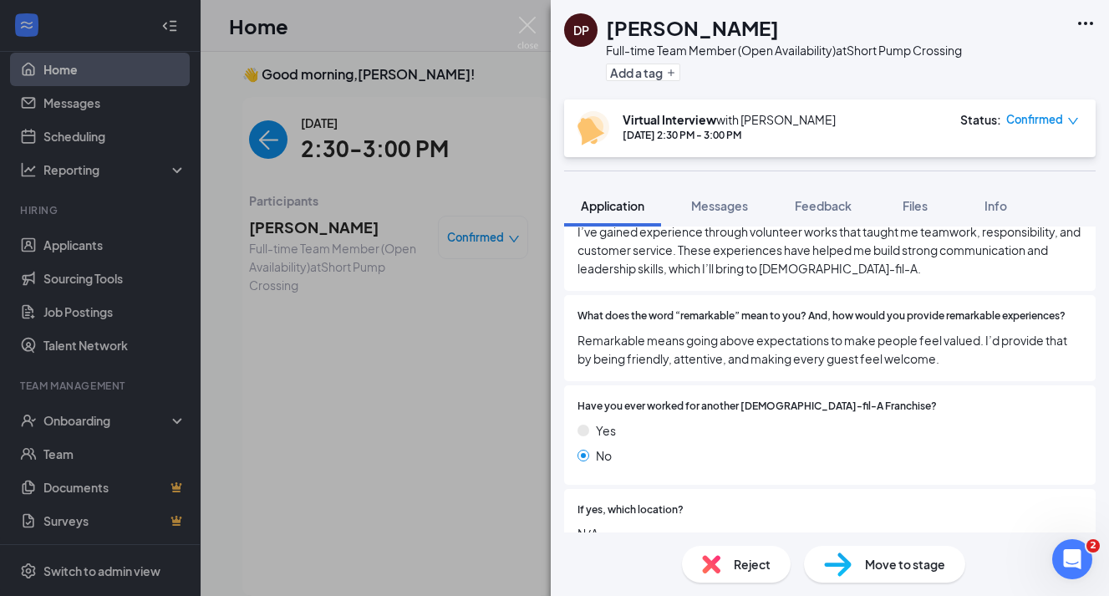
scroll to position [900, 0]
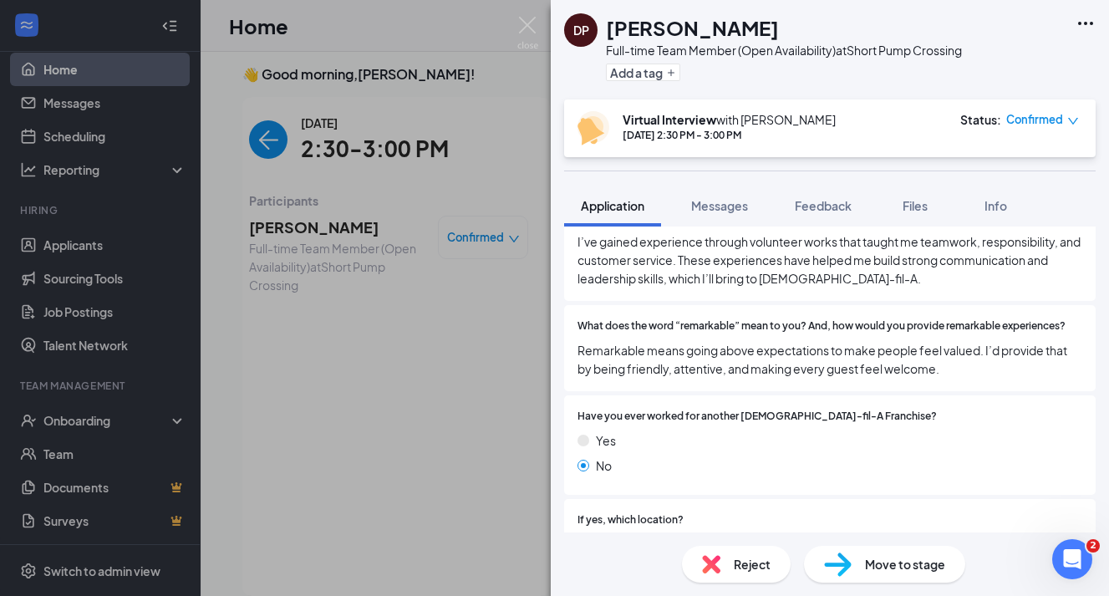
click at [871, 566] on span "Move to stage" at bounding box center [905, 564] width 80 height 18
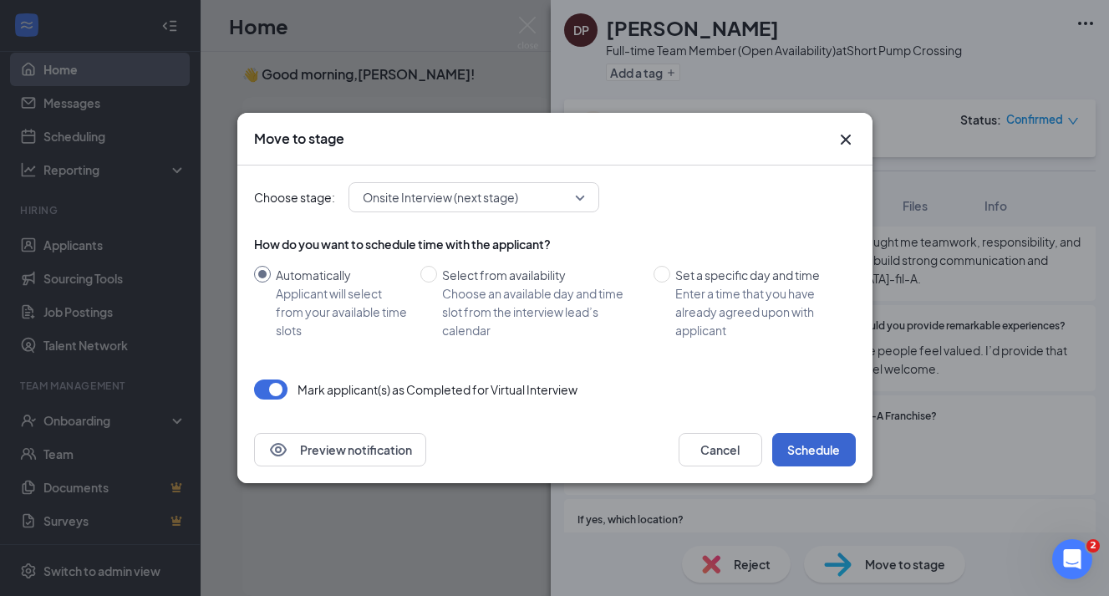
click at [796, 448] on button "Schedule" at bounding box center [814, 449] width 84 height 33
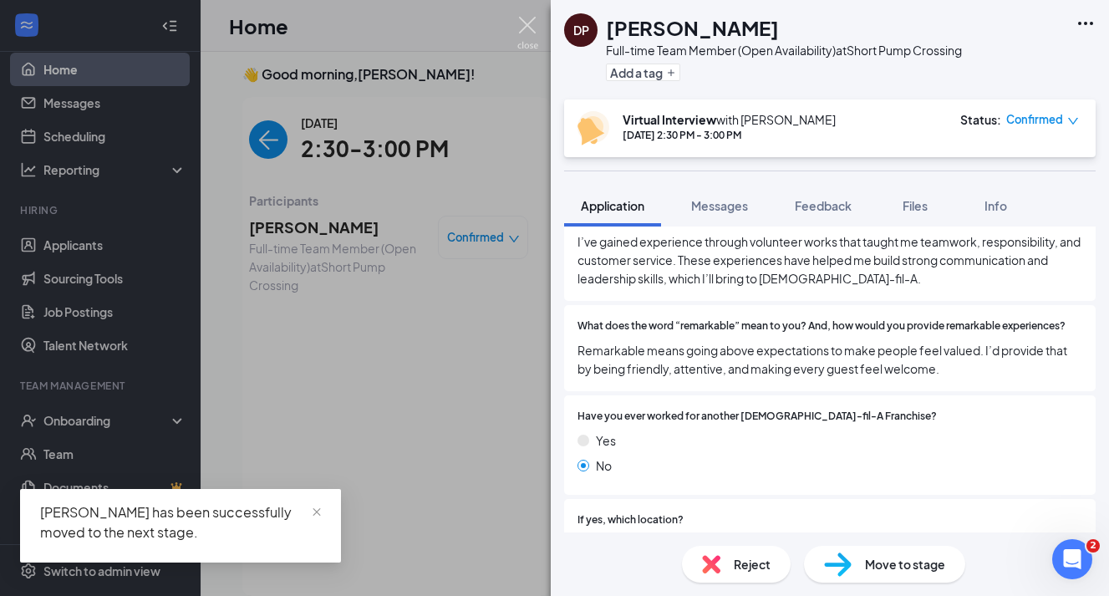
click at [527, 33] on img at bounding box center [527, 33] width 21 height 33
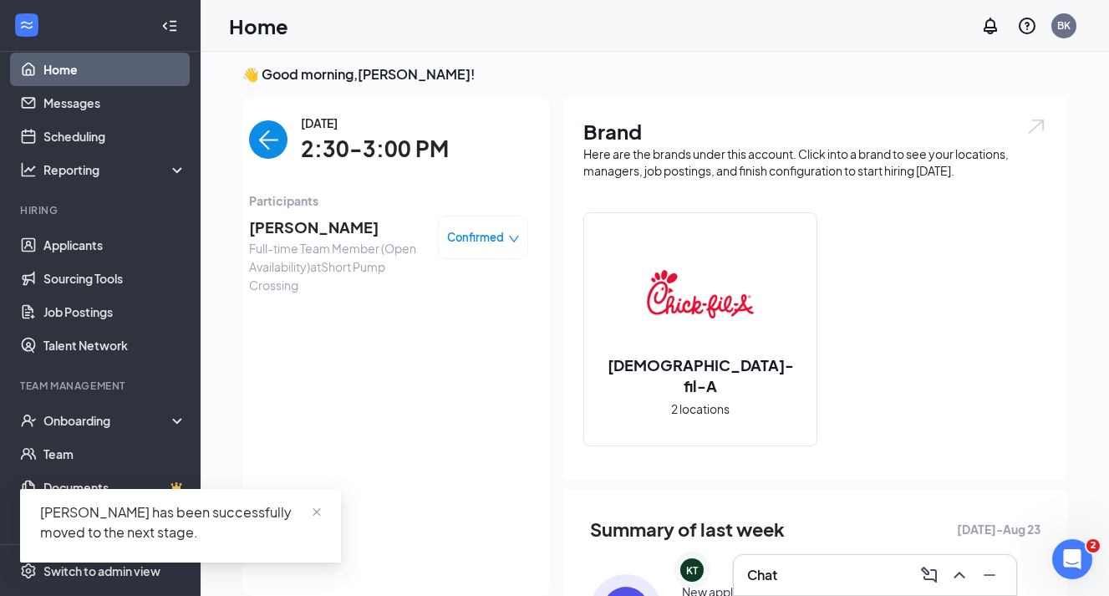
click at [260, 140] on img "back-button" at bounding box center [268, 139] width 38 height 38
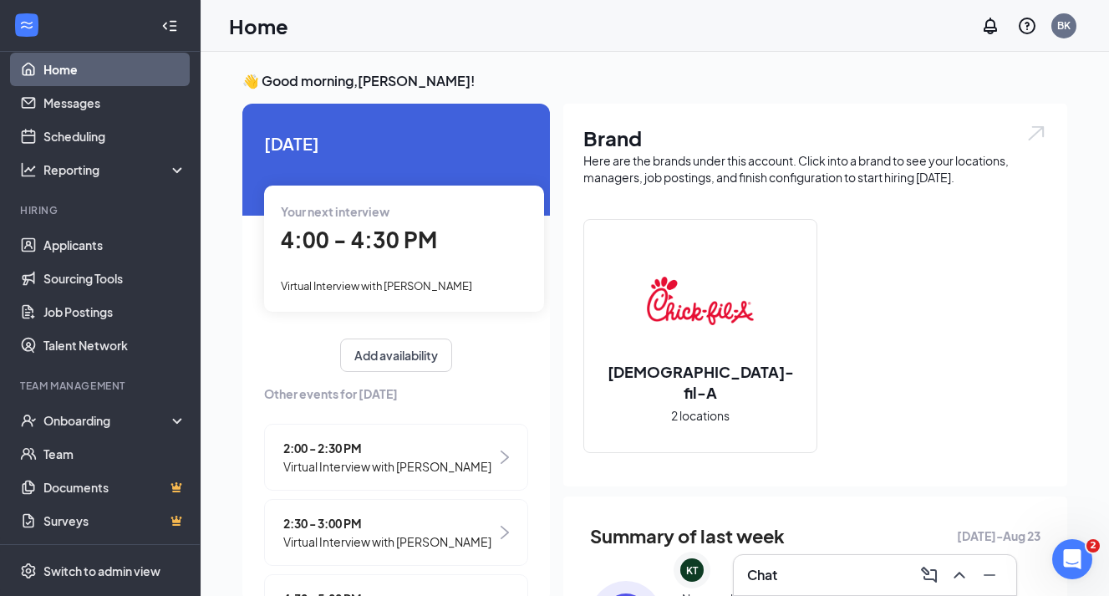
click at [451, 254] on div "4:00 - 4:30 PM" at bounding box center [404, 240] width 247 height 34
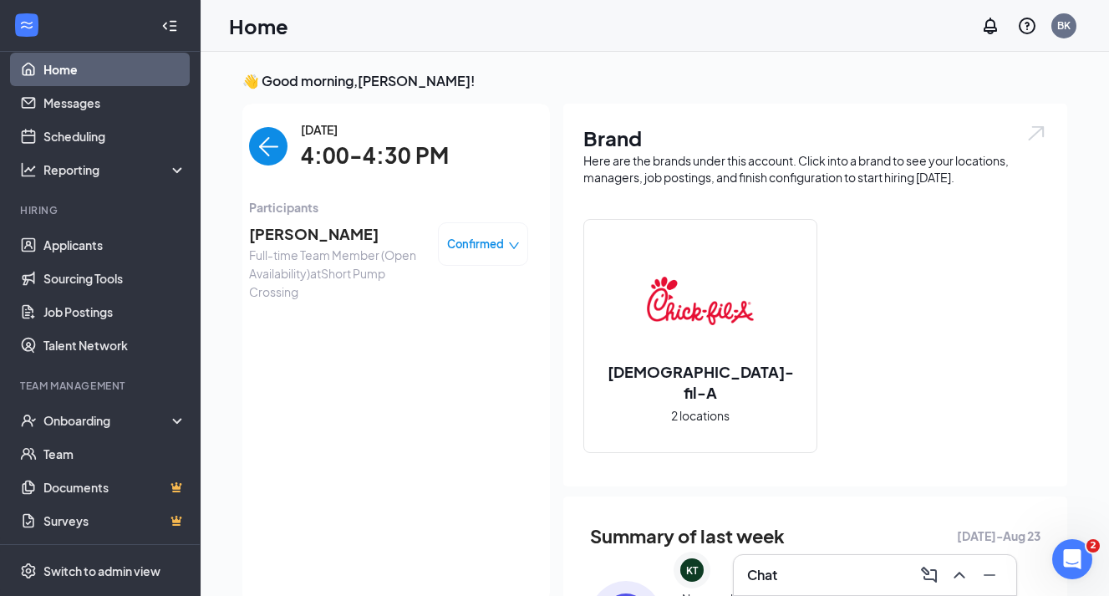
scroll to position [7, 0]
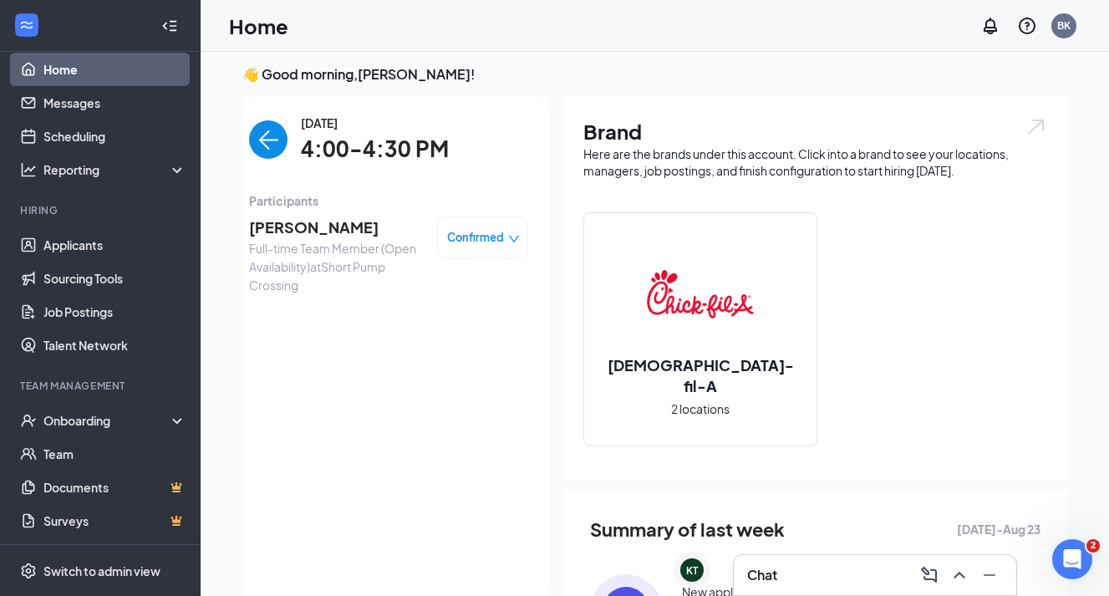
click at [334, 221] on span "[PERSON_NAME]" at bounding box center [337, 227] width 176 height 23
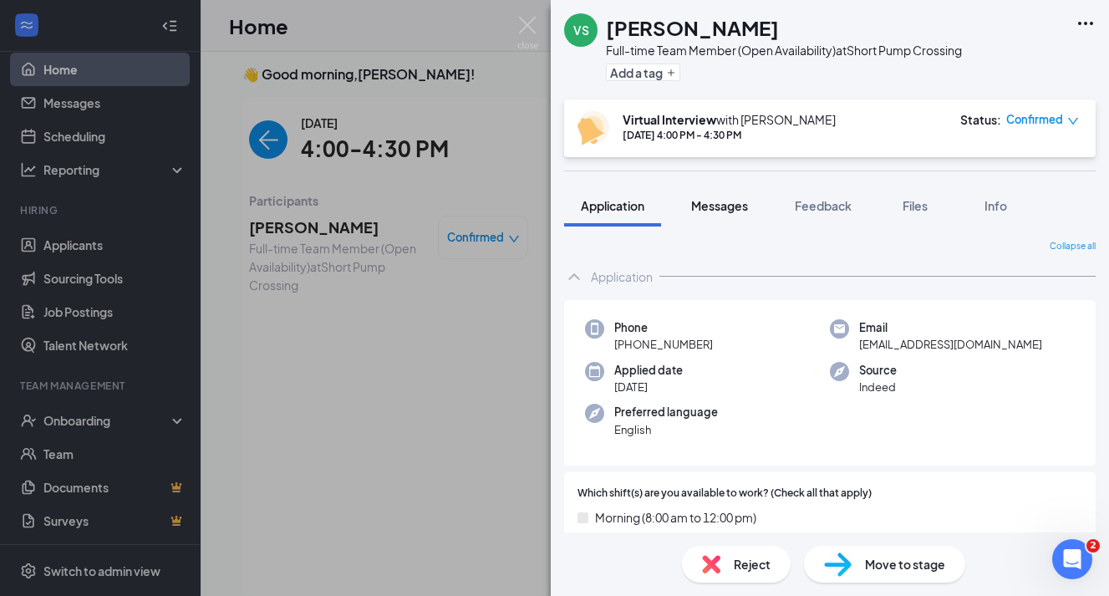
click at [719, 212] on span "Messages" at bounding box center [719, 205] width 57 height 15
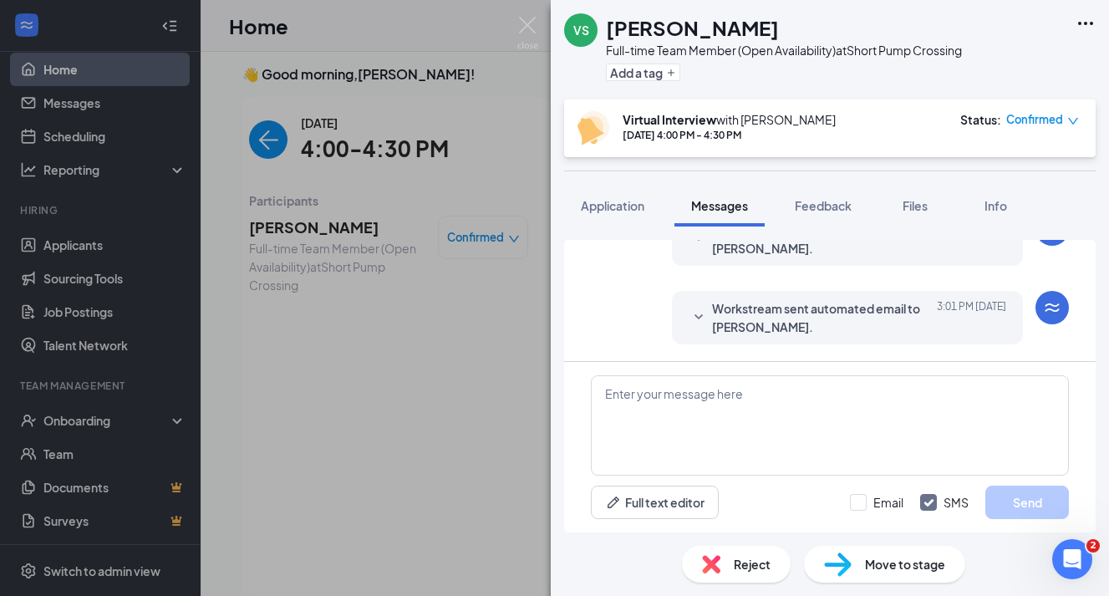
scroll to position [736, 0]
click at [525, 24] on img at bounding box center [527, 33] width 21 height 33
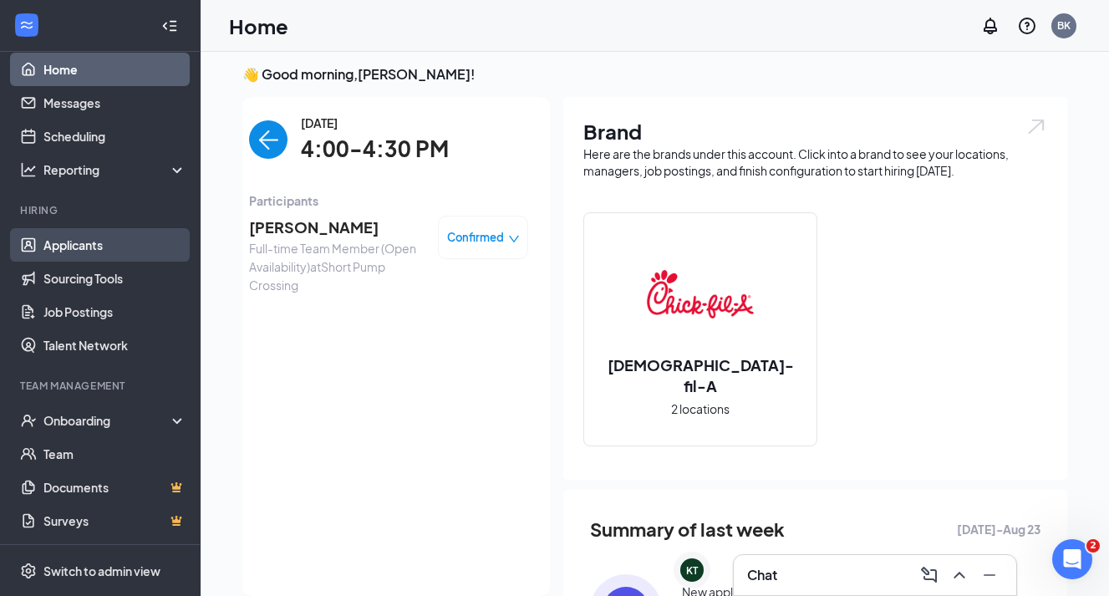
click at [95, 251] on link "Applicants" at bounding box center [114, 244] width 143 height 33
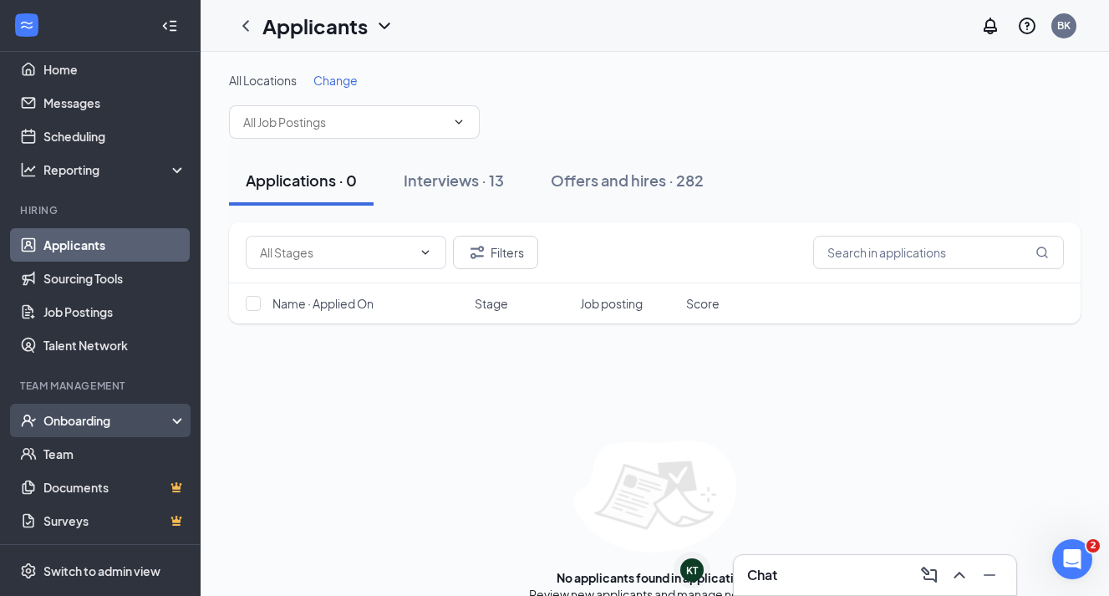
click at [89, 431] on div "Onboarding" at bounding box center [100, 420] width 201 height 33
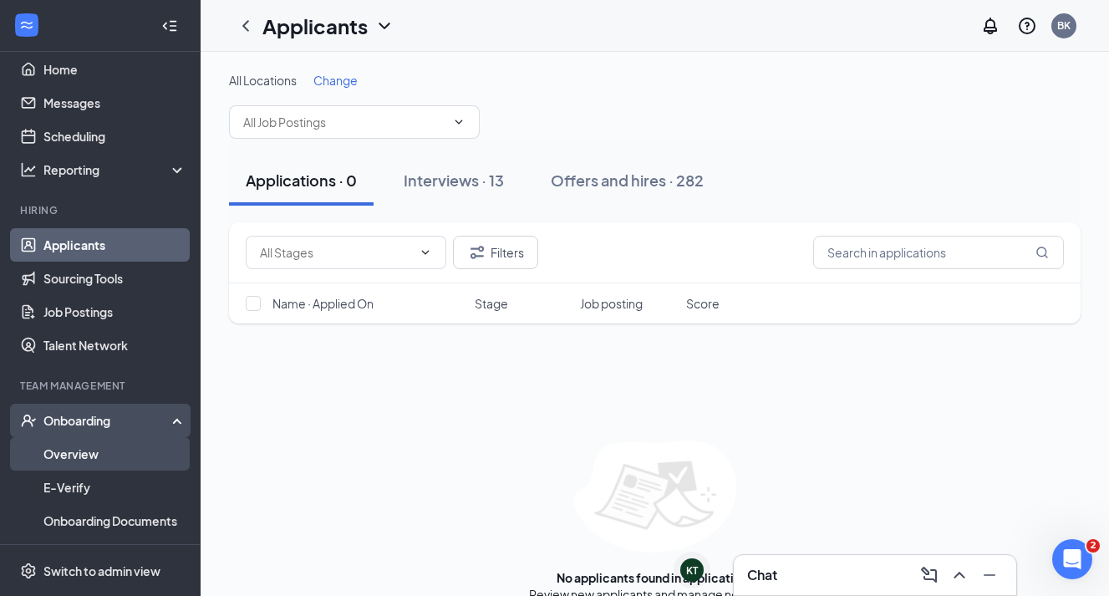
click at [91, 461] on link "Overview" at bounding box center [114, 453] width 143 height 33
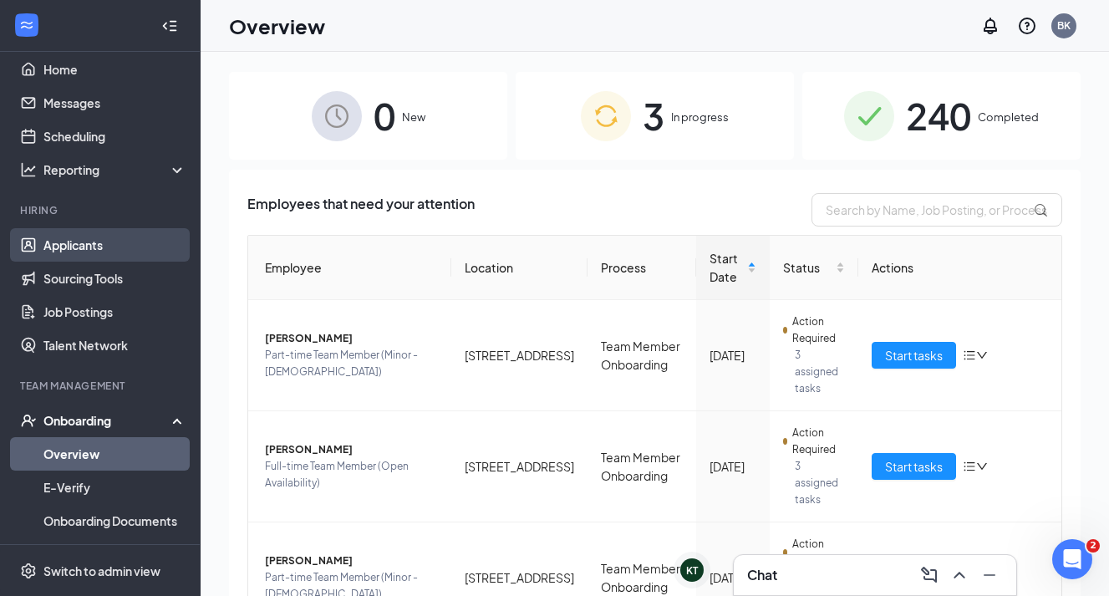
click at [135, 246] on link "Applicants" at bounding box center [114, 244] width 143 height 33
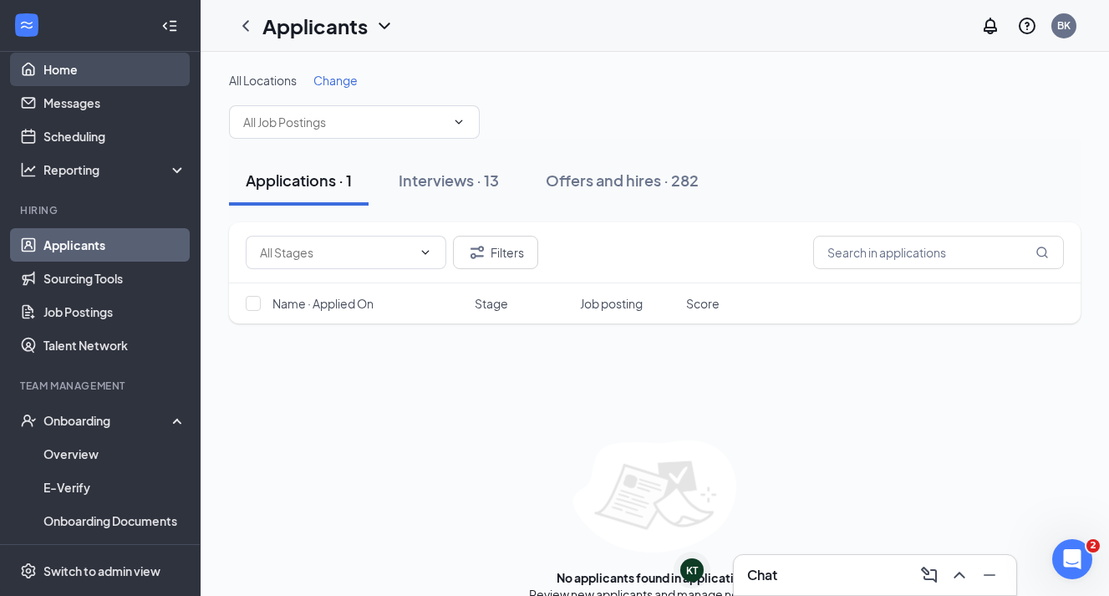
click at [84, 63] on link "Home" at bounding box center [114, 69] width 143 height 33
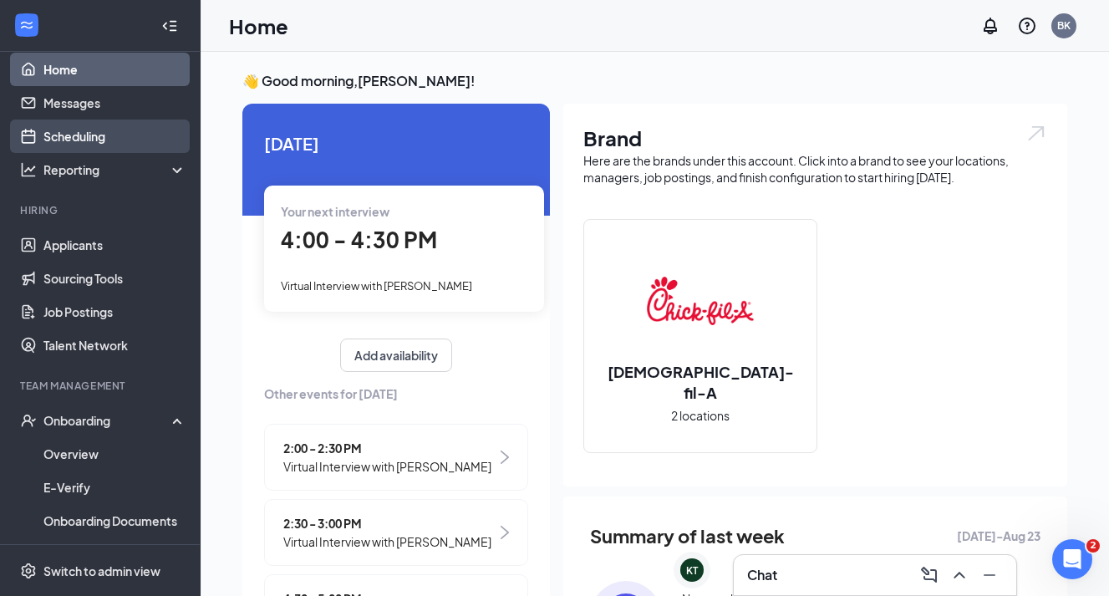
click at [128, 137] on link "Scheduling" at bounding box center [114, 136] width 143 height 33
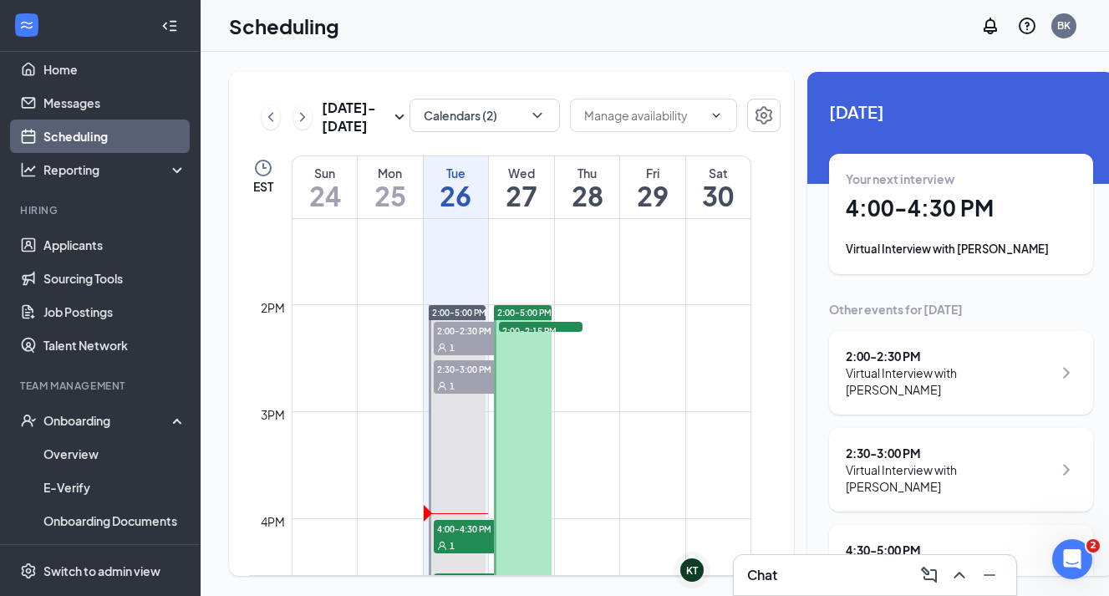
scroll to position [1424, 0]
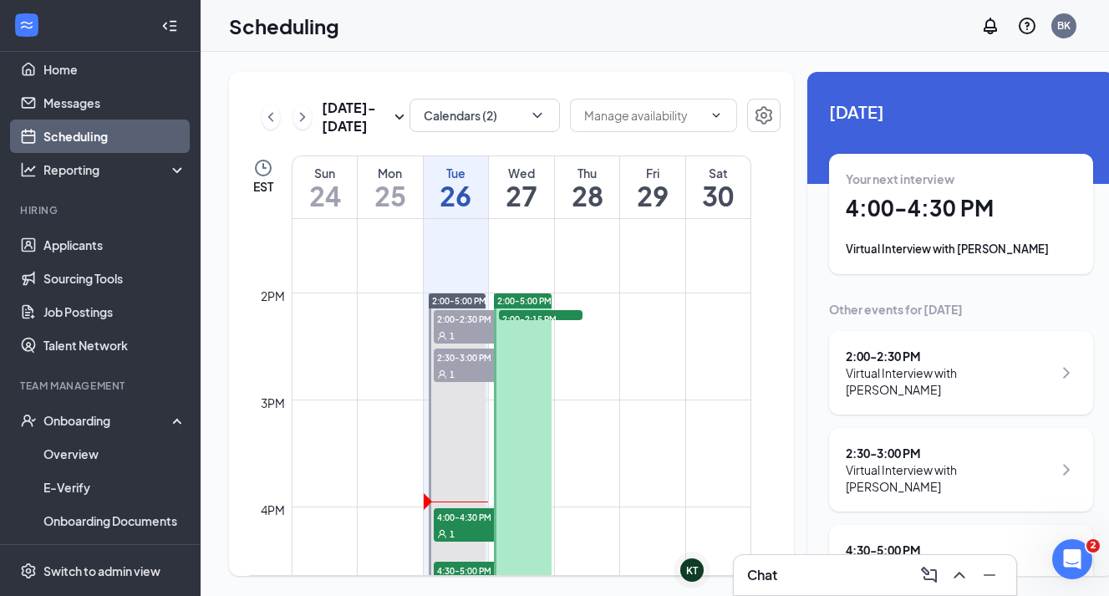
click at [520, 327] on span "2:00-2:15 PM" at bounding box center [541, 318] width 84 height 17
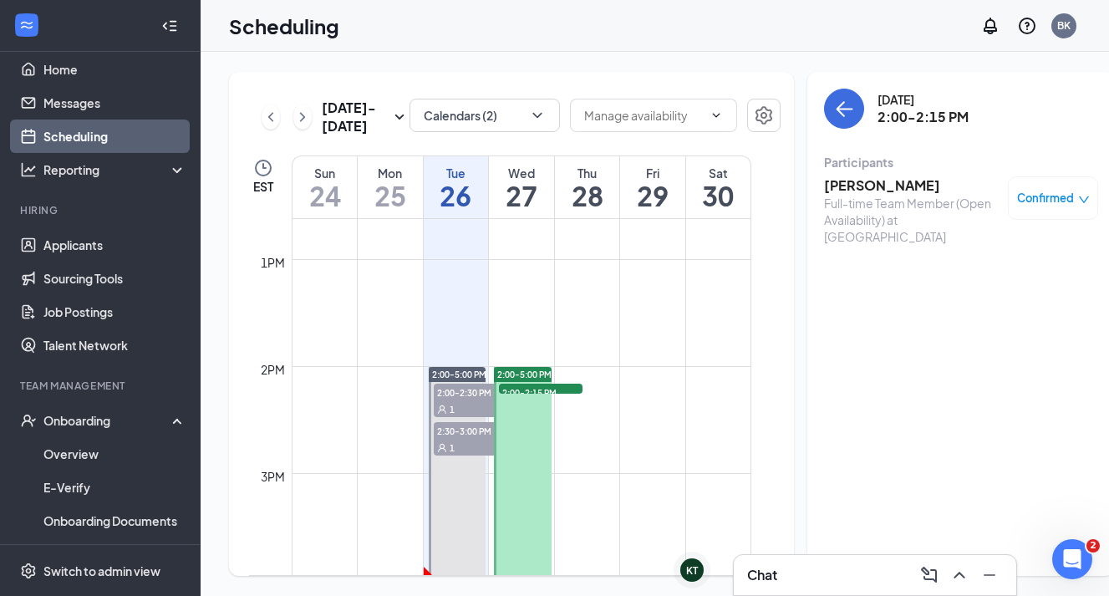
scroll to position [1349, 0]
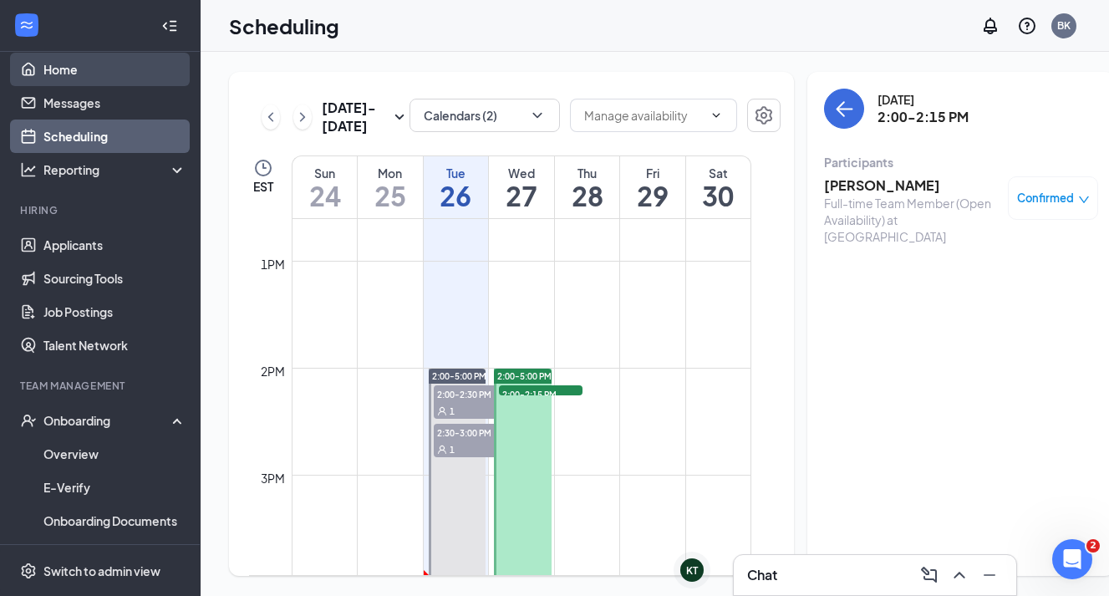
click at [88, 59] on link "Home" at bounding box center [114, 69] width 143 height 33
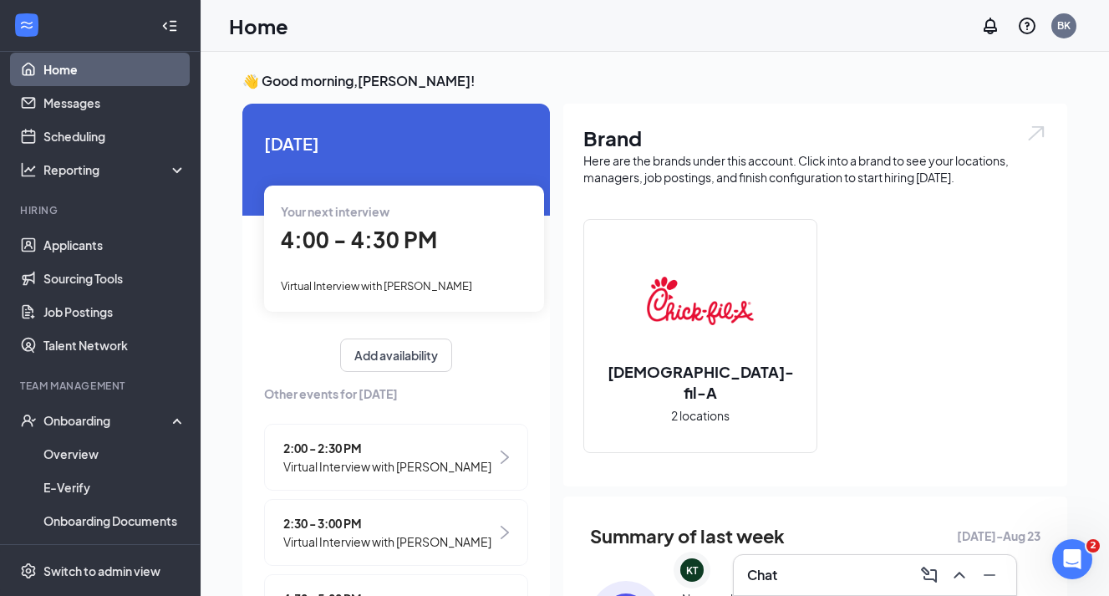
click at [816, 577] on div "Chat" at bounding box center [875, 575] width 256 height 27
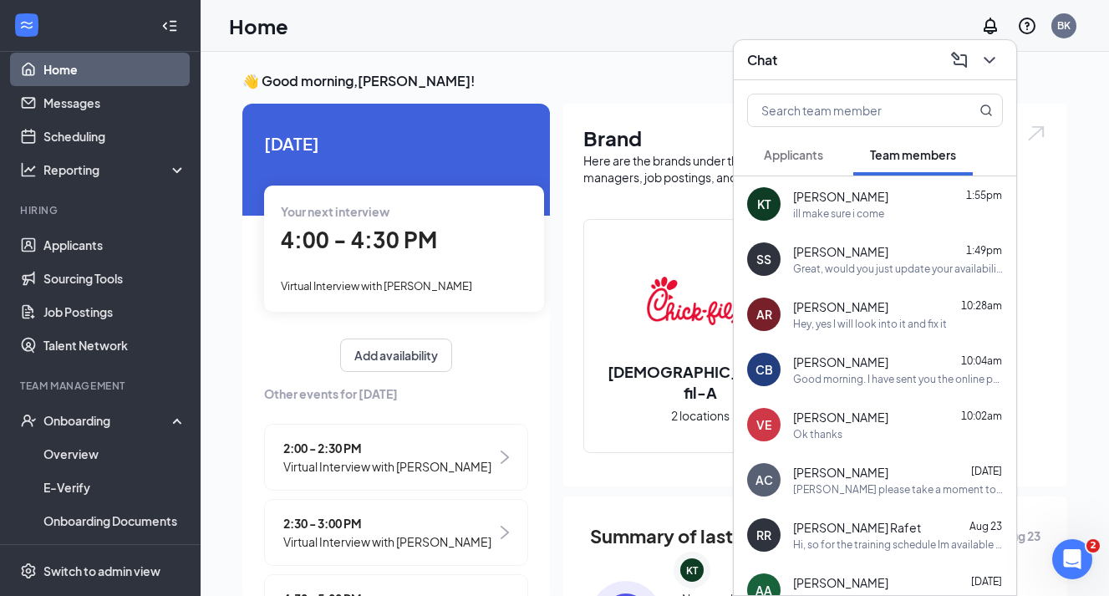
click at [845, 67] on div "Chat" at bounding box center [875, 60] width 256 height 26
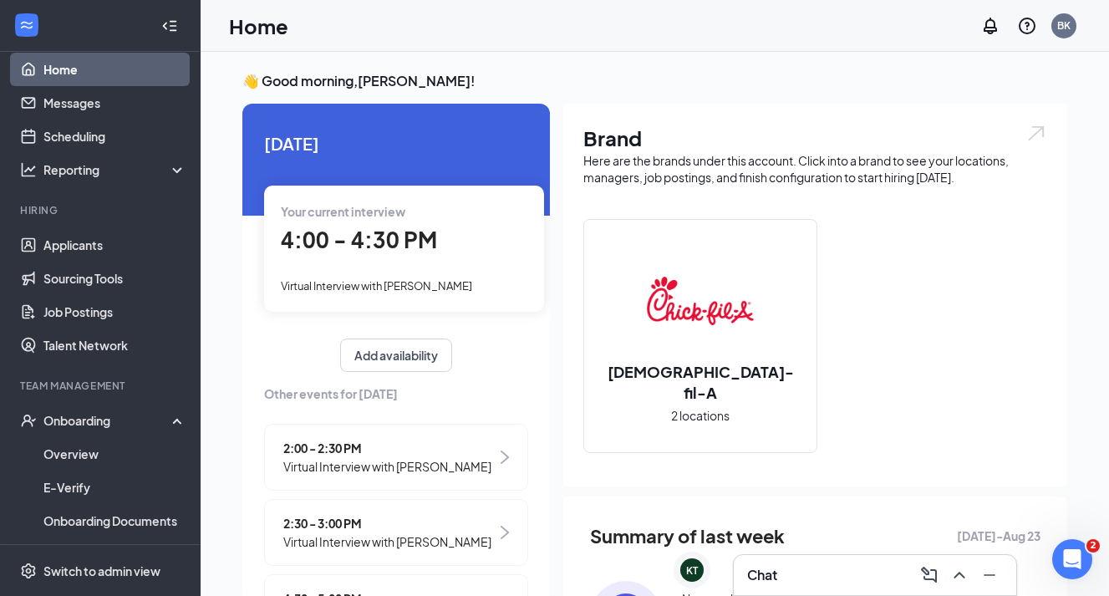
click at [415, 281] on span "Virtual Interview with [PERSON_NAME]" at bounding box center [376, 285] width 191 height 13
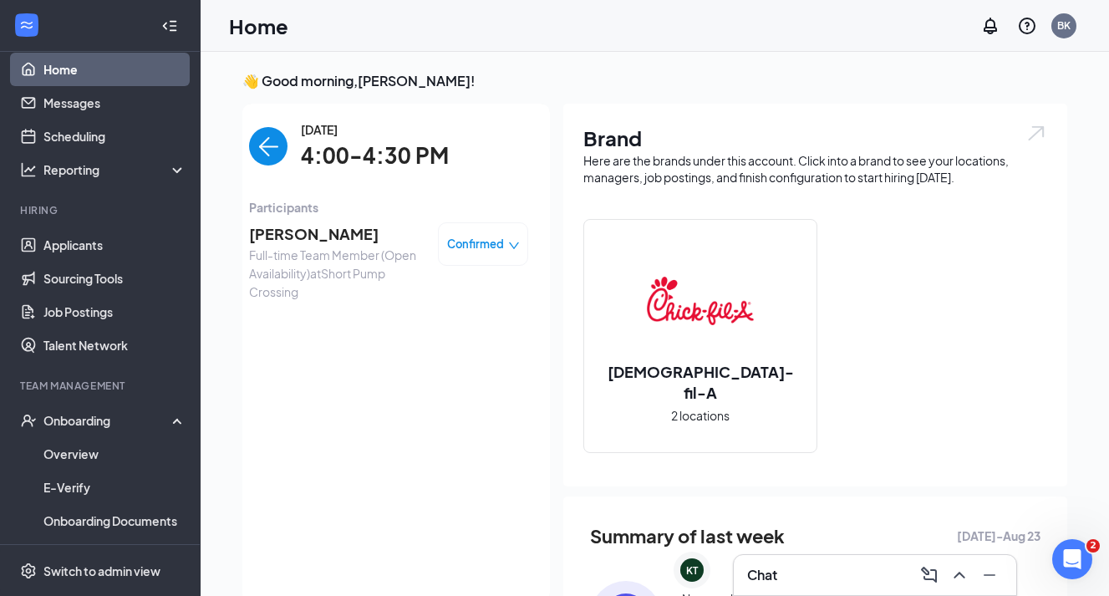
scroll to position [7, 0]
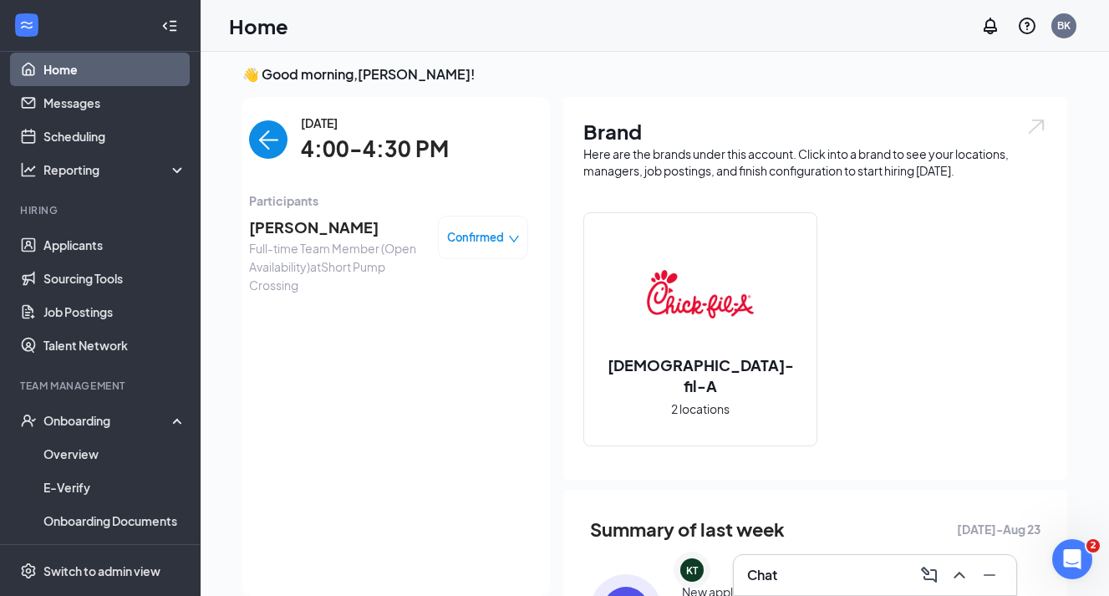
click at [334, 229] on span "[PERSON_NAME]" at bounding box center [337, 227] width 176 height 23
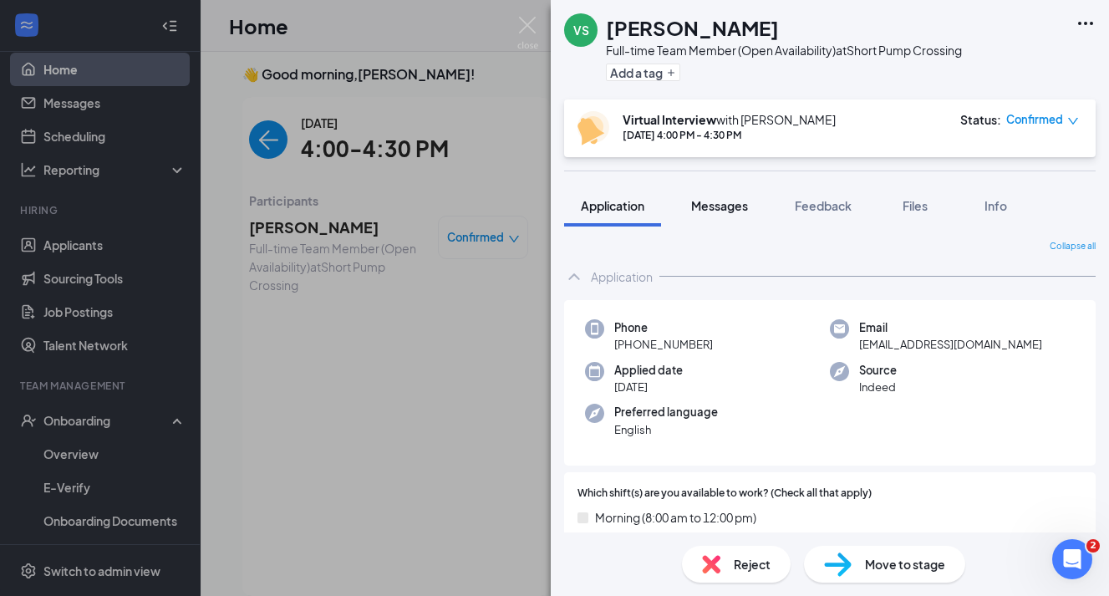
click at [719, 206] on span "Messages" at bounding box center [719, 205] width 57 height 15
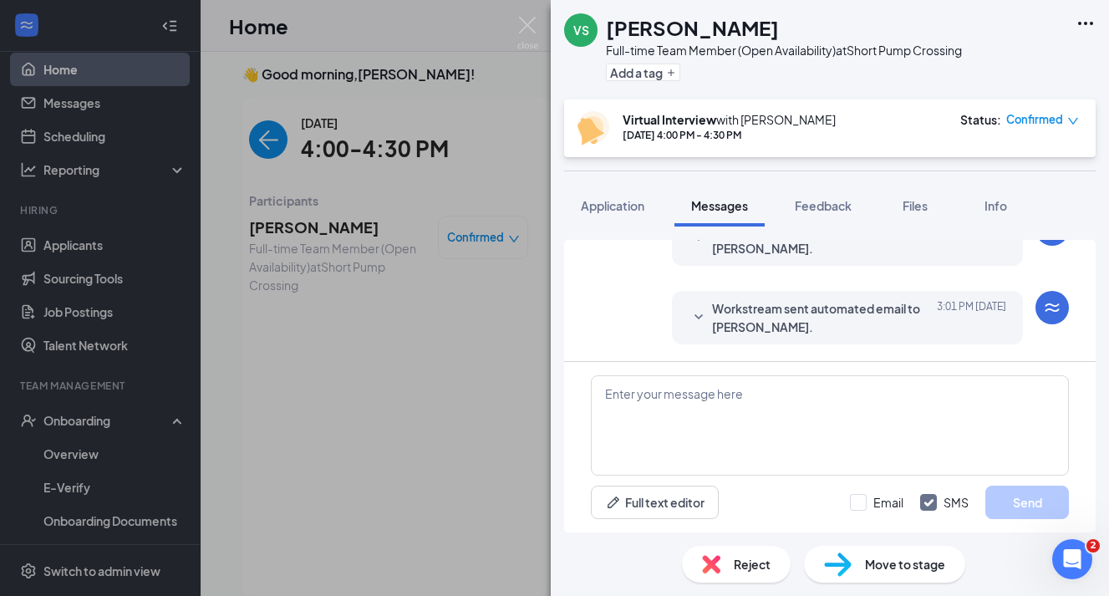
scroll to position [736, 0]
click at [524, 28] on img at bounding box center [527, 33] width 21 height 33
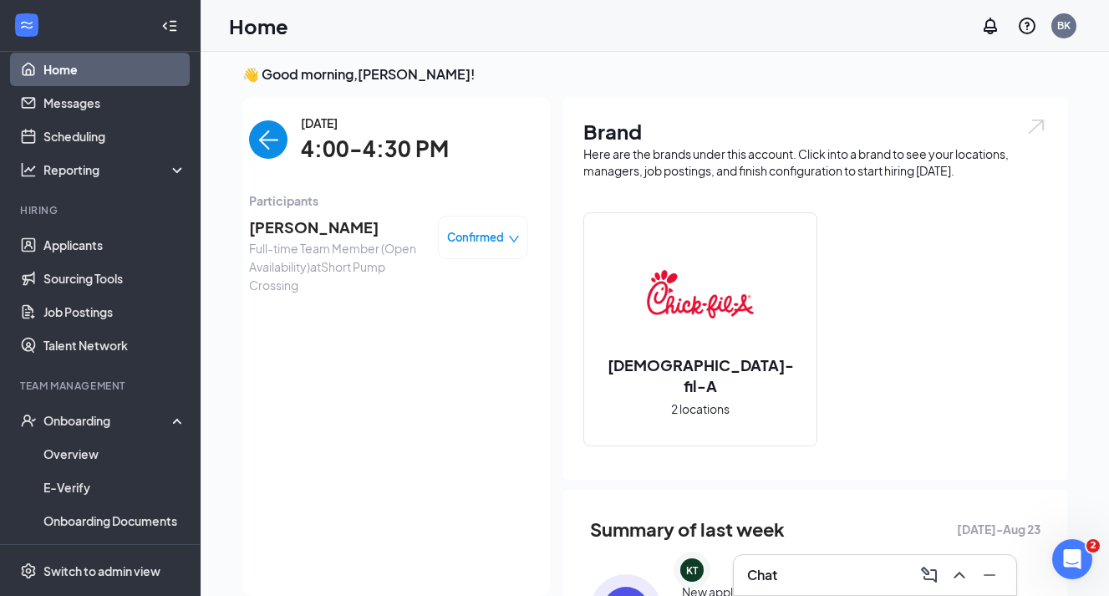
click at [270, 140] on img "back-button" at bounding box center [268, 139] width 38 height 38
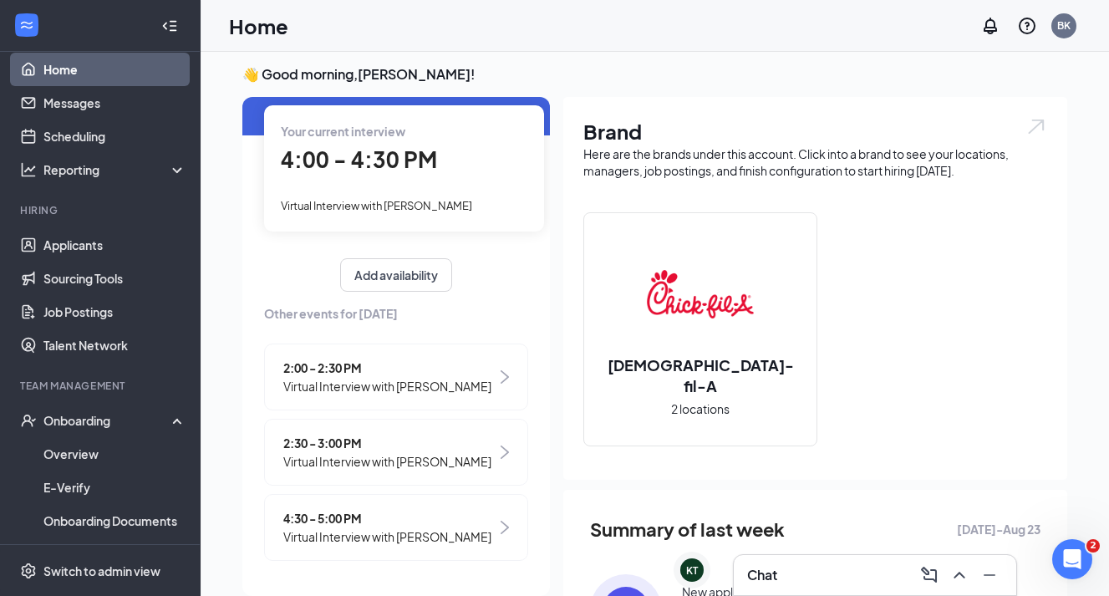
scroll to position [88, 0]
click at [431, 381] on span "Virtual Interview with [PERSON_NAME]" at bounding box center [387, 386] width 208 height 18
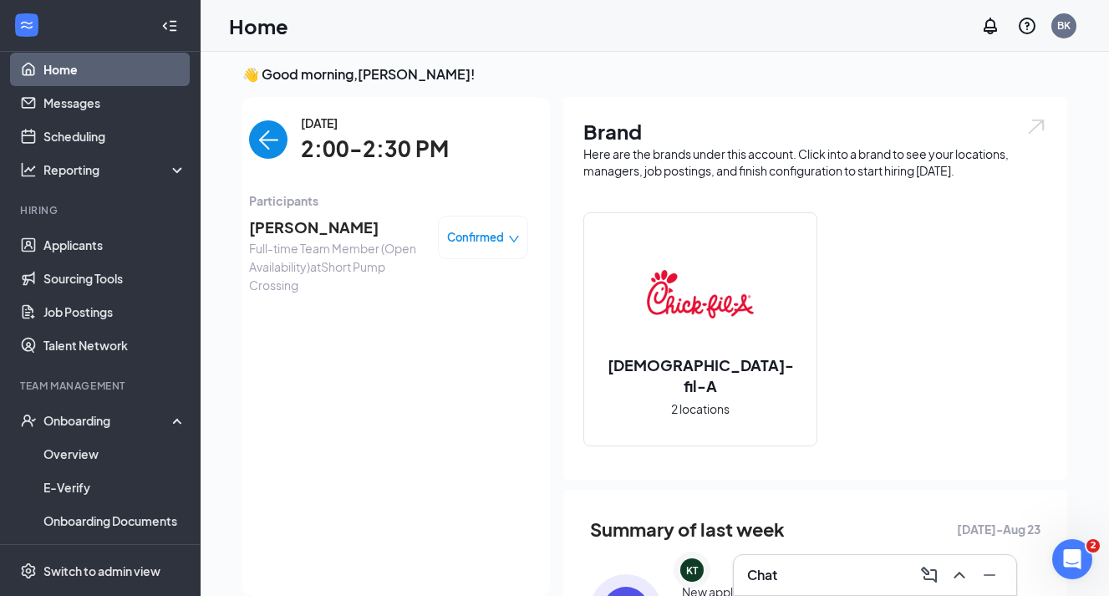
click at [487, 232] on span "Confirmed" at bounding box center [475, 237] width 57 height 17
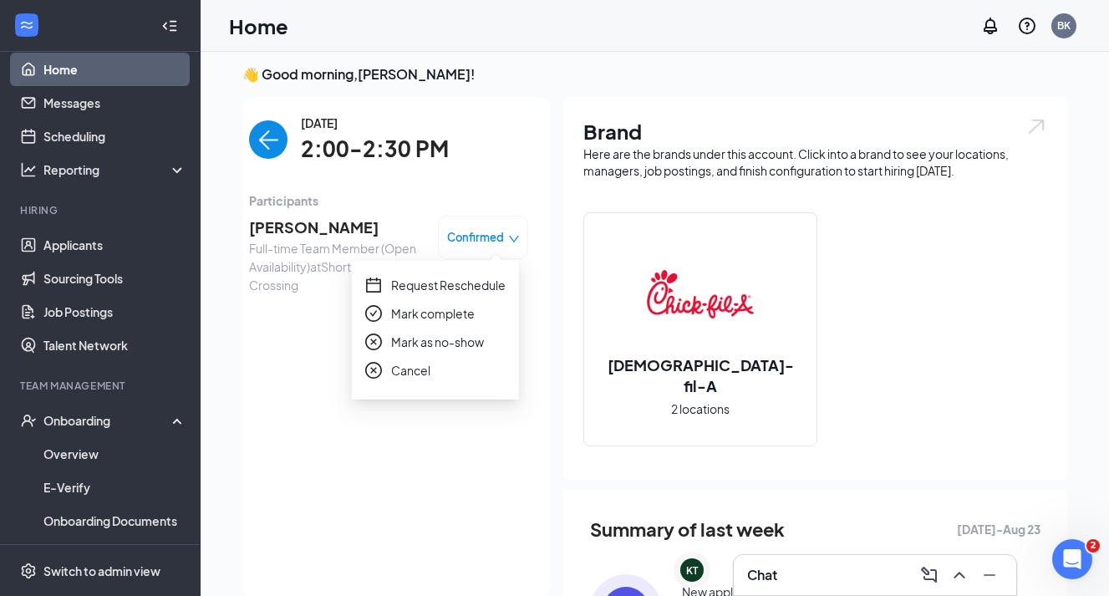
click at [436, 344] on span "Mark as no-show" at bounding box center [437, 342] width 93 height 18
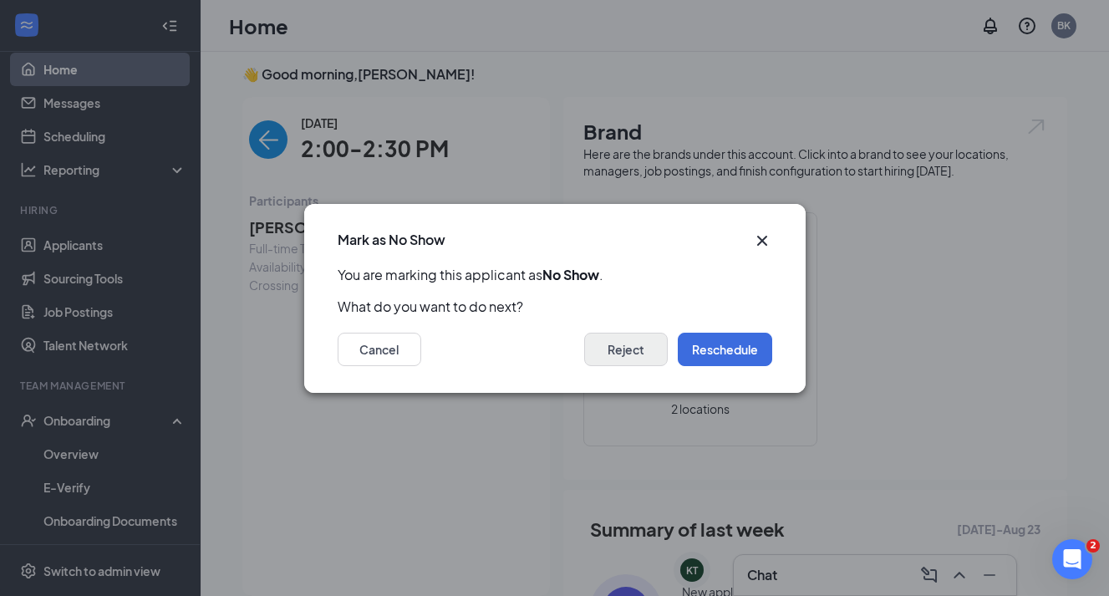
click at [638, 355] on button "Reject" at bounding box center [626, 349] width 84 height 33
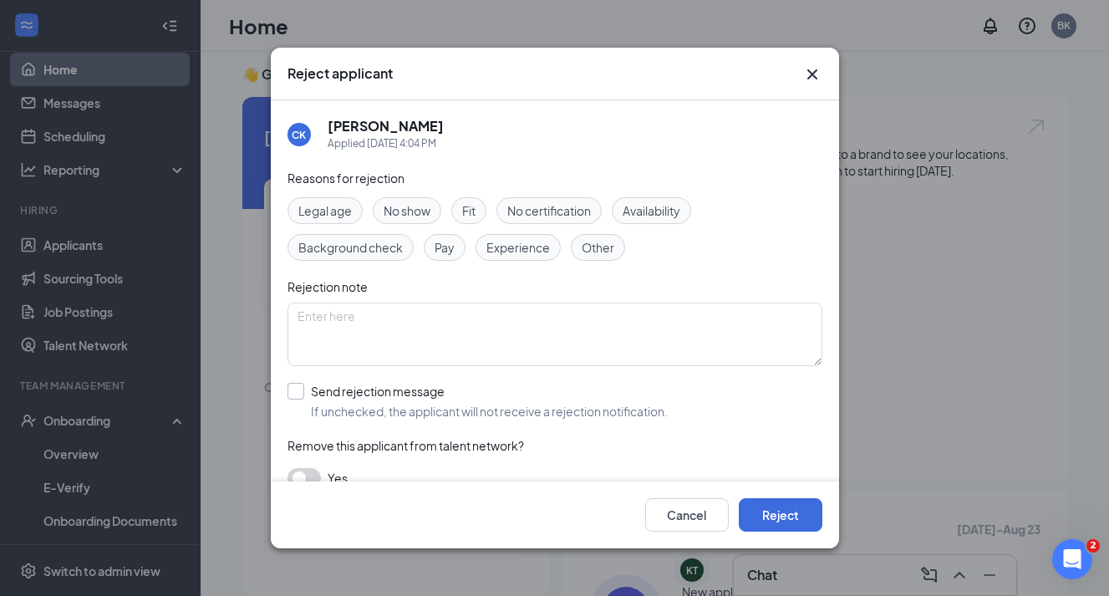
click at [298, 390] on div at bounding box center [296, 391] width 17 height 17
click at [298, 390] on input "Send rejection message If unchecked, the applicant will not receive a rejection…" at bounding box center [478, 401] width 380 height 37
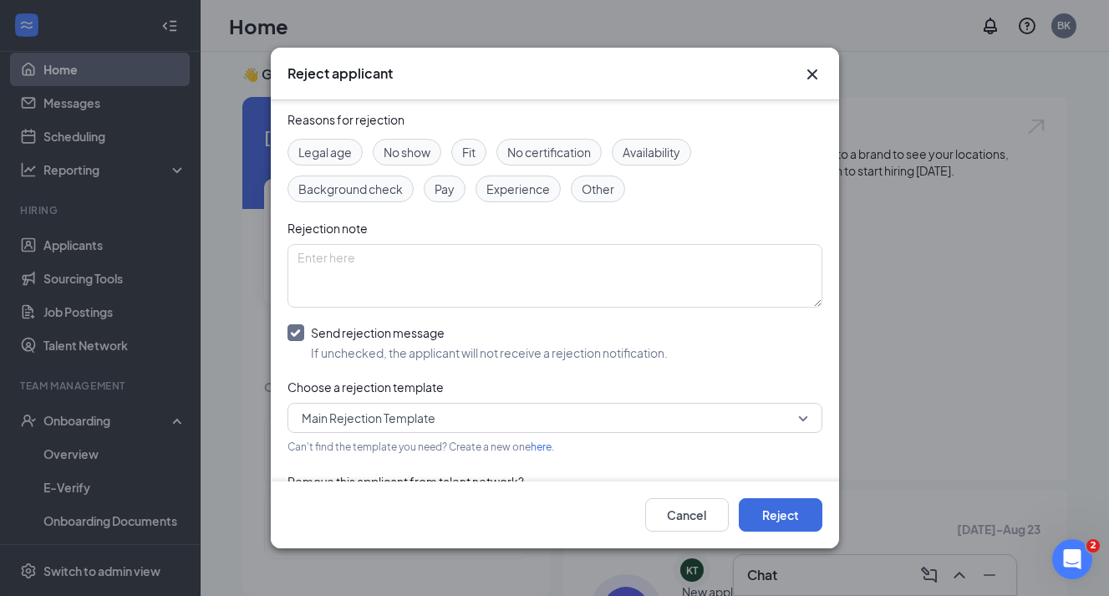
scroll to position [60, 0]
click at [440, 422] on span "Main Rejection Template" at bounding box center [548, 416] width 492 height 25
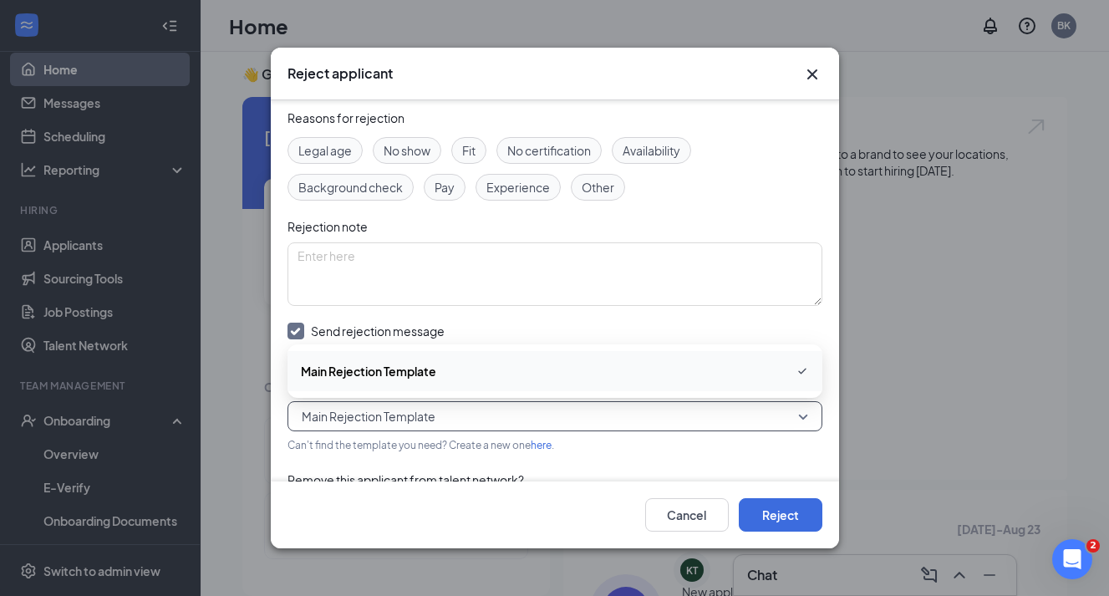
click at [552, 324] on div "Send rejection message" at bounding box center [489, 331] width 357 height 17
click at [552, 324] on input "Send rejection message If unchecked, the applicant will not receive a rejection…" at bounding box center [478, 341] width 380 height 37
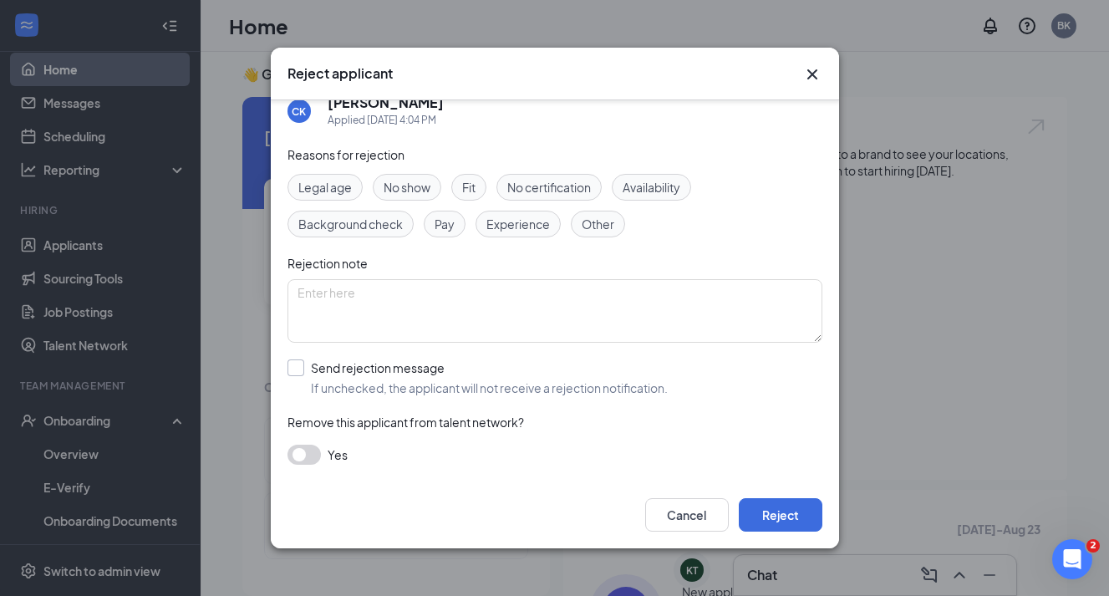
scroll to position [23, 0]
click at [417, 190] on span "No show" at bounding box center [407, 187] width 47 height 18
click at [342, 369] on div "Send rejection message" at bounding box center [489, 367] width 357 height 17
click at [342, 369] on input "Send rejection message If unchecked, the applicant will not receive a rejection…" at bounding box center [478, 377] width 380 height 37
checkbox input "true"
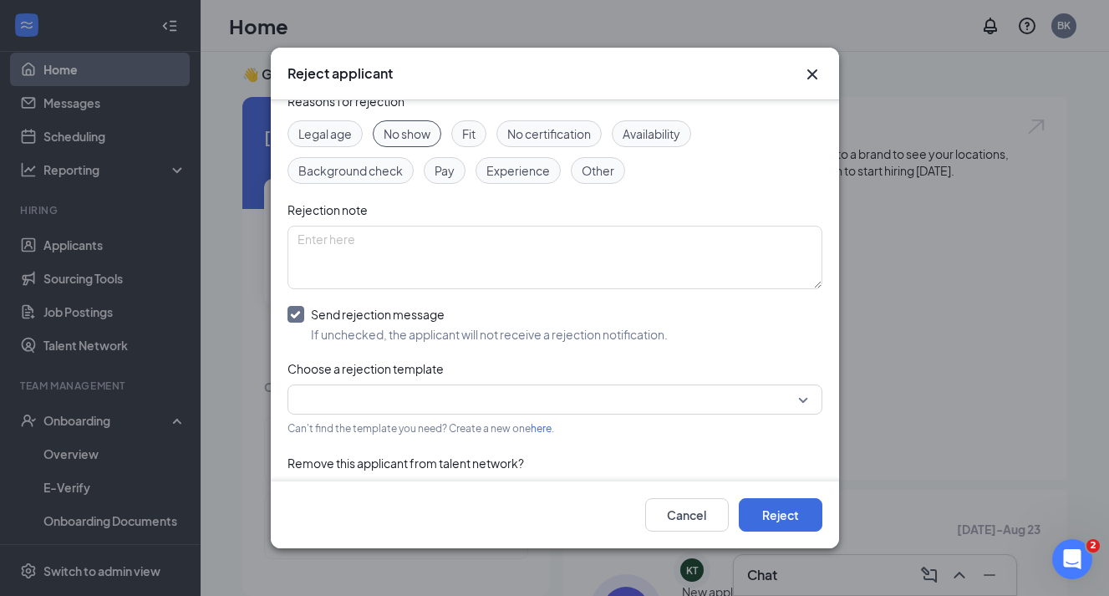
scroll to position [80, 0]
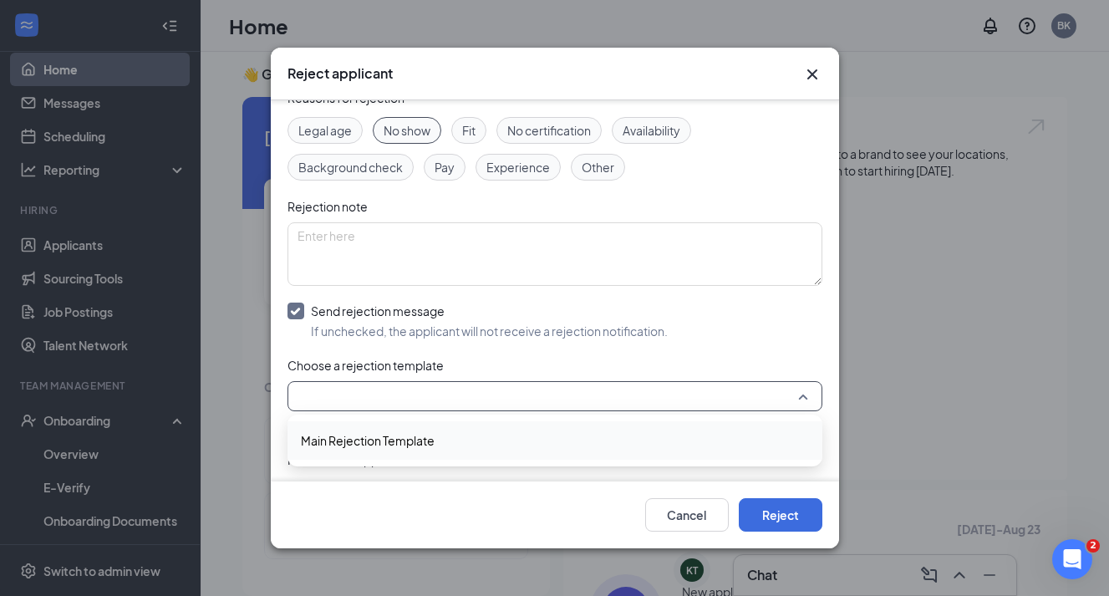
click at [517, 394] on input "search" at bounding box center [549, 396] width 503 height 28
click at [501, 429] on div "Main Rejection Template" at bounding box center [555, 440] width 535 height 38
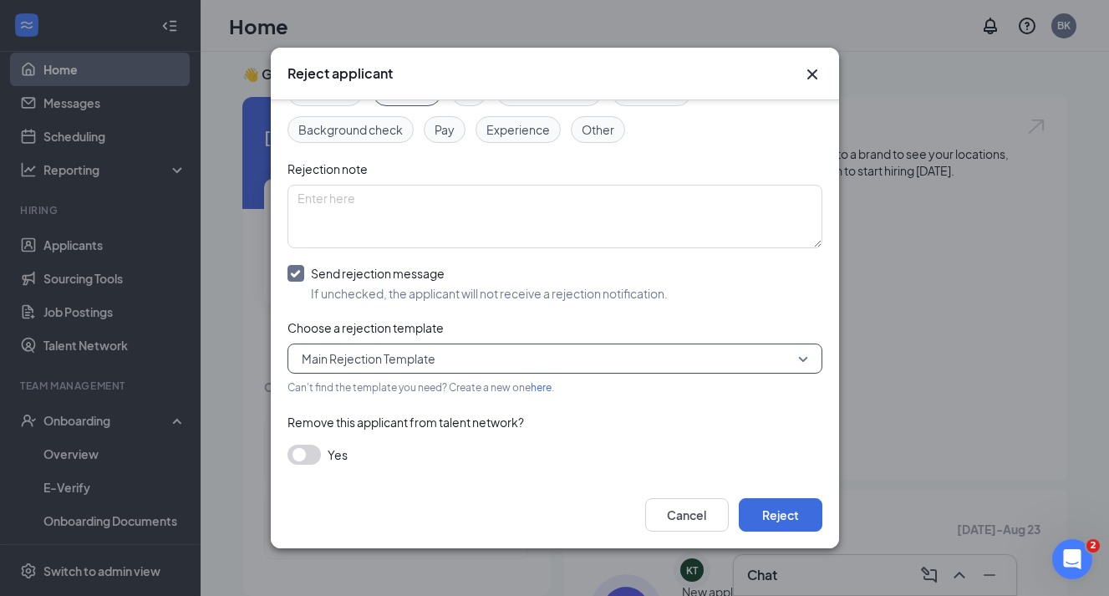
scroll to position [117, 0]
click at [307, 456] on button "button" at bounding box center [304, 456] width 33 height 20
click at [771, 522] on button "Reject" at bounding box center [781, 514] width 84 height 33
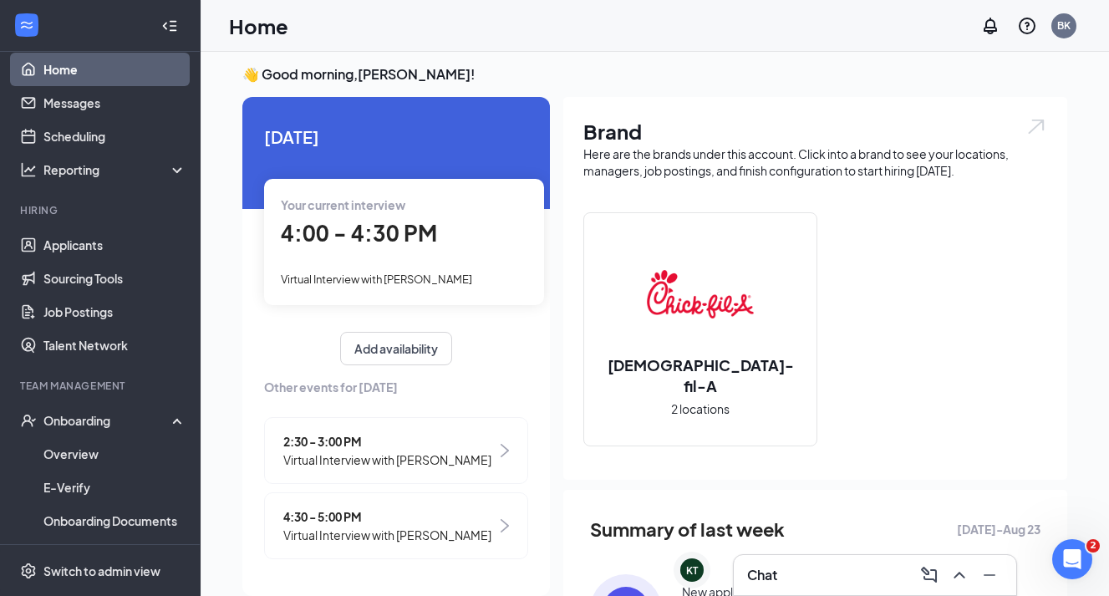
click at [347, 222] on span "4:00 - 4:30 PM" at bounding box center [359, 233] width 156 height 28
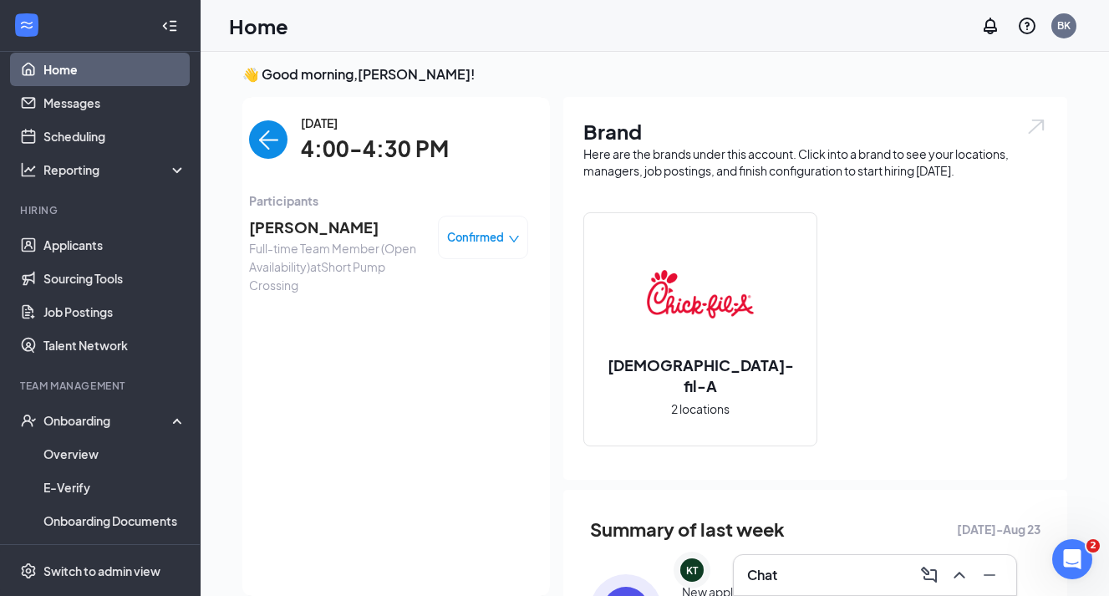
click at [498, 237] on span "Confirmed" at bounding box center [475, 237] width 57 height 17
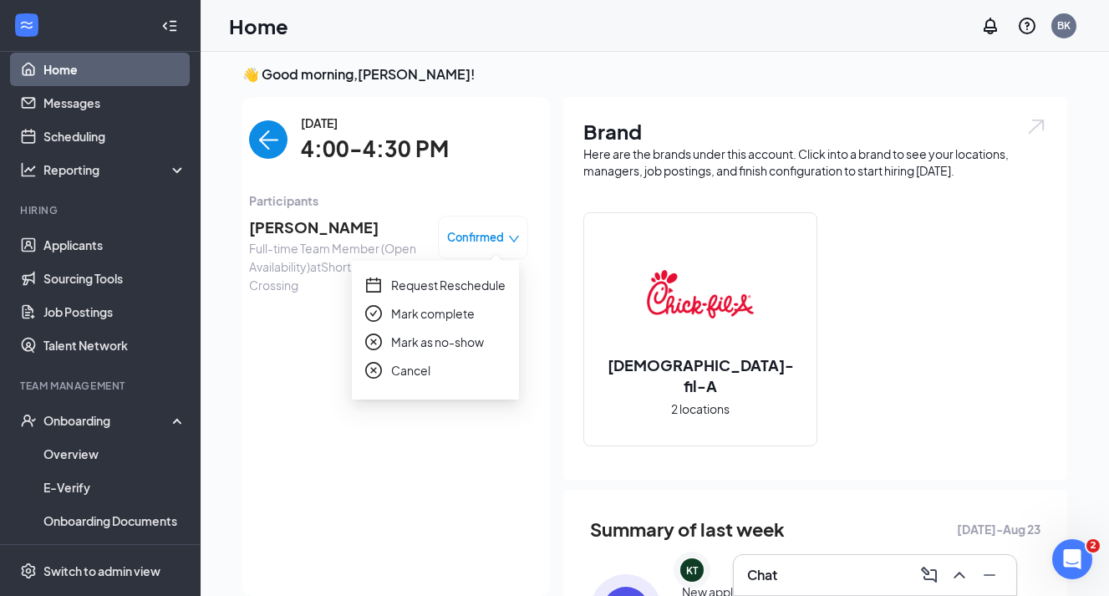
click at [436, 344] on span "Mark as no-show" at bounding box center [437, 342] width 93 height 18
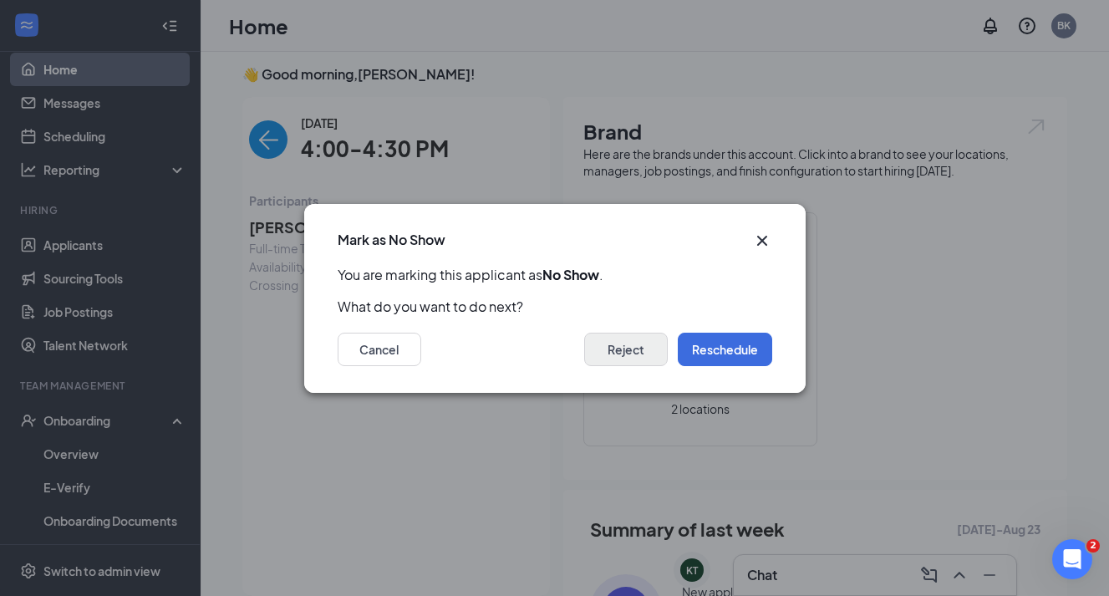
click at [624, 359] on button "Reject" at bounding box center [626, 349] width 84 height 33
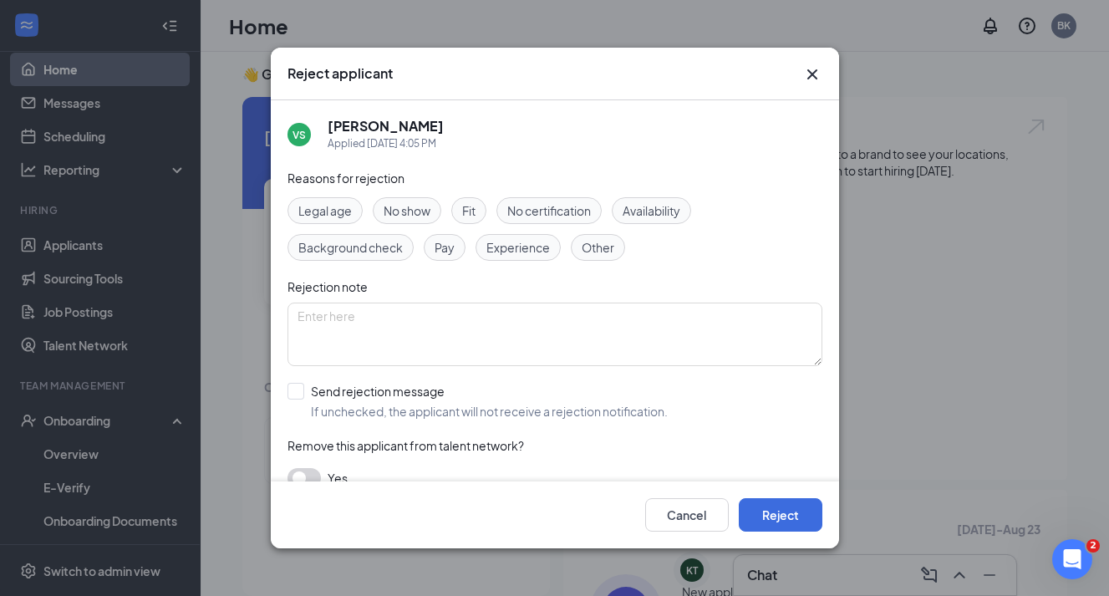
click at [432, 212] on div "No show" at bounding box center [407, 210] width 69 height 27
click at [368, 392] on div "Send rejection message" at bounding box center [489, 391] width 357 height 17
click at [368, 392] on input "Send rejection message If unchecked, the applicant will not receive a rejection…" at bounding box center [478, 401] width 380 height 37
checkbox input "true"
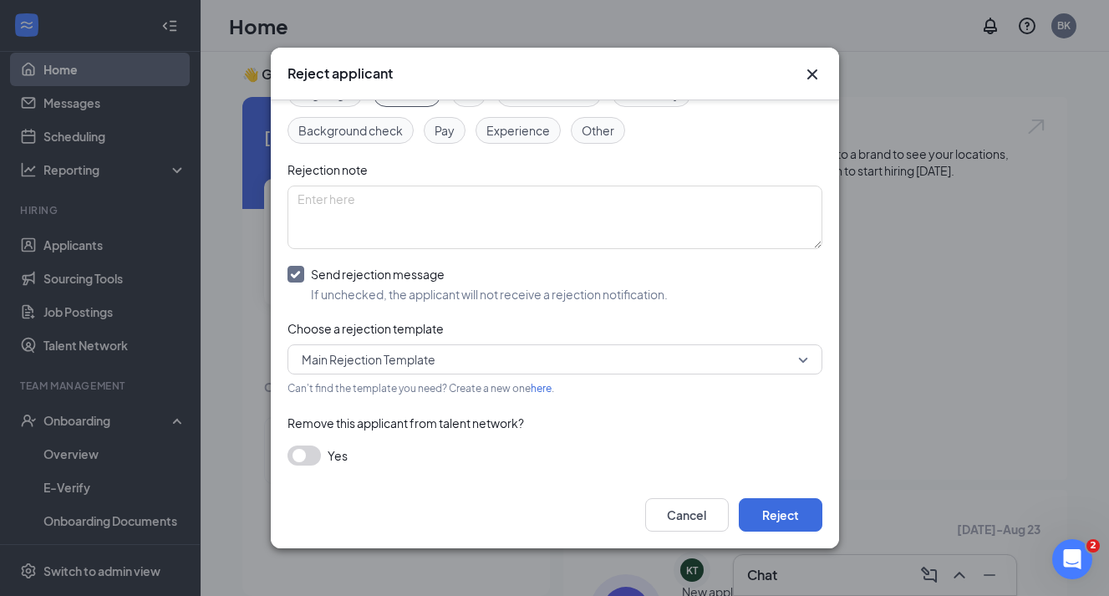
click at [305, 446] on button "button" at bounding box center [304, 456] width 33 height 20
click at [777, 516] on button "Reject" at bounding box center [781, 514] width 84 height 33
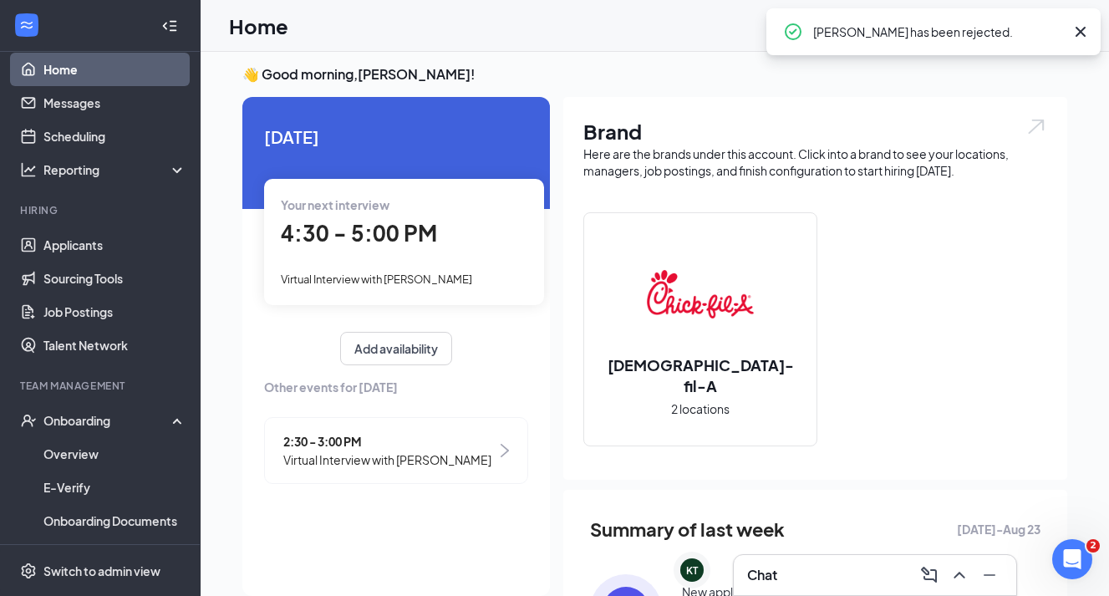
click at [385, 251] on div "Your next interview 4:30 - 5:00 PM Virtual Interview with Brandon Worrell" at bounding box center [404, 241] width 280 height 125
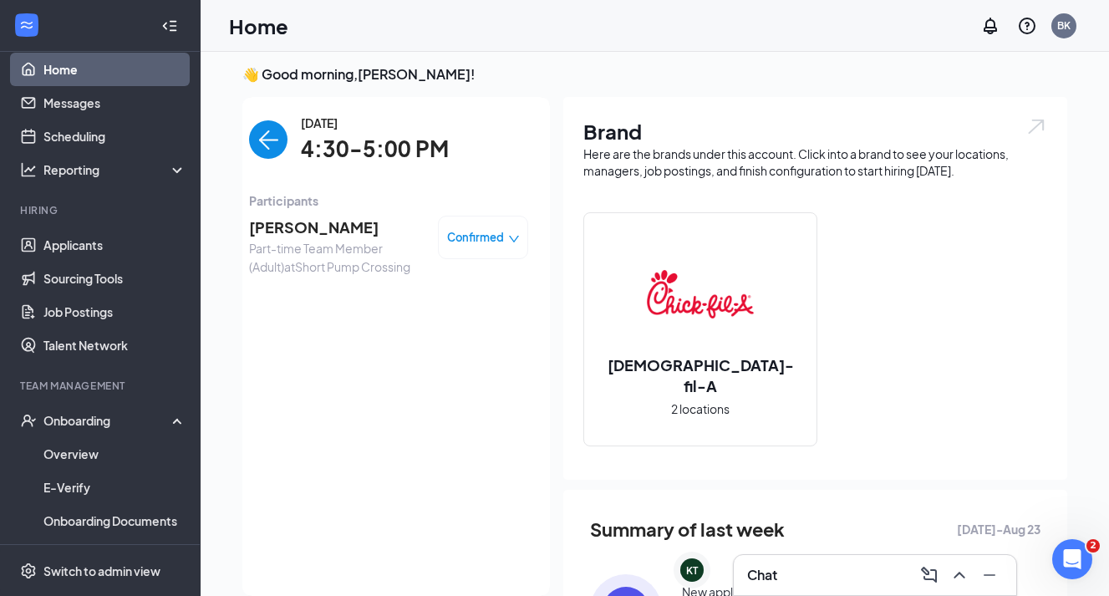
click at [316, 224] on span "[PERSON_NAME]" at bounding box center [337, 227] width 176 height 23
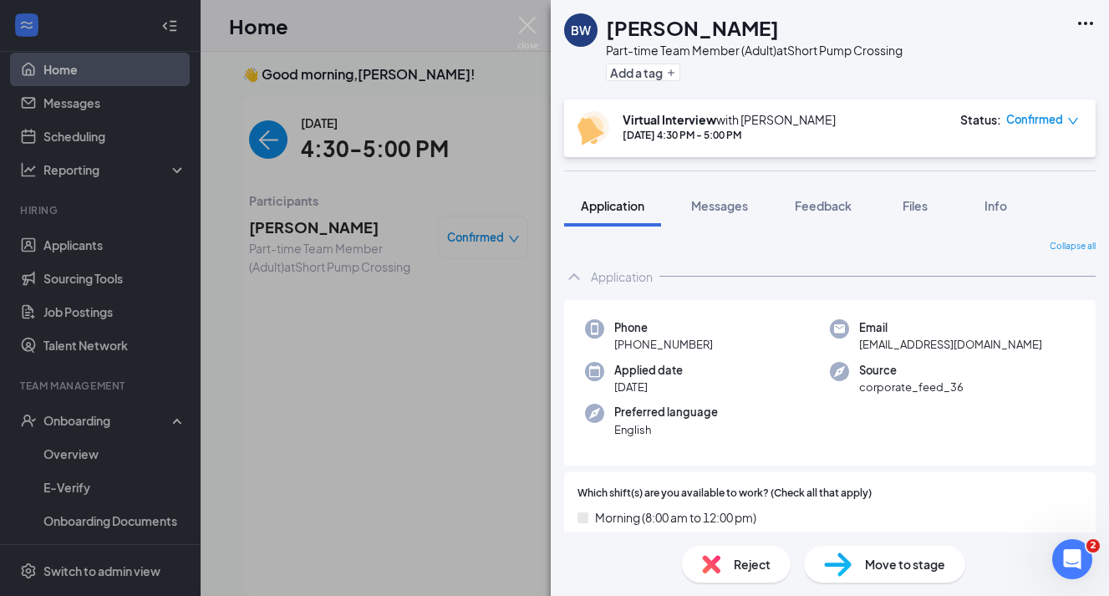
click at [135, 290] on div "BW Brandon Worrell Part-time Team Member (Adult) at Short Pump Crossing Add a t…" at bounding box center [554, 298] width 1109 height 596
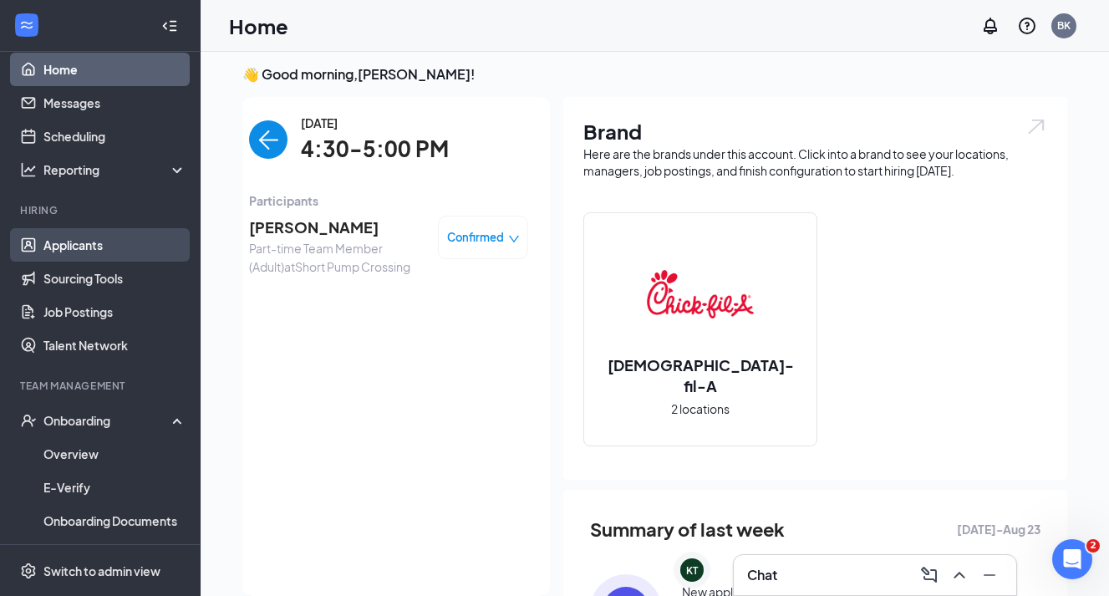
click at [120, 252] on link "Applicants" at bounding box center [114, 244] width 143 height 33
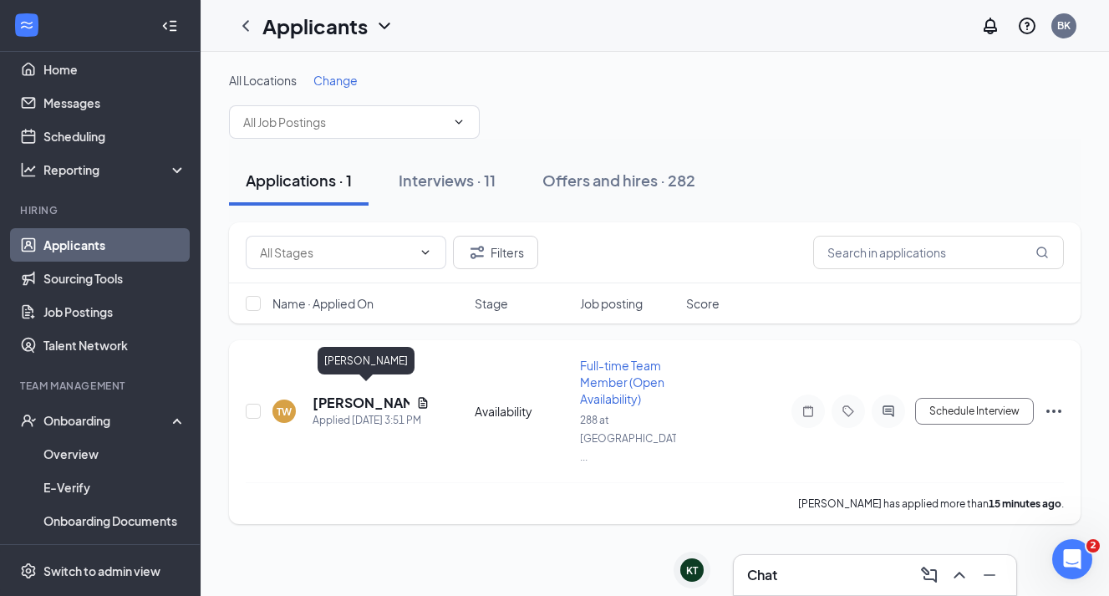
click at [351, 394] on h5 "Tim Williams" at bounding box center [361, 403] width 97 height 18
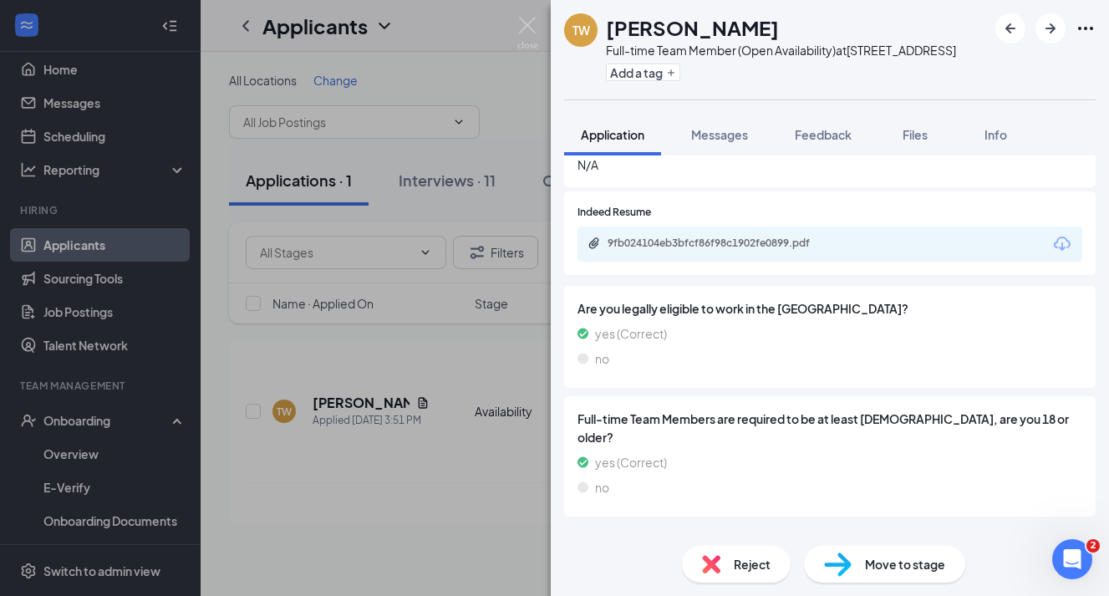
scroll to position [472, 0]
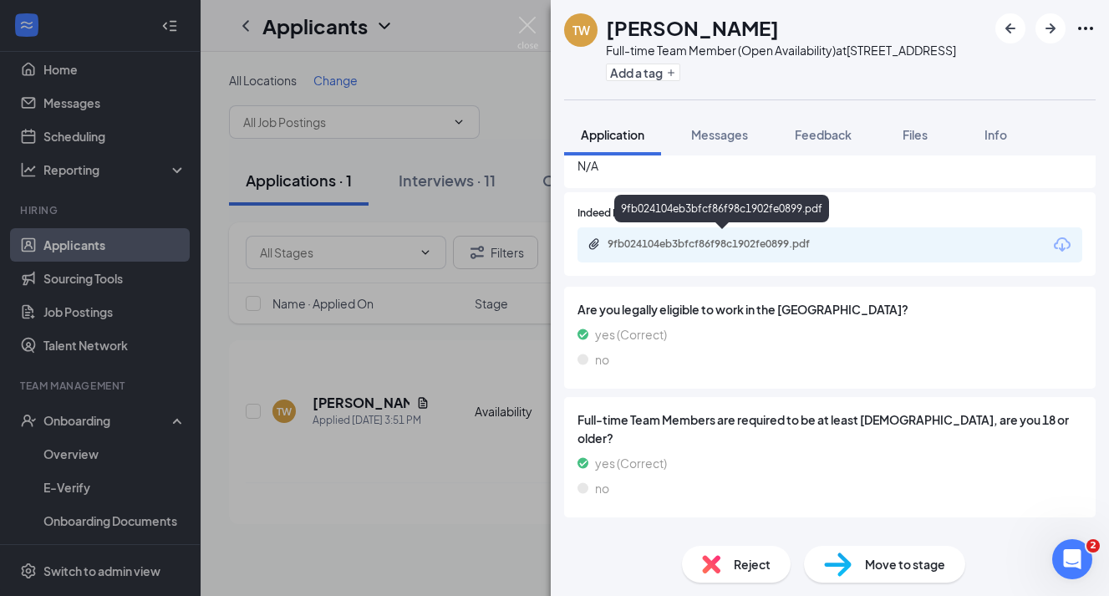
click at [721, 243] on div "9fb024104eb3bfcf86f98c1902fe0899.pdf" at bounding box center [725, 243] width 234 height 13
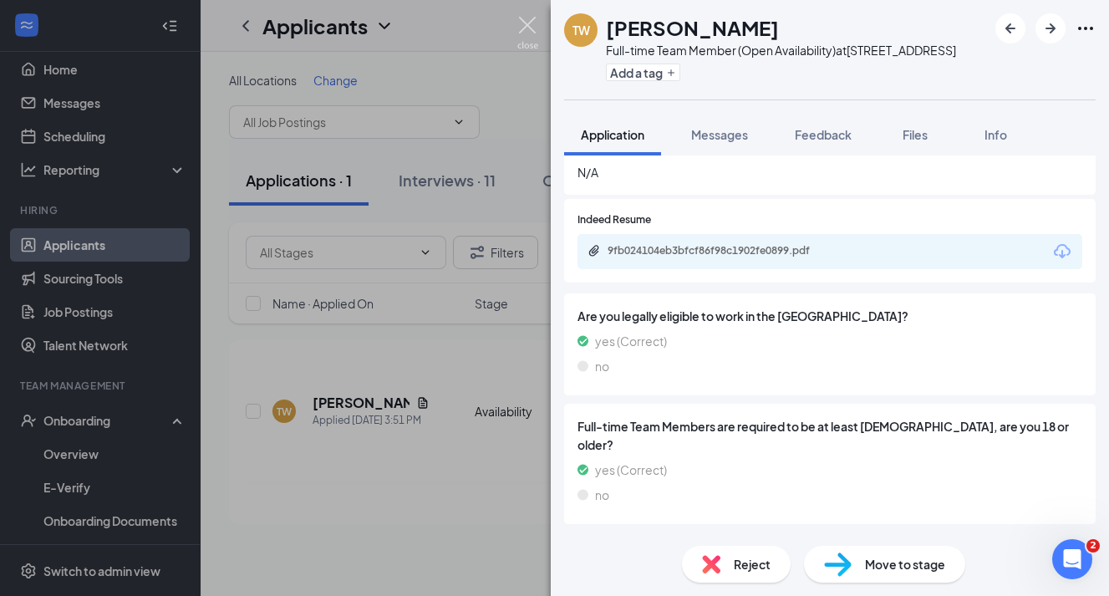
click at [536, 23] on img at bounding box center [527, 33] width 21 height 33
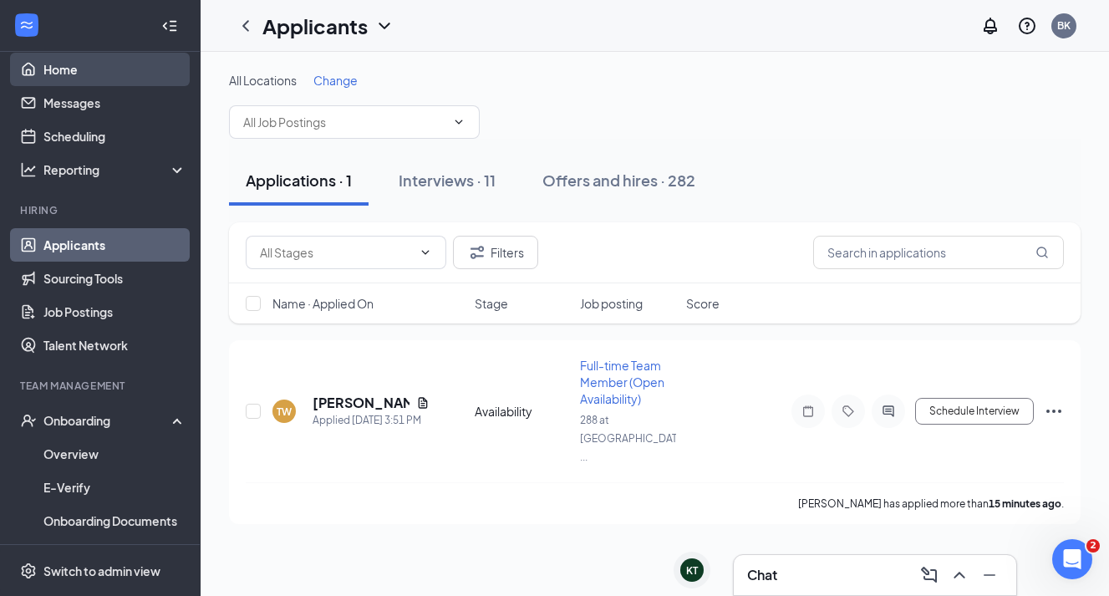
click at [129, 78] on link "Home" at bounding box center [114, 69] width 143 height 33
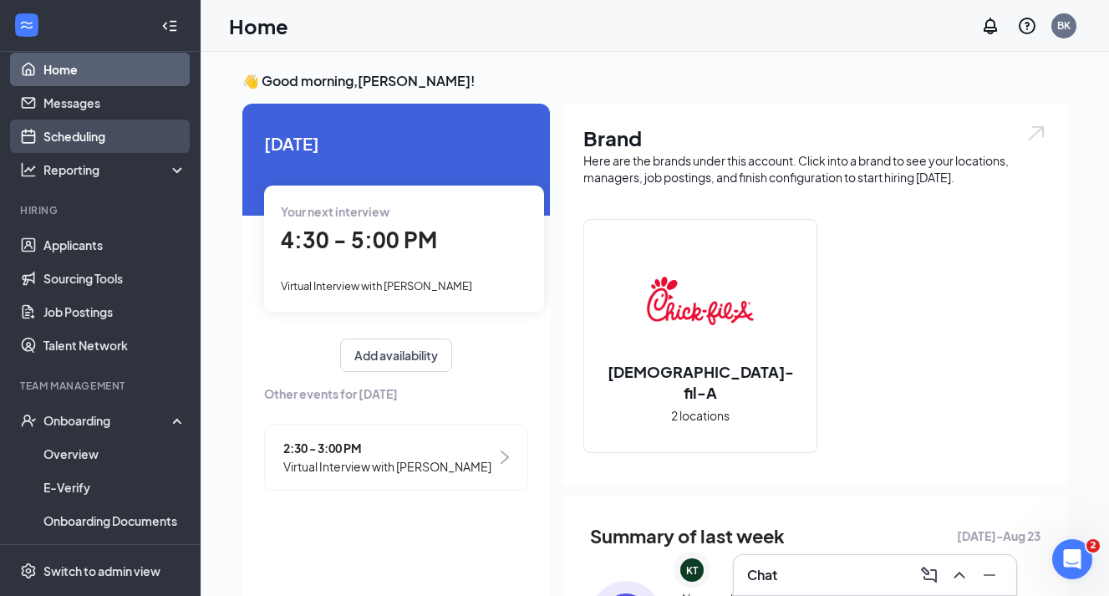
click at [123, 145] on link "Scheduling" at bounding box center [114, 136] width 143 height 33
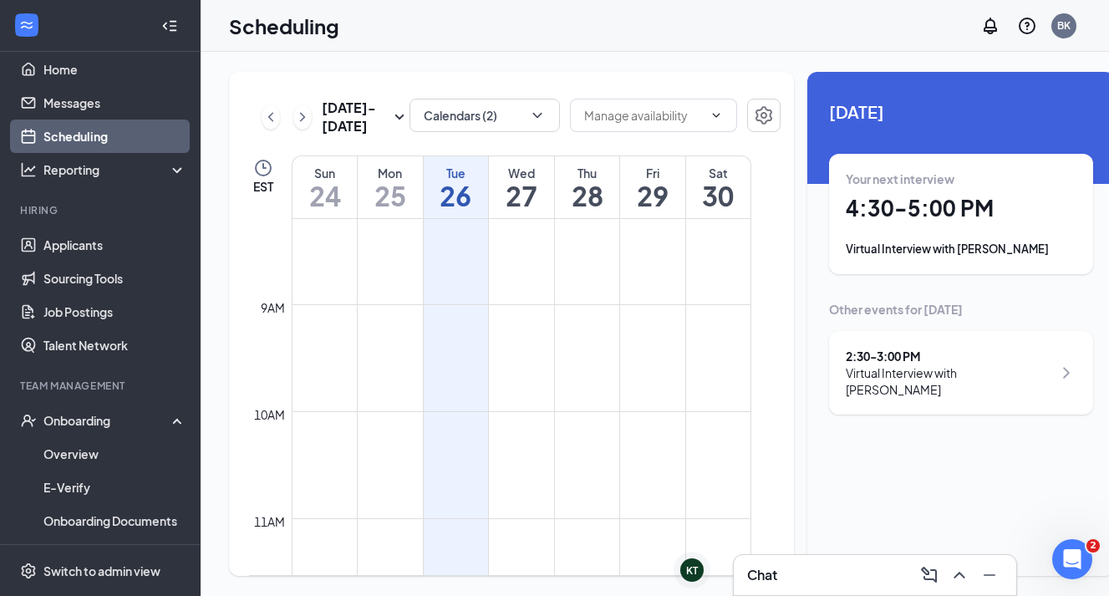
scroll to position [830, 0]
click at [302, 127] on icon "ChevronRight" at bounding box center [302, 117] width 17 height 20
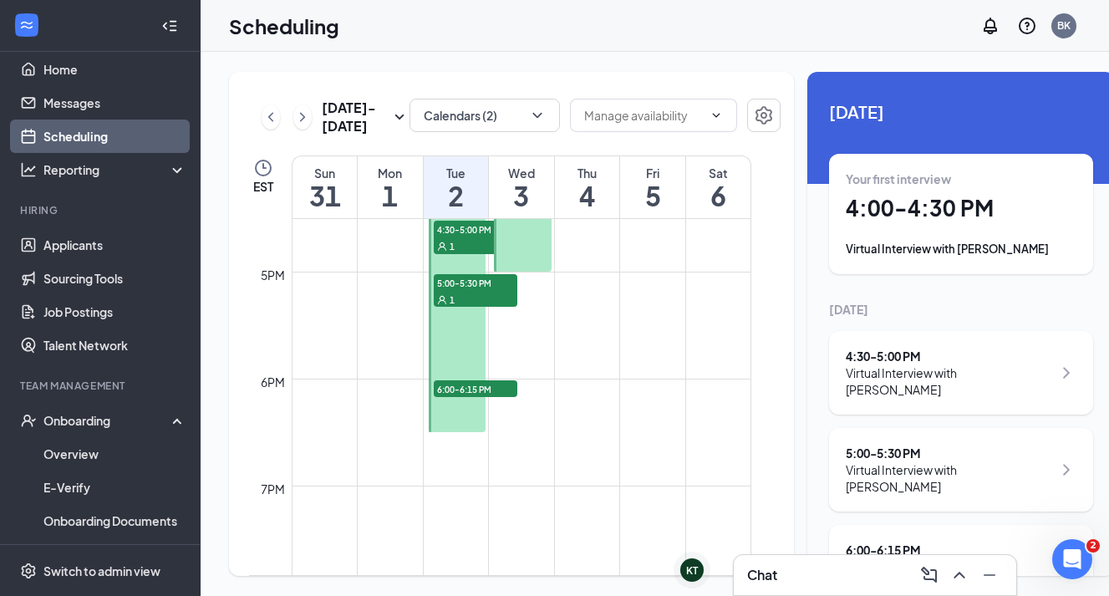
scroll to position [1767, 0]
click at [493, 396] on span "6:00-6:15 PM" at bounding box center [476, 388] width 84 height 17
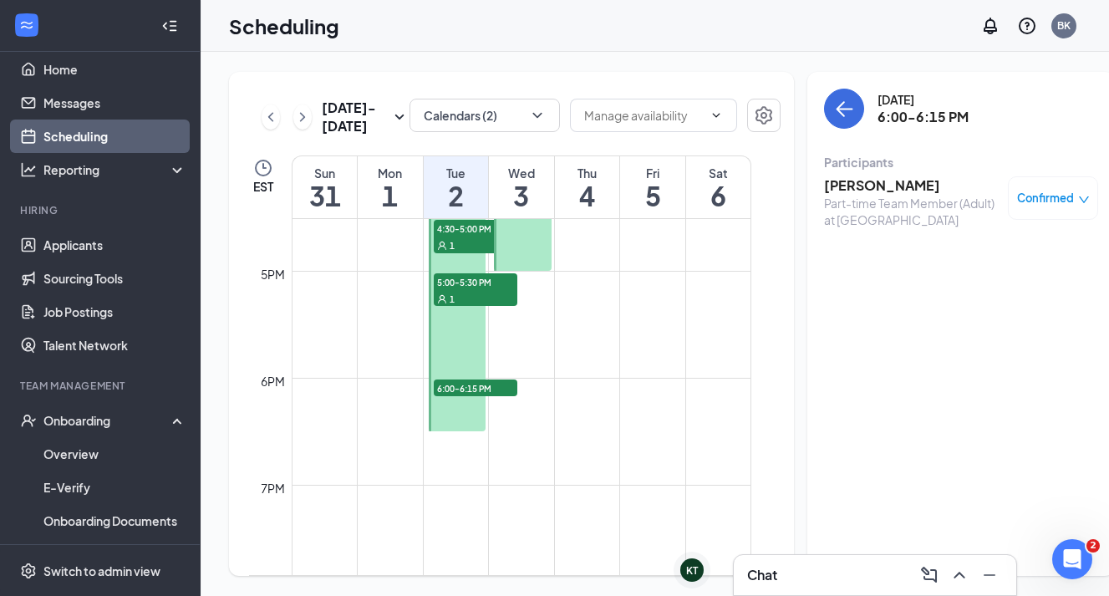
click at [461, 307] on div "1" at bounding box center [476, 298] width 84 height 17
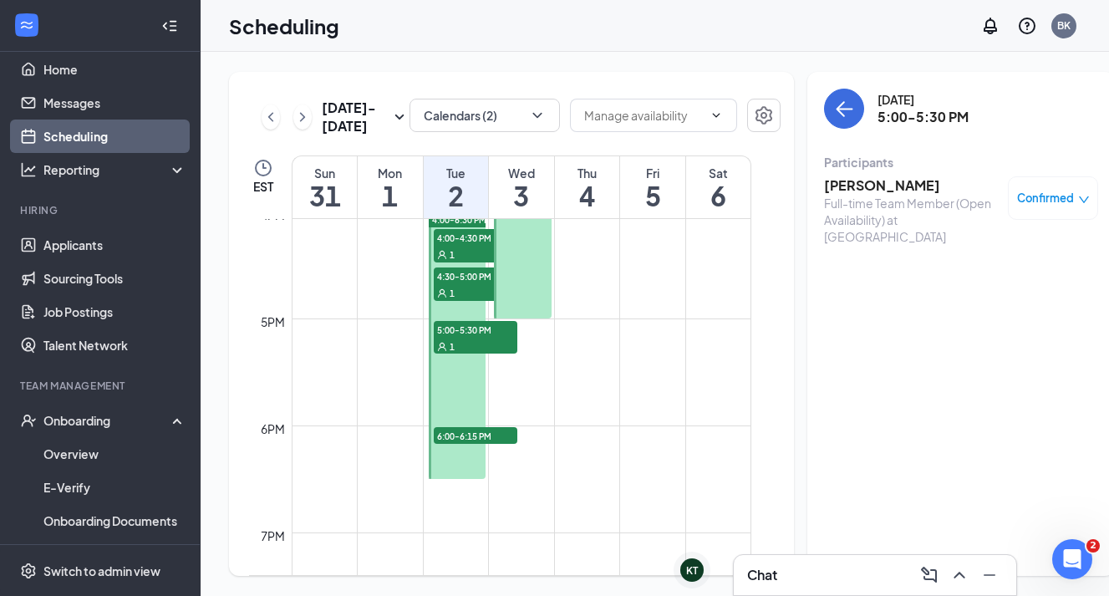
scroll to position [1706, 0]
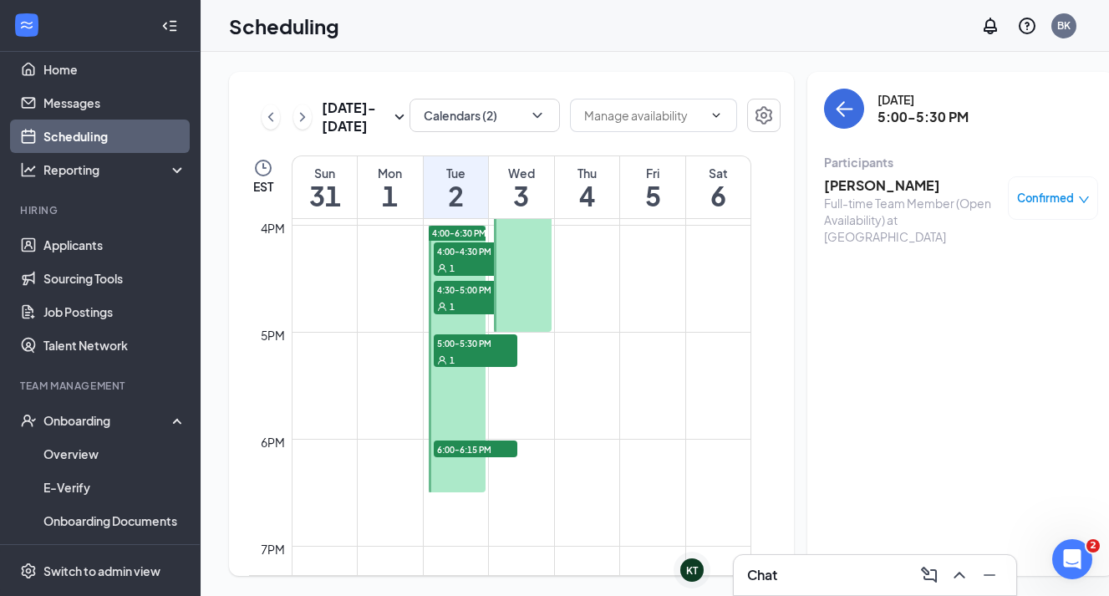
click at [460, 314] on div "1" at bounding box center [476, 306] width 84 height 17
click at [456, 276] on div "1" at bounding box center [476, 267] width 84 height 17
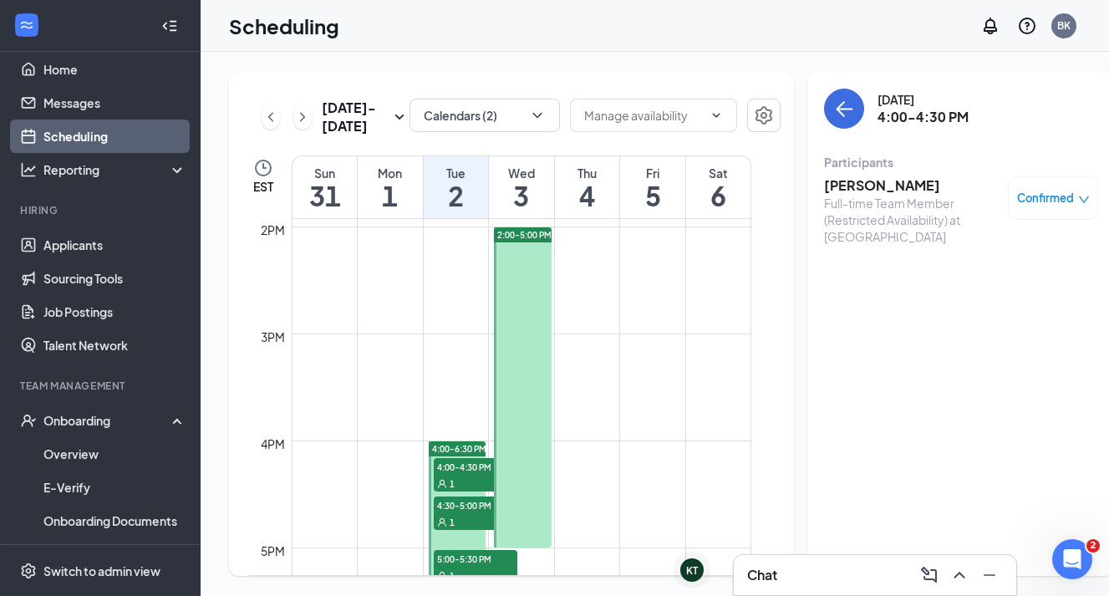
scroll to position [1445, 0]
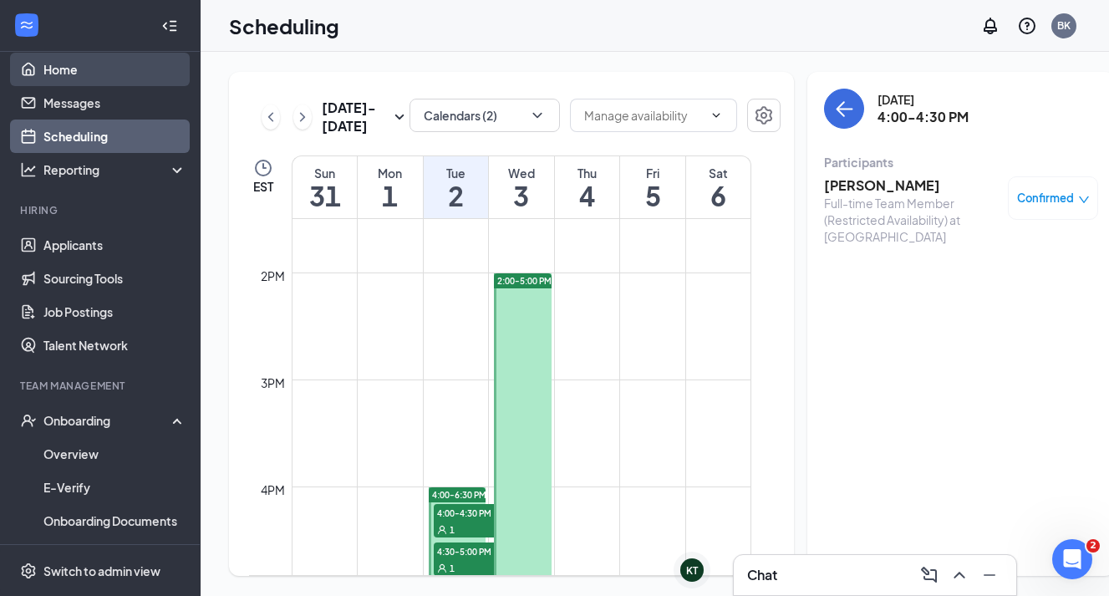
click at [76, 68] on link "Home" at bounding box center [114, 69] width 143 height 33
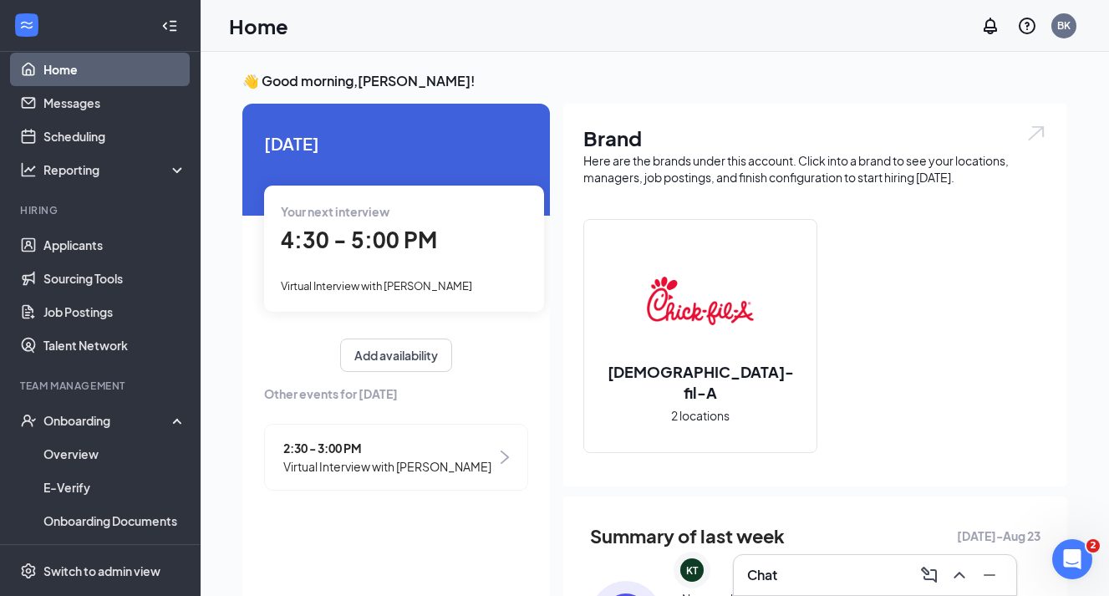
click at [380, 255] on div "4:30 - 5:00 PM" at bounding box center [404, 240] width 247 height 34
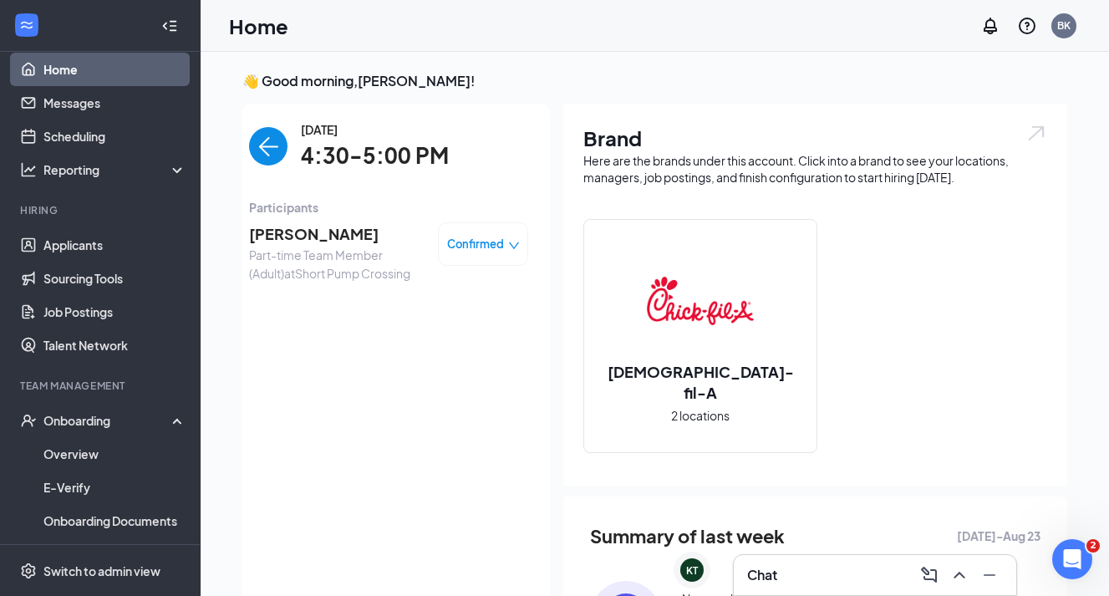
scroll to position [7, 0]
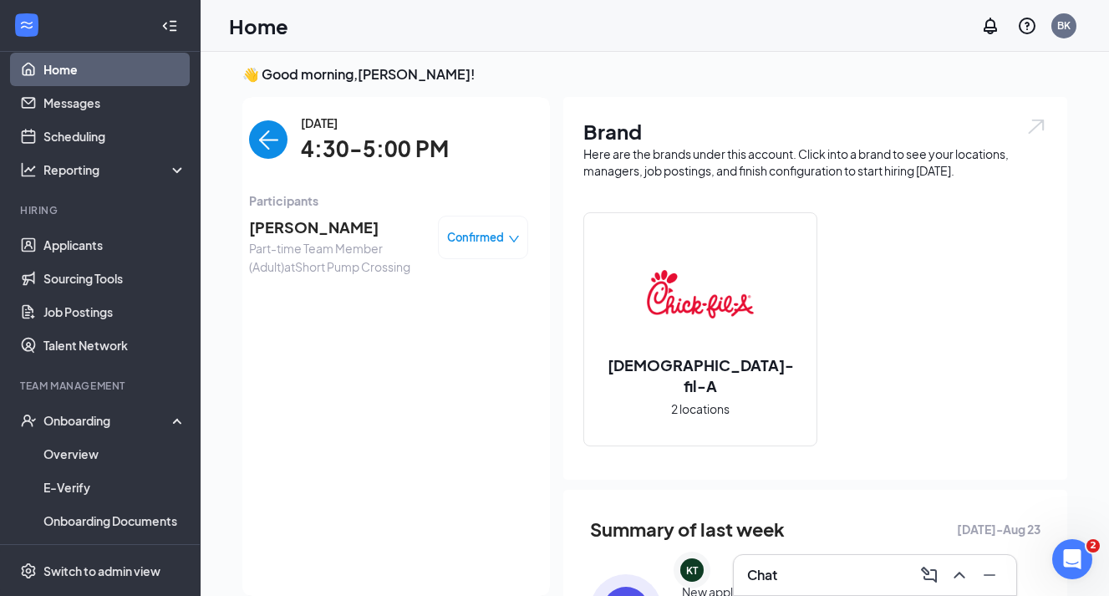
click at [330, 229] on span "[PERSON_NAME]" at bounding box center [337, 227] width 176 height 23
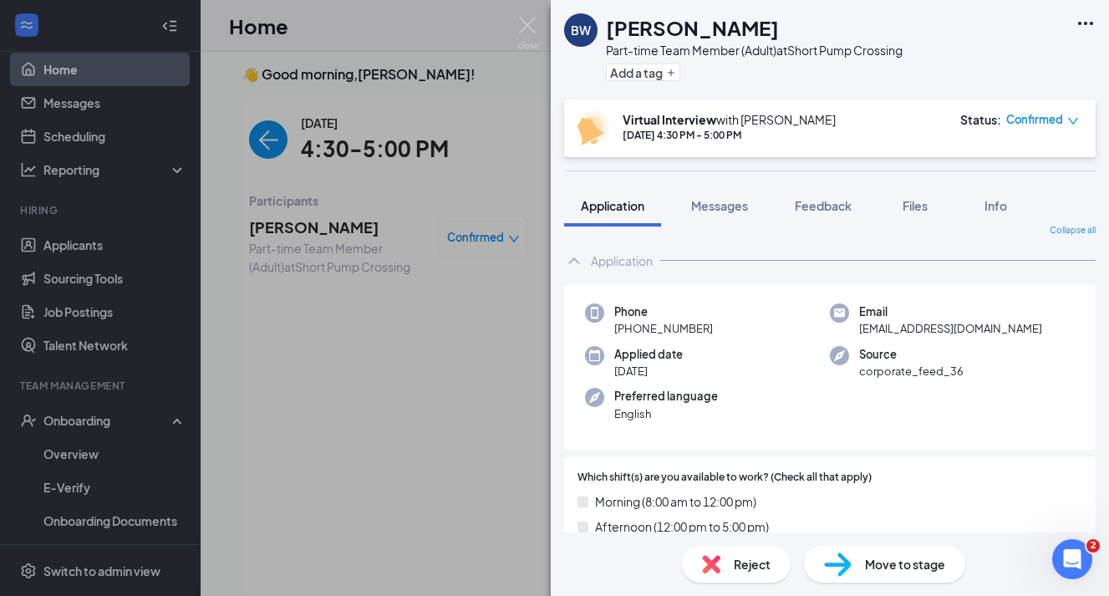
scroll to position [13, 0]
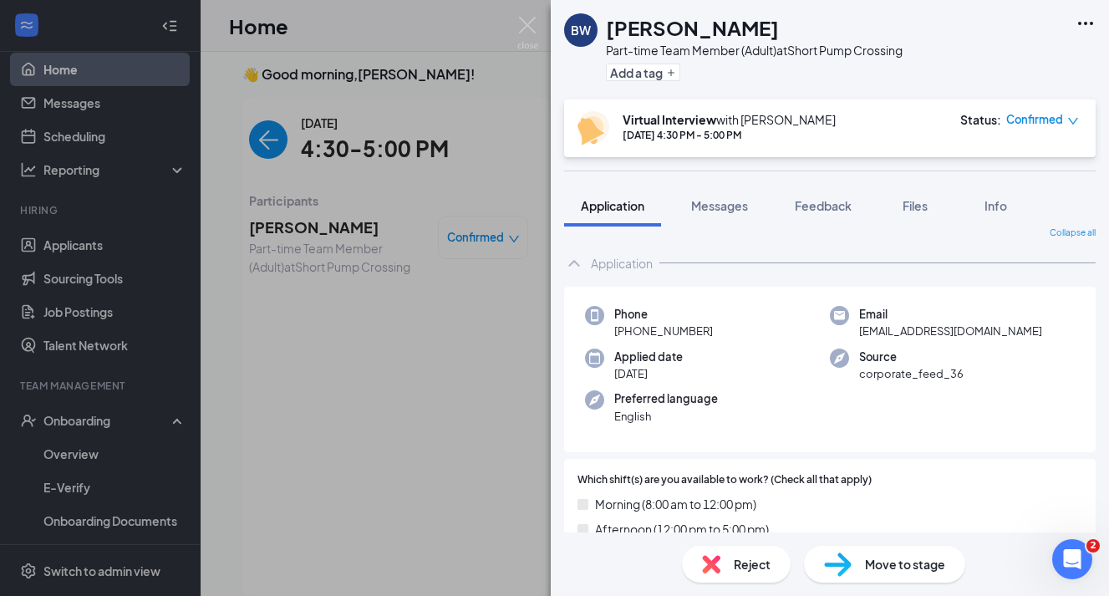
click at [852, 550] on div "Move to stage" at bounding box center [884, 564] width 161 height 37
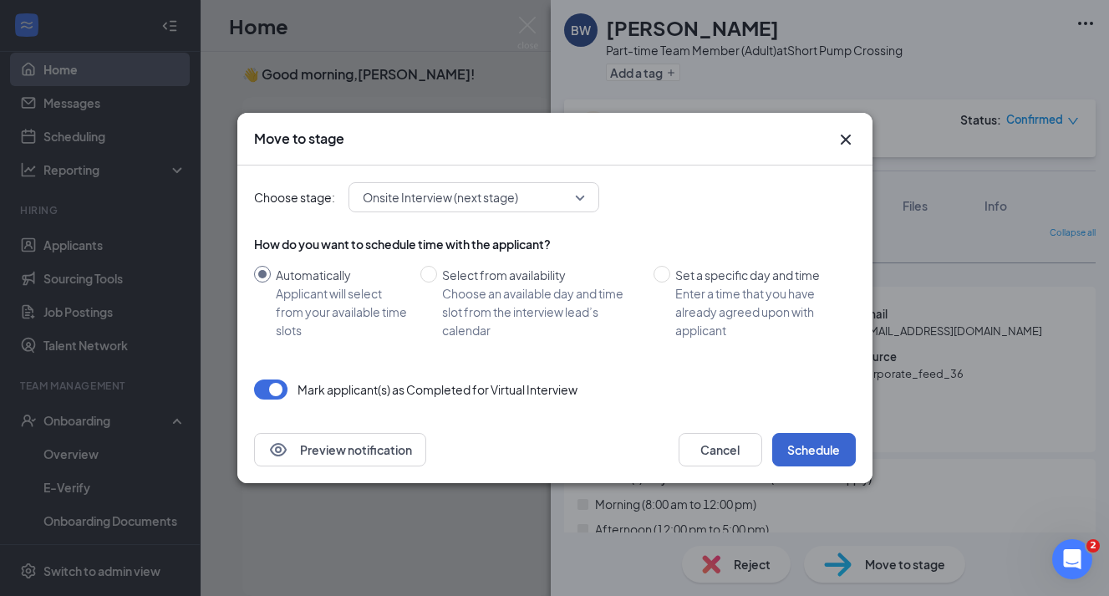
click at [813, 446] on button "Schedule" at bounding box center [814, 449] width 84 height 33
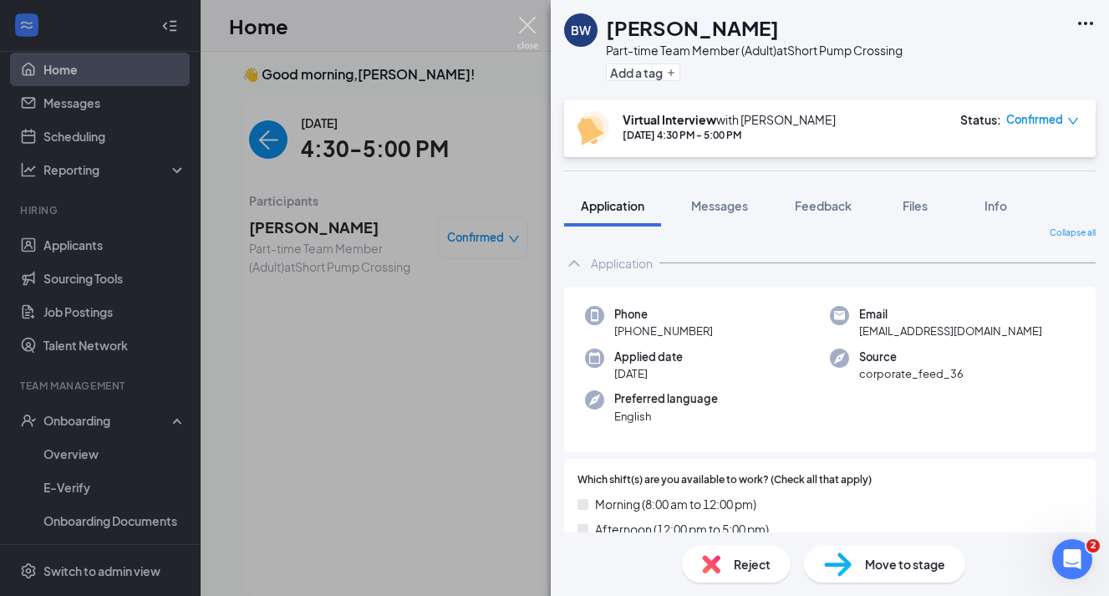
click at [528, 28] on img at bounding box center [527, 33] width 21 height 33
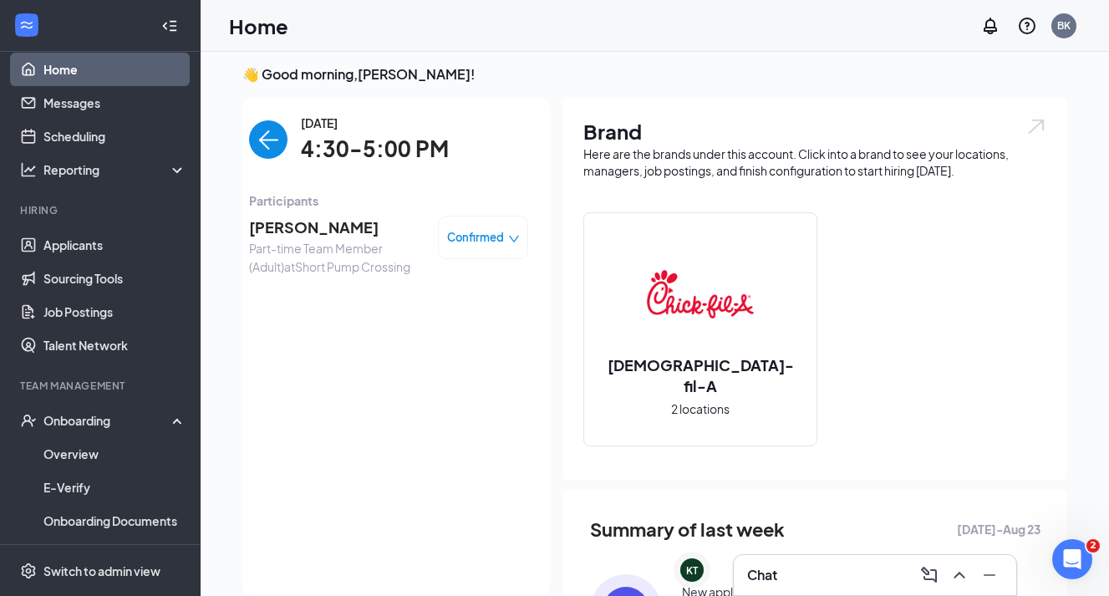
click at [321, 225] on span "[PERSON_NAME]" at bounding box center [337, 227] width 176 height 23
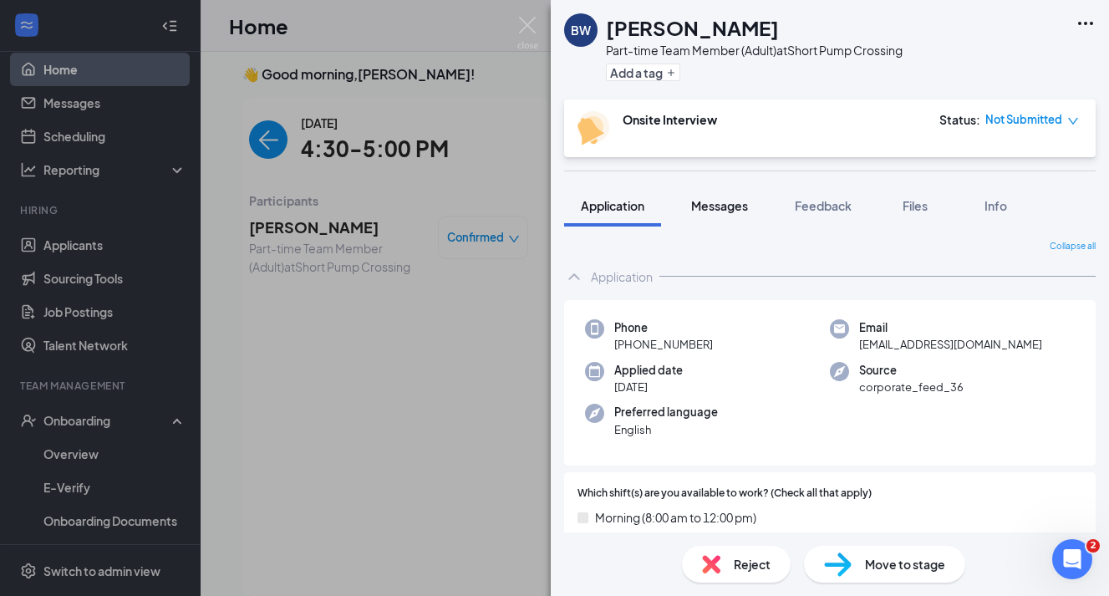
click at [731, 210] on span "Messages" at bounding box center [719, 205] width 57 height 15
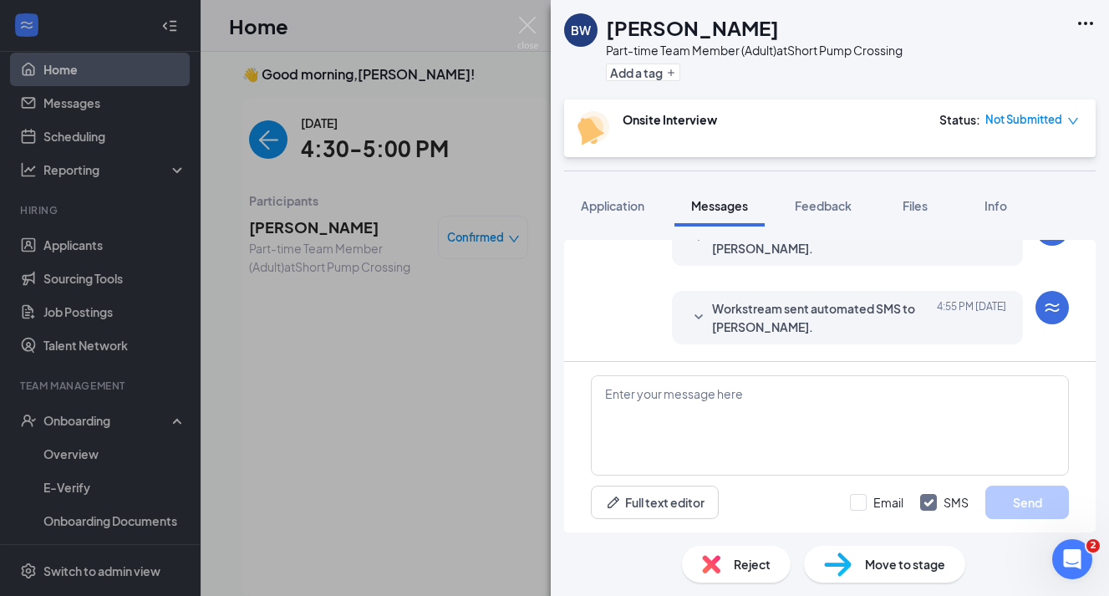
scroll to position [675, 0]
